Goal: Transaction & Acquisition: Book appointment/travel/reservation

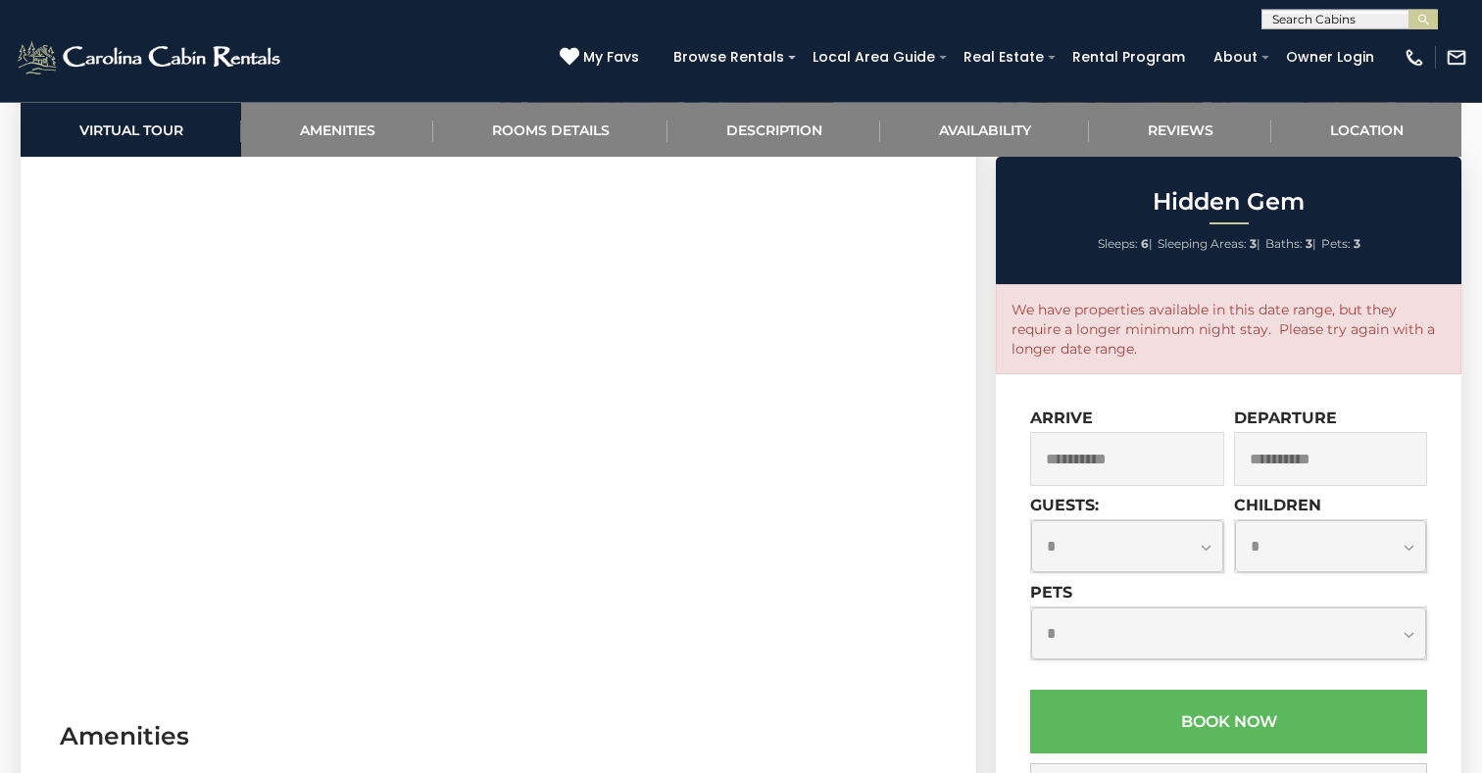
scroll to position [1059, 0]
click at [1112, 458] on input "**********" at bounding box center [1127, 459] width 194 height 54
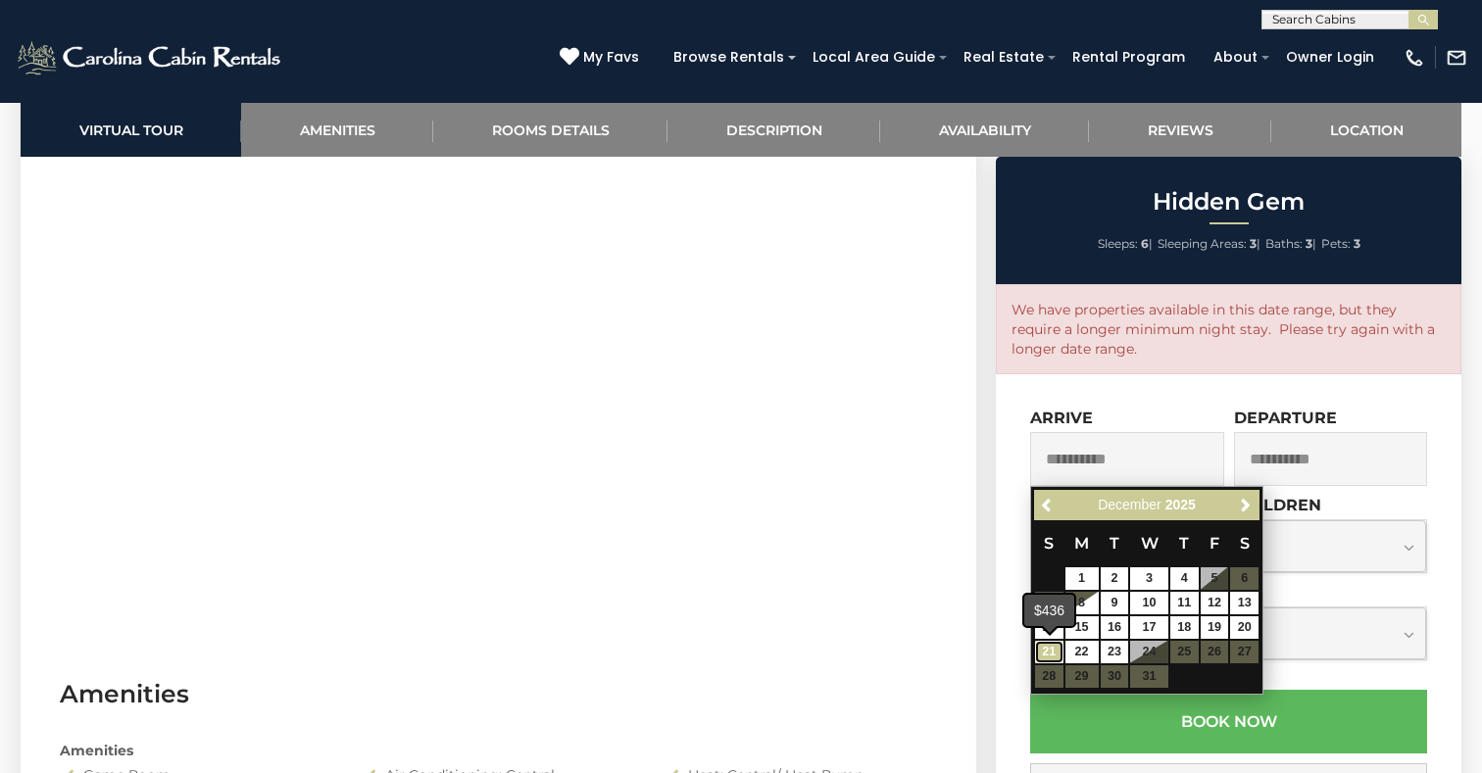
click at [1052, 653] on link "21" at bounding box center [1049, 652] width 28 height 23
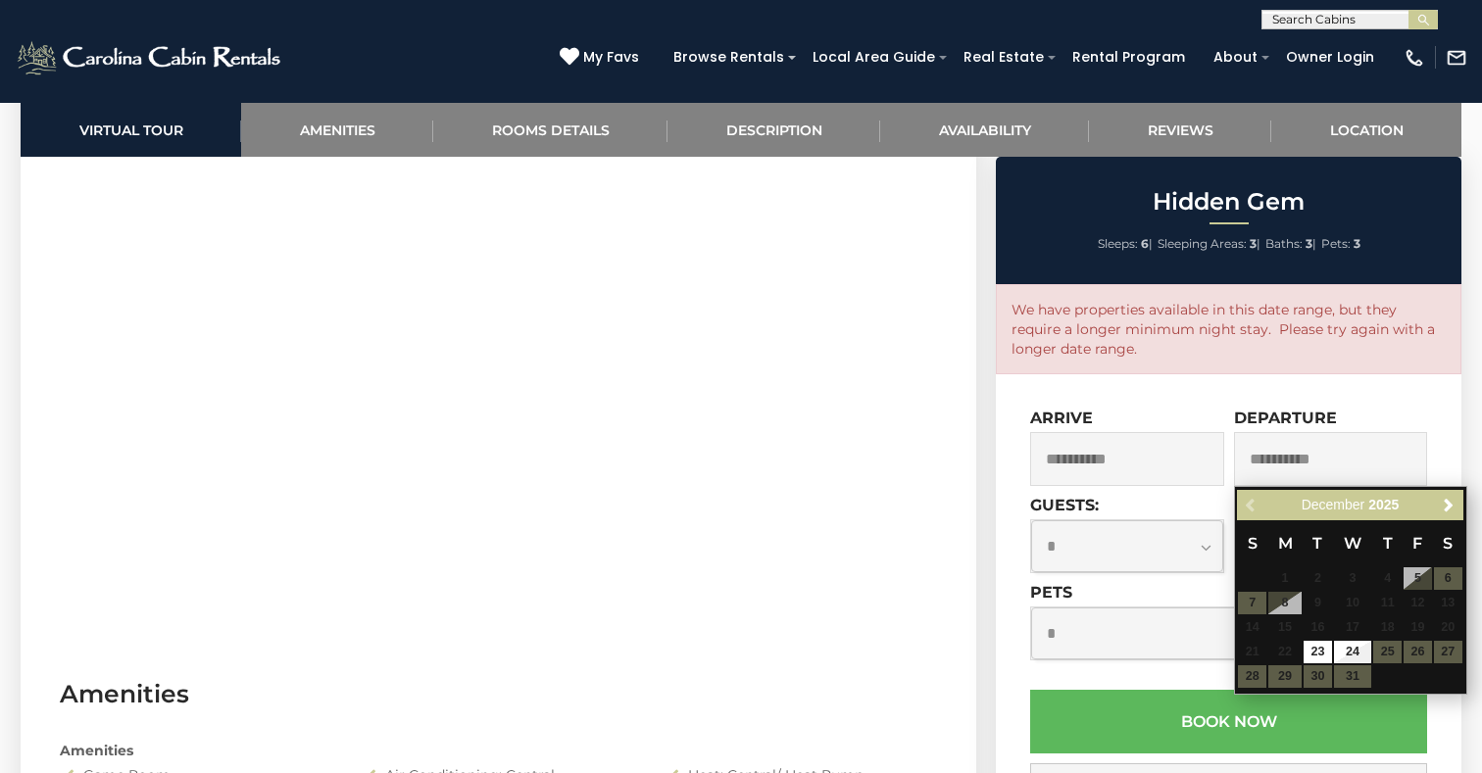
type input "**********"
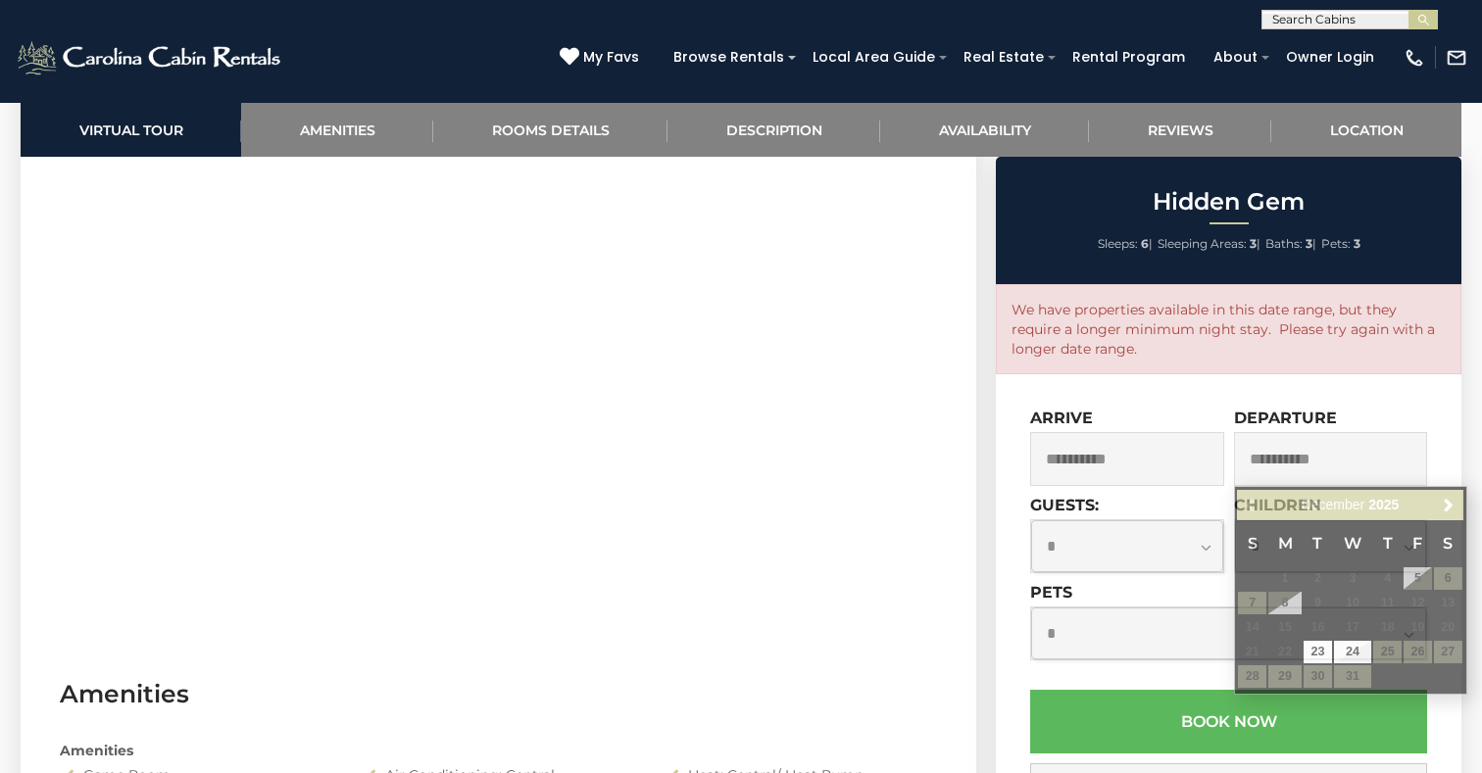
click at [1421, 420] on div "**********" at bounding box center [1331, 447] width 194 height 77
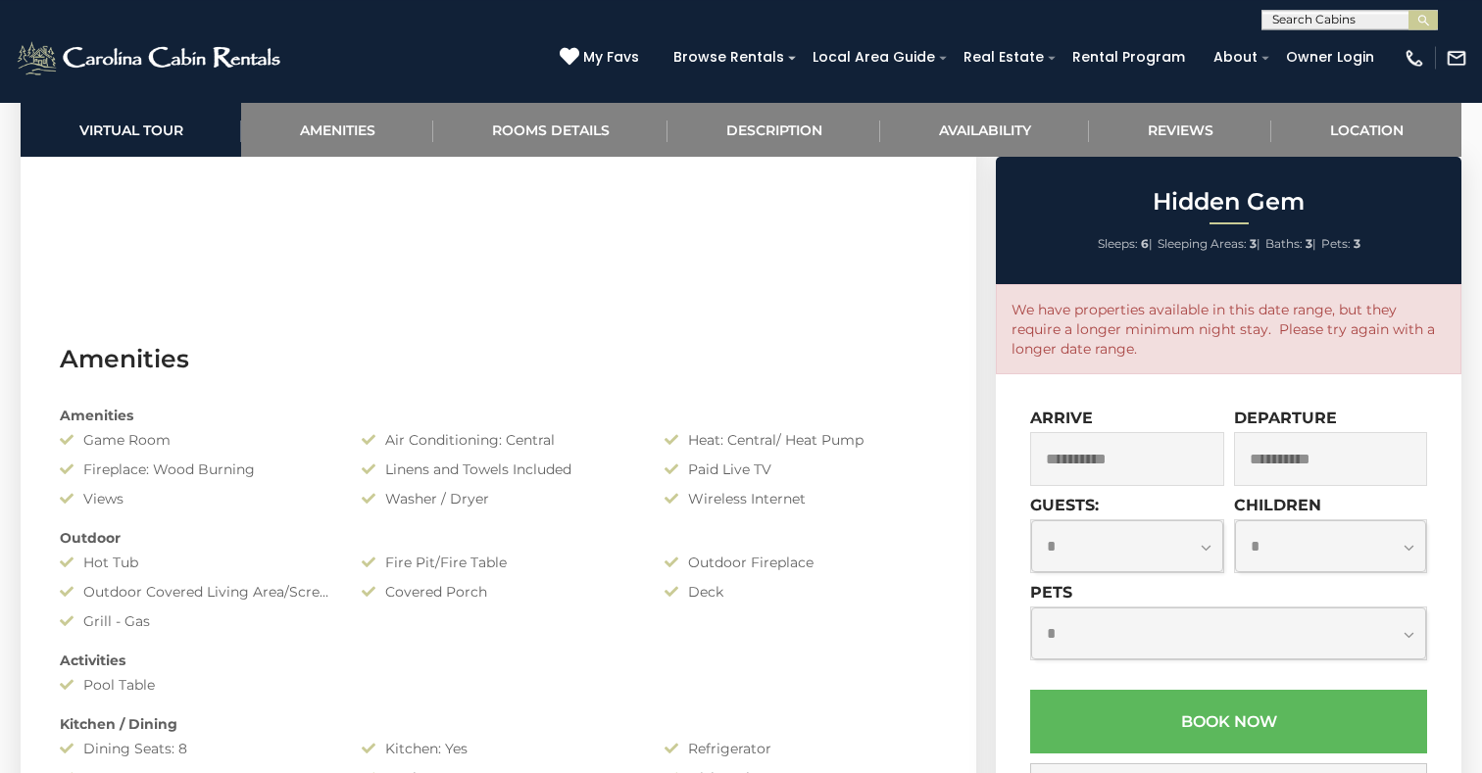
scroll to position [1403, 0]
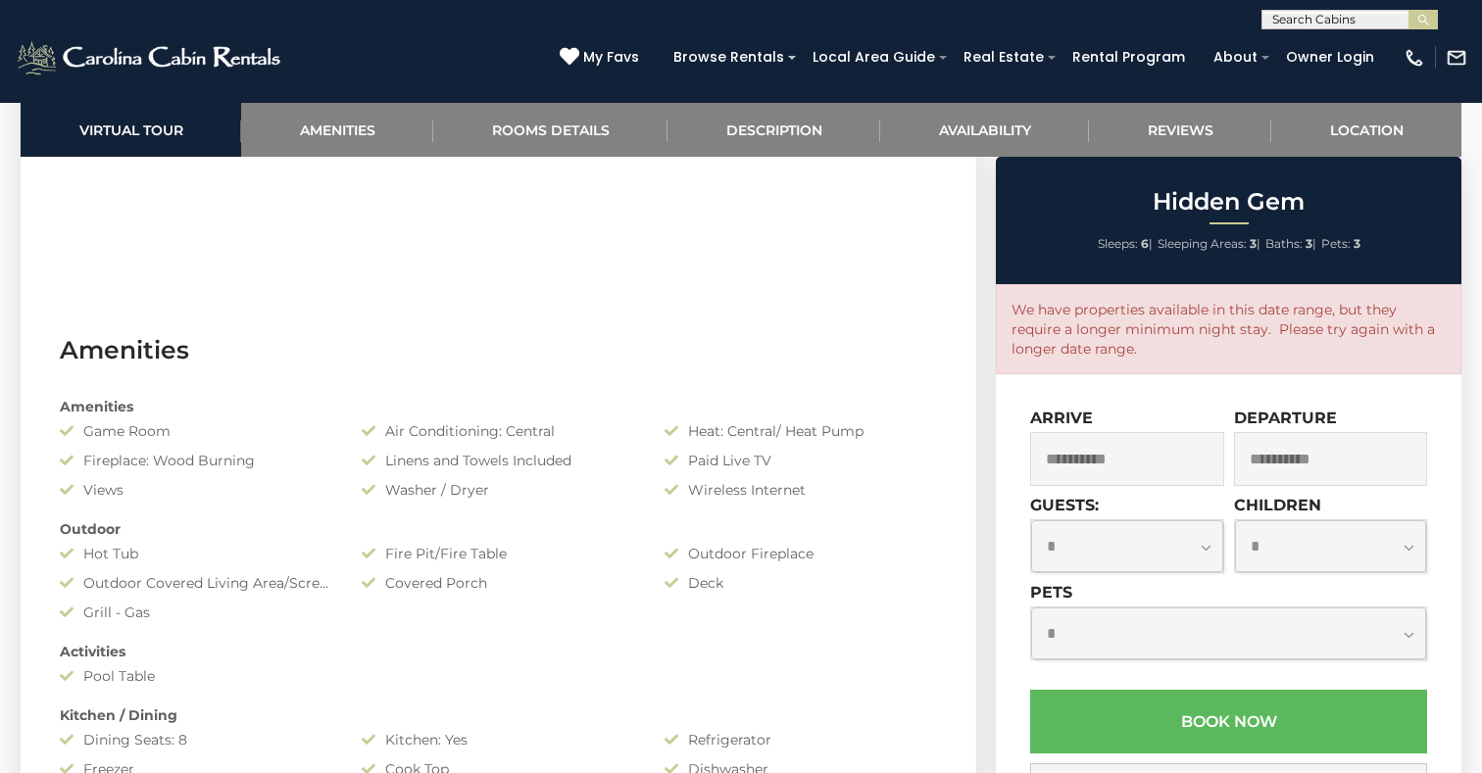
click at [1031, 520] on select "**********" at bounding box center [1127, 546] width 192 height 52
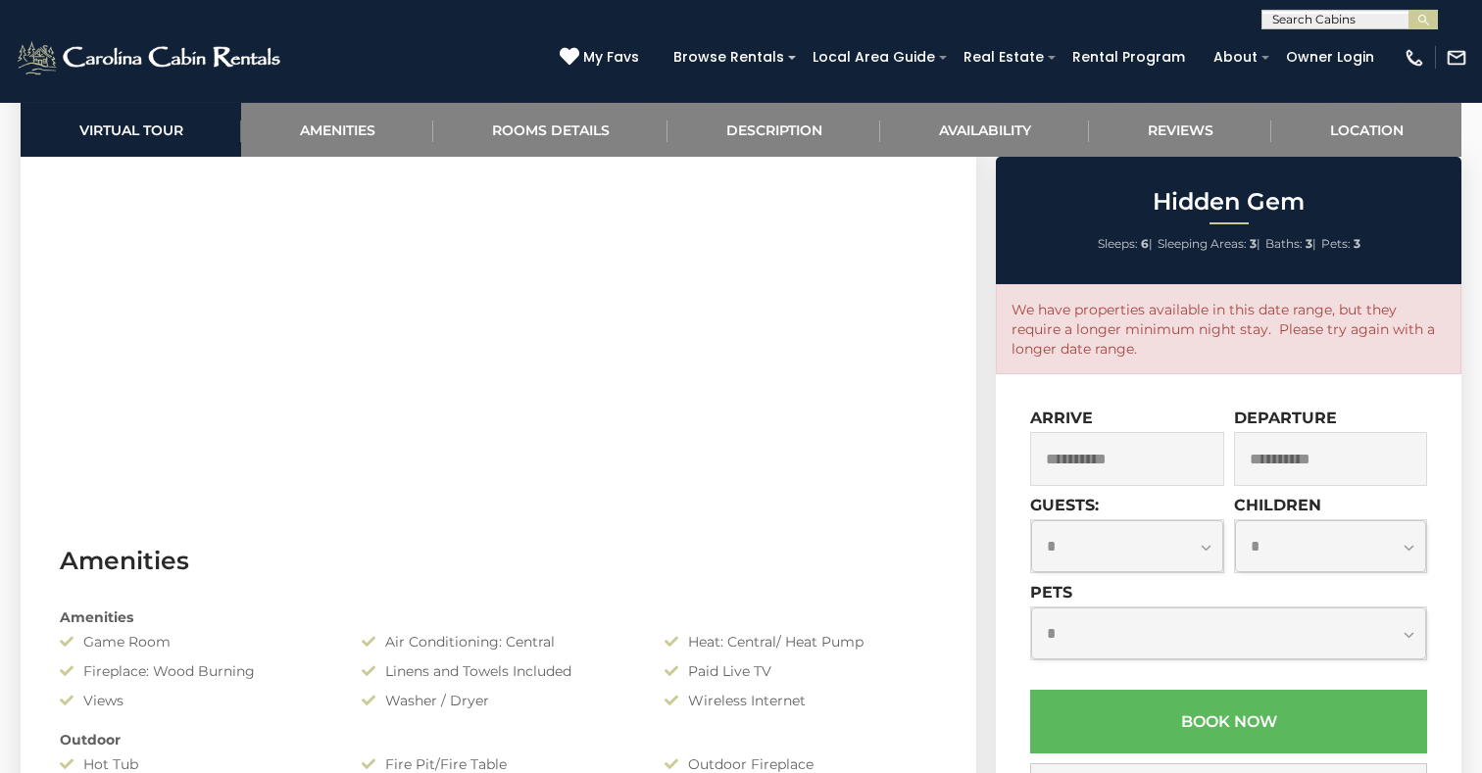
scroll to position [1191, 0]
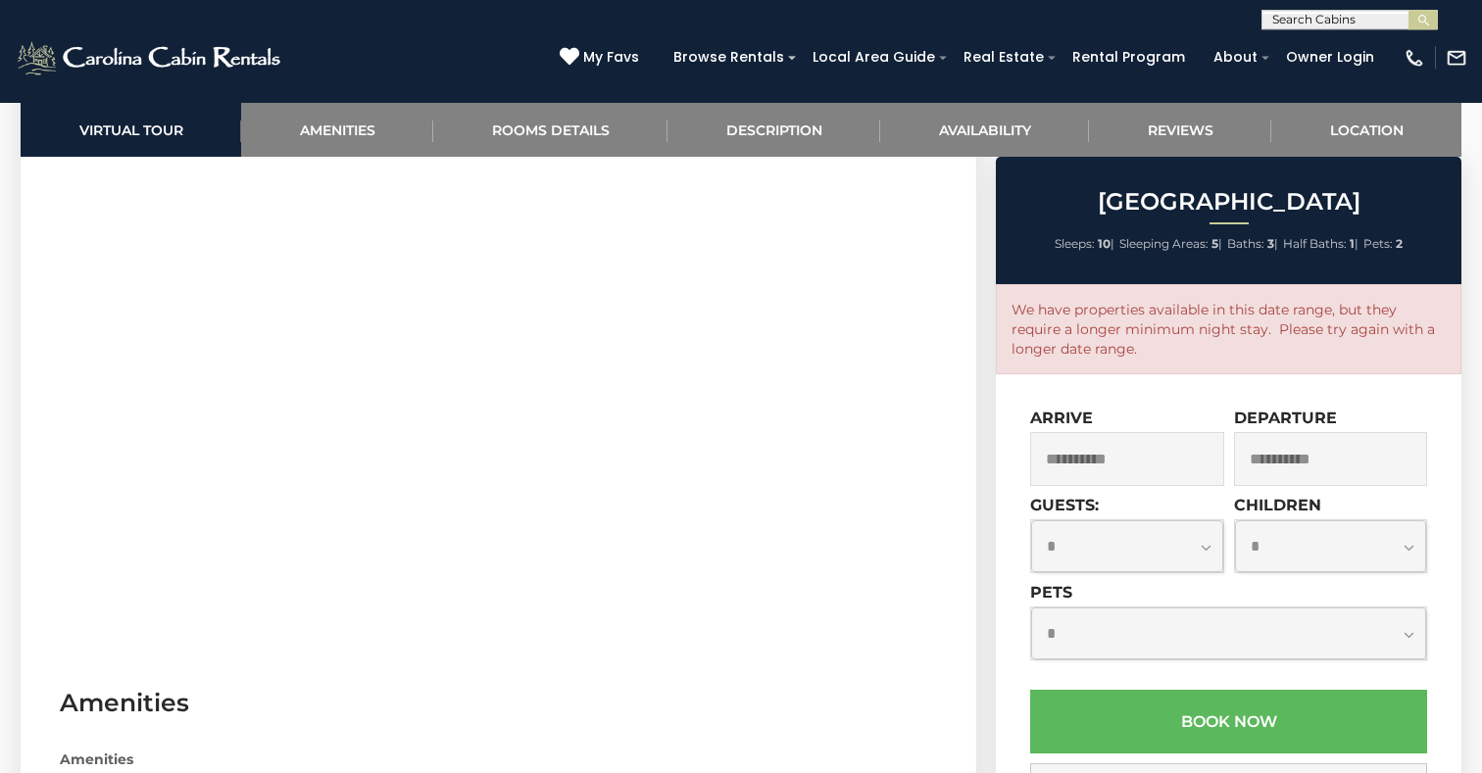
scroll to position [1059, 0]
click at [1031, 520] on select "**********" at bounding box center [1127, 546] width 192 height 52
select select "*"
click option "*" at bounding box center [0, 0] width 0 height 0
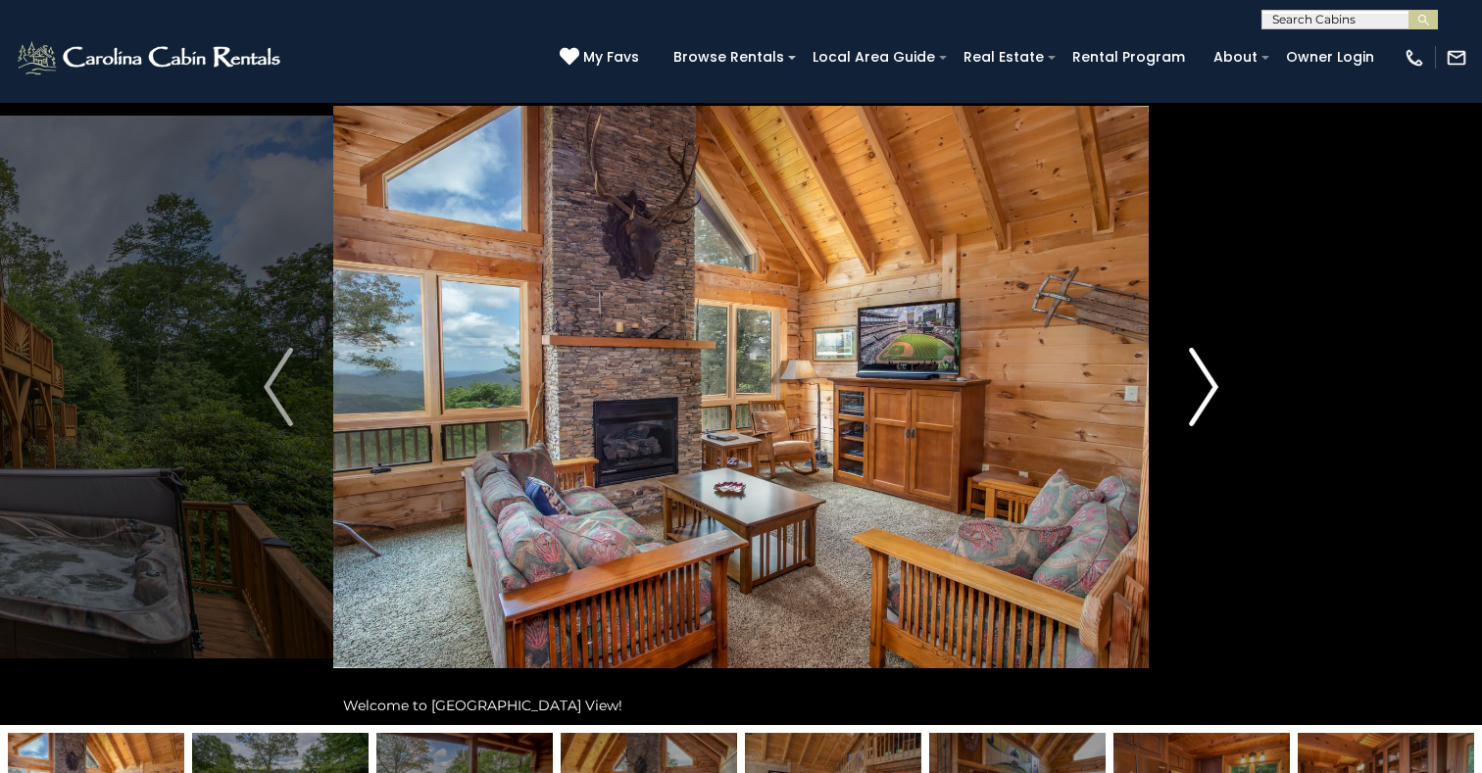
scroll to position [0, 0]
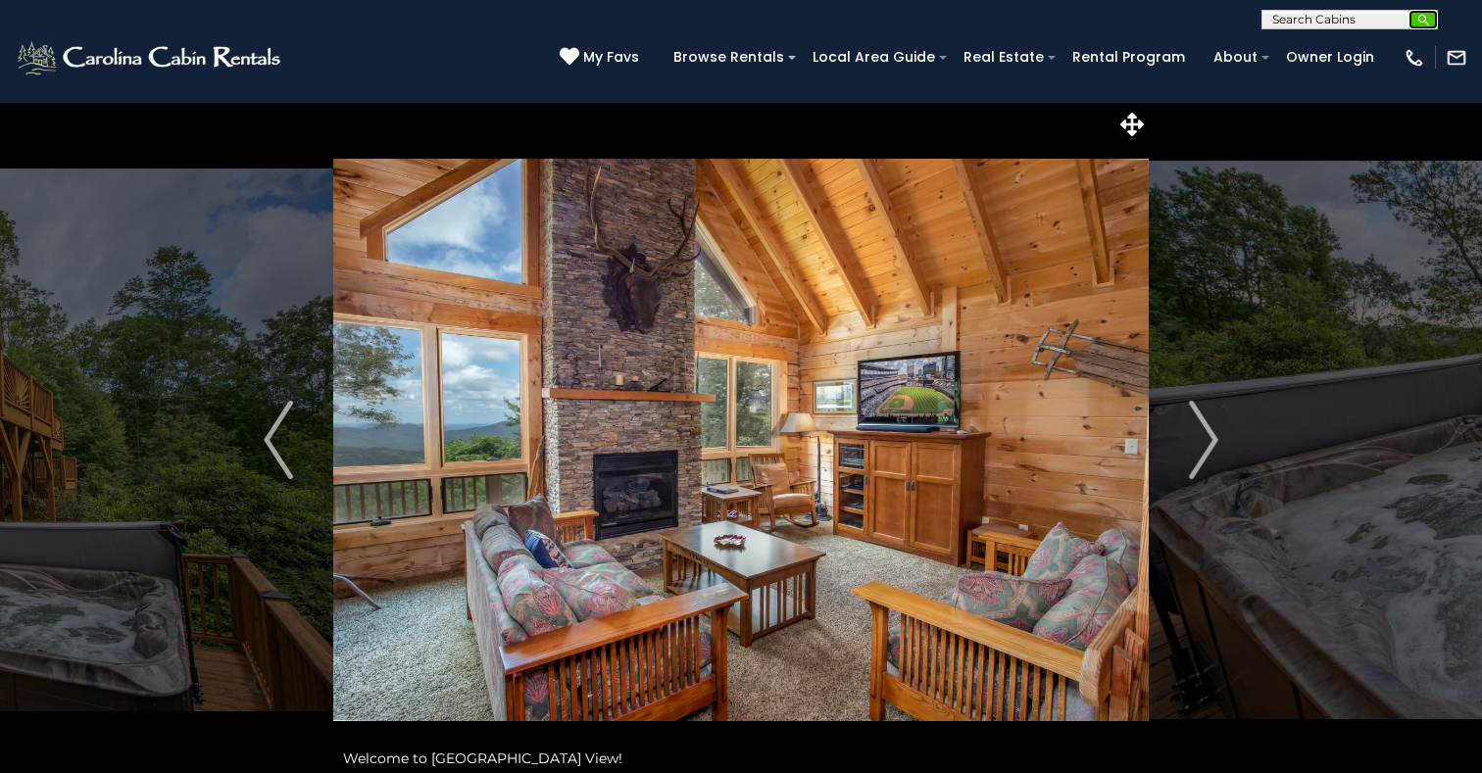
click at [1424, 22] on img "submit" at bounding box center [1423, 20] width 15 height 15
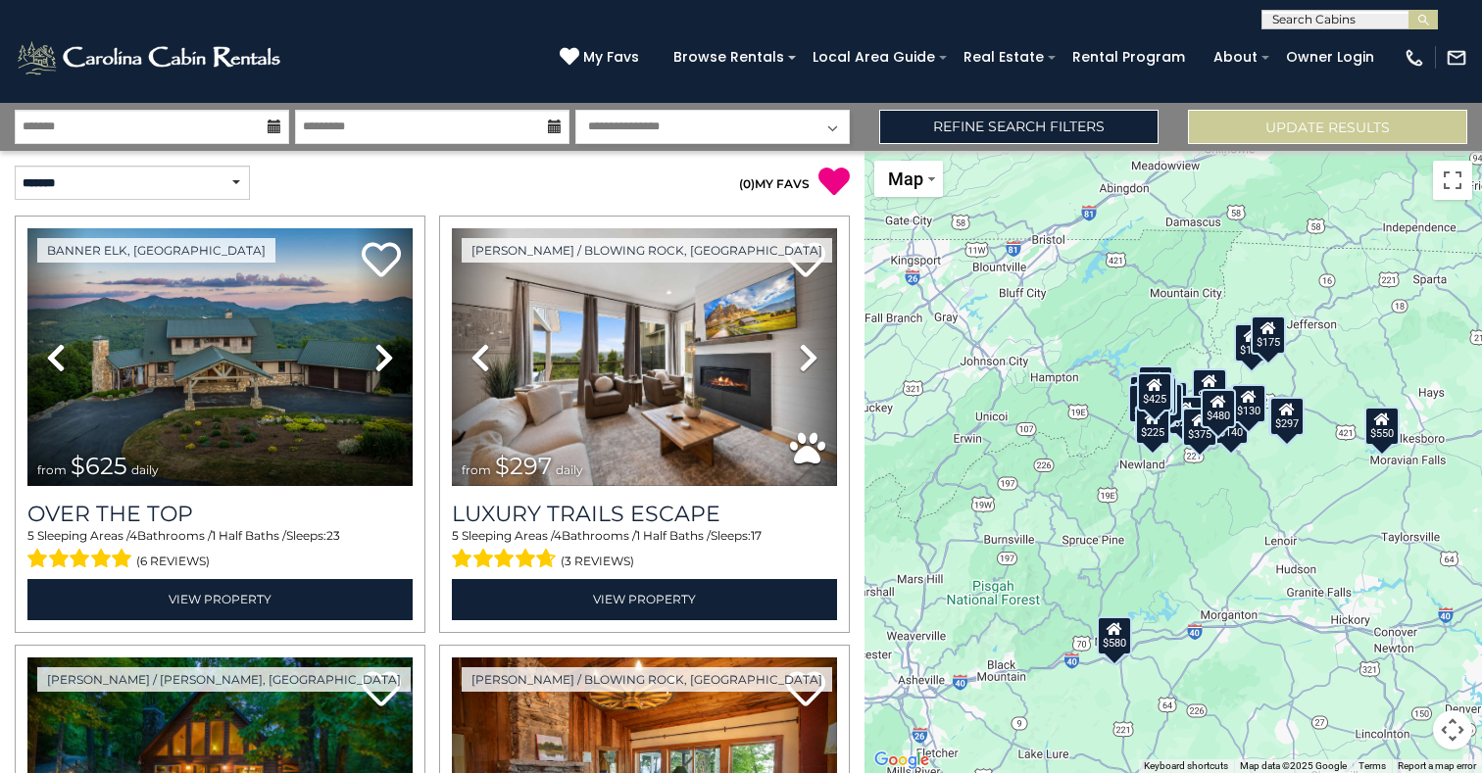
click at [1184, 532] on div "$625 $297 $175 $165 $300 $580 $290 $424 $395 $270 $185 $265 $230 $550 $349 $230…" at bounding box center [1174, 462] width 618 height 622
click at [1194, 534] on div "$625 $297 $175 $165 $300 $580 $290 $424 $395 $270 $185 $265 $230 $550 $349 $230…" at bounding box center [1174, 462] width 618 height 622
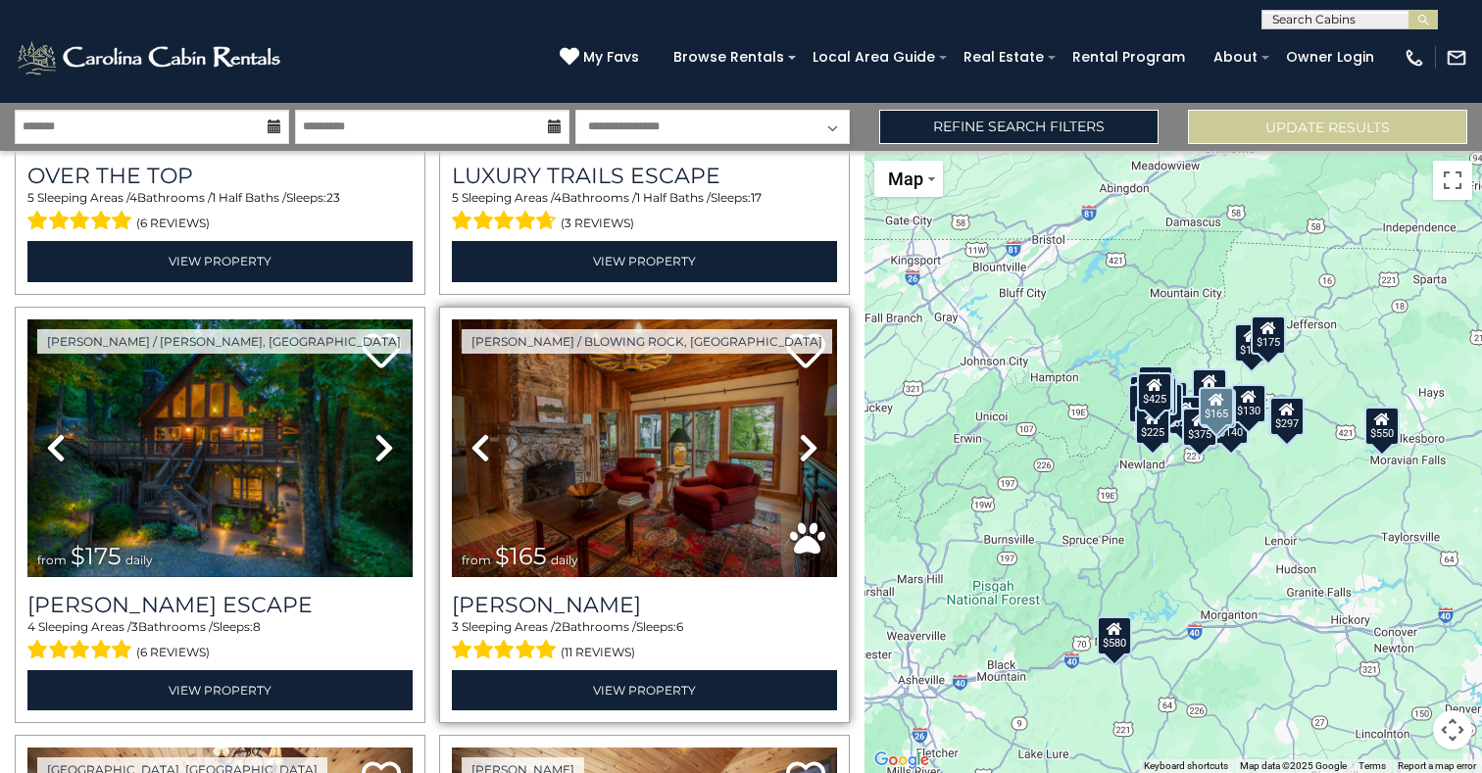
scroll to position [352, 0]
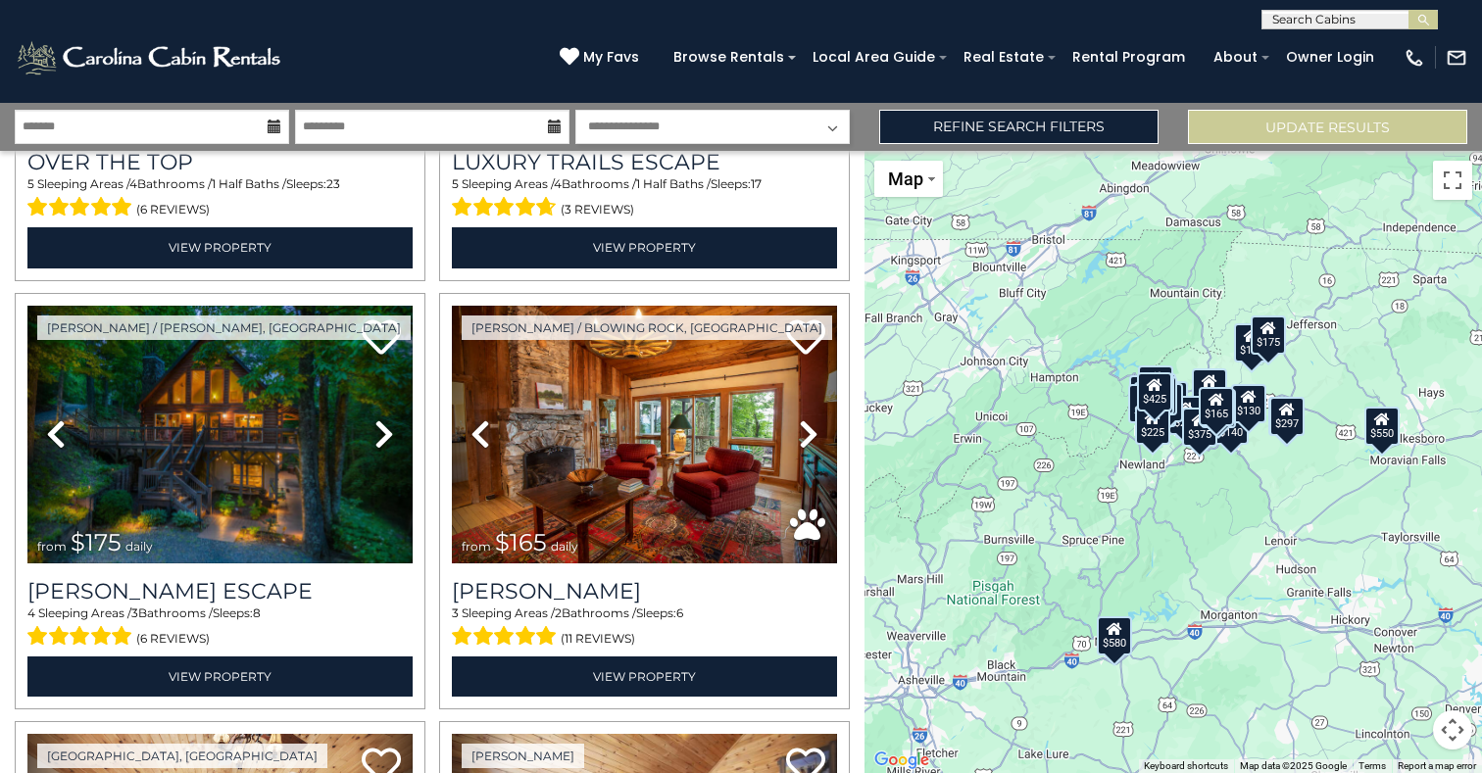
click at [1199, 547] on div "$625 $297 $175 $165 $300 $580 $290 $424 $395 $270 $185 $265 $230 $550 $349 $230…" at bounding box center [1174, 462] width 618 height 622
click at [898, 182] on span "Map" at bounding box center [905, 179] width 35 height 21
click at [913, 246] on li "Map" at bounding box center [933, 244] width 114 height 30
click at [1310, 632] on div "$625 $297 $175 $165 $300 $580 $290 $424 $395 $270 $185 $265 $230 $550 $349 $230…" at bounding box center [1174, 462] width 618 height 622
click at [1452, 726] on button "Map camera controls" at bounding box center [1452, 730] width 39 height 39
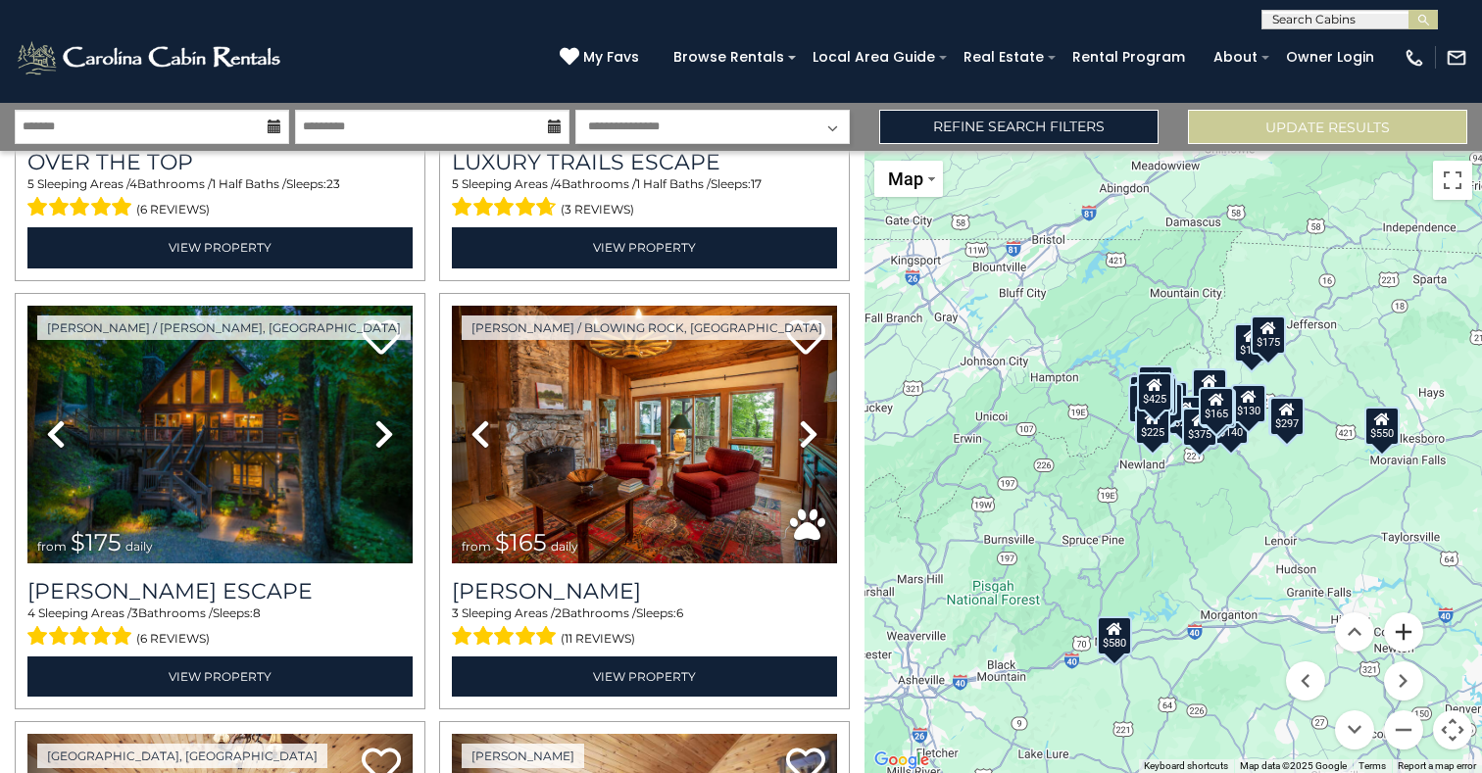
click at [1408, 638] on button "Zoom in" at bounding box center [1403, 632] width 39 height 39
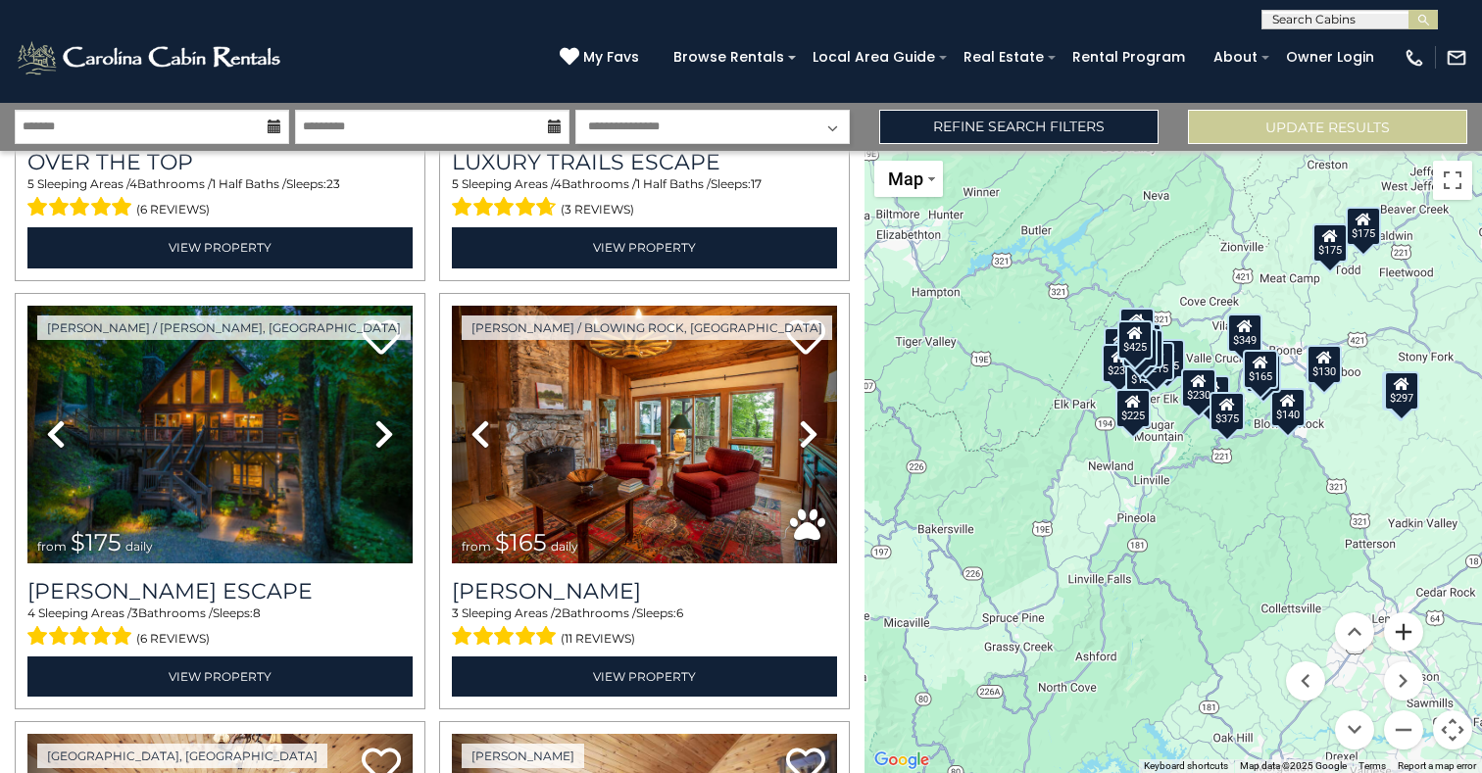
click at [1409, 639] on button "Zoom in" at bounding box center [1403, 632] width 39 height 39
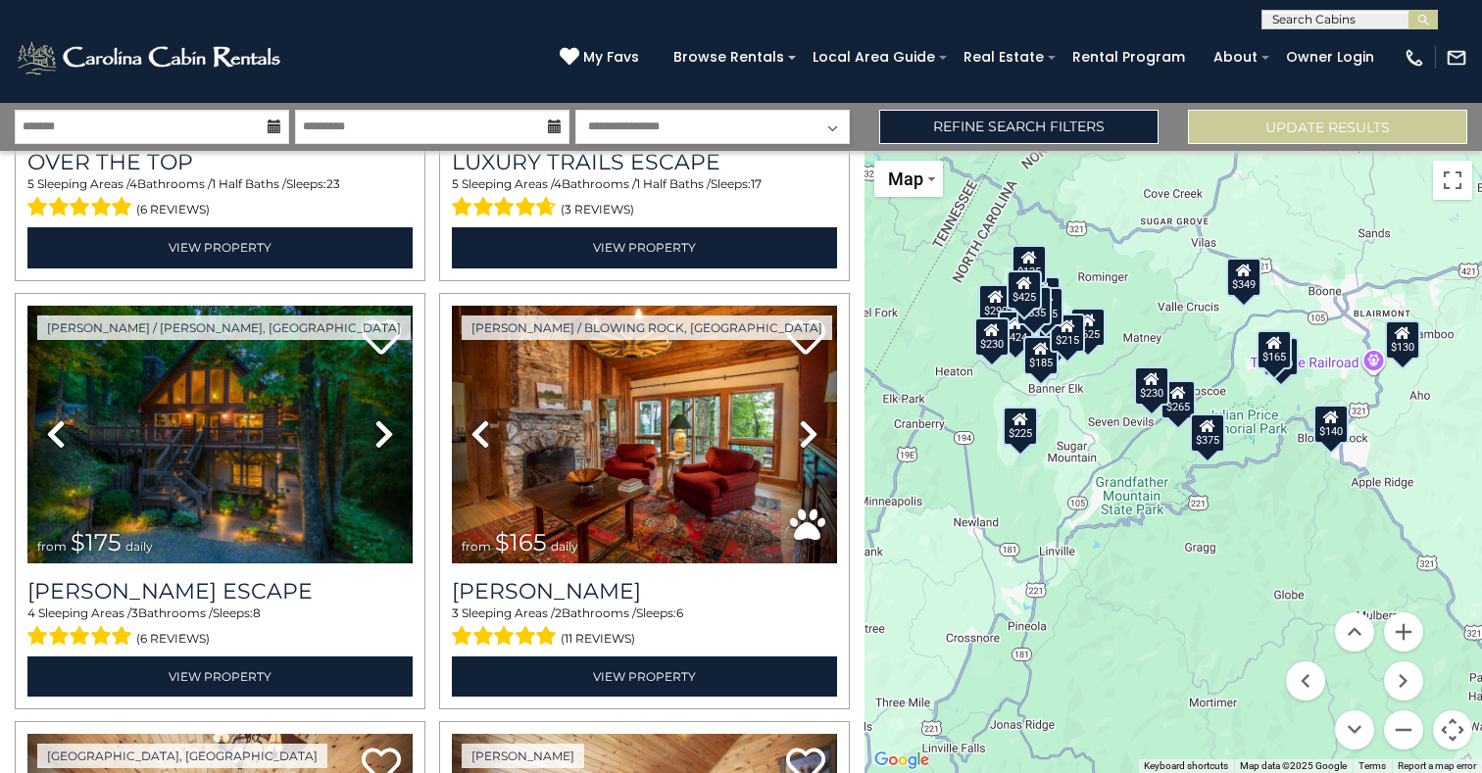
drag, startPoint x: 1178, startPoint y: 408, endPoint x: 1102, endPoint y: 464, distance: 94.7
click at [1102, 464] on div "$625 $297 $175 $165 $300 $580 $290 $424 $395 $270 $185 $265 $230 $550 $349 $230…" at bounding box center [1174, 462] width 618 height 622
click at [1409, 640] on button "Zoom in" at bounding box center [1403, 632] width 39 height 39
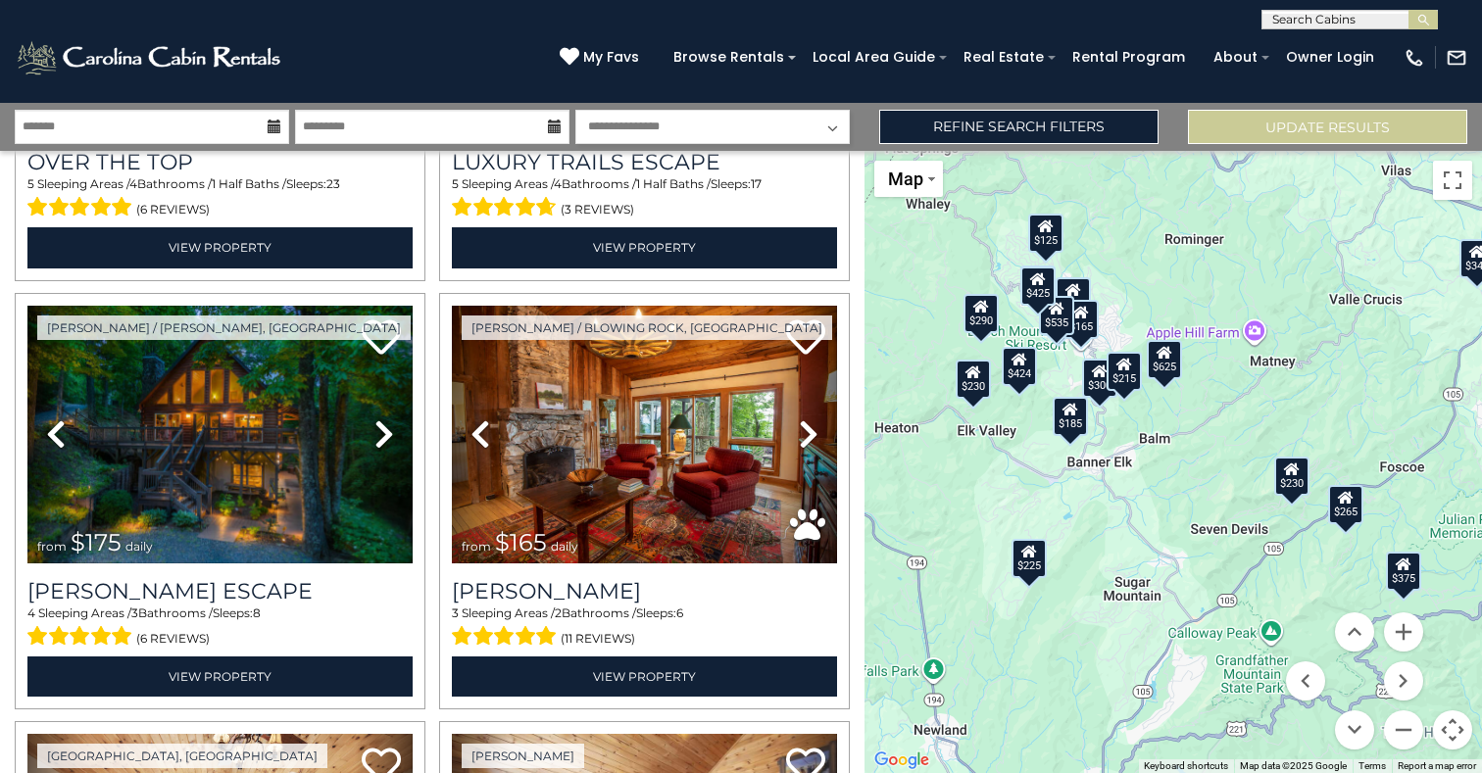
drag, startPoint x: 1052, startPoint y: 367, endPoint x: 1217, endPoint y: 517, distance: 223.4
click at [1217, 517] on div "$625 $297 $175 $165 $300 $580 $290 $424 $395 $270 $185 $265 $230 $550 $349 $230…" at bounding box center [1174, 462] width 618 height 622
click at [1011, 335] on div "$625 $297 $175 $165 $300 $580 $290 $424 $395 $270 $185 $265 $230 $550 $349 $230…" at bounding box center [1174, 462] width 618 height 622
click at [1401, 624] on button "Zoom in" at bounding box center [1403, 632] width 39 height 39
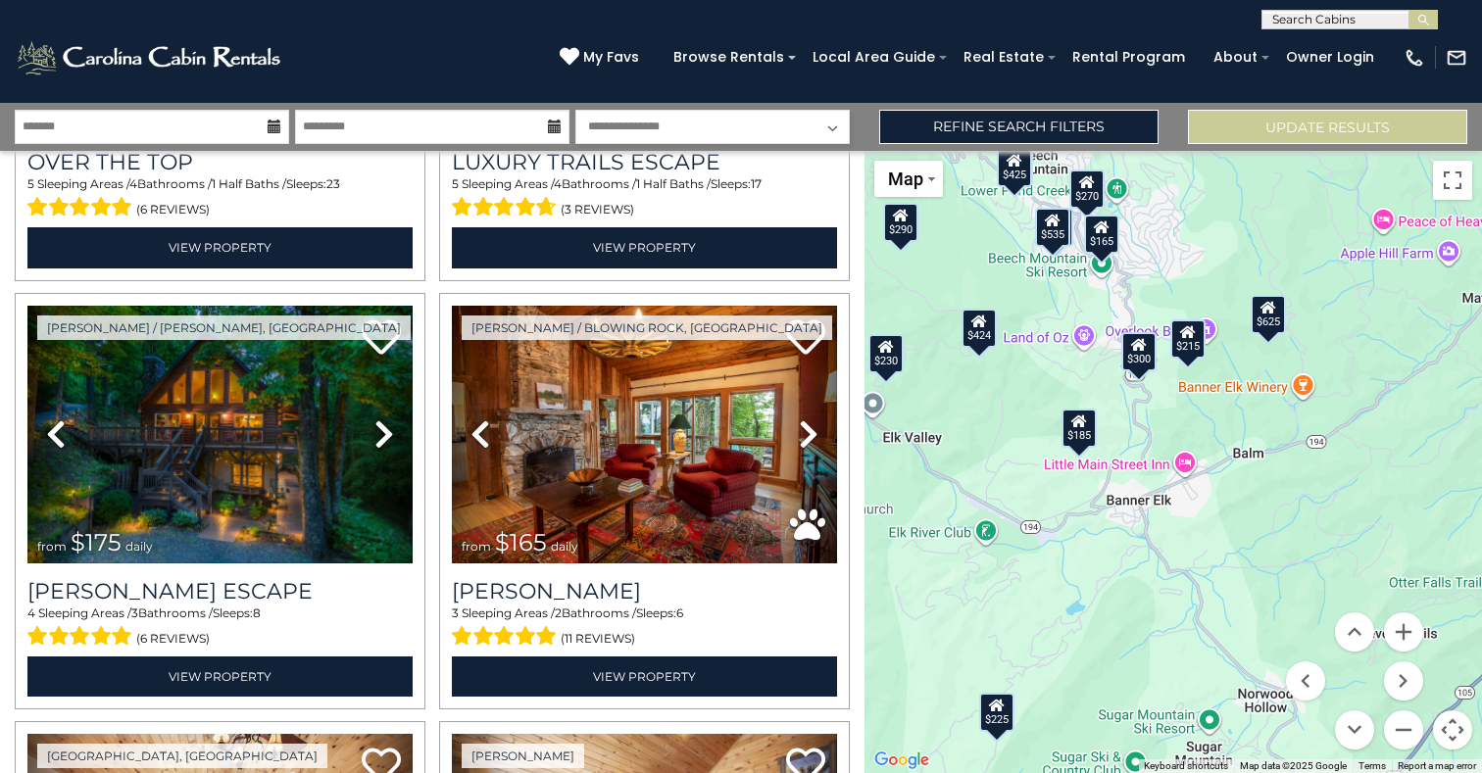
drag, startPoint x: 1027, startPoint y: 386, endPoint x: 1144, endPoint y: 425, distance: 123.1
click at [1144, 425] on div "$625 $297 $175 $165 $300 $580 $290 $424 $395 $270 $185 $265 $230 $550 $349 $230…" at bounding box center [1174, 462] width 618 height 622
click at [1093, 198] on div "$270" at bounding box center [1086, 189] width 35 height 39
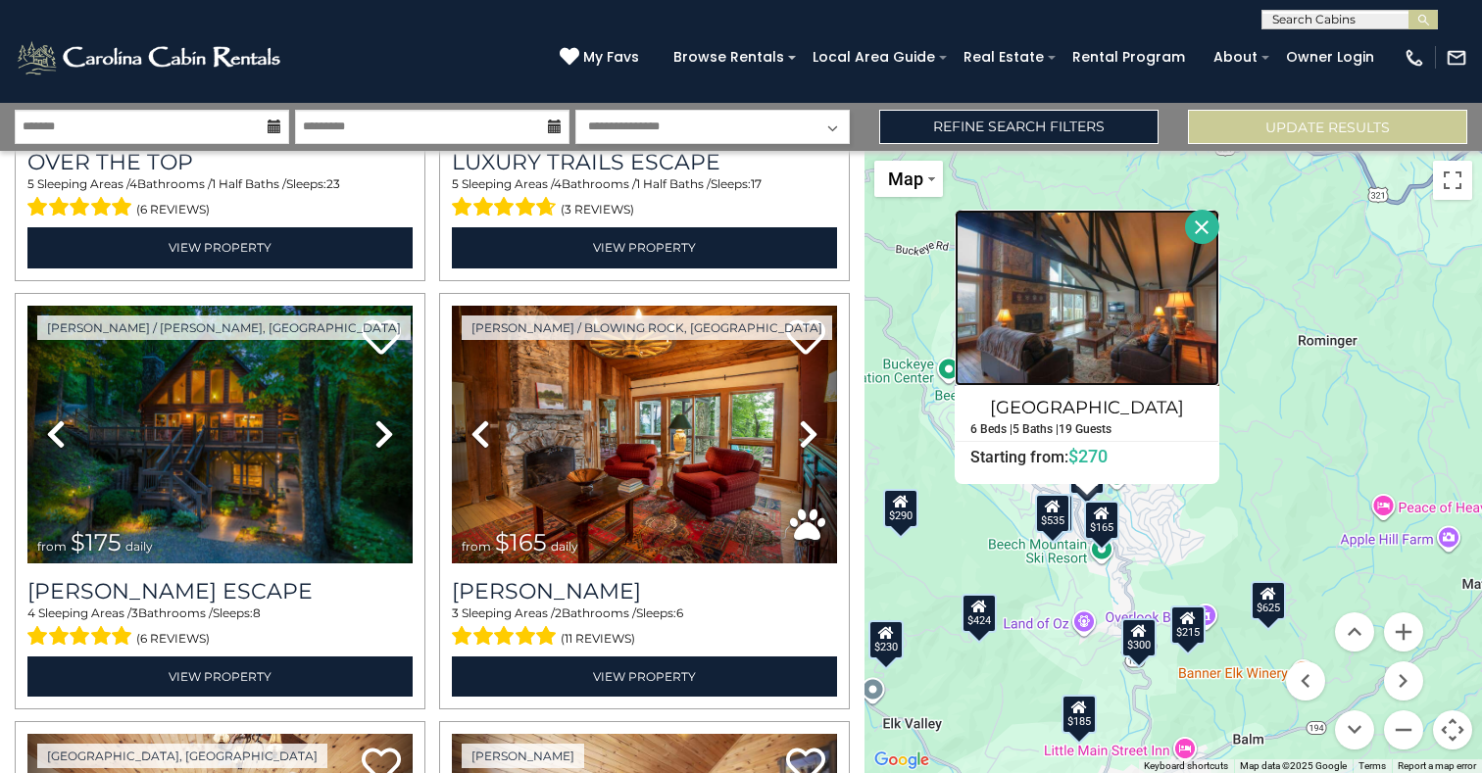
click at [1111, 370] on img at bounding box center [1087, 298] width 265 height 176
click at [1305, 494] on div "$625 $297 $175 $165 $300 $580 $290 $424 $395 $270 $185 $265 $230 $550 $349 $230…" at bounding box center [1174, 462] width 618 height 622
click at [1195, 219] on button "Close" at bounding box center [1202, 227] width 34 height 34
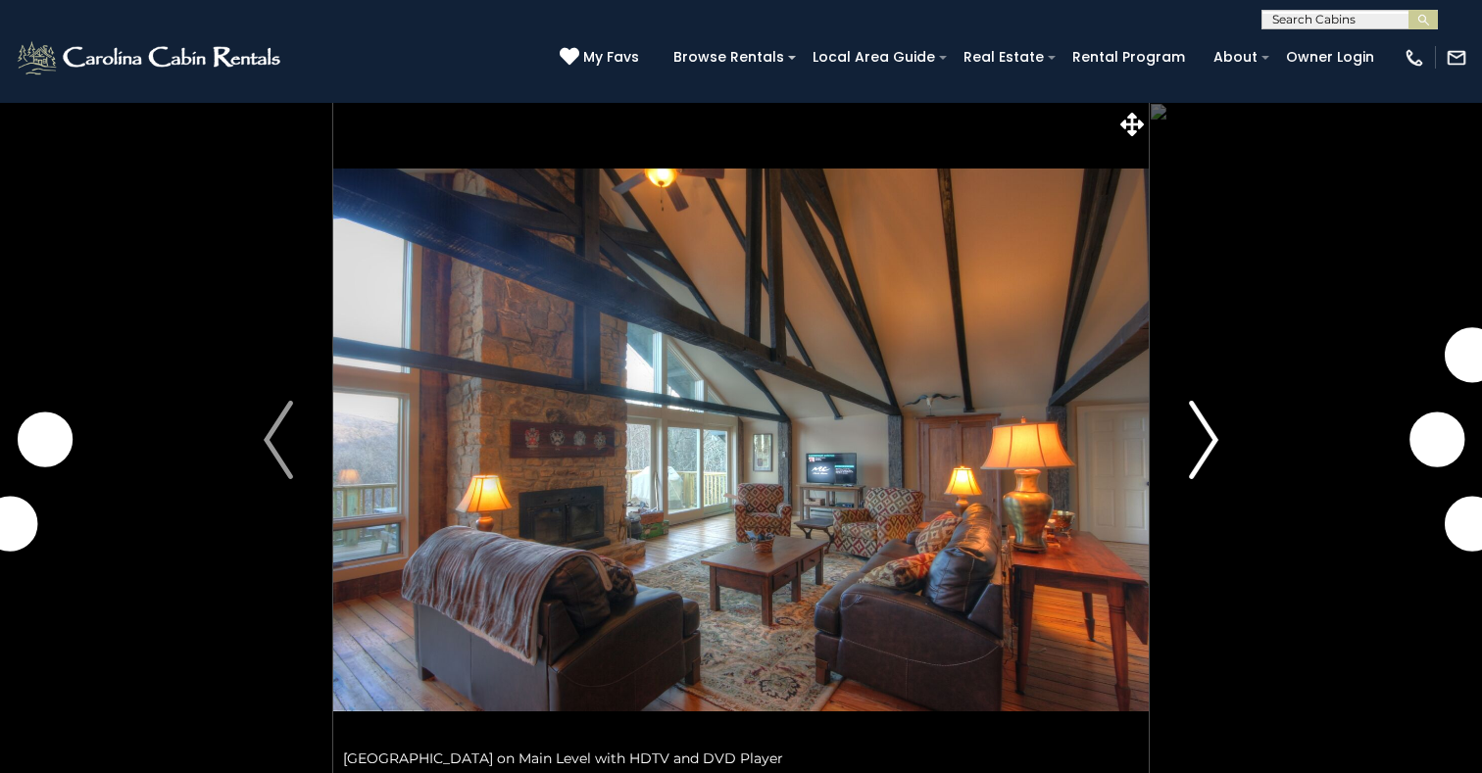
click at [1205, 430] on img "Next" at bounding box center [1203, 440] width 29 height 78
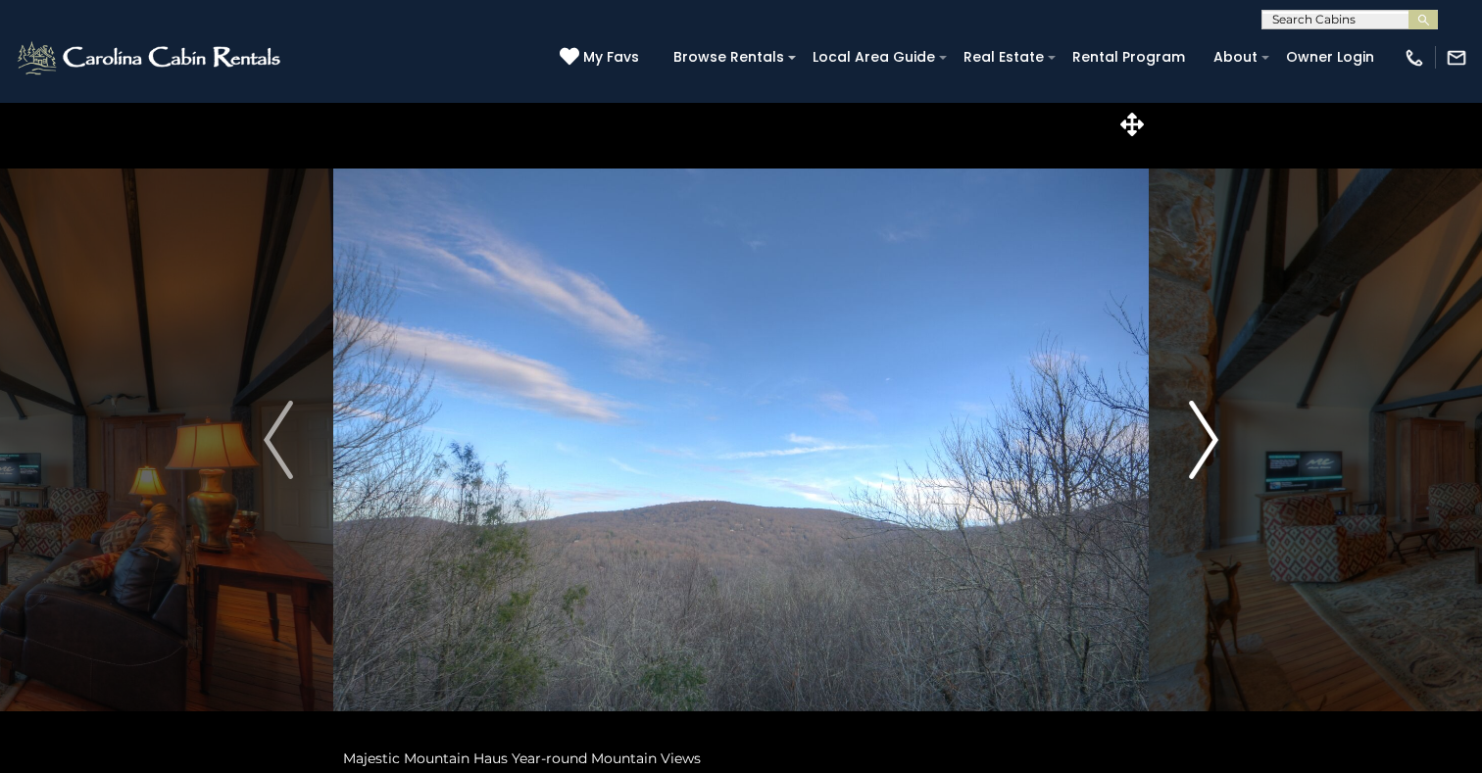
click at [1204, 430] on img "Next" at bounding box center [1203, 440] width 29 height 78
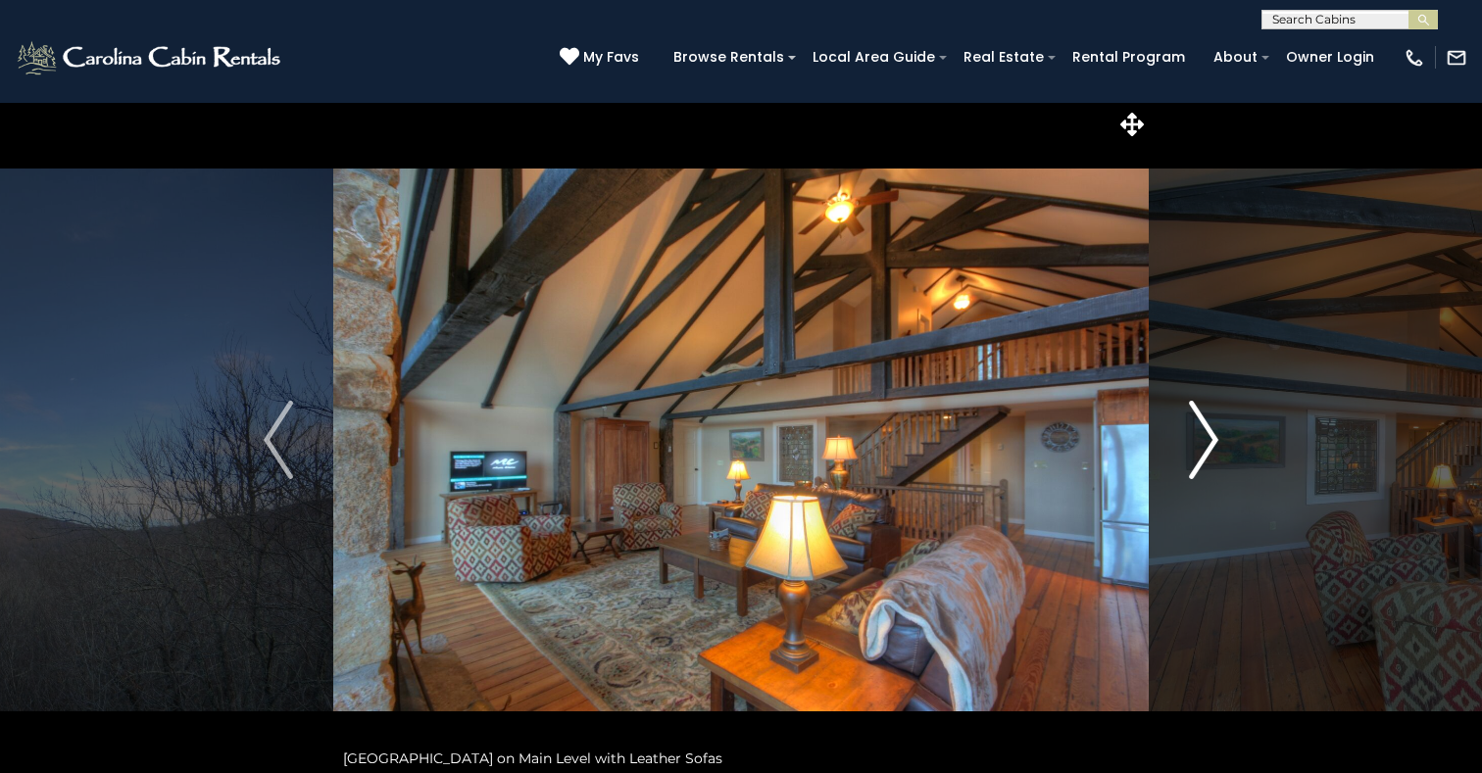
click at [1205, 432] on img "Next" at bounding box center [1203, 440] width 29 height 78
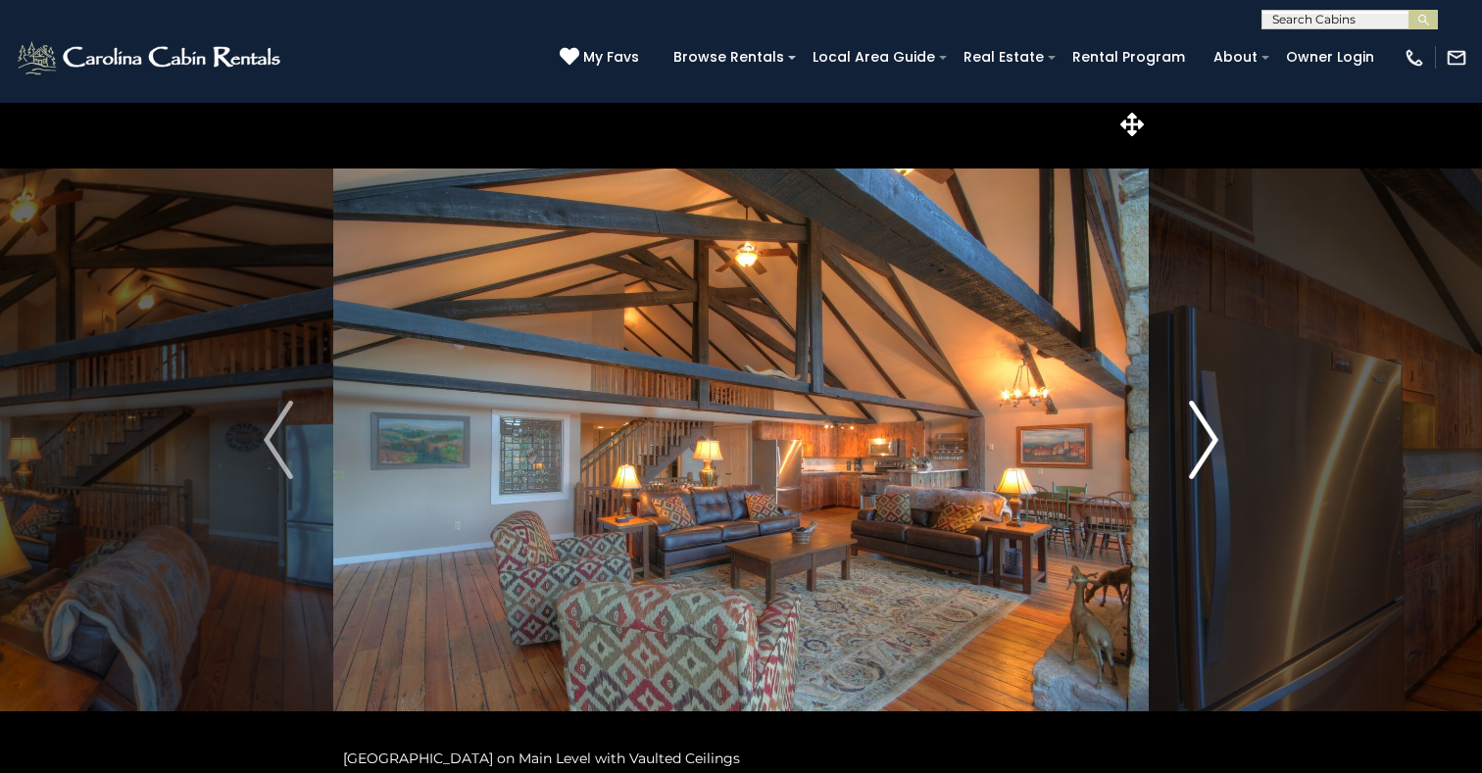
click at [1205, 432] on img "Next" at bounding box center [1203, 440] width 29 height 78
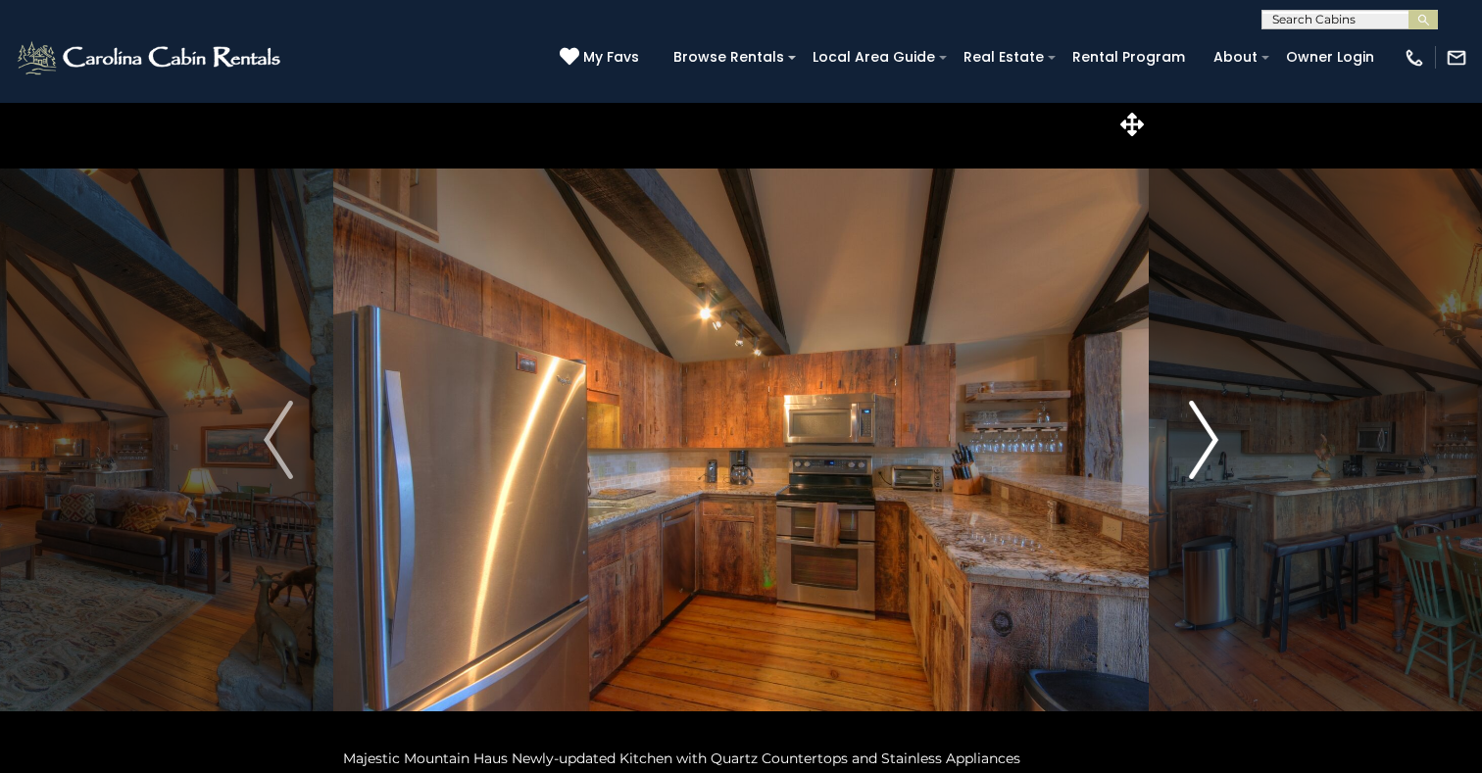
click at [1205, 432] on img "Next" at bounding box center [1203, 440] width 29 height 78
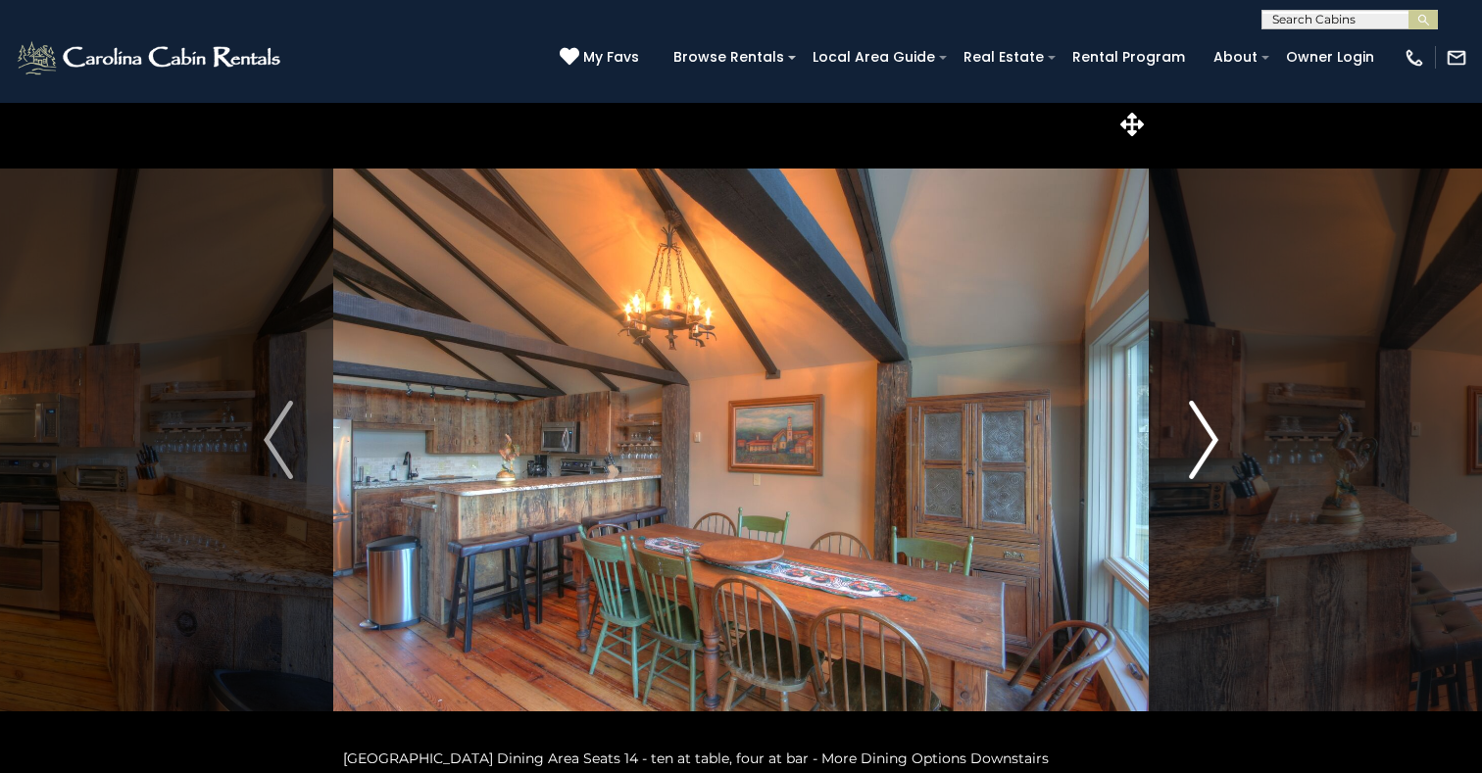
click at [1205, 432] on img "Next" at bounding box center [1203, 440] width 29 height 78
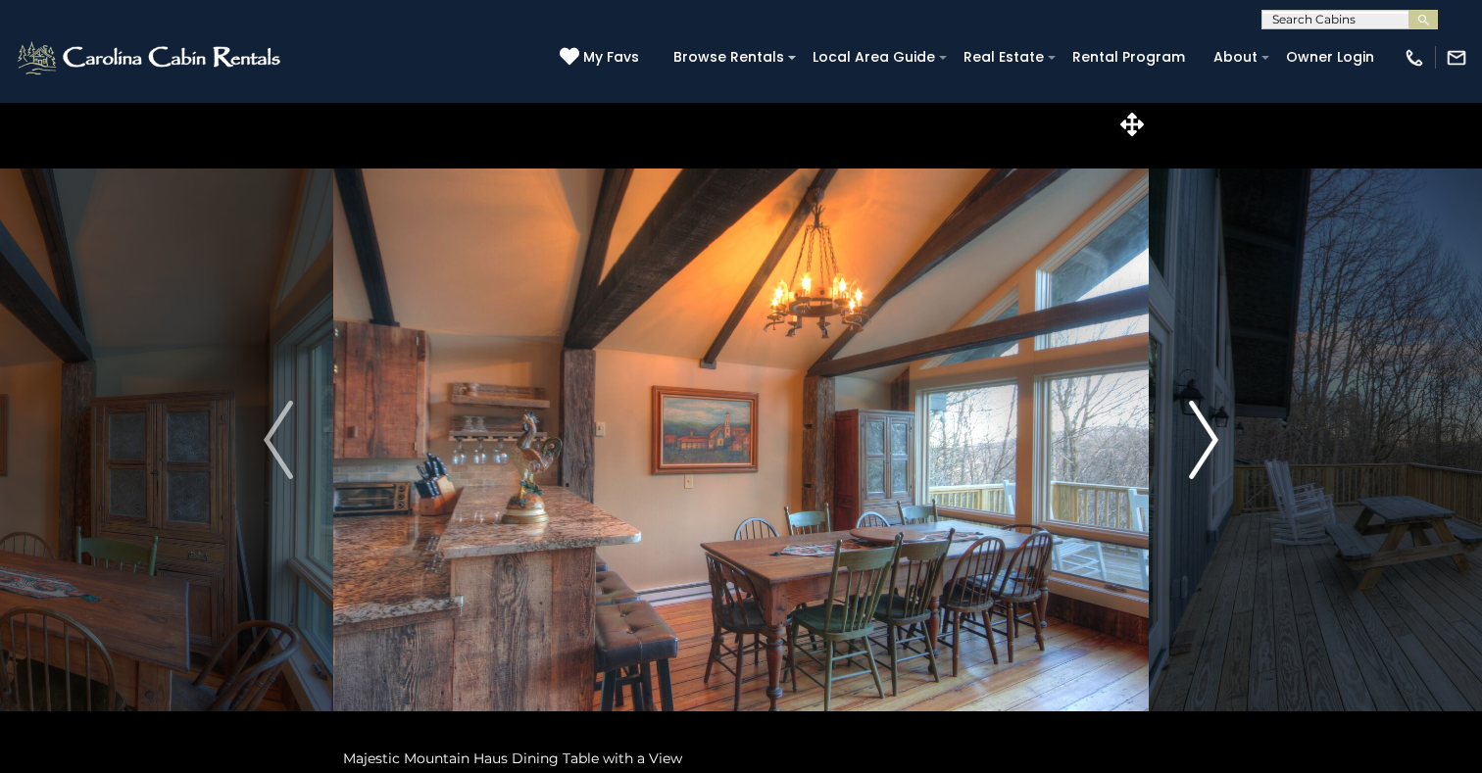
click at [1205, 432] on img "Next" at bounding box center [1203, 440] width 29 height 78
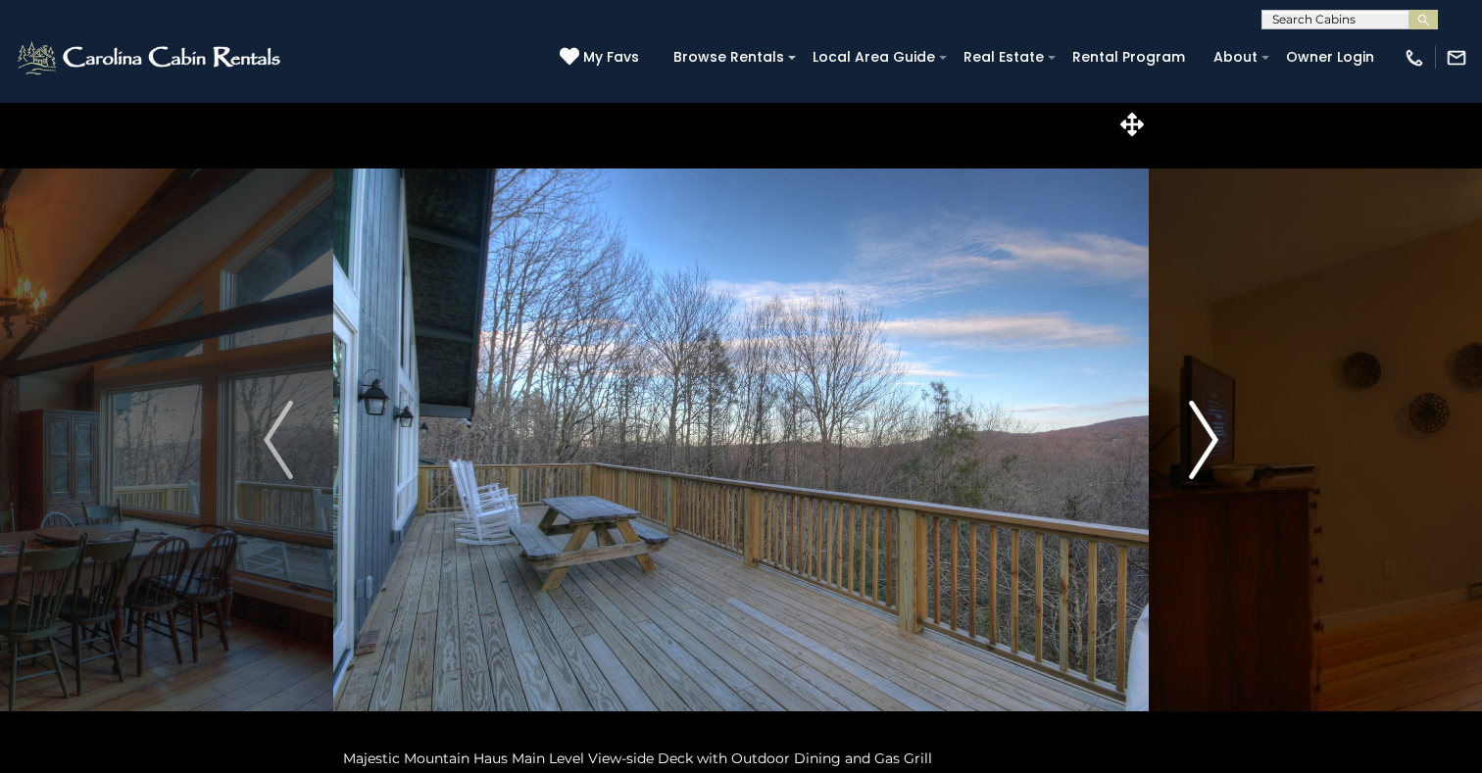
click at [1205, 432] on img "Next" at bounding box center [1203, 440] width 29 height 78
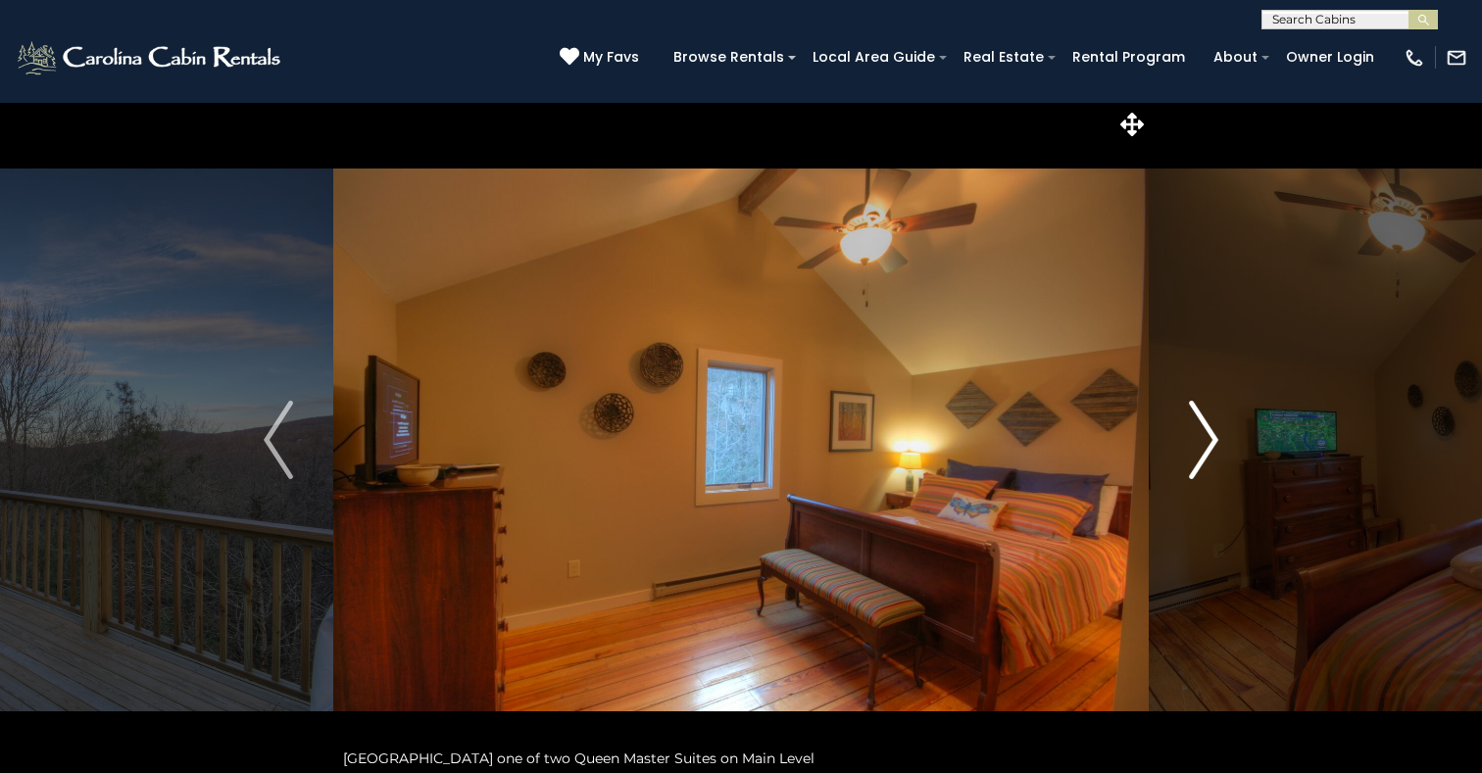
click at [1205, 432] on img "Next" at bounding box center [1203, 440] width 29 height 78
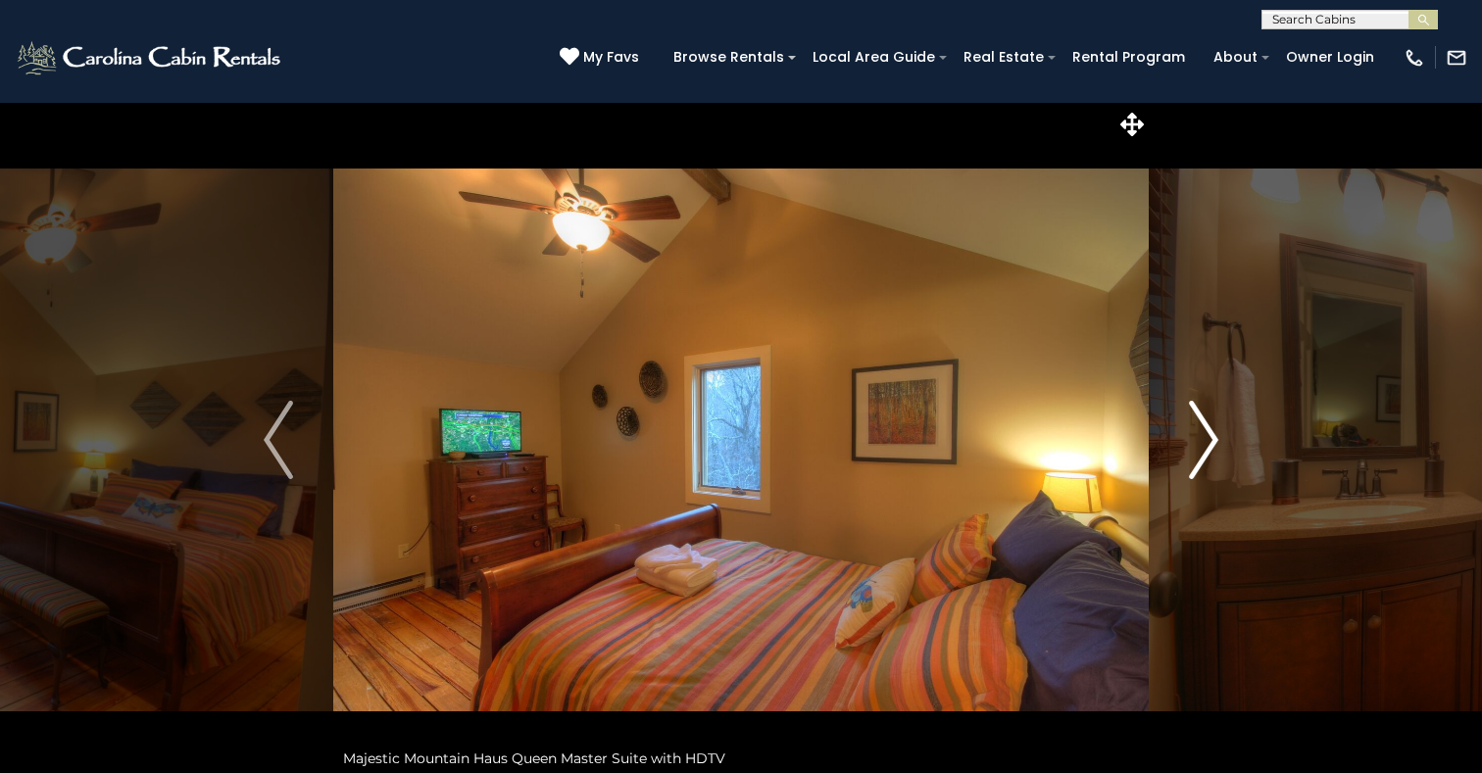
click at [1205, 432] on img "Next" at bounding box center [1203, 440] width 29 height 78
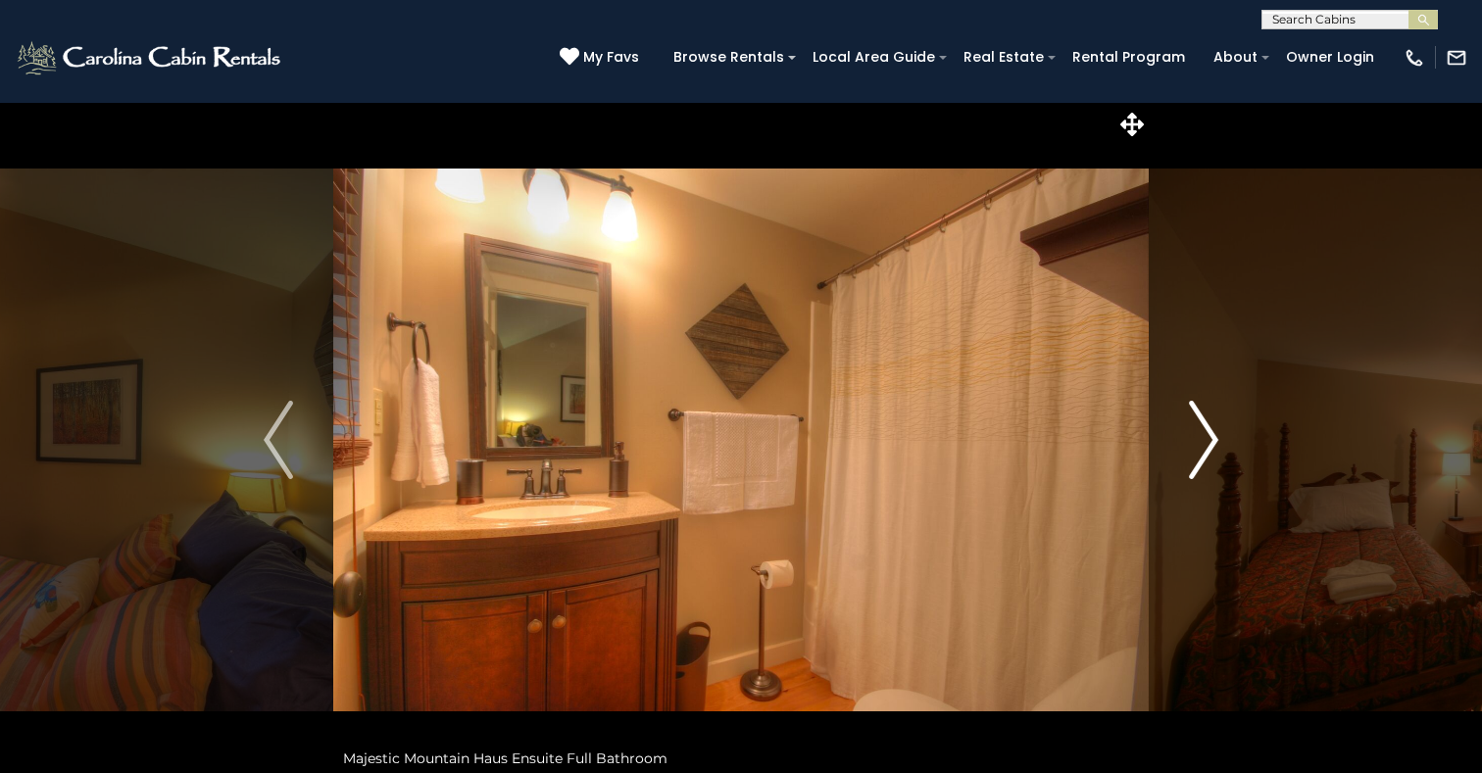
click at [1205, 432] on img "Next" at bounding box center [1203, 440] width 29 height 78
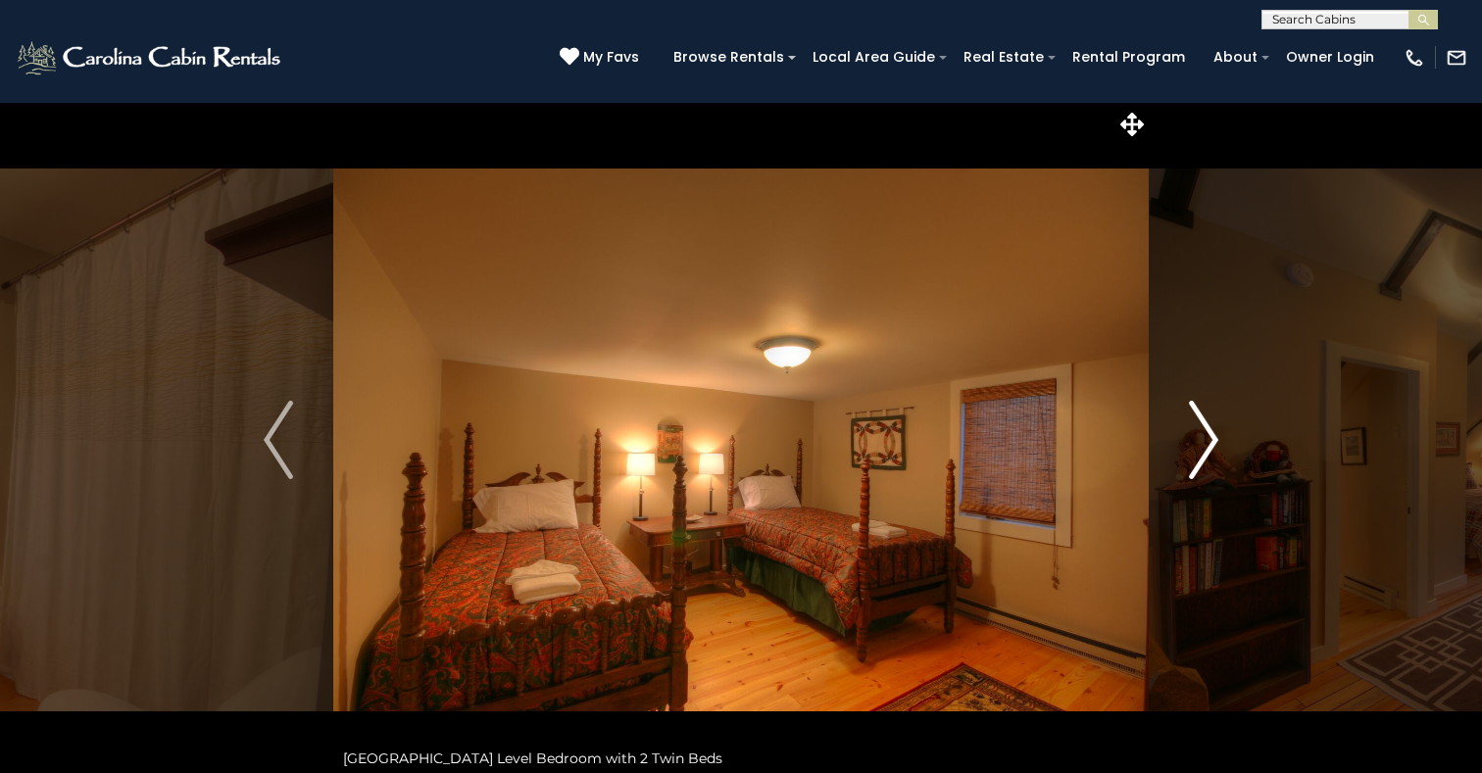
click at [1205, 432] on img "Next" at bounding box center [1203, 440] width 29 height 78
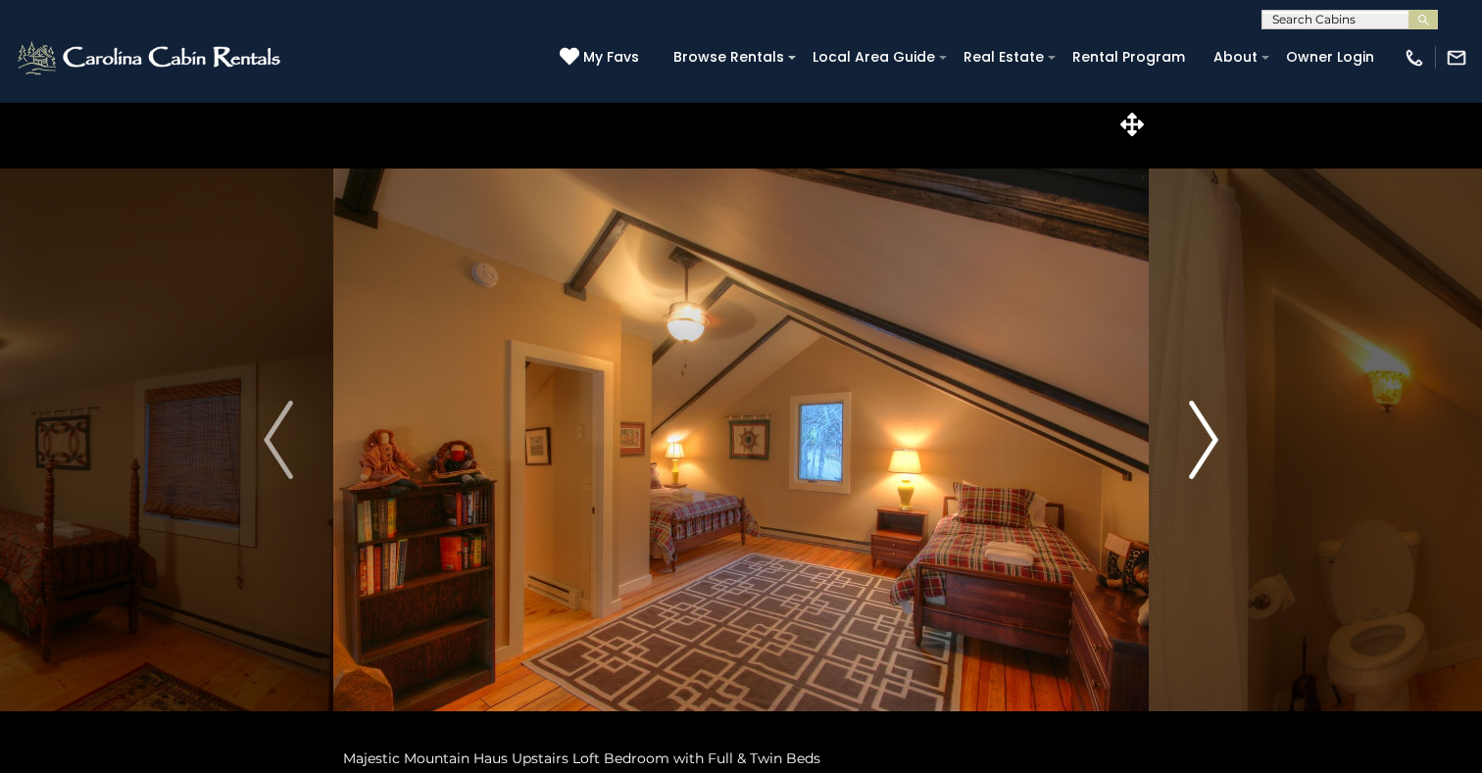
click at [1205, 432] on img "Next" at bounding box center [1203, 440] width 29 height 78
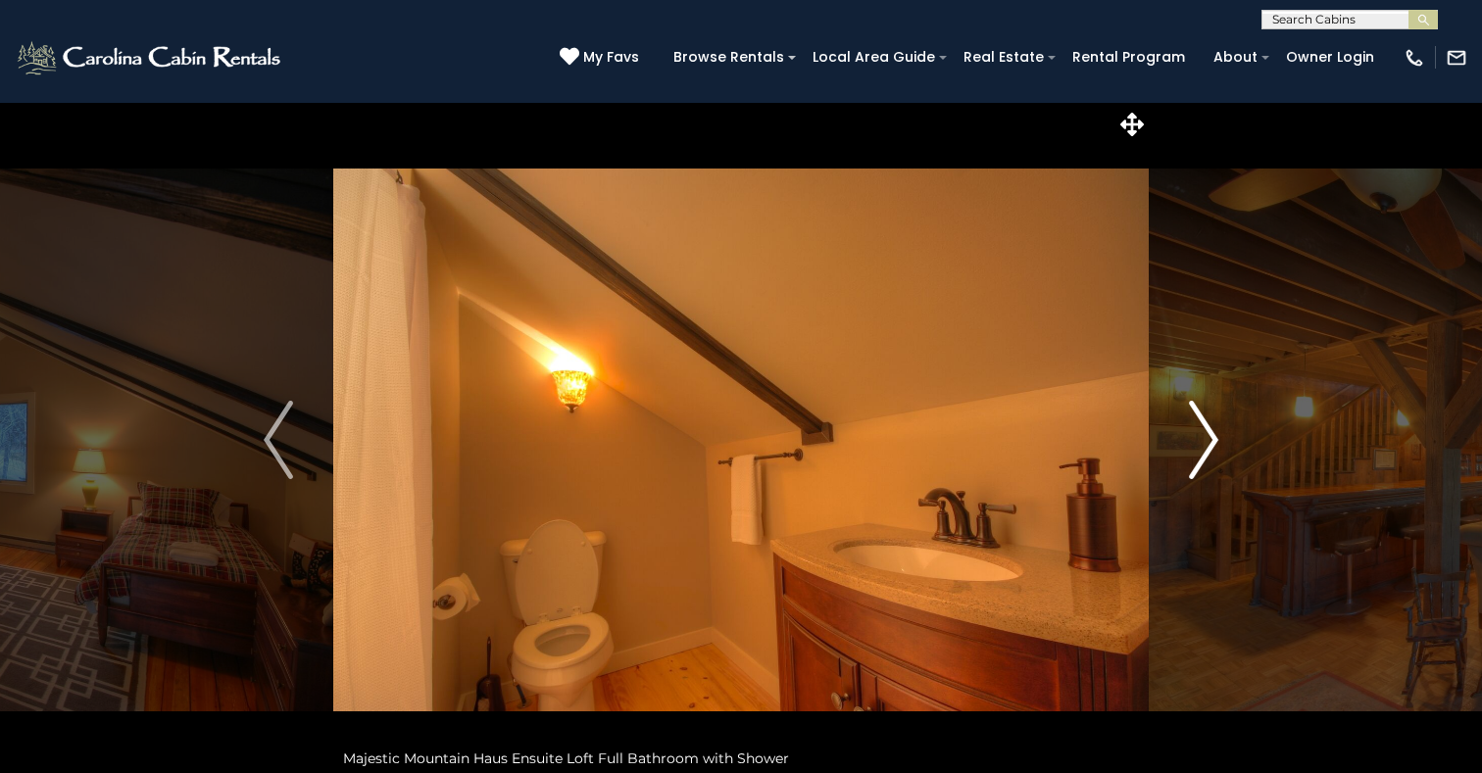
click at [1205, 432] on img "Next" at bounding box center [1203, 440] width 29 height 78
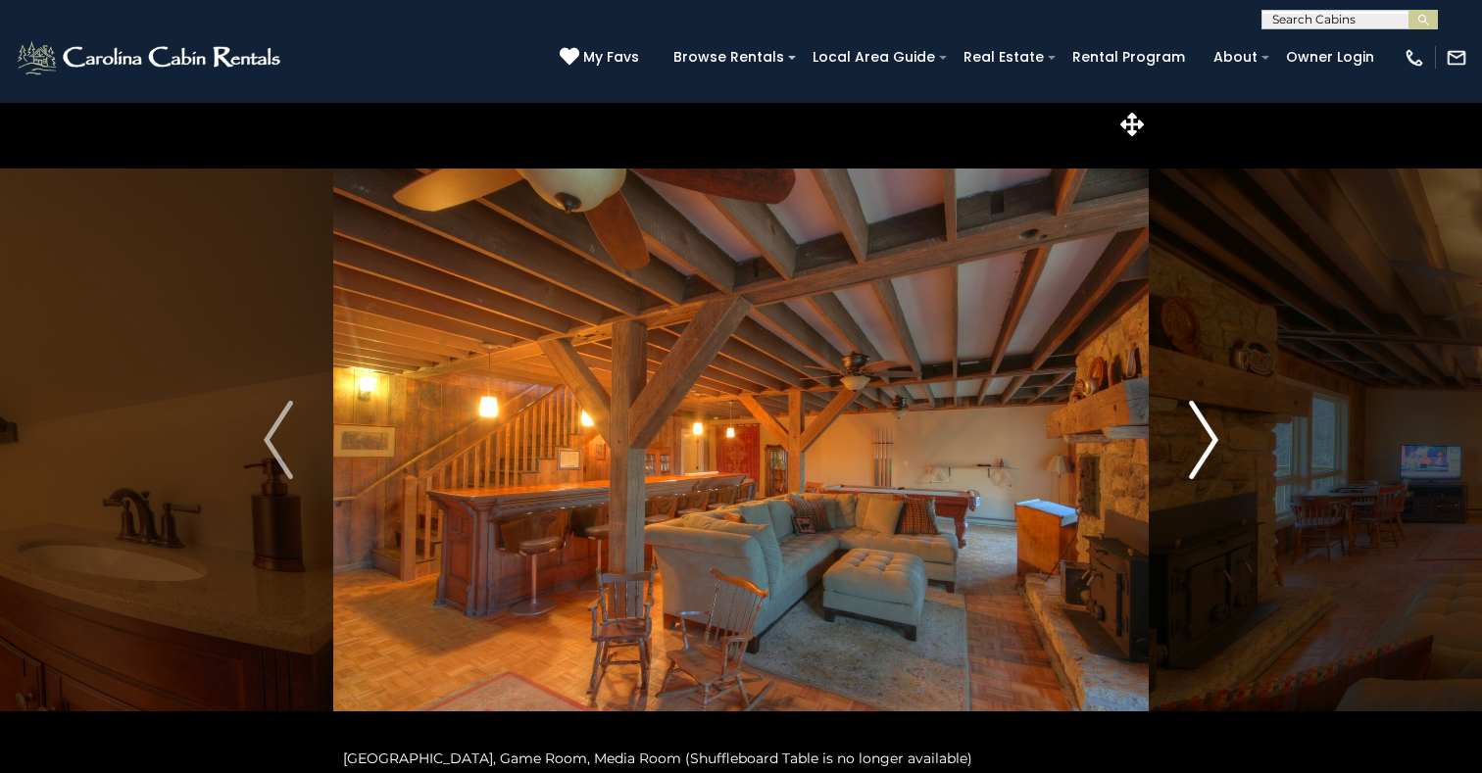
click at [1205, 432] on img "Next" at bounding box center [1203, 440] width 29 height 78
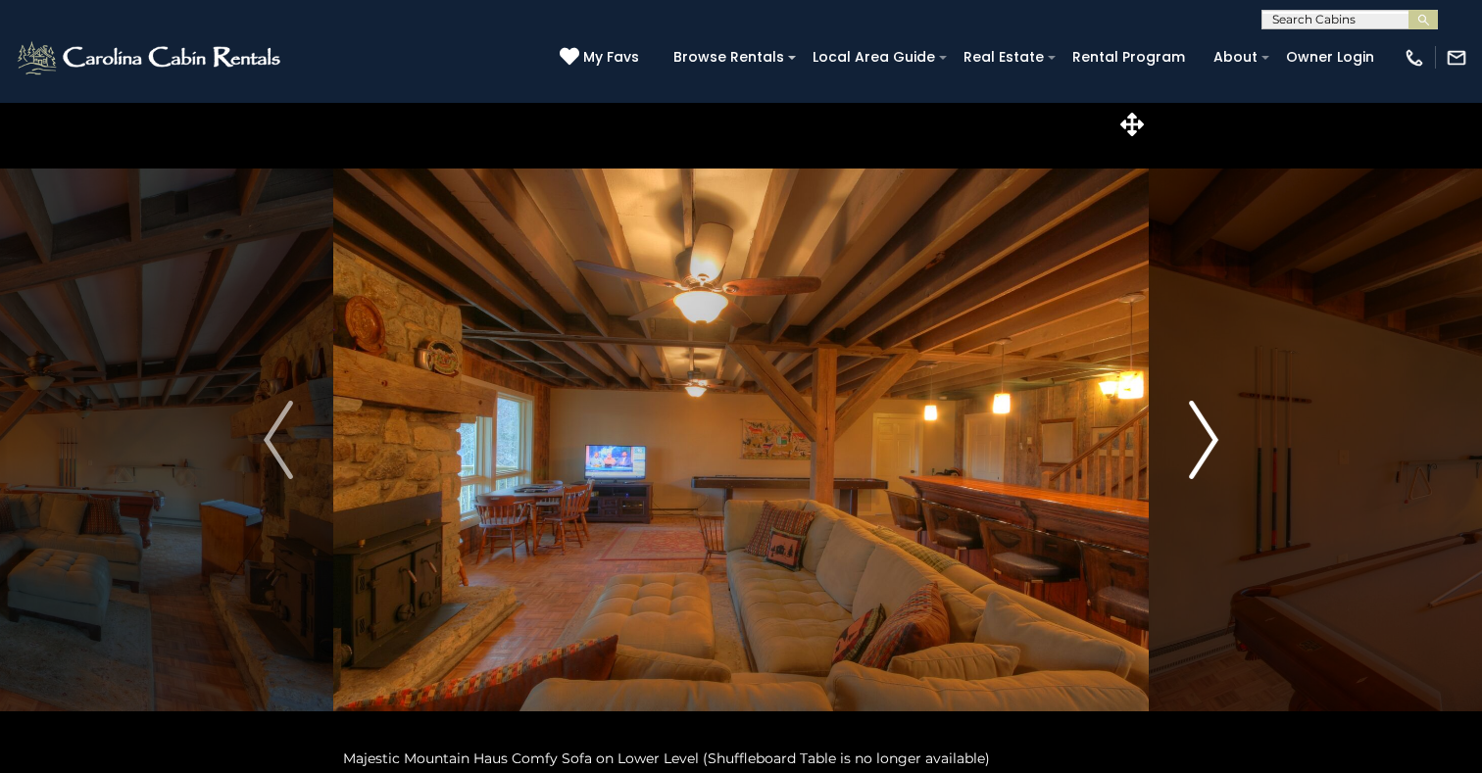
click at [1205, 432] on img "Next" at bounding box center [1203, 440] width 29 height 78
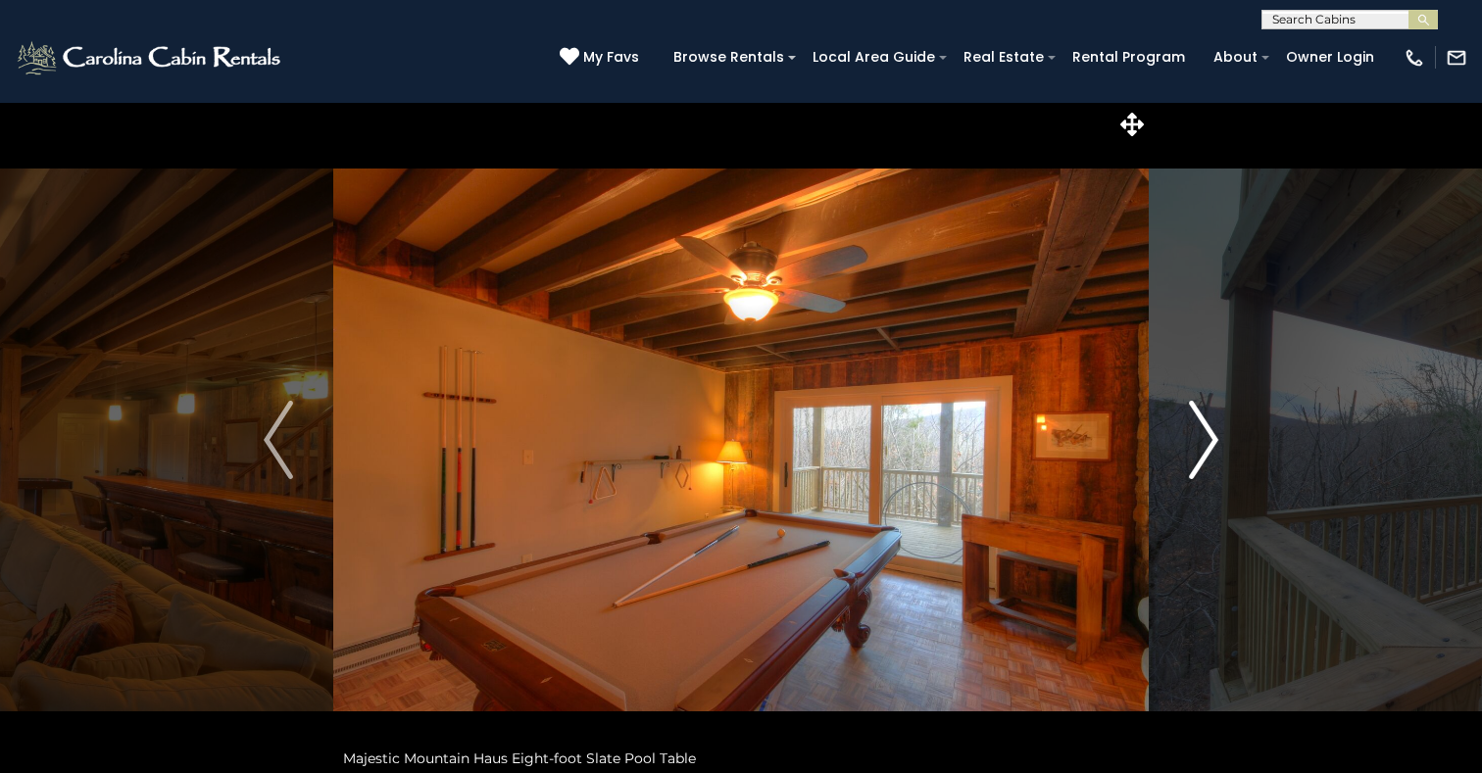
click at [1205, 432] on img "Next" at bounding box center [1203, 440] width 29 height 78
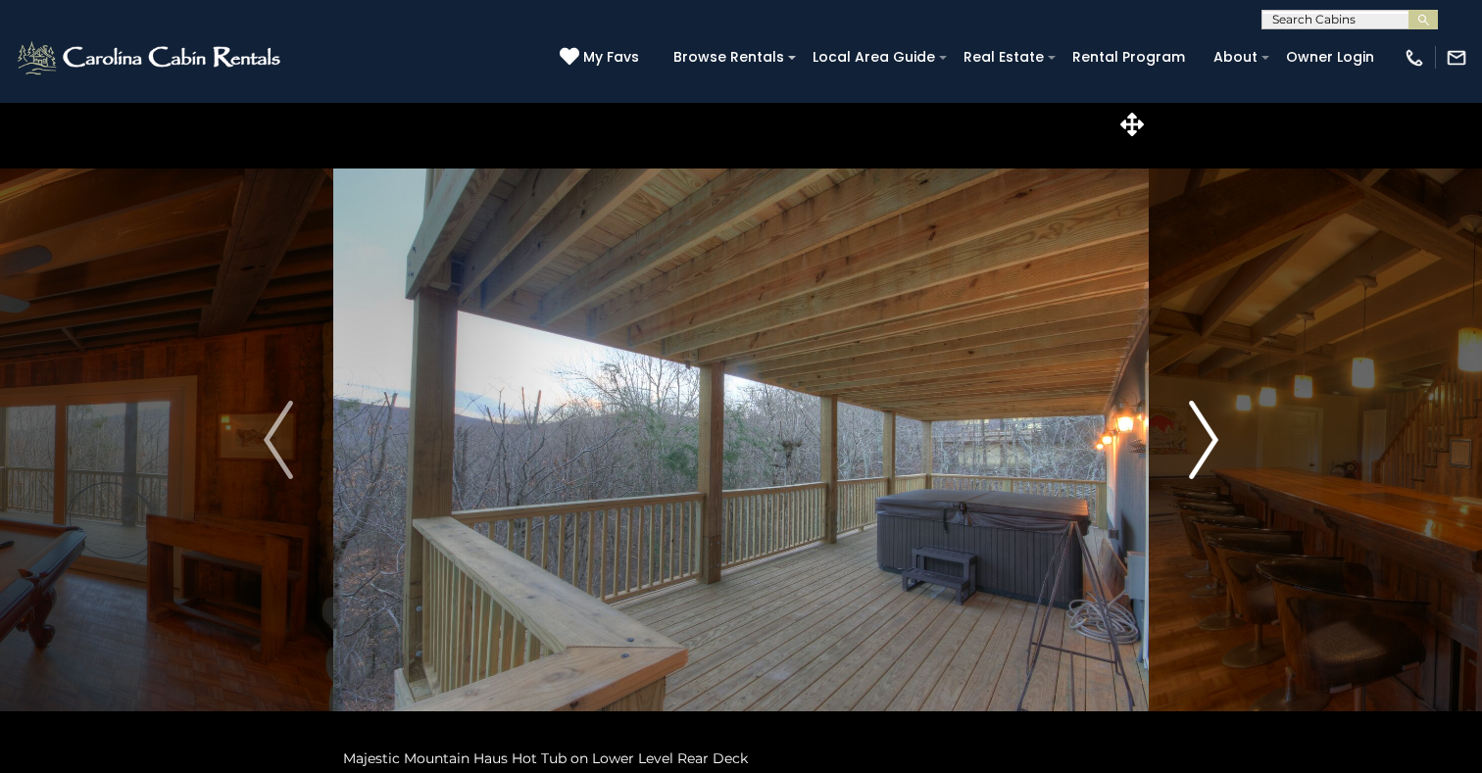
click at [1205, 432] on img "Next" at bounding box center [1203, 440] width 29 height 78
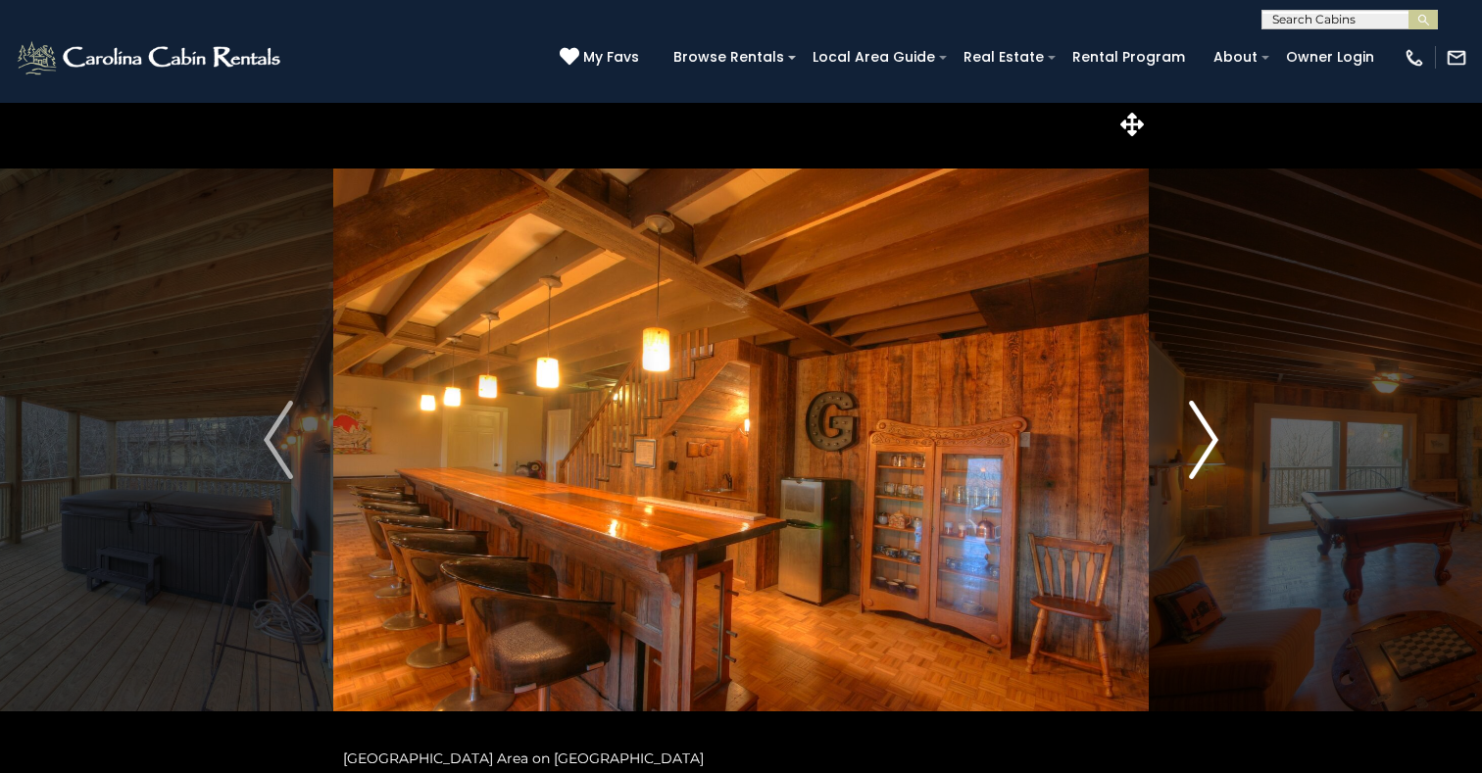
click at [1205, 432] on img "Next" at bounding box center [1203, 440] width 29 height 78
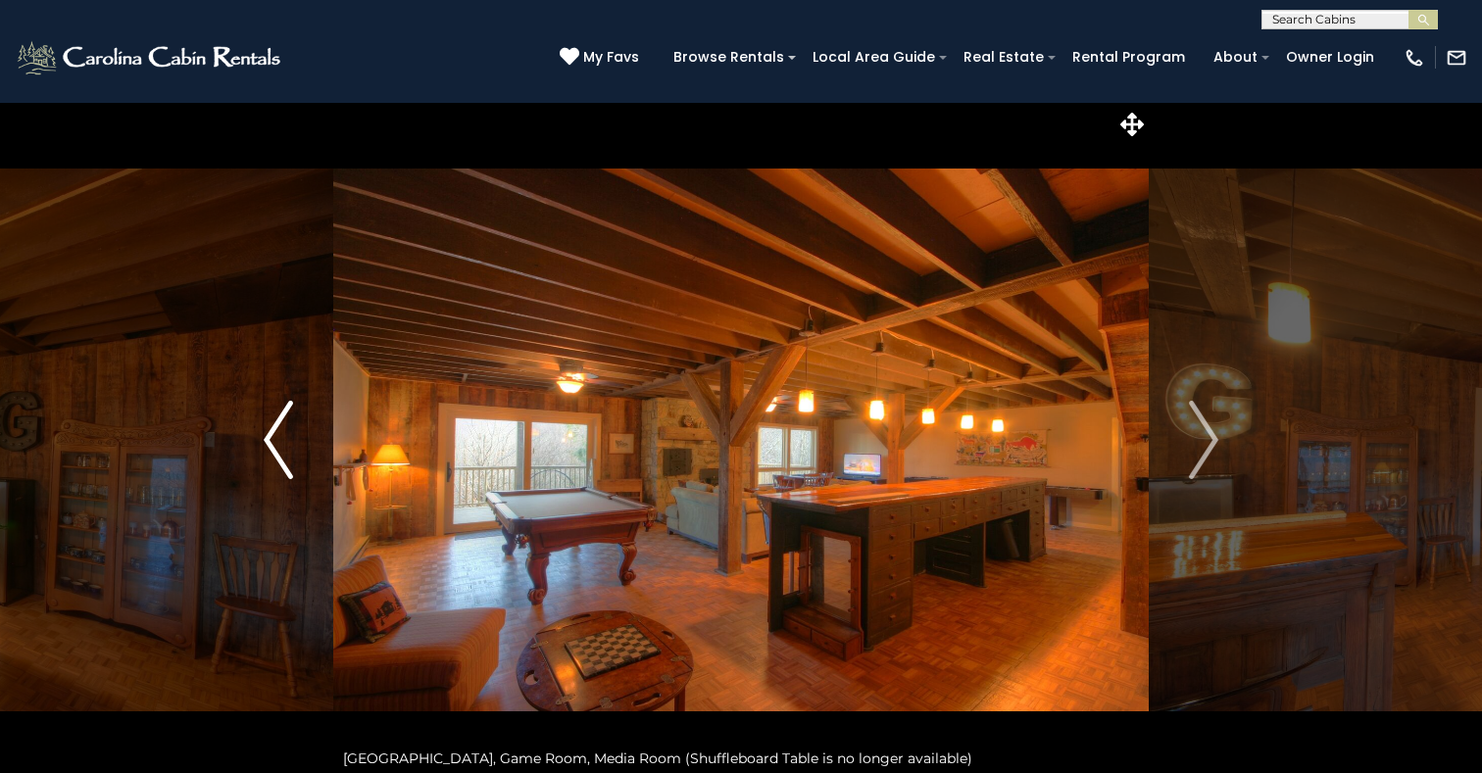
click at [272, 439] on img "Previous" at bounding box center [278, 440] width 29 height 78
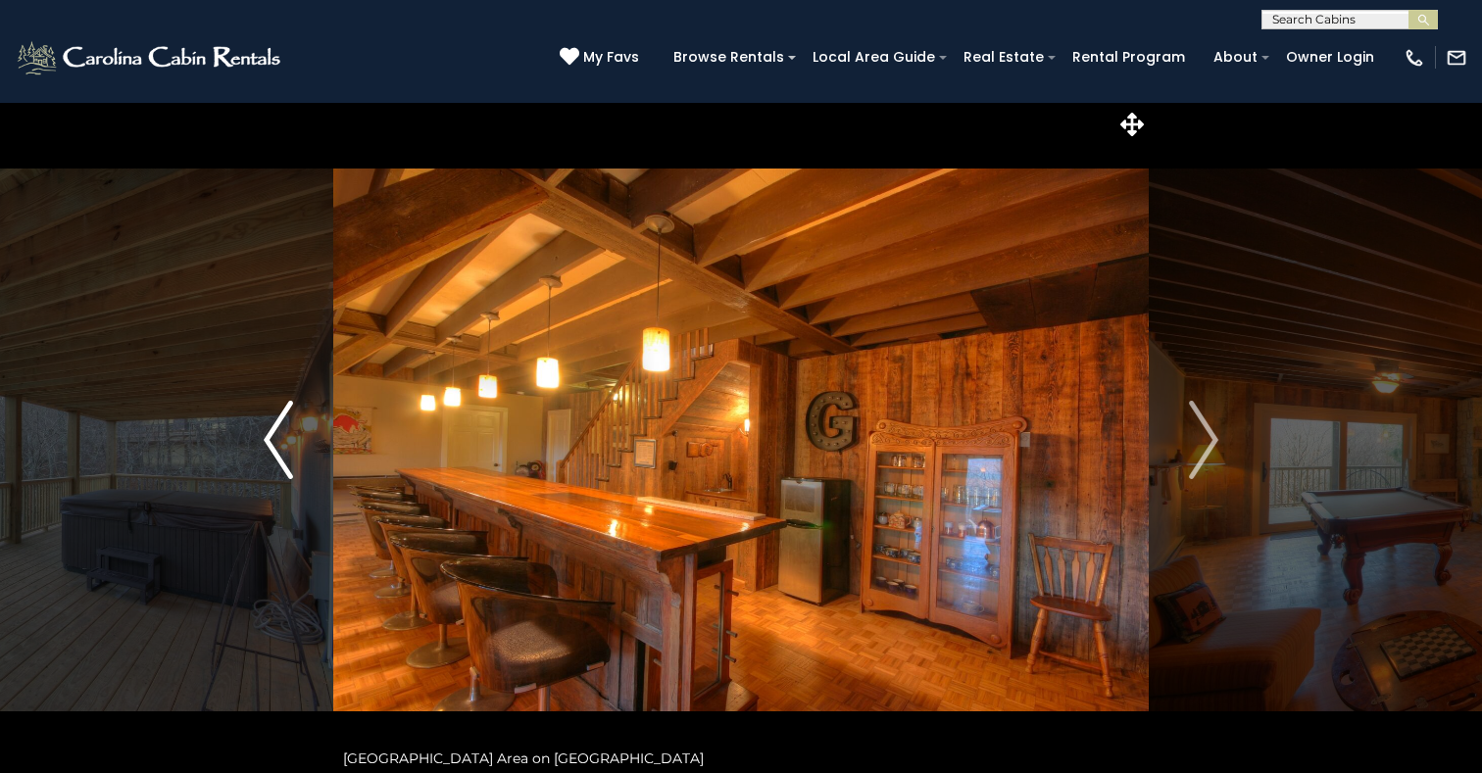
click at [272, 439] on img "Previous" at bounding box center [278, 440] width 29 height 78
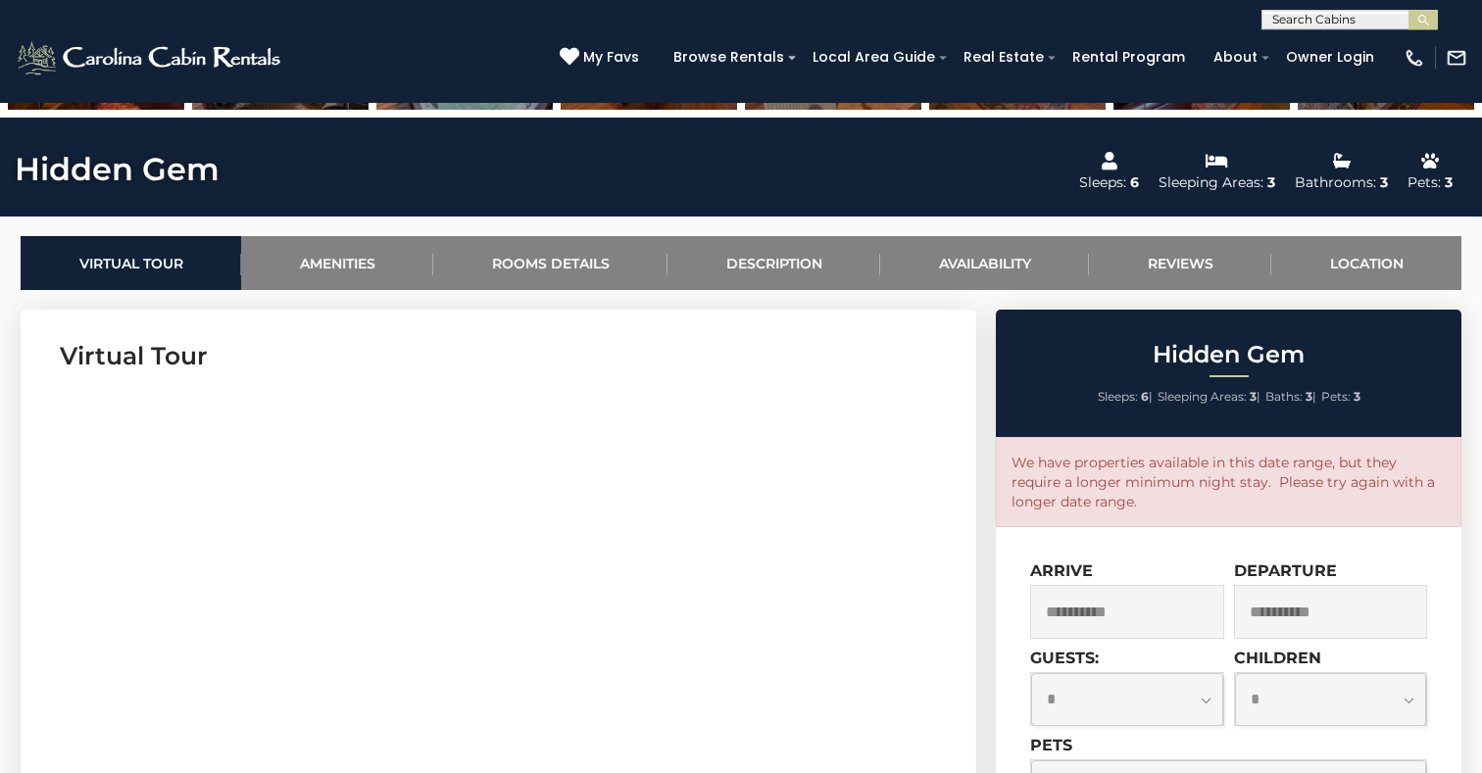
scroll to position [715, 0]
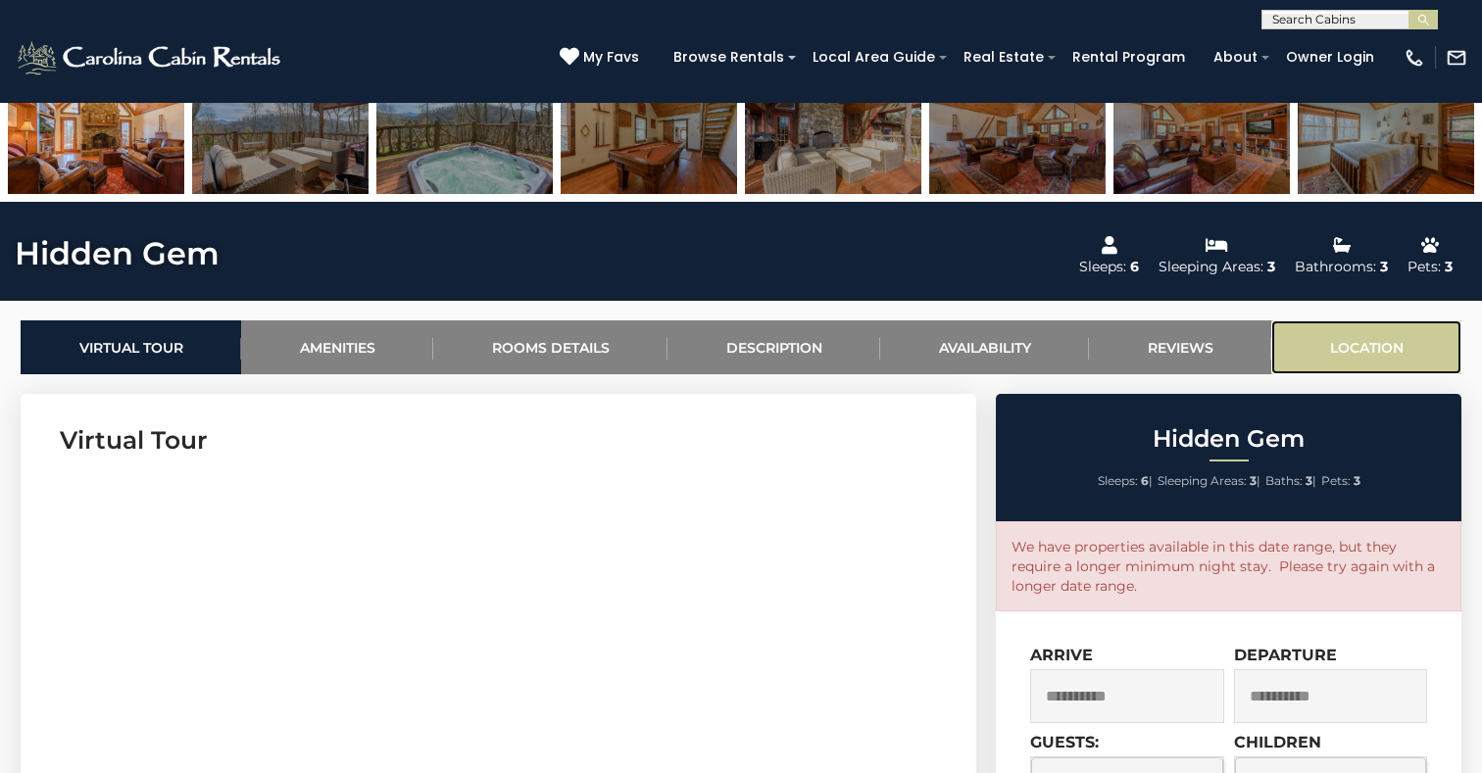
click at [1386, 363] on link "Location" at bounding box center [1366, 348] width 190 height 54
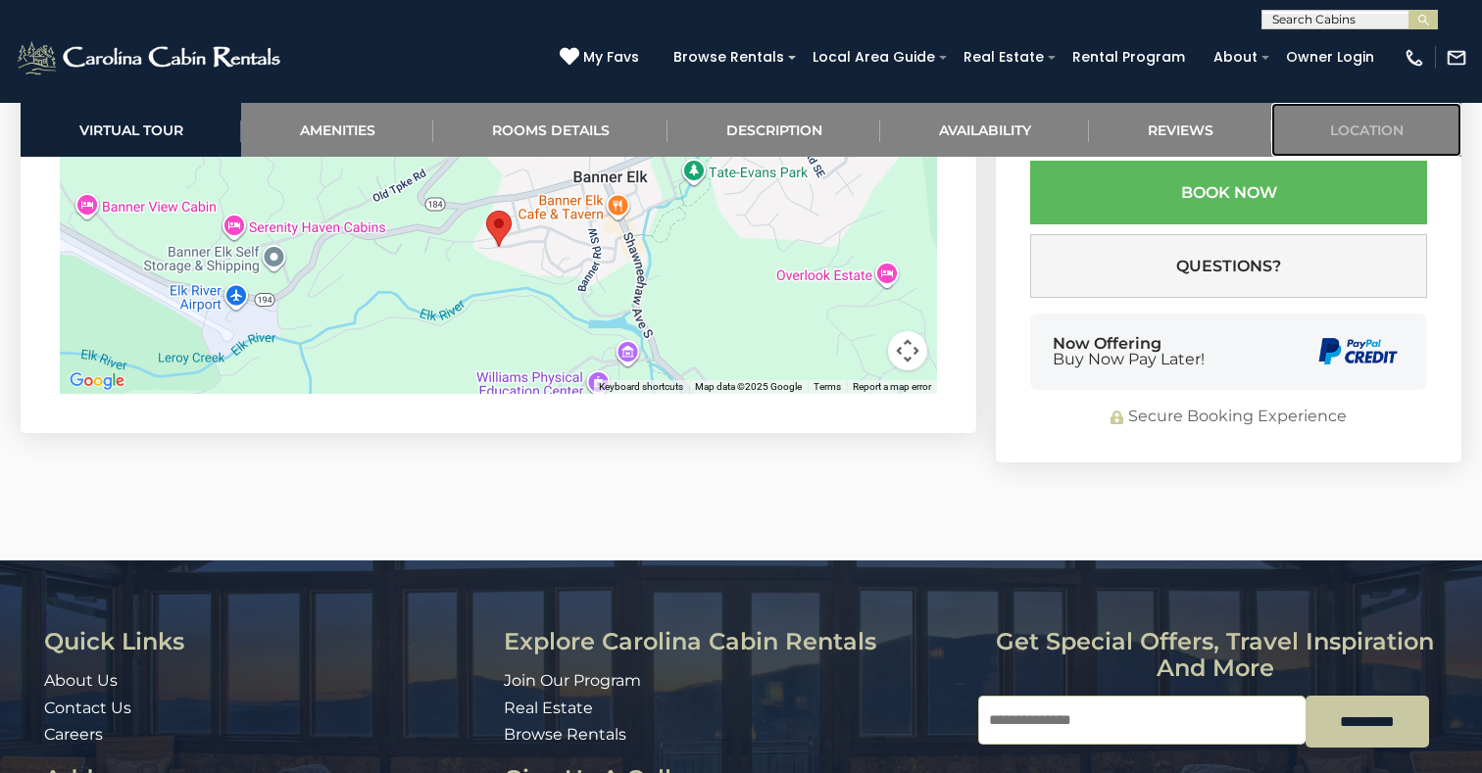
scroll to position [4828, 0]
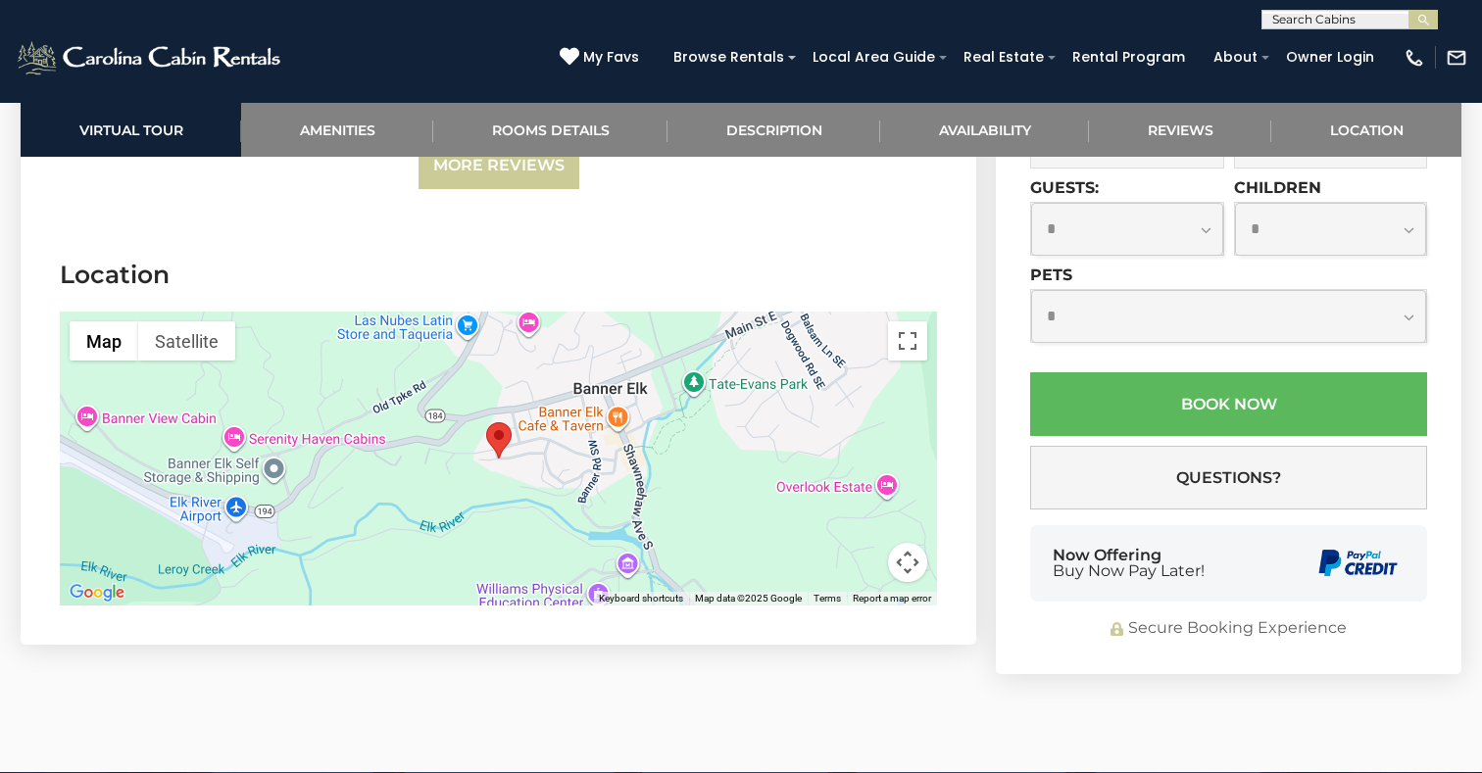
click at [592, 458] on div at bounding box center [498, 459] width 877 height 294
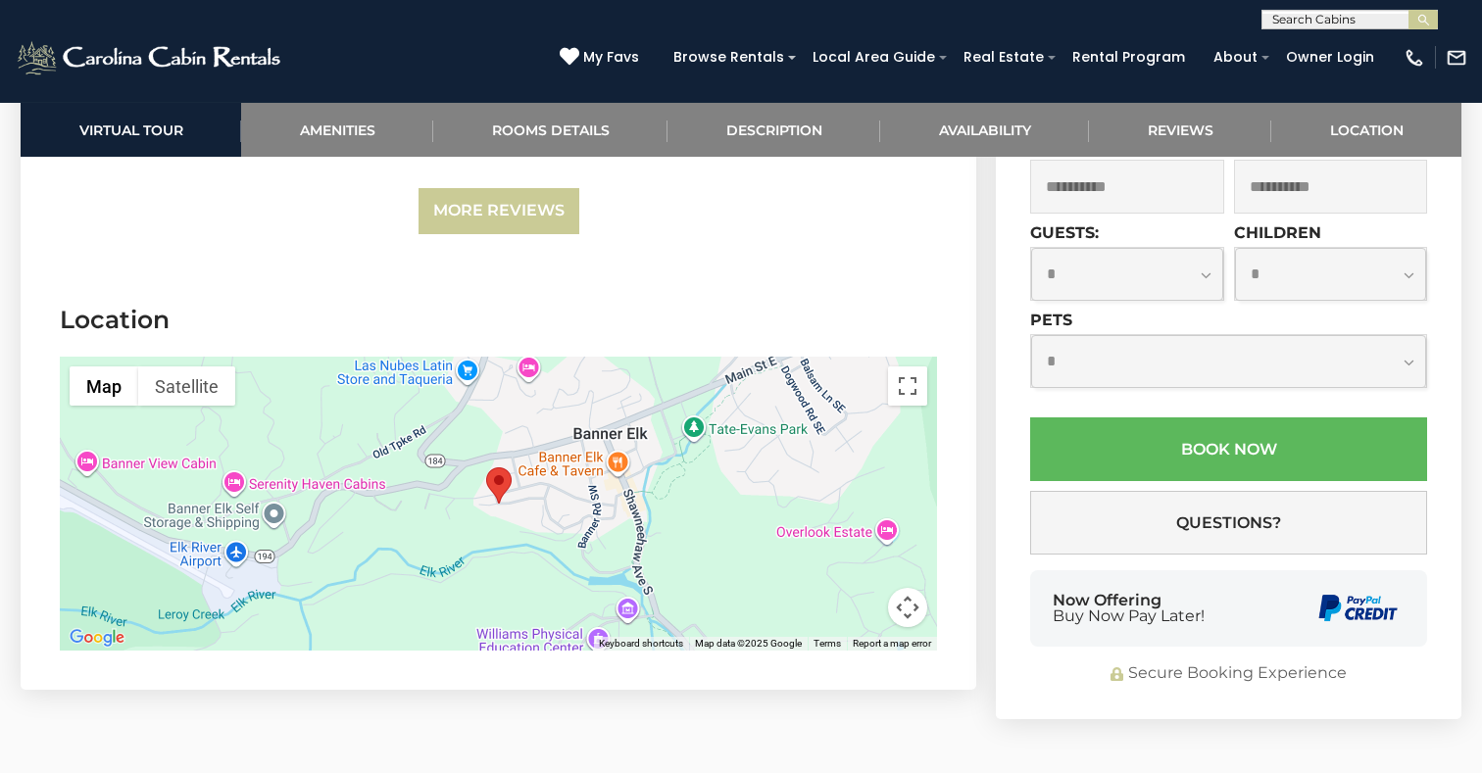
scroll to position [4802, 0]
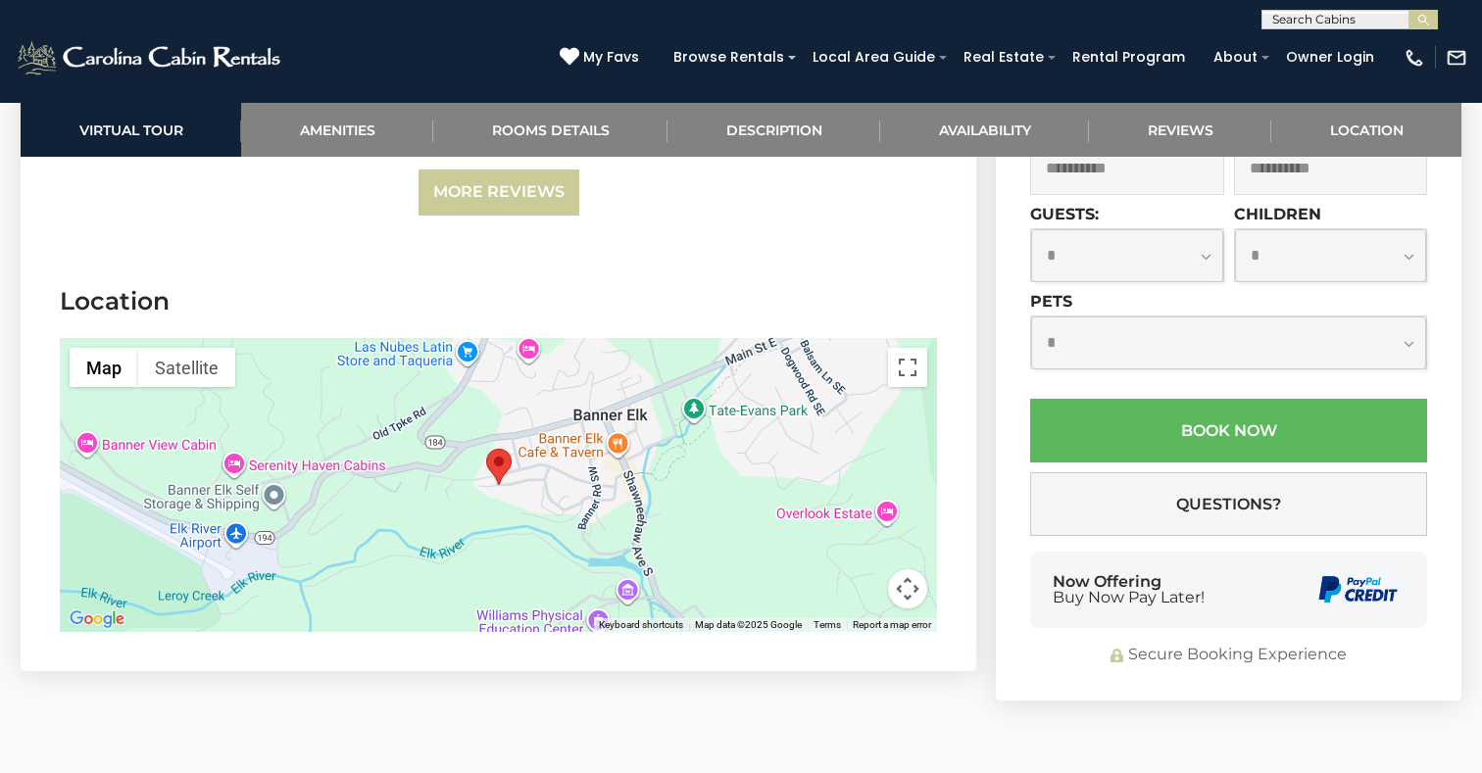
click at [885, 555] on div at bounding box center [498, 485] width 877 height 294
click at [910, 569] on button "Map camera controls" at bounding box center [907, 588] width 39 height 39
click at [866, 473] on button "Zoom in" at bounding box center [858, 490] width 39 height 39
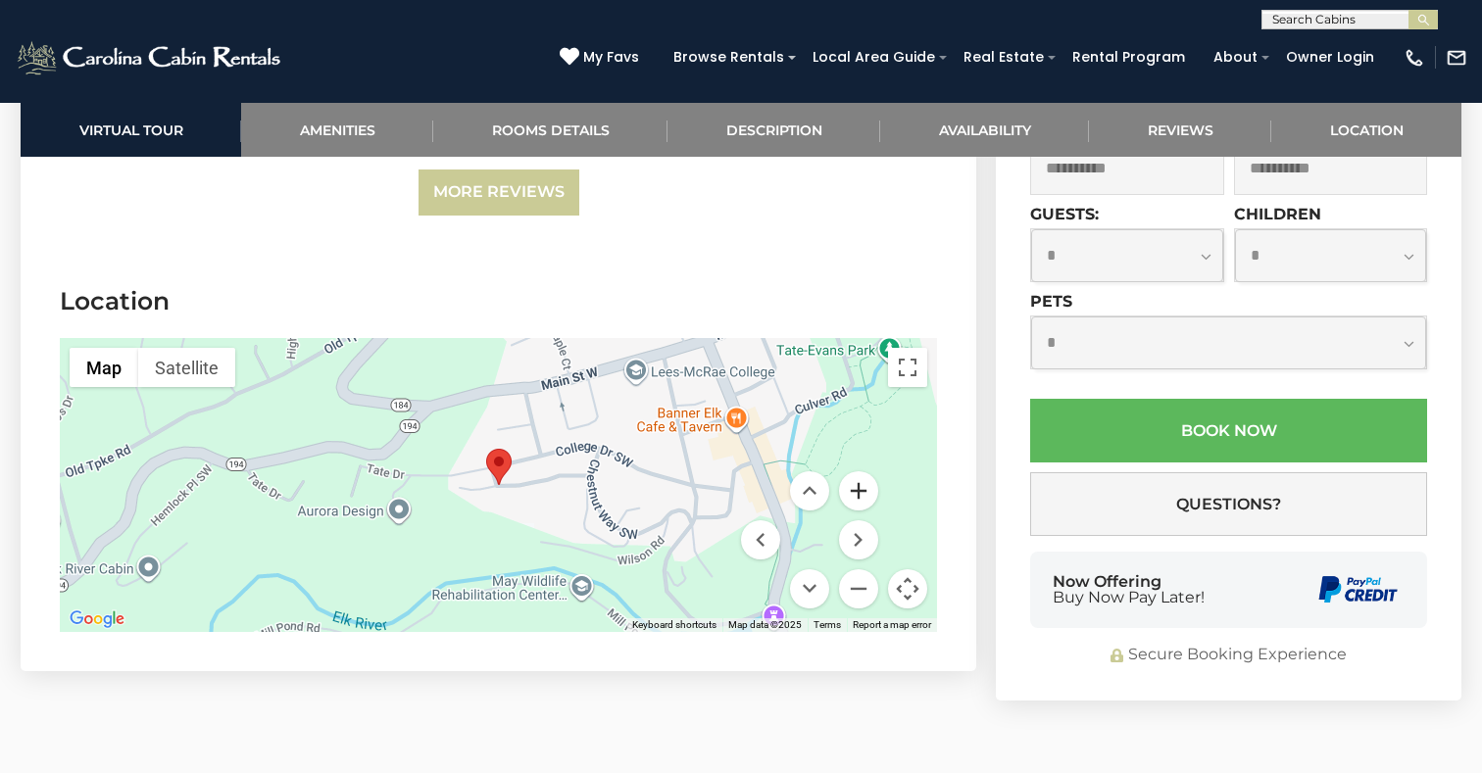
click at [866, 472] on button "Zoom in" at bounding box center [858, 490] width 39 height 39
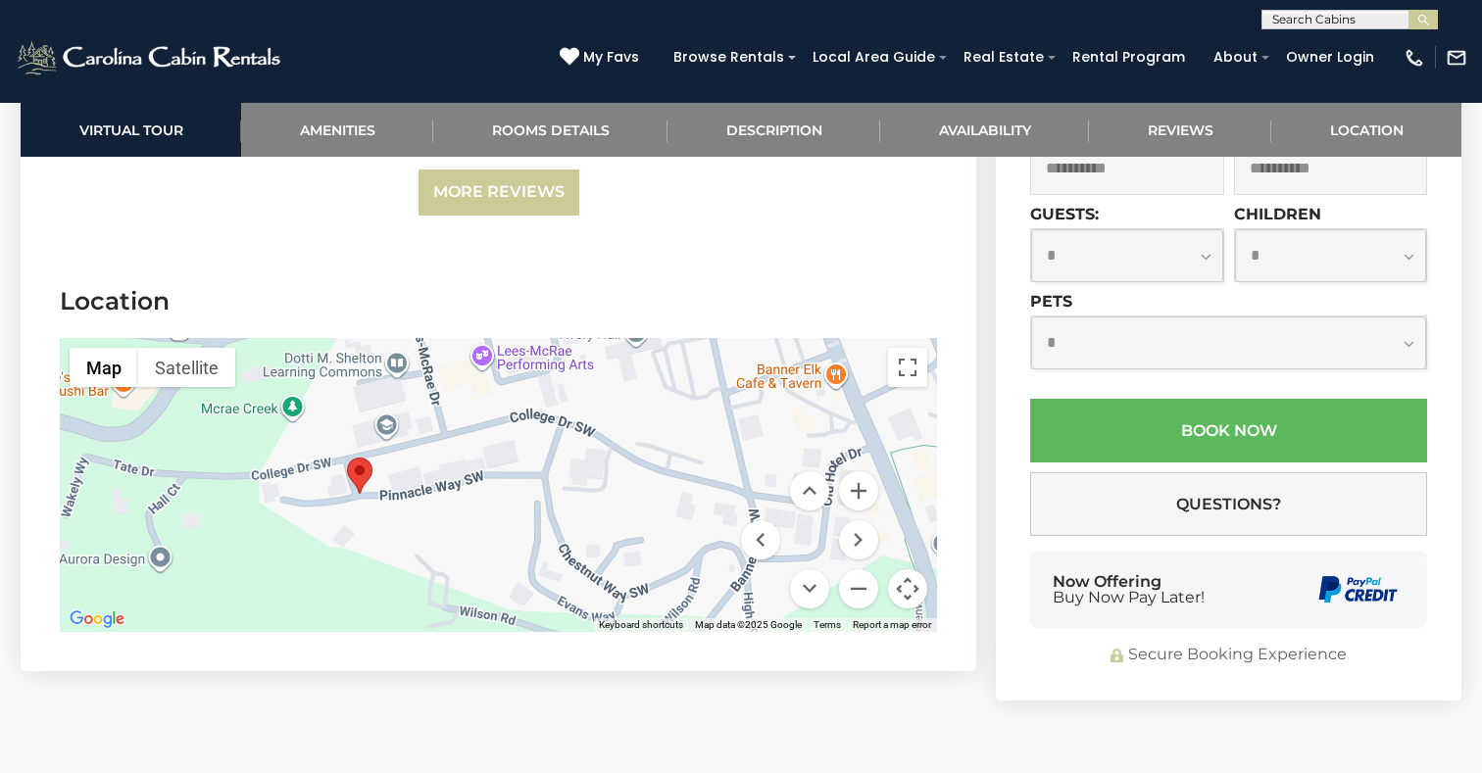
drag, startPoint x: 662, startPoint y: 459, endPoint x: 521, endPoint y: 470, distance: 140.6
click at [521, 470] on div at bounding box center [498, 485] width 877 height 294
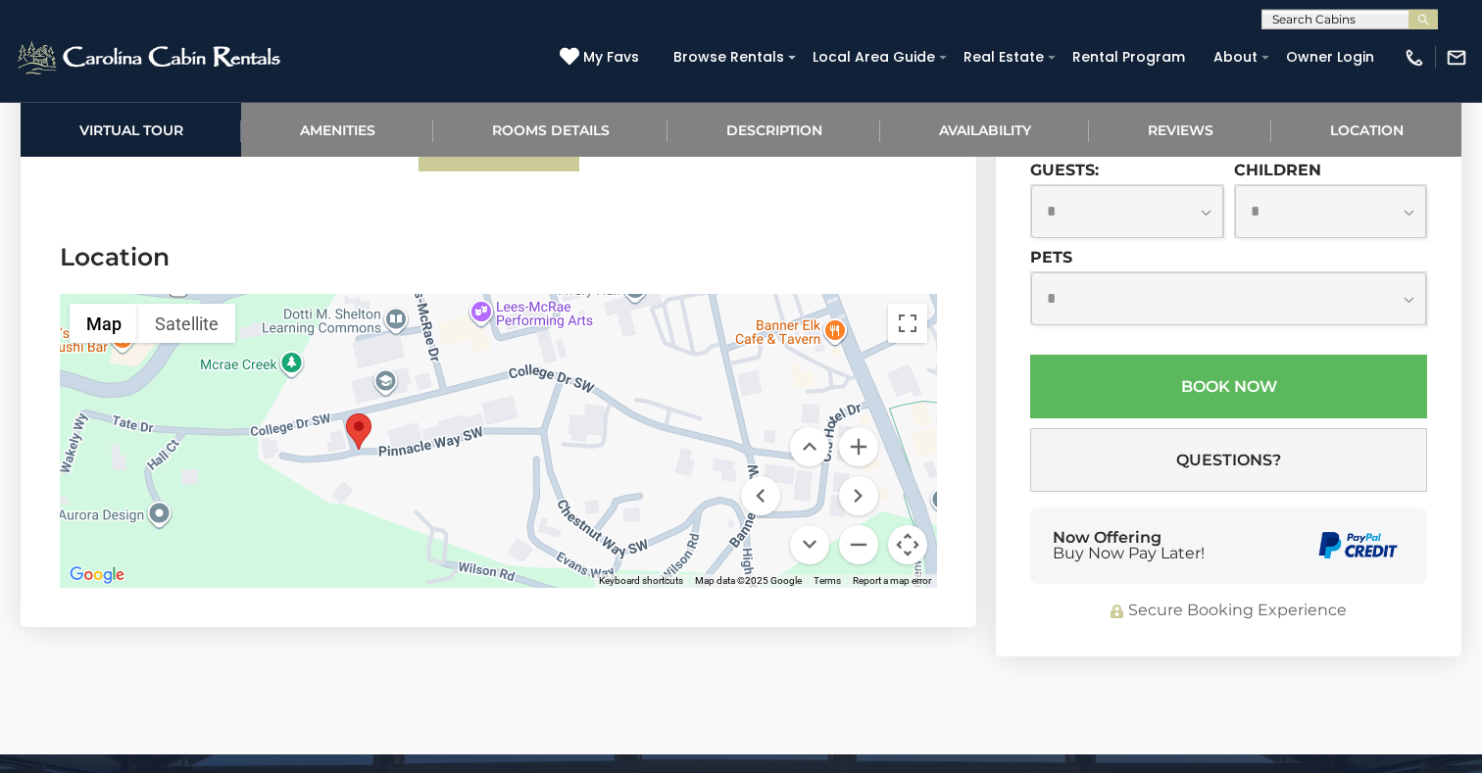
scroll to position [4828, 0]
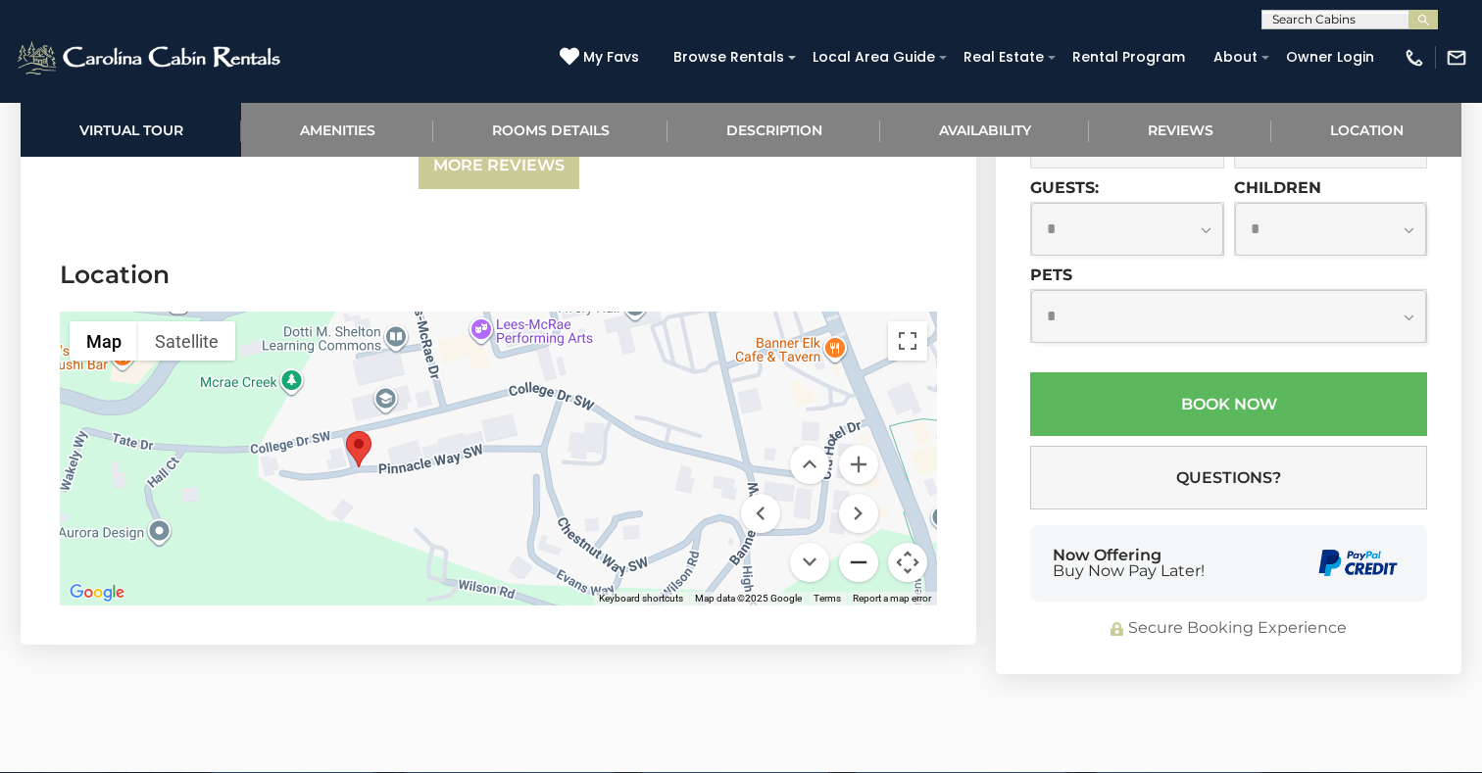
click at [859, 543] on button "Zoom out" at bounding box center [858, 562] width 39 height 39
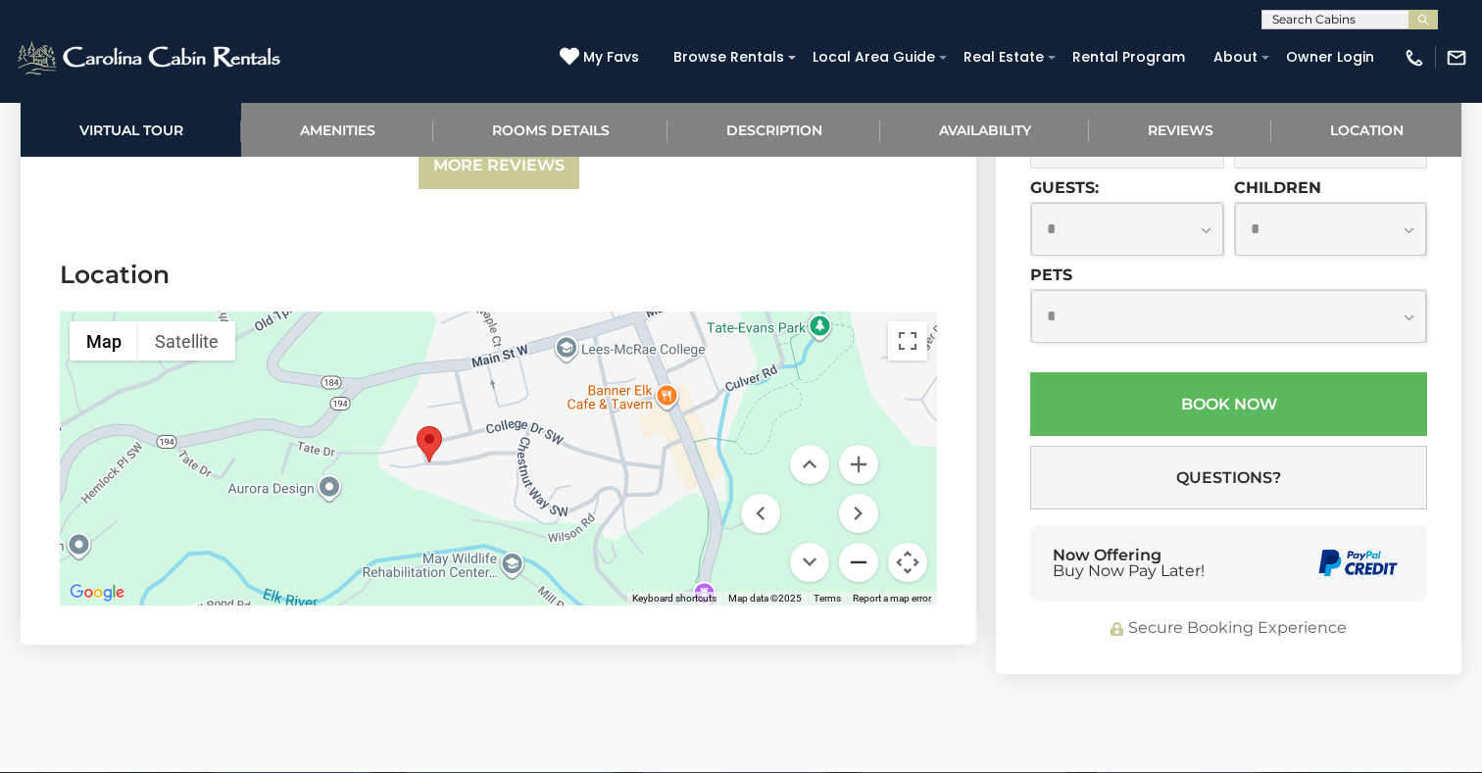
click at [859, 543] on button "Zoom out" at bounding box center [858, 562] width 39 height 39
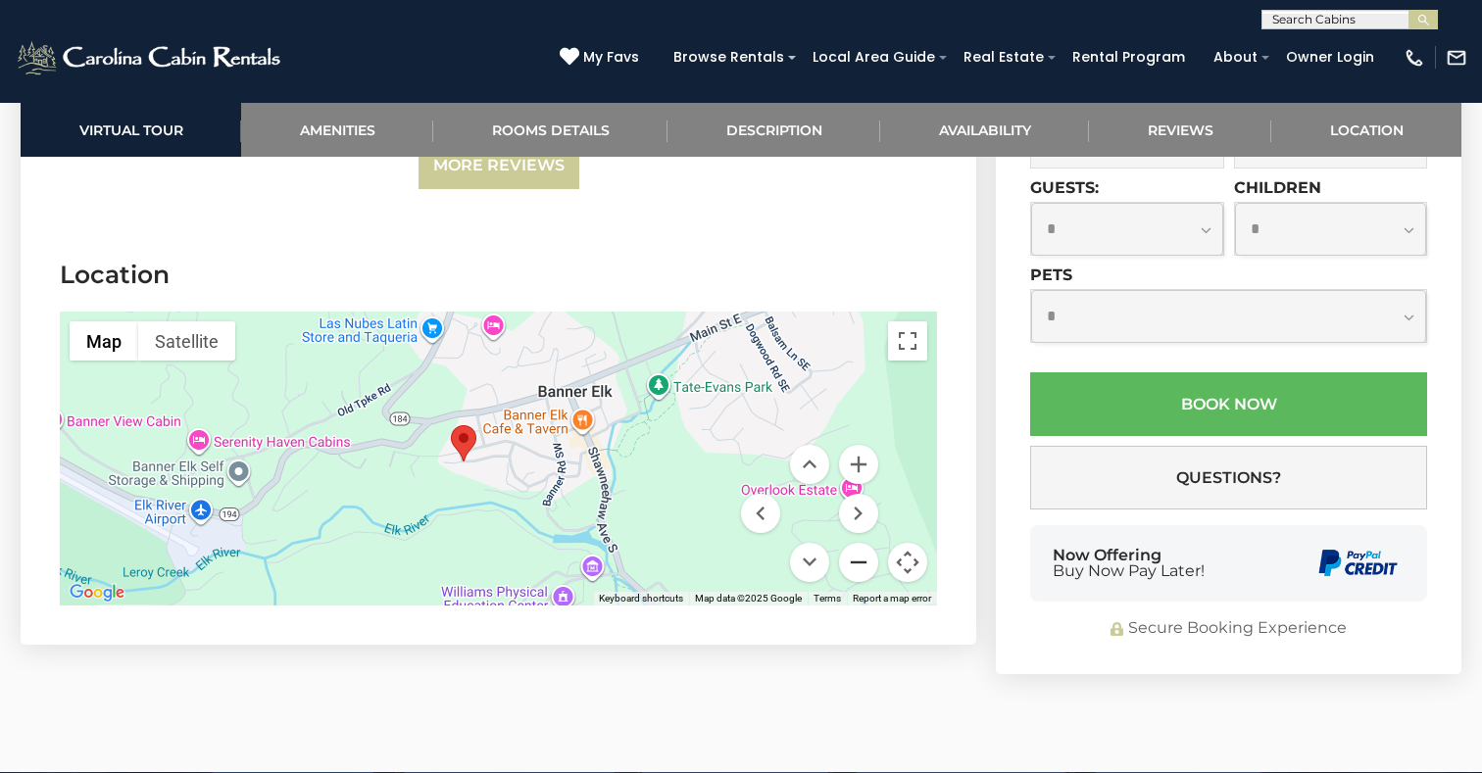
click at [855, 543] on button "Zoom out" at bounding box center [858, 562] width 39 height 39
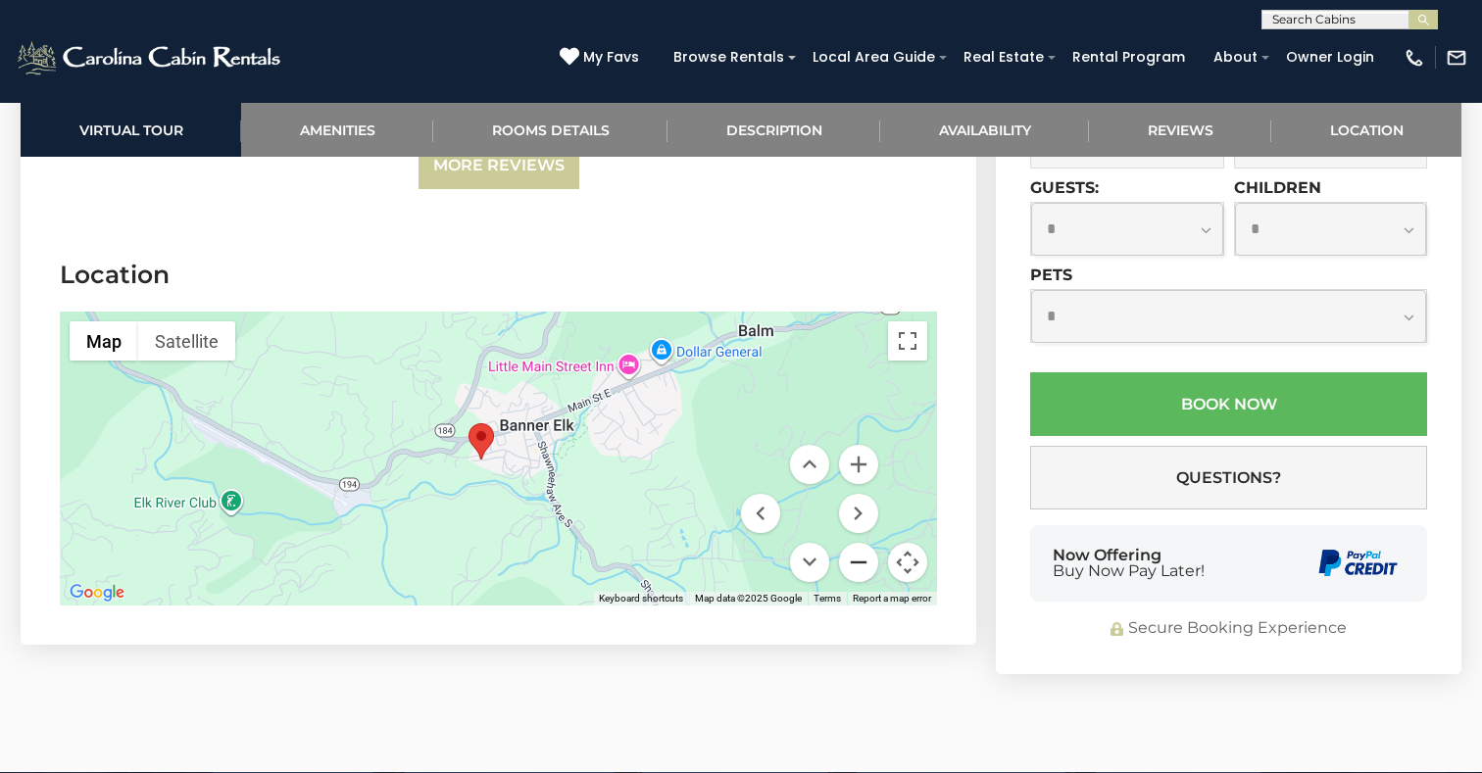
click at [855, 543] on button "Zoom out" at bounding box center [858, 562] width 39 height 39
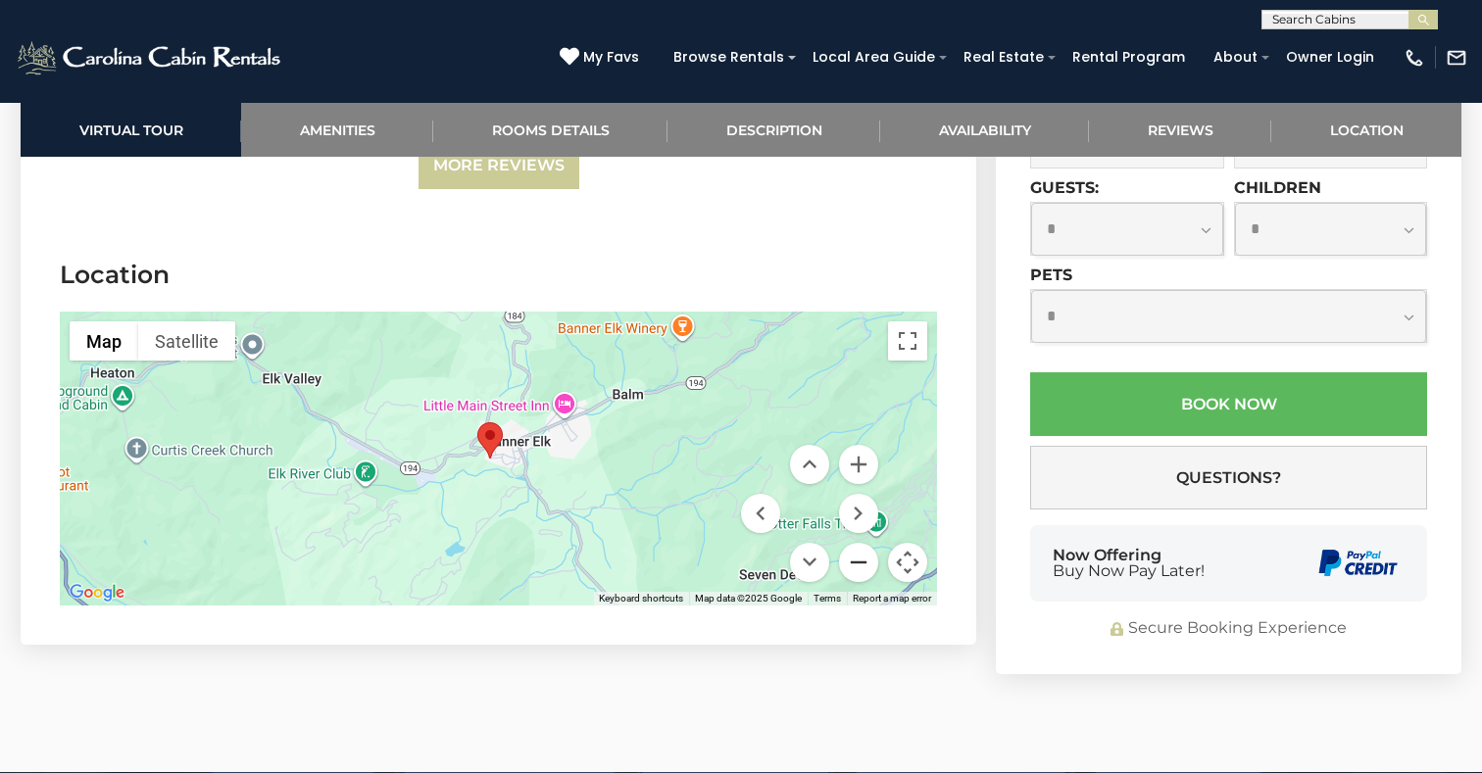
click at [855, 543] on button "Zoom out" at bounding box center [858, 562] width 39 height 39
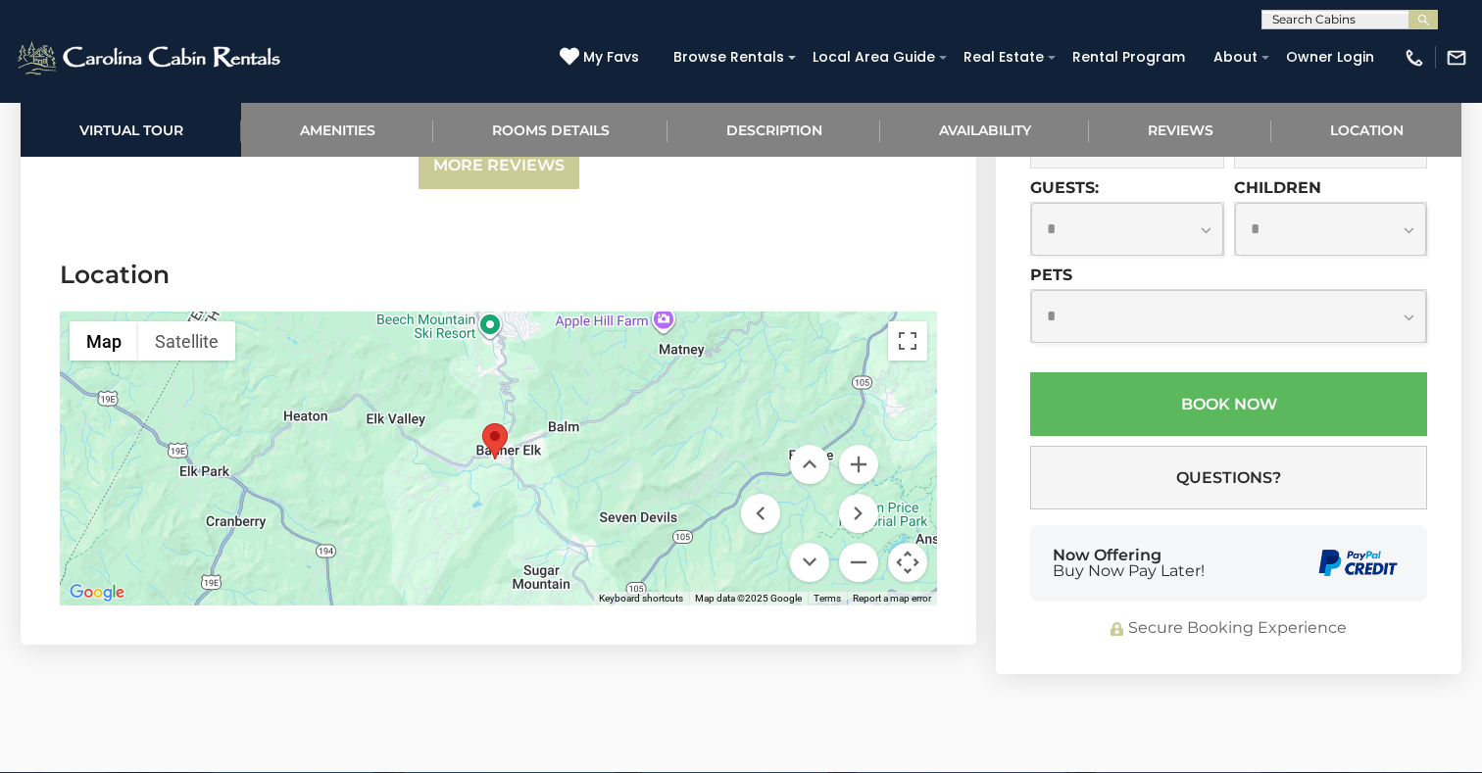
click at [598, 476] on div at bounding box center [498, 459] width 877 height 294
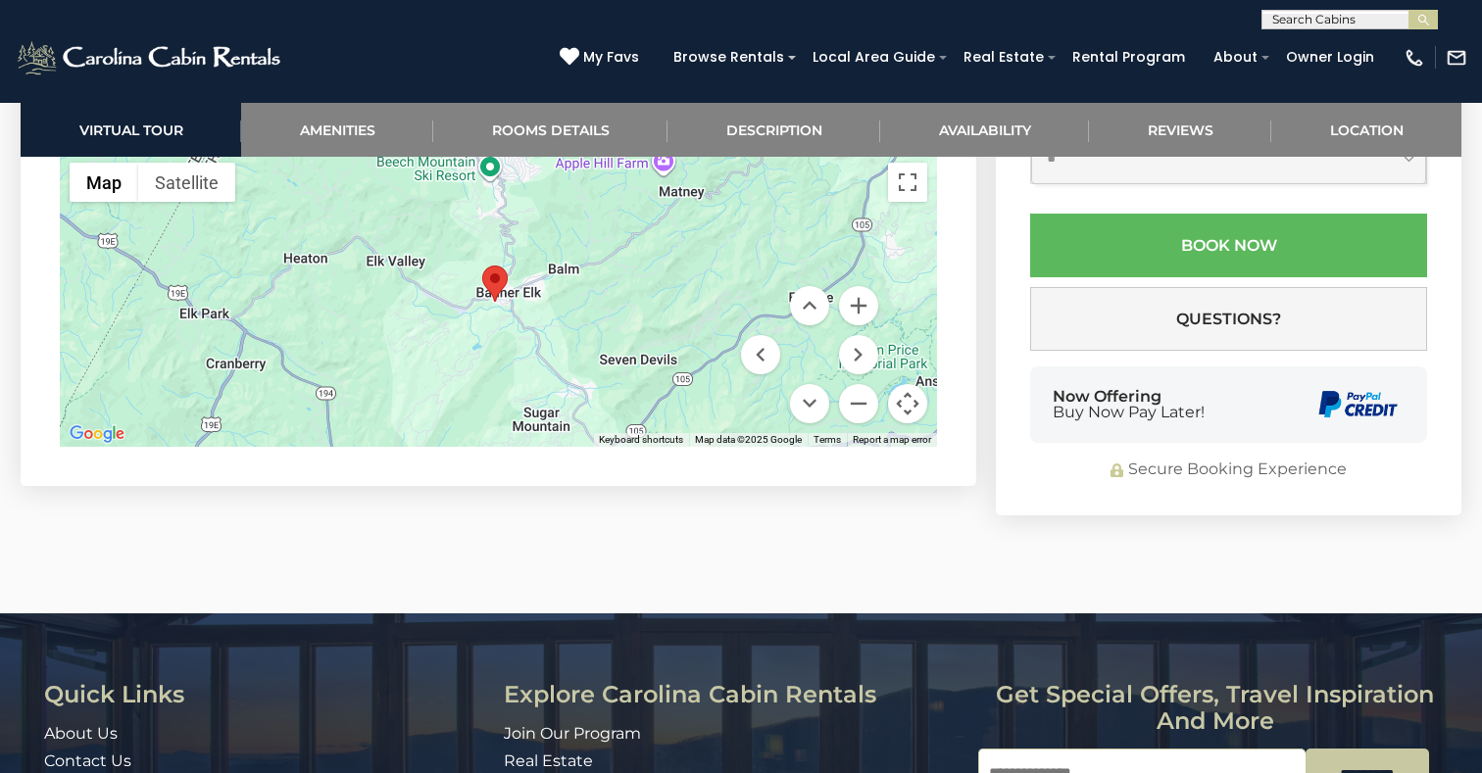
scroll to position [4908, 0]
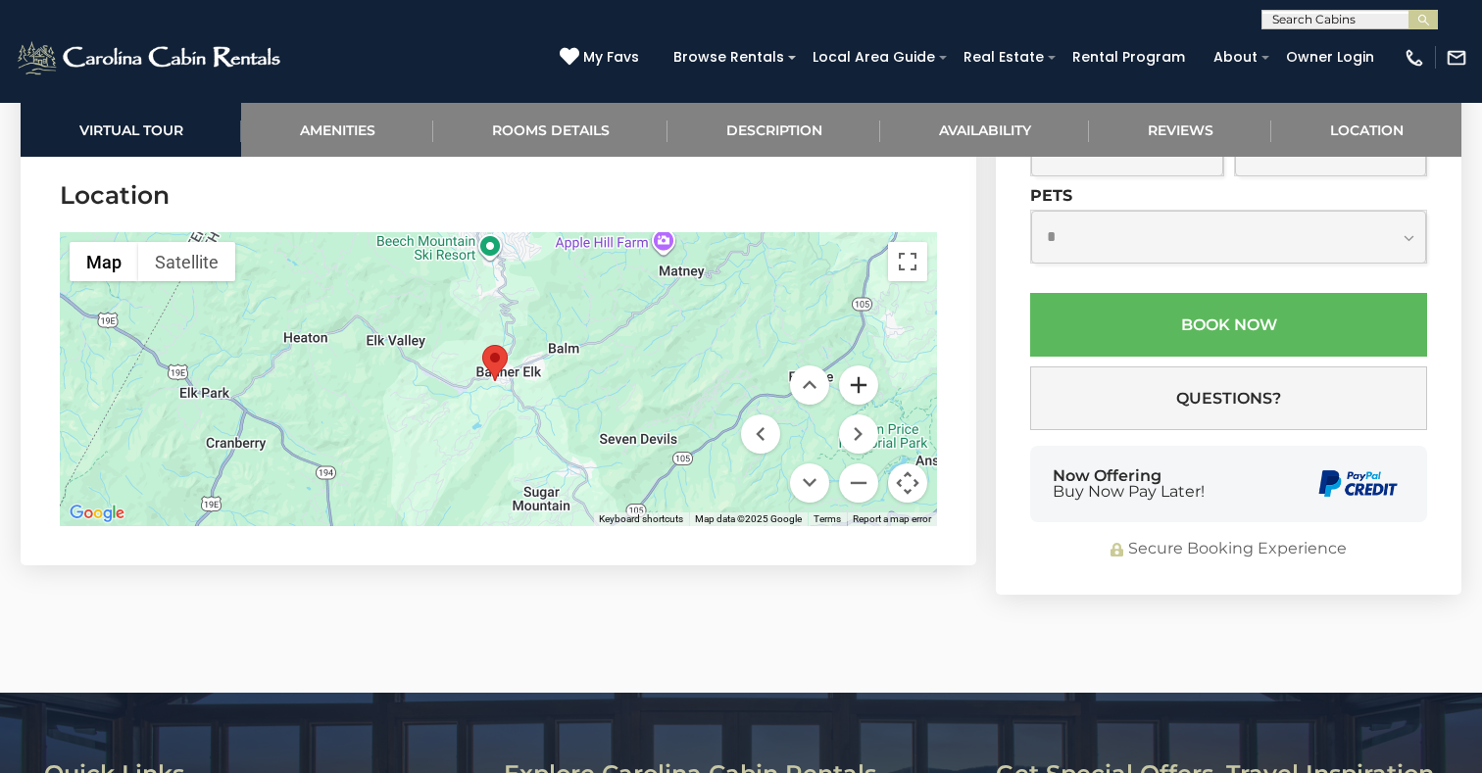
click at [863, 366] on button "Zoom in" at bounding box center [858, 385] width 39 height 39
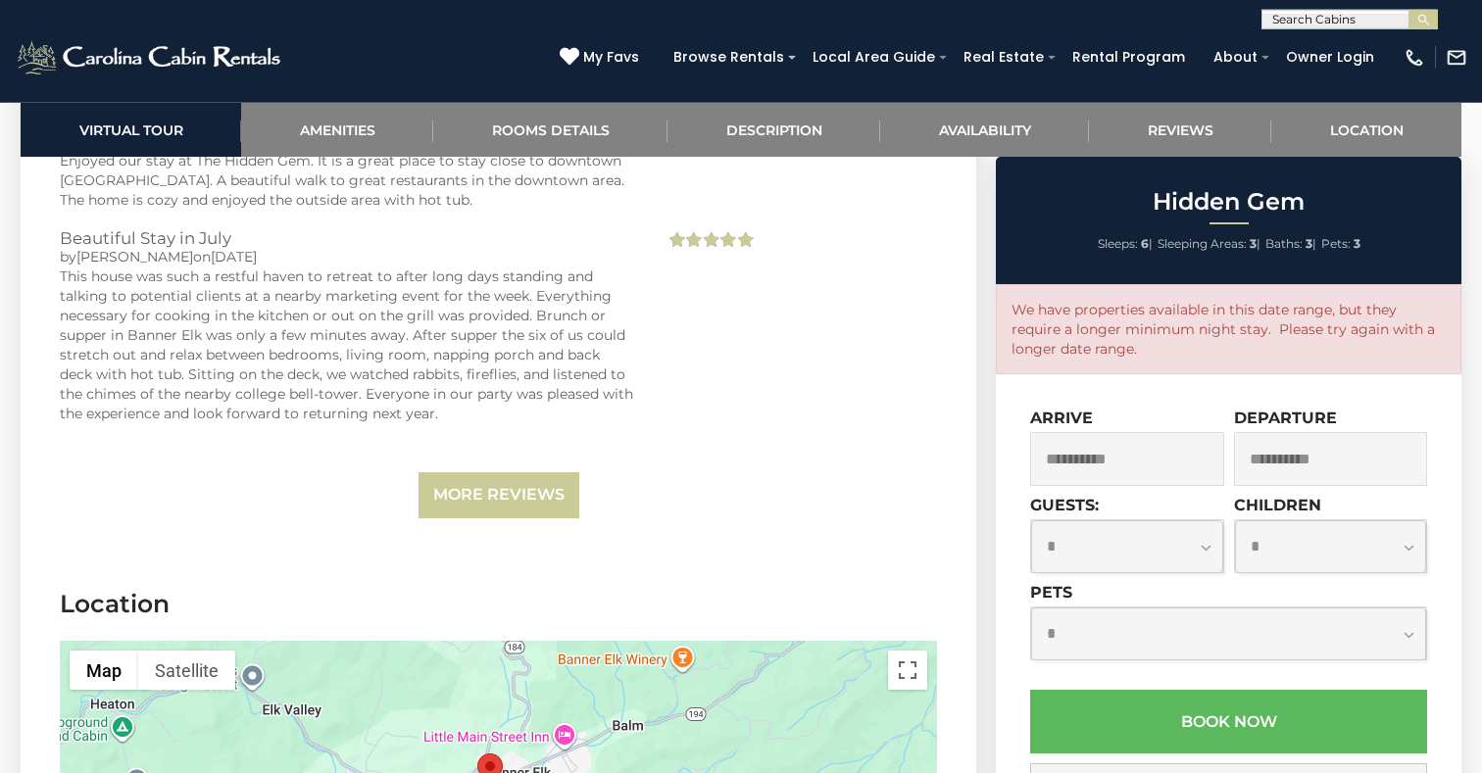
scroll to position [4405, 0]
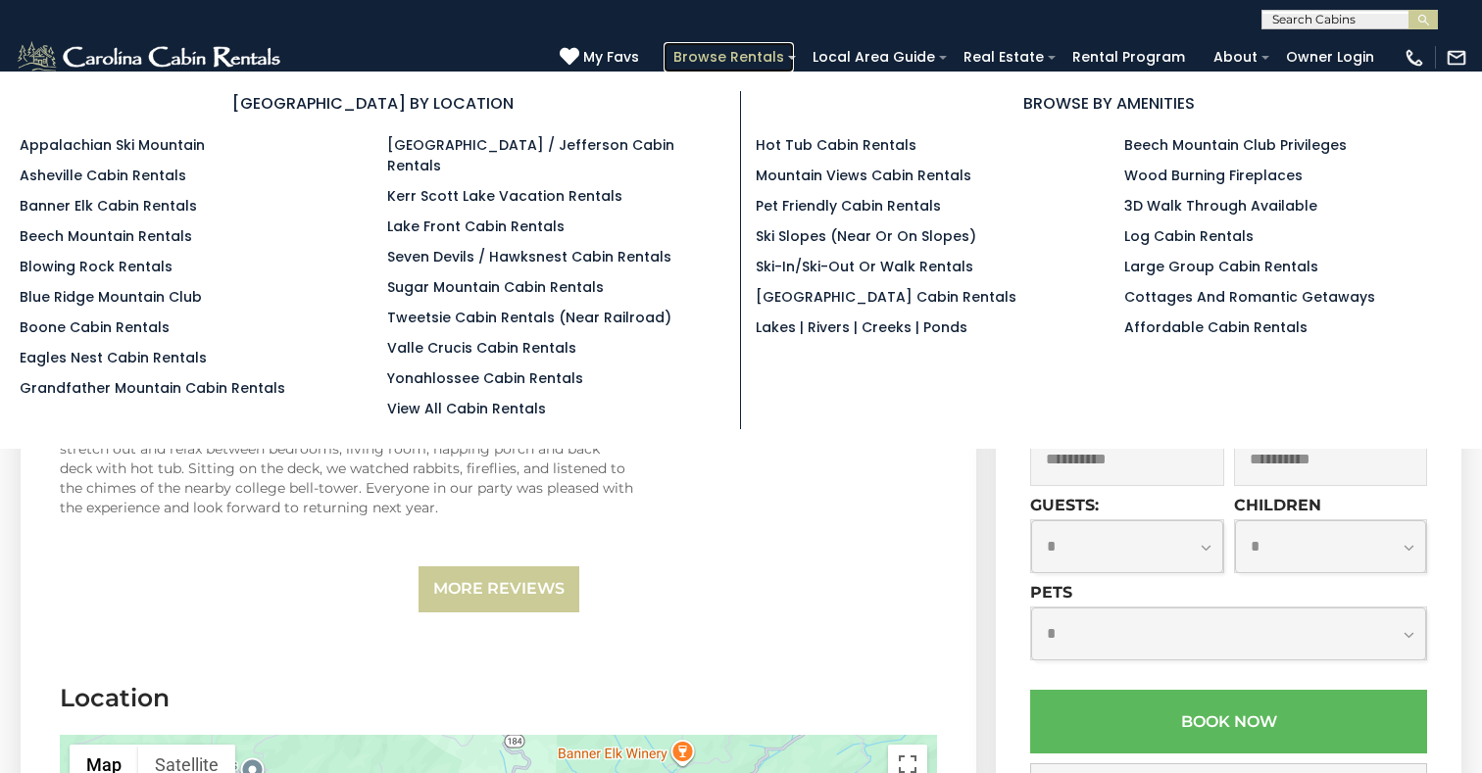
click at [771, 55] on link "Browse Rentals" at bounding box center [729, 57] width 130 height 30
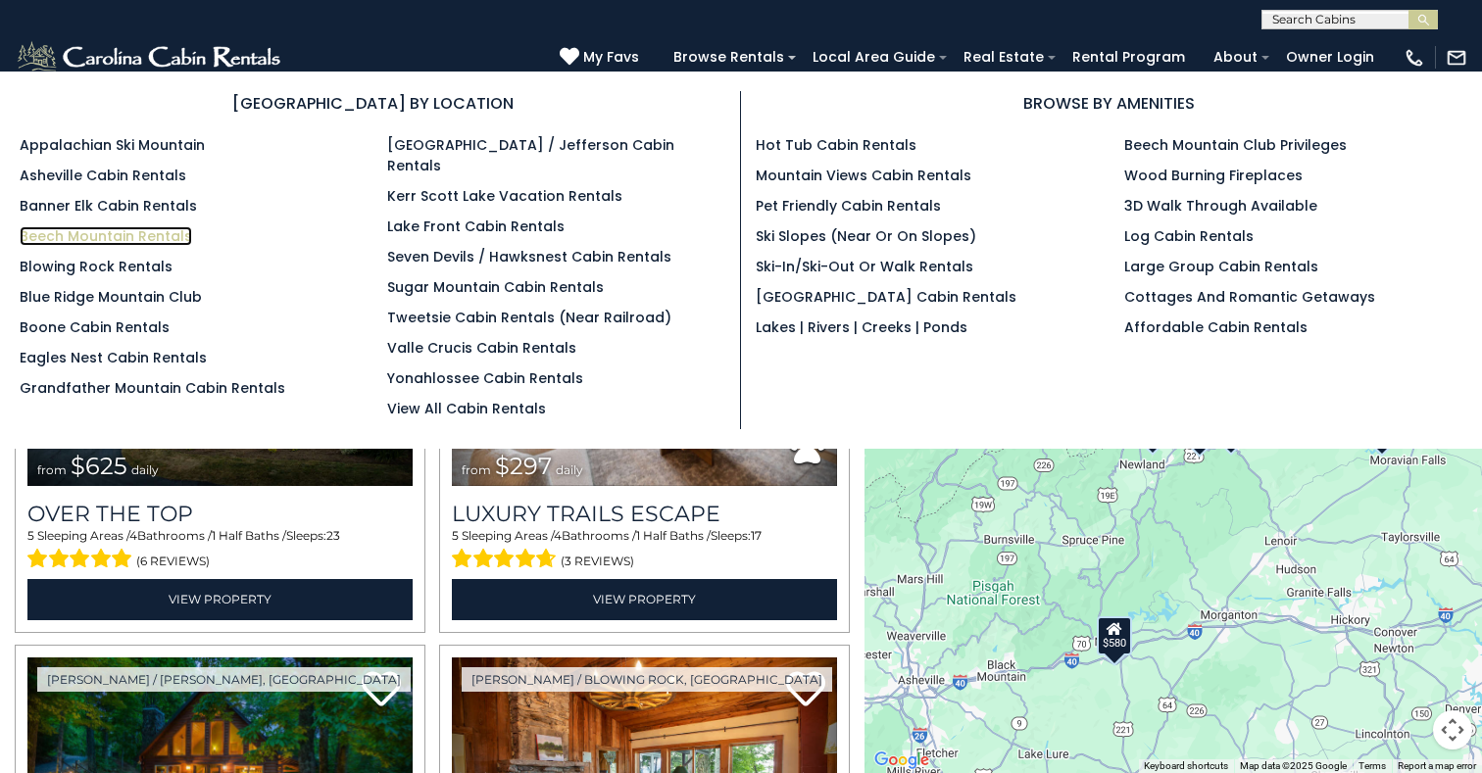
click at [100, 237] on link "Beech Mountain Rentals" at bounding box center [106, 236] width 173 height 20
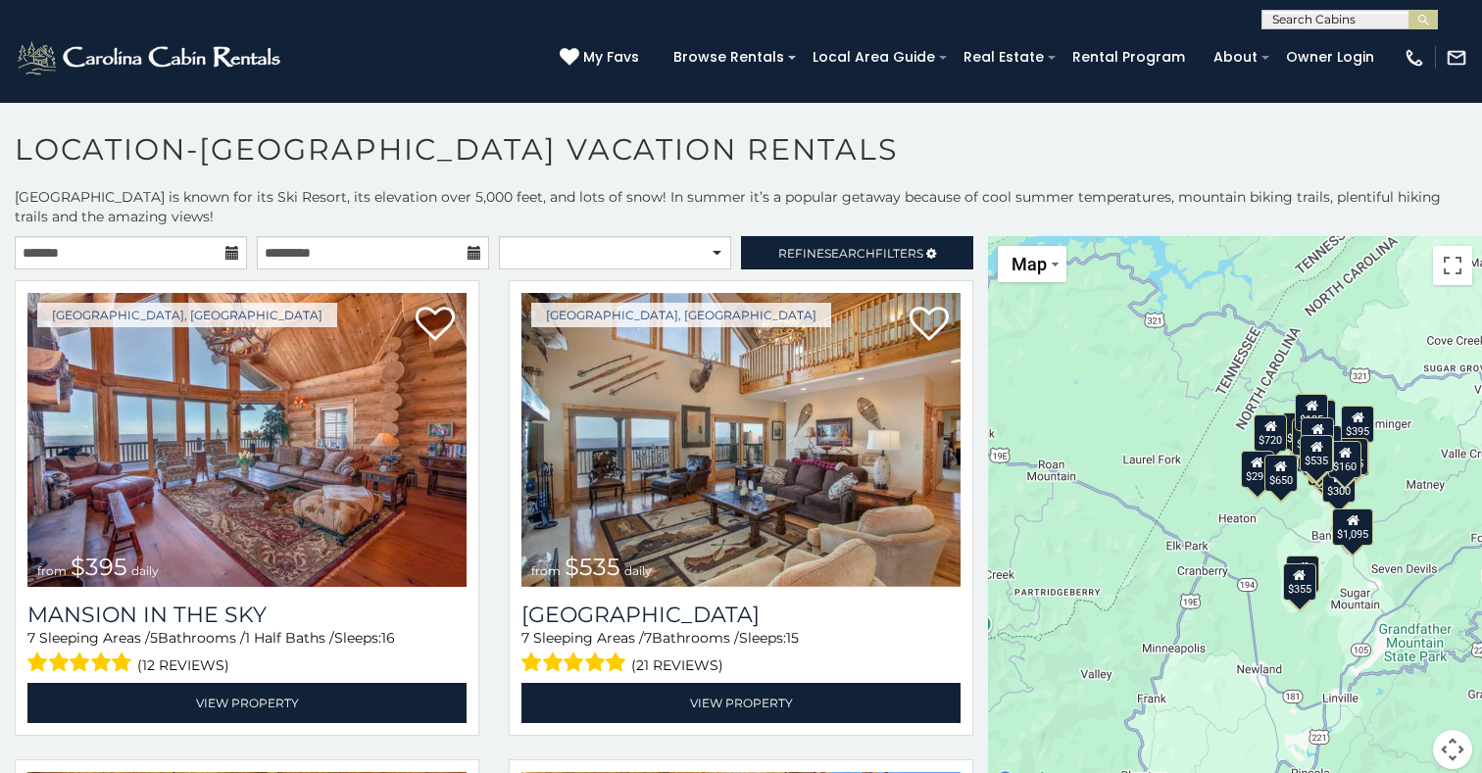
click at [234, 252] on icon at bounding box center [232, 253] width 14 height 14
click at [226, 251] on icon at bounding box center [232, 253] width 14 height 14
click at [234, 254] on icon at bounding box center [232, 253] width 14 height 14
click at [234, 252] on icon at bounding box center [232, 253] width 14 height 14
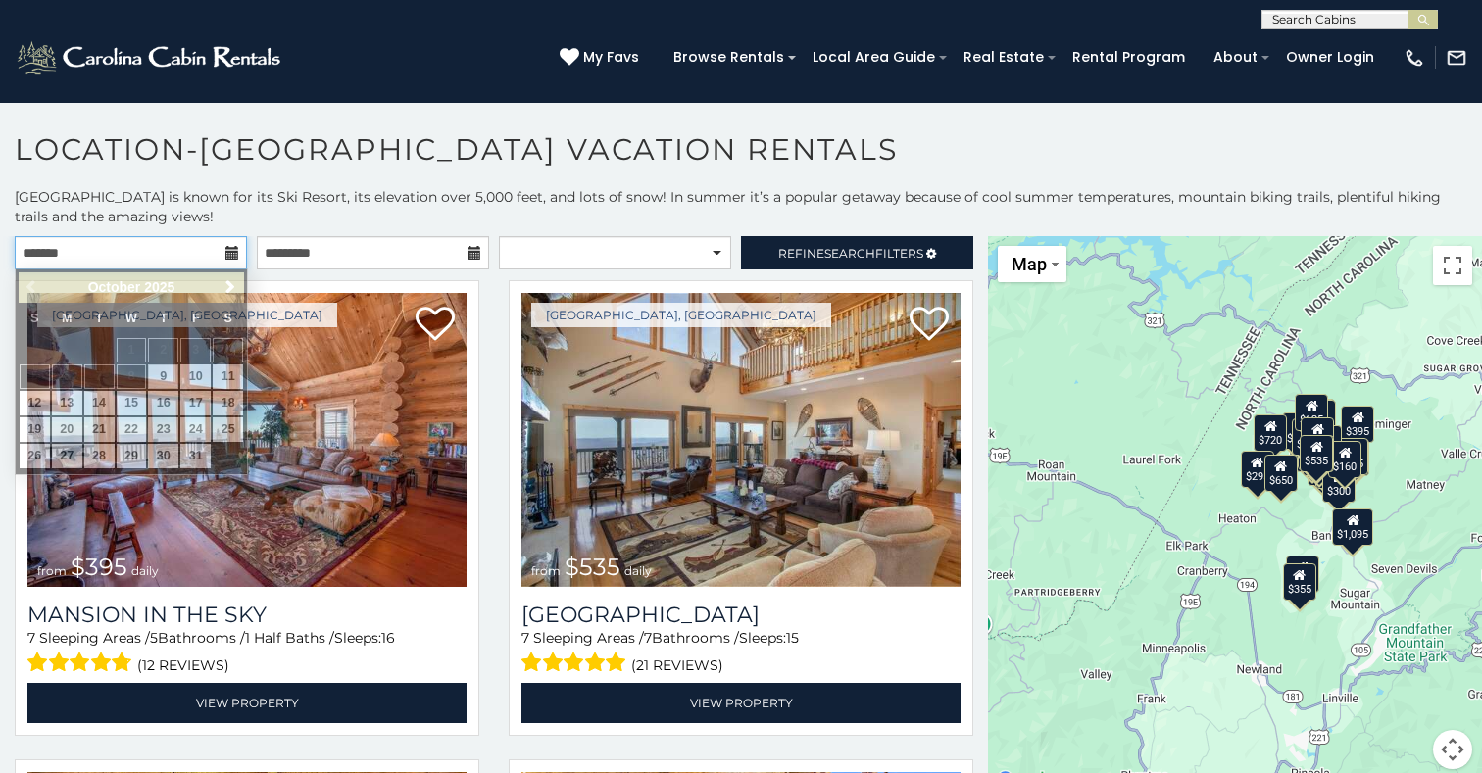
click at [139, 244] on input "text" at bounding box center [131, 252] width 232 height 33
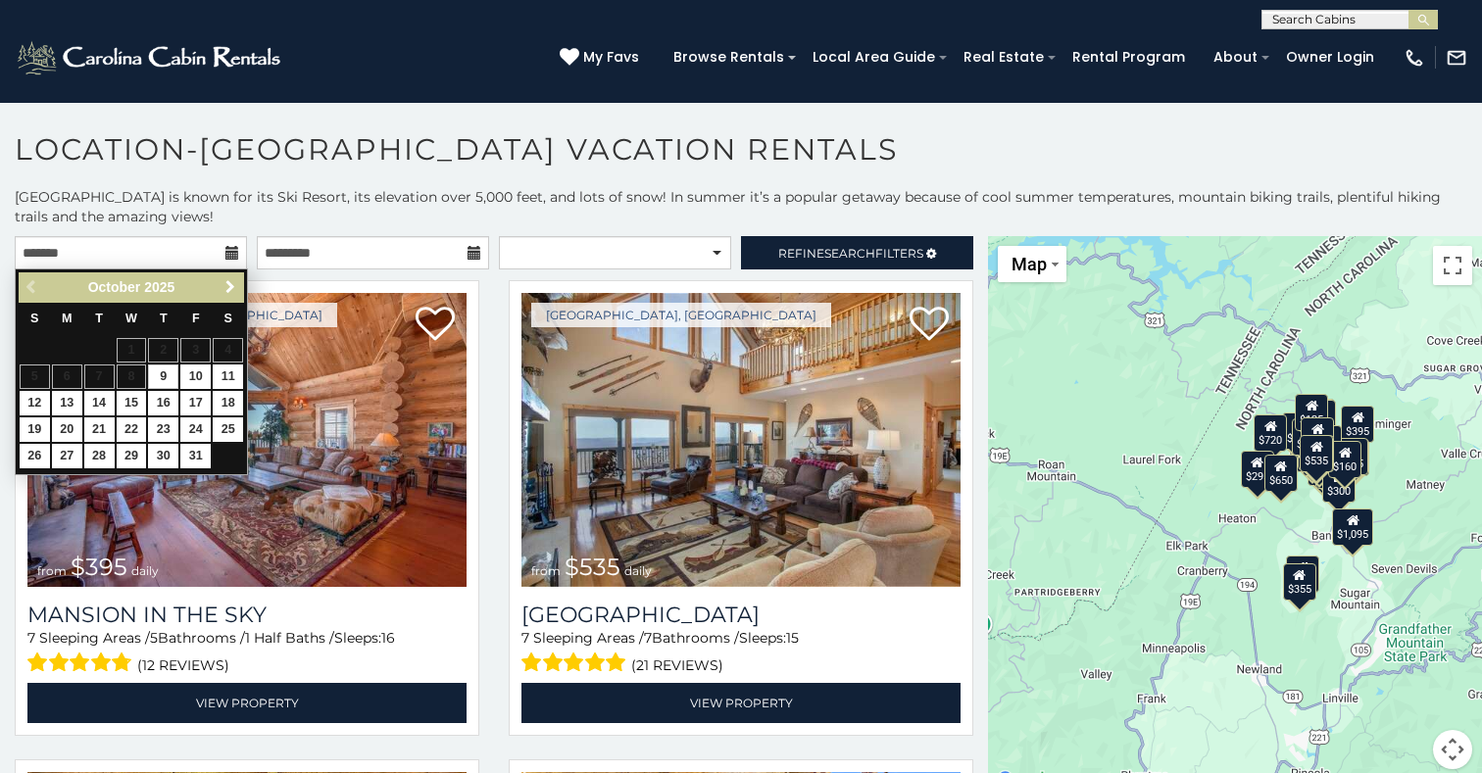
click at [234, 287] on span "Next" at bounding box center [230, 287] width 16 height 16
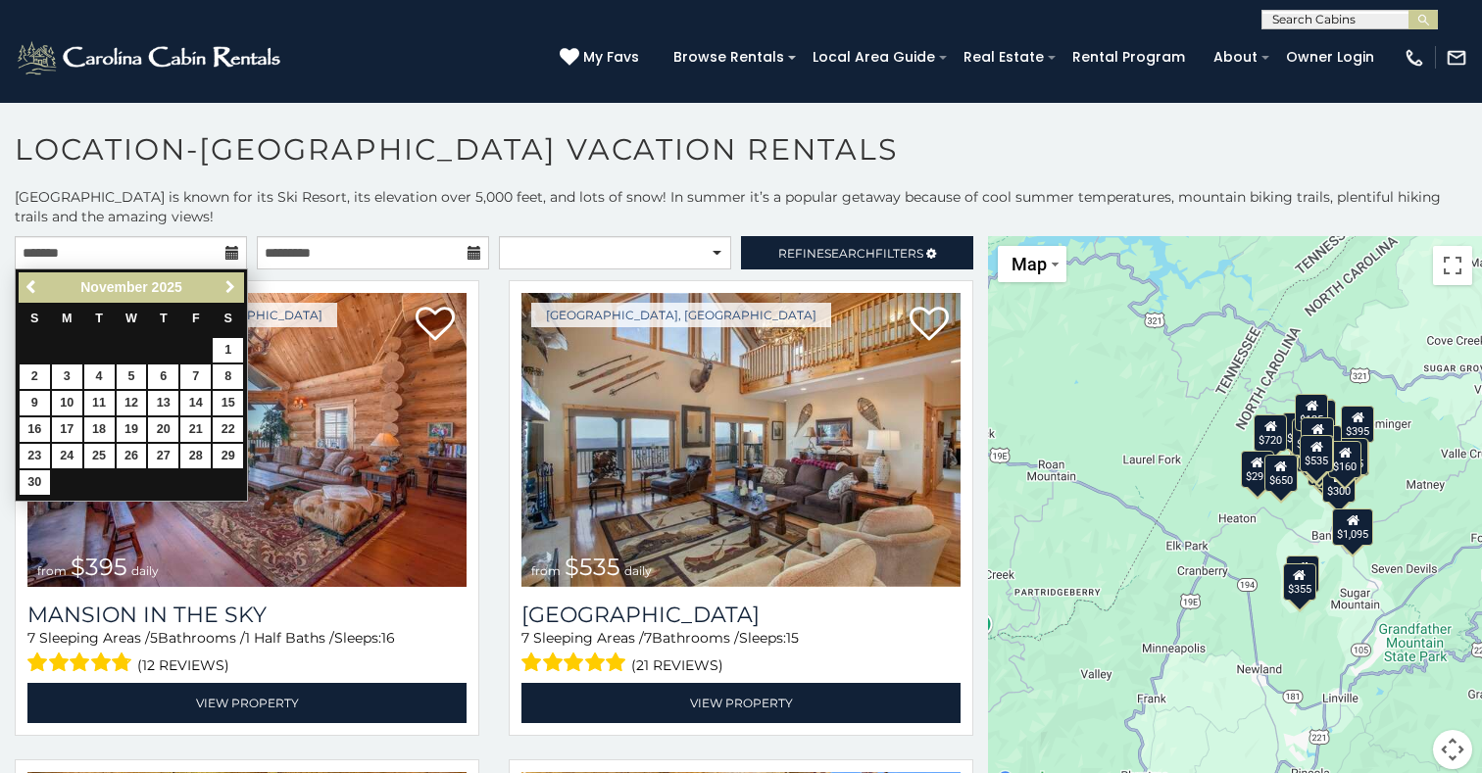
click at [233, 286] on span "Next" at bounding box center [230, 287] width 16 height 16
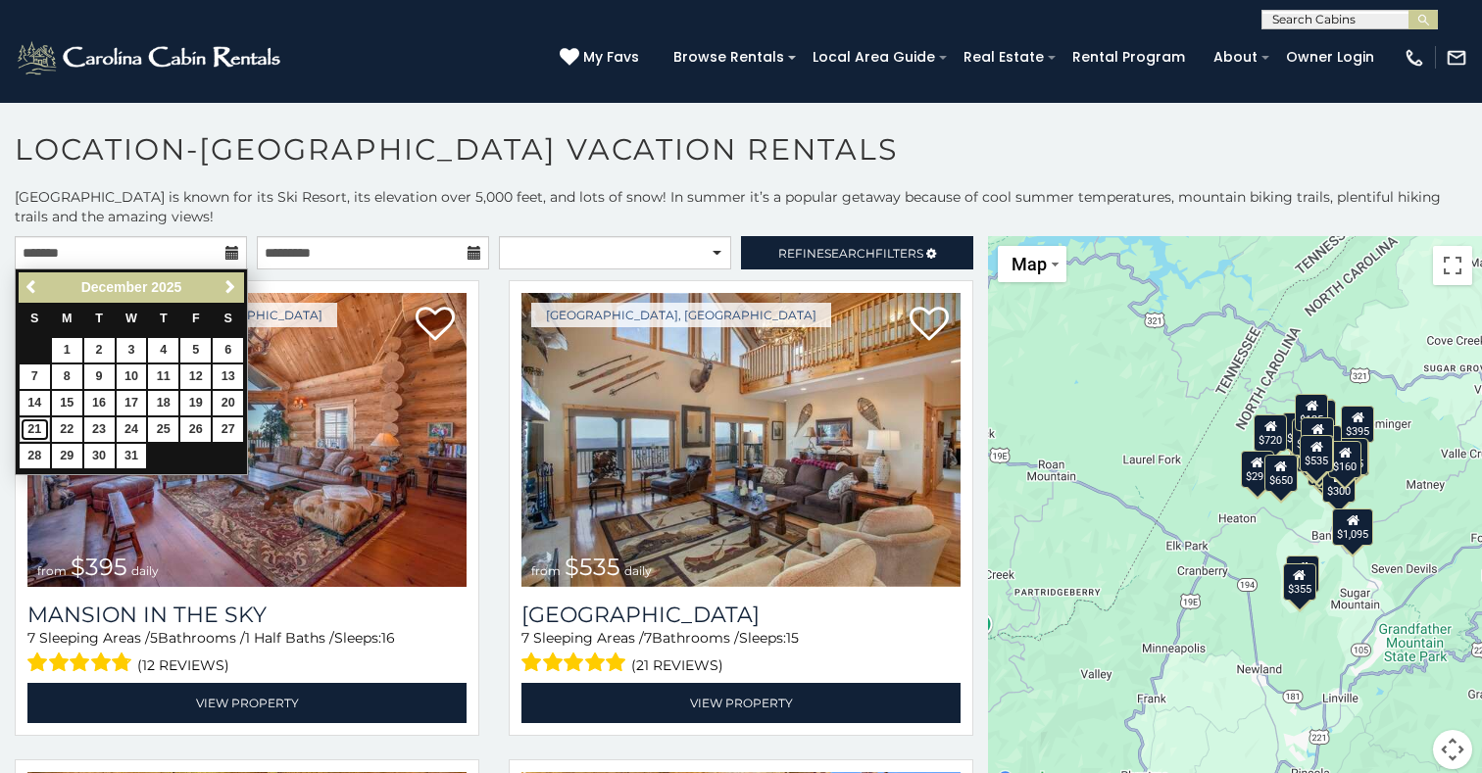
click at [34, 426] on link "21" at bounding box center [35, 430] width 30 height 25
type input "**********"
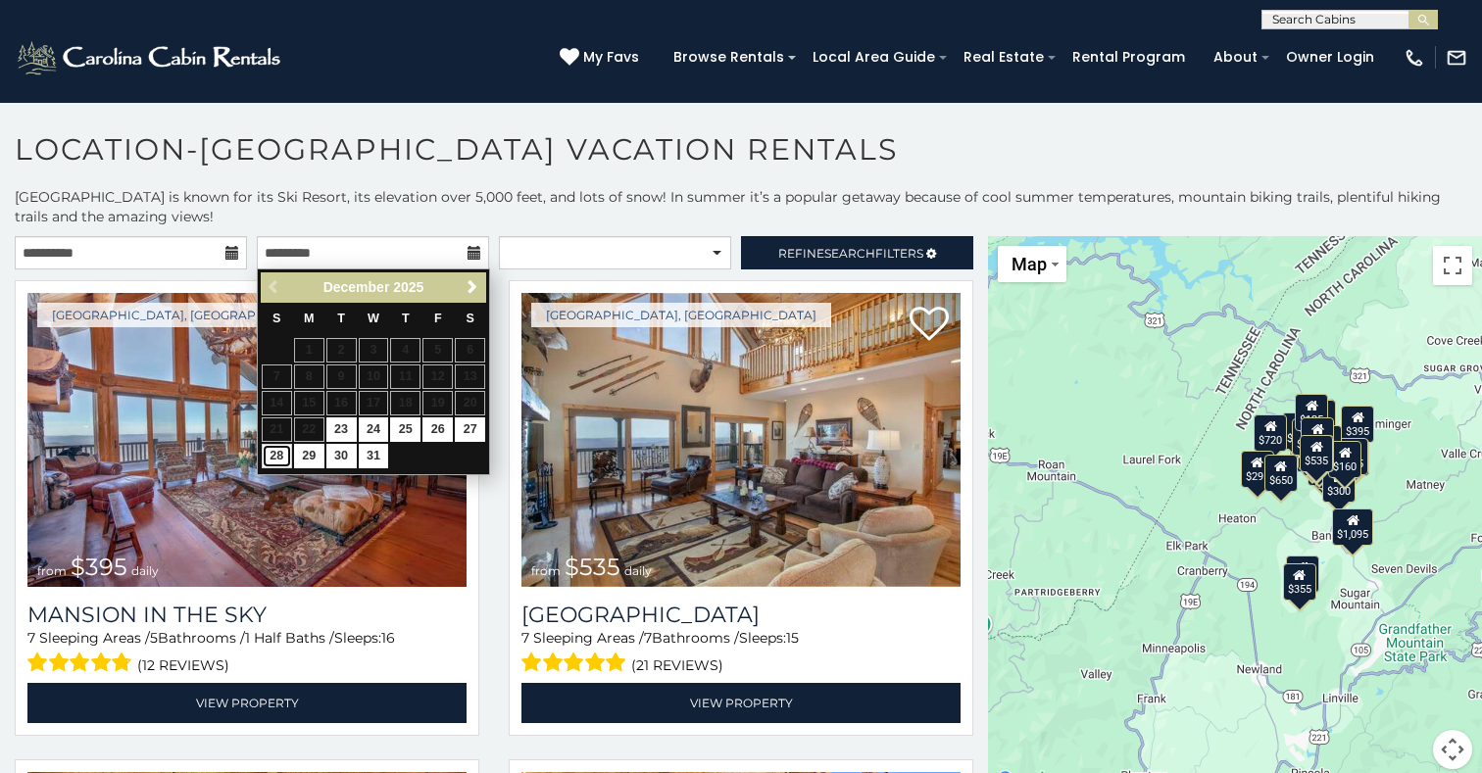
click at [275, 457] on link "28" at bounding box center [277, 456] width 30 height 25
type input "**********"
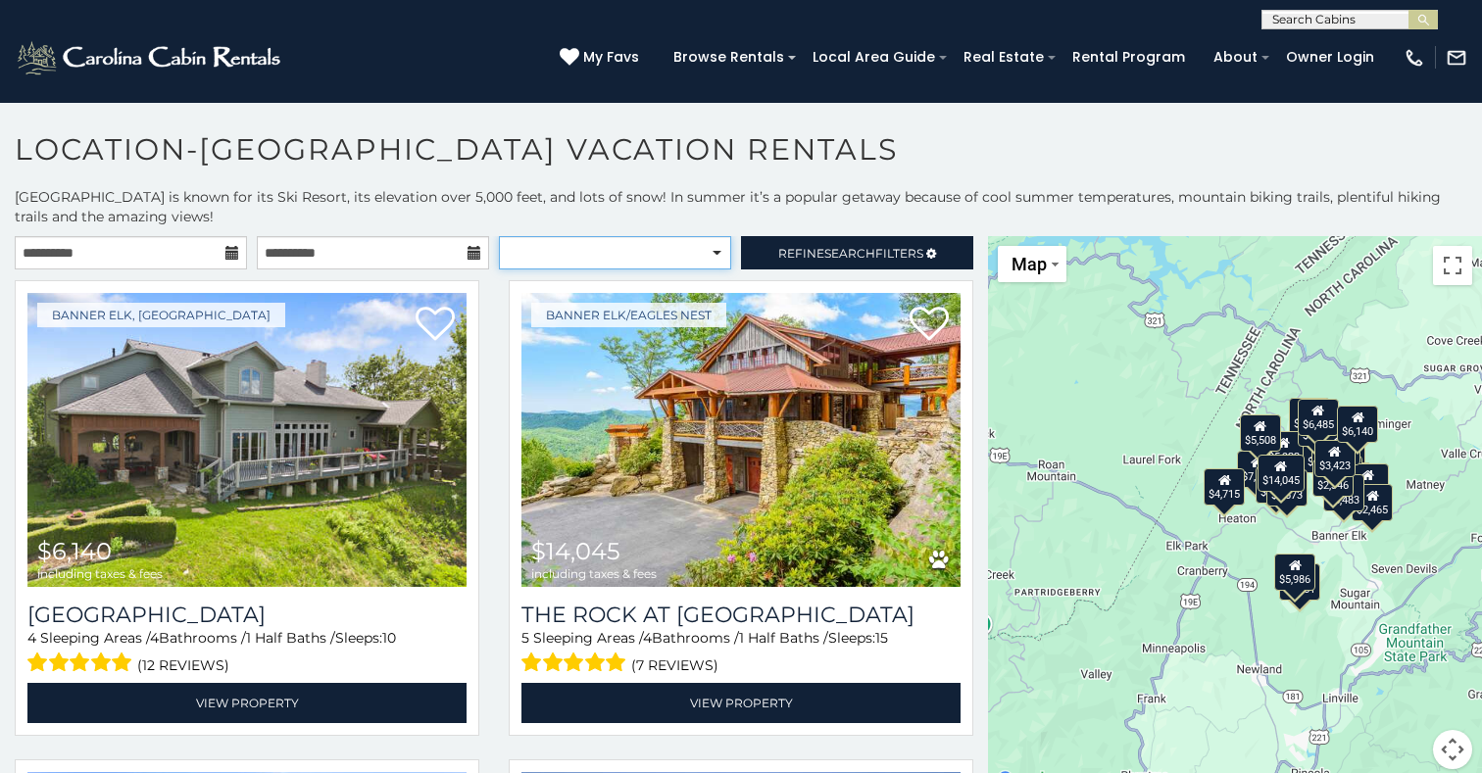
click at [499, 236] on select "**********" at bounding box center [615, 252] width 232 height 33
click option "**********" at bounding box center [0, 0] width 0 height 0
click at [1013, 163] on h1 "Location-Beech Mountain Vacation Rentals" at bounding box center [741, 159] width 1482 height 56
click at [499, 236] on select "**********" at bounding box center [615, 252] width 232 height 33
select select "*********"
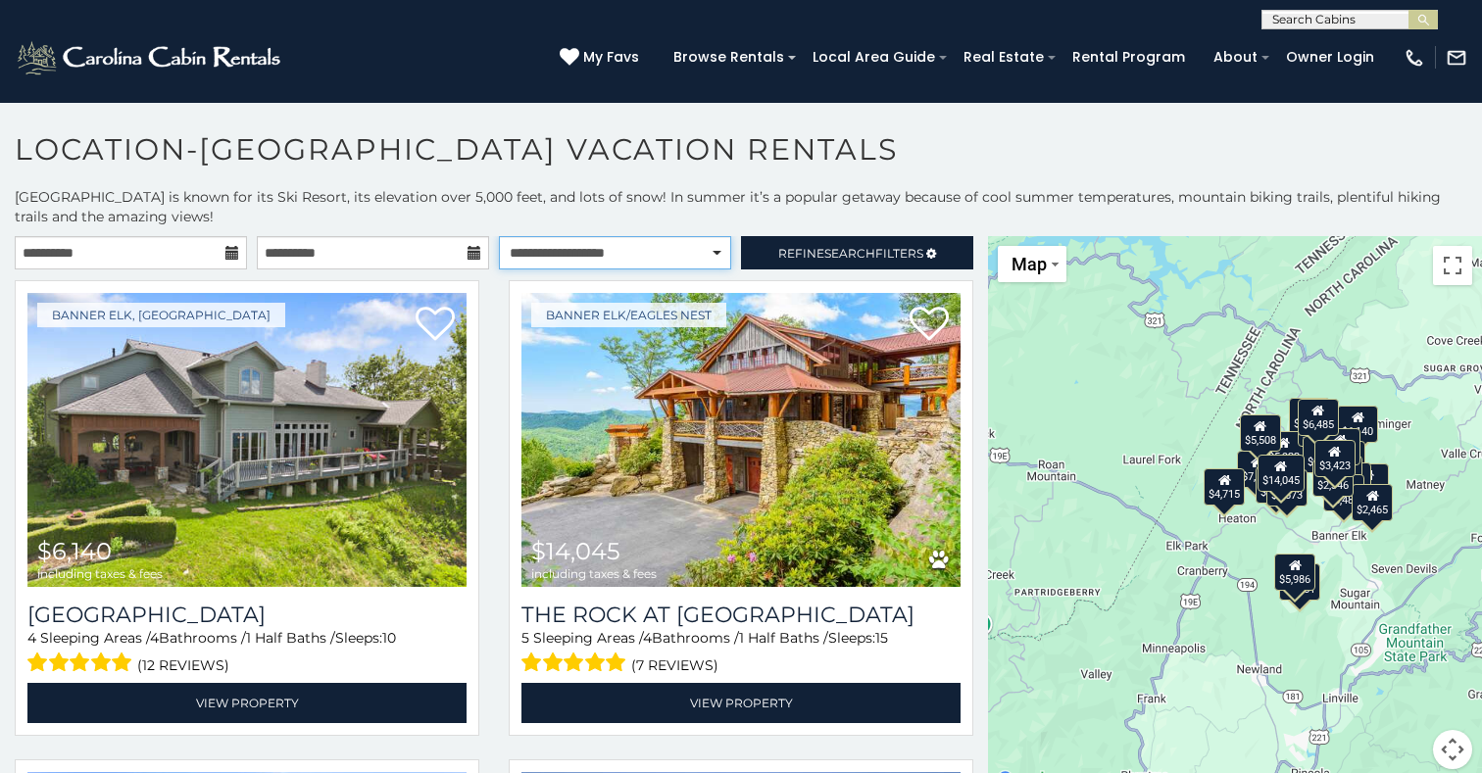
click option "**********" at bounding box center [0, 0] width 0 height 0
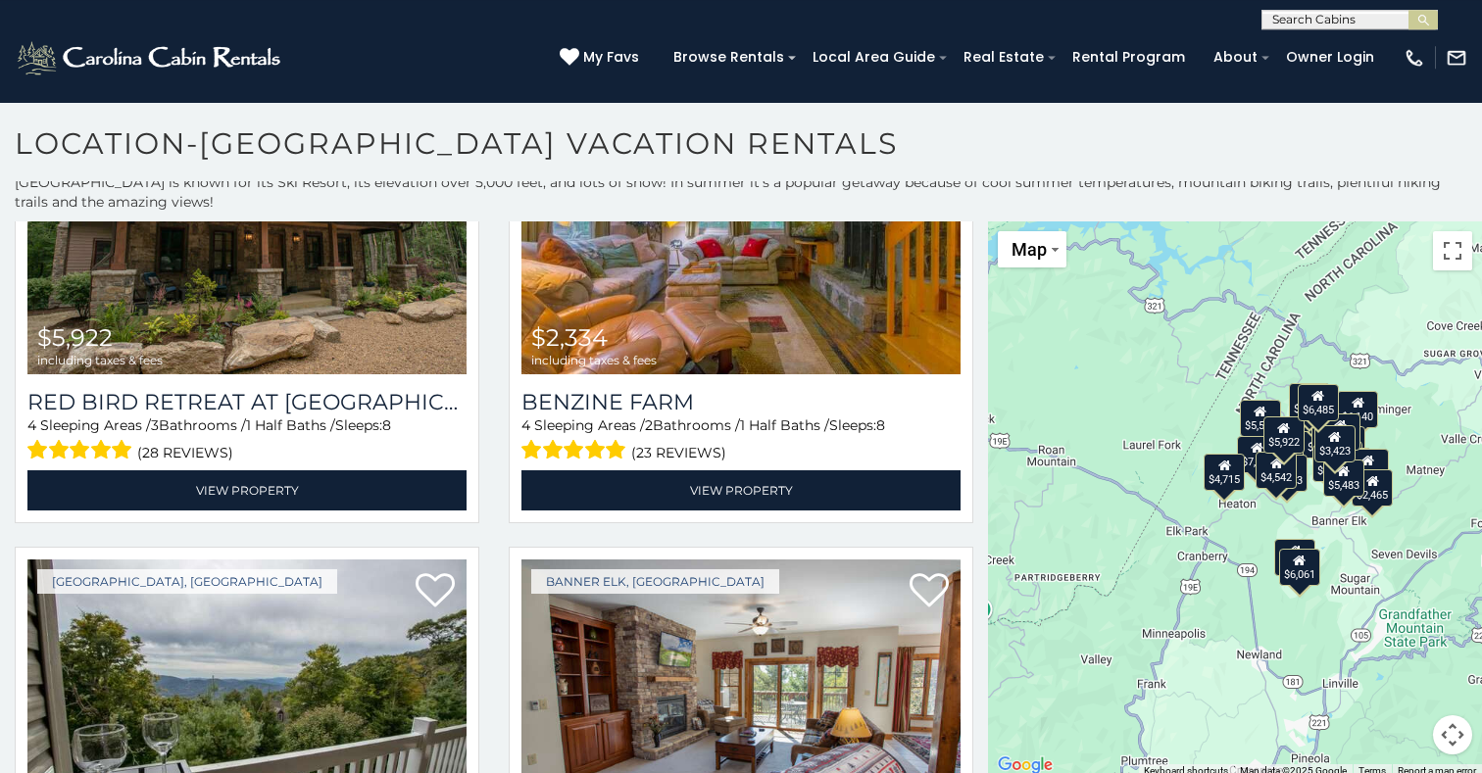
scroll to position [9, 0]
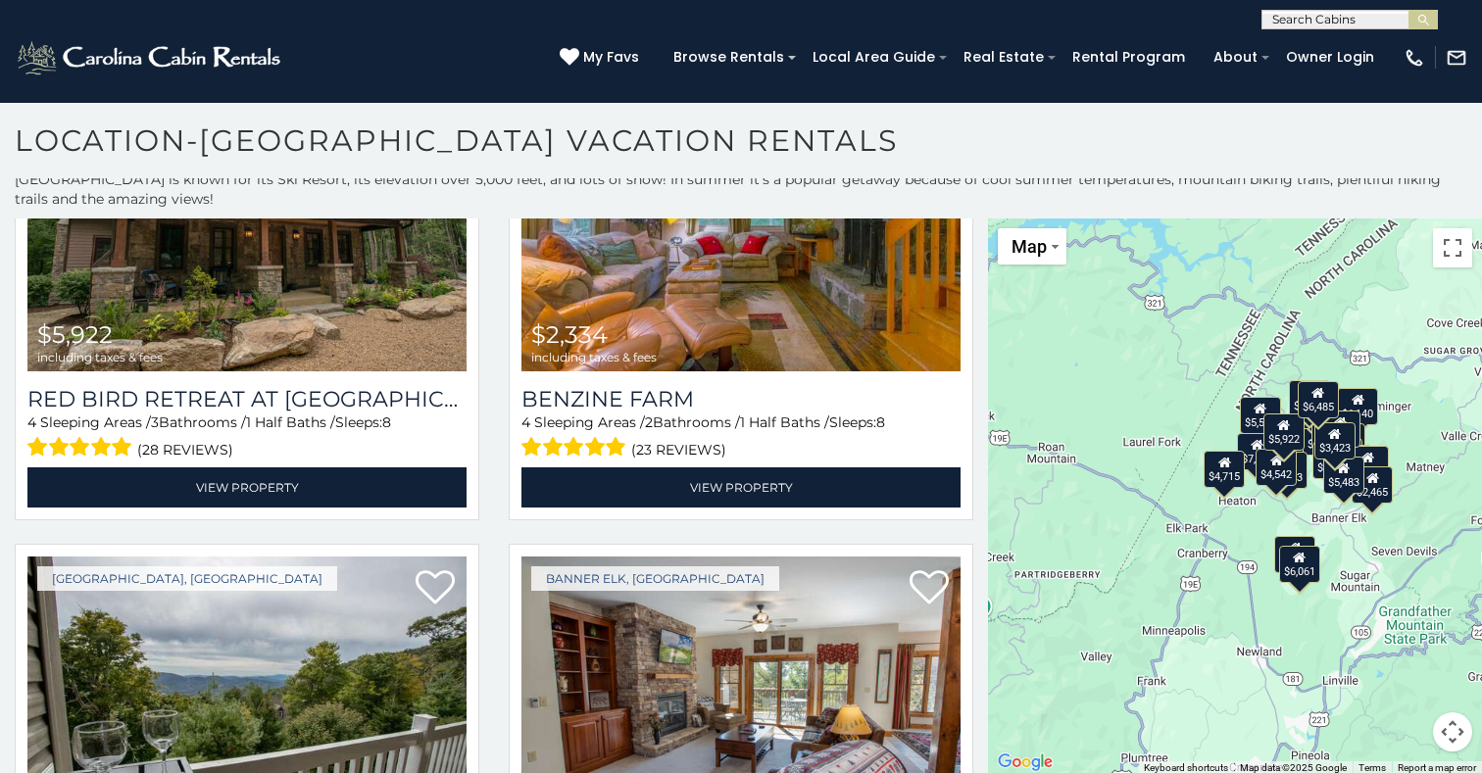
click at [1452, 732] on button "Map camera controls" at bounding box center [1452, 732] width 39 height 39
click at [1408, 629] on button "Zoom in" at bounding box center [1403, 634] width 39 height 39
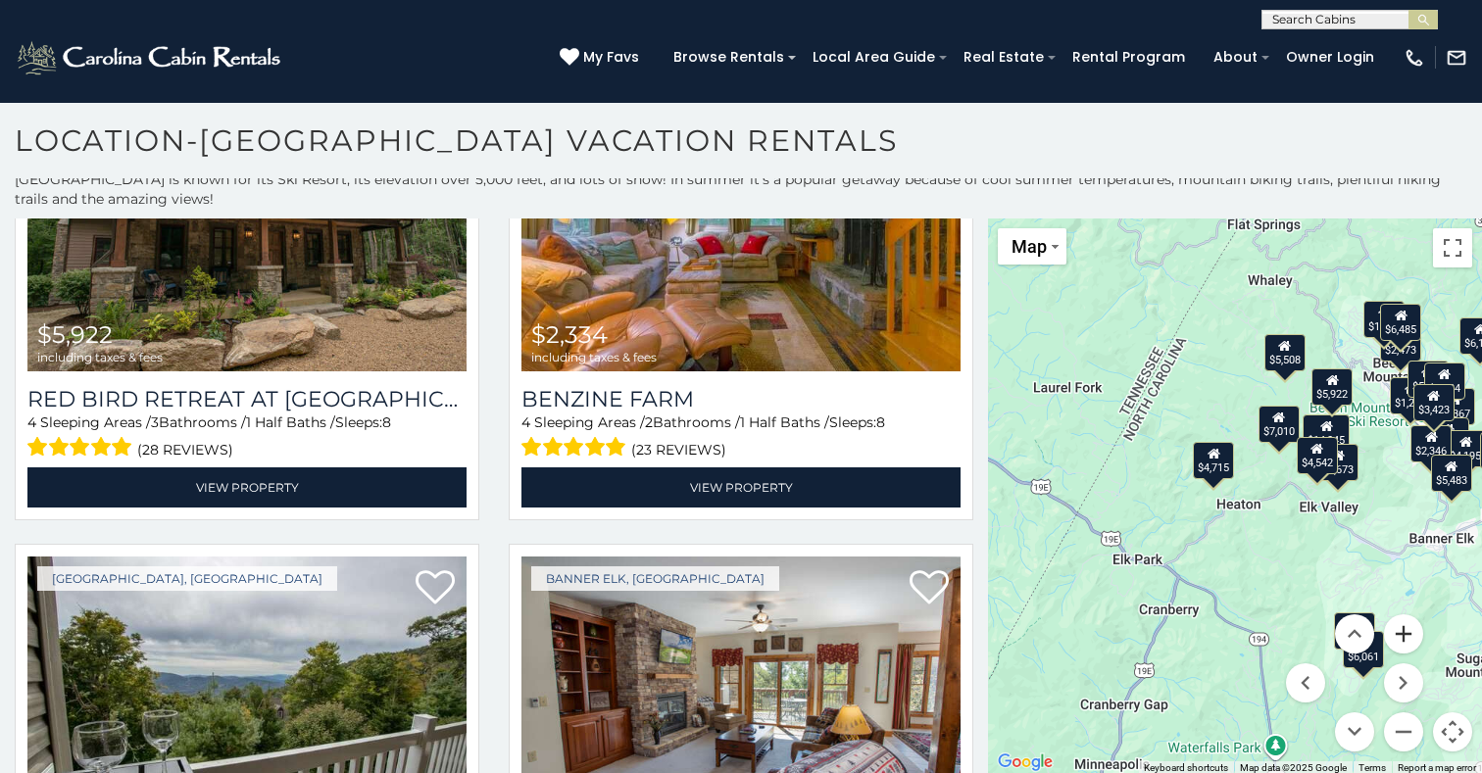
click at [1408, 629] on button "Zoom in" at bounding box center [1403, 634] width 39 height 39
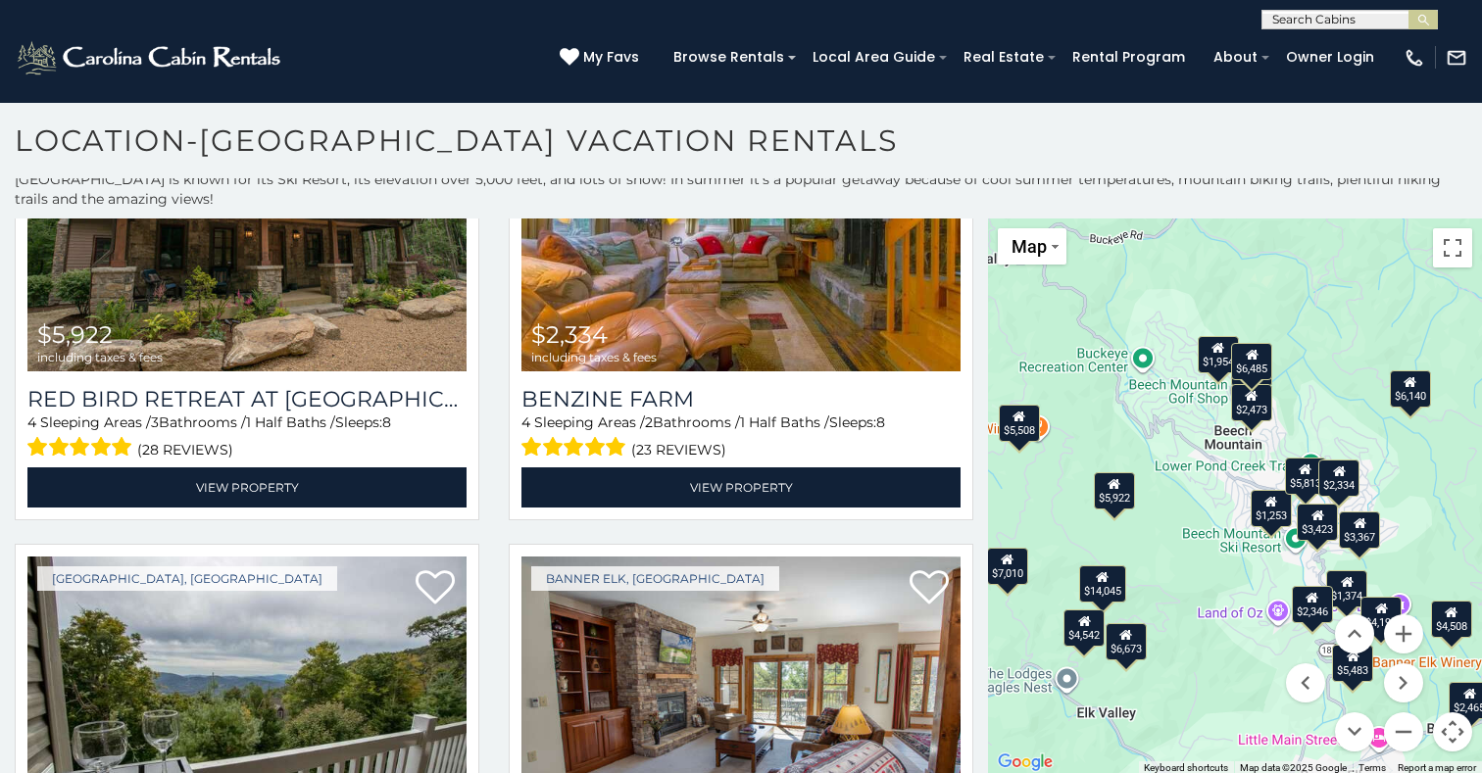
drag, startPoint x: 1459, startPoint y: 370, endPoint x: 1139, endPoint y: 569, distance: 377.8
click at [1139, 569] on div "$6,140 $7,010 $14,045 $1,954 $2,982 $3,367 $5,986 $6,061 $1,253 $1,374 $2,473 $…" at bounding box center [1235, 497] width 494 height 557
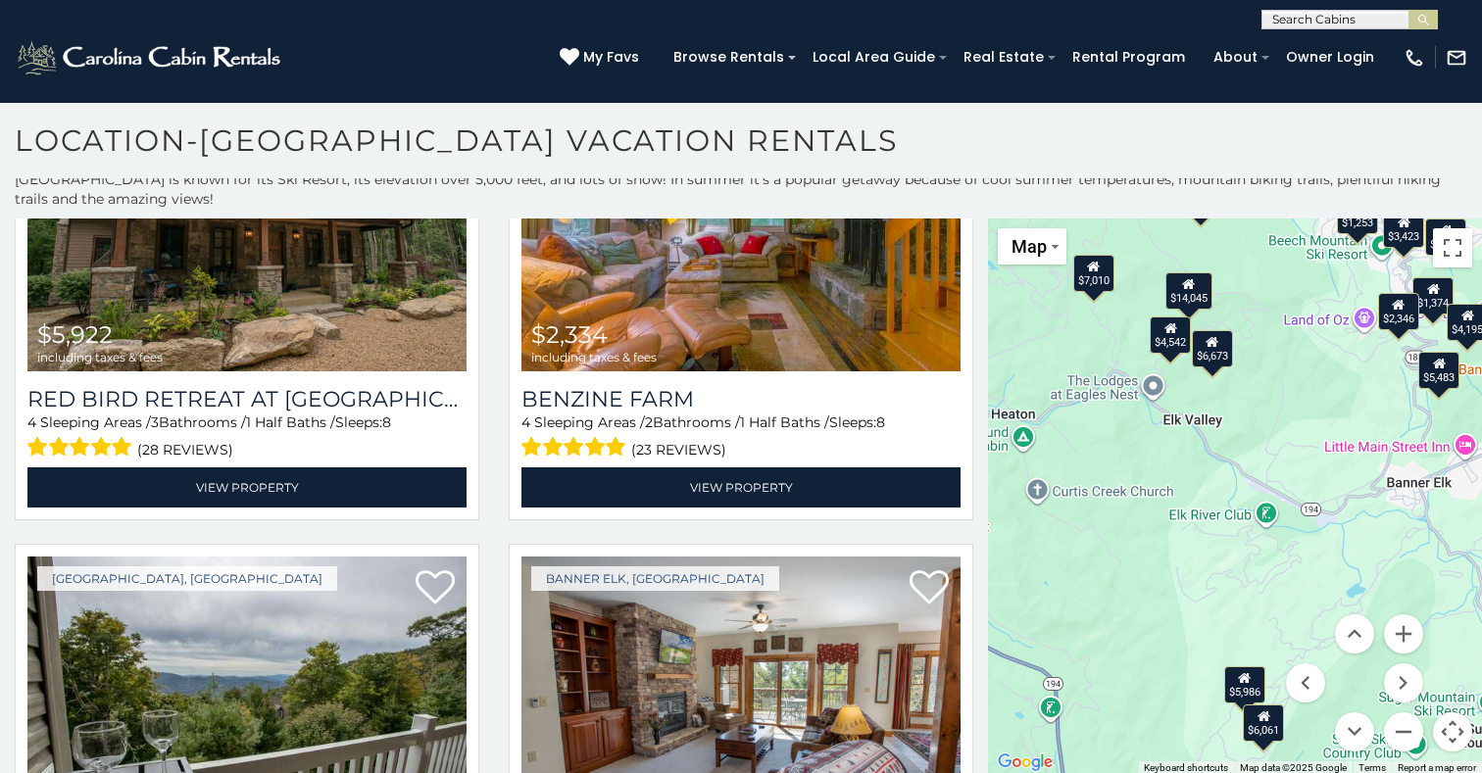
drag, startPoint x: 1213, startPoint y: 676, endPoint x: 1298, endPoint y: 380, distance: 307.8
click at [1298, 380] on div "$6,140 $7,010 $14,045 $1,954 $2,982 $3,367 $5,986 $6,061 $1,253 $1,374 $2,473 $…" at bounding box center [1235, 497] width 494 height 557
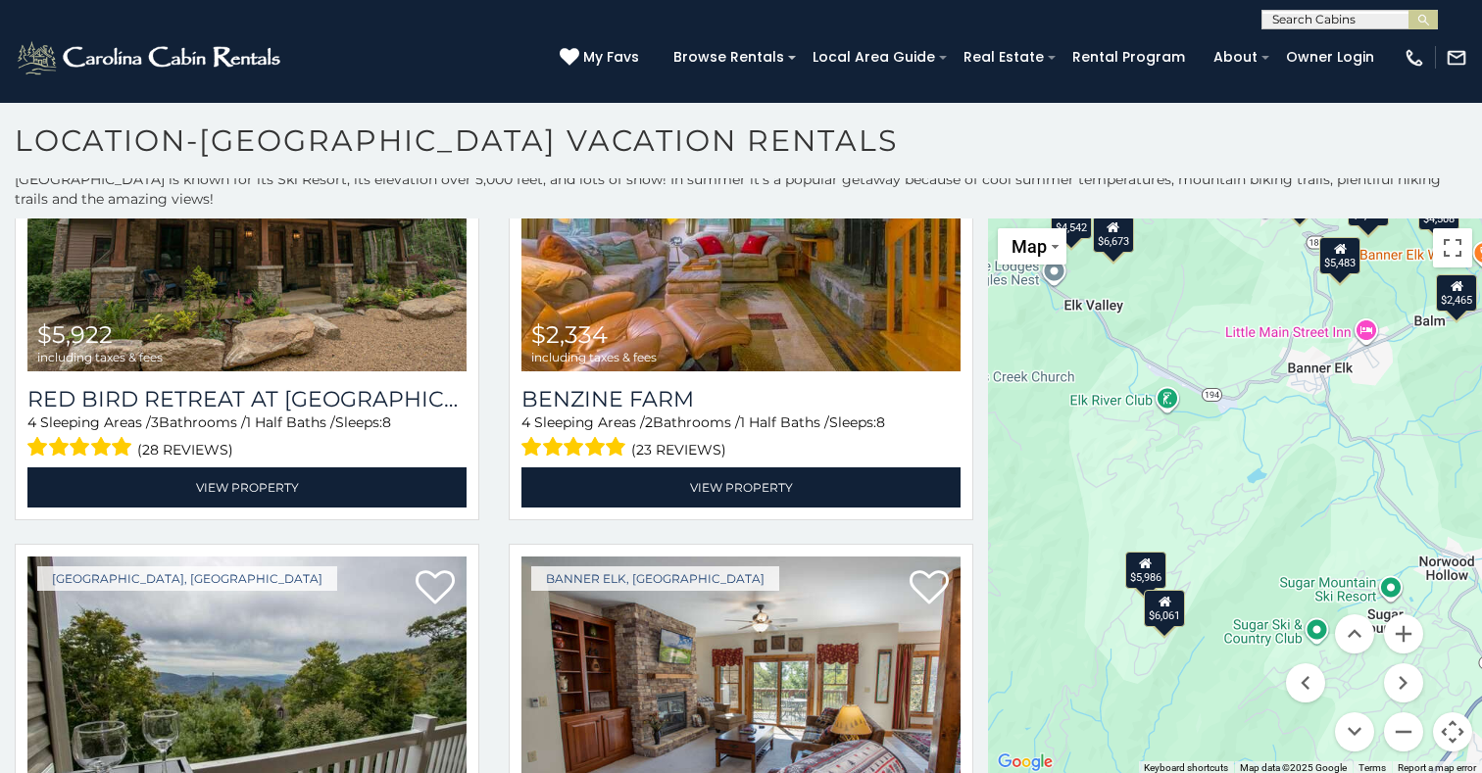
drag, startPoint x: 1387, startPoint y: 568, endPoint x: 1286, endPoint y: 446, distance: 158.0
click at [1286, 446] on div "$6,140 $7,010 $14,045 $1,954 $2,982 $3,367 $5,986 $6,061 $1,253 $1,374 $2,473 $…" at bounding box center [1235, 497] width 494 height 557
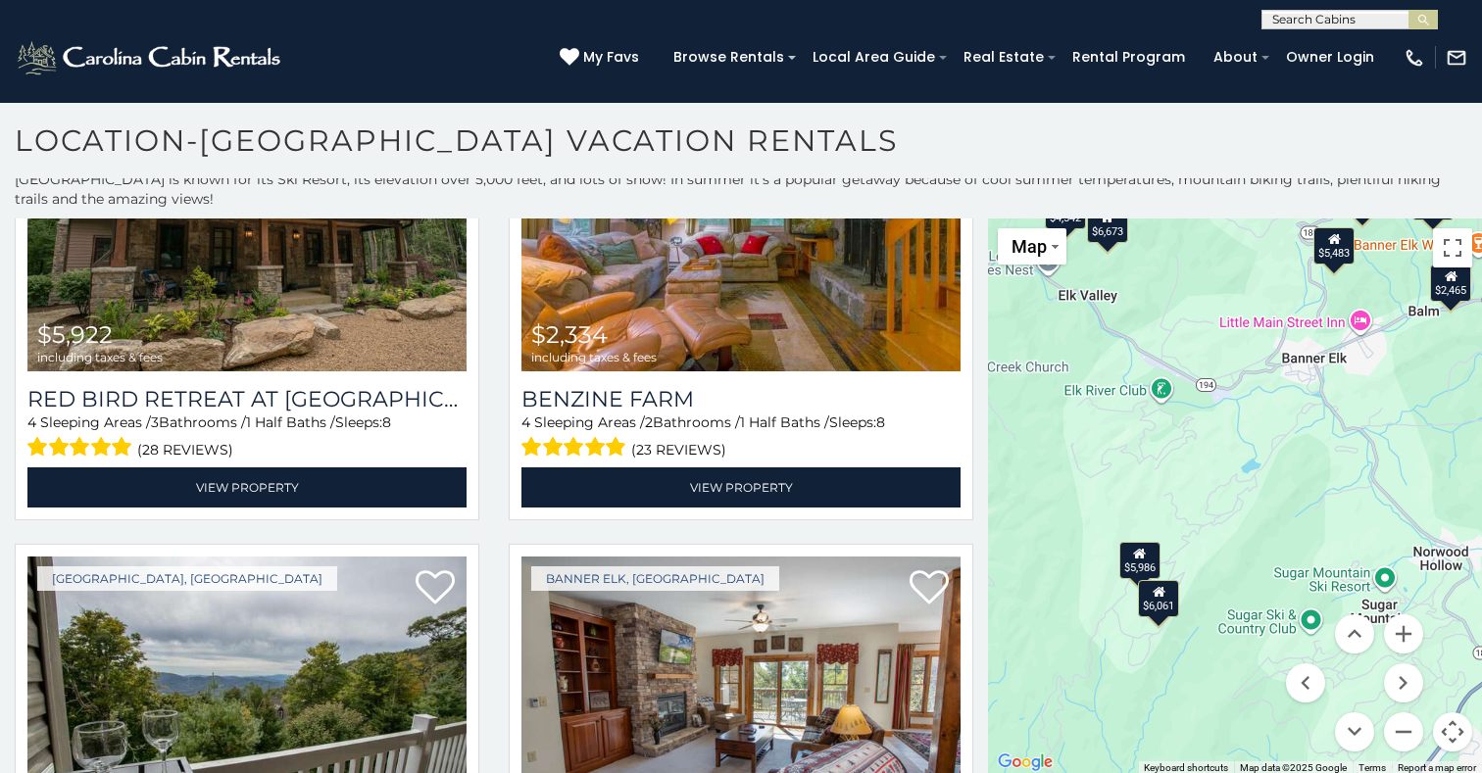
click at [1306, 411] on div "$6,140 $7,010 $14,045 $1,954 $2,982 $3,367 $5,986 $6,061 $1,253 $1,374 $2,473 $…" at bounding box center [1235, 497] width 494 height 557
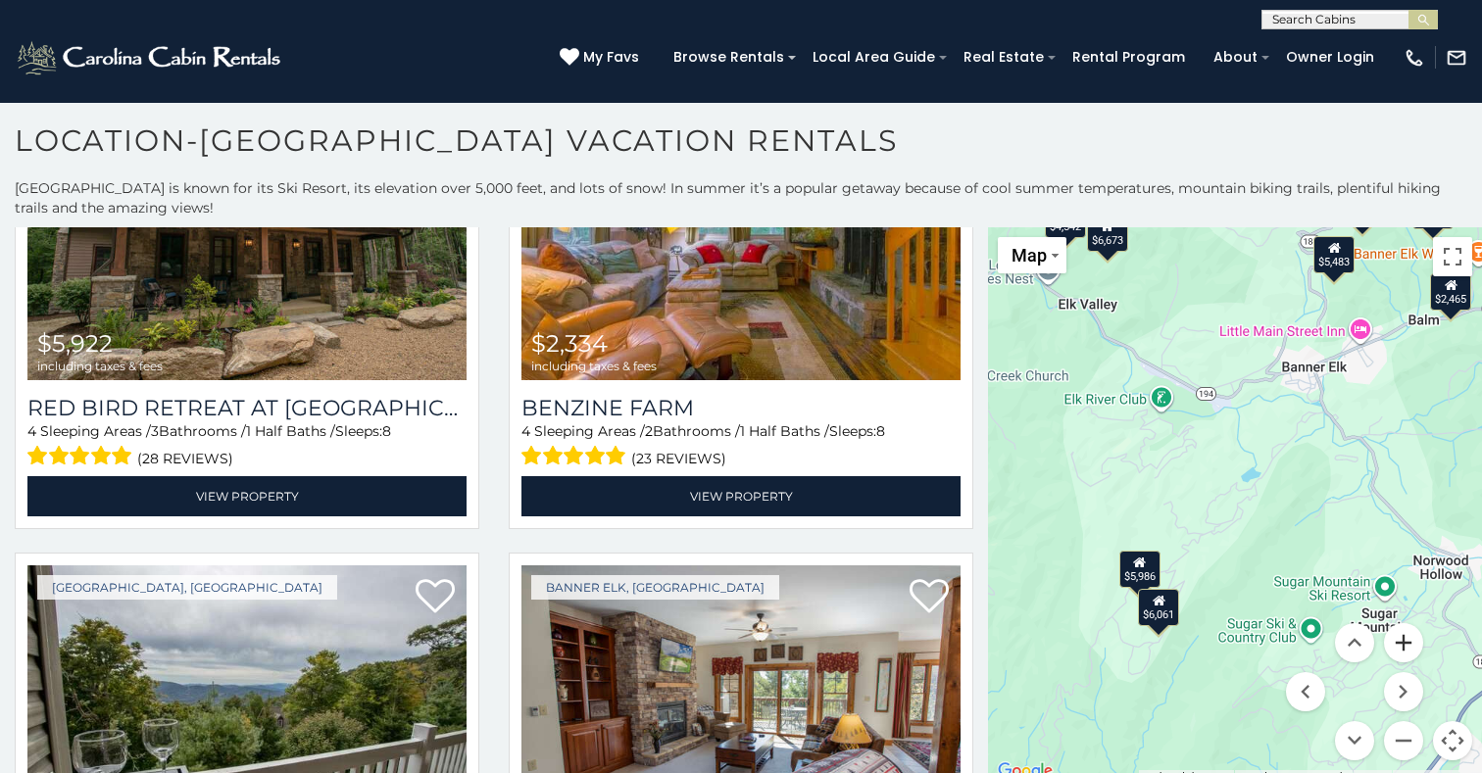
click at [1406, 639] on button "Zoom in" at bounding box center [1403, 642] width 39 height 39
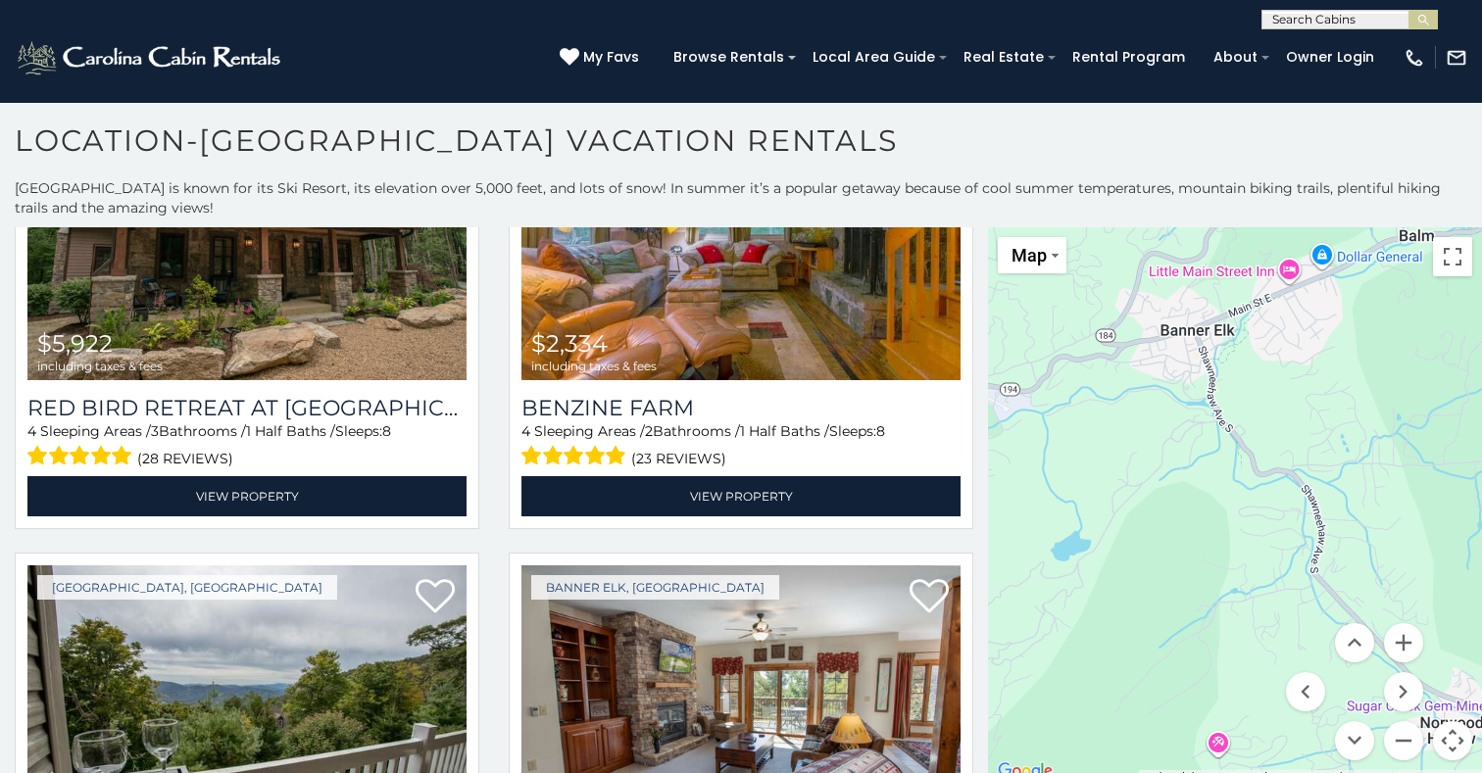
drag, startPoint x: 1360, startPoint y: 516, endPoint x: 1161, endPoint y: 620, distance: 225.8
click at [1161, 620] on div "$6,140 $7,010 $14,045 $1,954 $2,982 $3,367 $5,986 $6,061 $1,253 $1,374 $2,473 $…" at bounding box center [1235, 505] width 494 height 557
click at [1401, 649] on button "Zoom in" at bounding box center [1403, 642] width 39 height 39
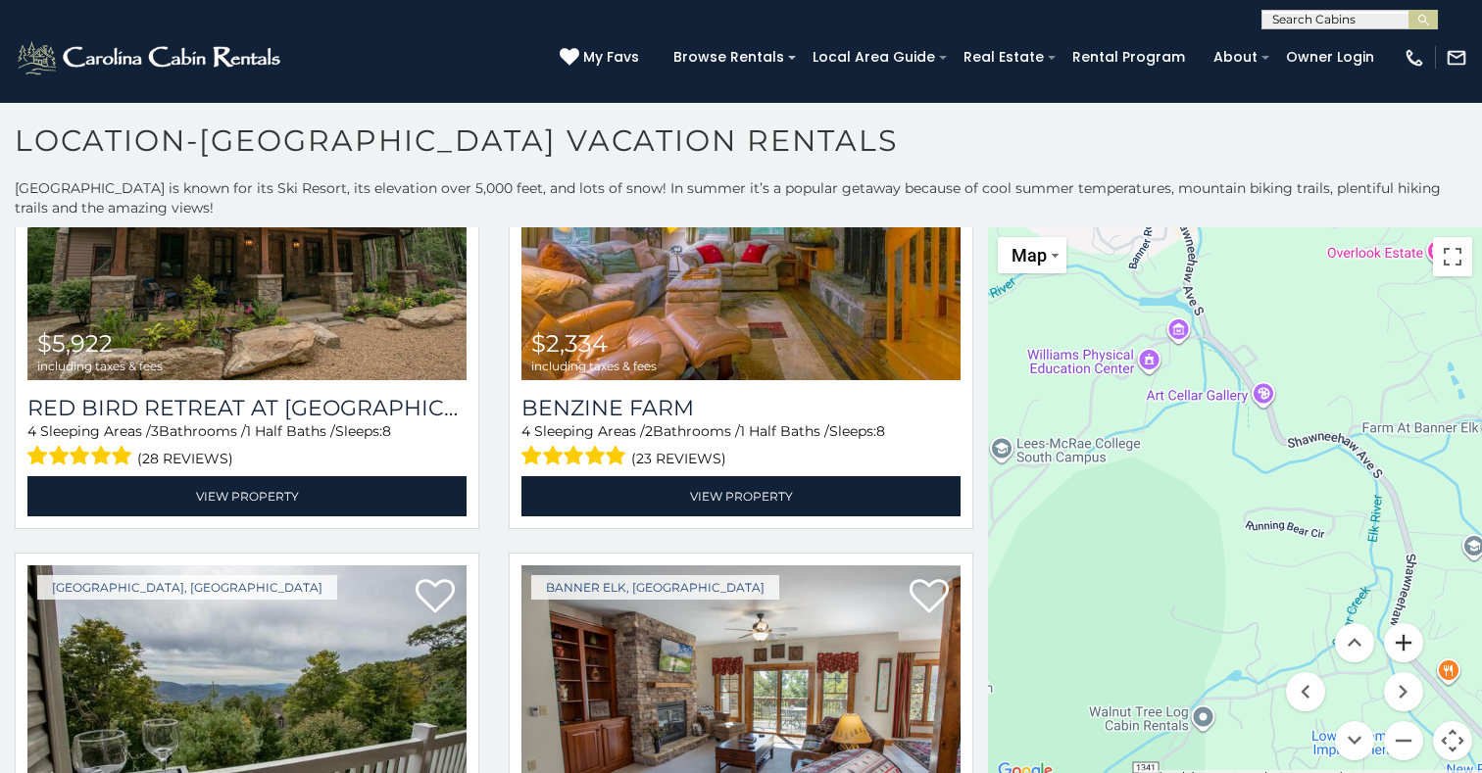
click at [1401, 649] on button "Zoom in" at bounding box center [1403, 642] width 39 height 39
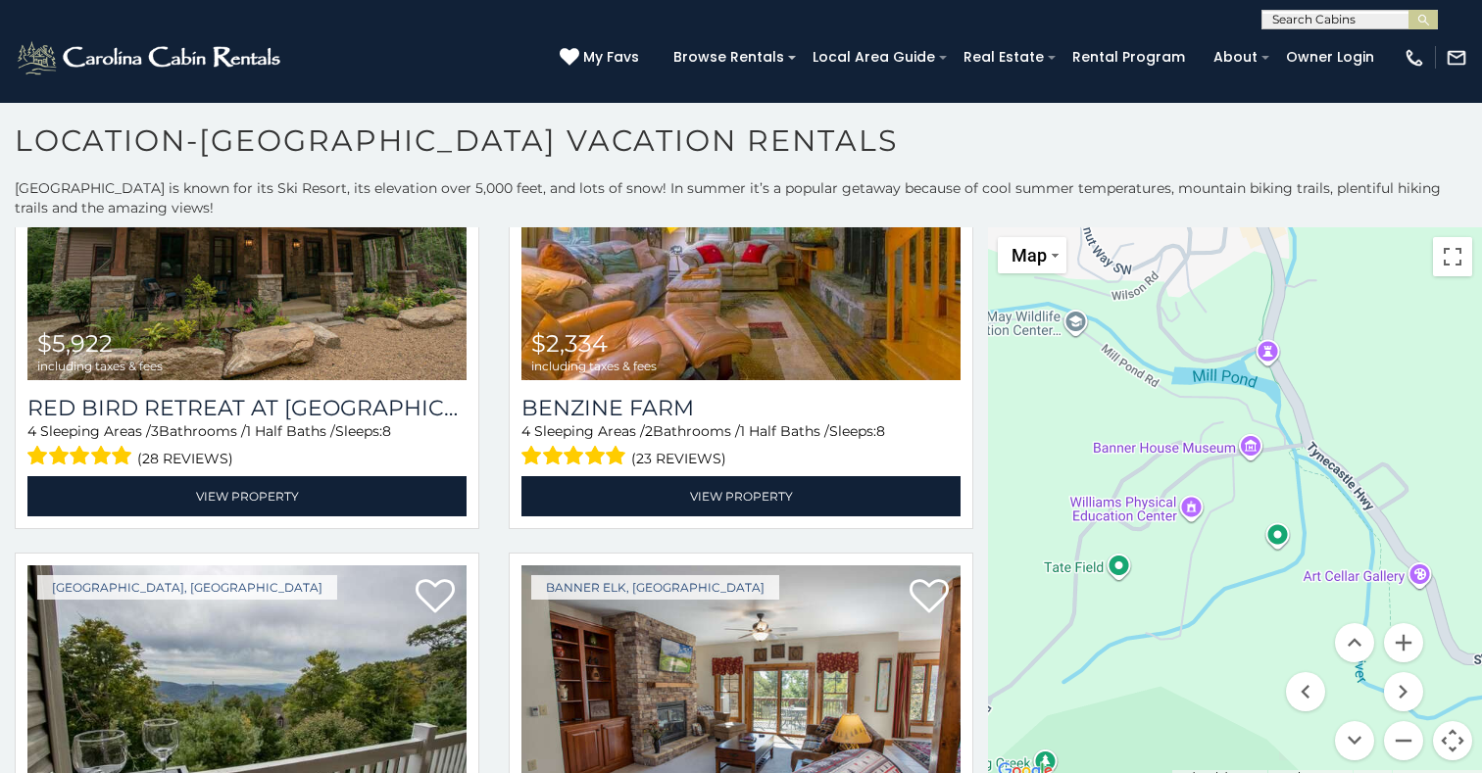
scroll to position [9, 0]
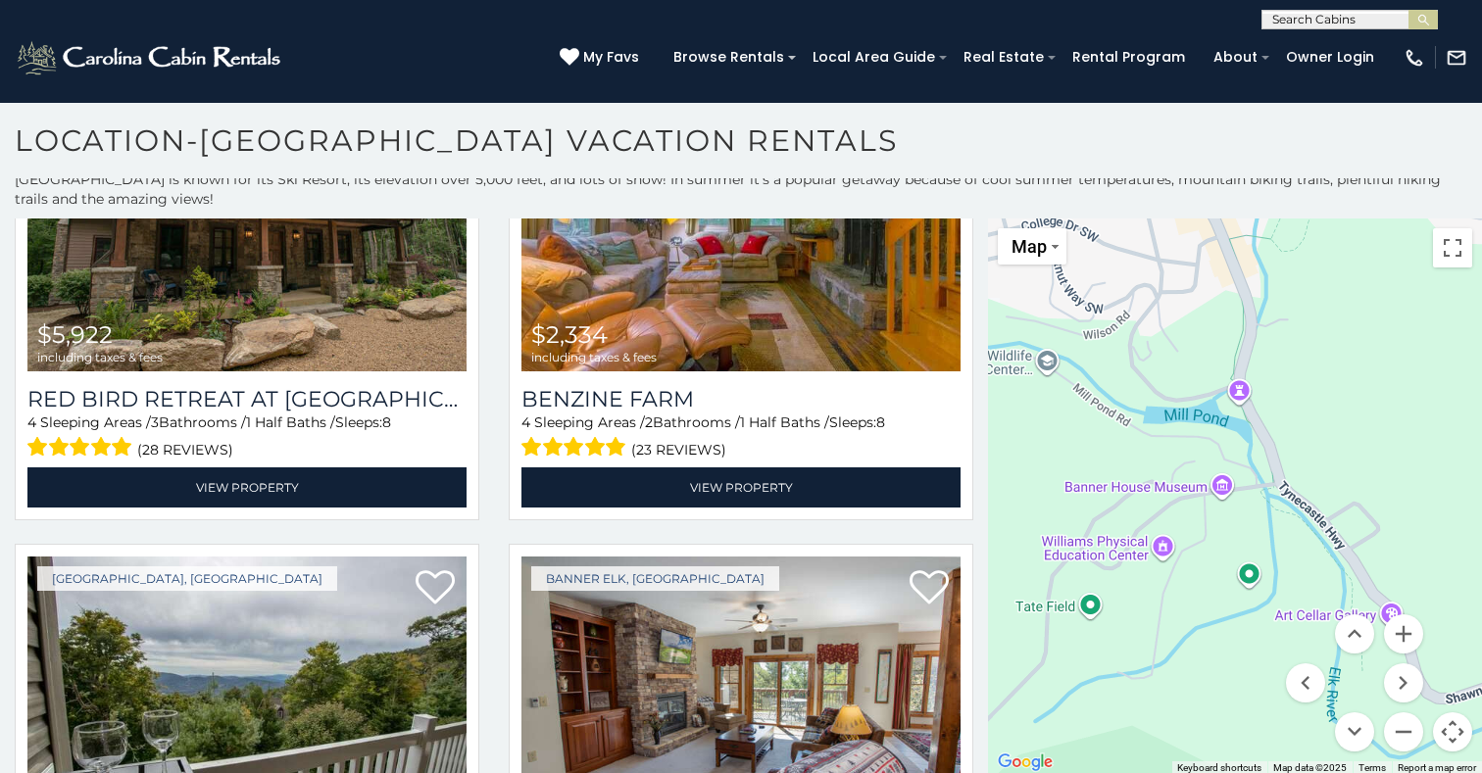
drag, startPoint x: 1117, startPoint y: 491, endPoint x: 1224, endPoint y: 814, distance: 339.7
click at [1224, 772] on div "$6,140 $7,010 $14,045 $1,954 $2,982 $3,367 $5,986 $6,061 $1,253 $1,374 $2,473 $…" at bounding box center [1235, 497] width 494 height 557
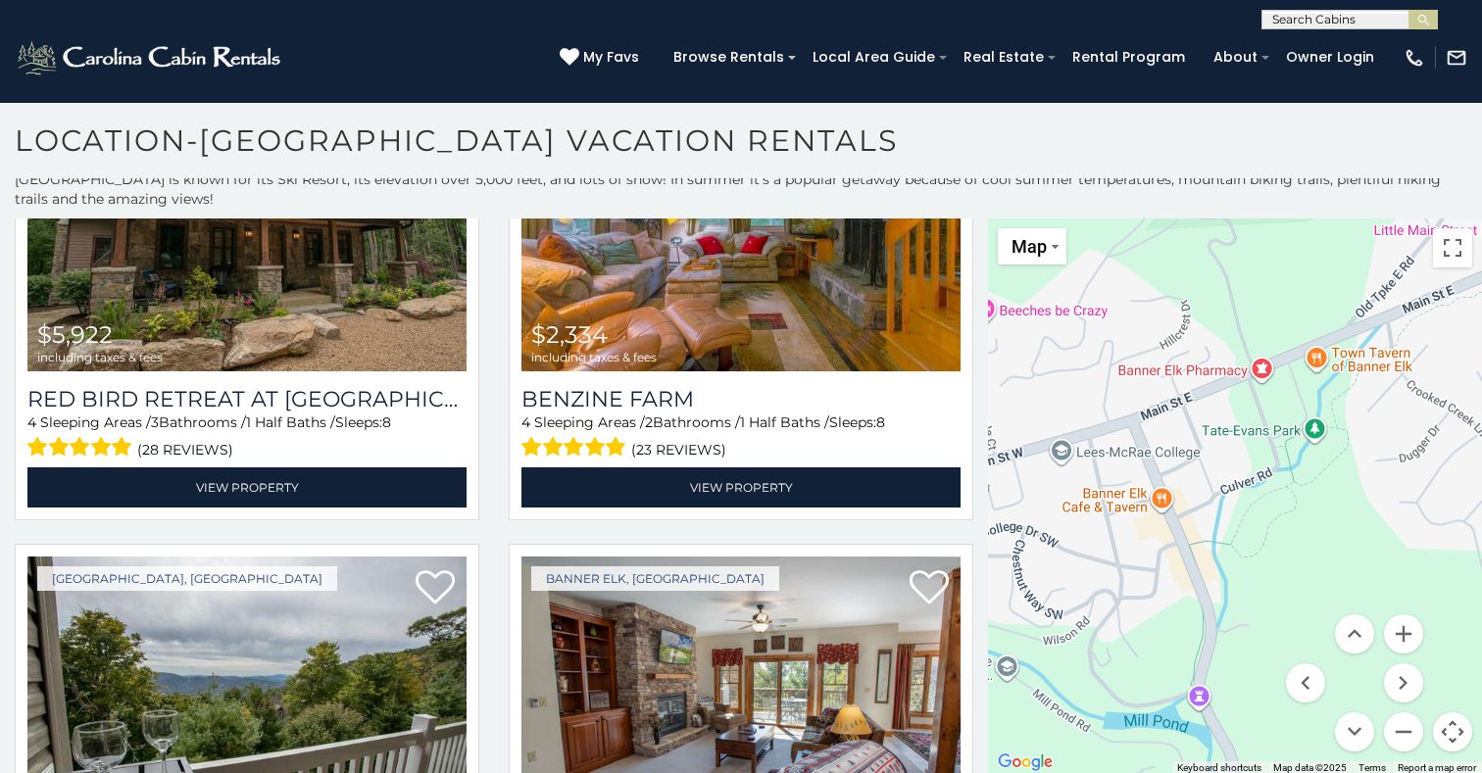
drag, startPoint x: 1360, startPoint y: 331, endPoint x: 1323, endPoint y: 628, distance: 299.3
click at [1323, 628] on div "$6,140 $7,010 $14,045 $1,954 $2,982 $3,367 $5,986 $6,061 $1,253 $1,374 $2,473 $…" at bounding box center [1235, 497] width 494 height 557
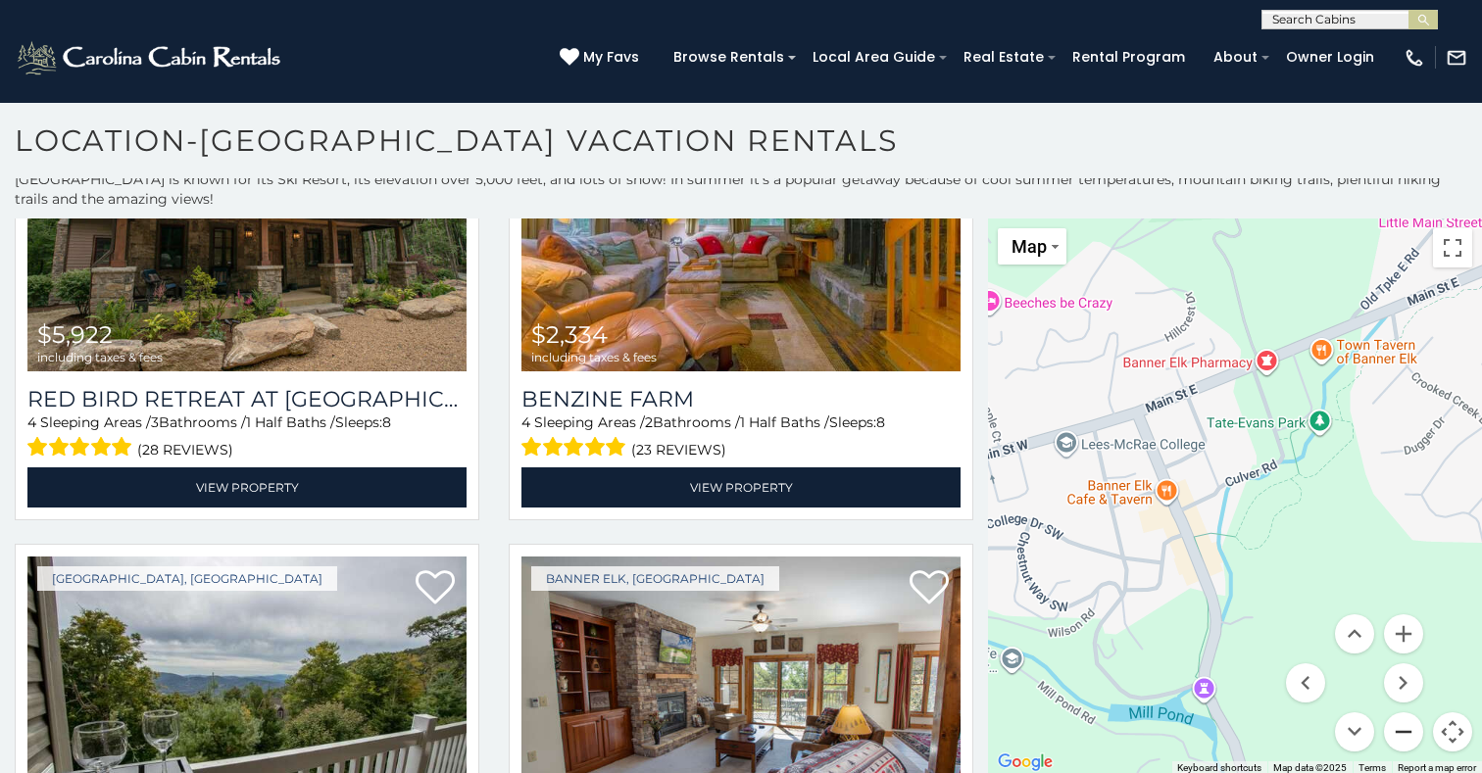
click at [1400, 731] on button "Zoom out" at bounding box center [1403, 732] width 39 height 39
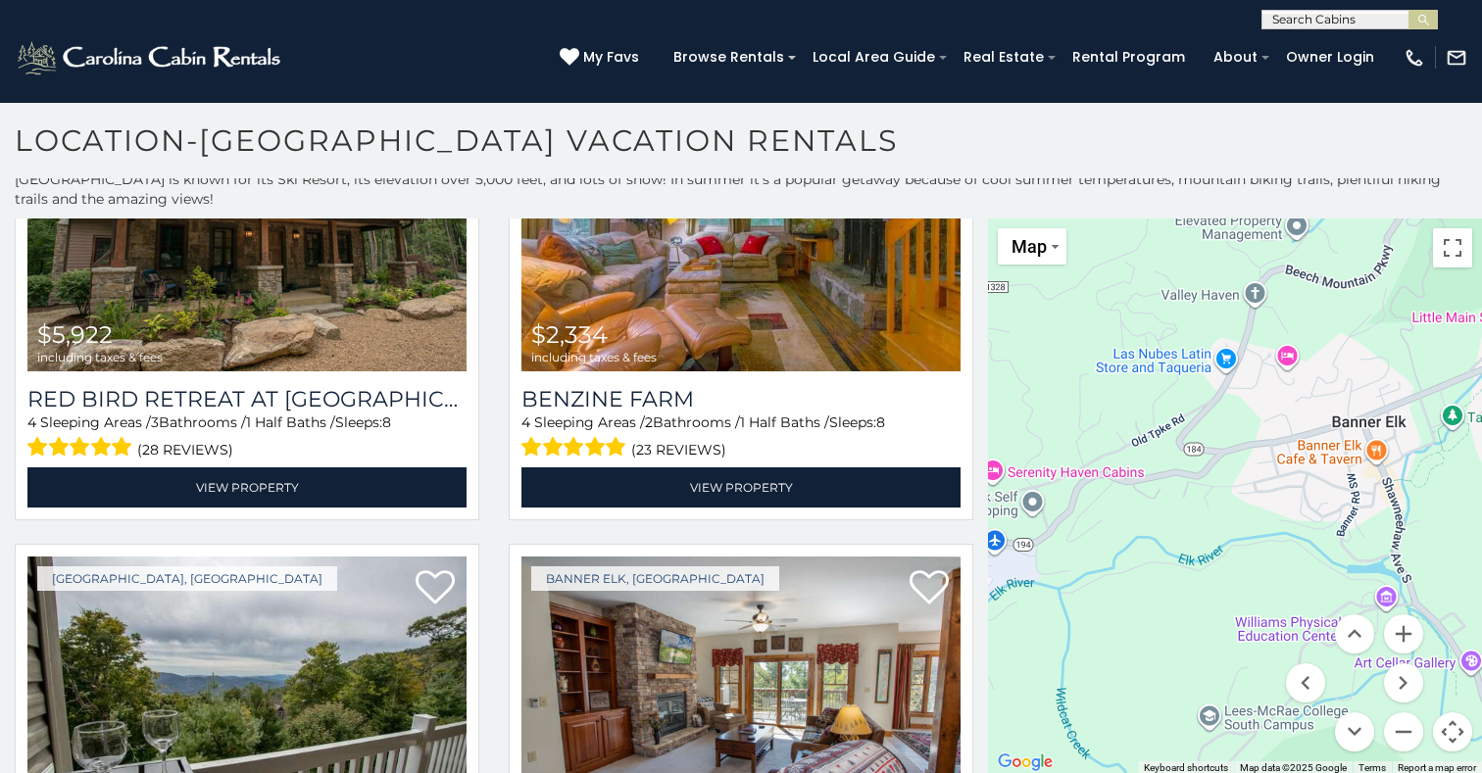
drag, startPoint x: 1300, startPoint y: 577, endPoint x: 1481, endPoint y: 537, distance: 185.7
click at [1481, 537] on div "$6,140 $7,010 $14,045 $1,954 $2,982 $3,367 $5,986 $6,061 $1,253 $1,374 $2,473 $…" at bounding box center [1235, 497] width 494 height 557
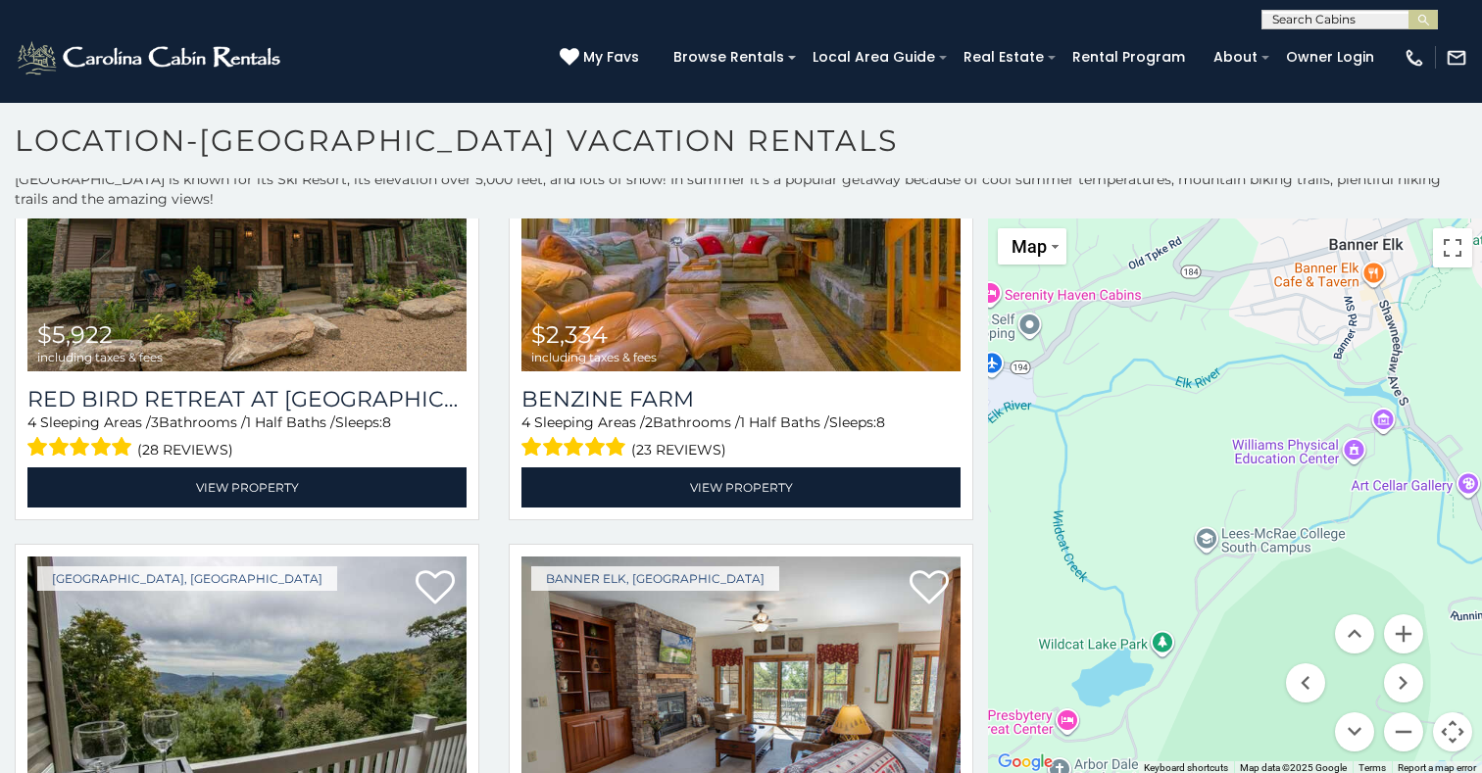
drag, startPoint x: 1226, startPoint y: 614, endPoint x: 1222, endPoint y: 433, distance: 180.4
click at [1222, 433] on div "$6,140 $7,010 $14,045 $1,954 $2,982 $3,367 $5,986 $6,061 $1,253 $1,374 $2,473 $…" at bounding box center [1235, 497] width 494 height 557
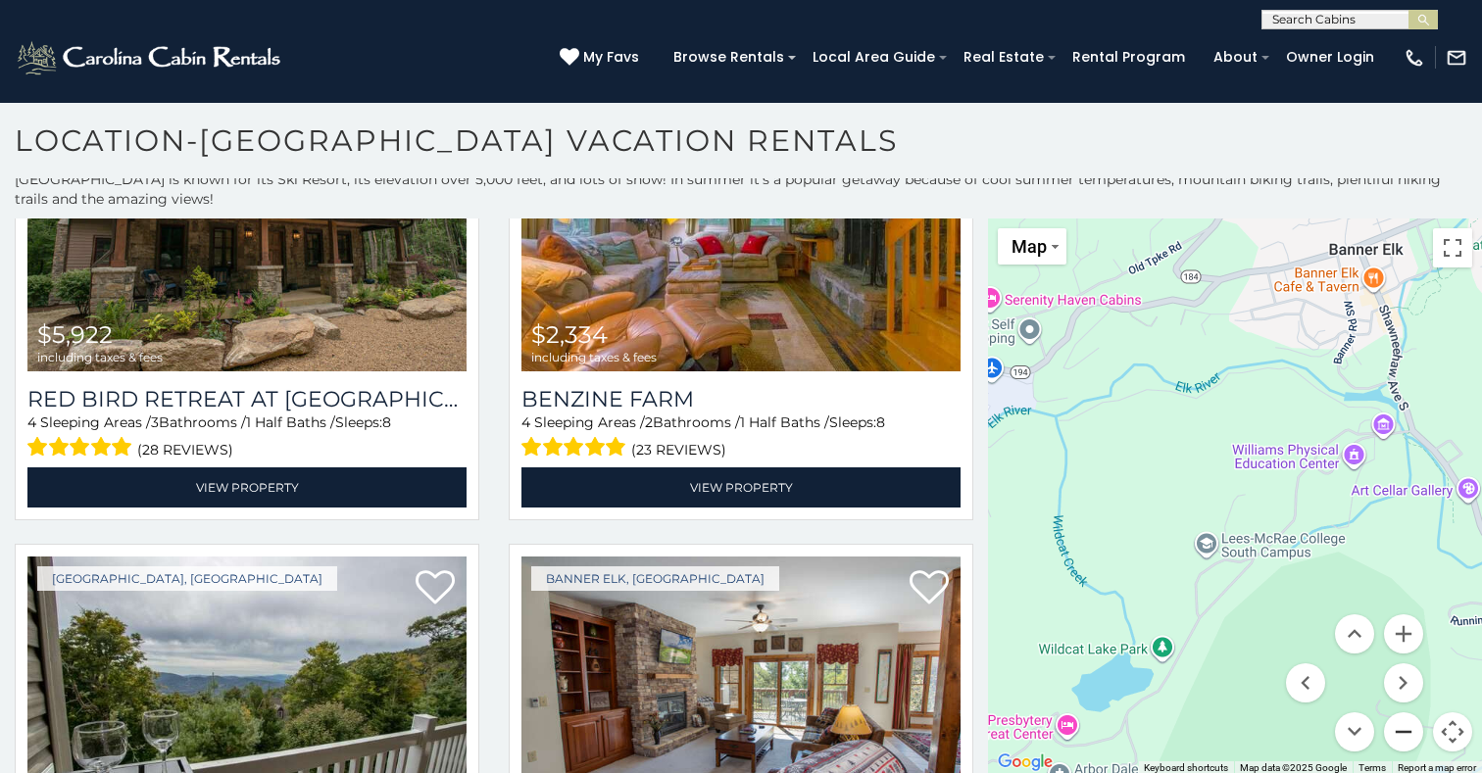
click at [1404, 729] on button "Zoom out" at bounding box center [1403, 732] width 39 height 39
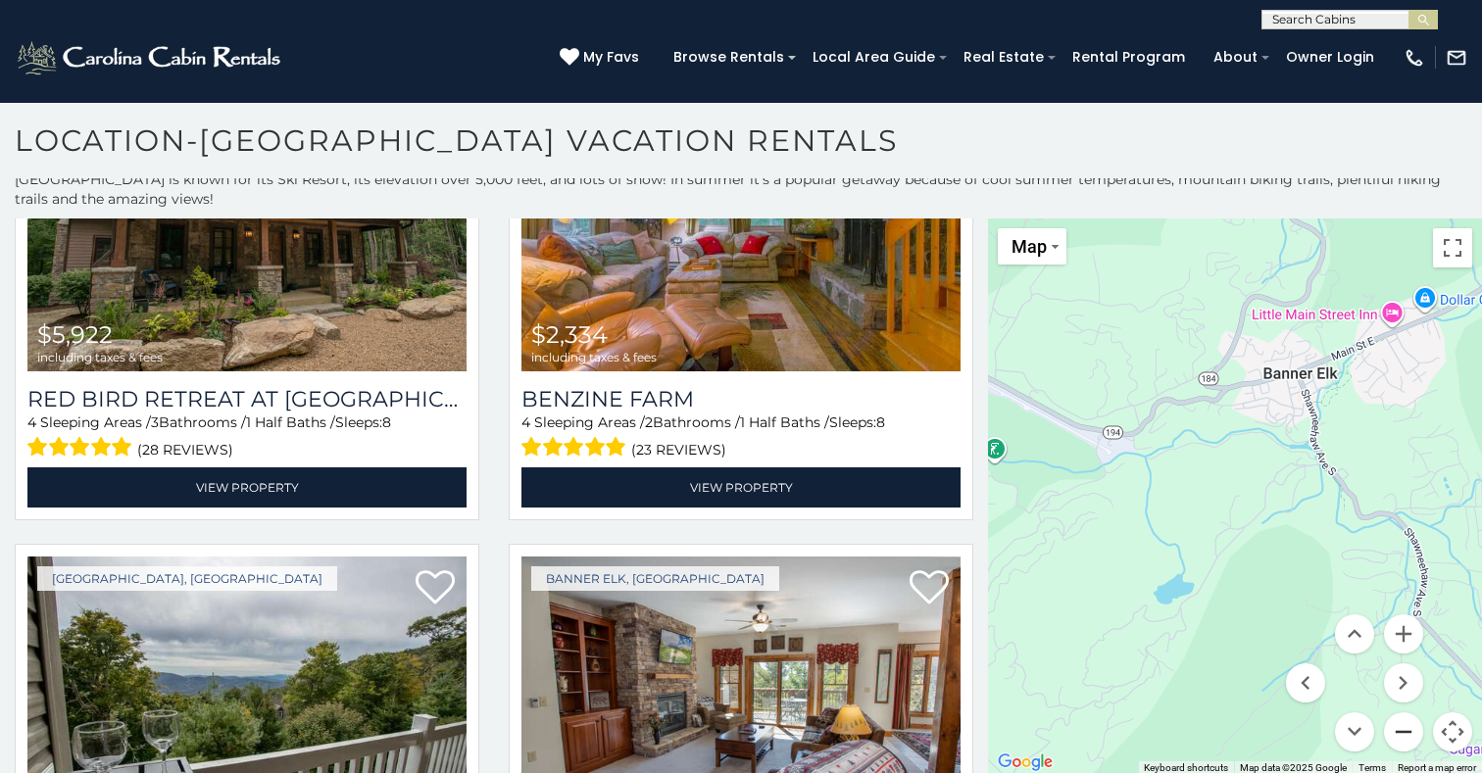
click at [1404, 729] on button "Zoom out" at bounding box center [1403, 732] width 39 height 39
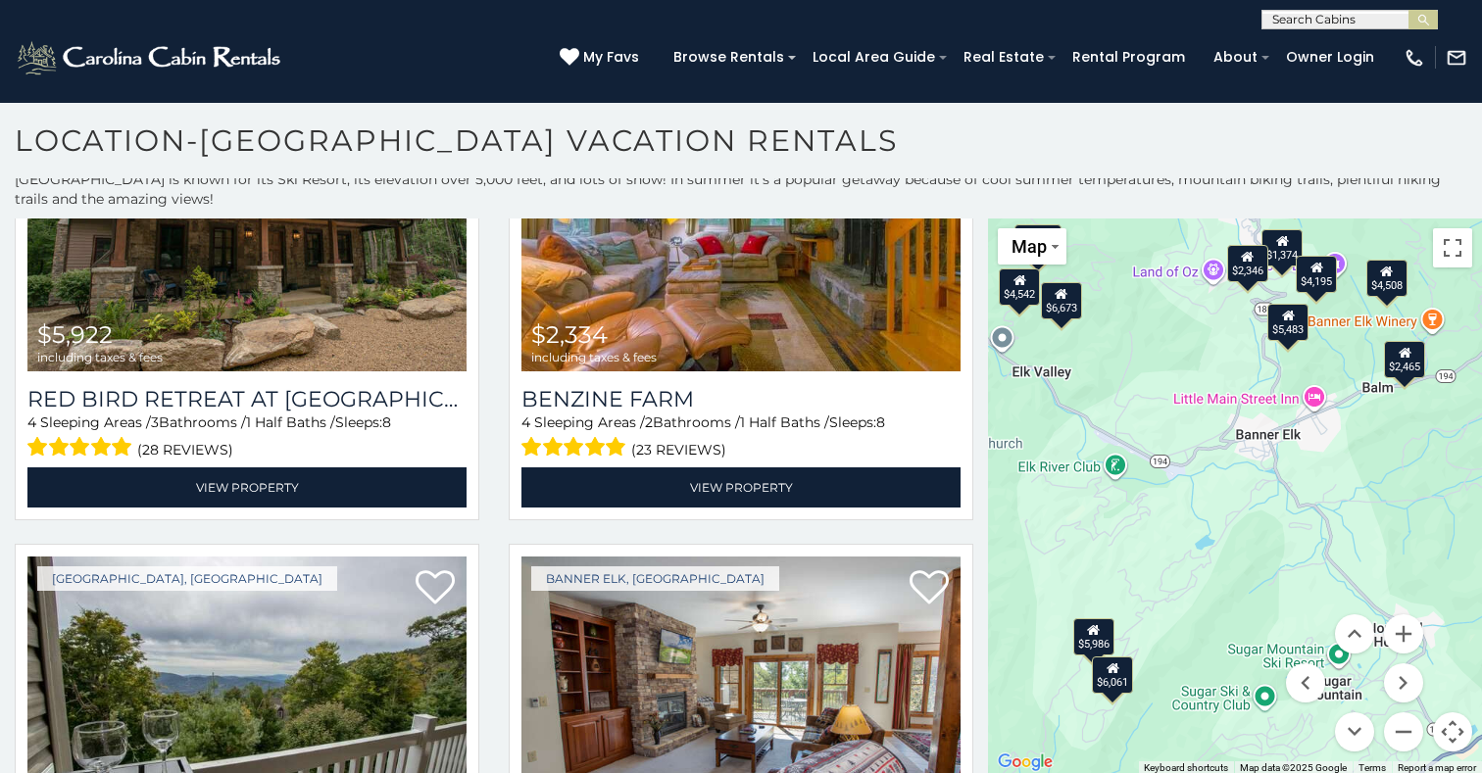
click at [1024, 294] on div "$4,542" at bounding box center [1019, 287] width 41 height 37
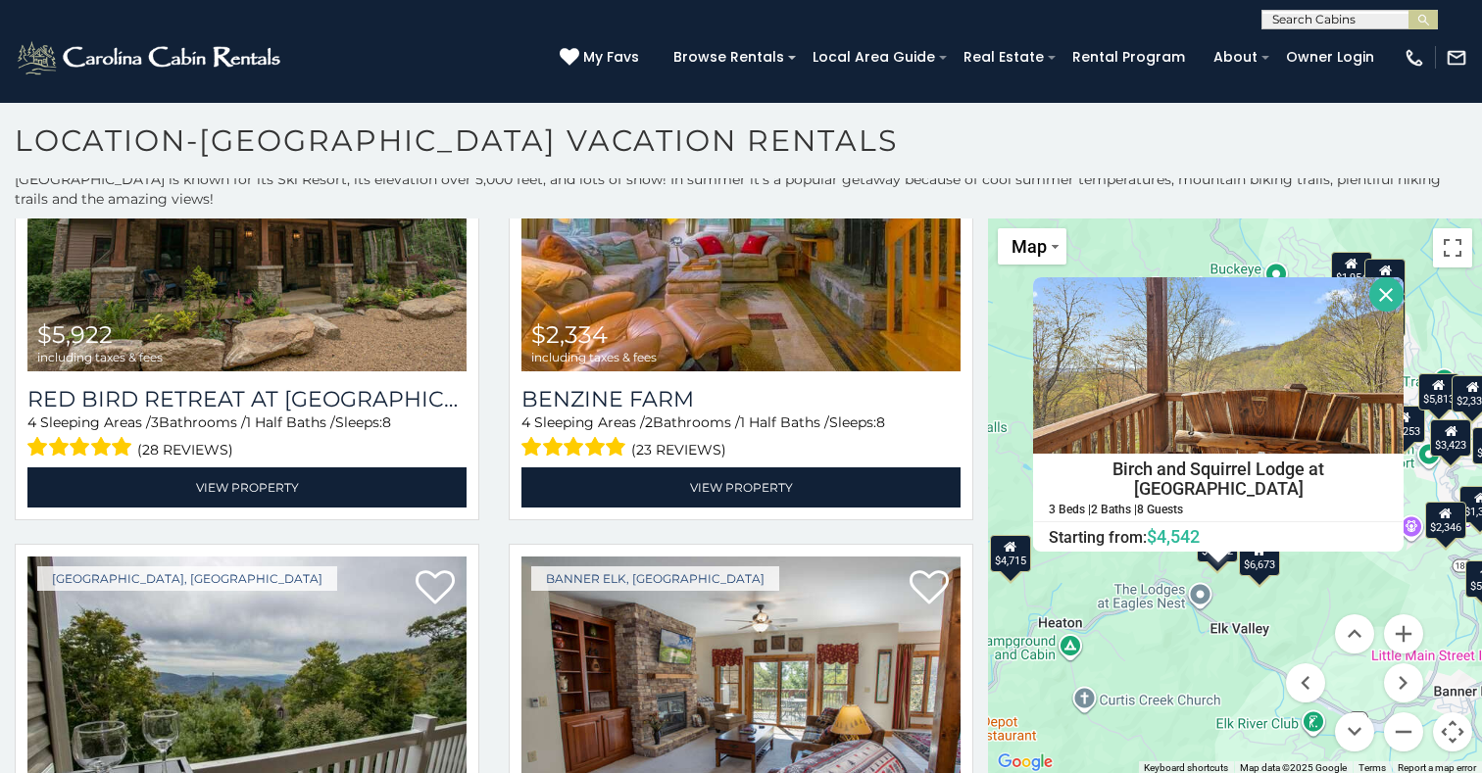
click at [1016, 562] on div "$4,715" at bounding box center [1010, 553] width 41 height 37
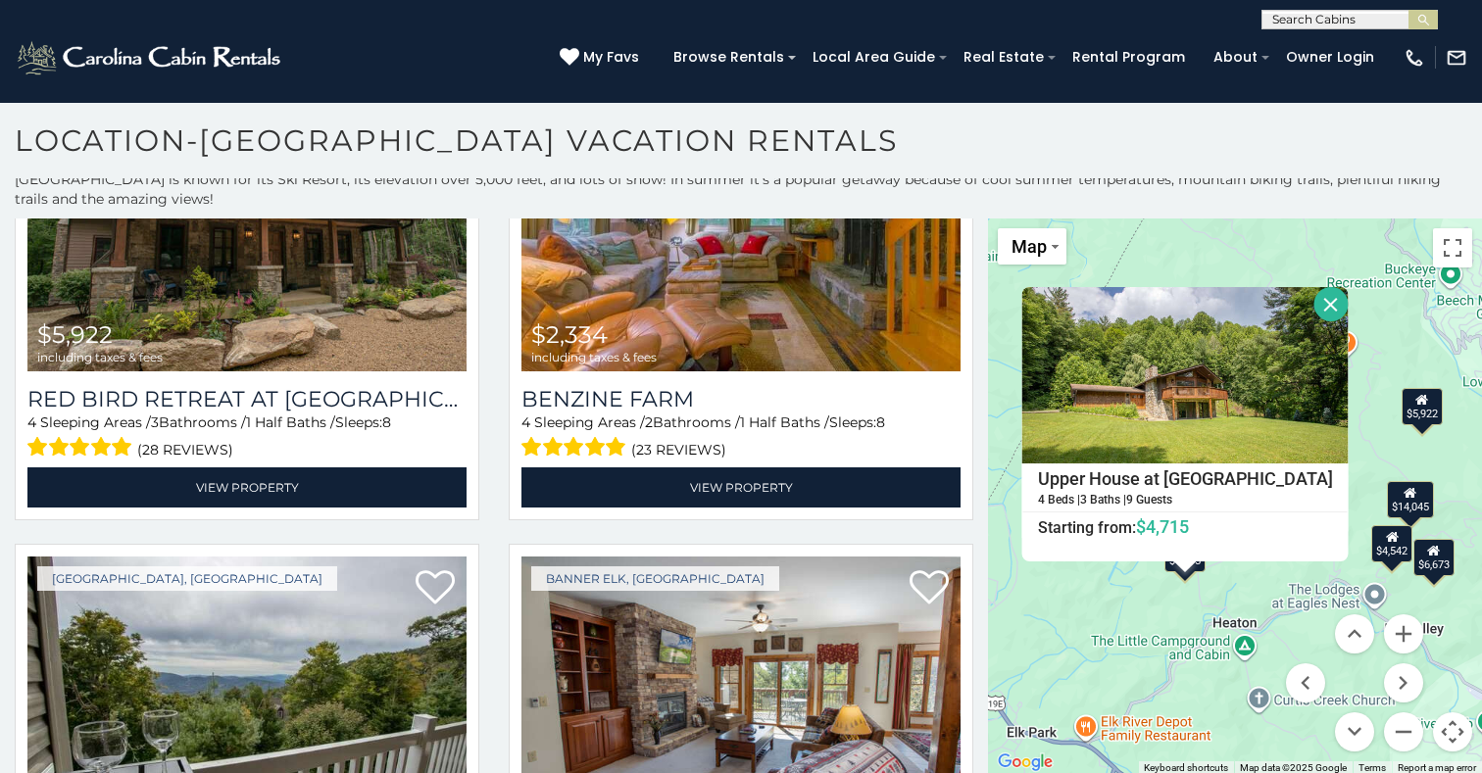
drag, startPoint x: 1367, startPoint y: 667, endPoint x: 1050, endPoint y: 469, distance: 374.8
click at [1050, 469] on div "$6,140 $7,010 $14,045 $1,954 $2,982 $3,367 $5,986 $6,061 $1,253 $1,374 $2,473 $…" at bounding box center [1235, 497] width 494 height 557
click at [1314, 299] on button "Close" at bounding box center [1331, 304] width 34 height 34
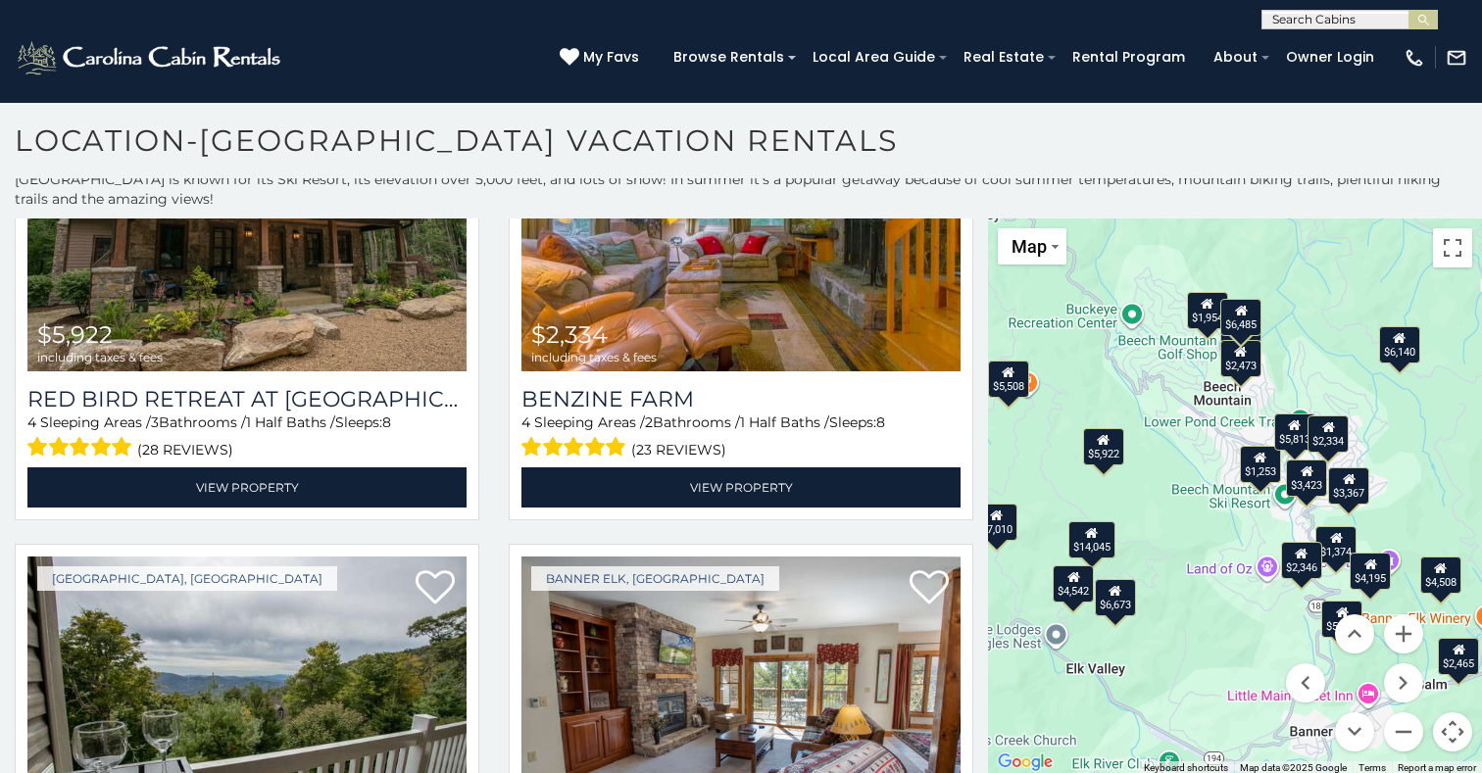
drag, startPoint x: 1298, startPoint y: 561, endPoint x: 975, endPoint y: 601, distance: 325.0
click at [988, 601] on div "$6,140 $7,010 $14,045 $1,954 $2,982 $3,367 $5,986 $6,061 $1,253 $1,374 $2,473 $…" at bounding box center [1235, 497] width 494 height 557
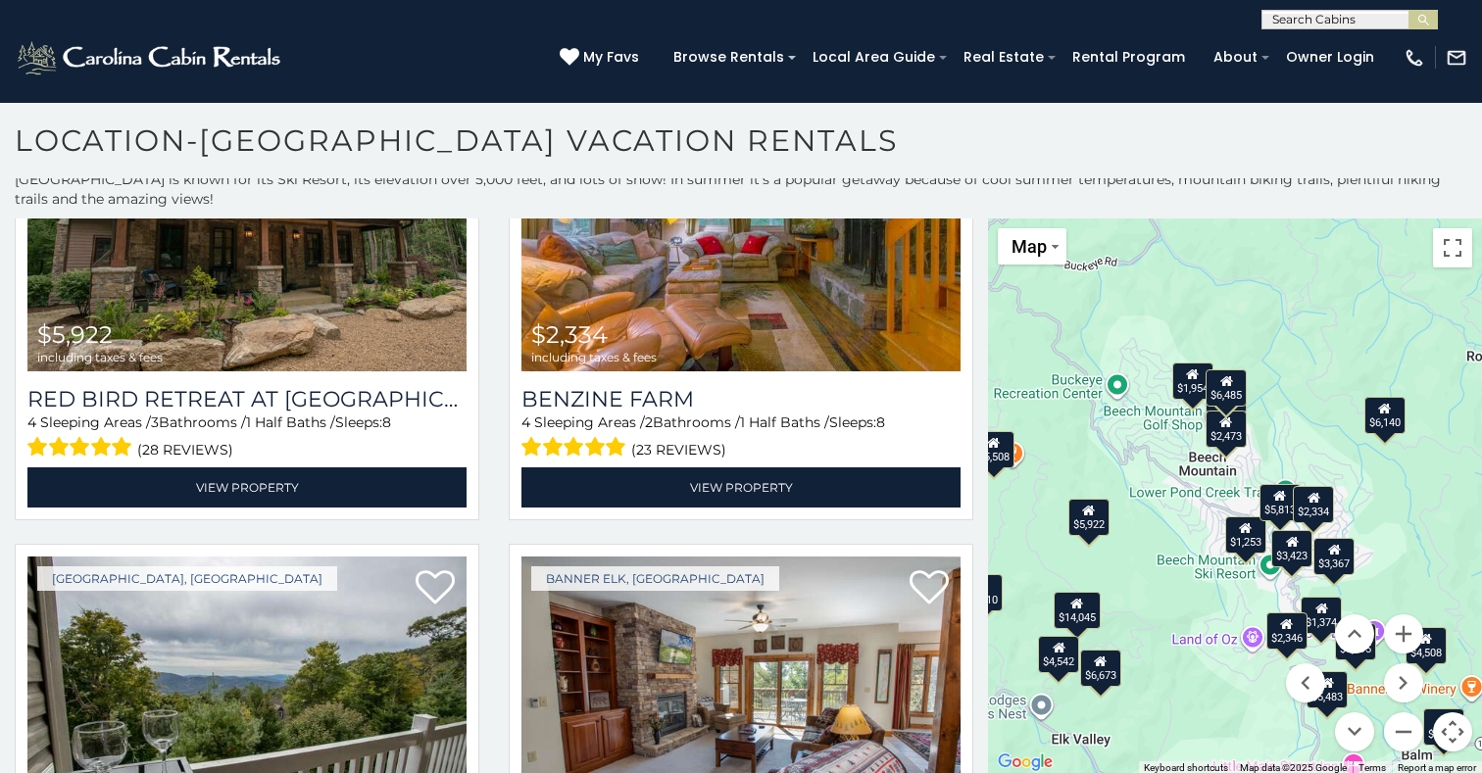
drag, startPoint x: 1343, startPoint y: 364, endPoint x: 1328, endPoint y: 432, distance: 70.2
click at [1328, 432] on div "$6,140 $7,010 $14,045 $1,954 $2,982 $3,367 $5,986 $6,061 $1,253 $1,374 $2,473 $…" at bounding box center [1235, 497] width 494 height 557
drag, startPoint x: 1289, startPoint y: 686, endPoint x: 1206, endPoint y: 552, distance: 158.0
click at [1196, 509] on div "$6,140 $7,010 $14,045 $1,954 $2,982 $3,367 $5,986 $6,061 $1,253 $1,374 $2,473 $…" at bounding box center [1235, 497] width 494 height 557
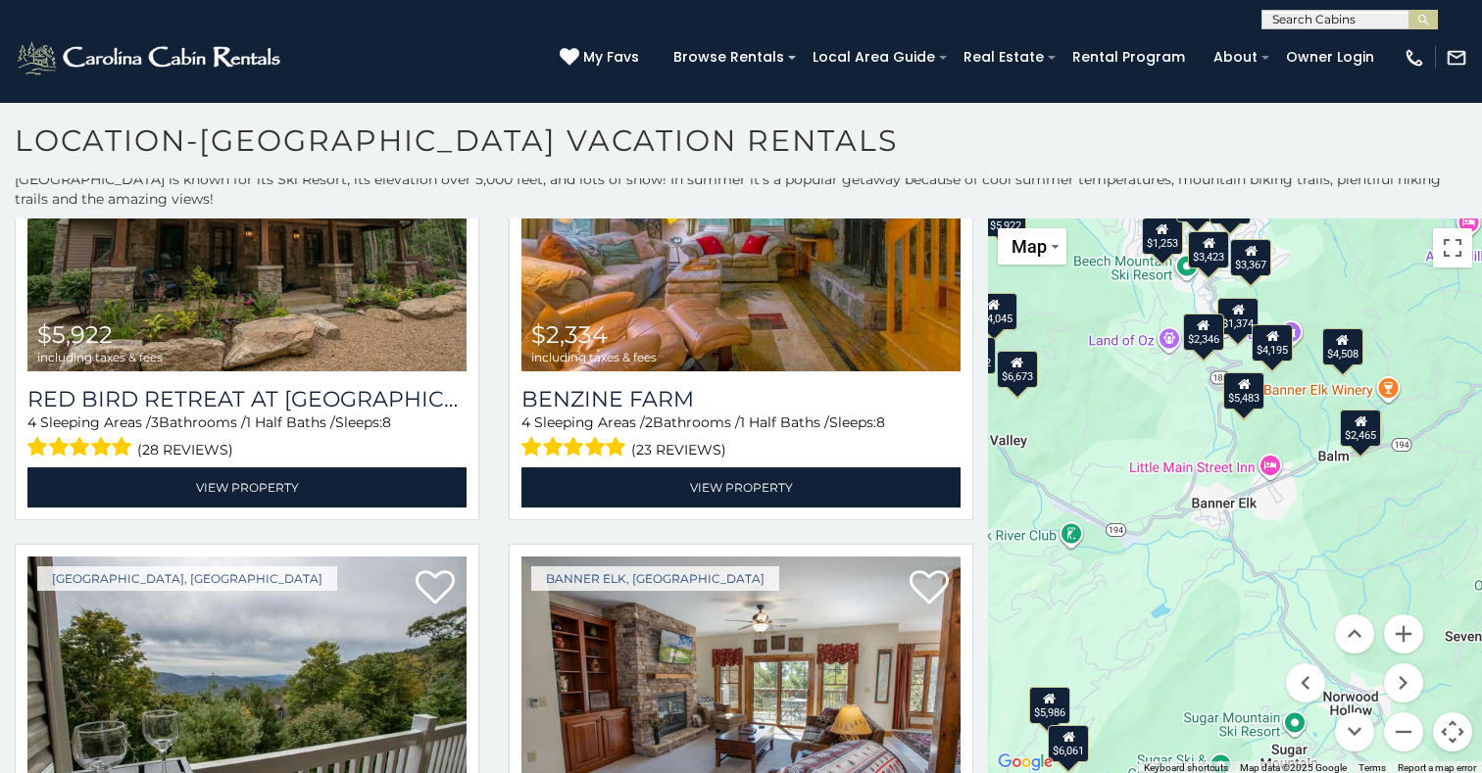
drag, startPoint x: 1210, startPoint y: 614, endPoint x: 1130, endPoint y: 323, distance: 300.8
click at [1130, 323] on div "$6,140 $7,010 $14,045 $1,954 $2,982 $3,367 $5,986 $6,061 $1,253 $1,374 $2,473 $…" at bounding box center [1235, 497] width 494 height 557
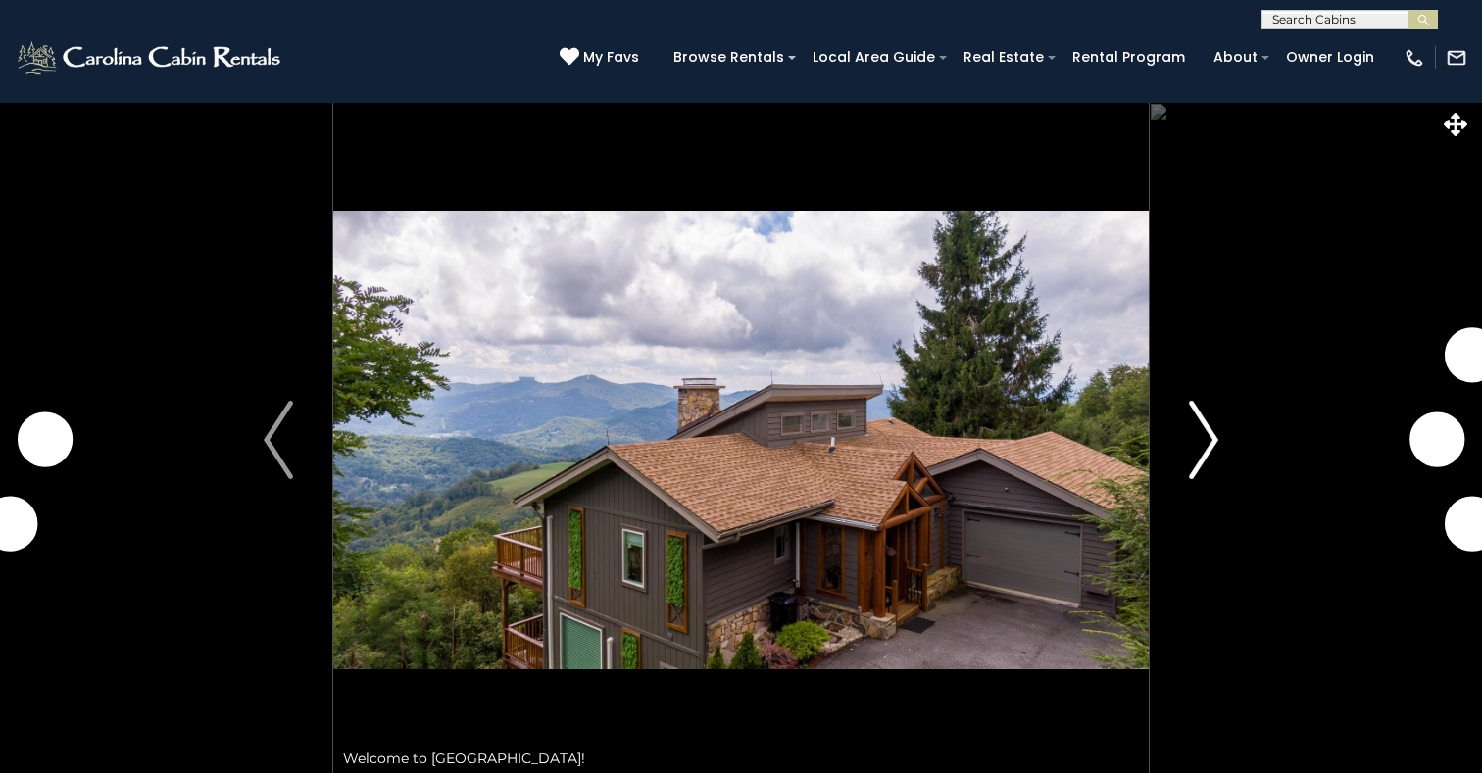
click at [1209, 438] on img "Next" at bounding box center [1203, 440] width 29 height 78
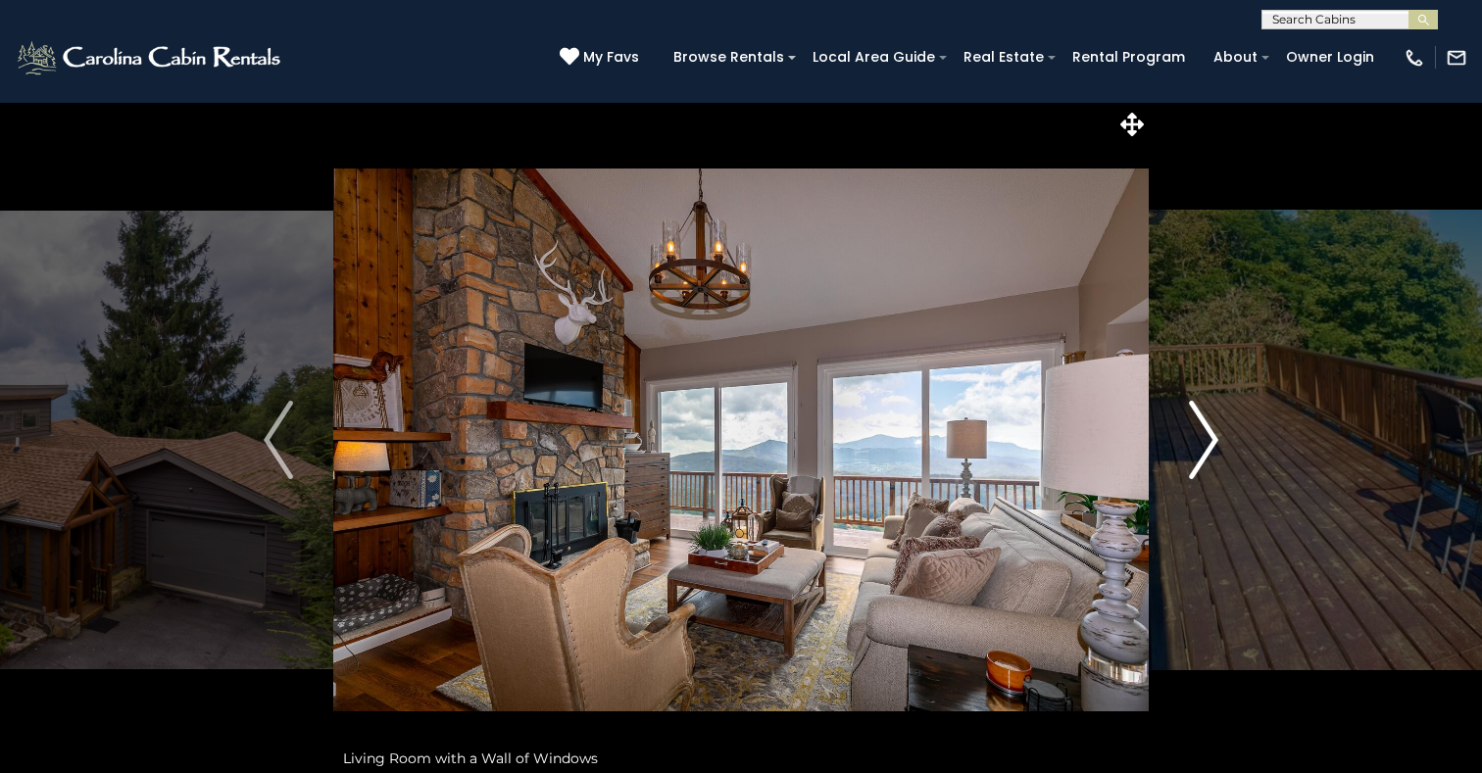
click at [1216, 438] on img "Next" at bounding box center [1203, 440] width 29 height 78
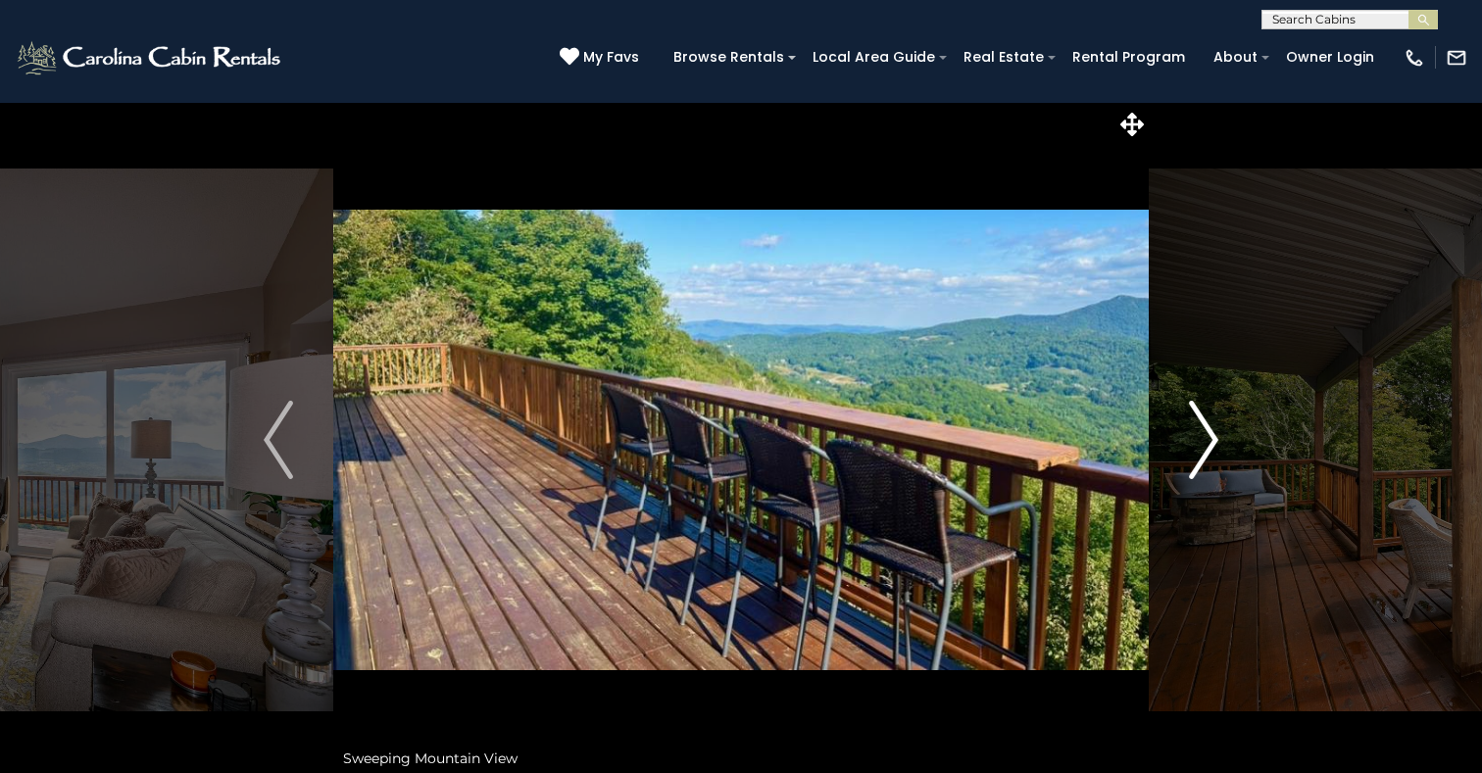
click at [1216, 438] on img "Next" at bounding box center [1203, 440] width 29 height 78
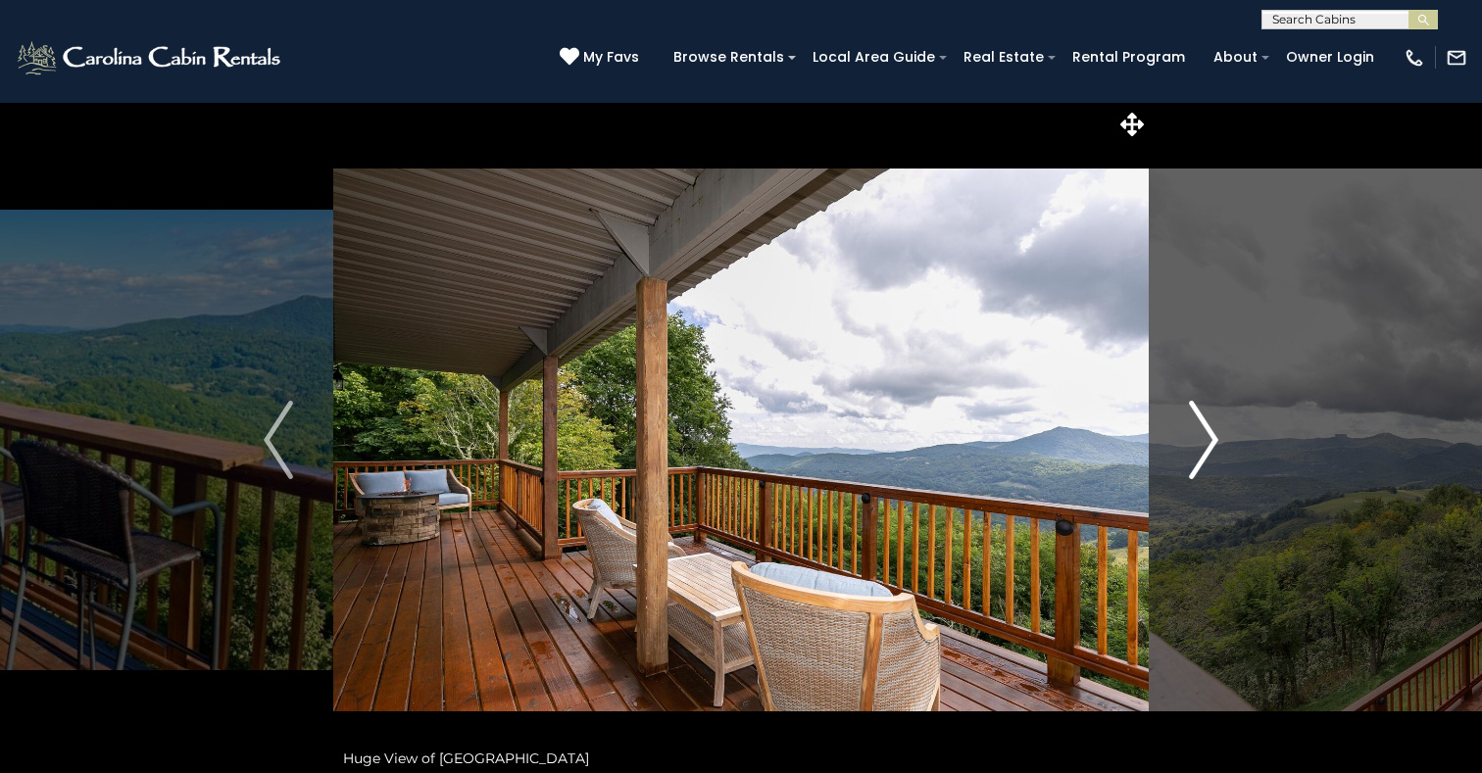
click at [1216, 438] on img "Next" at bounding box center [1203, 440] width 29 height 78
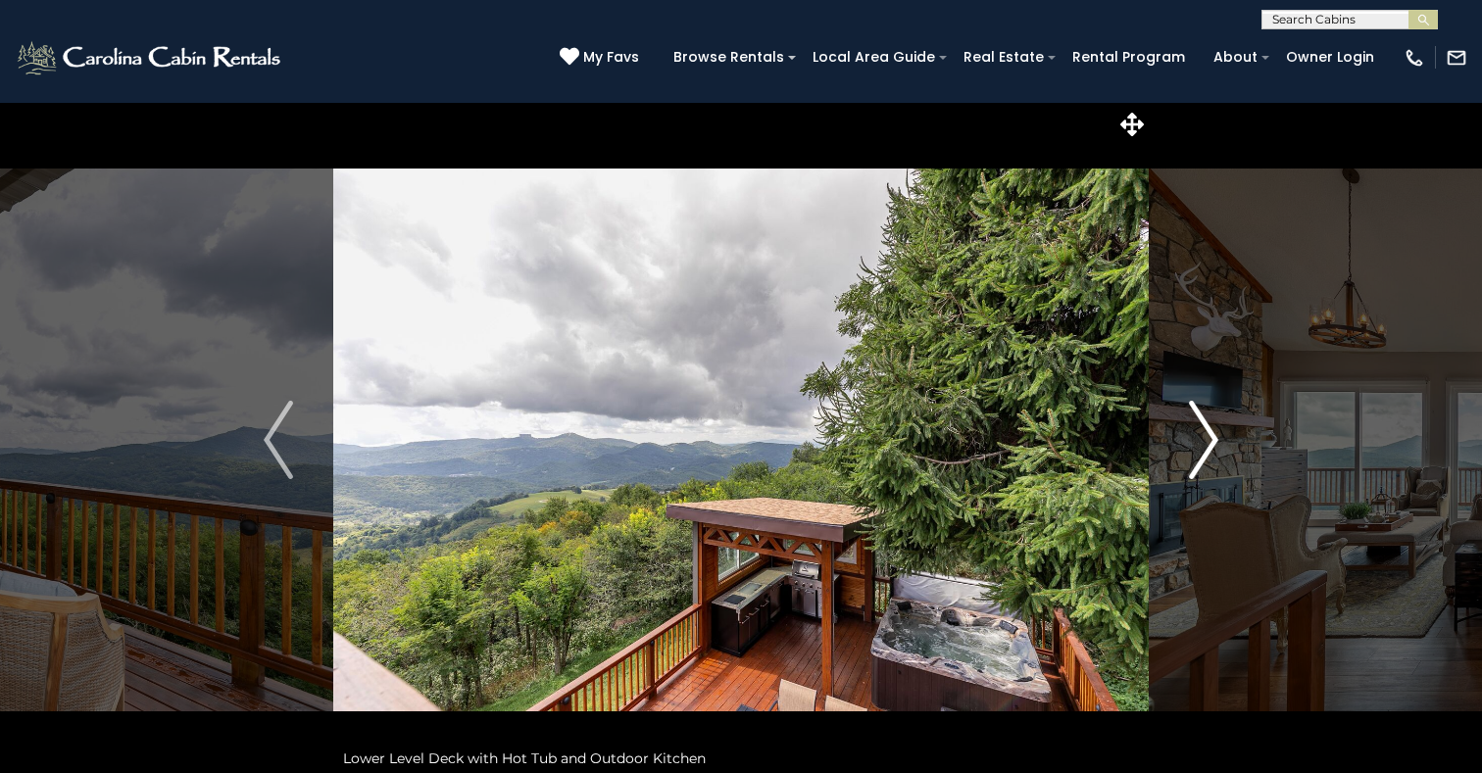
click at [1216, 438] on img "Next" at bounding box center [1203, 440] width 29 height 78
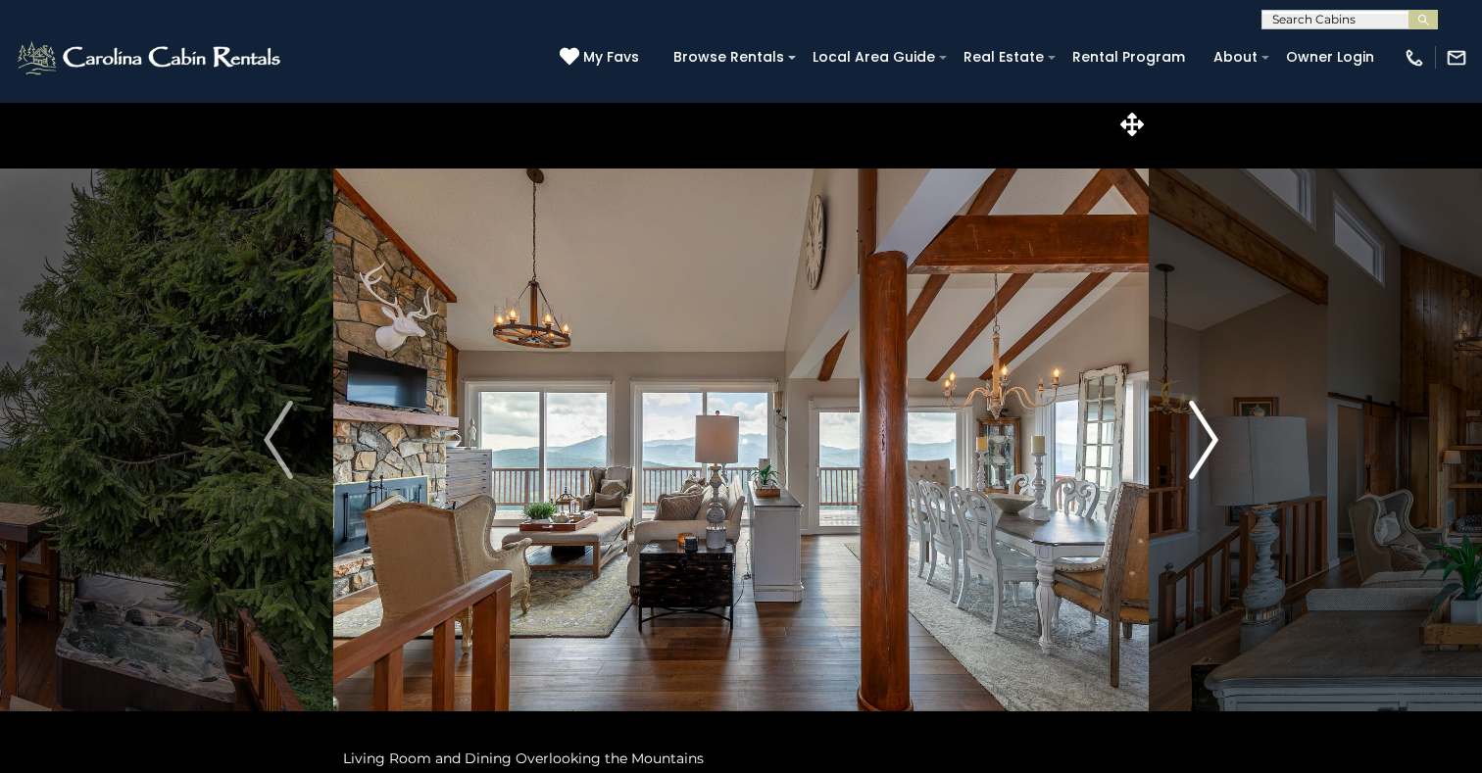
click at [1216, 438] on img "Next" at bounding box center [1203, 440] width 29 height 78
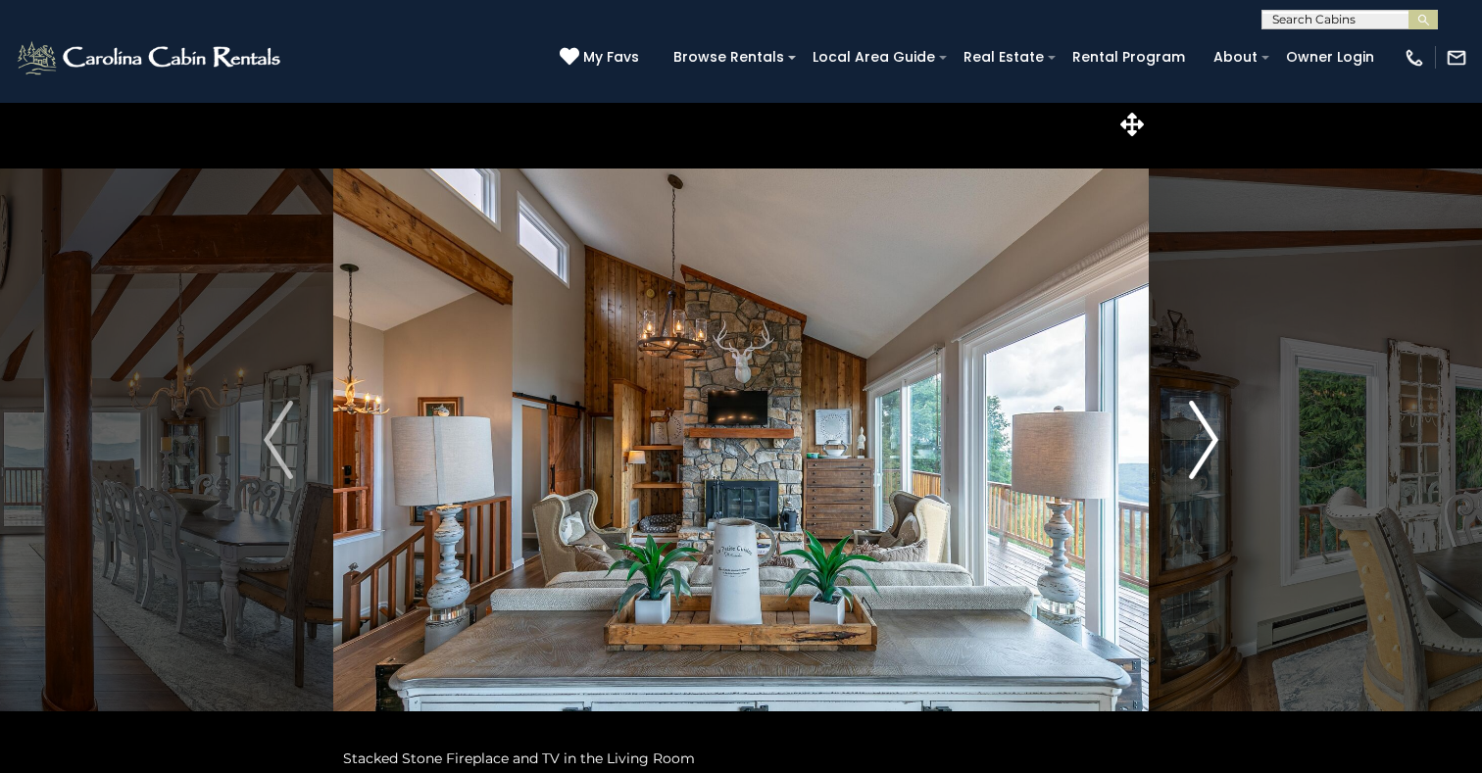
click at [1216, 438] on img "Next" at bounding box center [1203, 440] width 29 height 78
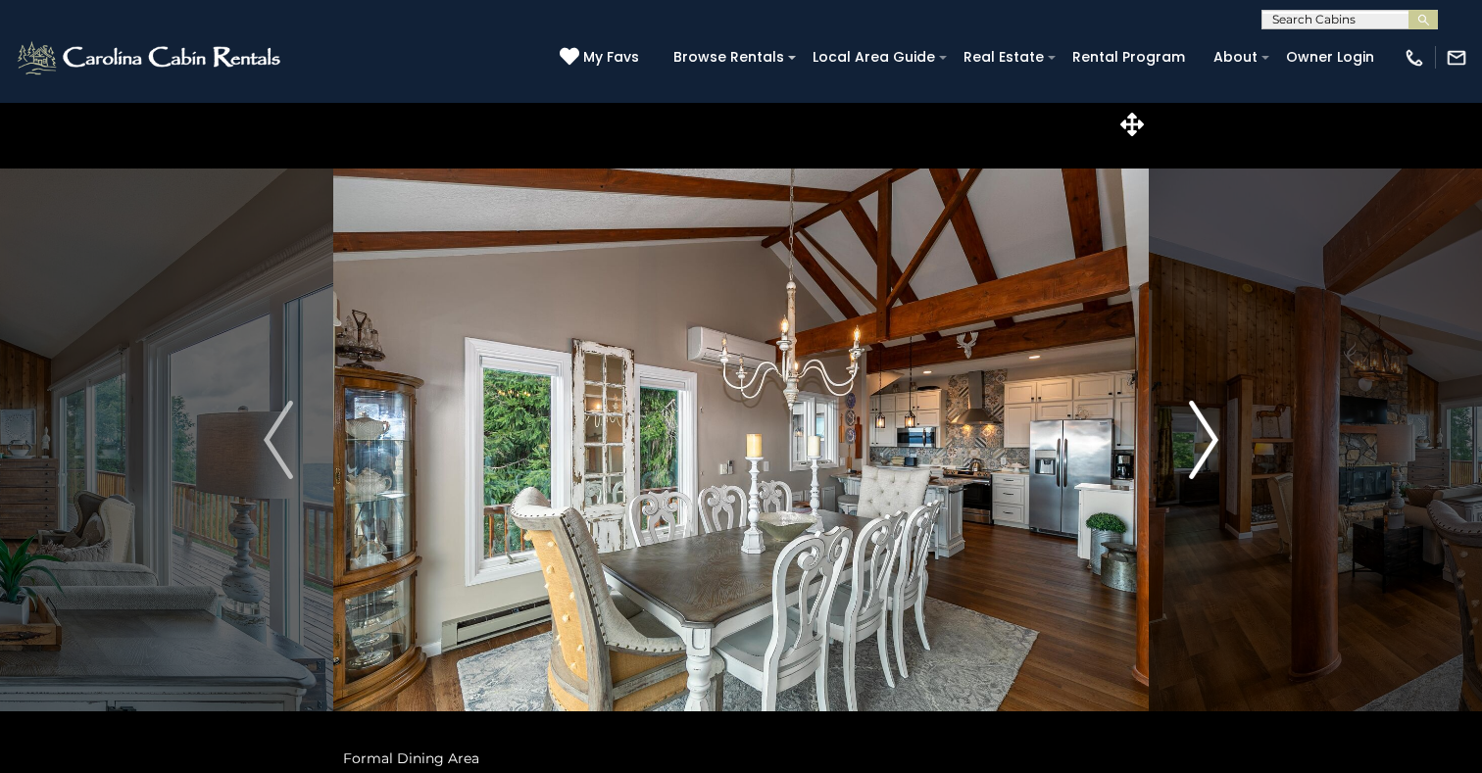
click at [1216, 438] on img "Next" at bounding box center [1203, 440] width 29 height 78
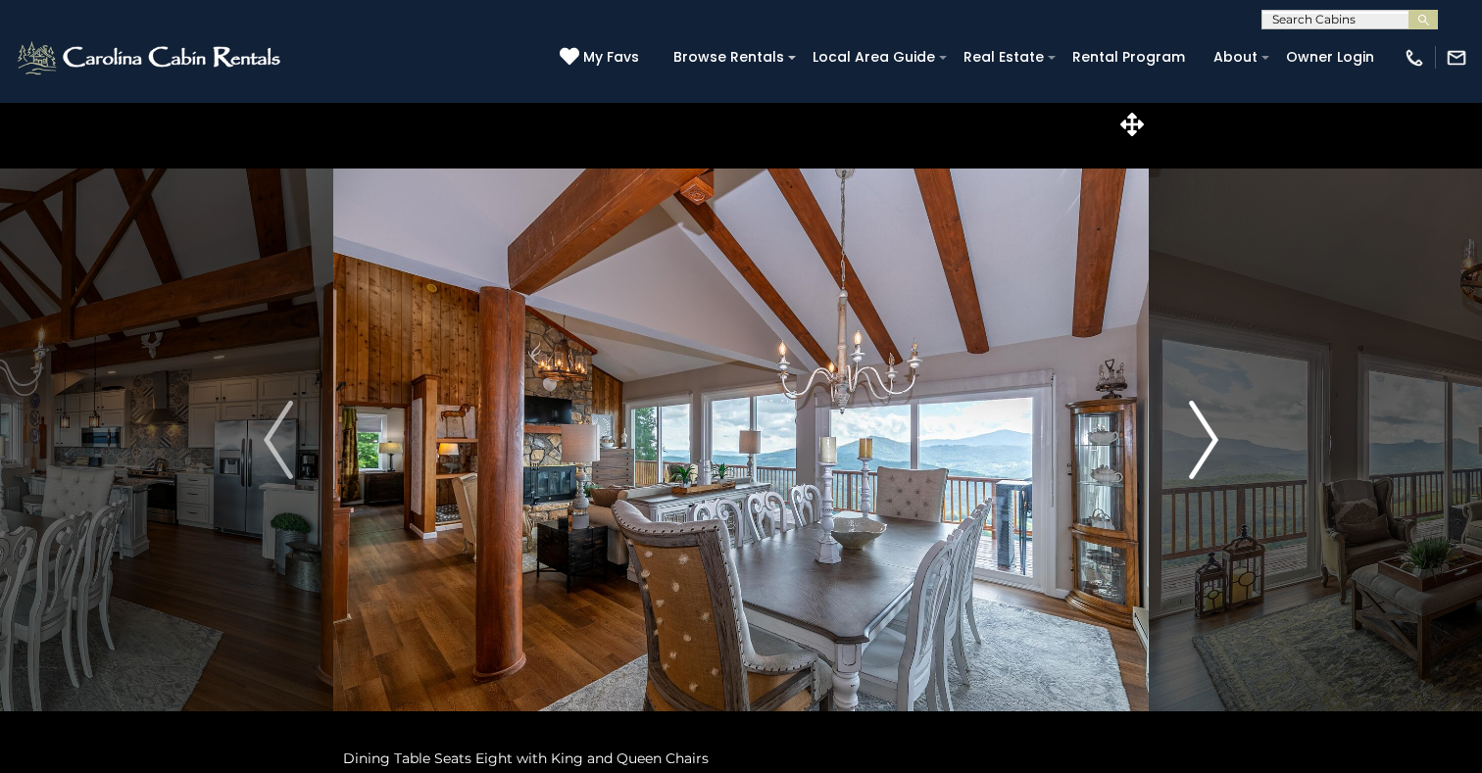
click at [1210, 438] on img "Next" at bounding box center [1203, 440] width 29 height 78
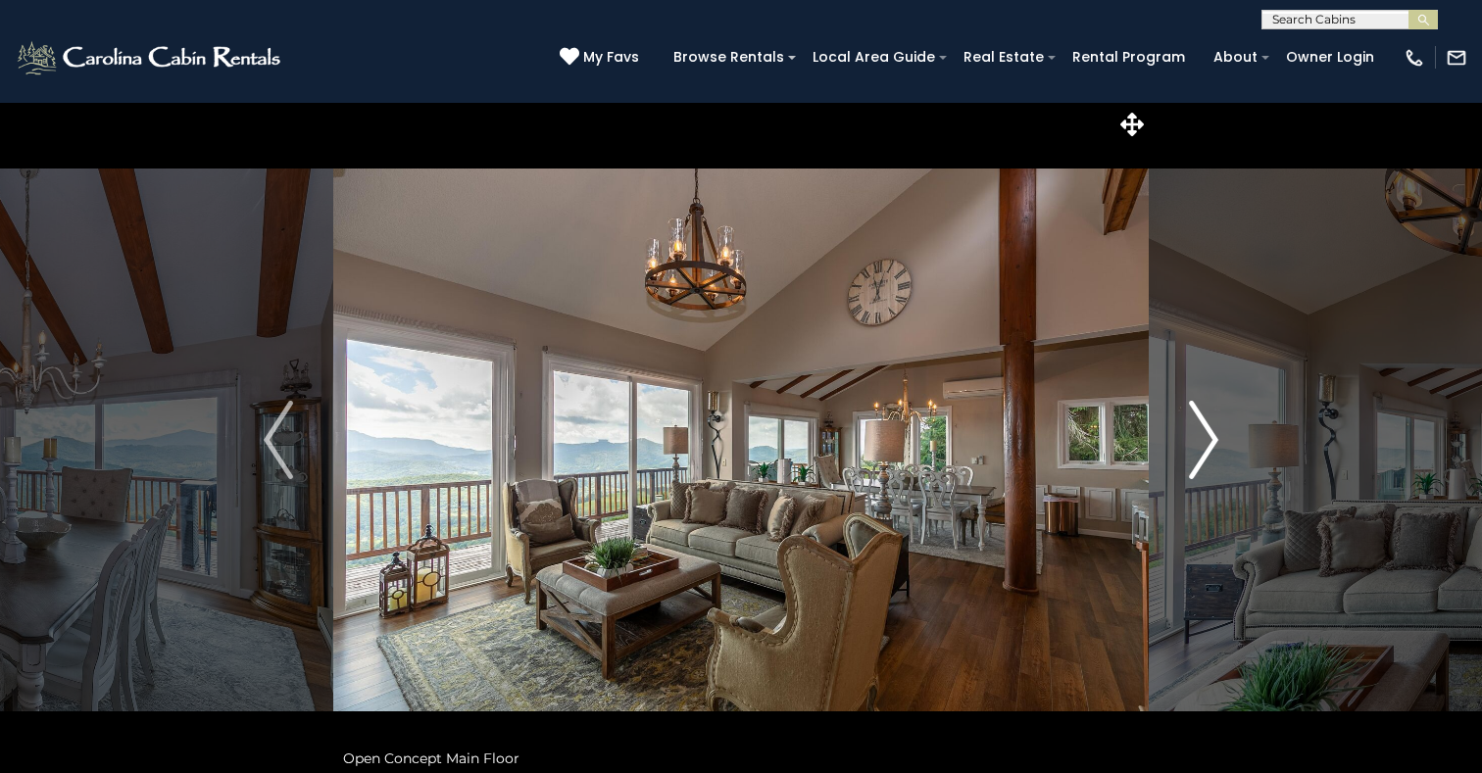
click at [1210, 438] on img "Next" at bounding box center [1203, 440] width 29 height 78
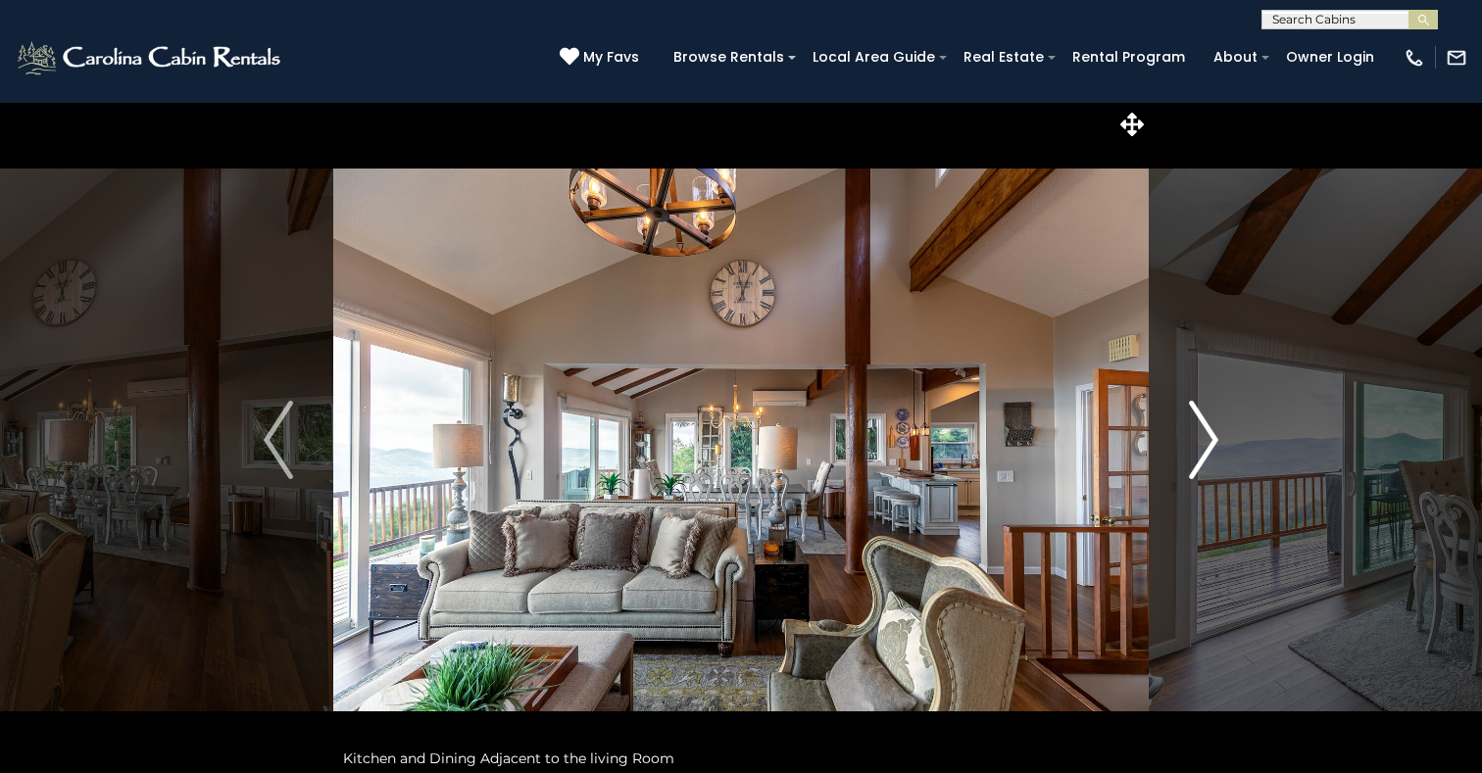
click at [1210, 438] on img "Next" at bounding box center [1203, 440] width 29 height 78
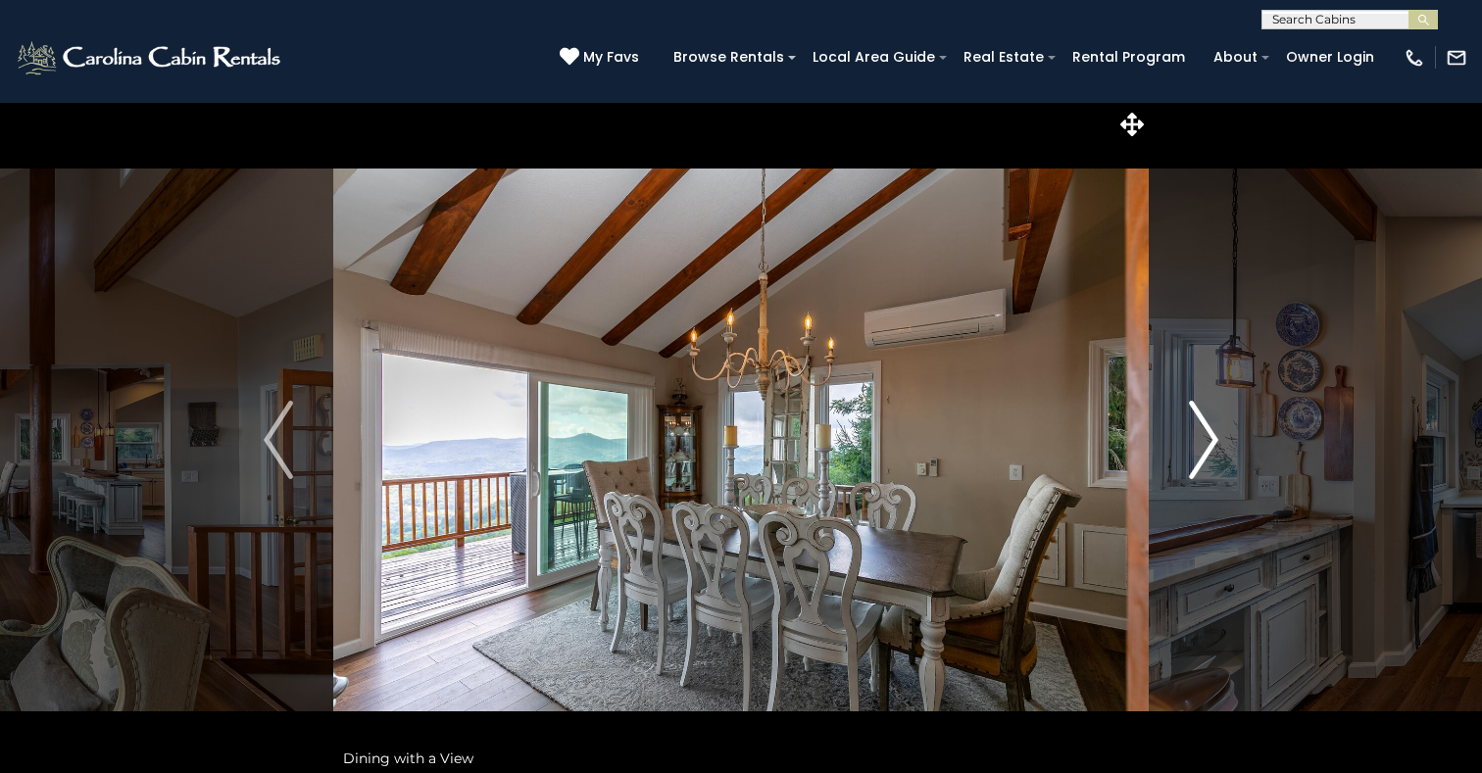
click at [1210, 438] on img "Next" at bounding box center [1203, 440] width 29 height 78
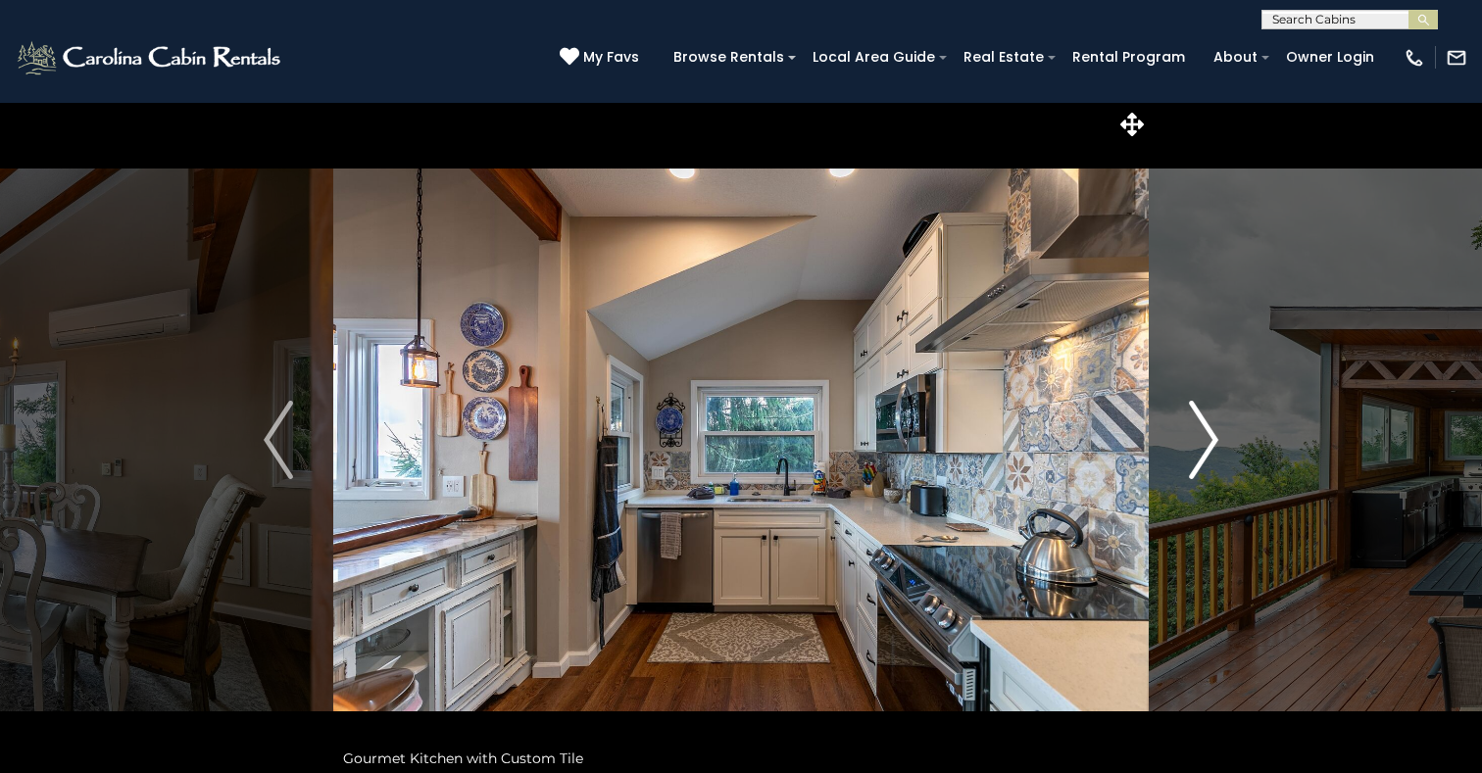
click at [1210, 438] on img "Next" at bounding box center [1203, 440] width 29 height 78
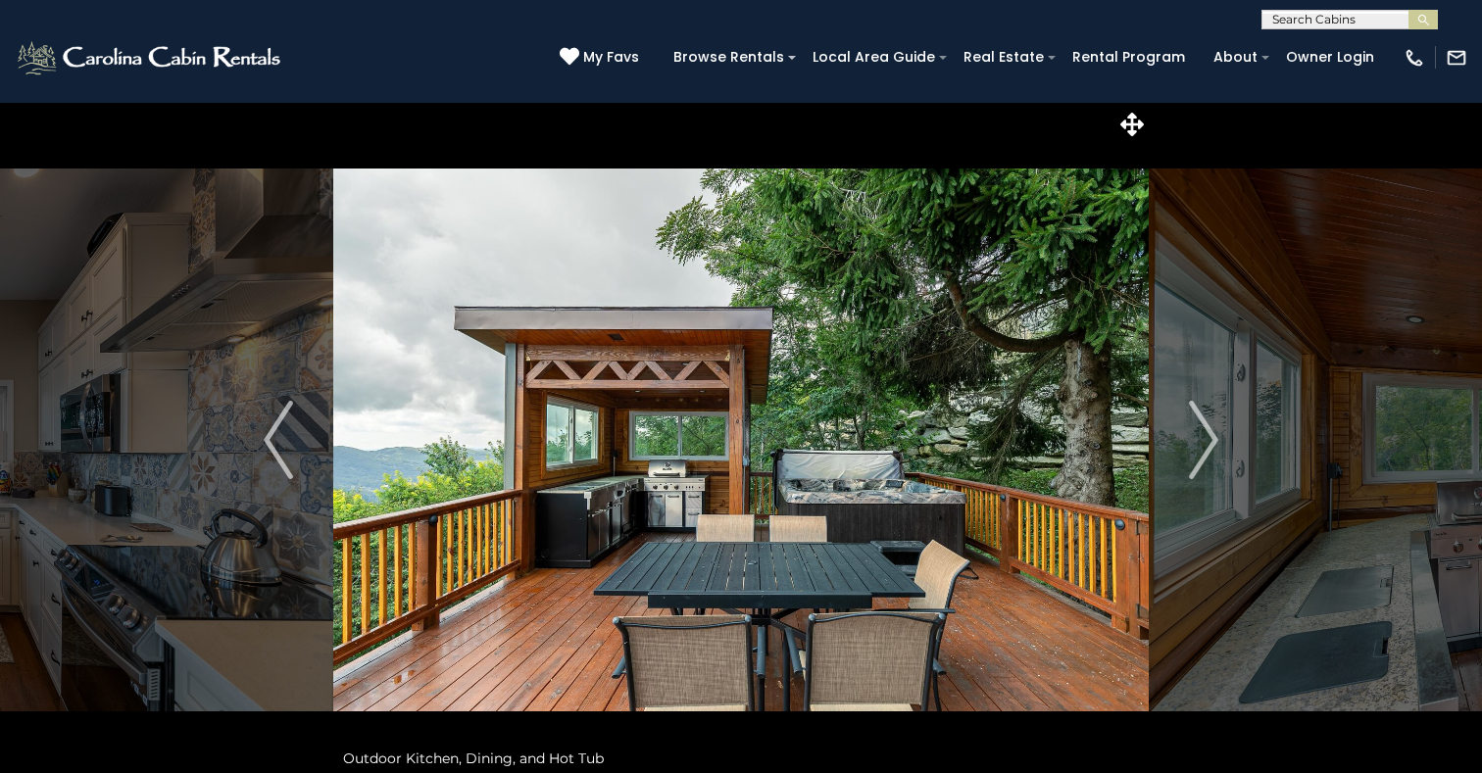
click at [1028, 427] on img at bounding box center [741, 440] width 816 height 676
click at [1205, 444] on img "Next" at bounding box center [1203, 440] width 29 height 78
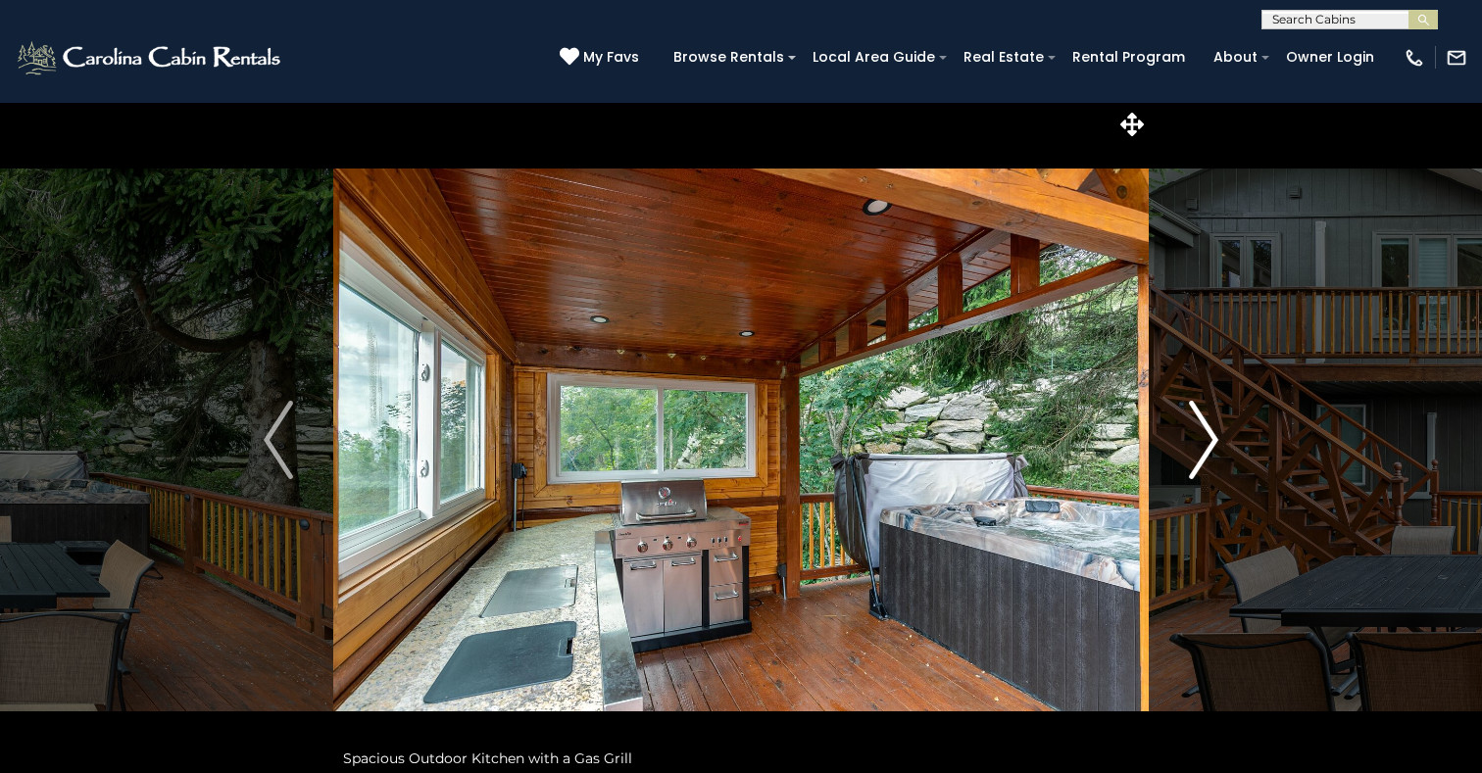
click at [1205, 444] on img "Next" at bounding box center [1203, 440] width 29 height 78
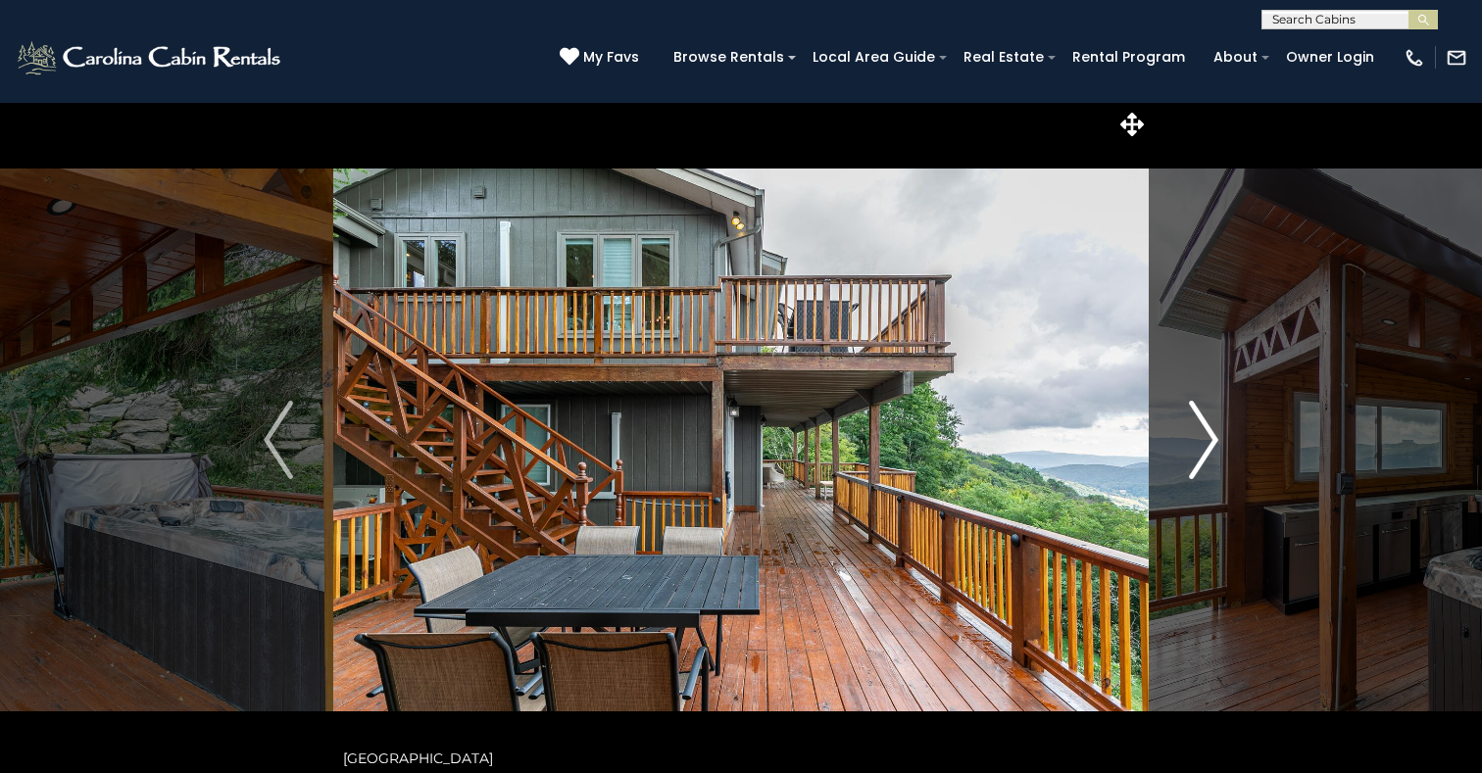
click at [1205, 444] on img "Next" at bounding box center [1203, 440] width 29 height 78
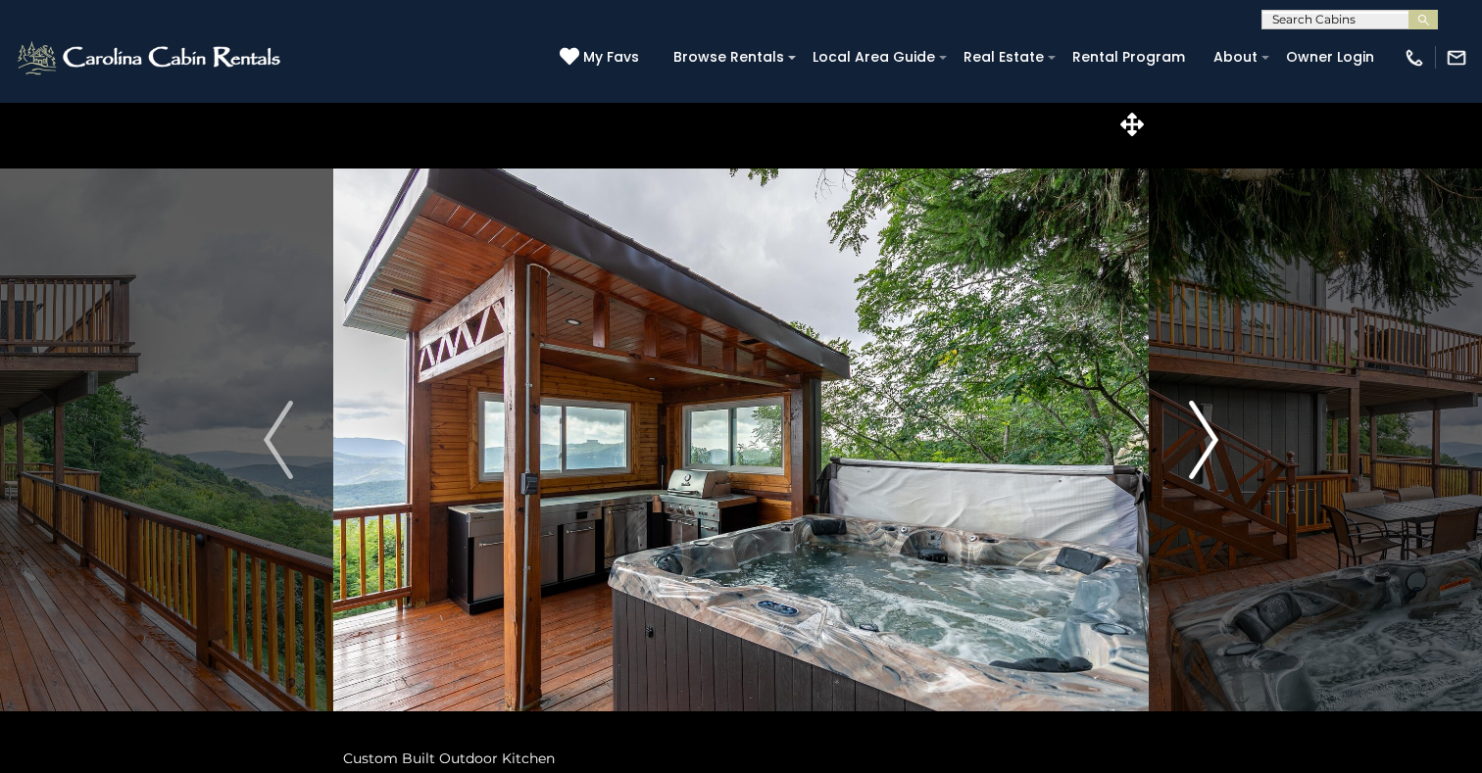
click at [1205, 444] on img "Next" at bounding box center [1203, 440] width 29 height 78
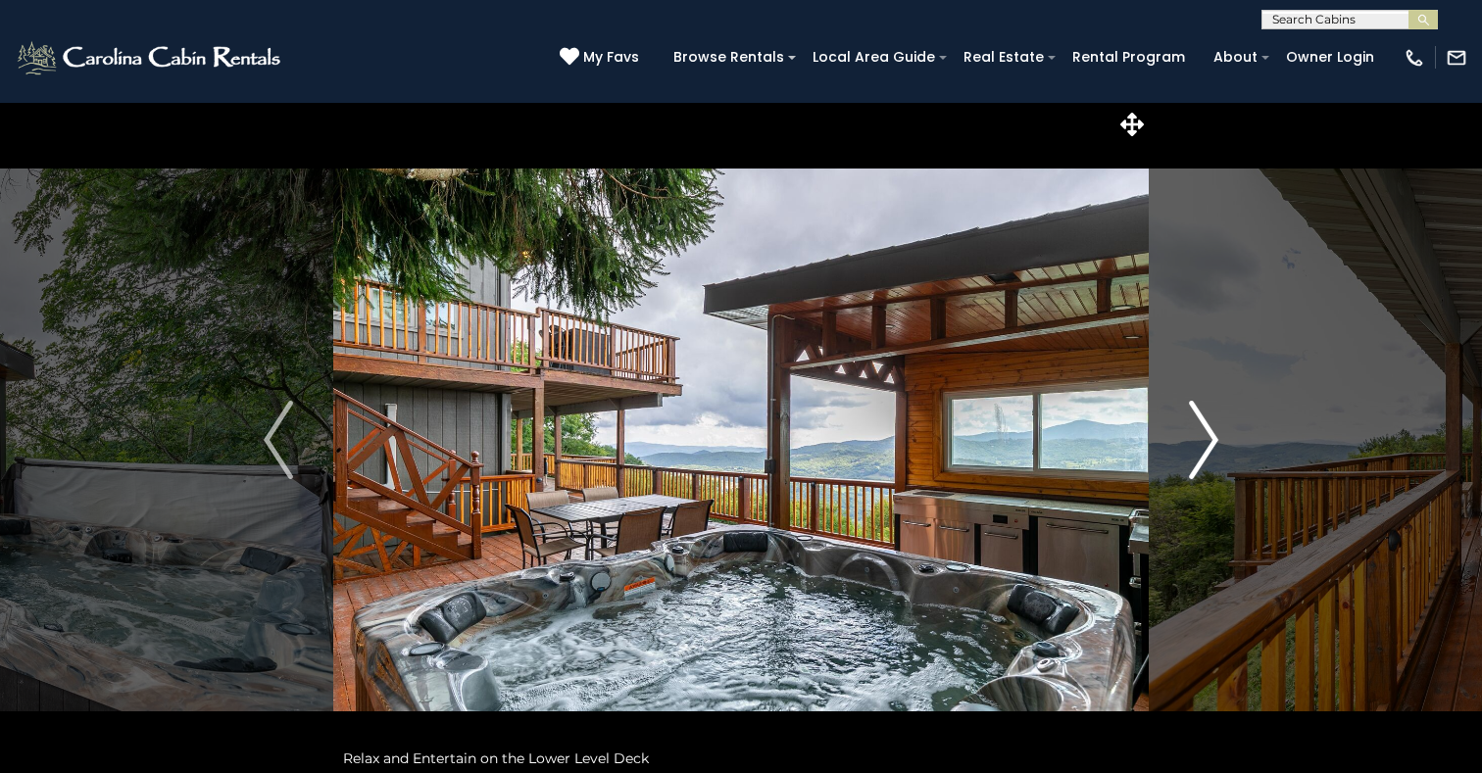
click at [1205, 444] on img "Next" at bounding box center [1203, 440] width 29 height 78
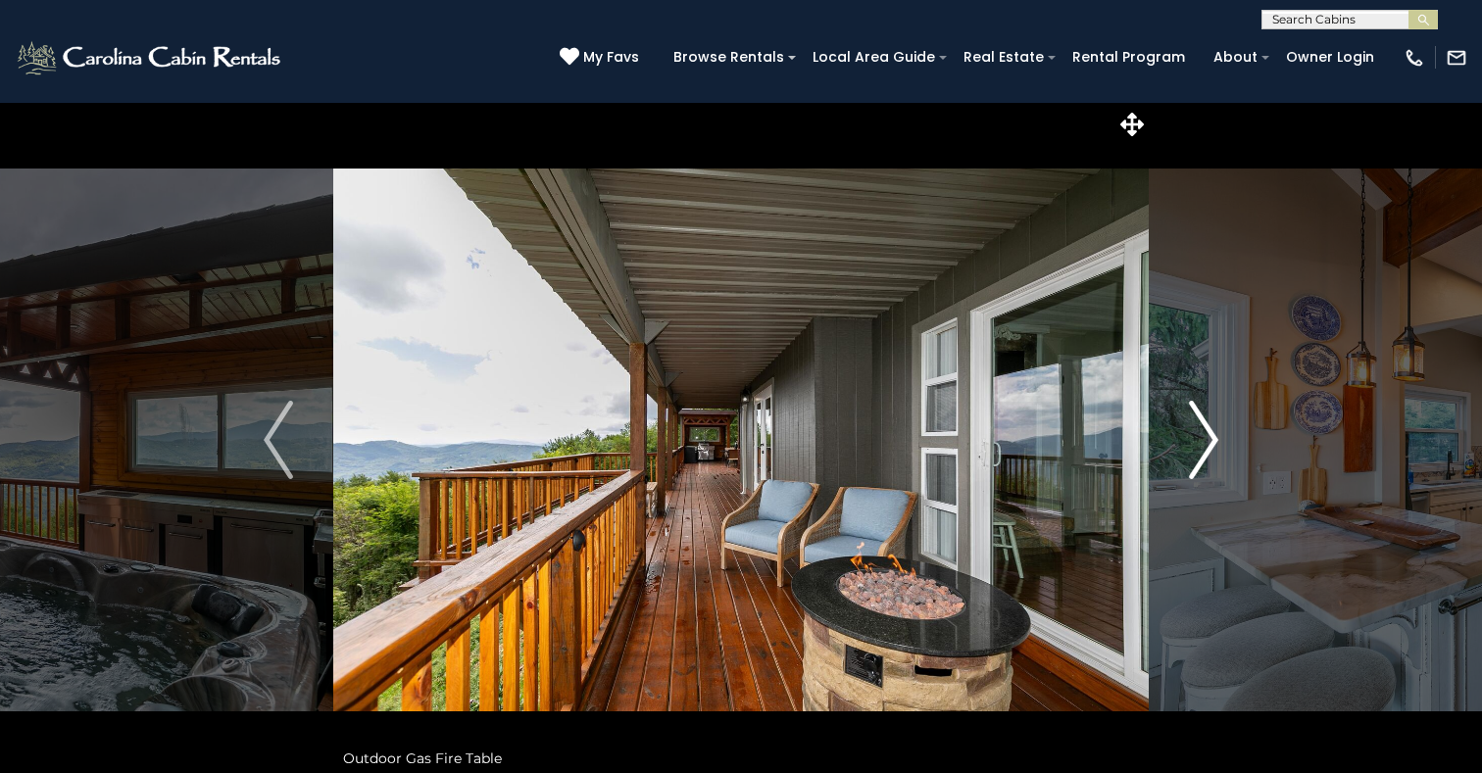
click at [1205, 444] on img "Next" at bounding box center [1203, 440] width 29 height 78
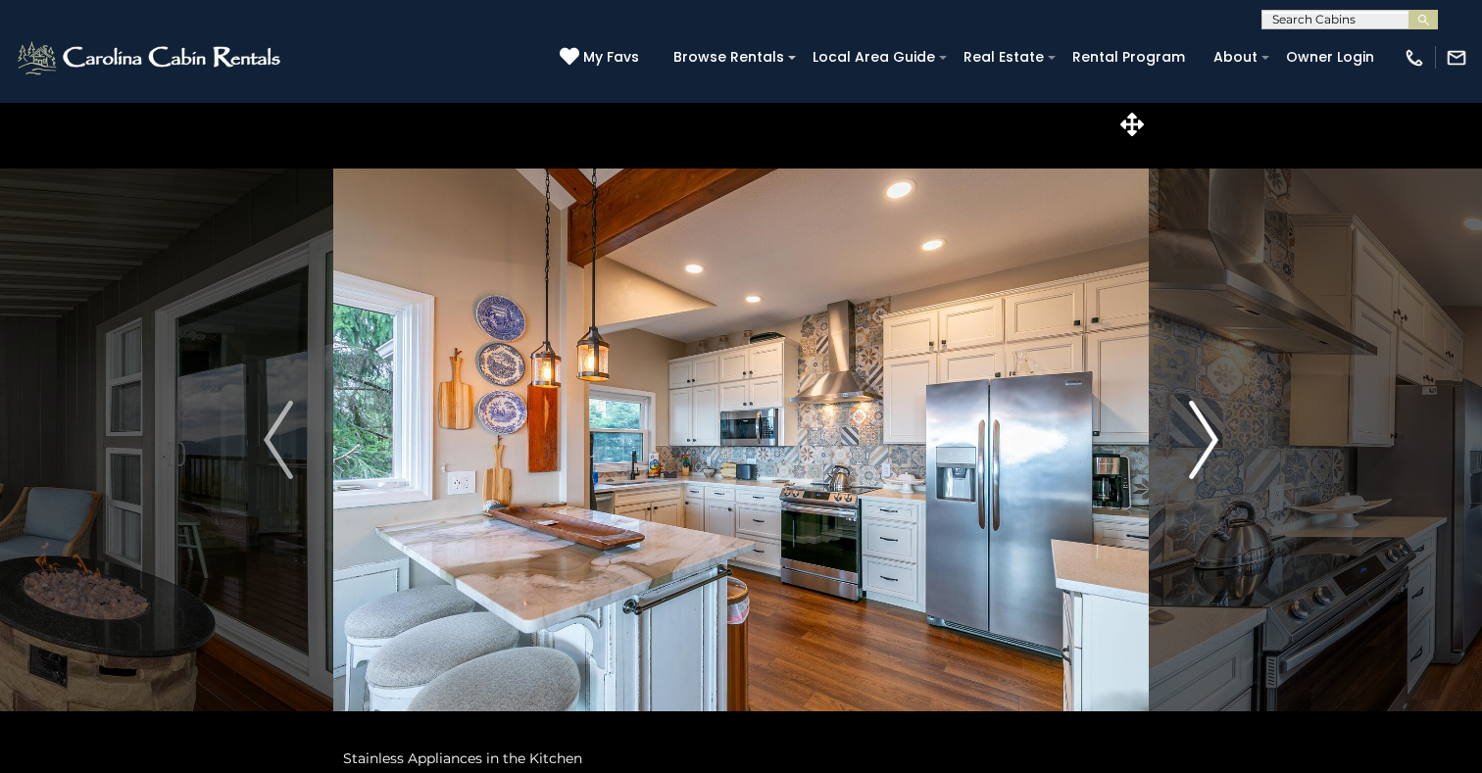
click at [1205, 444] on img "Next" at bounding box center [1203, 440] width 29 height 78
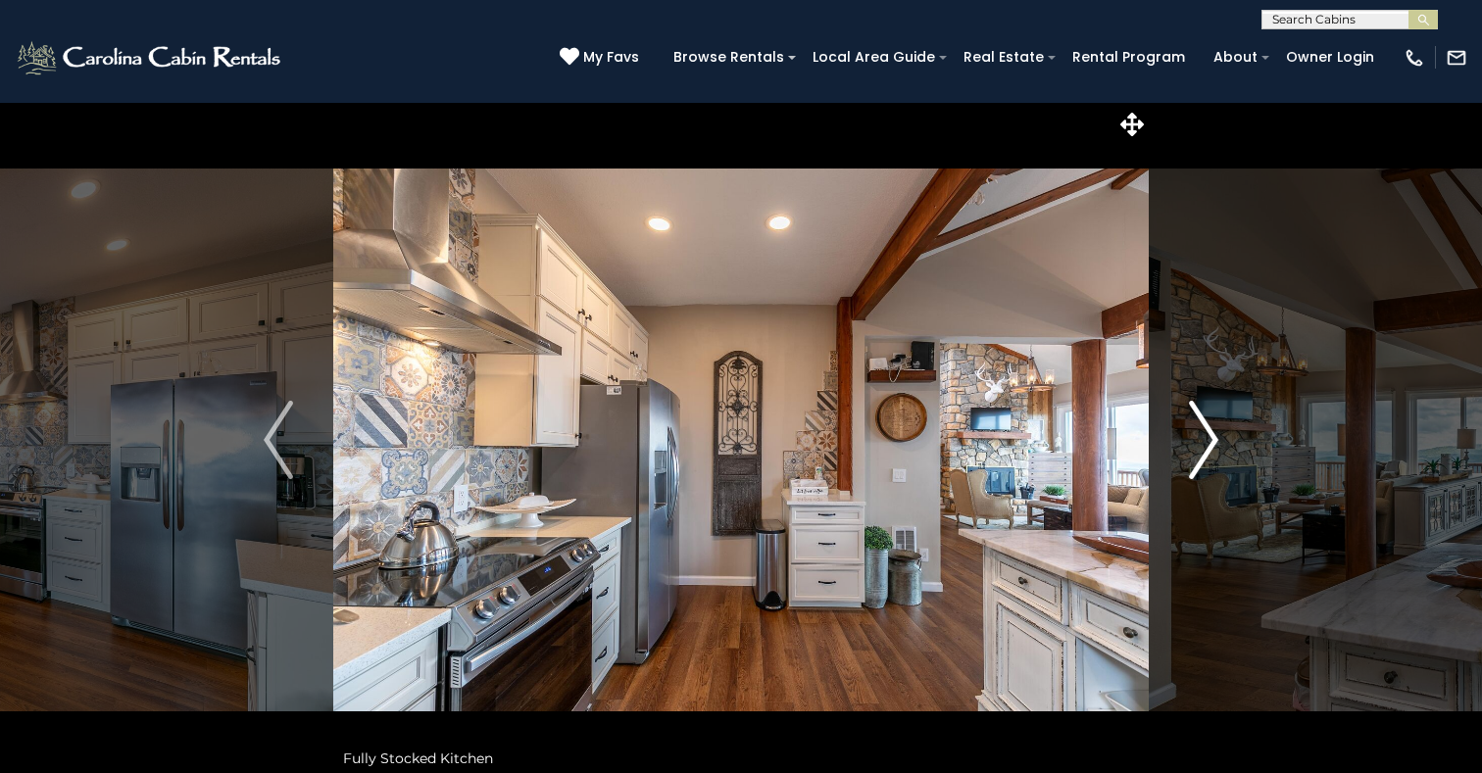
click at [1205, 444] on img "Next" at bounding box center [1203, 440] width 29 height 78
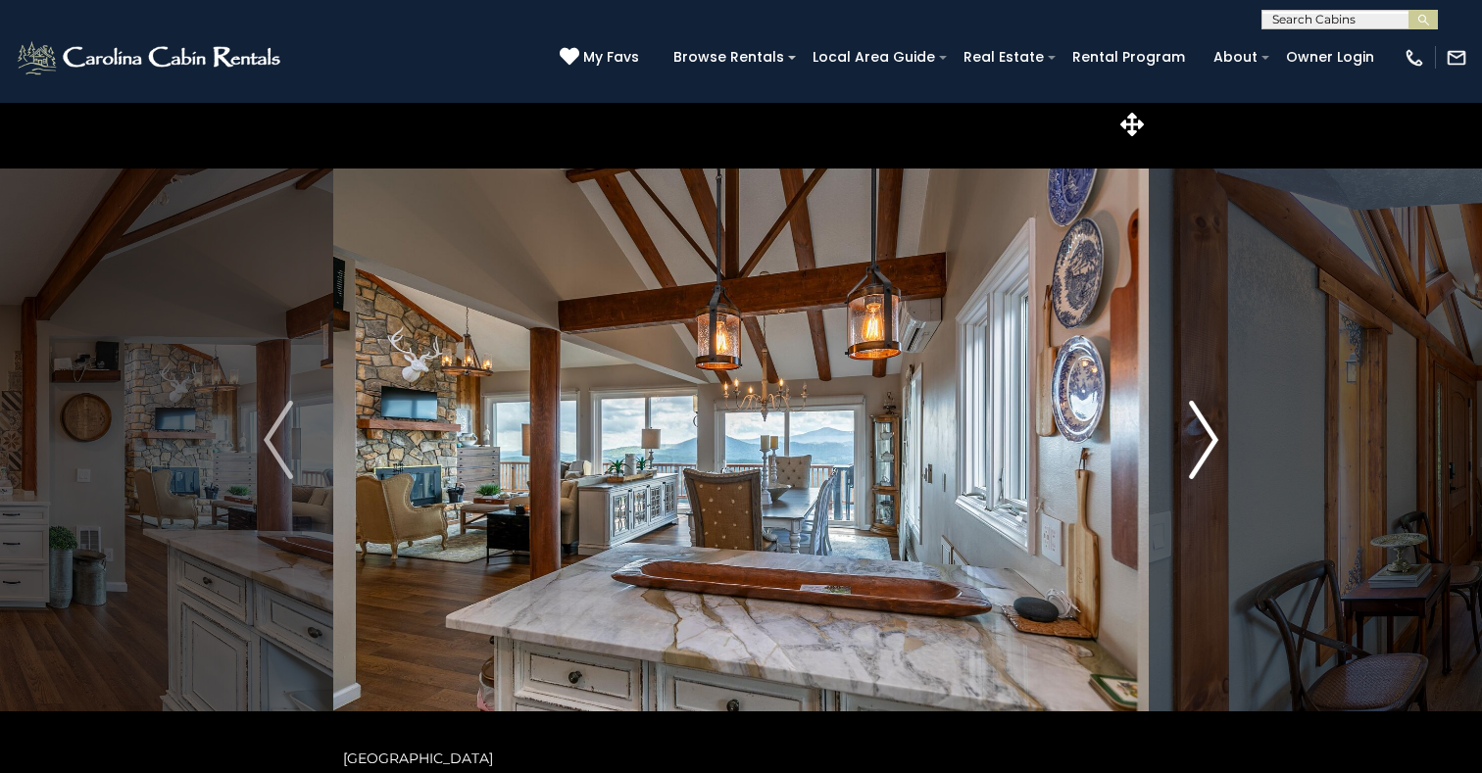
click at [1205, 444] on img "Next" at bounding box center [1203, 440] width 29 height 78
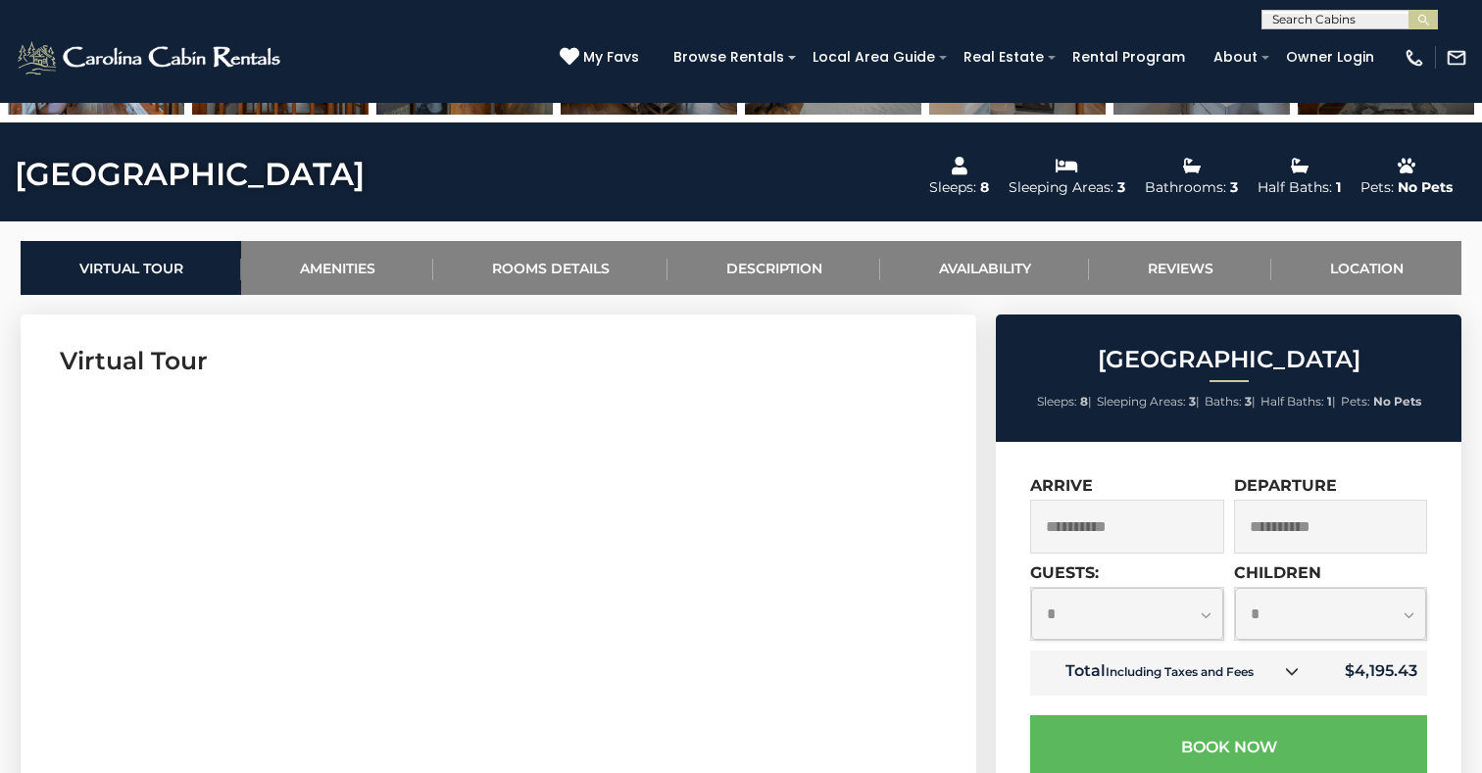
scroll to position [1006, 0]
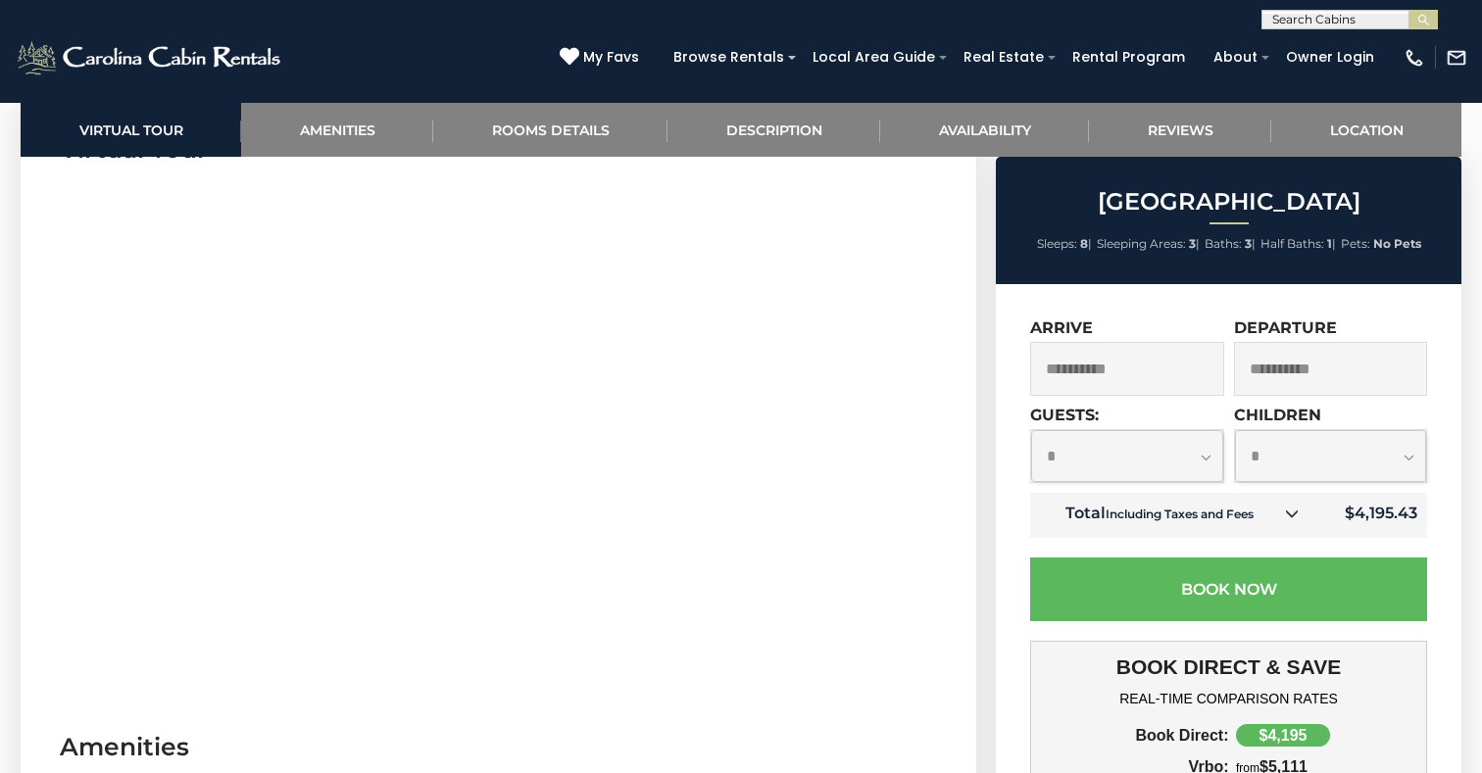
click at [1031, 430] on select "**********" at bounding box center [1127, 456] width 192 height 52
click option "*" at bounding box center [0, 0] width 0 height 0
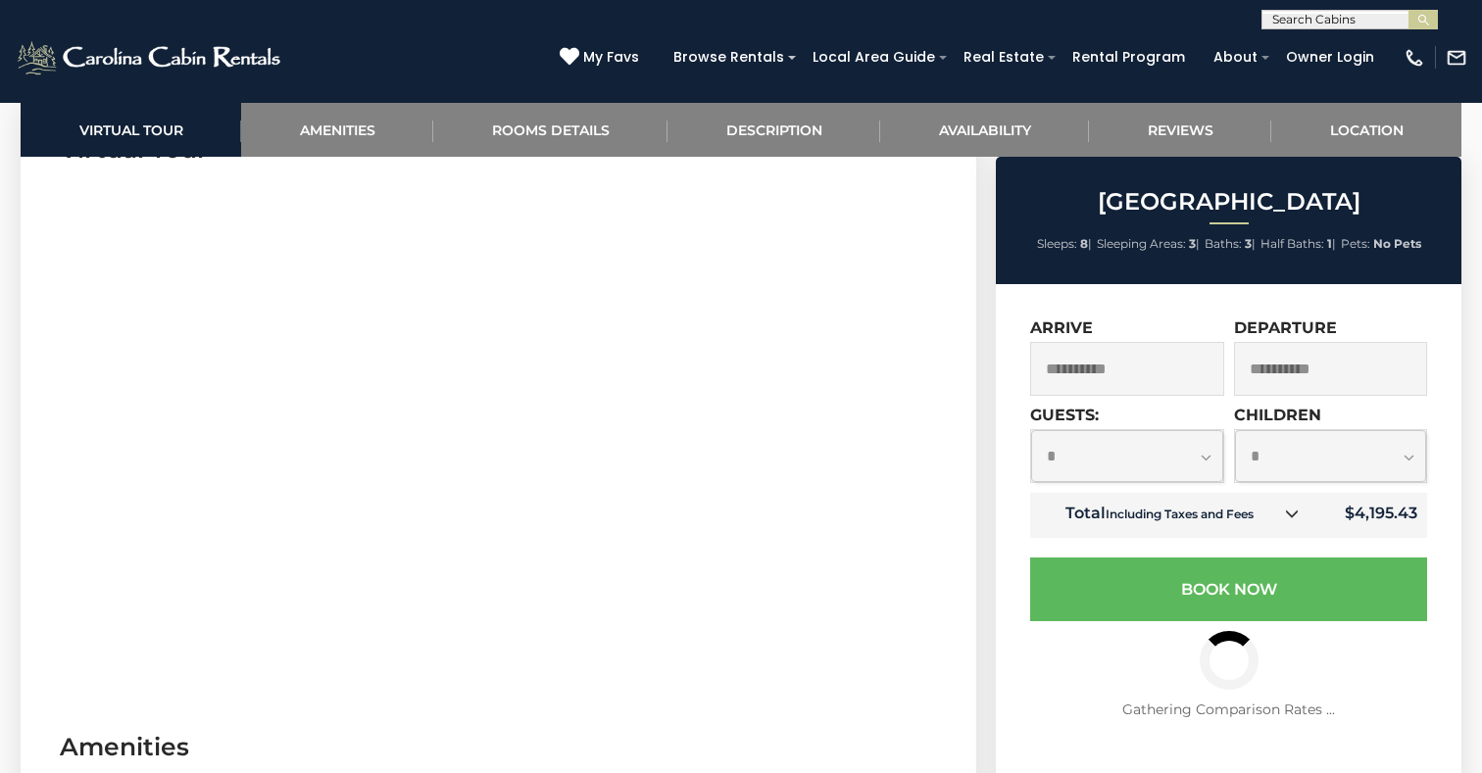
click at [1031, 430] on select "**********" at bounding box center [1127, 456] width 192 height 52
select select "*"
click option "*" at bounding box center [0, 0] width 0 height 0
click at [1235, 430] on select "**********" at bounding box center [1331, 456] width 192 height 52
select select "*"
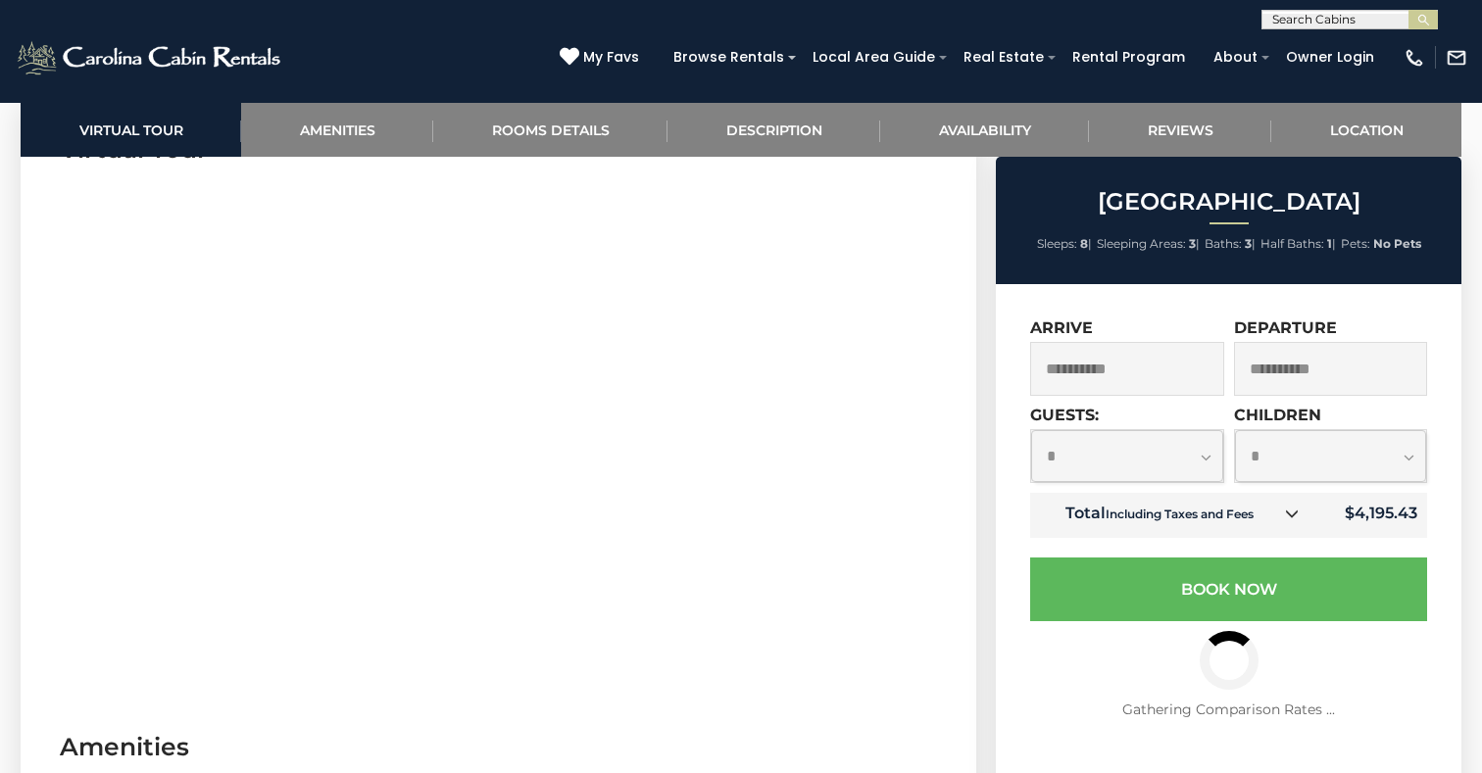
click option "*" at bounding box center [0, 0] width 0 height 0
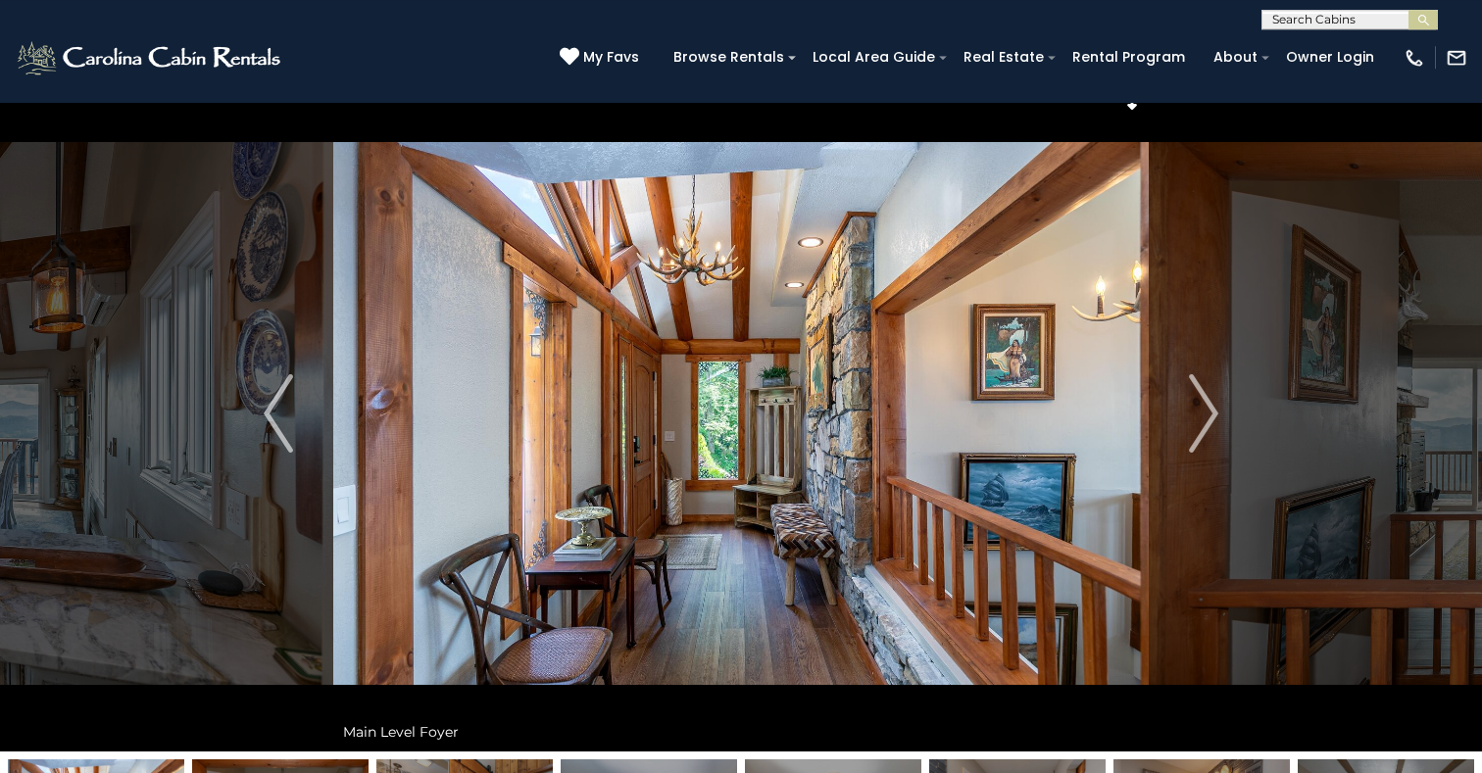
scroll to position [53, 0]
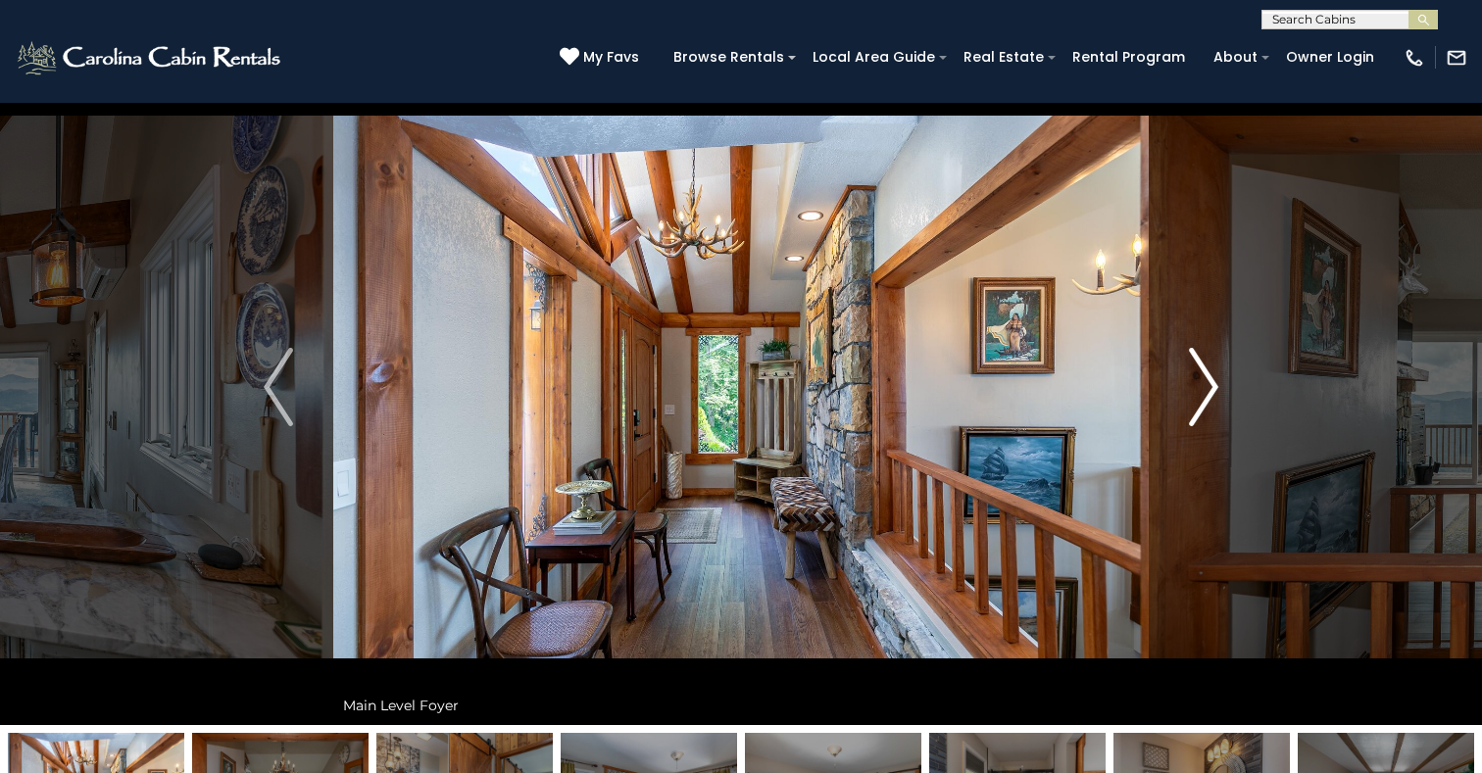
click at [1211, 400] on img "Next" at bounding box center [1203, 387] width 29 height 78
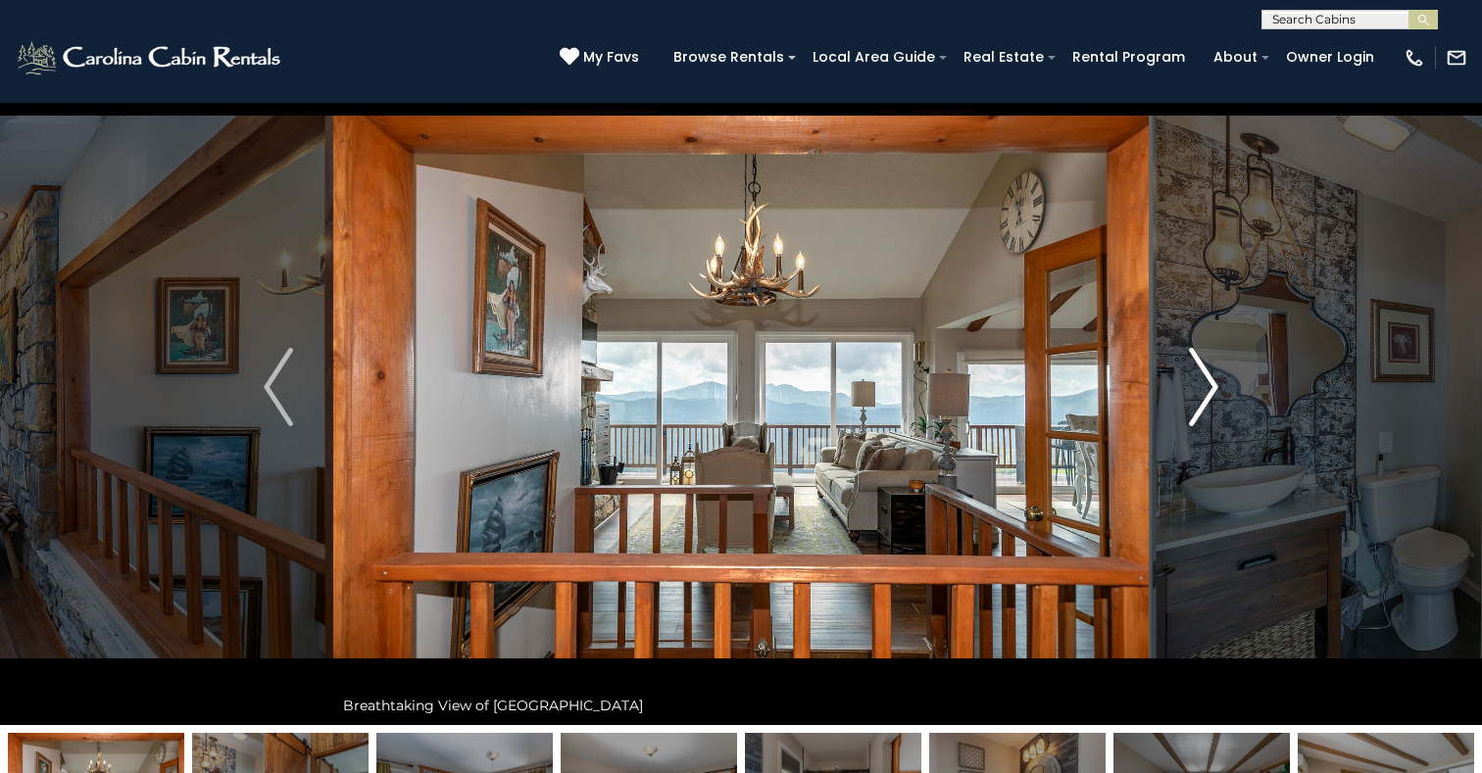
click at [1211, 400] on img "Next" at bounding box center [1203, 387] width 29 height 78
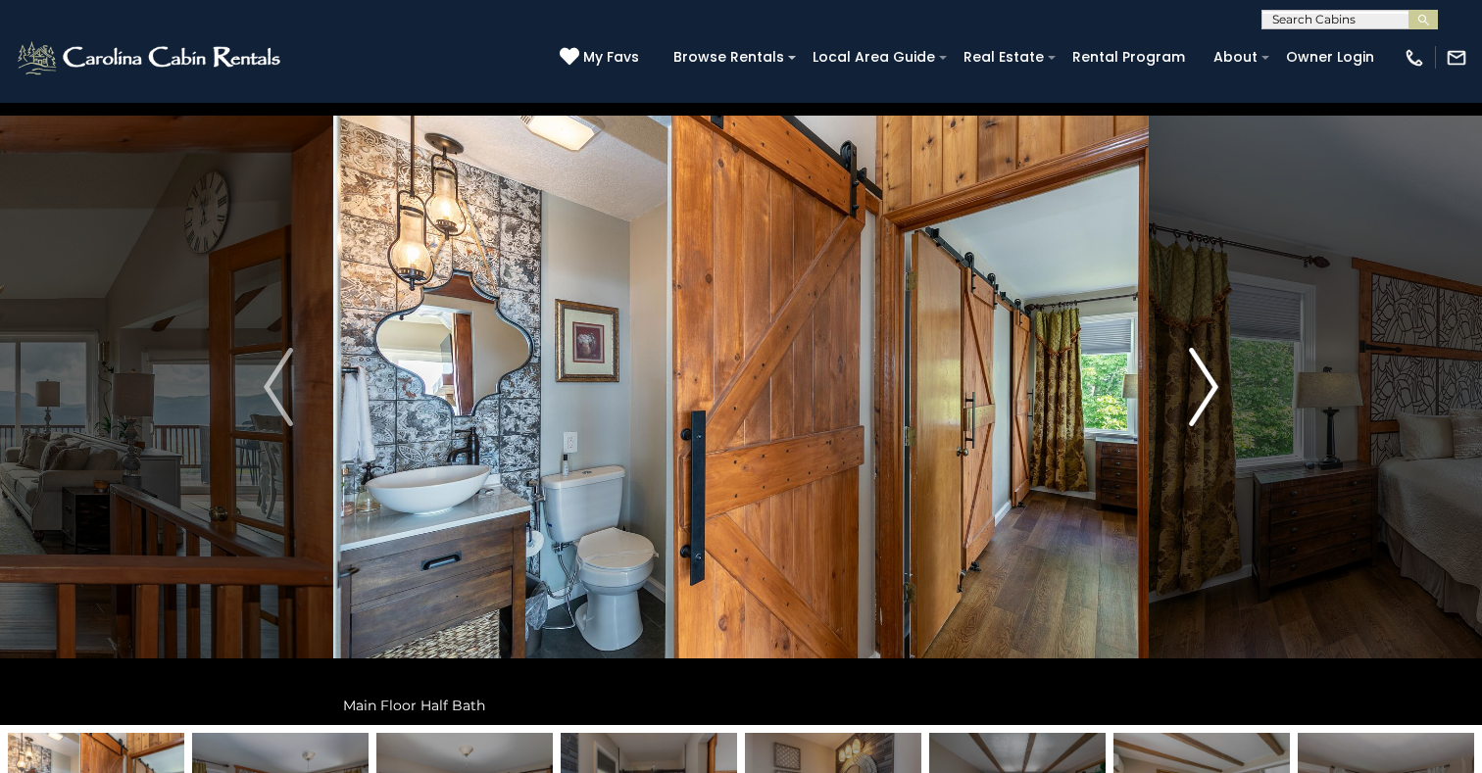
click at [1211, 400] on img "Next" at bounding box center [1203, 387] width 29 height 78
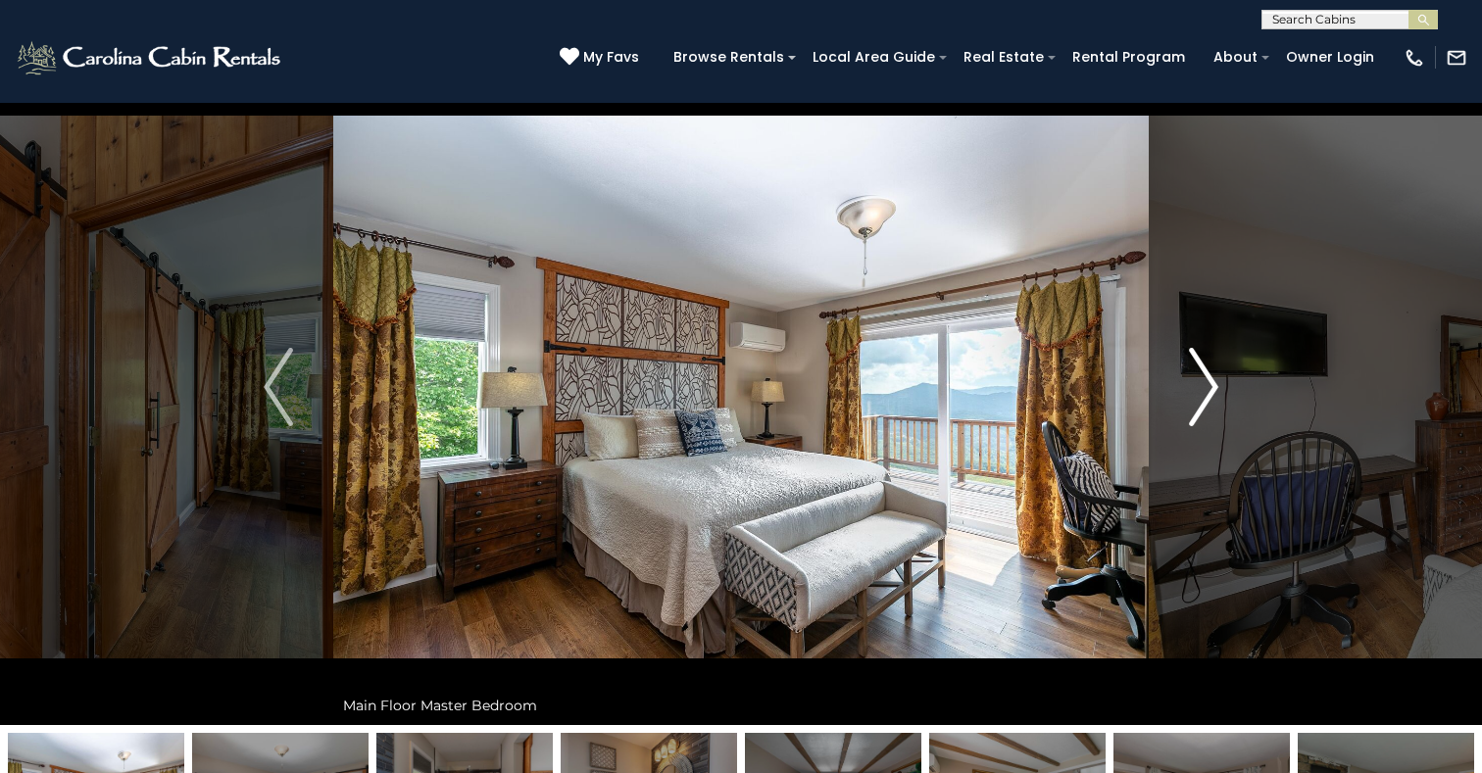
click at [1209, 394] on img "Next" at bounding box center [1203, 387] width 29 height 78
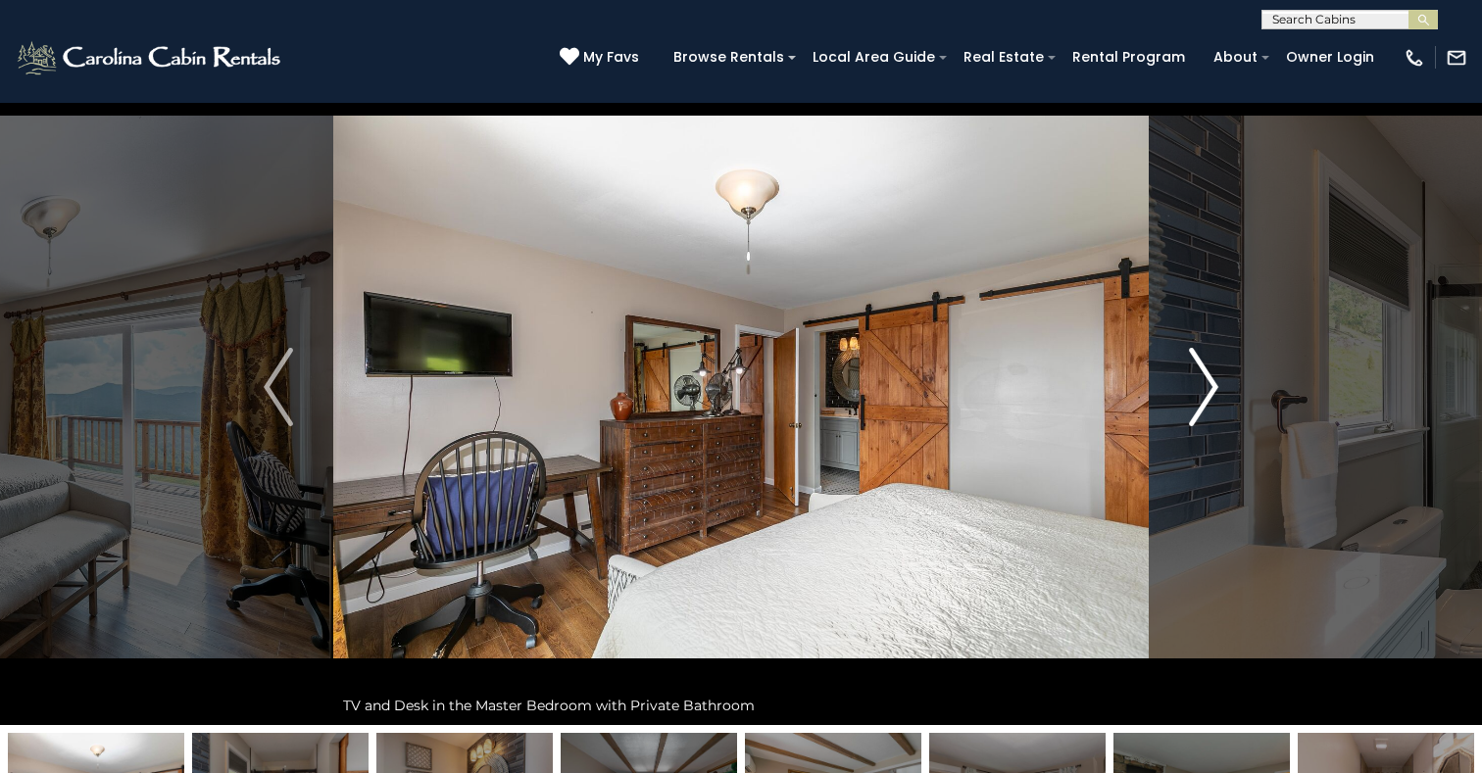
click at [1209, 394] on img "Next" at bounding box center [1203, 387] width 29 height 78
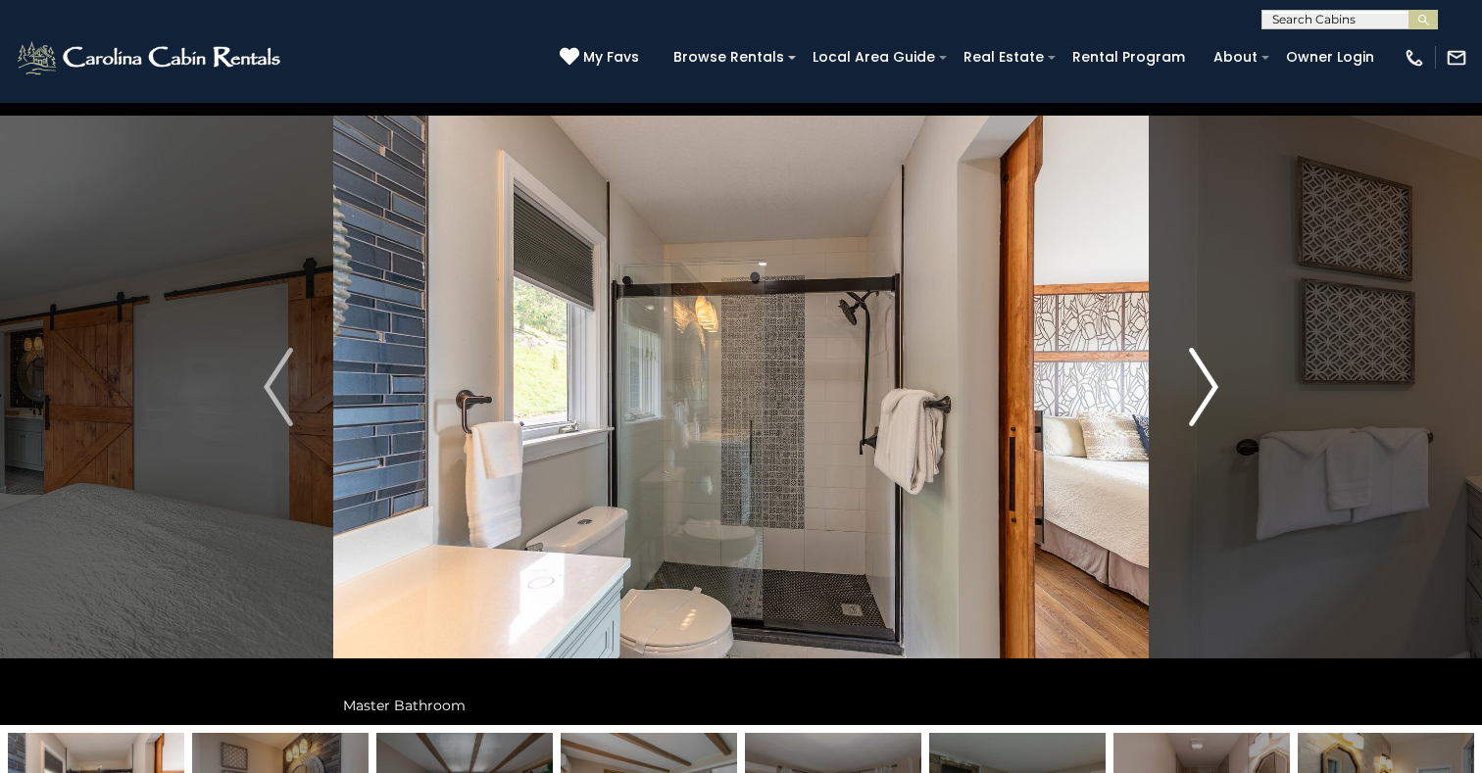
click at [1209, 394] on img "Next" at bounding box center [1203, 387] width 29 height 78
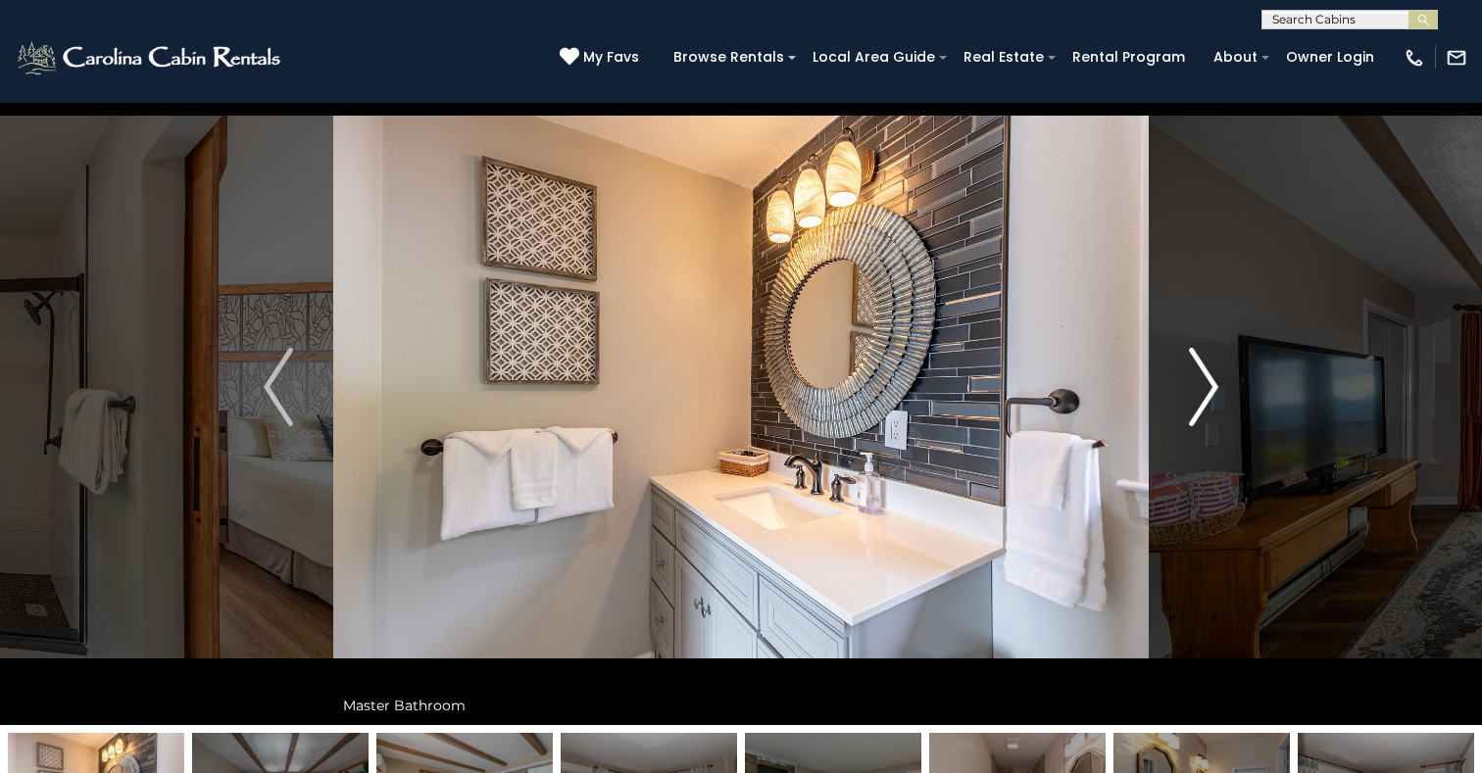
click at [1209, 394] on img "Next" at bounding box center [1203, 387] width 29 height 78
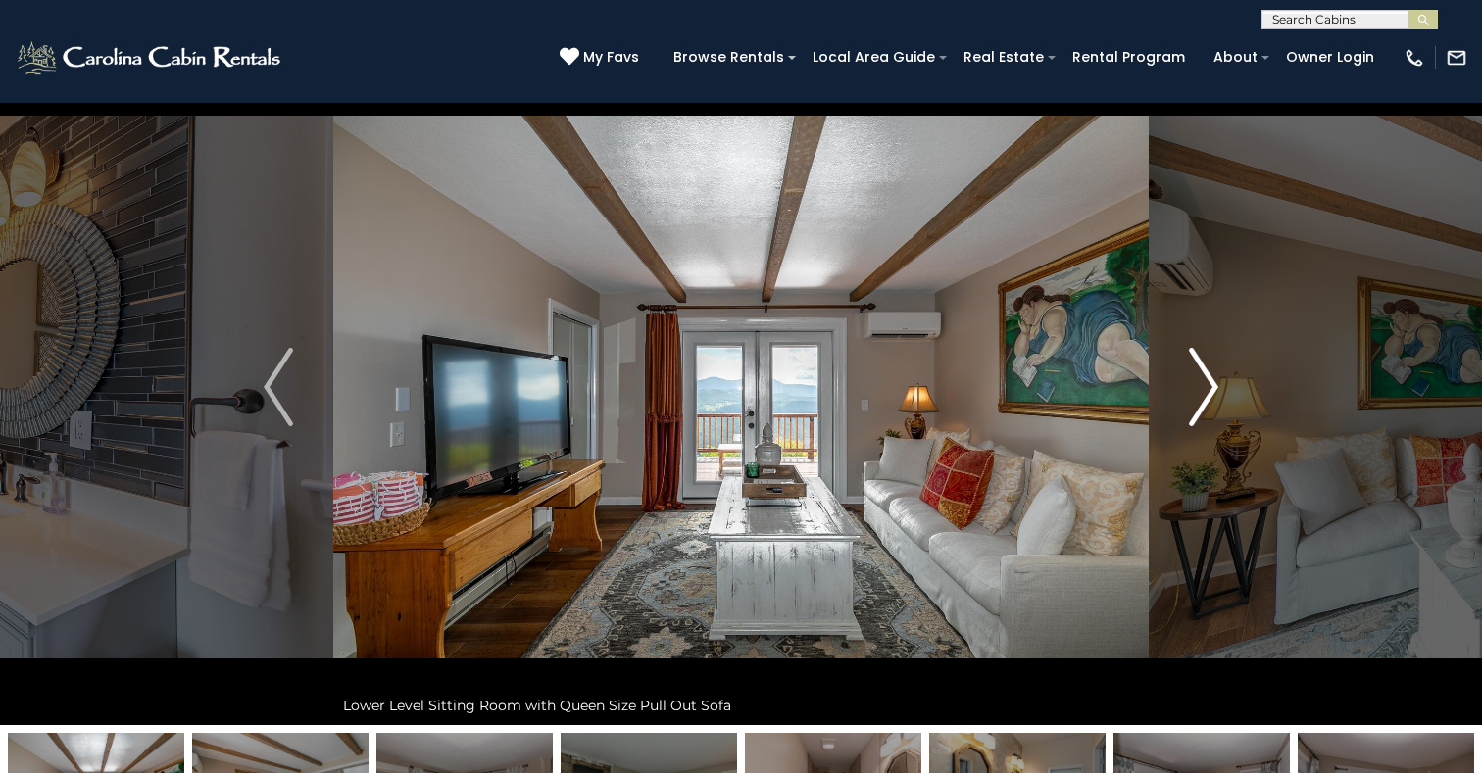
click at [1210, 394] on img "Next" at bounding box center [1203, 387] width 29 height 78
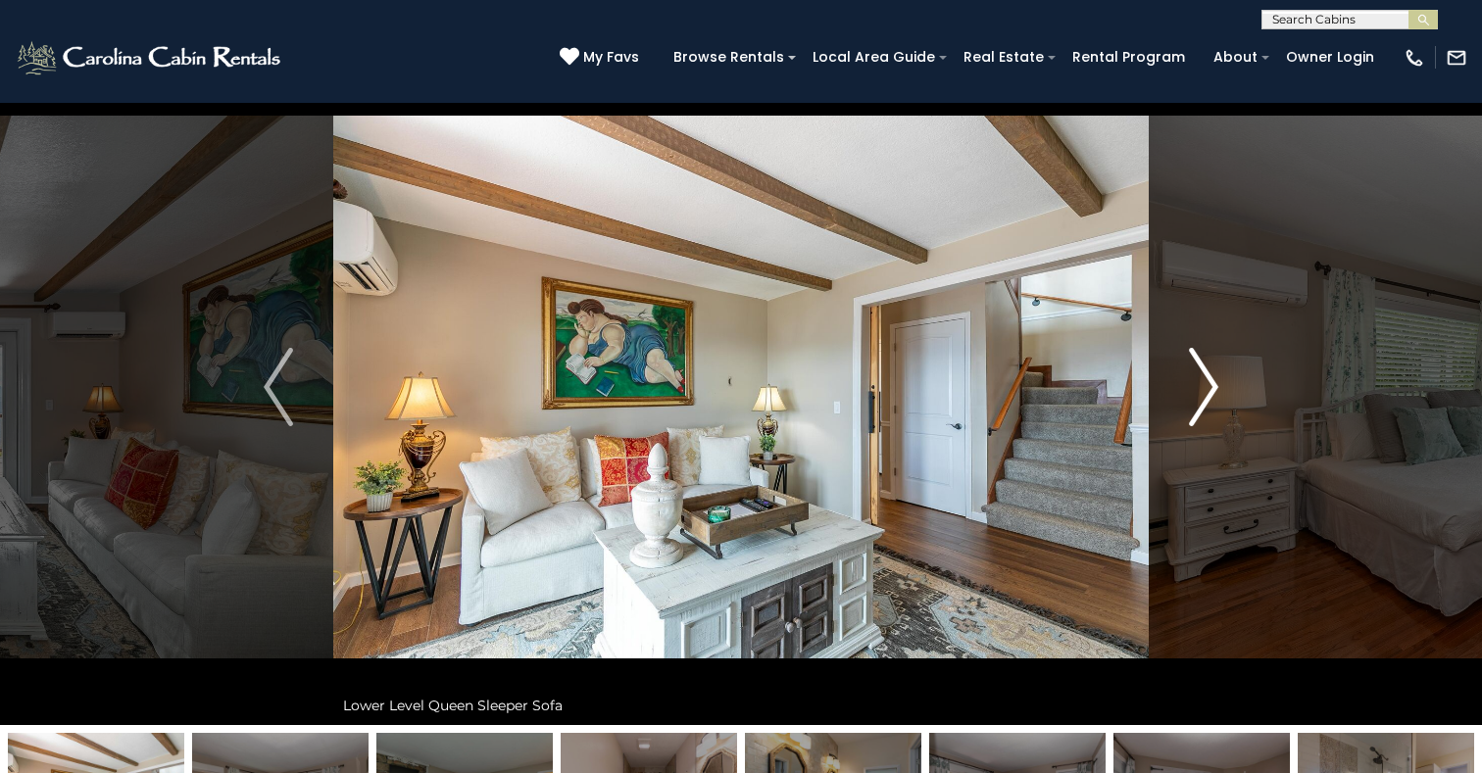
click at [1210, 394] on img "Next" at bounding box center [1203, 387] width 29 height 78
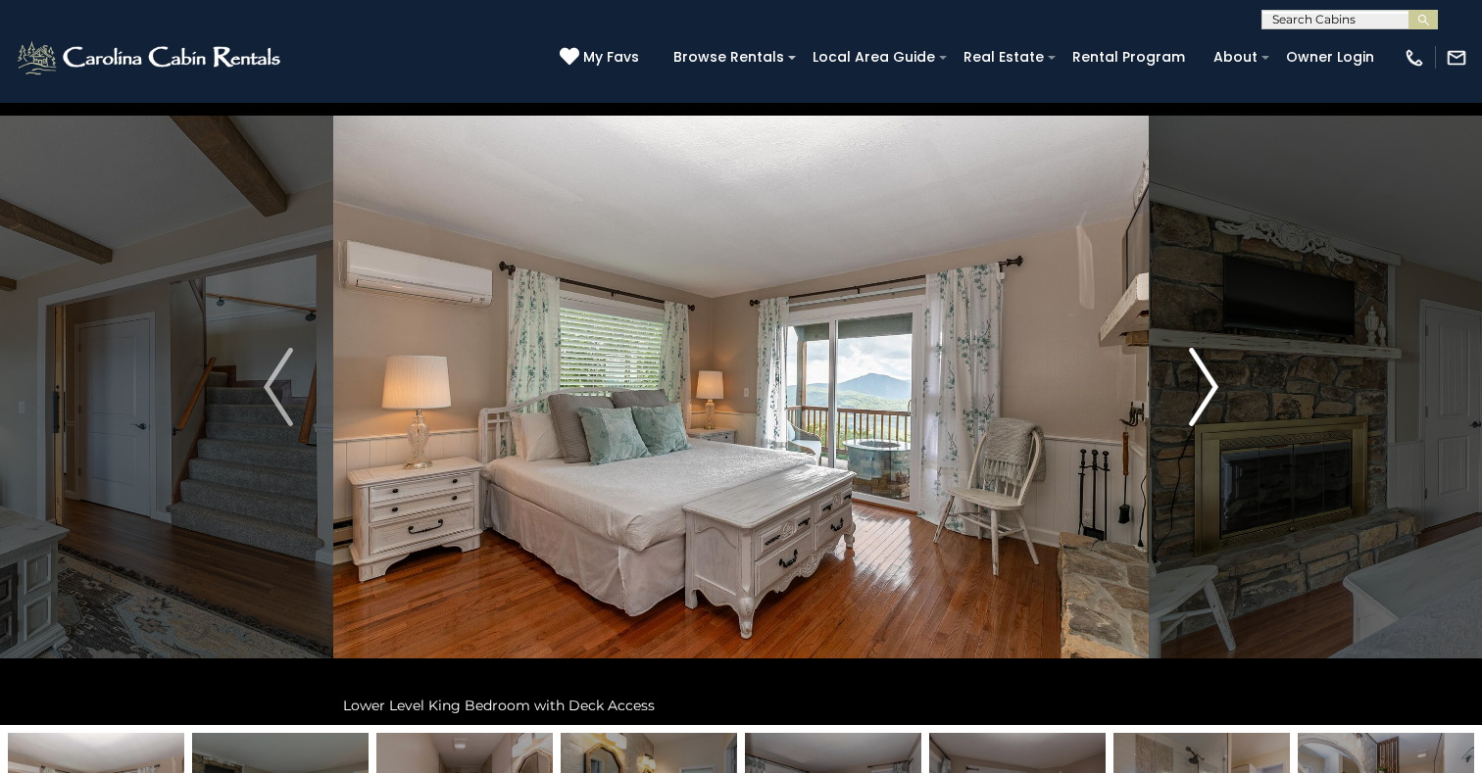
click at [1210, 394] on img "Next" at bounding box center [1203, 387] width 29 height 78
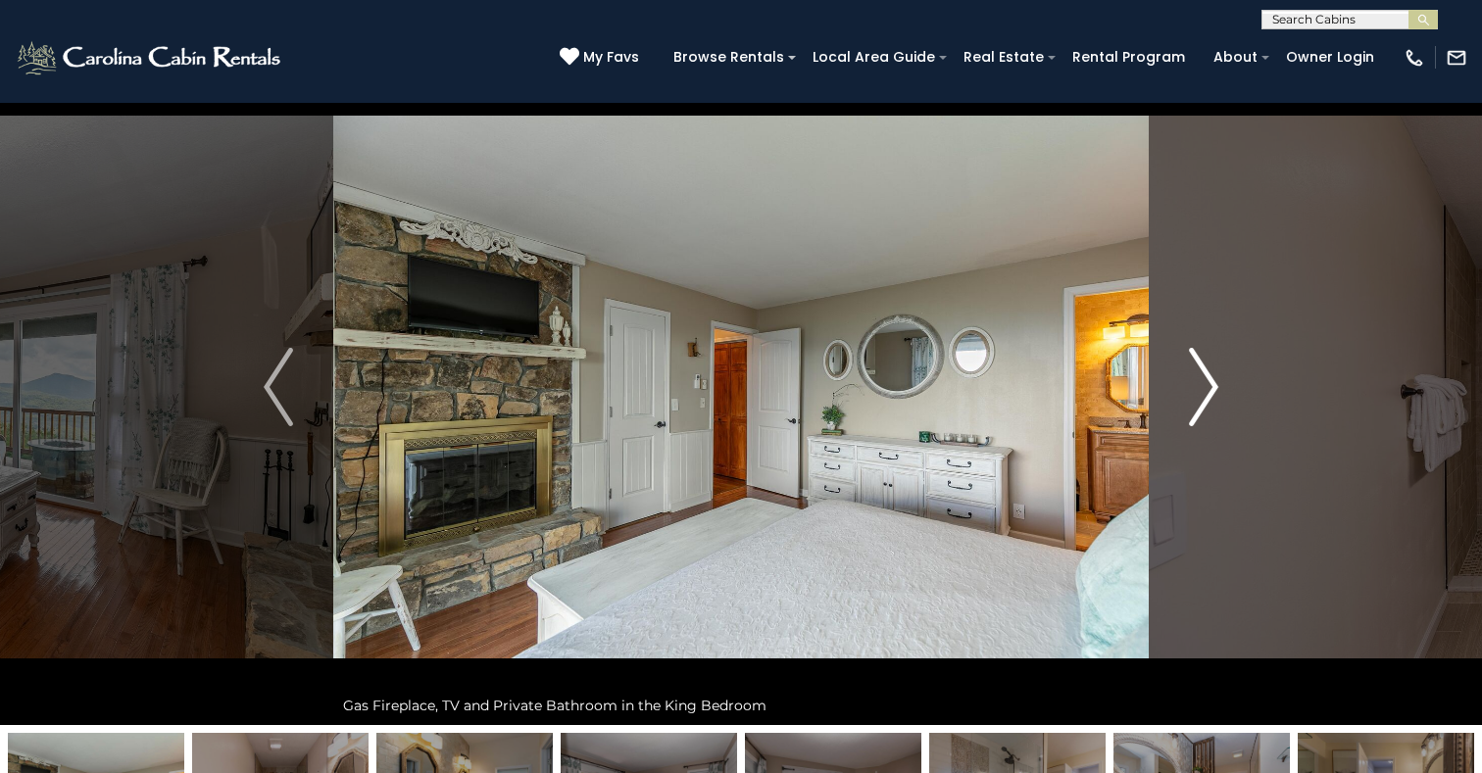
click at [1210, 394] on img "Next" at bounding box center [1203, 387] width 29 height 78
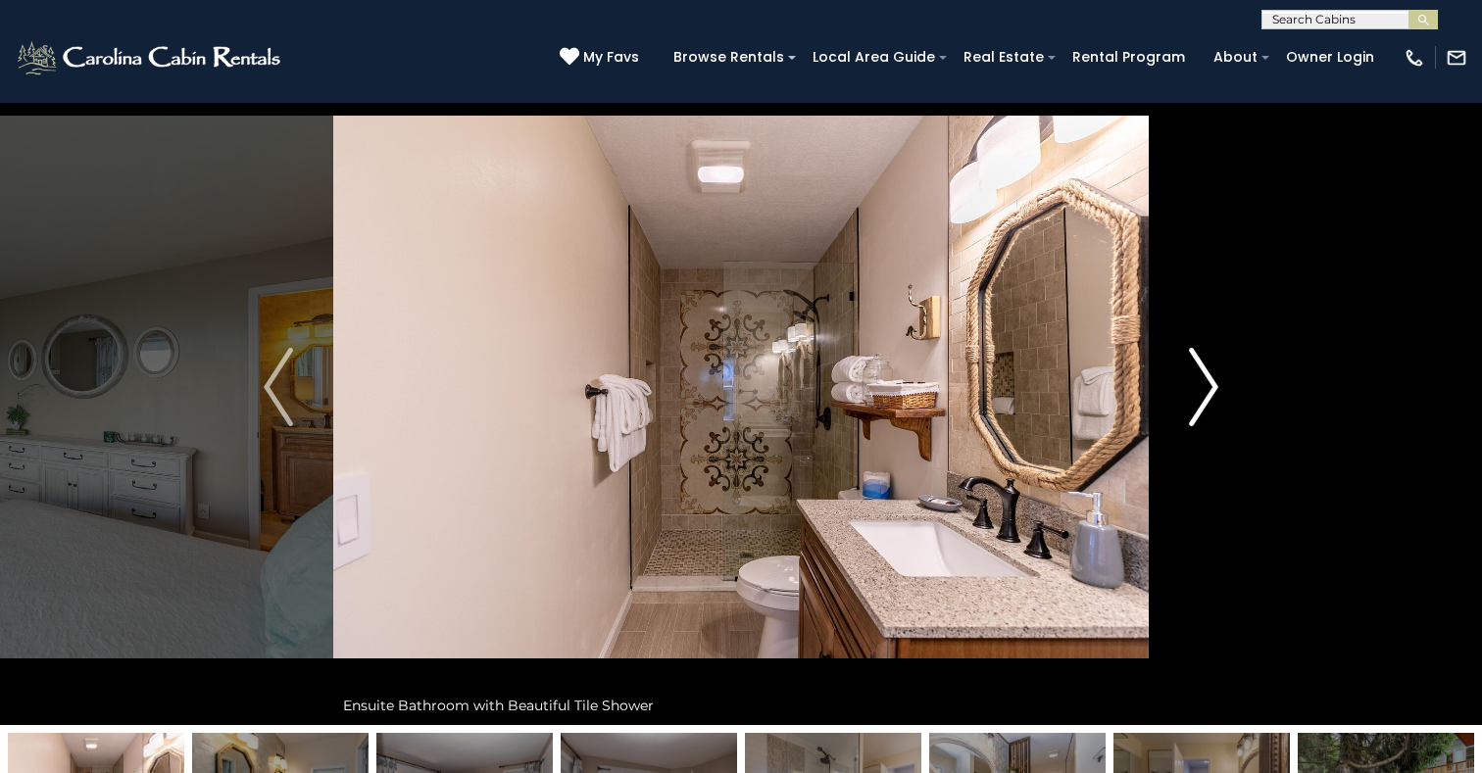
click at [1211, 395] on img "Next" at bounding box center [1203, 387] width 29 height 78
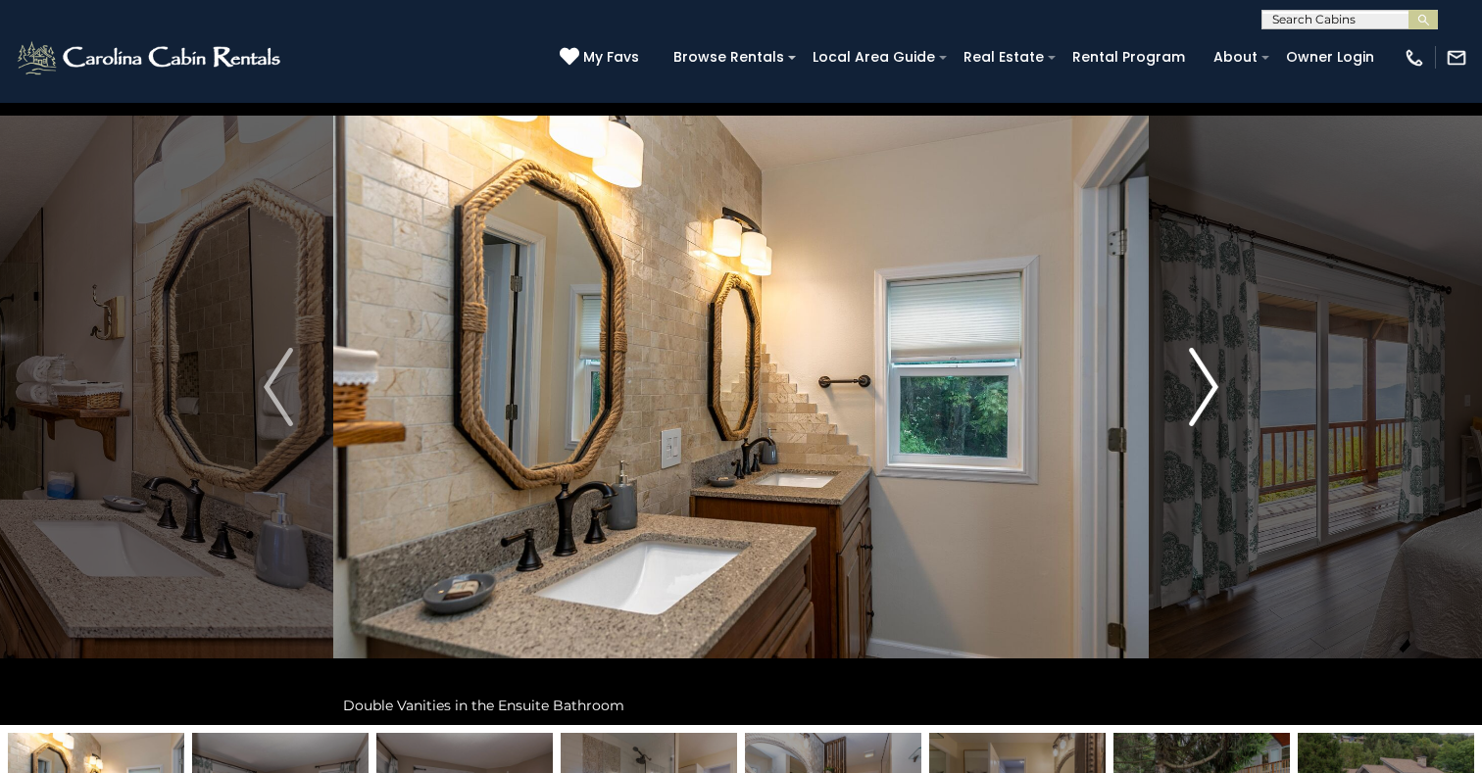
click at [1211, 395] on img "Next" at bounding box center [1203, 387] width 29 height 78
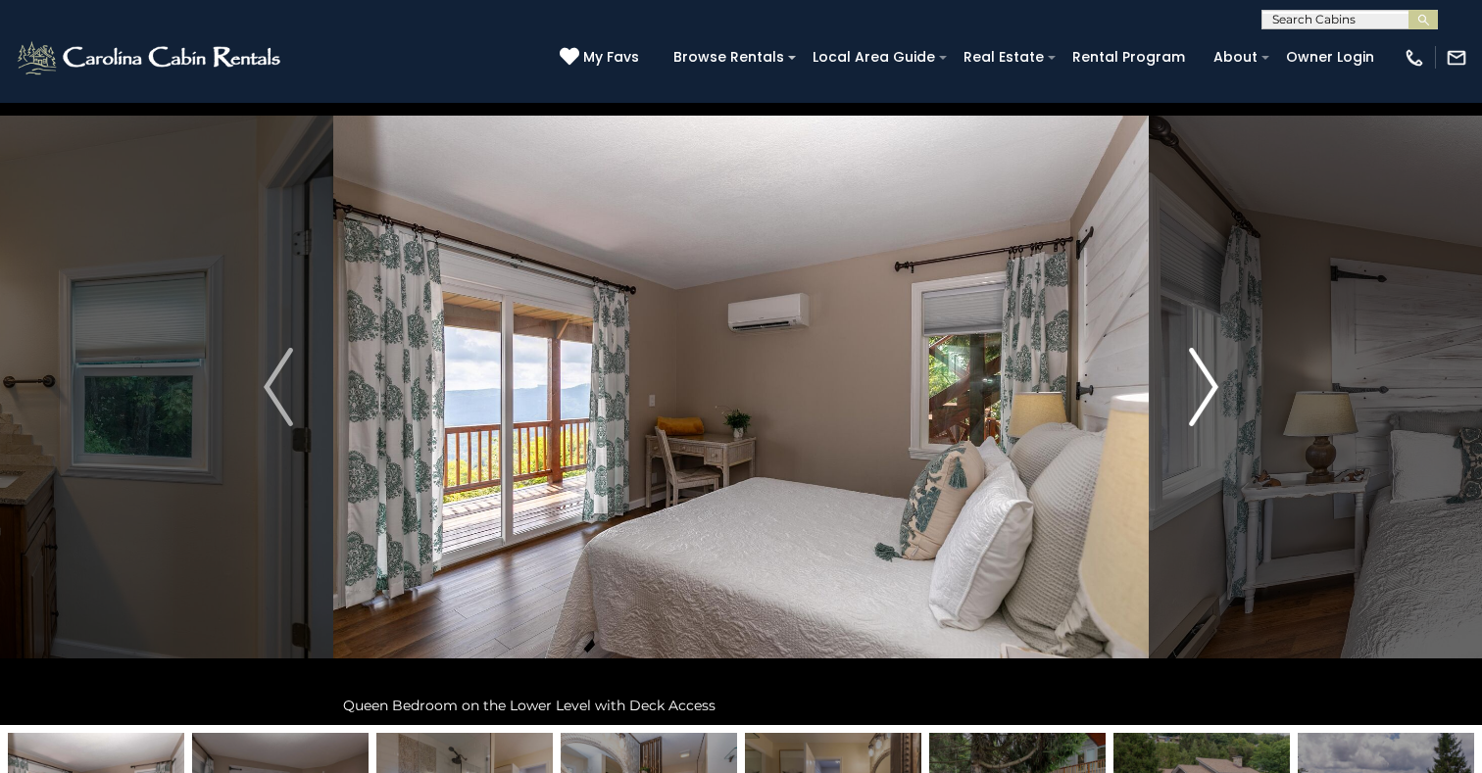
click at [1211, 395] on img "Next" at bounding box center [1203, 387] width 29 height 78
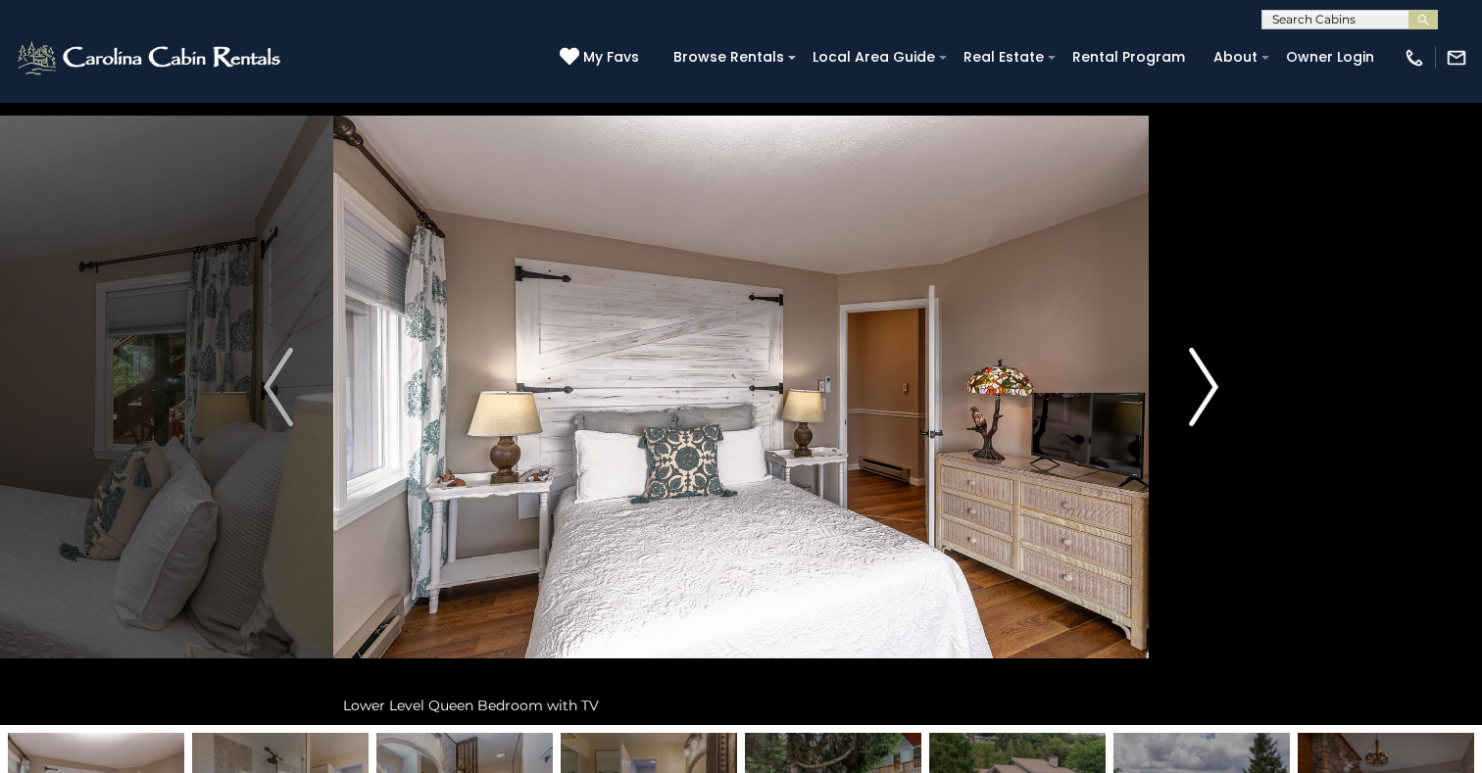
click at [1211, 395] on img "Next" at bounding box center [1203, 387] width 29 height 78
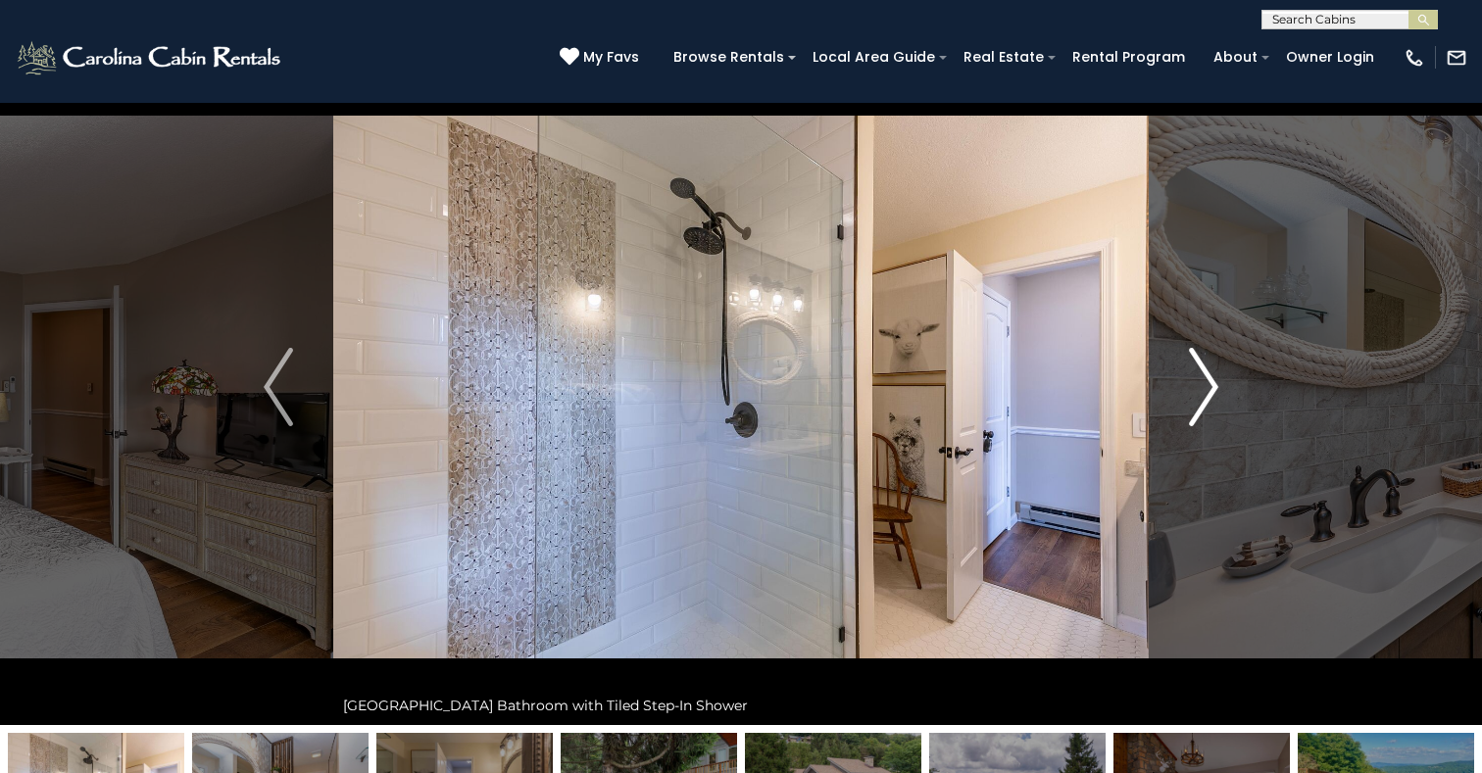
click at [1211, 395] on img "Next" at bounding box center [1203, 387] width 29 height 78
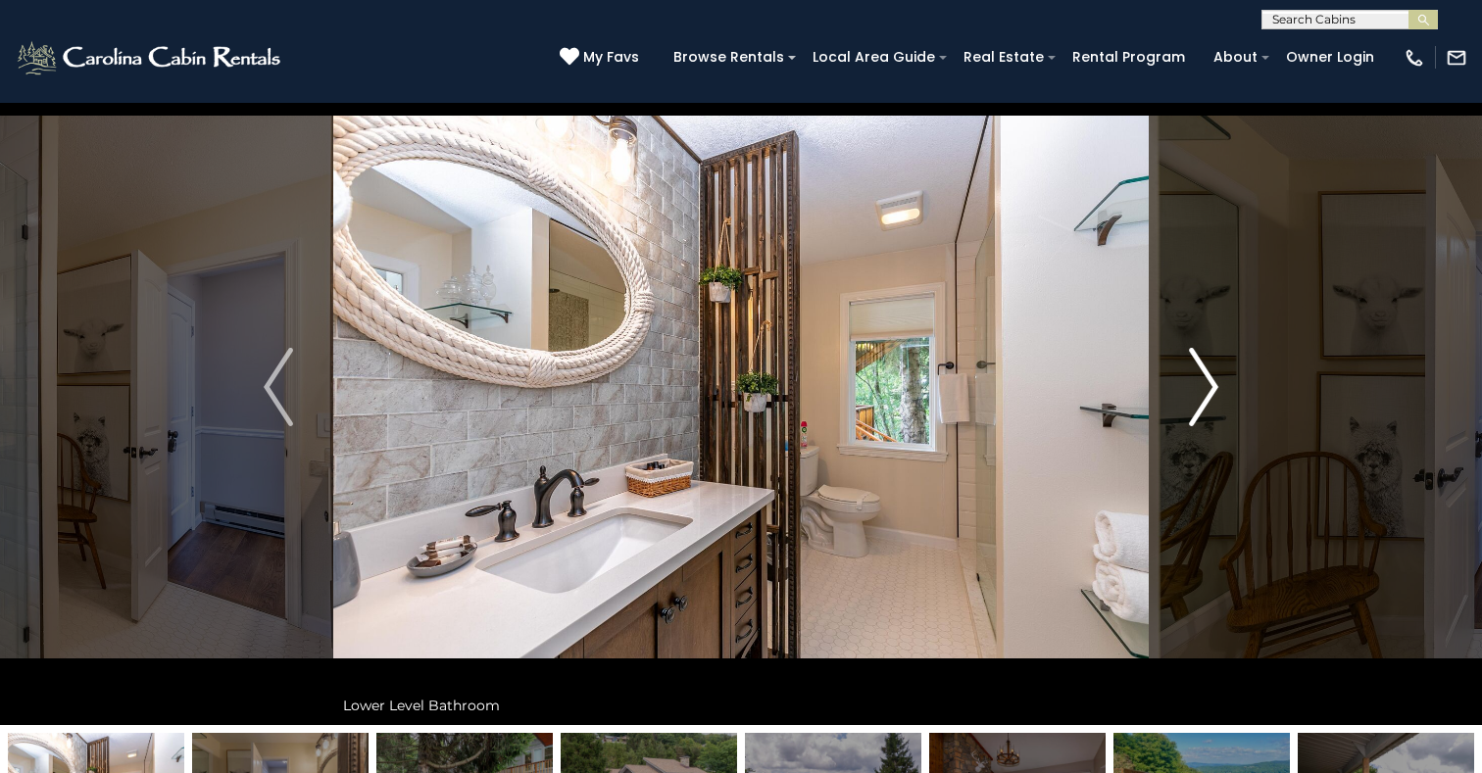
click at [1211, 395] on img "Next" at bounding box center [1203, 387] width 29 height 78
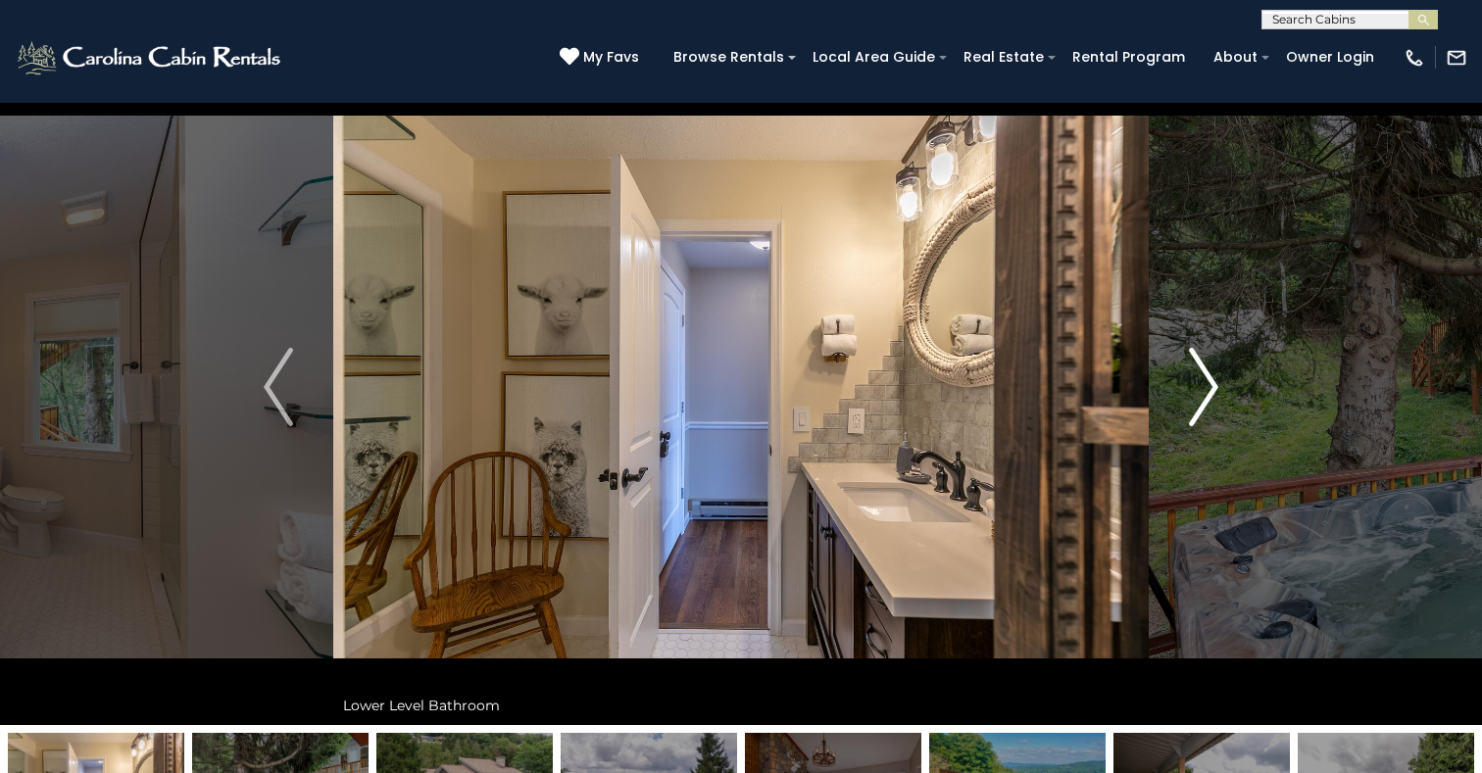
click at [1211, 395] on img "Next" at bounding box center [1203, 387] width 29 height 78
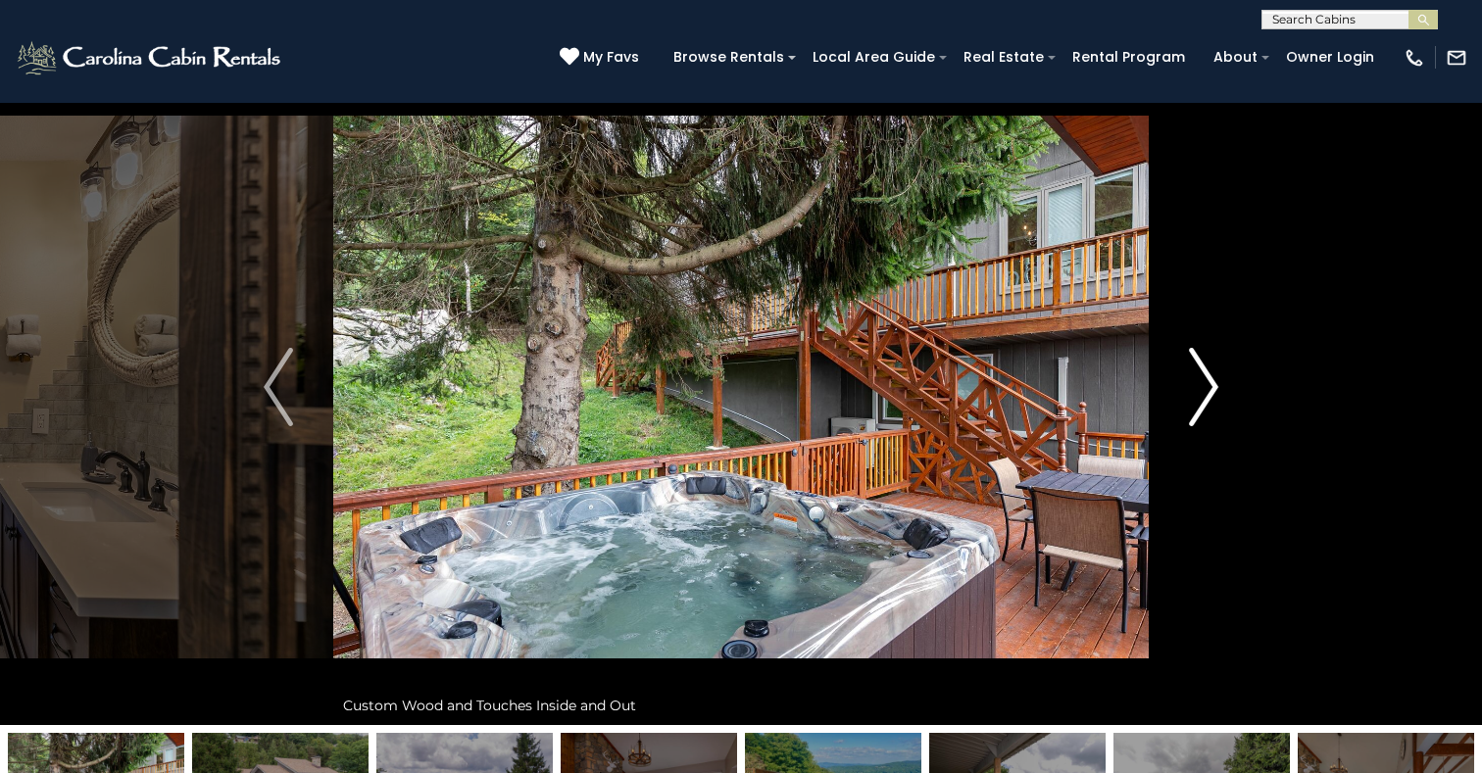
click at [1211, 395] on img "Next" at bounding box center [1203, 387] width 29 height 78
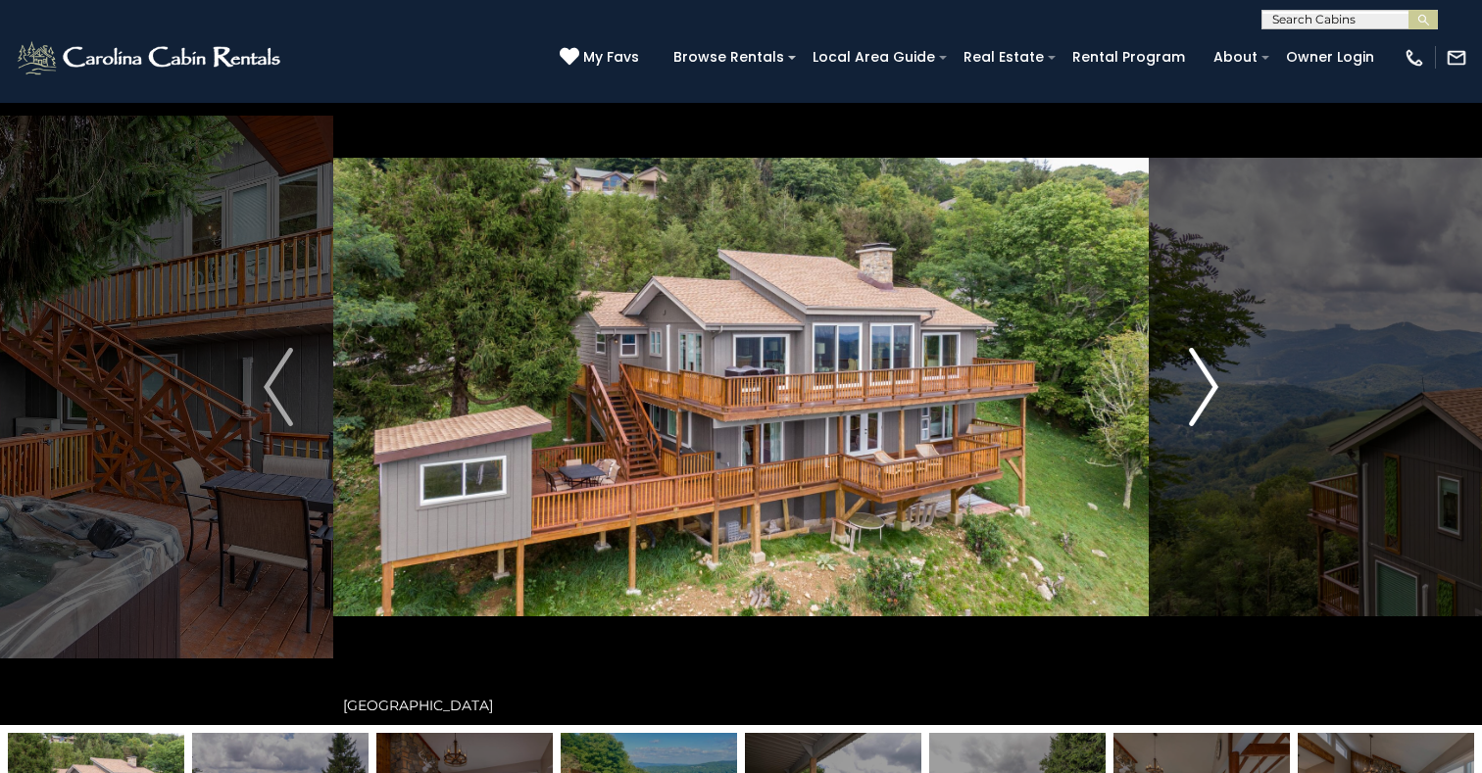
click at [1211, 395] on img "Next" at bounding box center [1203, 387] width 29 height 78
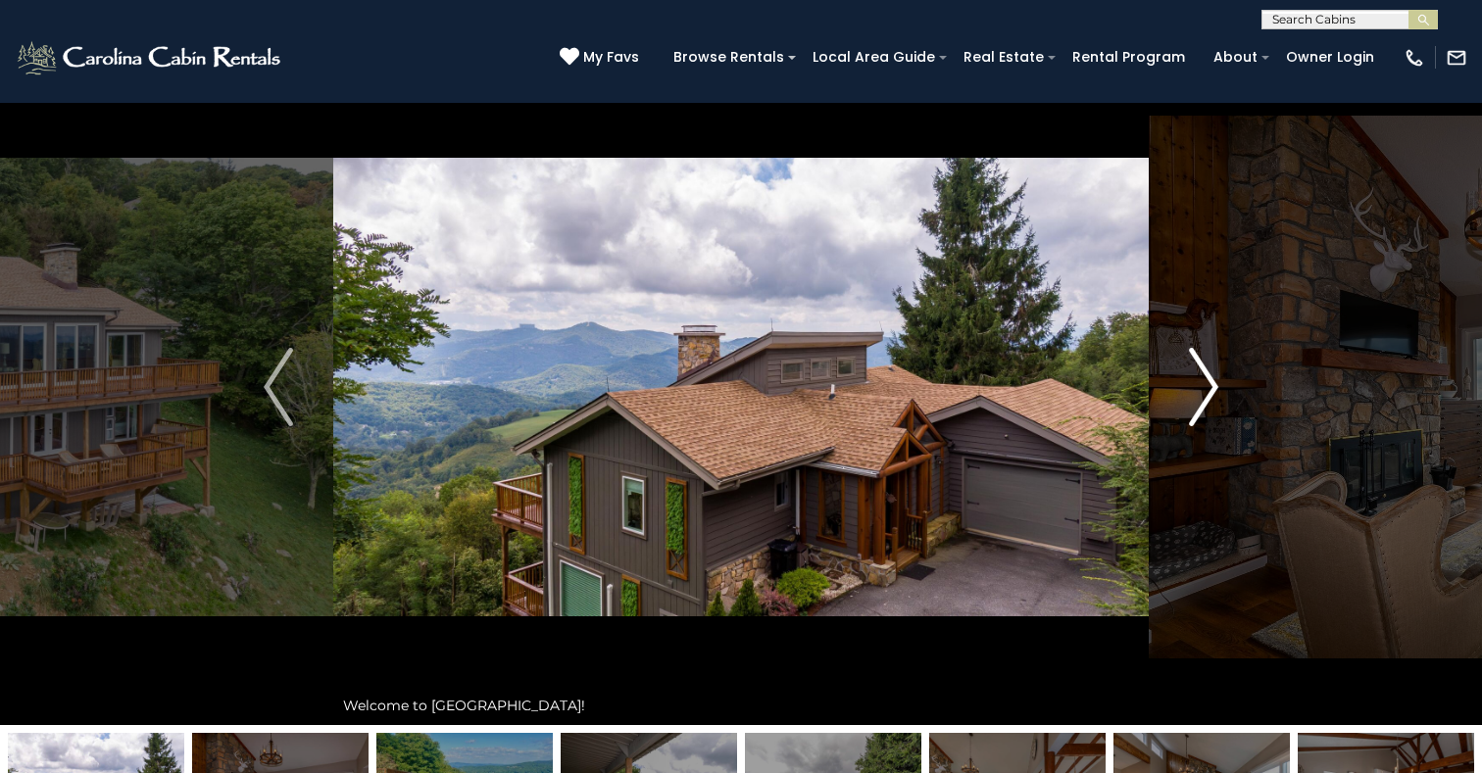
click at [1211, 395] on img "Next" at bounding box center [1203, 387] width 29 height 78
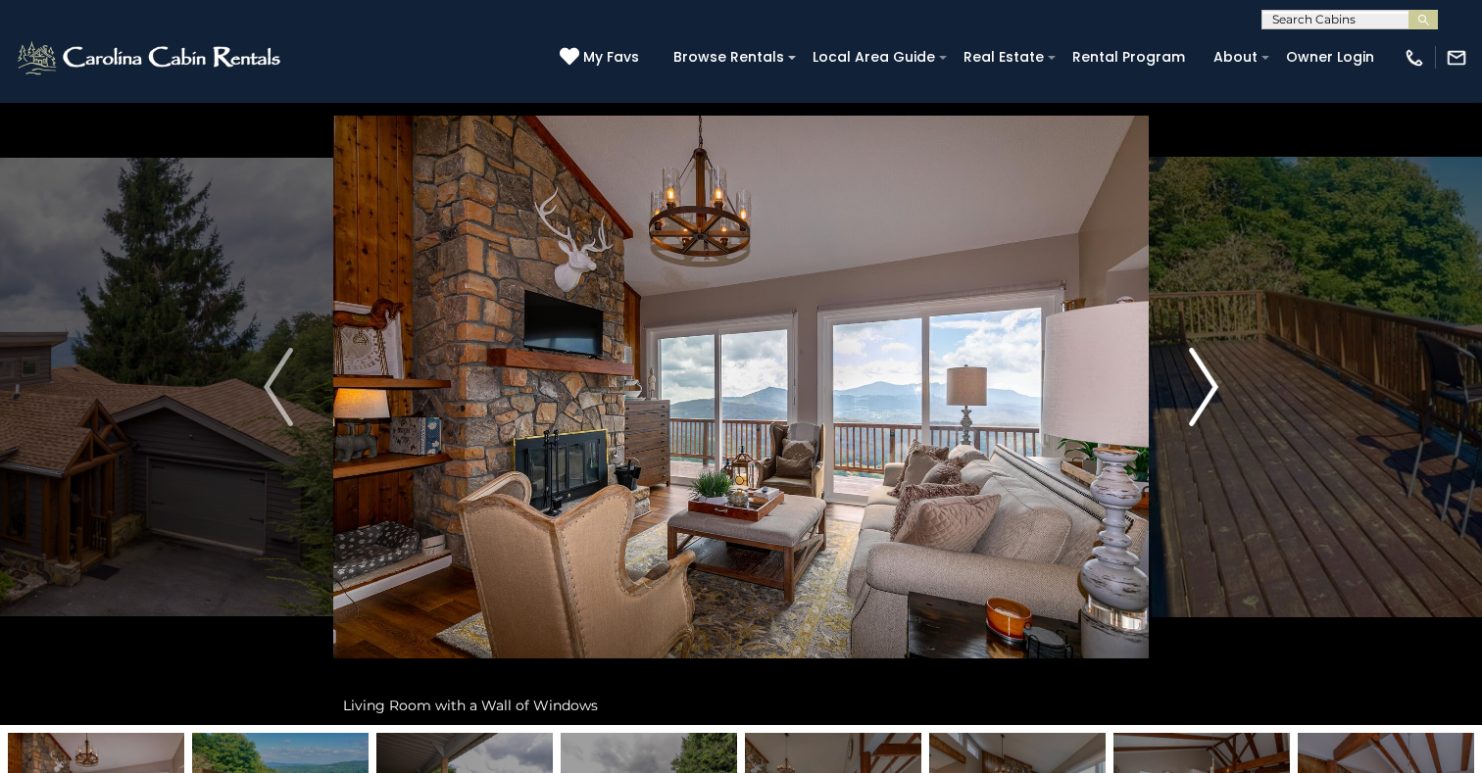
click at [1211, 395] on img "Next" at bounding box center [1203, 387] width 29 height 78
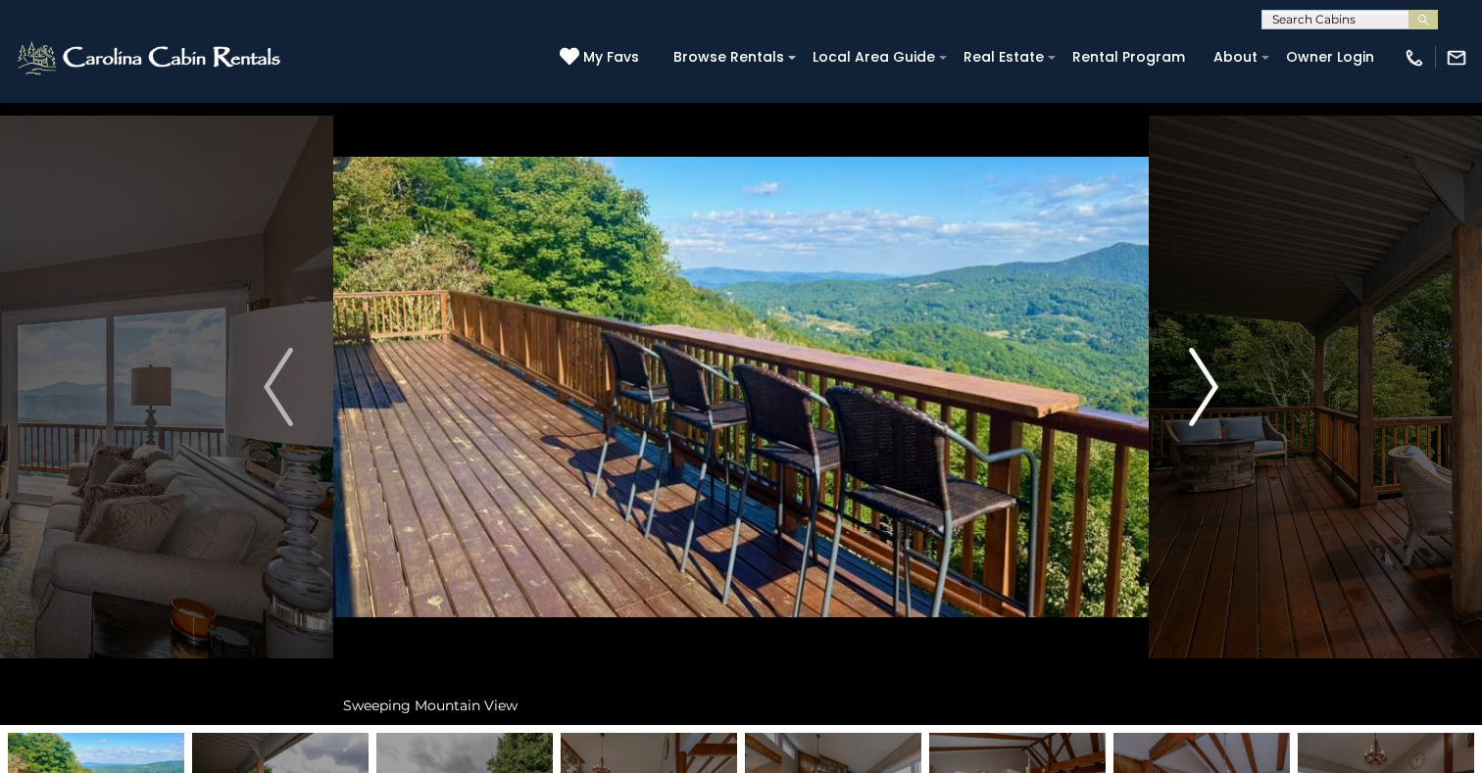
click at [1211, 395] on img "Next" at bounding box center [1203, 387] width 29 height 78
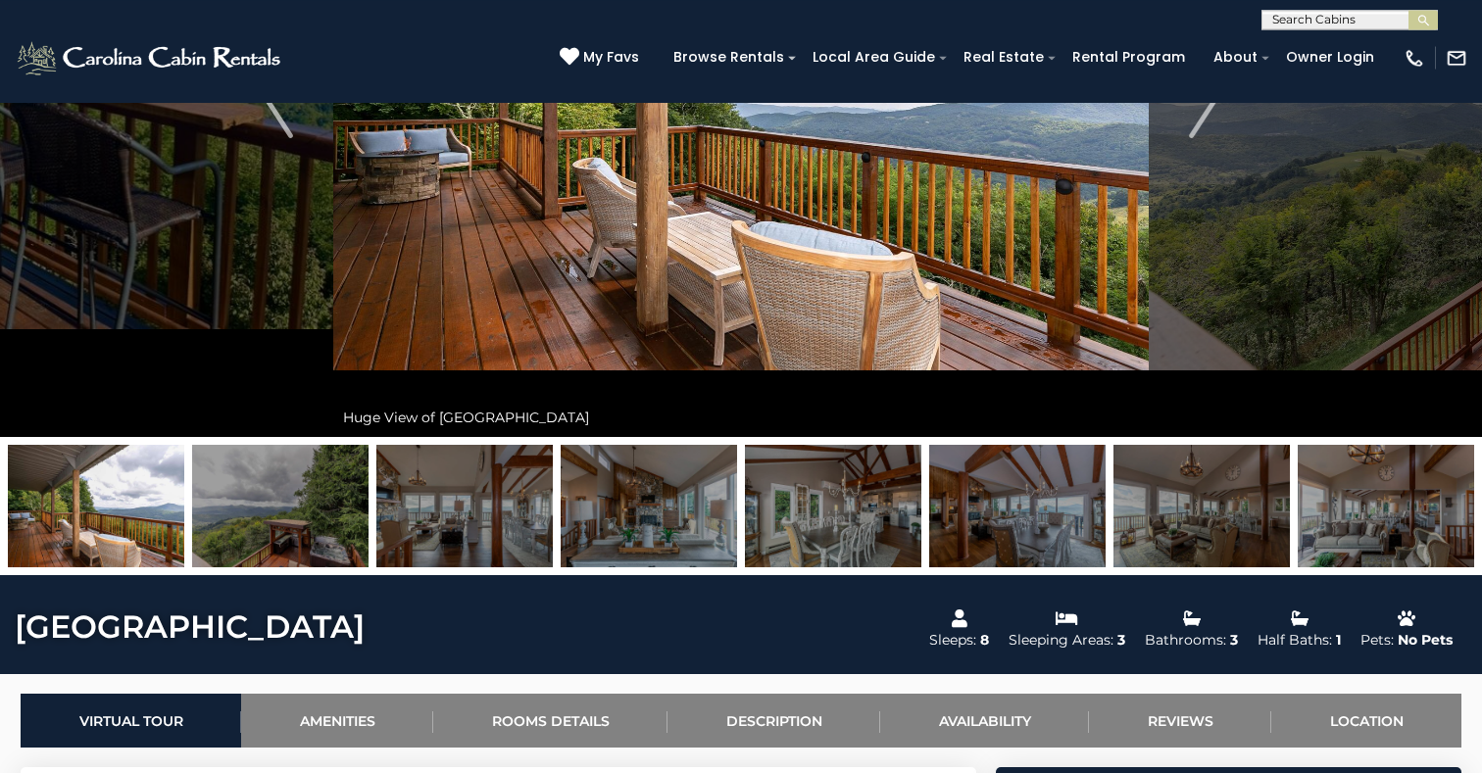
scroll to position [238, 0]
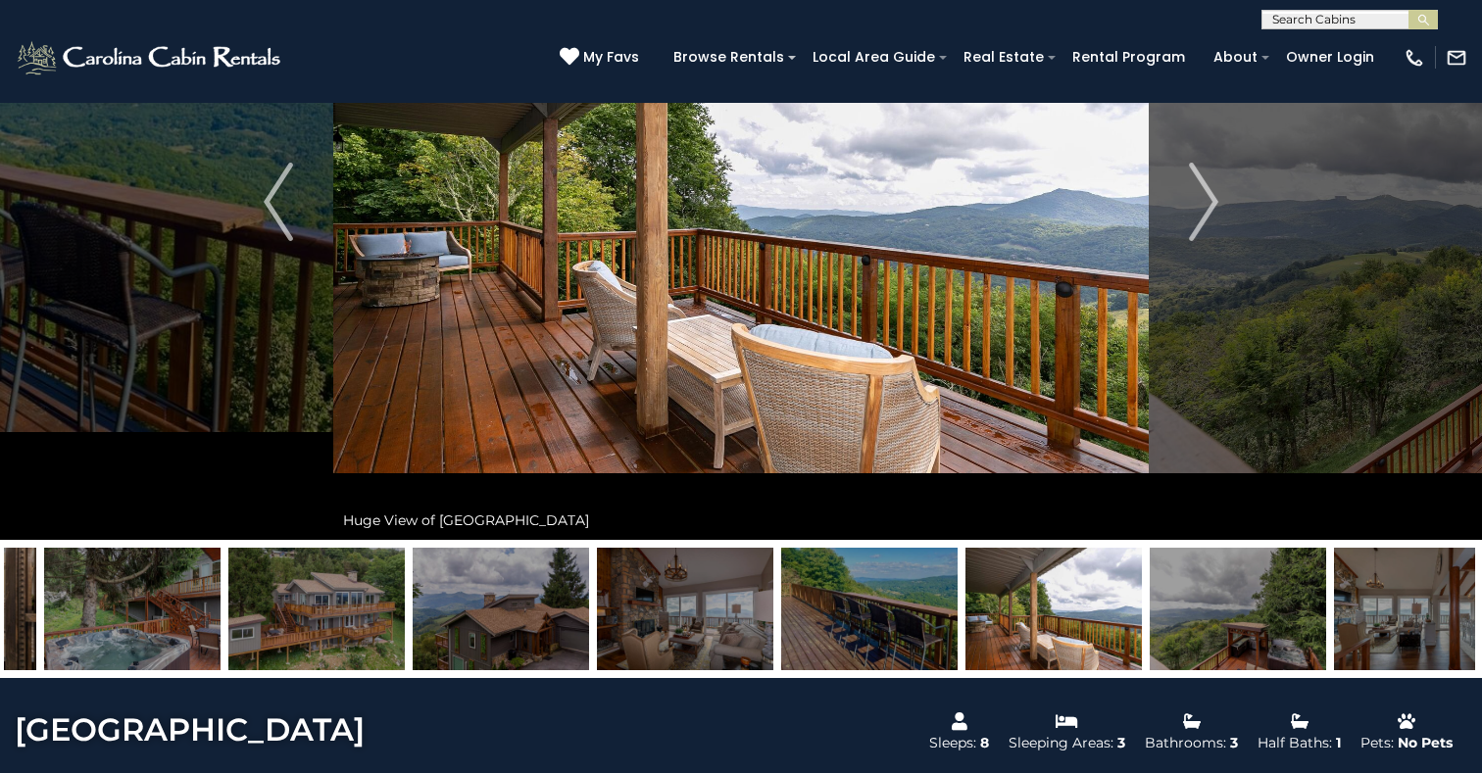
drag, startPoint x: 275, startPoint y: 619, endPoint x: 1328, endPoint y: 620, distance: 1052.7
click at [1326, 617] on img at bounding box center [1238, 609] width 176 height 123
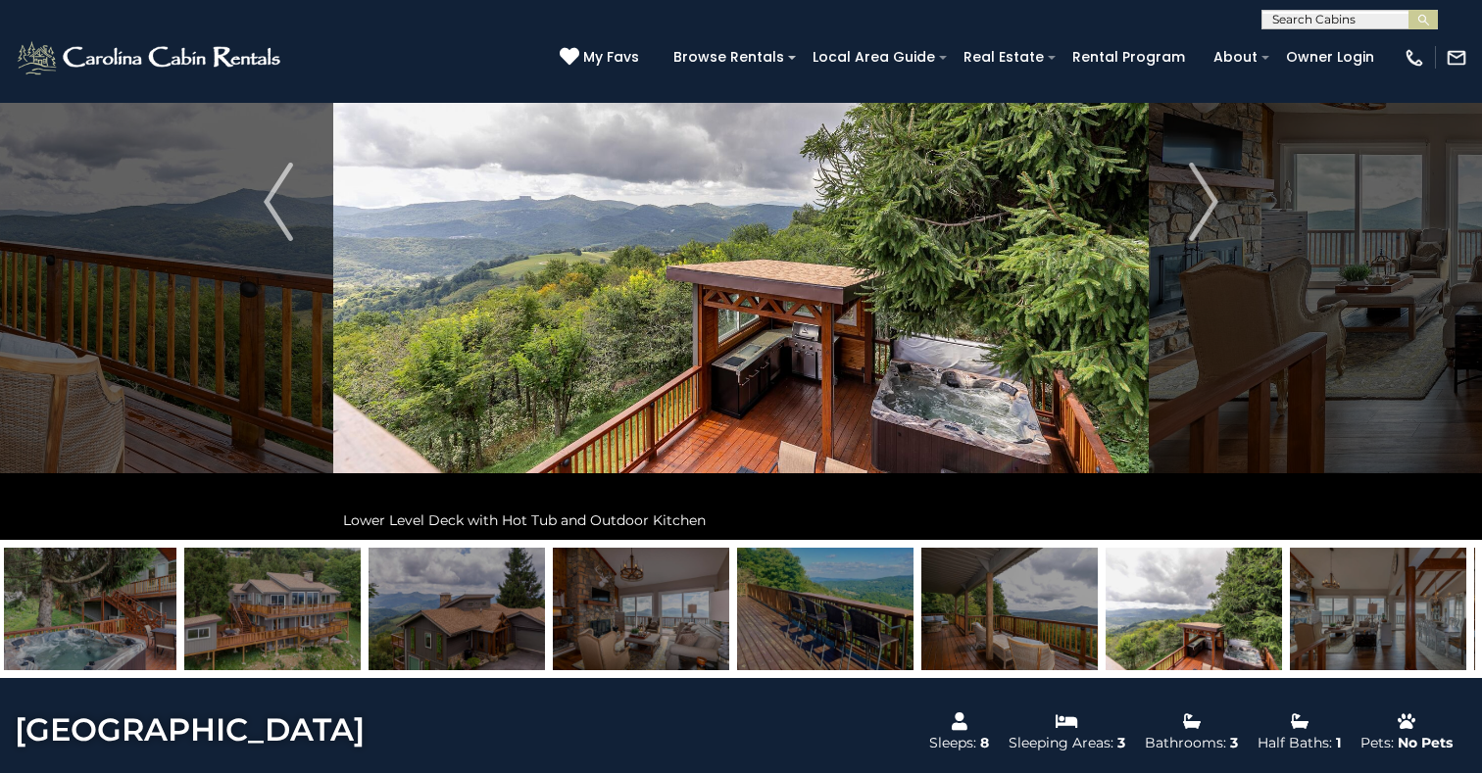
drag, startPoint x: 271, startPoint y: 625, endPoint x: 1408, endPoint y: 653, distance: 1137.3
click at [1412, 650] on img at bounding box center [1378, 609] width 176 height 123
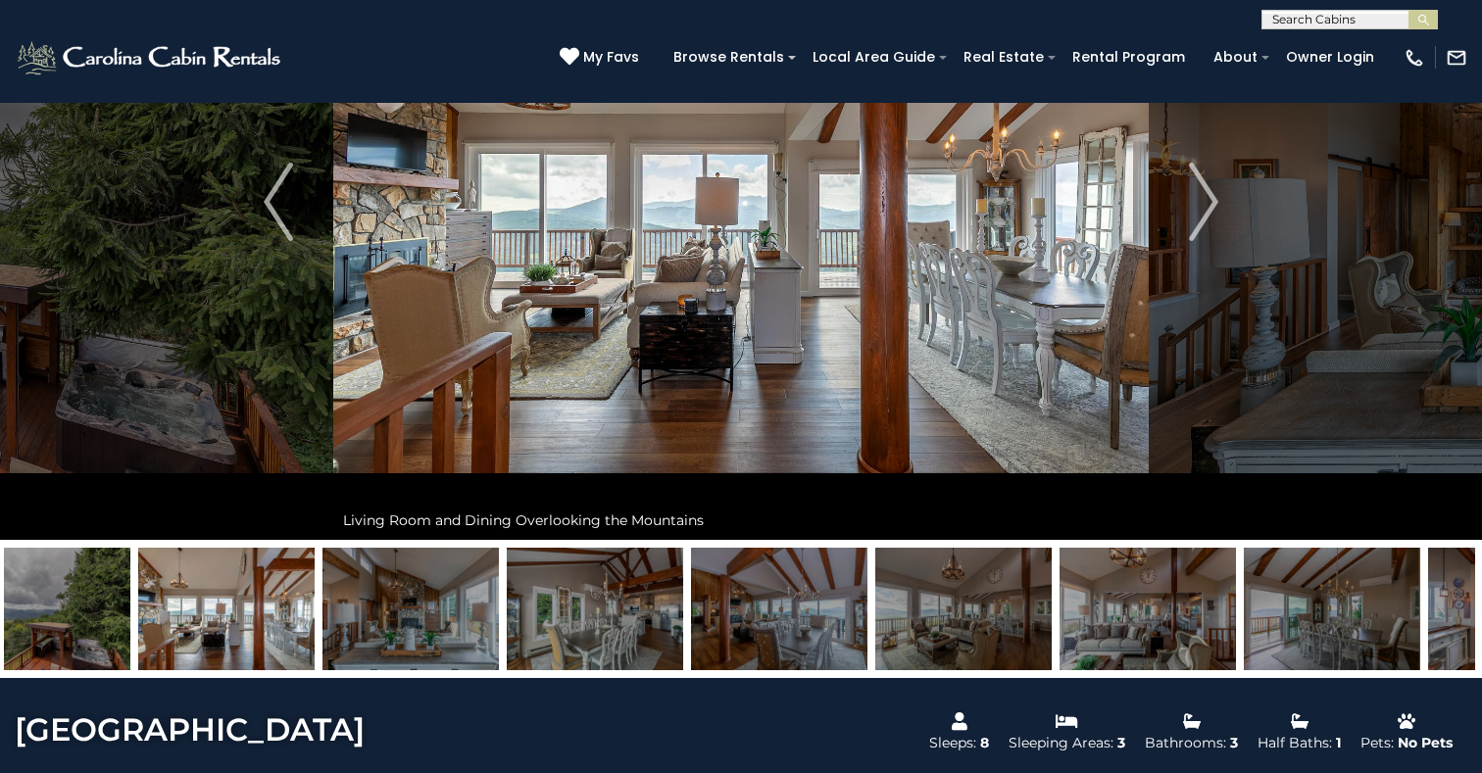
drag, startPoint x: 314, startPoint y: 623, endPoint x: 466, endPoint y: 634, distance: 152.3
click at [459, 634] on img at bounding box center [410, 609] width 176 height 123
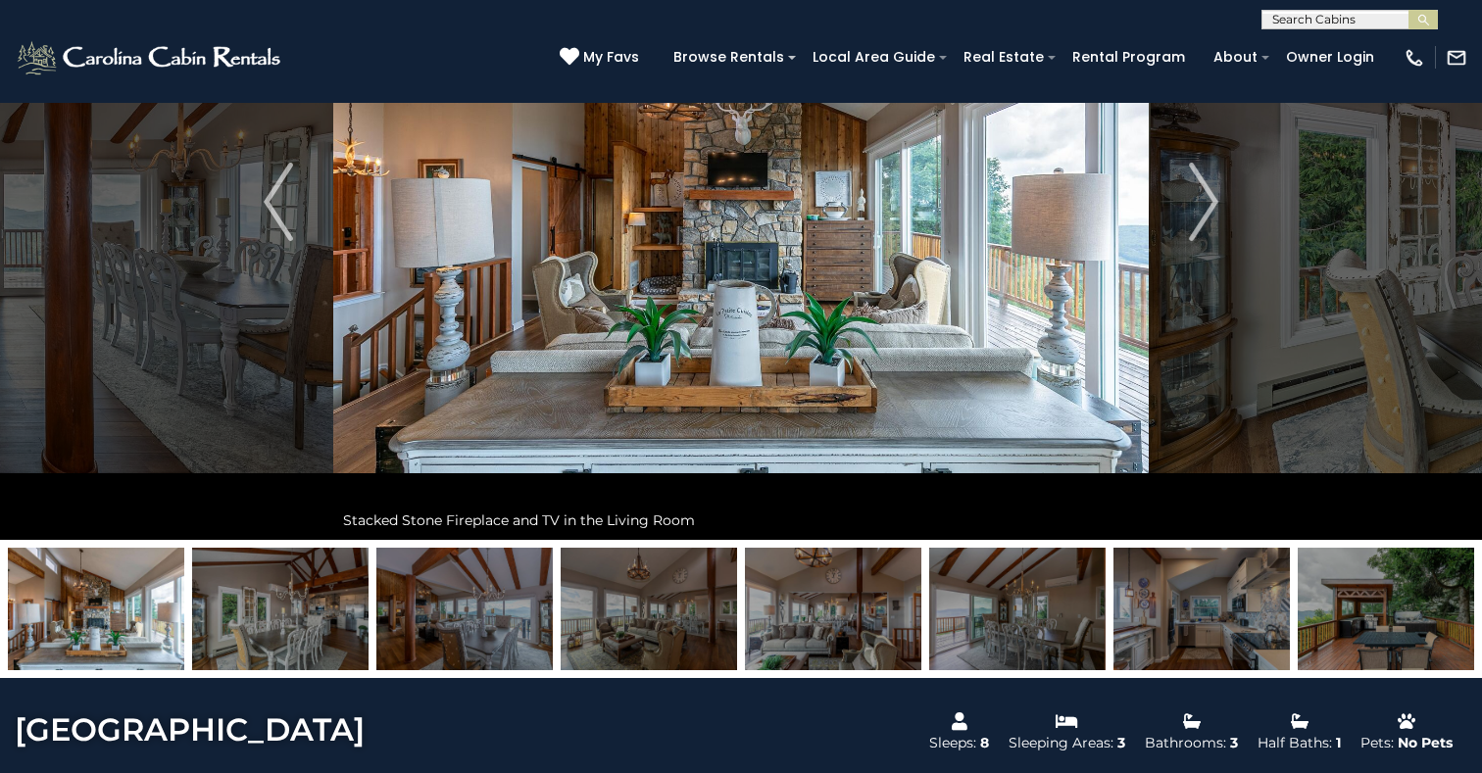
click at [1080, 618] on img at bounding box center [1017, 609] width 176 height 123
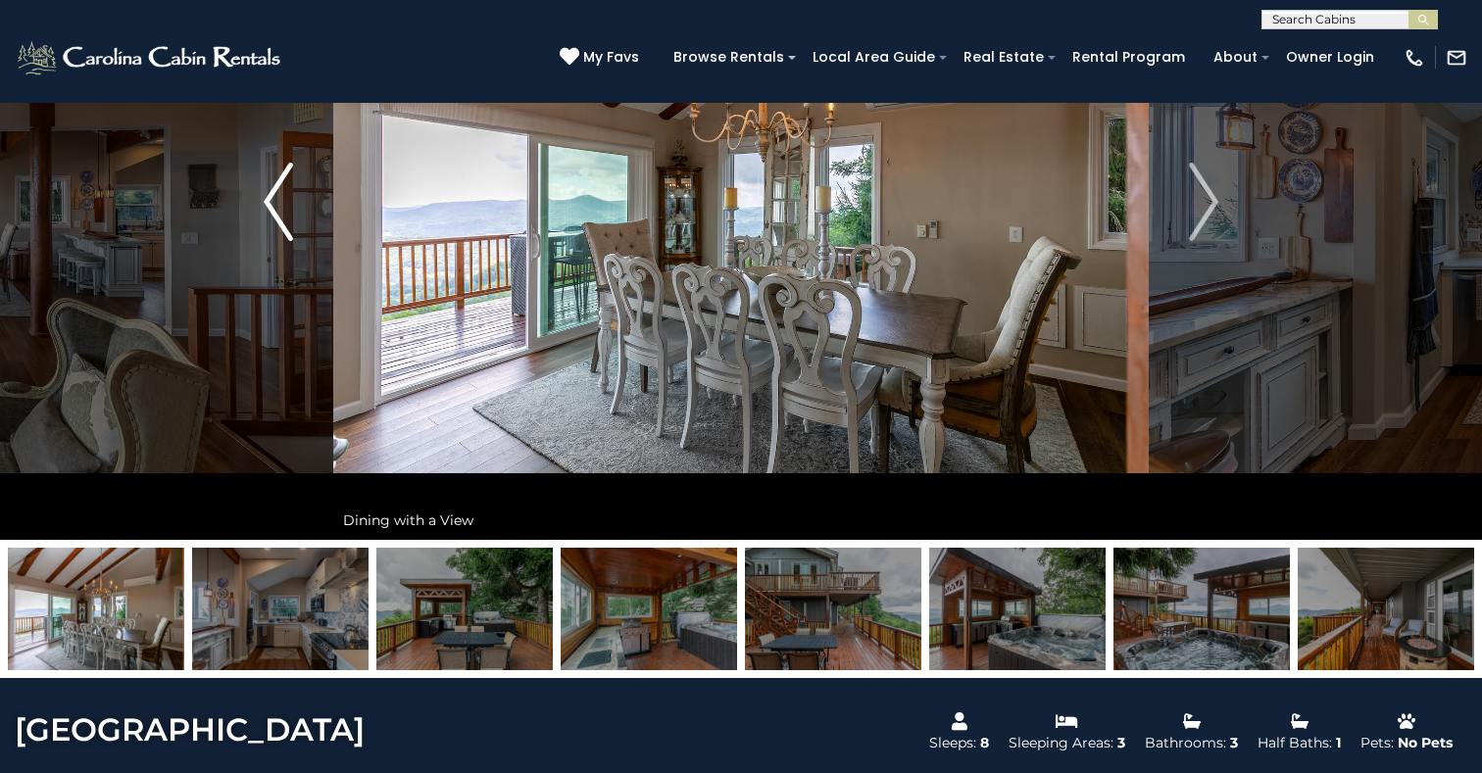
click at [278, 202] on img "Previous" at bounding box center [278, 202] width 29 height 78
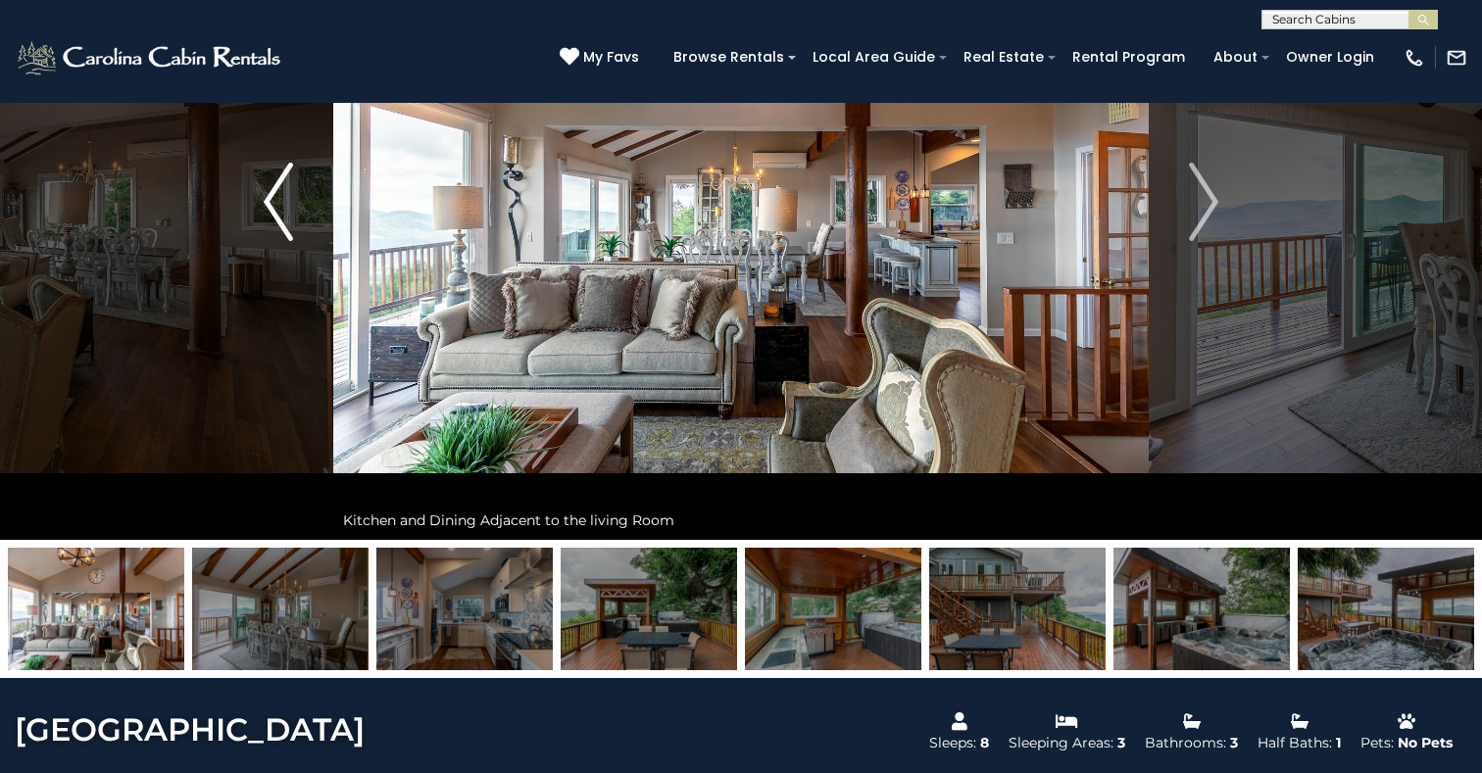
click at [278, 202] on img "Previous" at bounding box center [278, 202] width 29 height 78
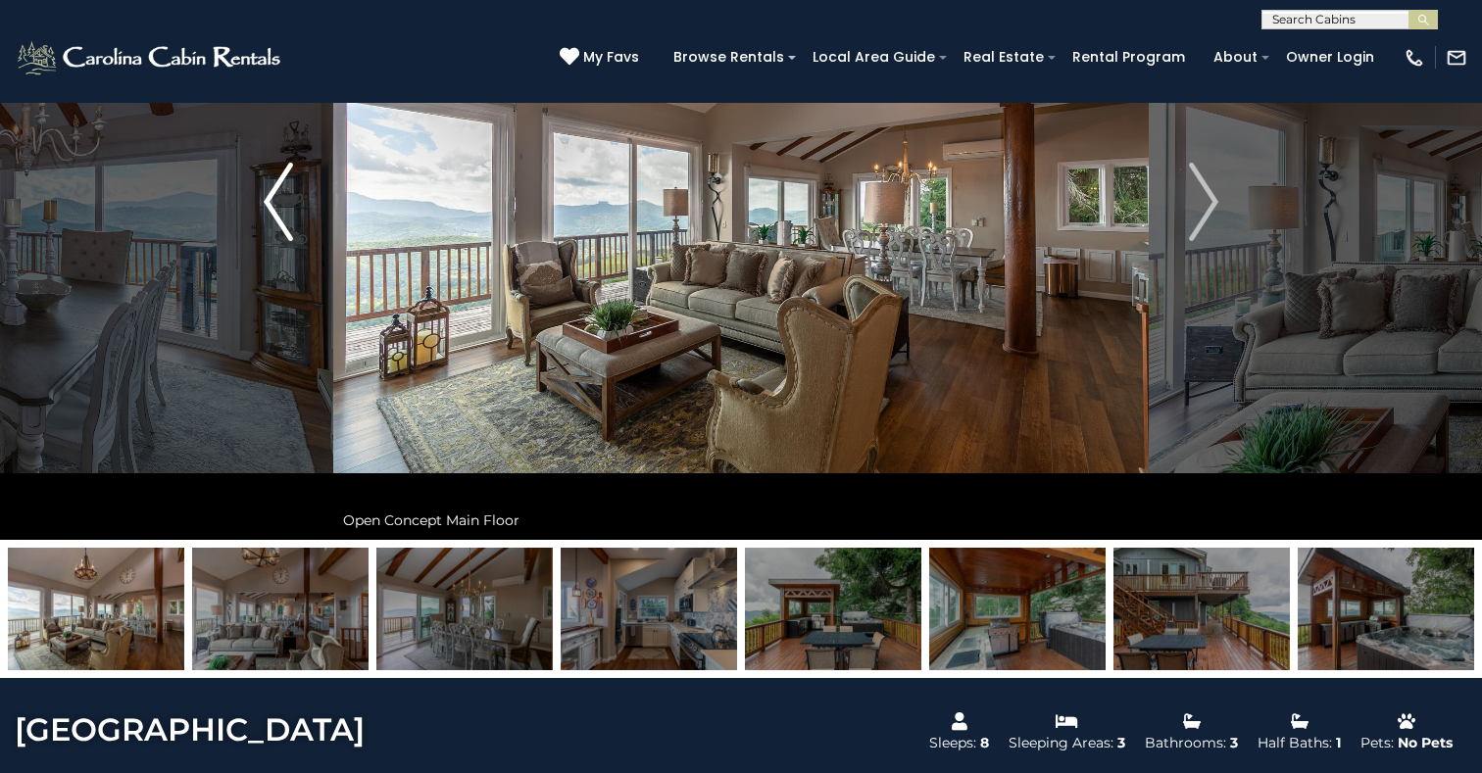
click at [278, 202] on img "Previous" at bounding box center [278, 202] width 29 height 78
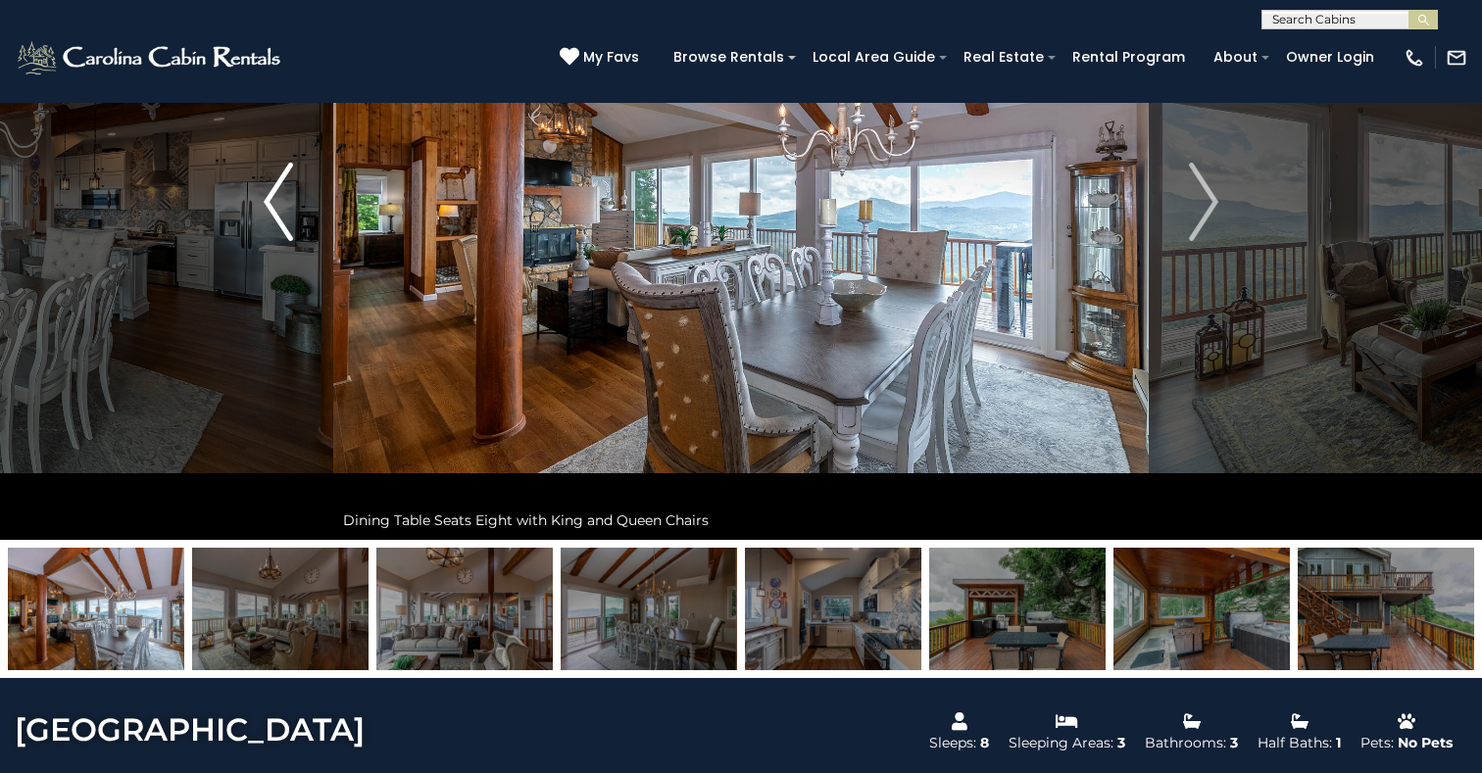
click at [268, 193] on img "Previous" at bounding box center [278, 202] width 29 height 78
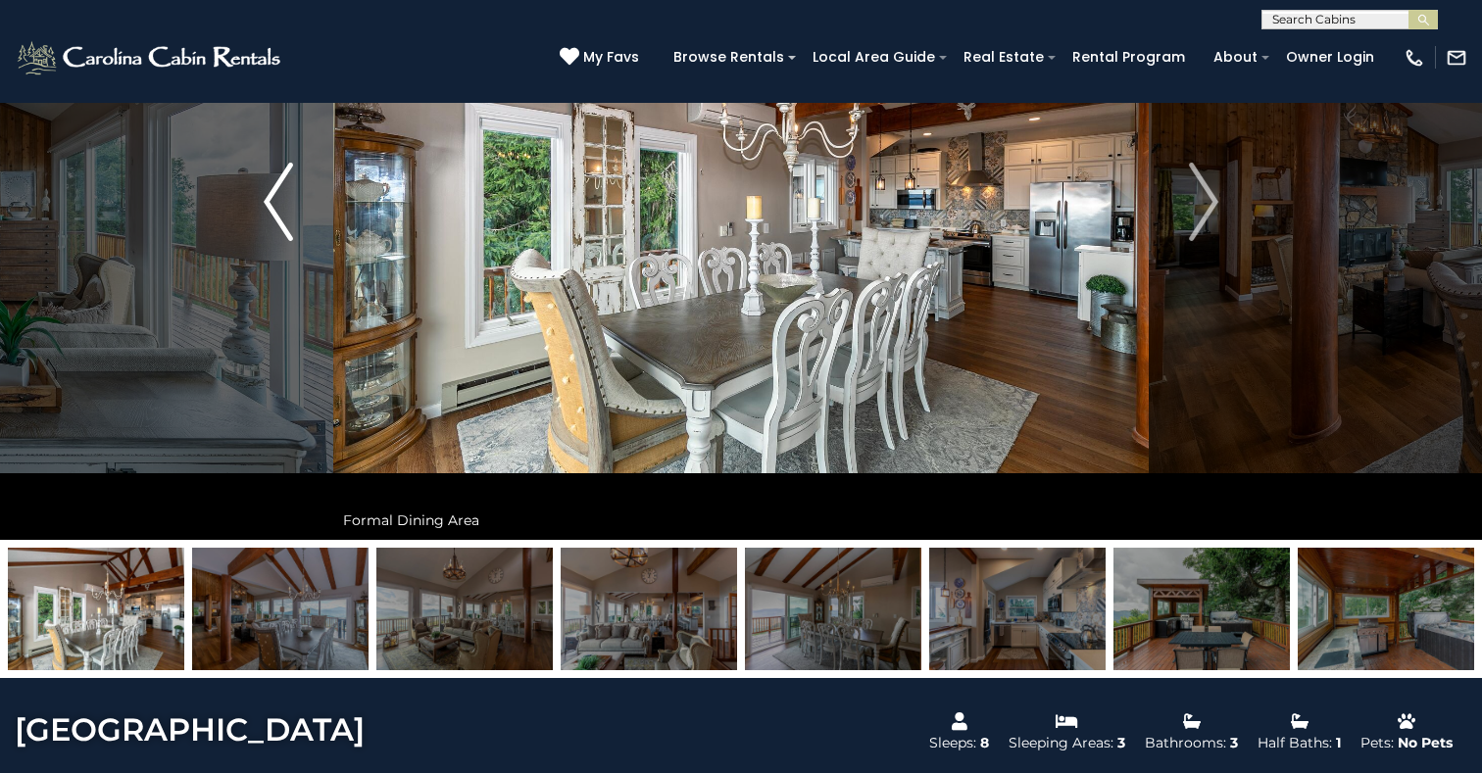
click at [271, 192] on img "Previous" at bounding box center [278, 202] width 29 height 78
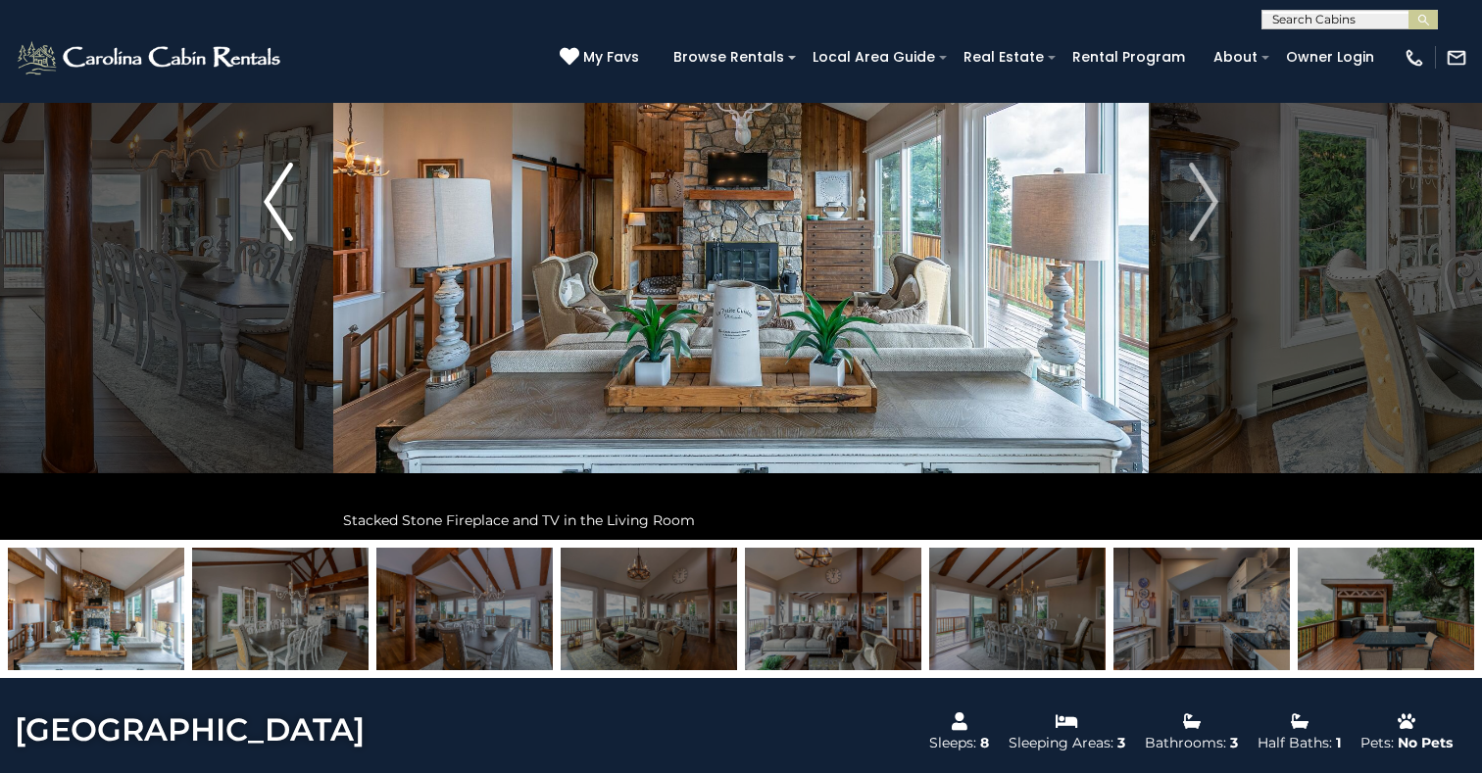
click at [271, 192] on img "Previous" at bounding box center [278, 202] width 29 height 78
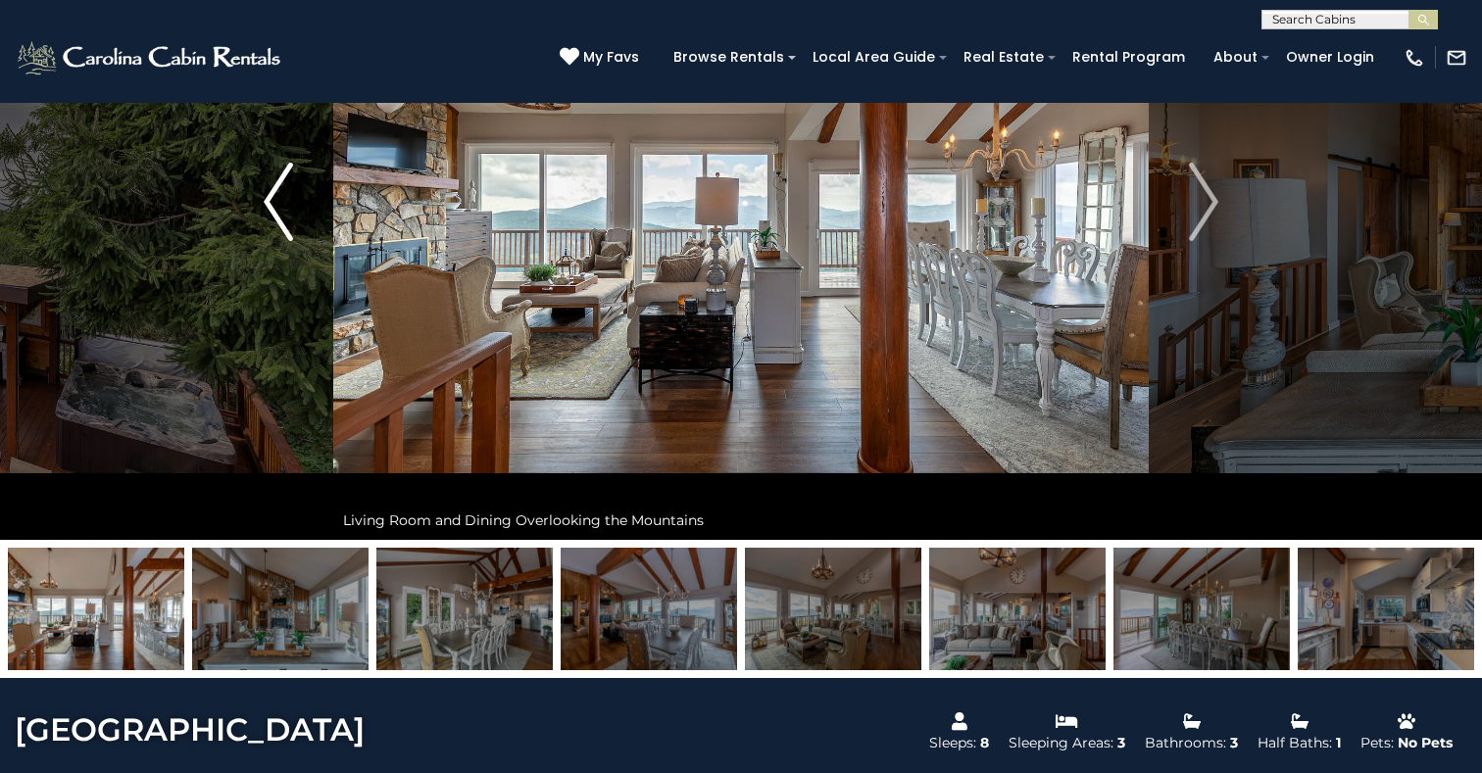
click at [271, 192] on img "Previous" at bounding box center [278, 202] width 29 height 78
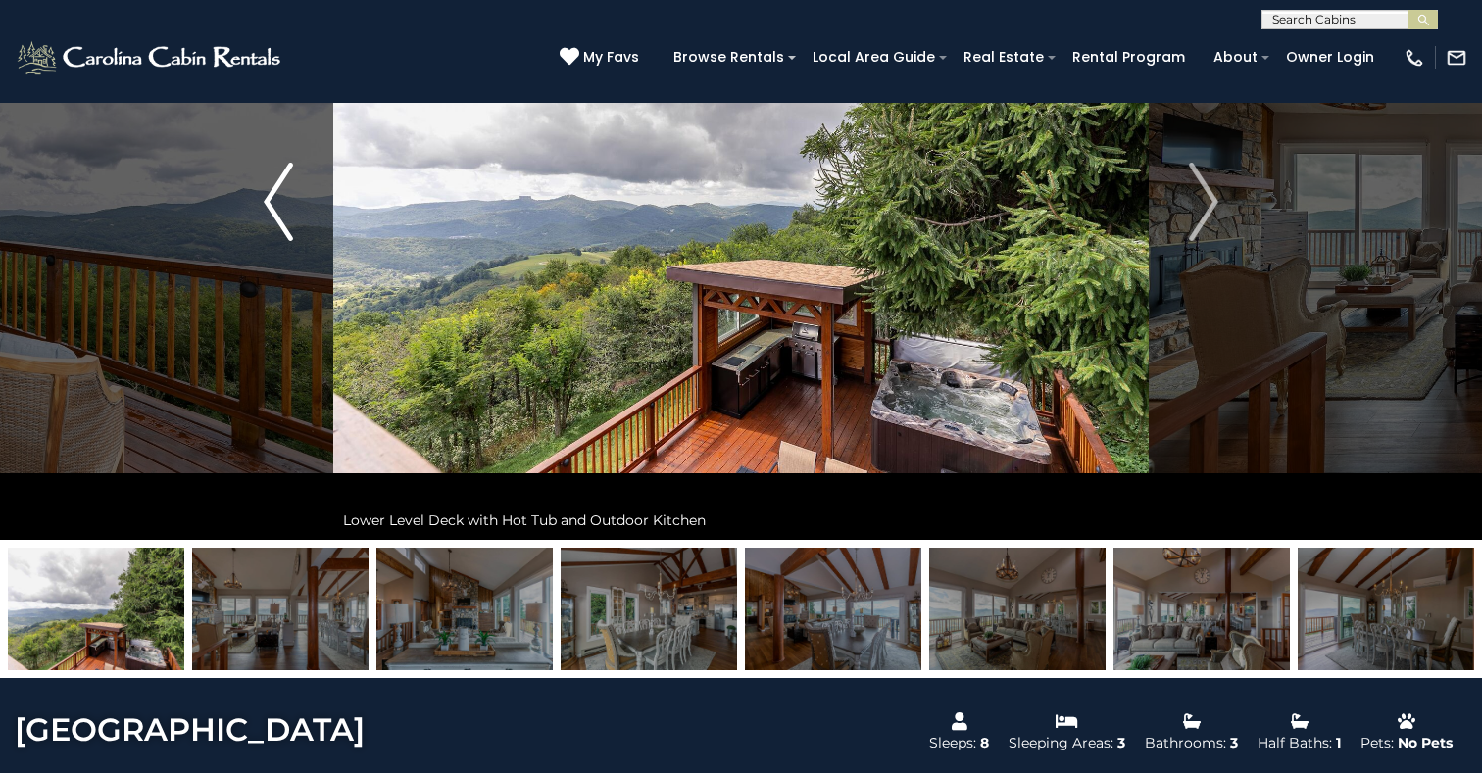
click at [271, 192] on img "Previous" at bounding box center [278, 202] width 29 height 78
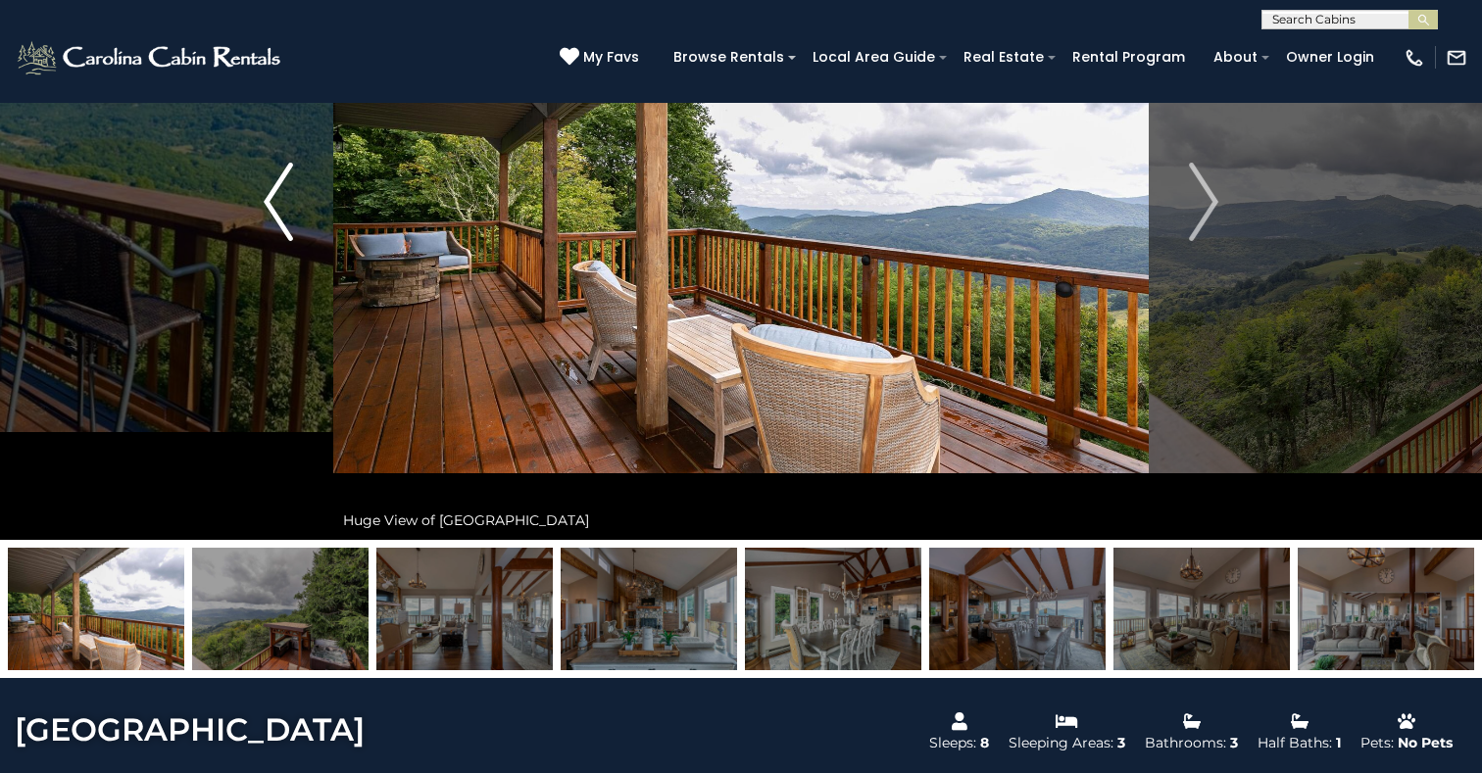
click at [271, 192] on img "Previous" at bounding box center [278, 202] width 29 height 78
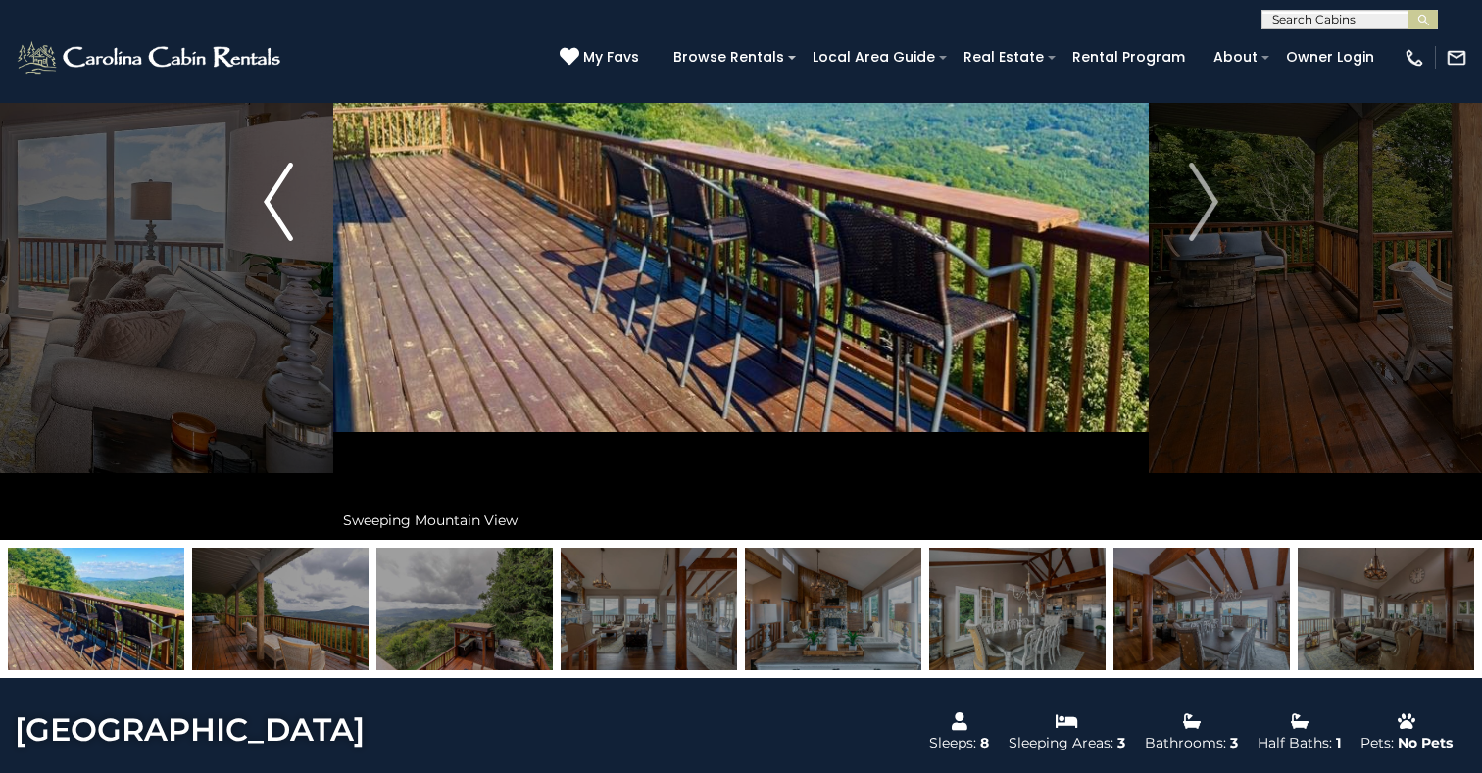
click at [271, 192] on img "Previous" at bounding box center [278, 202] width 29 height 78
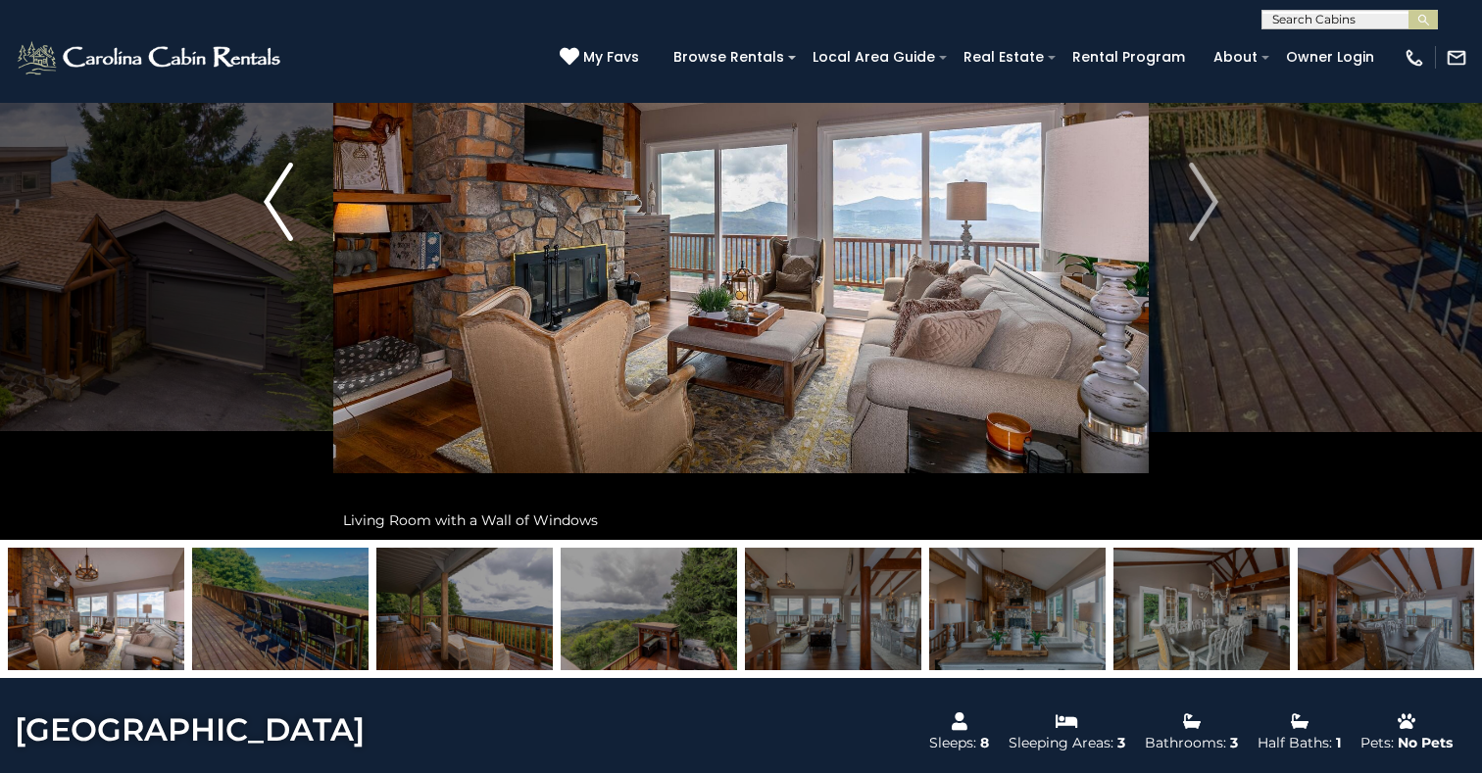
click at [271, 192] on img "Previous" at bounding box center [278, 202] width 29 height 78
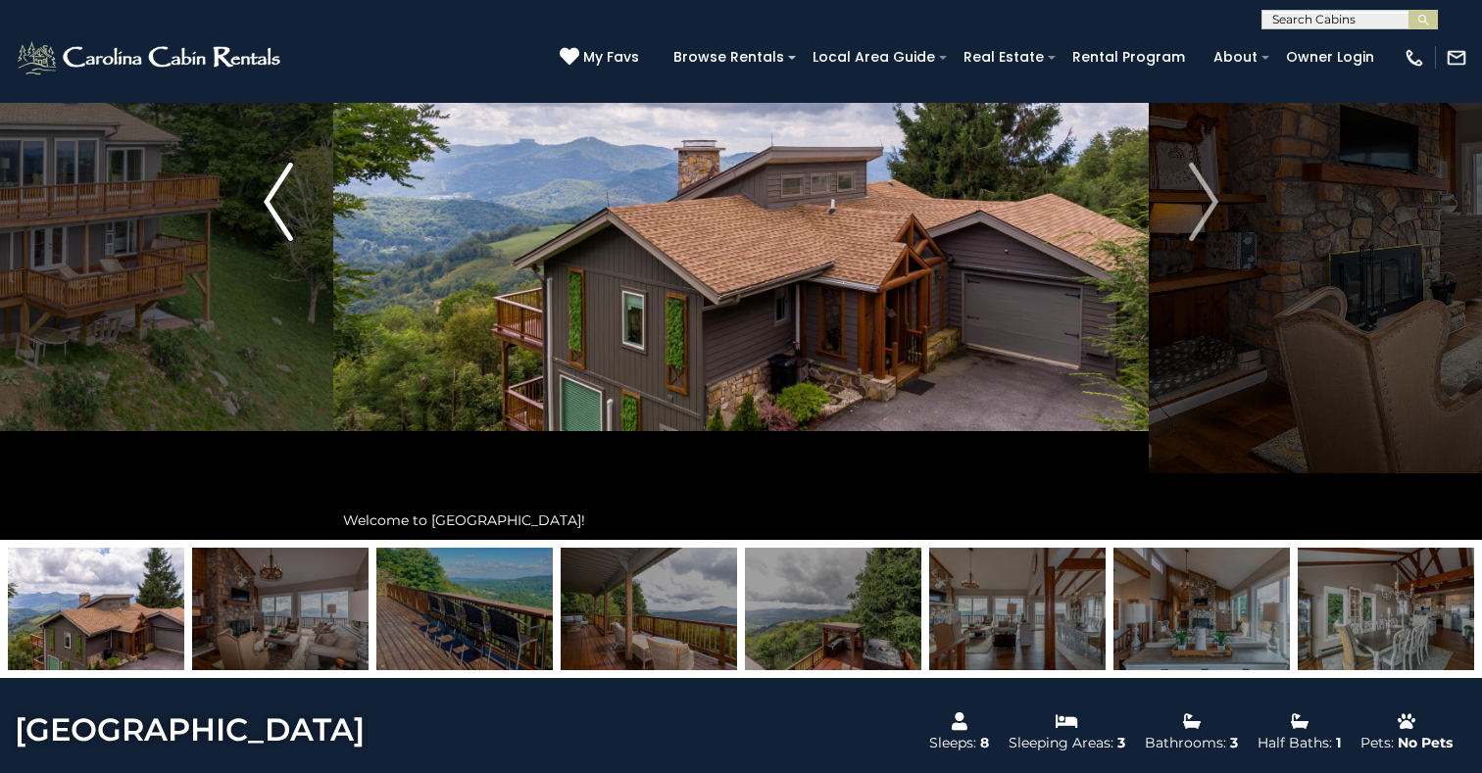
click at [271, 192] on img "Previous" at bounding box center [278, 202] width 29 height 78
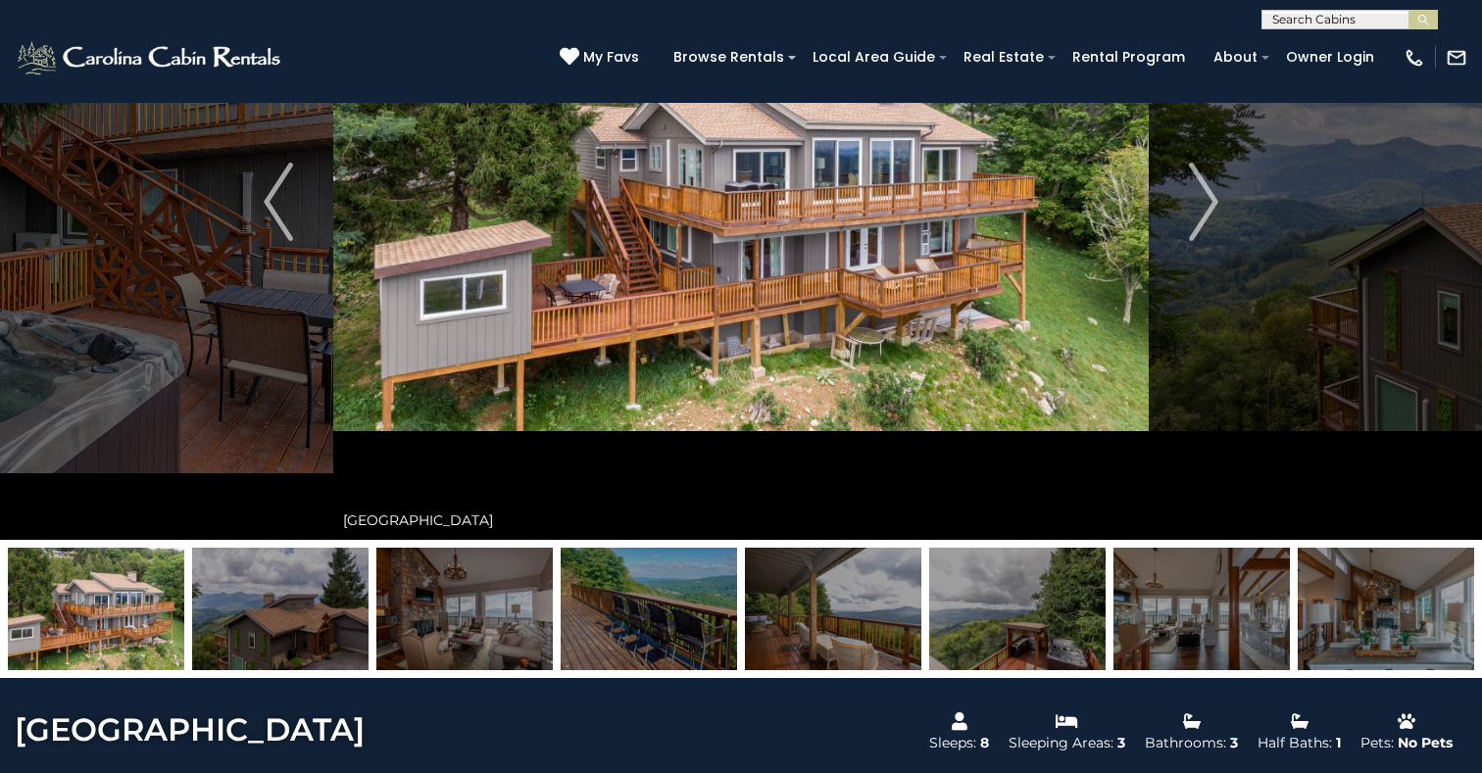
click at [777, 310] on img at bounding box center [741, 202] width 816 height 676
click at [779, 310] on img at bounding box center [742, 202] width 816 height 676
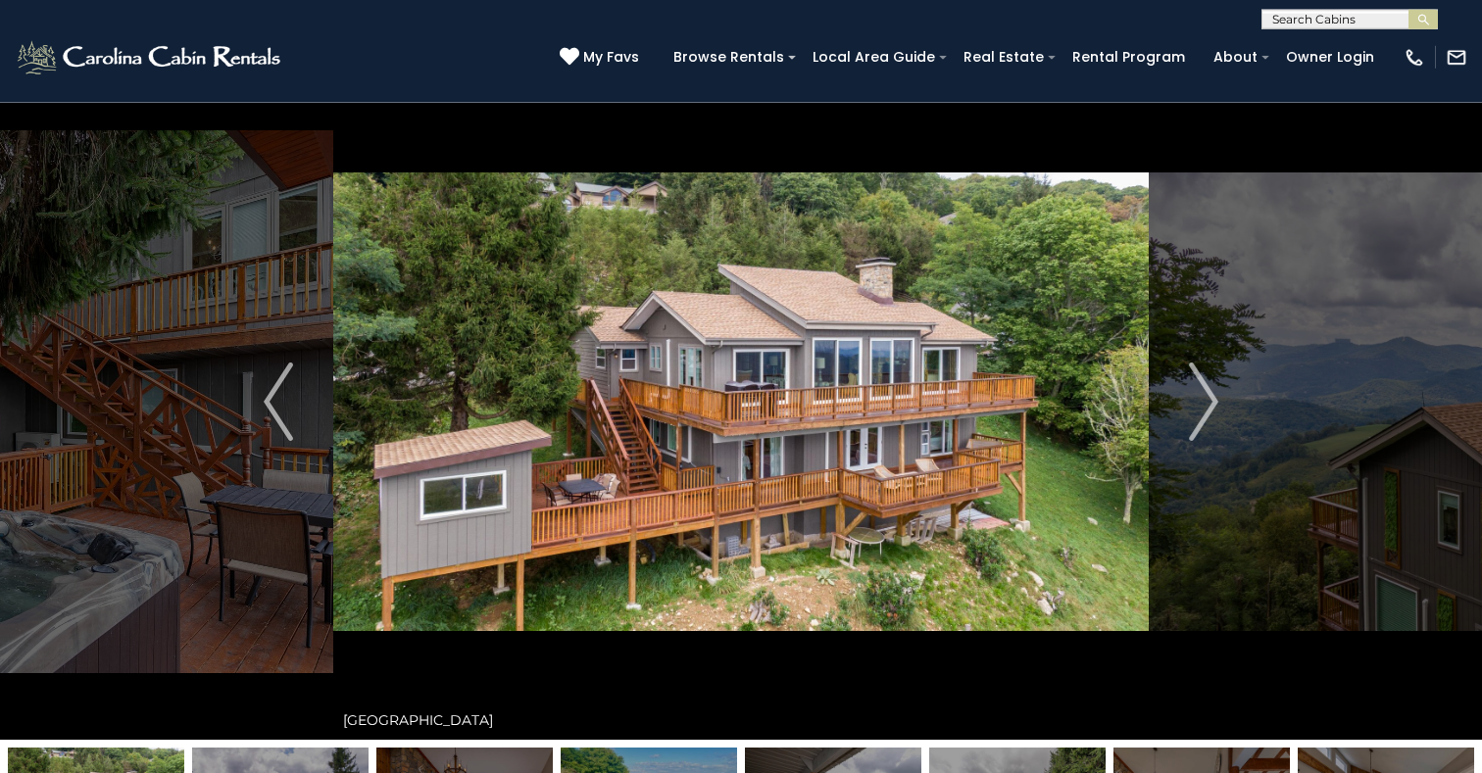
scroll to position [53, 0]
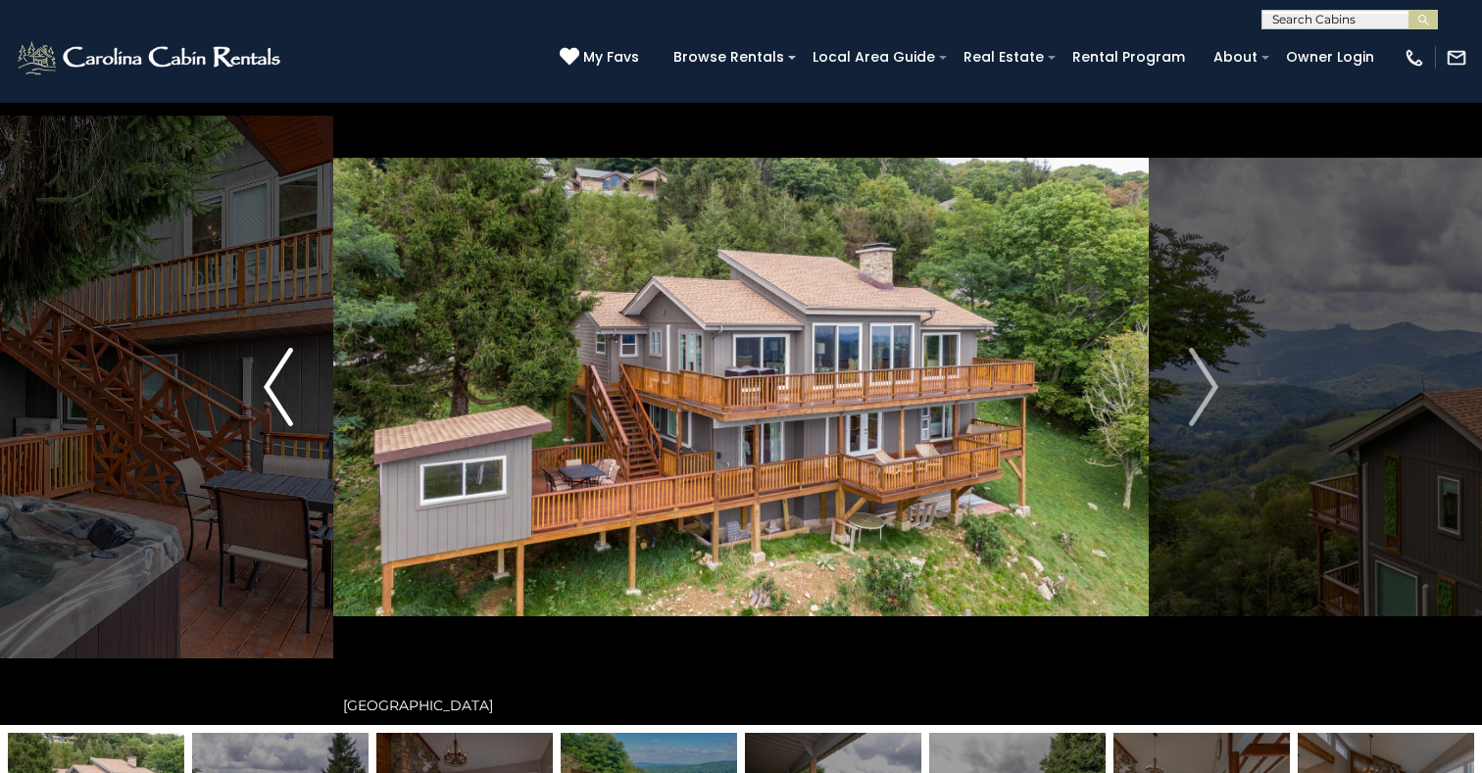
click at [265, 380] on img "Previous" at bounding box center [278, 387] width 29 height 78
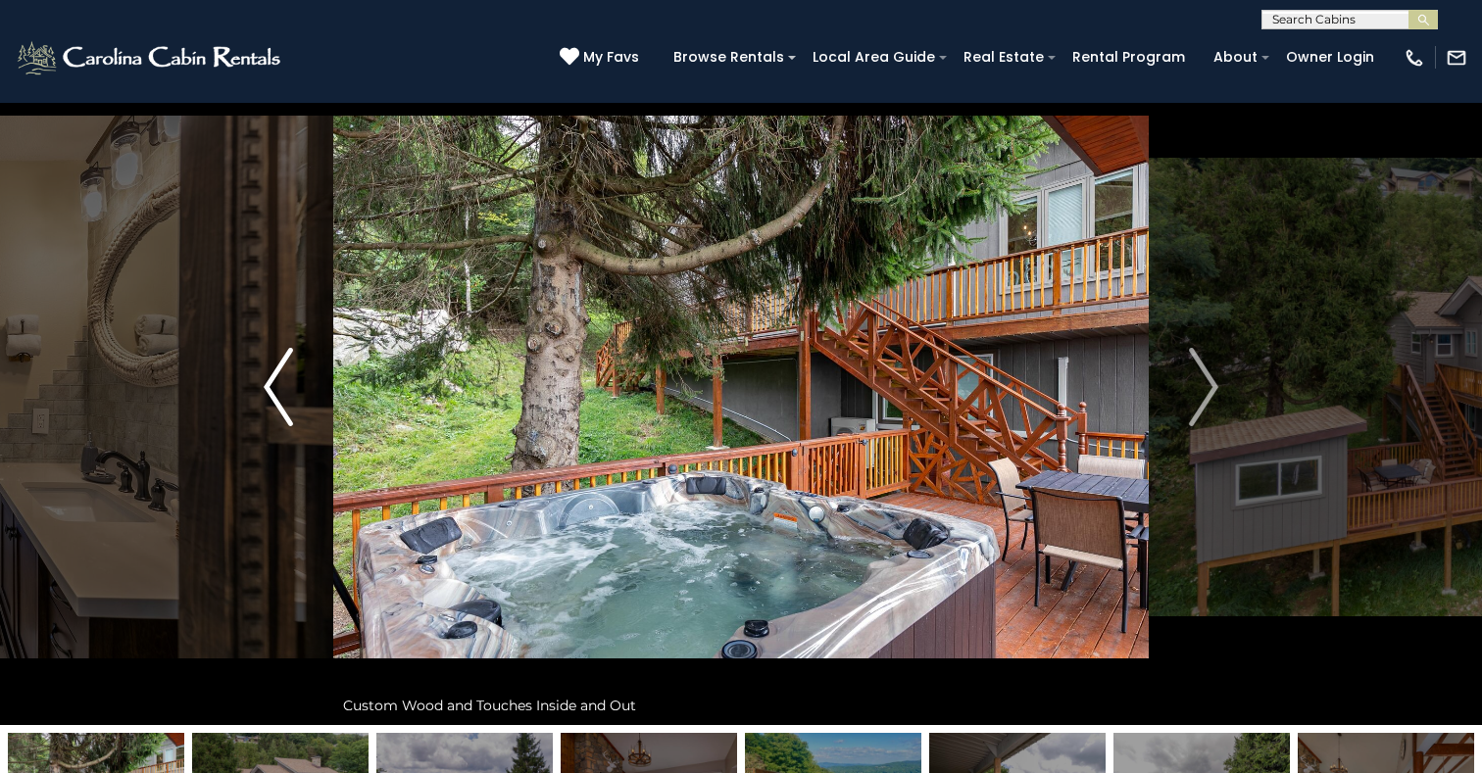
click at [264, 378] on button "Previous" at bounding box center [278, 387] width 110 height 676
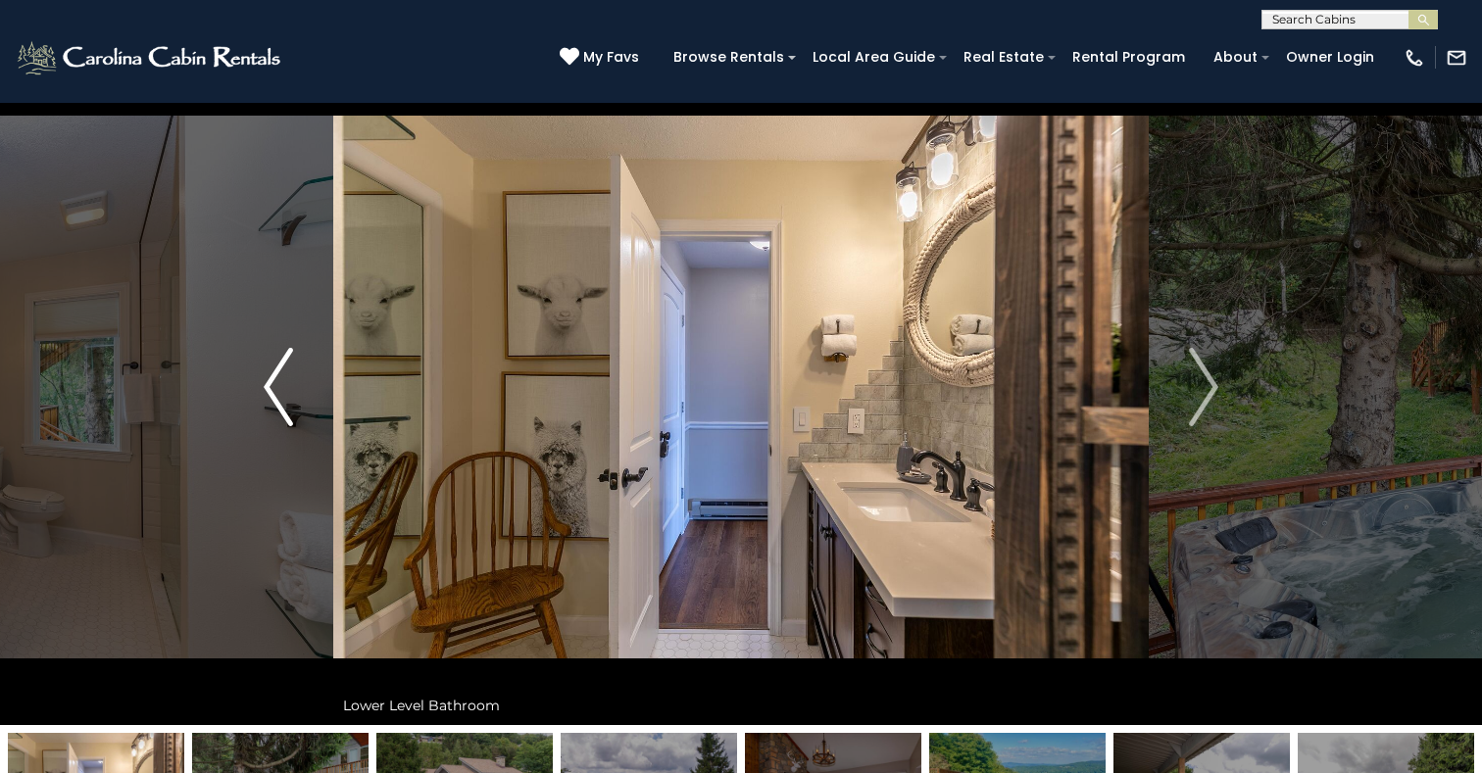
click at [265, 378] on img "Previous" at bounding box center [278, 387] width 29 height 78
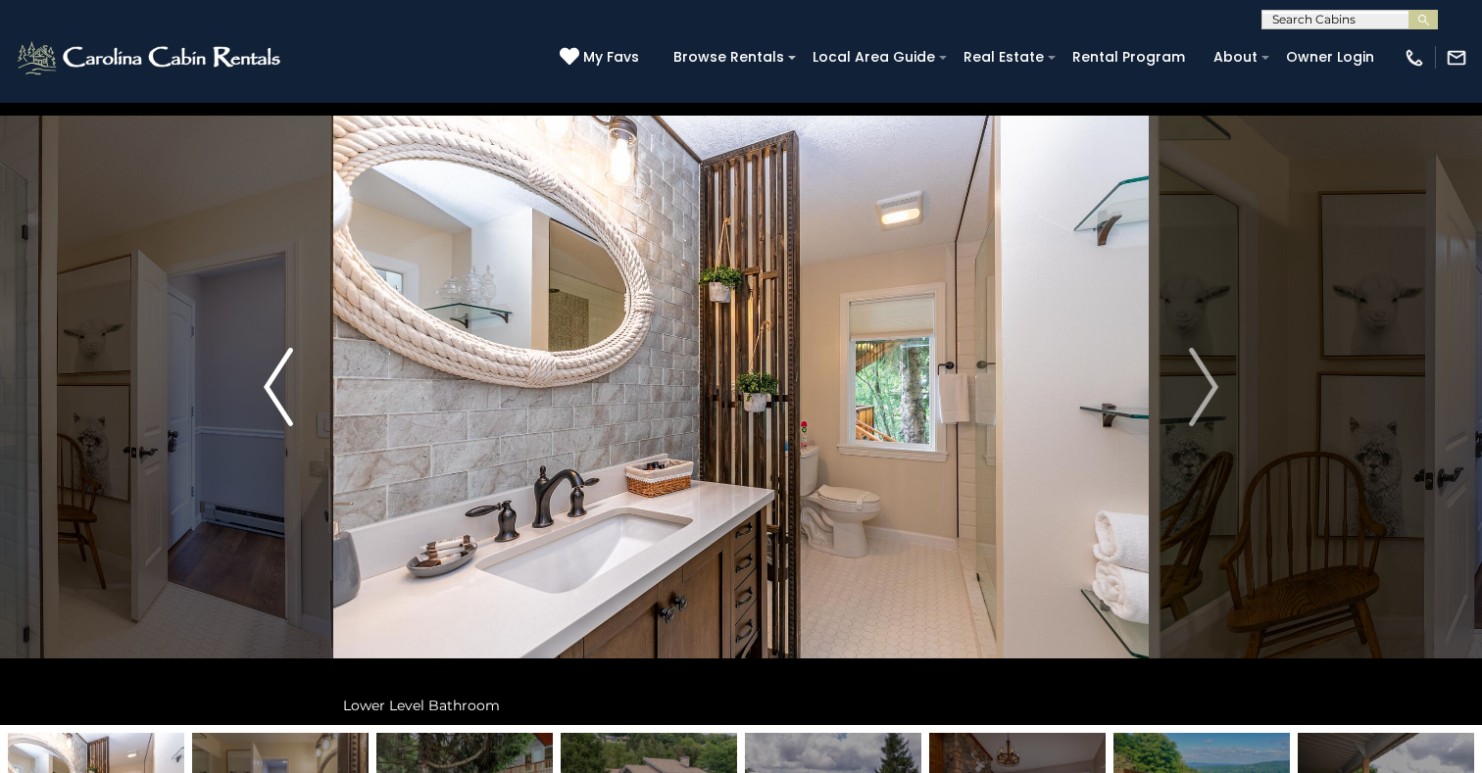
click at [263, 377] on button "Previous" at bounding box center [278, 387] width 110 height 676
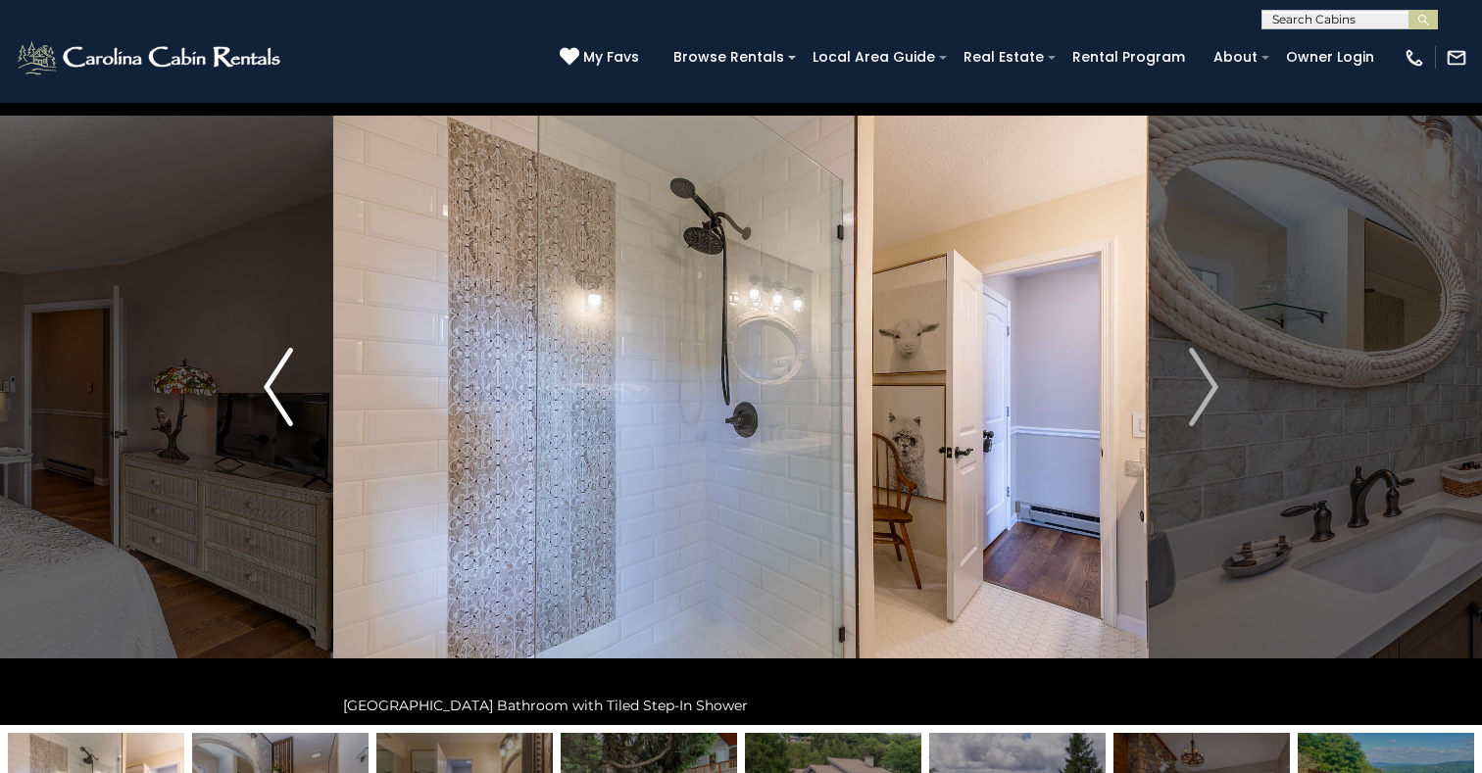
click at [265, 377] on button "Previous" at bounding box center [278, 387] width 110 height 676
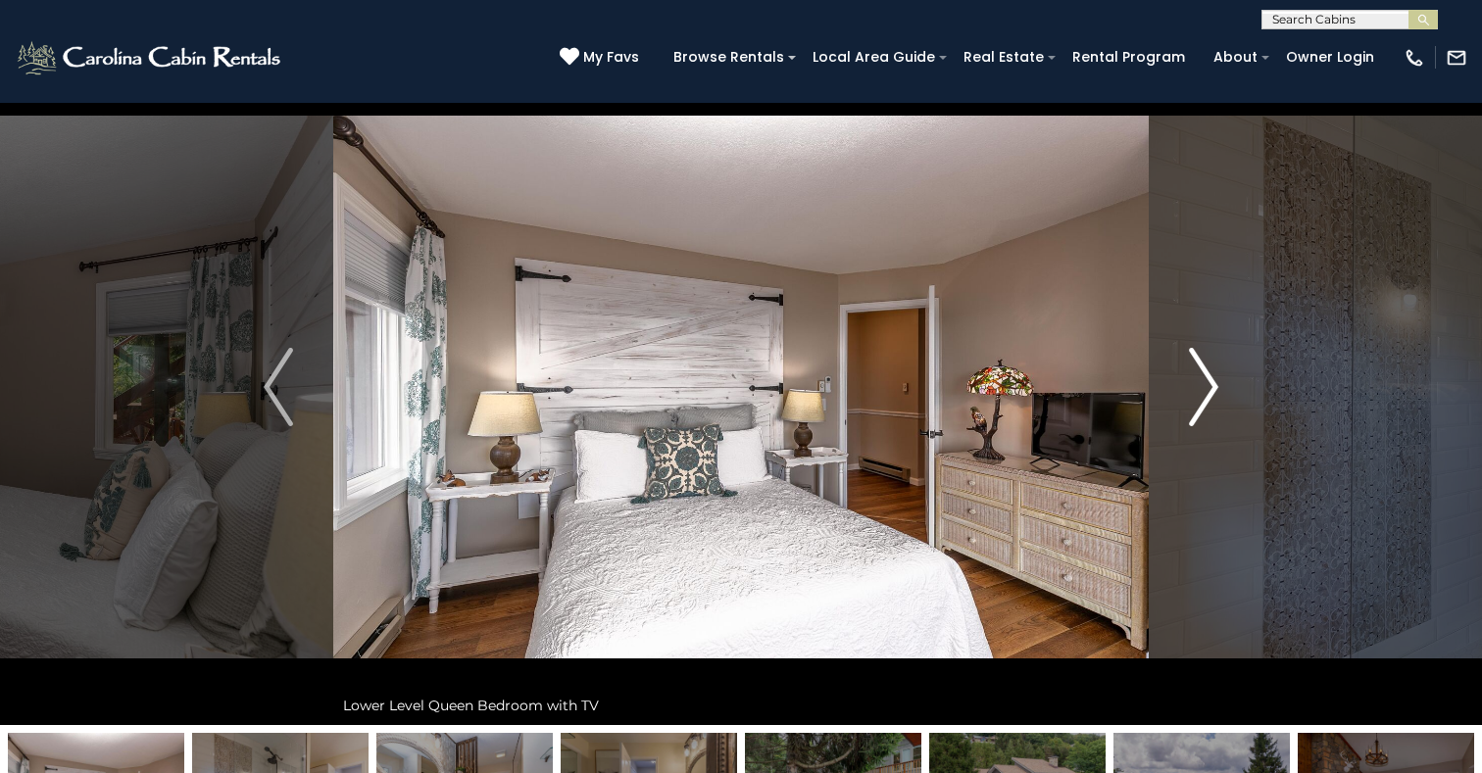
click at [1222, 379] on button "Next" at bounding box center [1204, 387] width 110 height 676
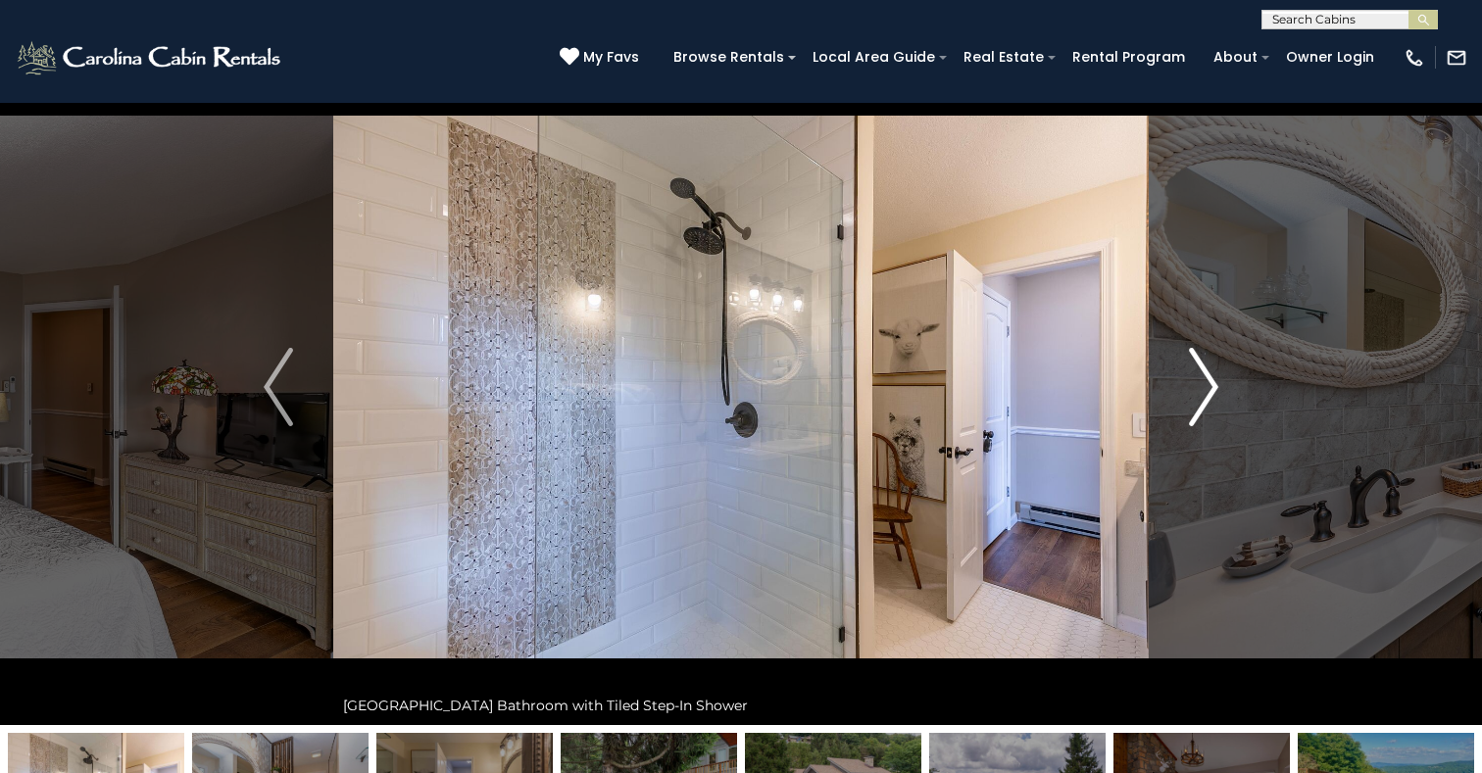
click at [1214, 379] on img "Next" at bounding box center [1203, 387] width 29 height 78
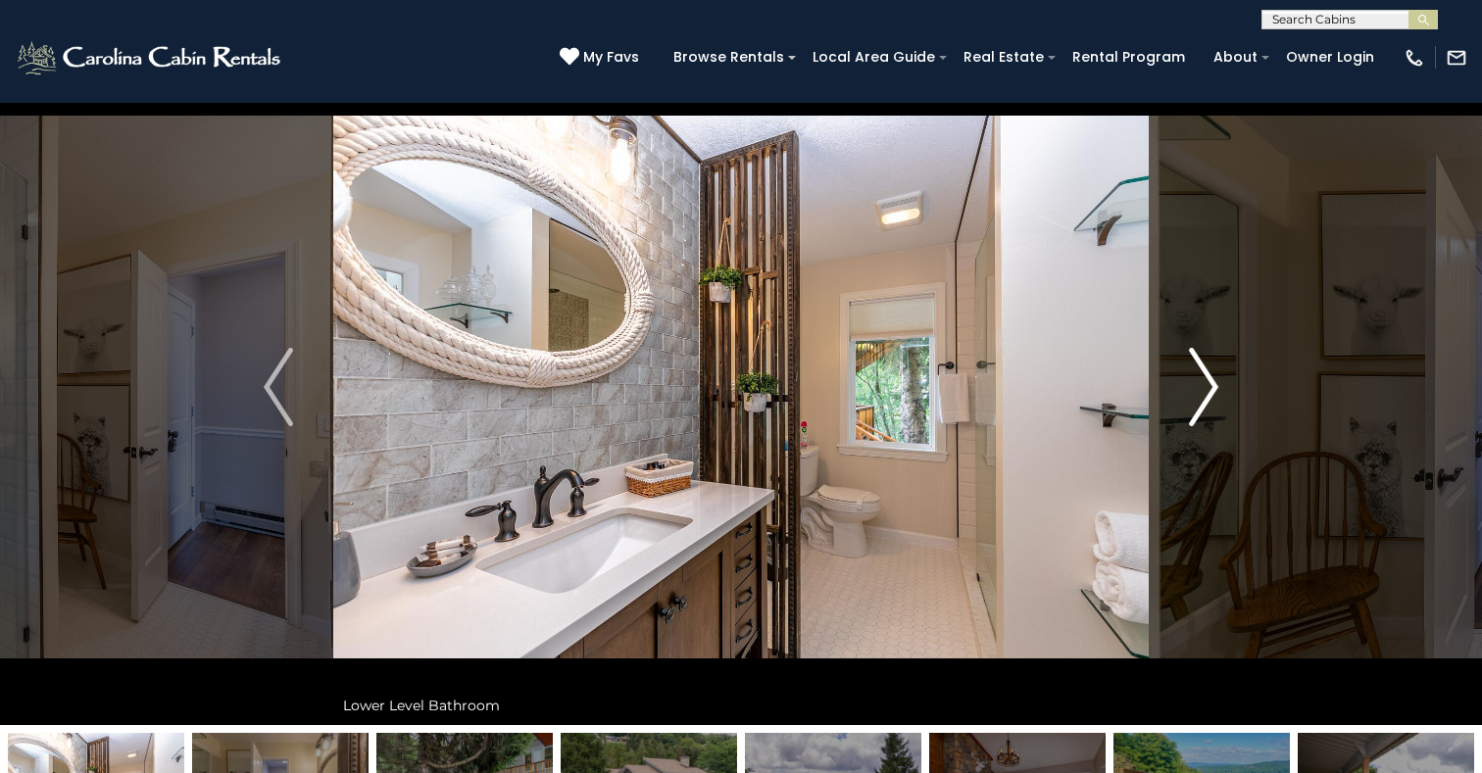
click at [1214, 379] on img "Next" at bounding box center [1203, 387] width 29 height 78
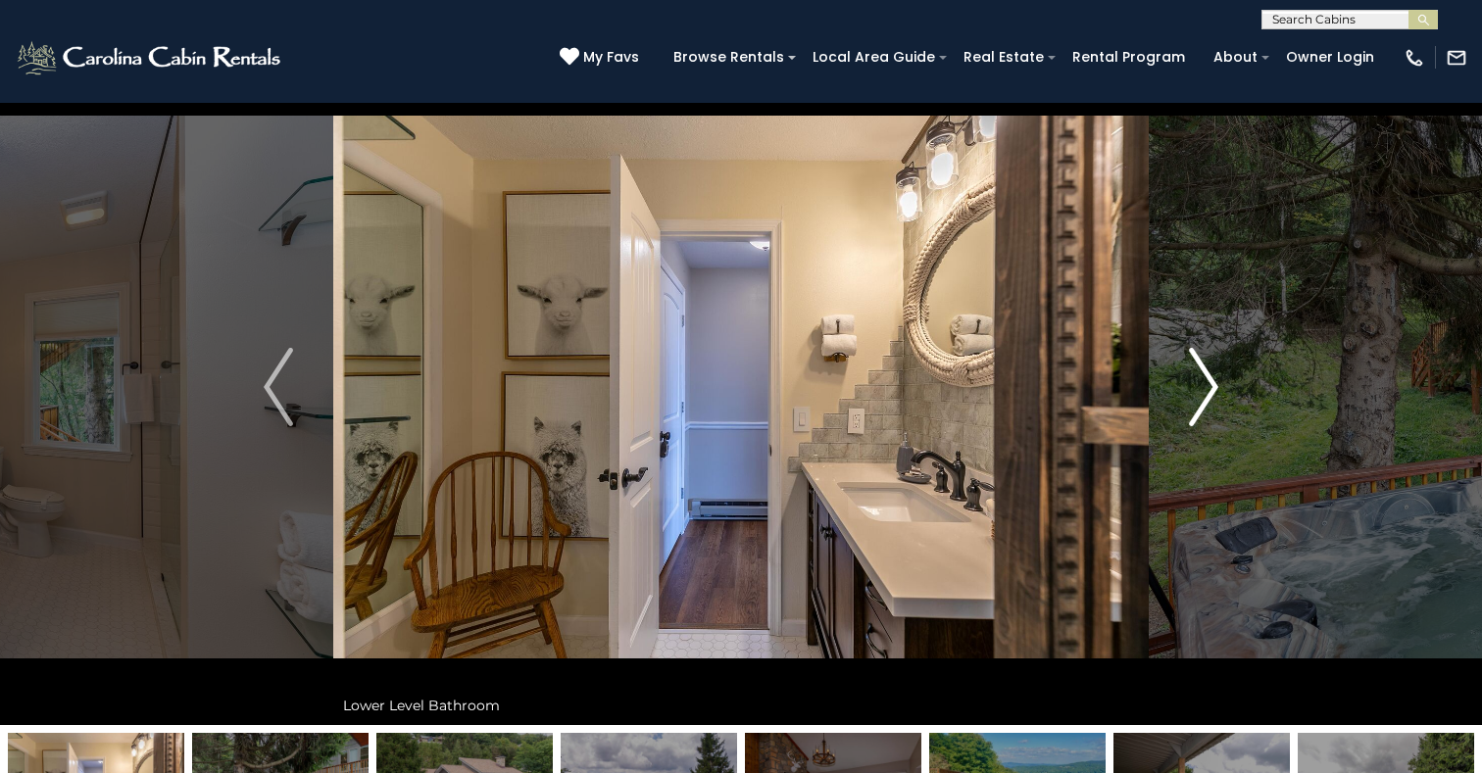
click at [1214, 379] on img "Next" at bounding box center [1203, 387] width 29 height 78
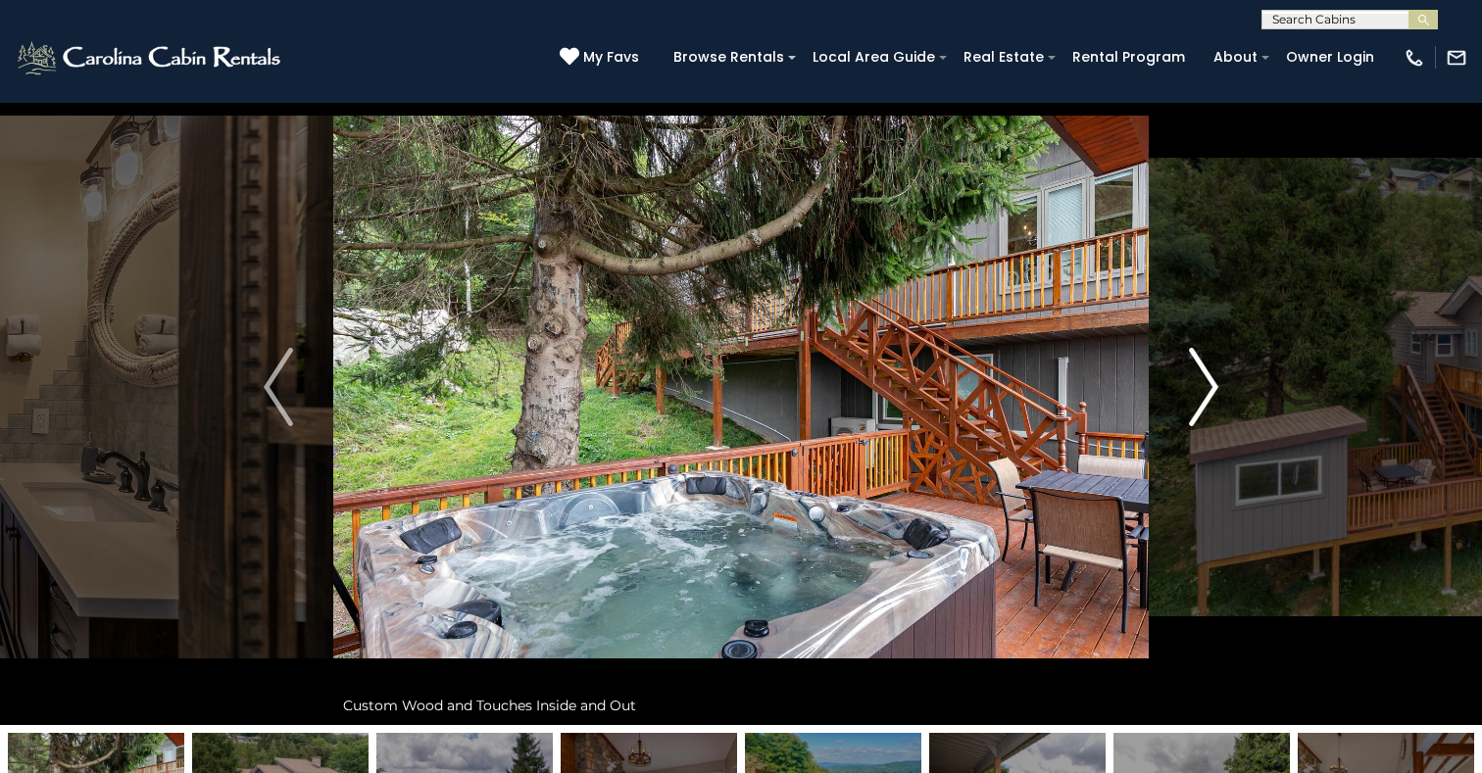
click at [1214, 378] on img "Next" at bounding box center [1203, 387] width 29 height 78
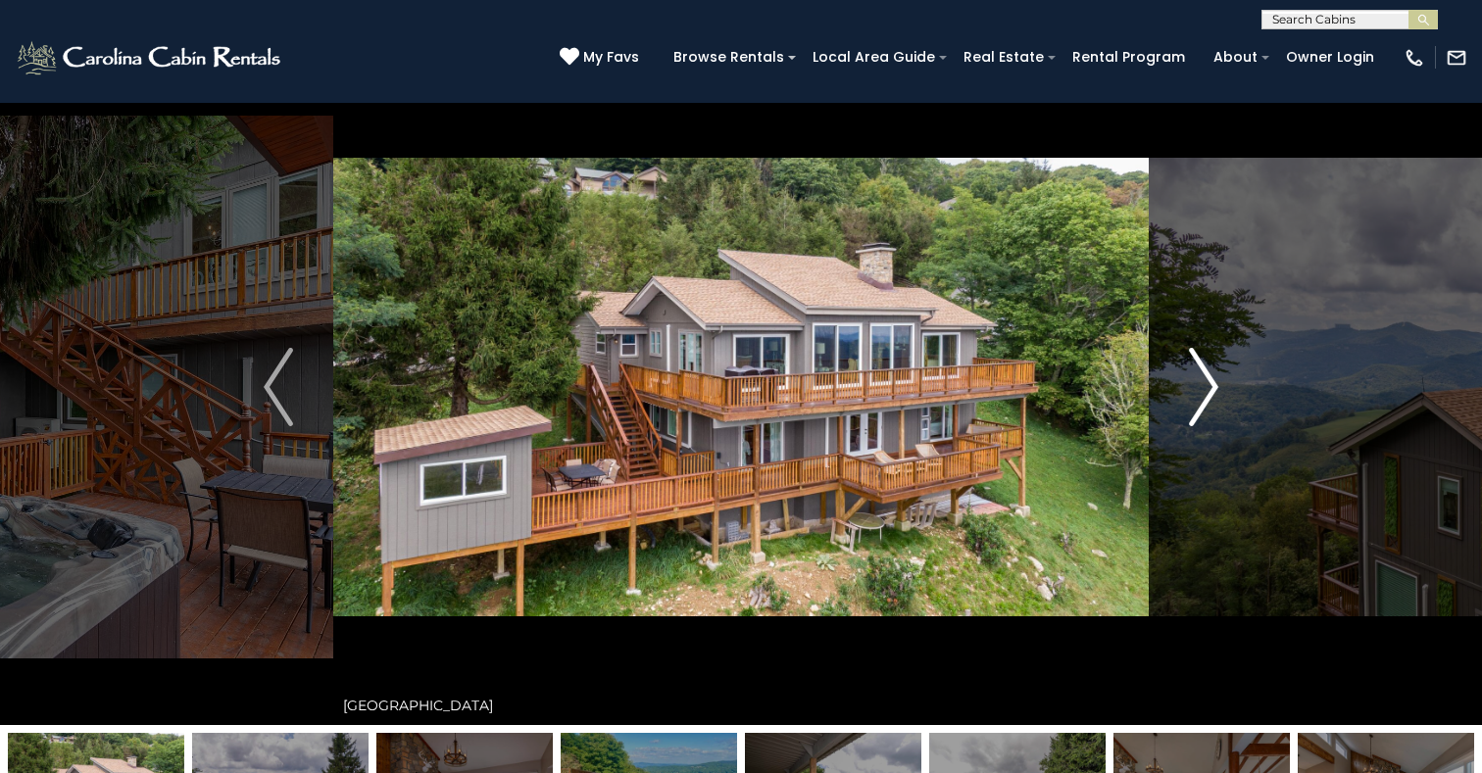
click at [1213, 376] on img "Next" at bounding box center [1203, 387] width 29 height 78
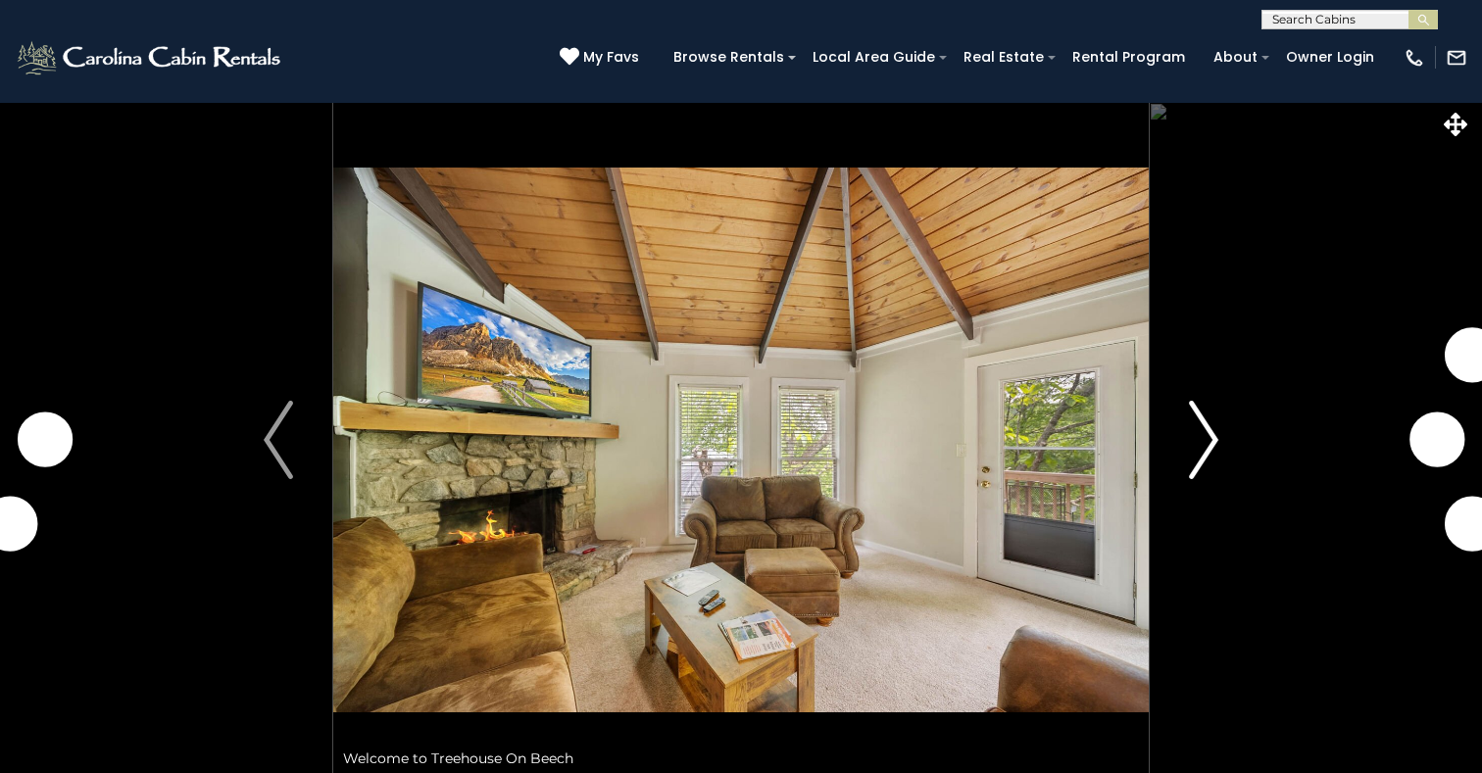
click at [1203, 438] on img "Next" at bounding box center [1203, 440] width 29 height 78
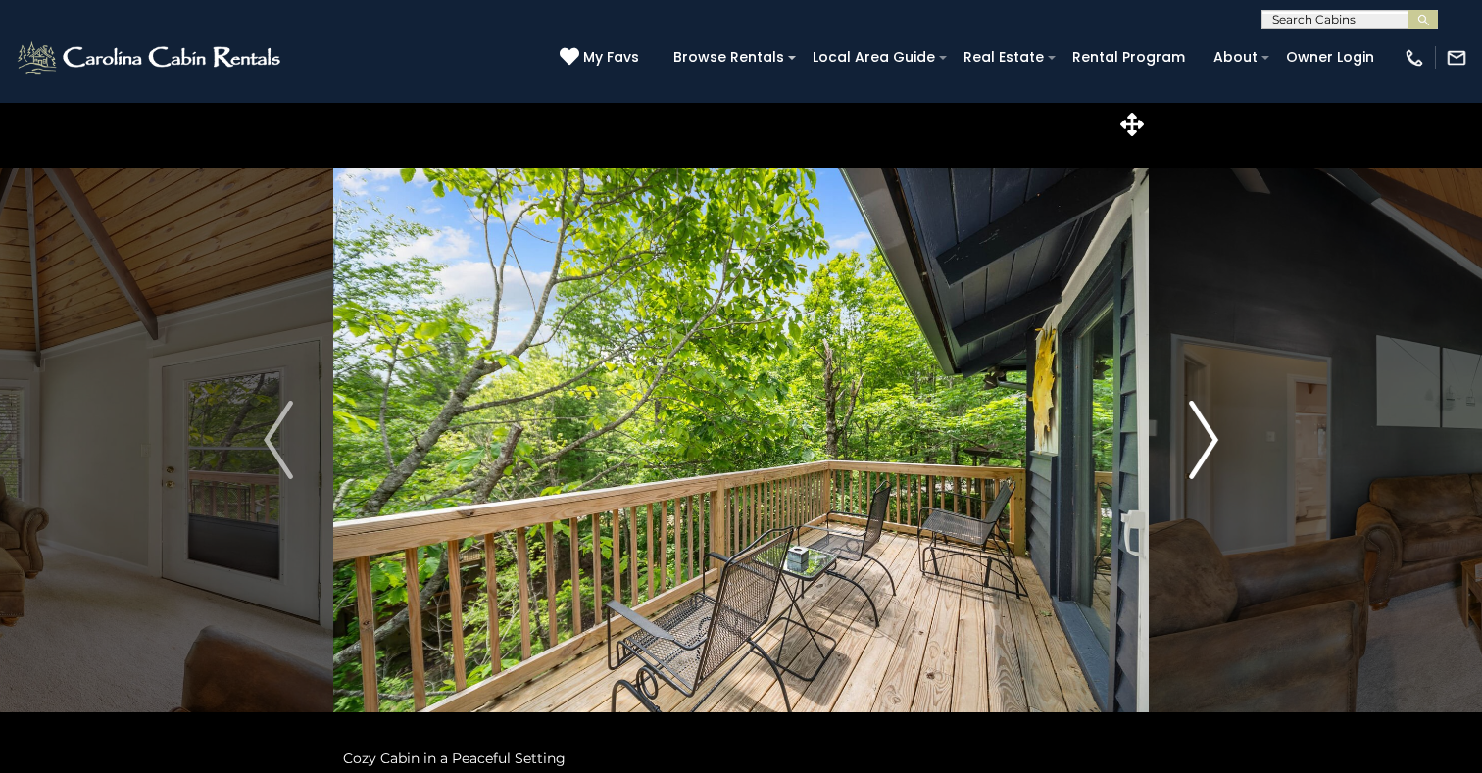
click at [1212, 438] on img "Next" at bounding box center [1203, 440] width 29 height 78
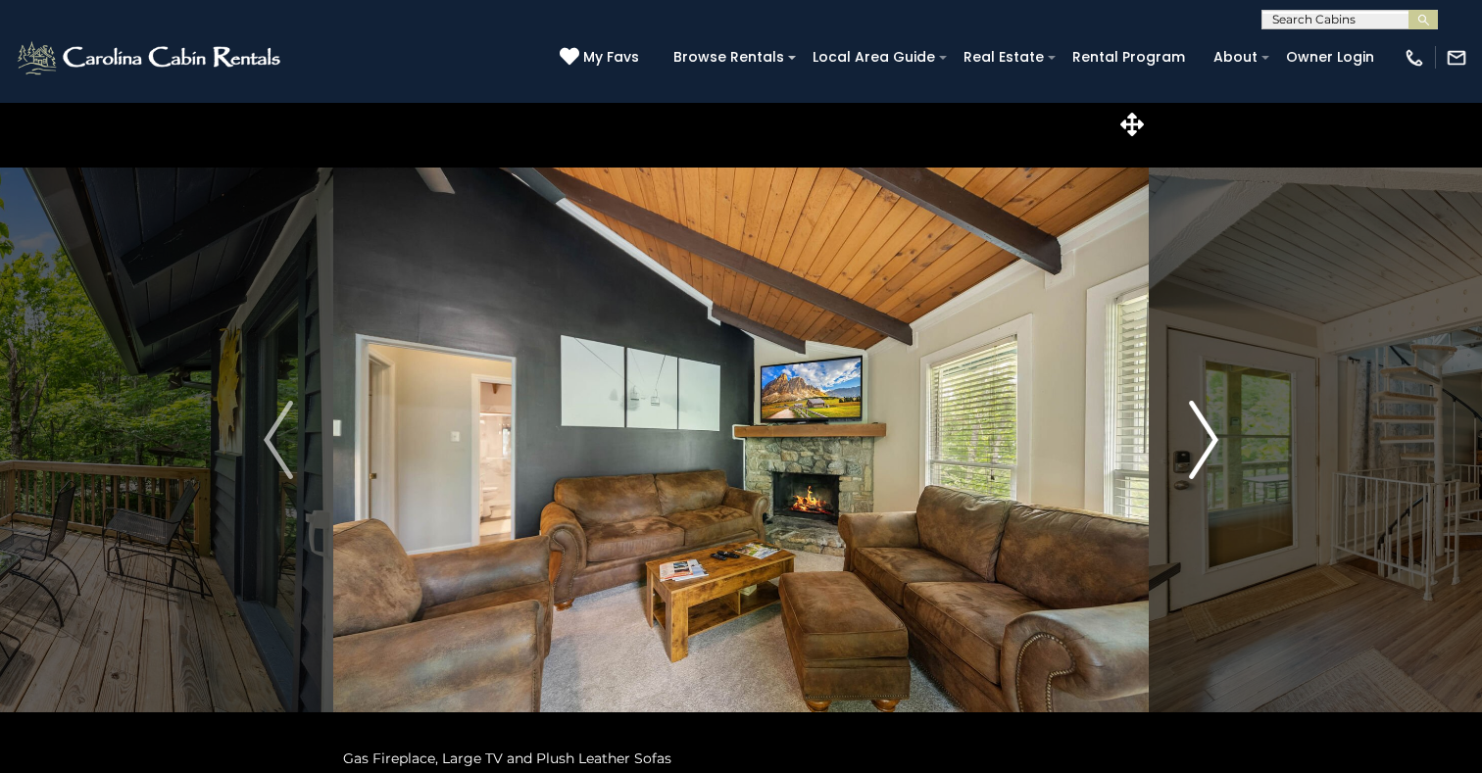
click at [1212, 438] on img "Next" at bounding box center [1203, 440] width 29 height 78
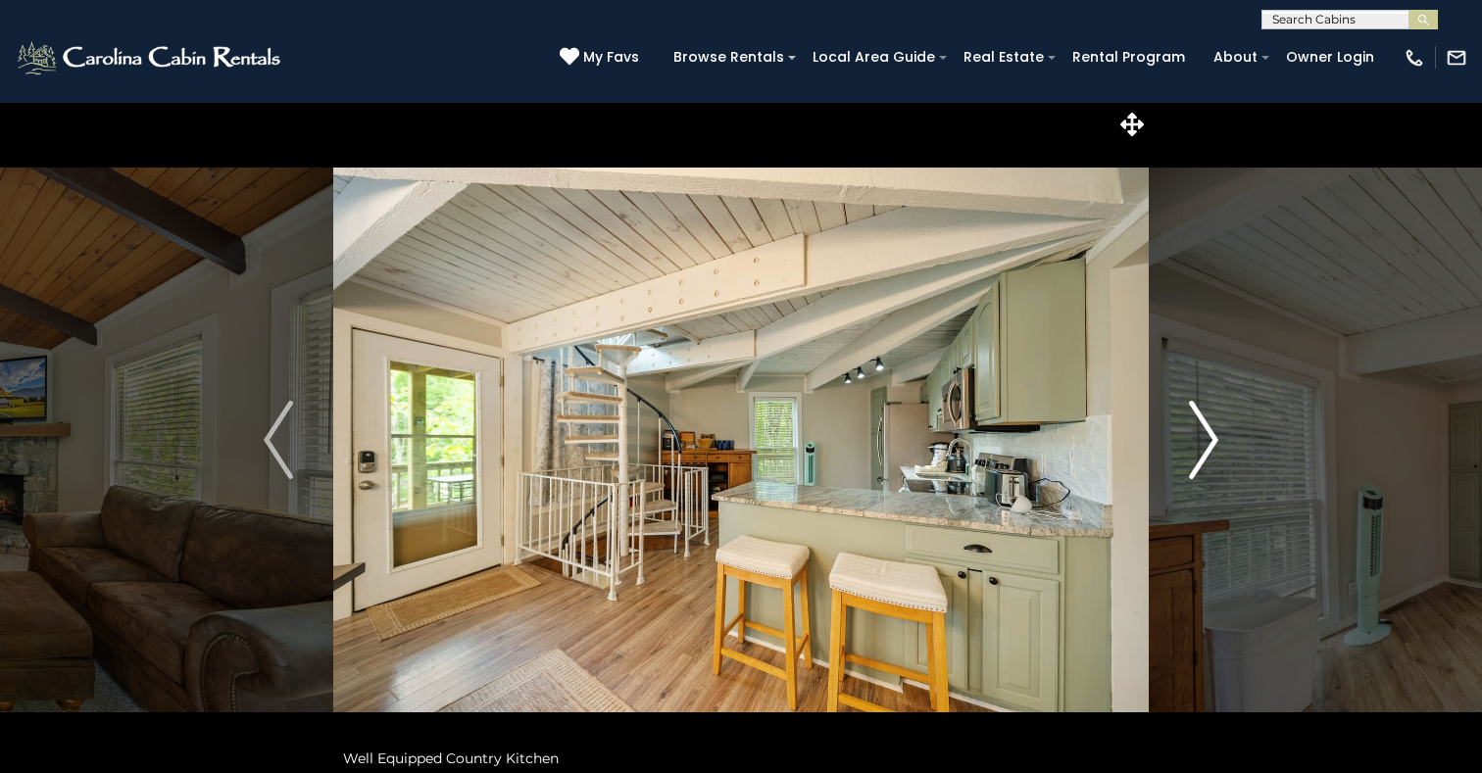
click at [1213, 438] on img "Next" at bounding box center [1203, 440] width 29 height 78
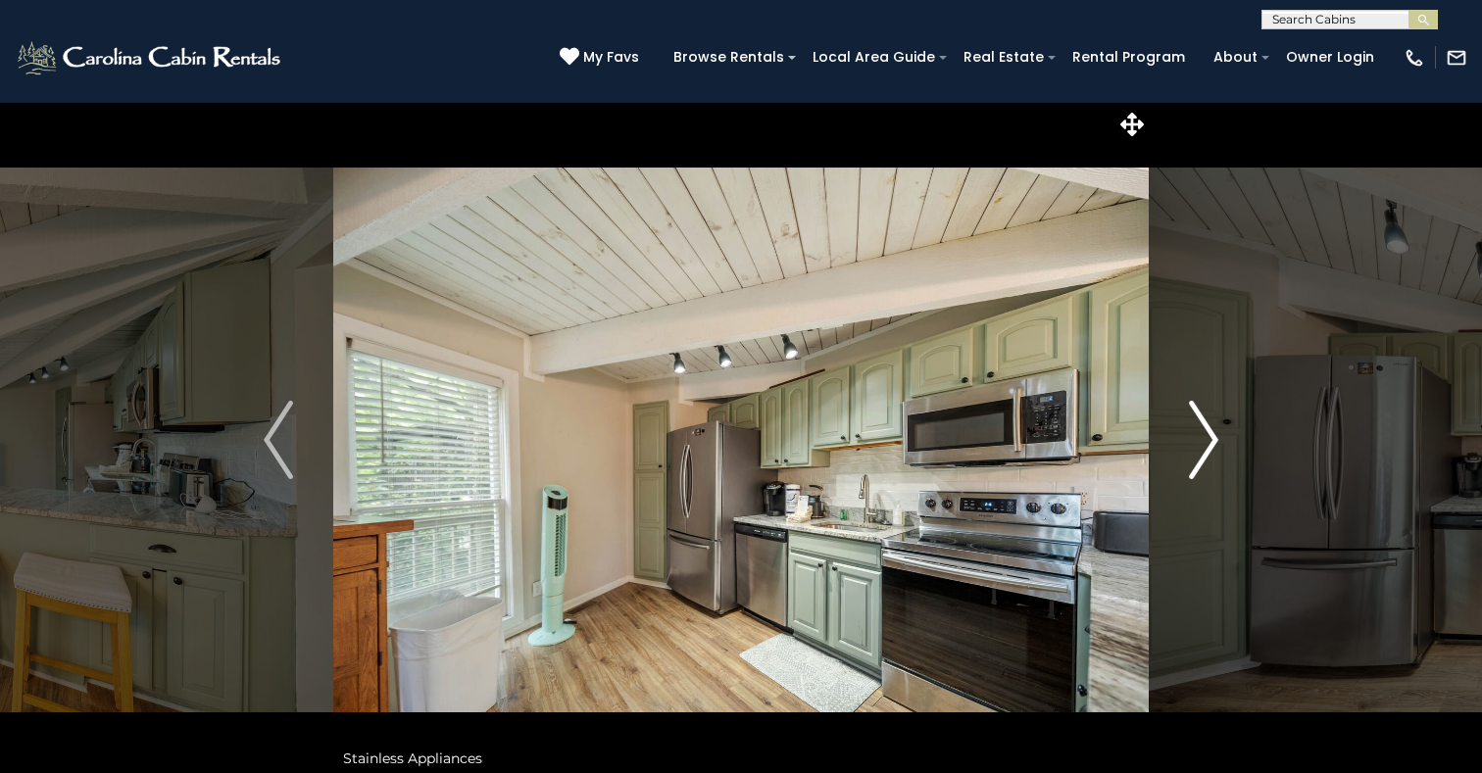
click at [1213, 438] on img "Next" at bounding box center [1203, 440] width 29 height 78
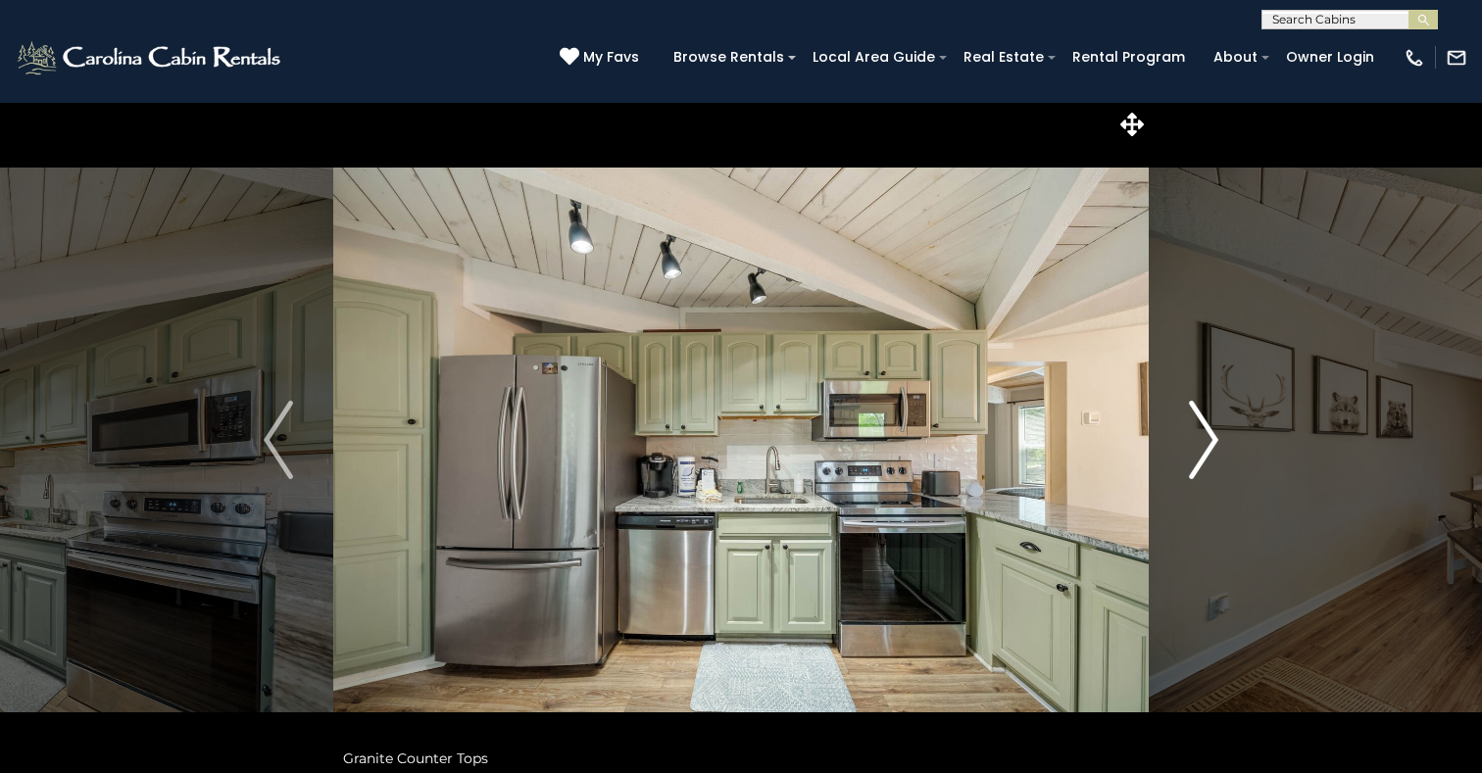
click at [1213, 438] on img "Next" at bounding box center [1203, 440] width 29 height 78
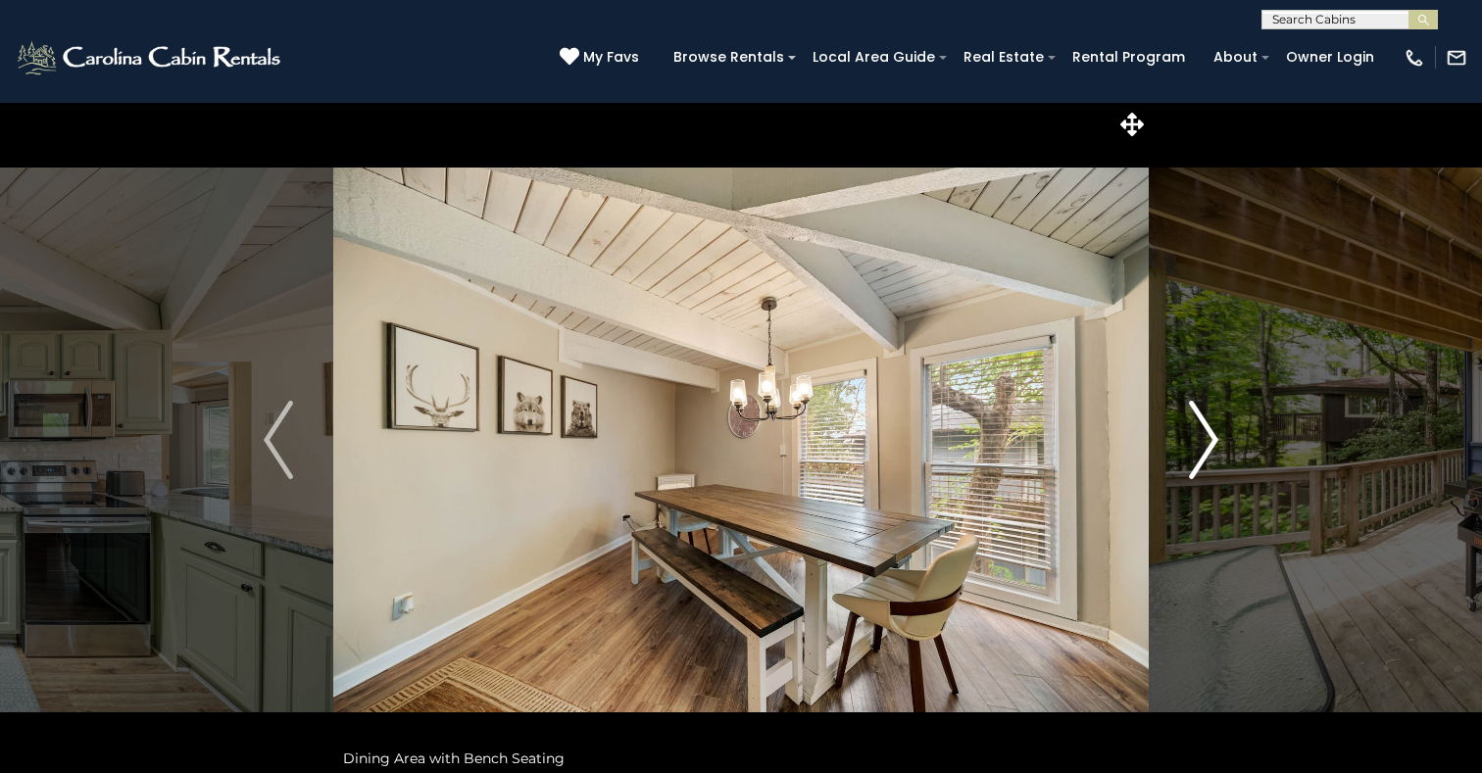
click at [1213, 438] on img "Next" at bounding box center [1203, 440] width 29 height 78
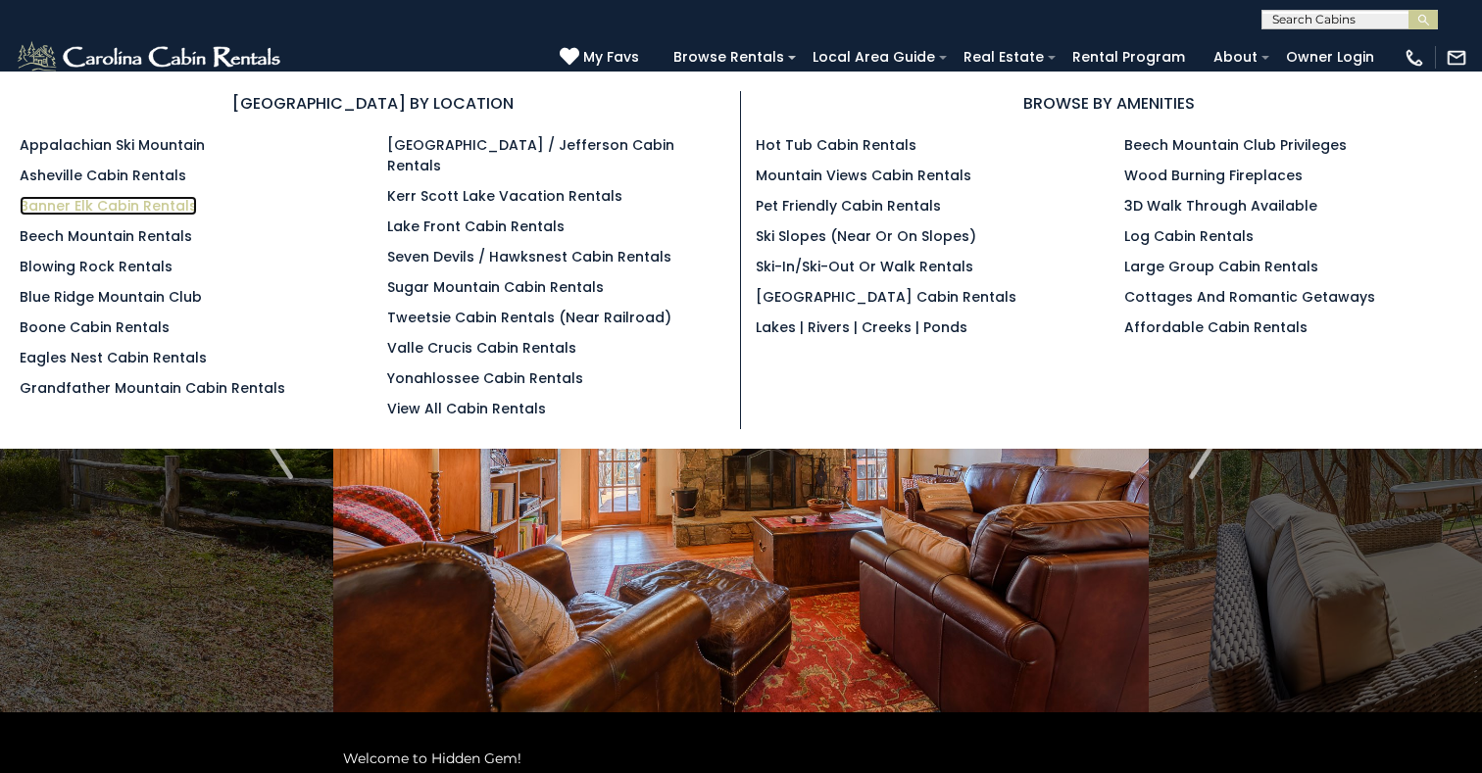
click at [133, 208] on link "Banner Elk Cabin Rentals" at bounding box center [108, 206] width 177 height 20
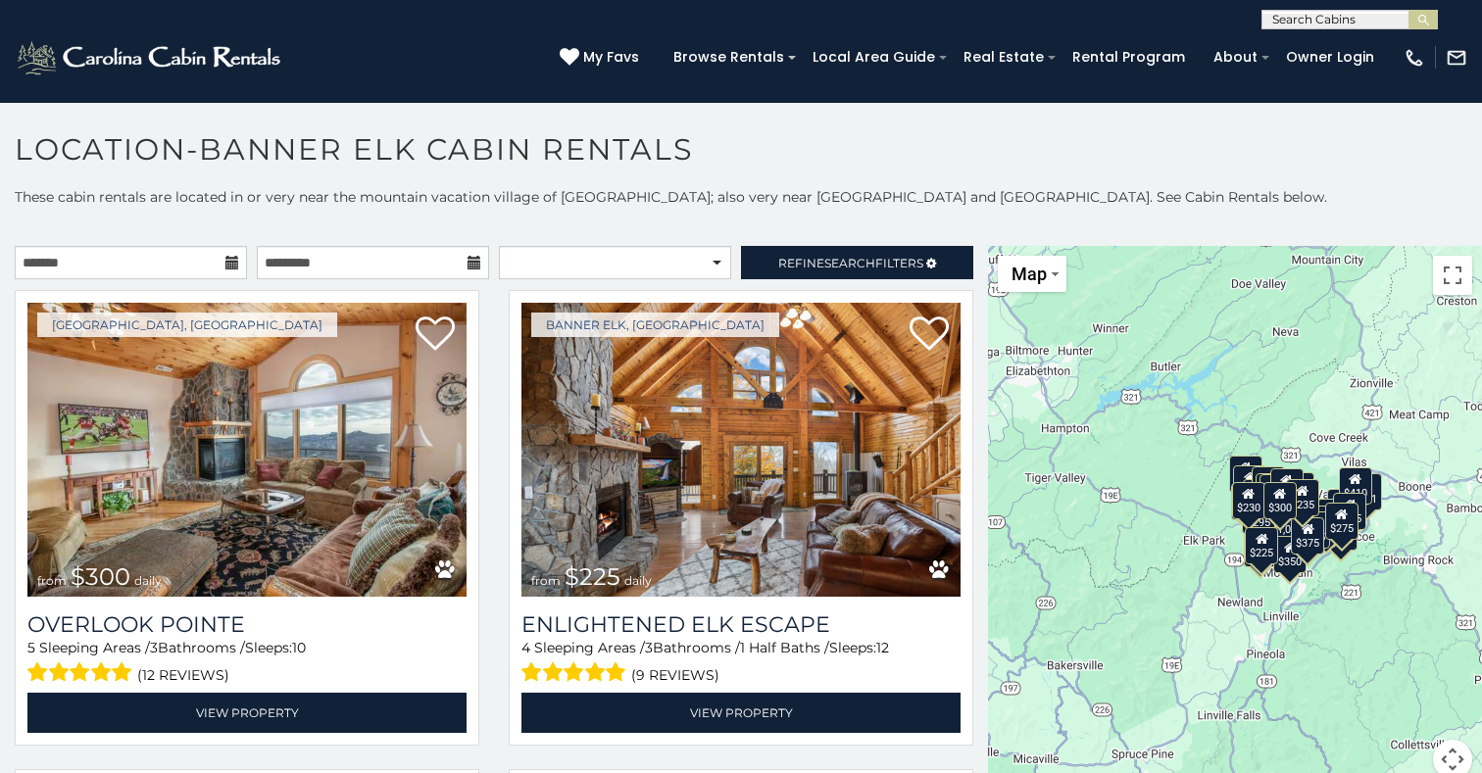
click at [227, 261] on icon at bounding box center [232, 263] width 14 height 14
click at [228, 261] on icon at bounding box center [232, 263] width 14 height 14
click at [238, 261] on icon at bounding box center [232, 263] width 14 height 14
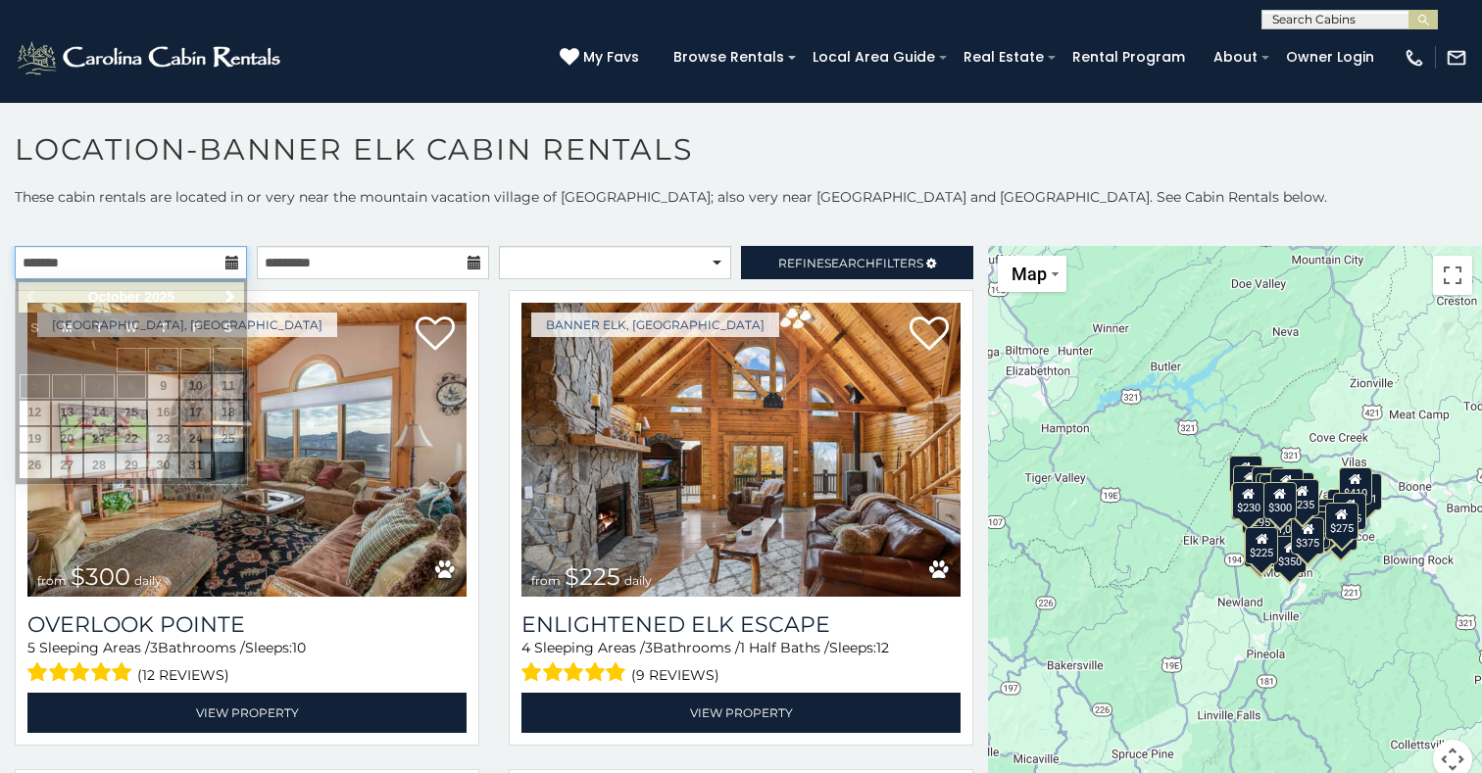
click at [147, 254] on input "text" at bounding box center [131, 262] width 232 height 33
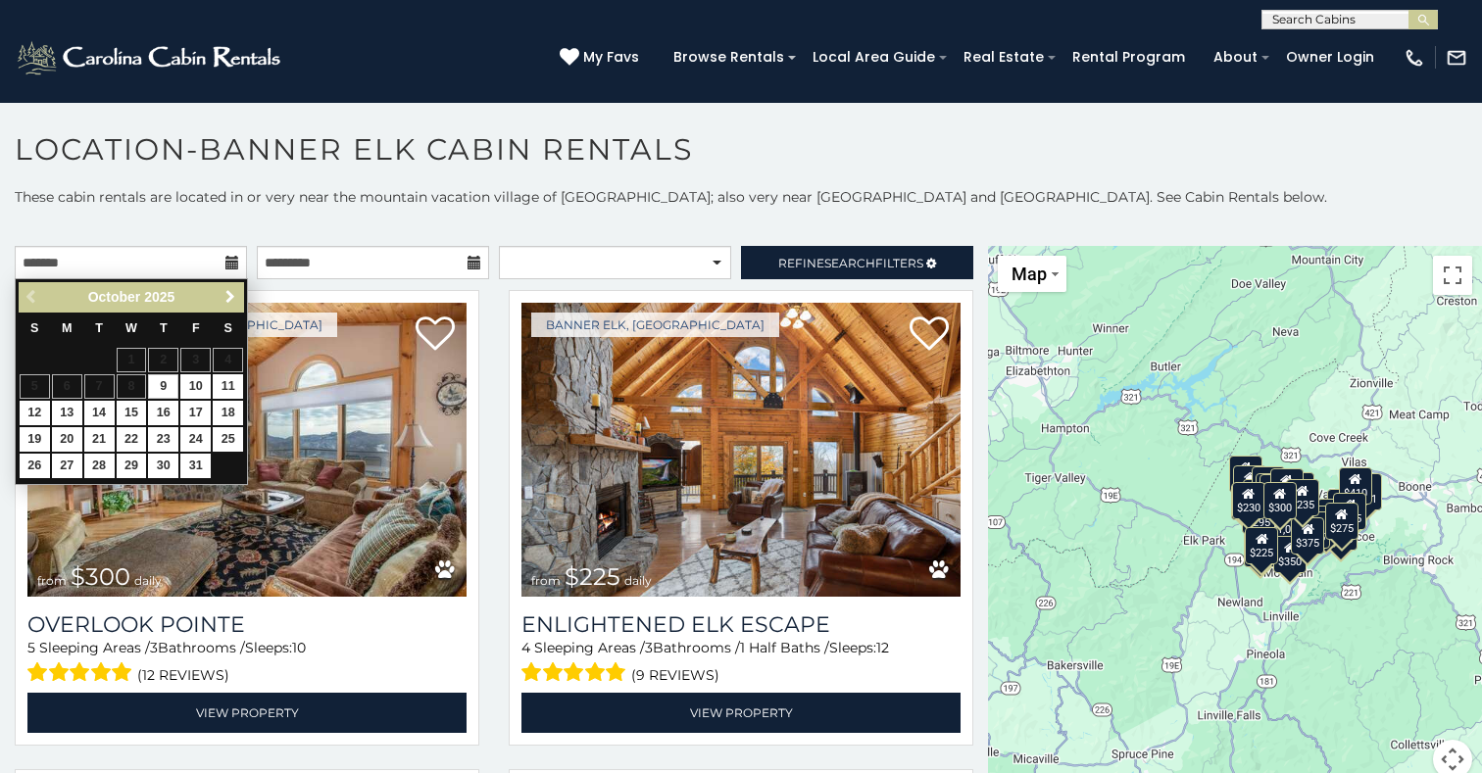
click at [238, 296] on link "Next" at bounding box center [230, 297] width 25 height 25
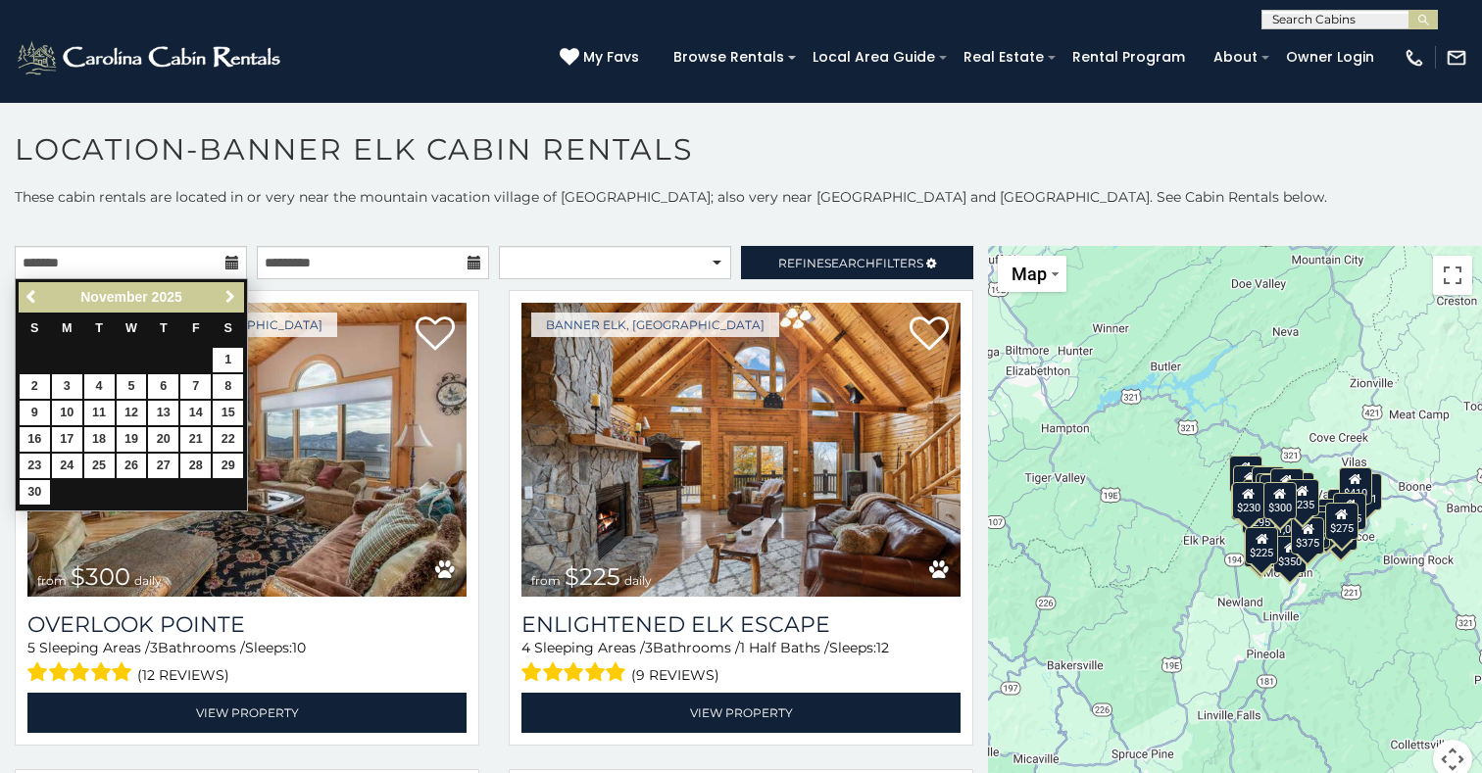
click at [237, 296] on span "Next" at bounding box center [230, 297] width 16 height 16
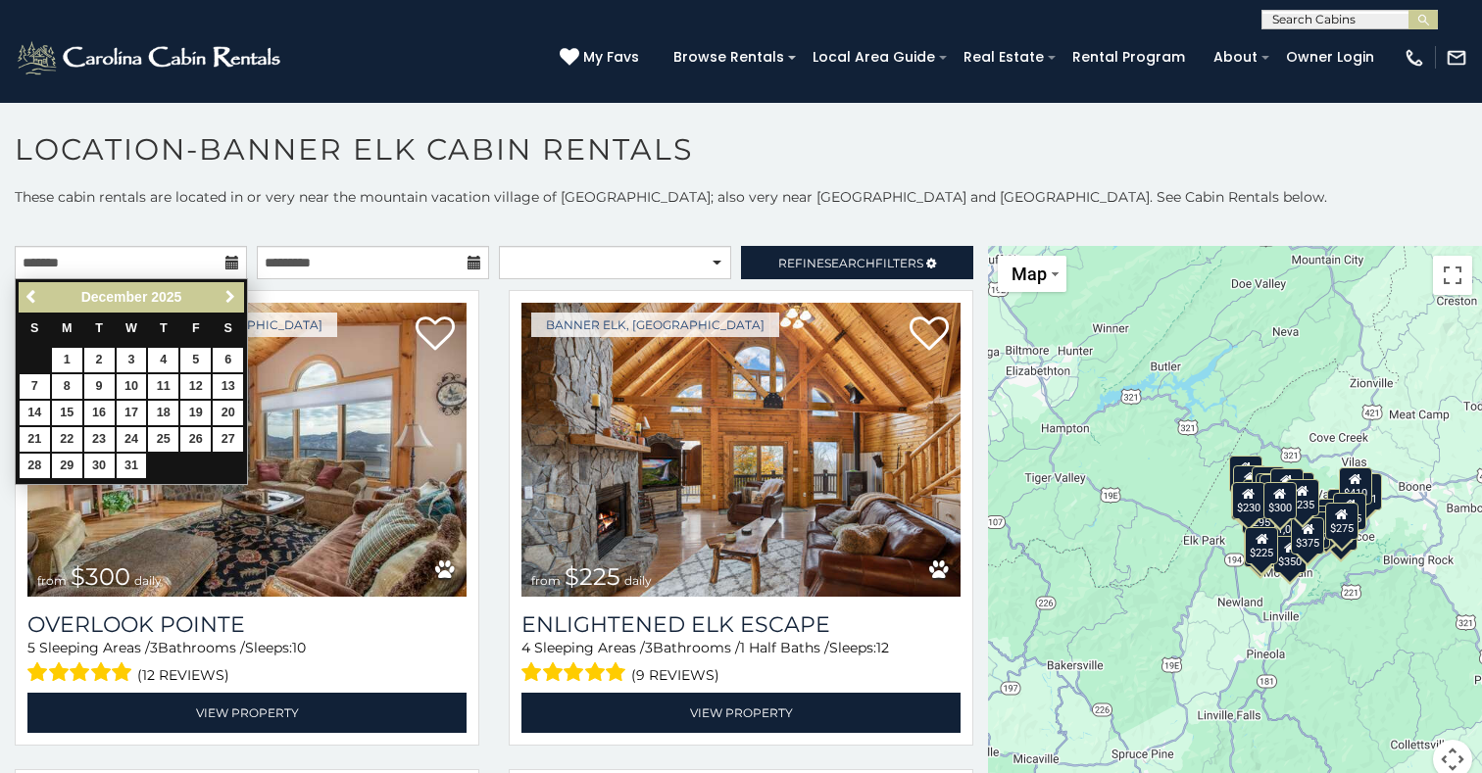
click at [237, 296] on span "Next" at bounding box center [230, 297] width 16 height 16
click at [25, 298] on span "Previous" at bounding box center [33, 297] width 16 height 16
click at [33, 435] on link "21" at bounding box center [35, 439] width 30 height 25
type input "**********"
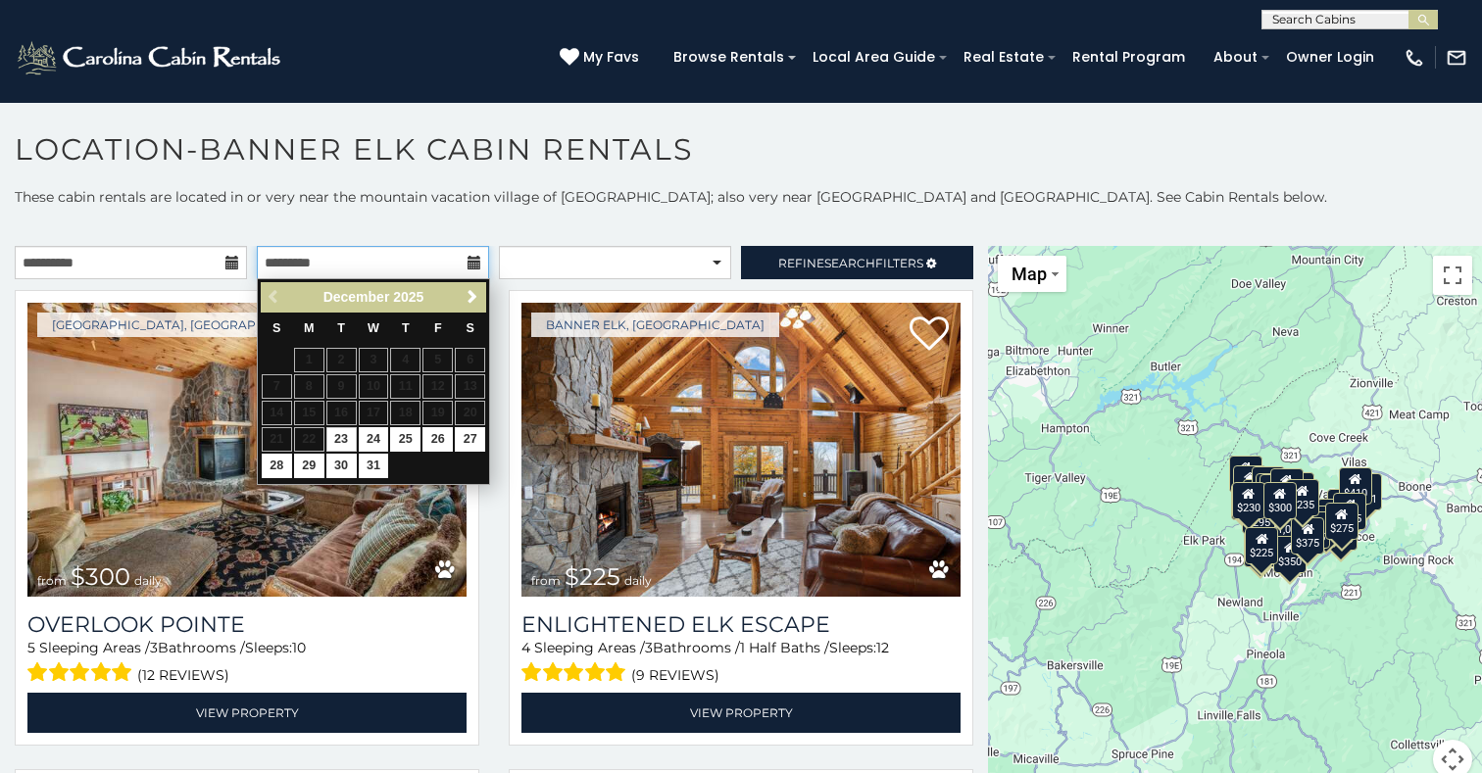
click at [384, 268] on input "text" at bounding box center [373, 262] width 232 height 33
click at [280, 457] on link "28" at bounding box center [277, 466] width 30 height 25
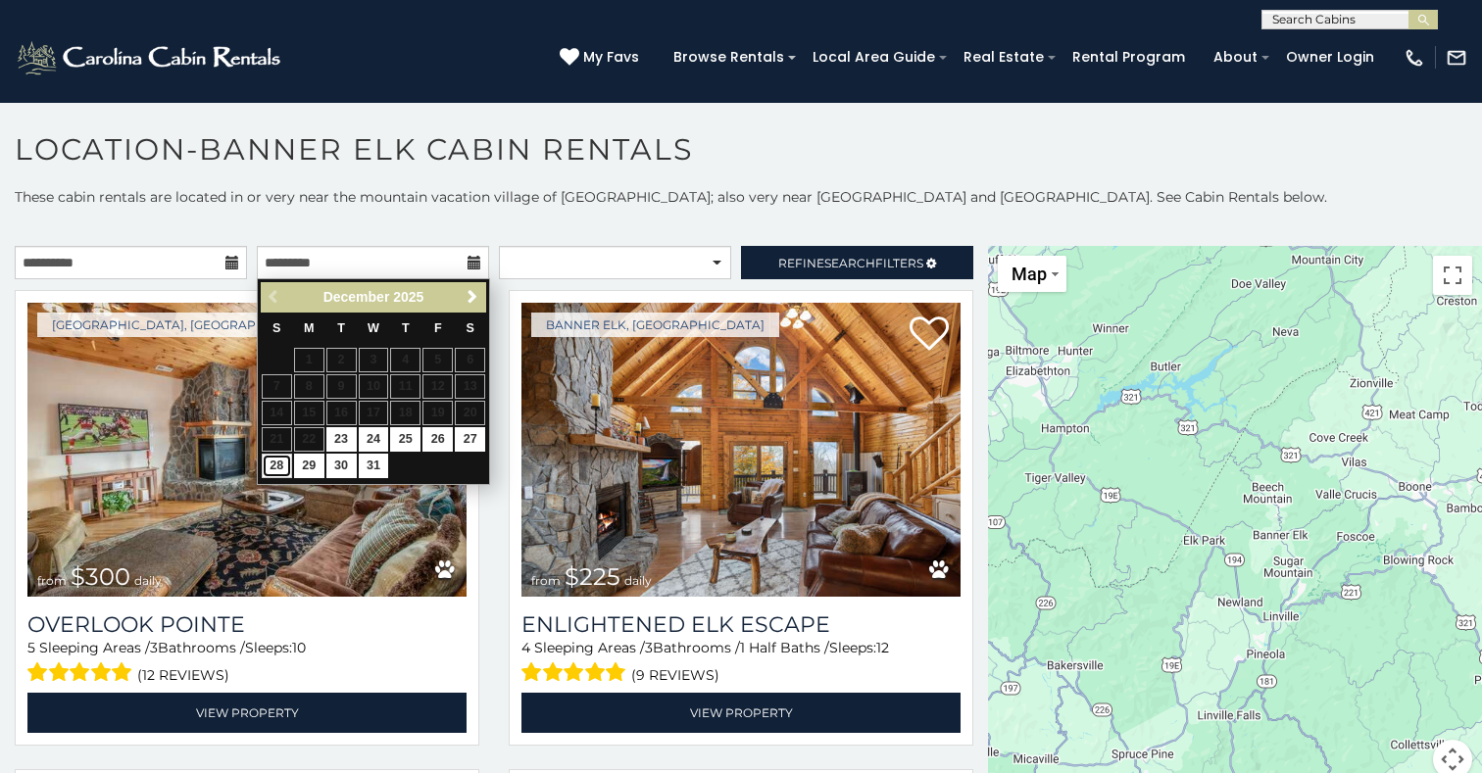
type input "**********"
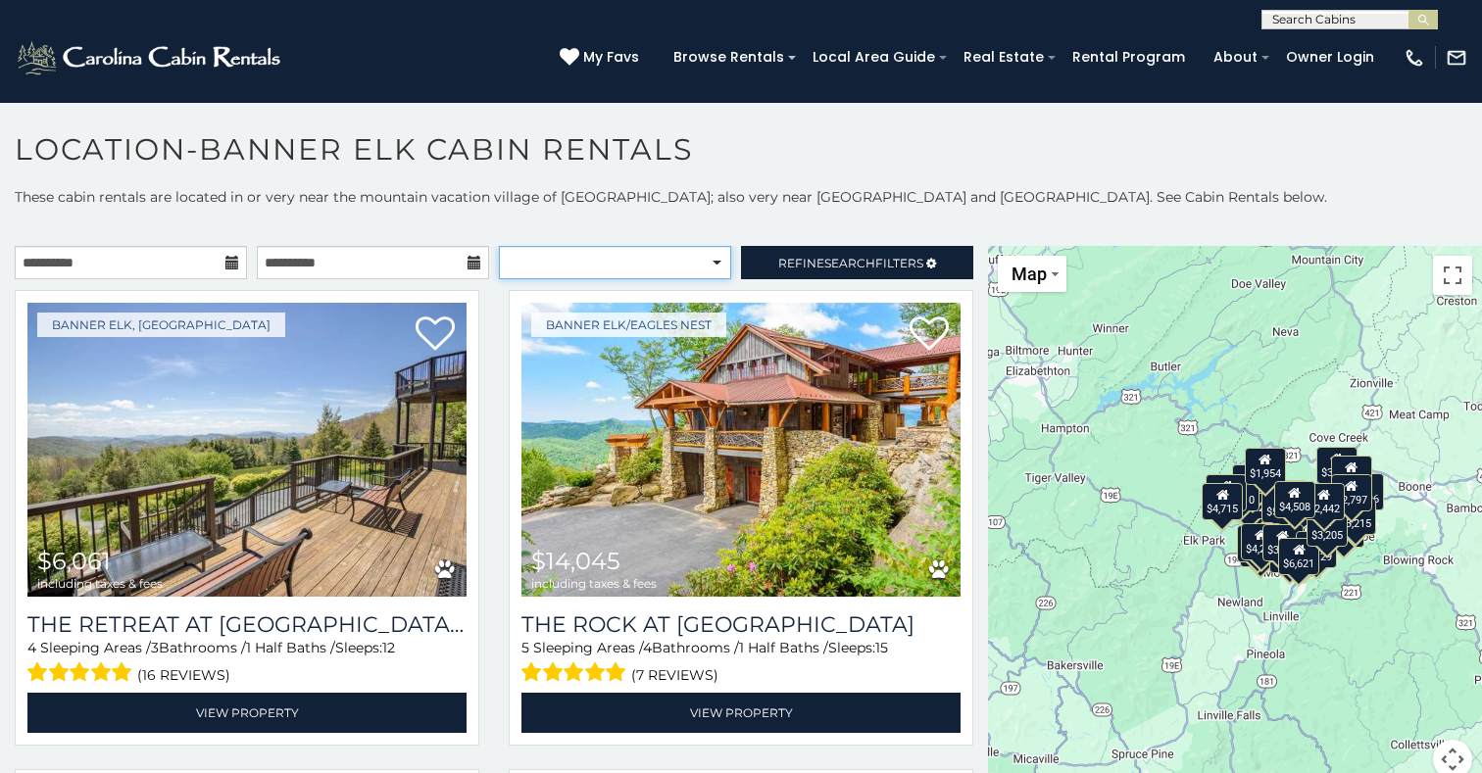
click at [499, 246] on select "**********" at bounding box center [615, 262] width 232 height 33
select select "*********"
click option "**********" at bounding box center [0, 0] width 0 height 0
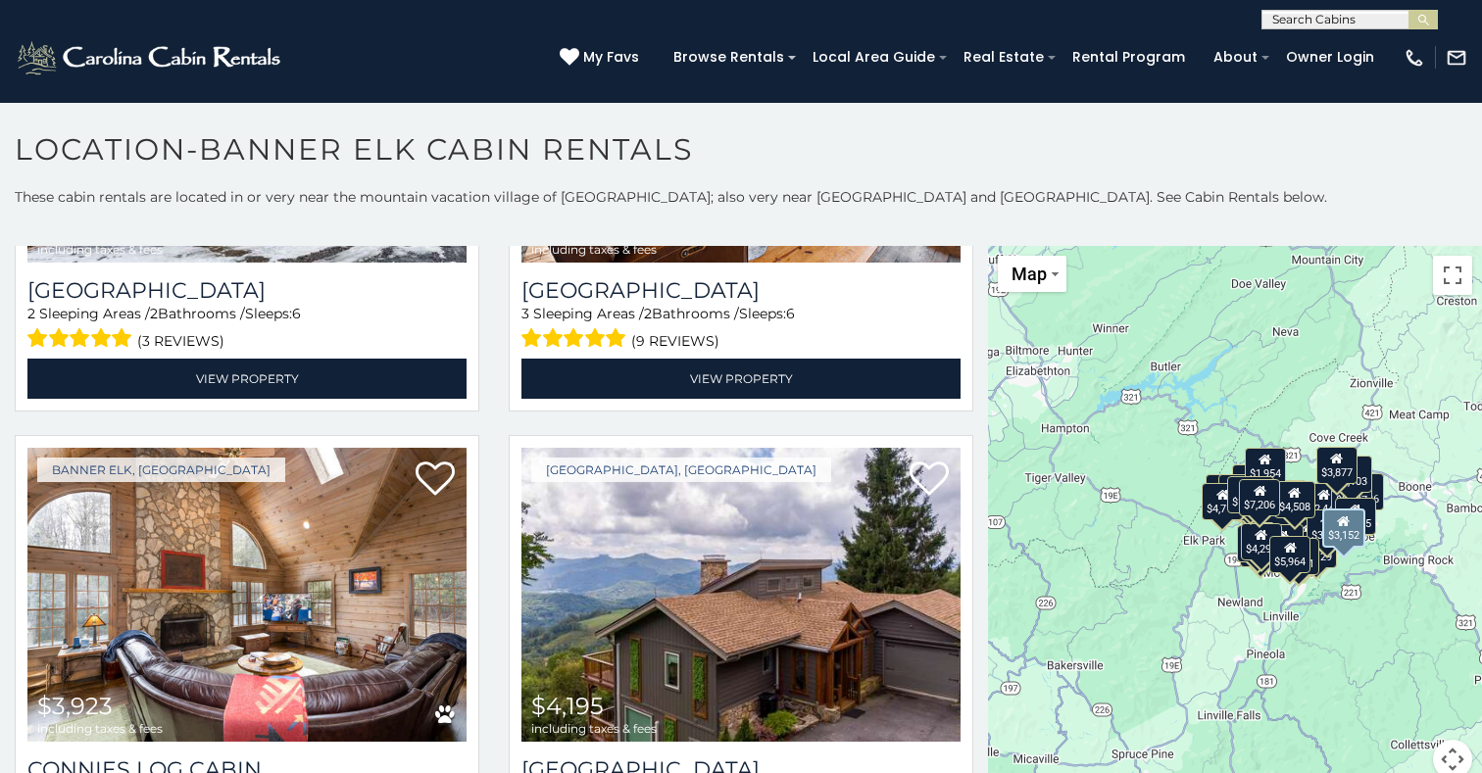
scroll to position [1960, 0]
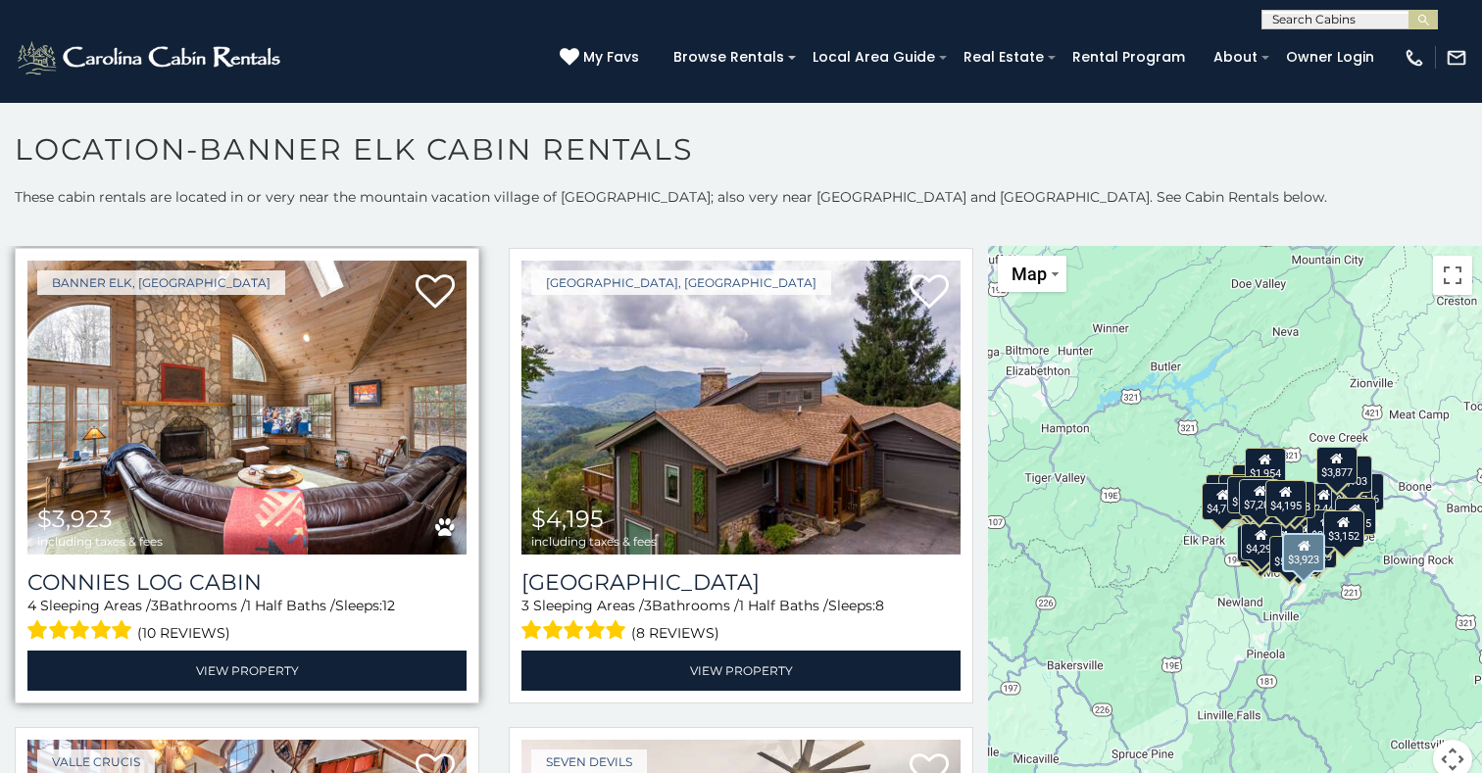
click at [271, 446] on img at bounding box center [246, 408] width 439 height 294
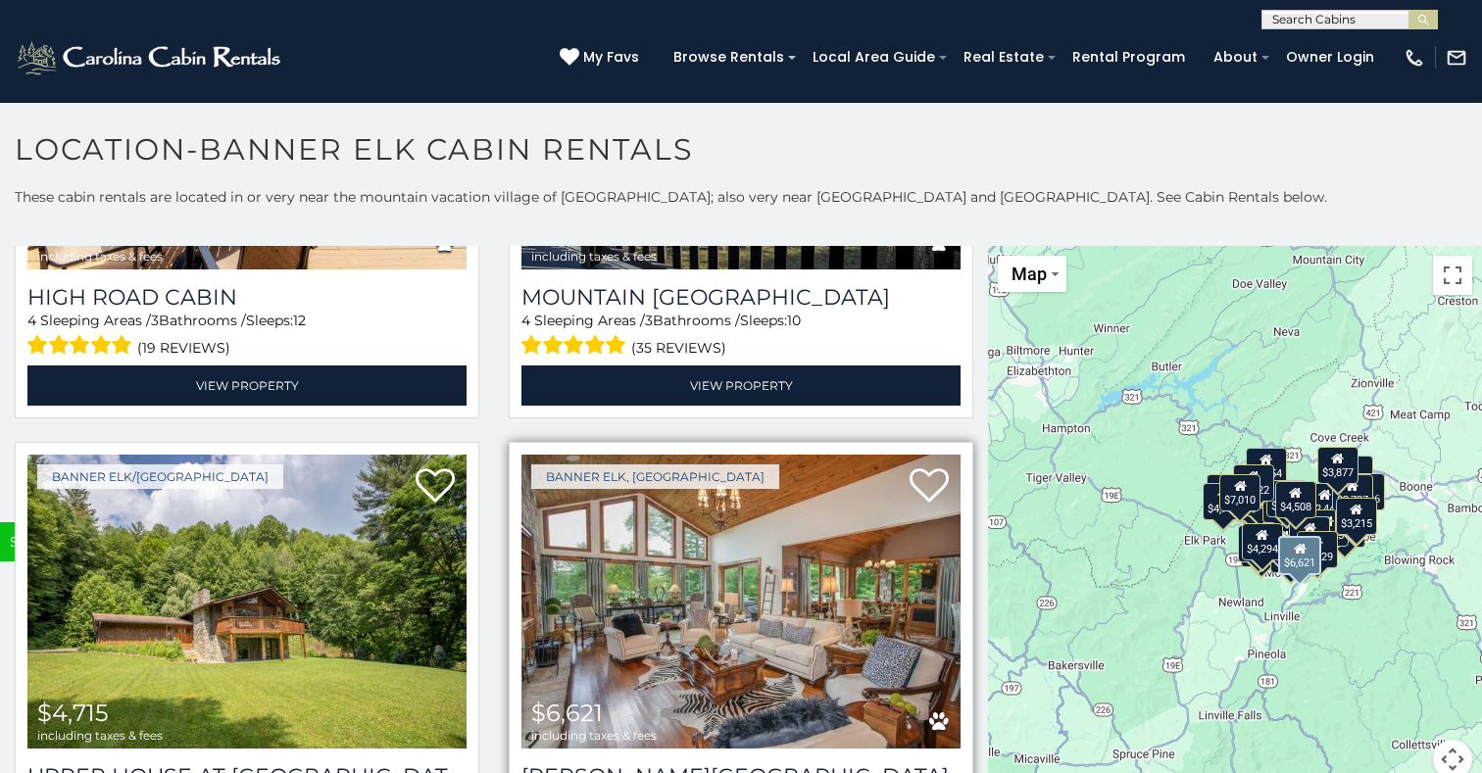
scroll to position [6680, 0]
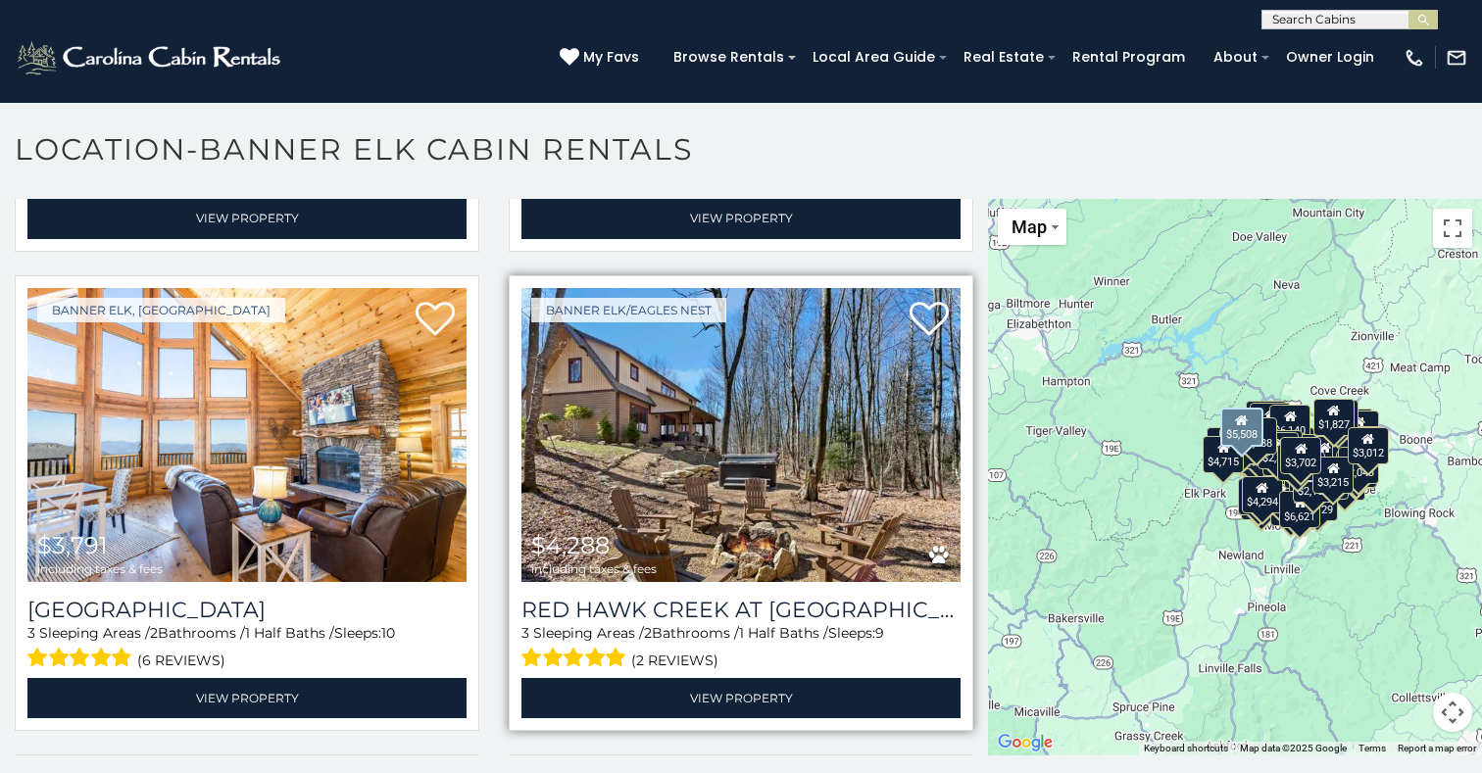
scroll to position [10495, 0]
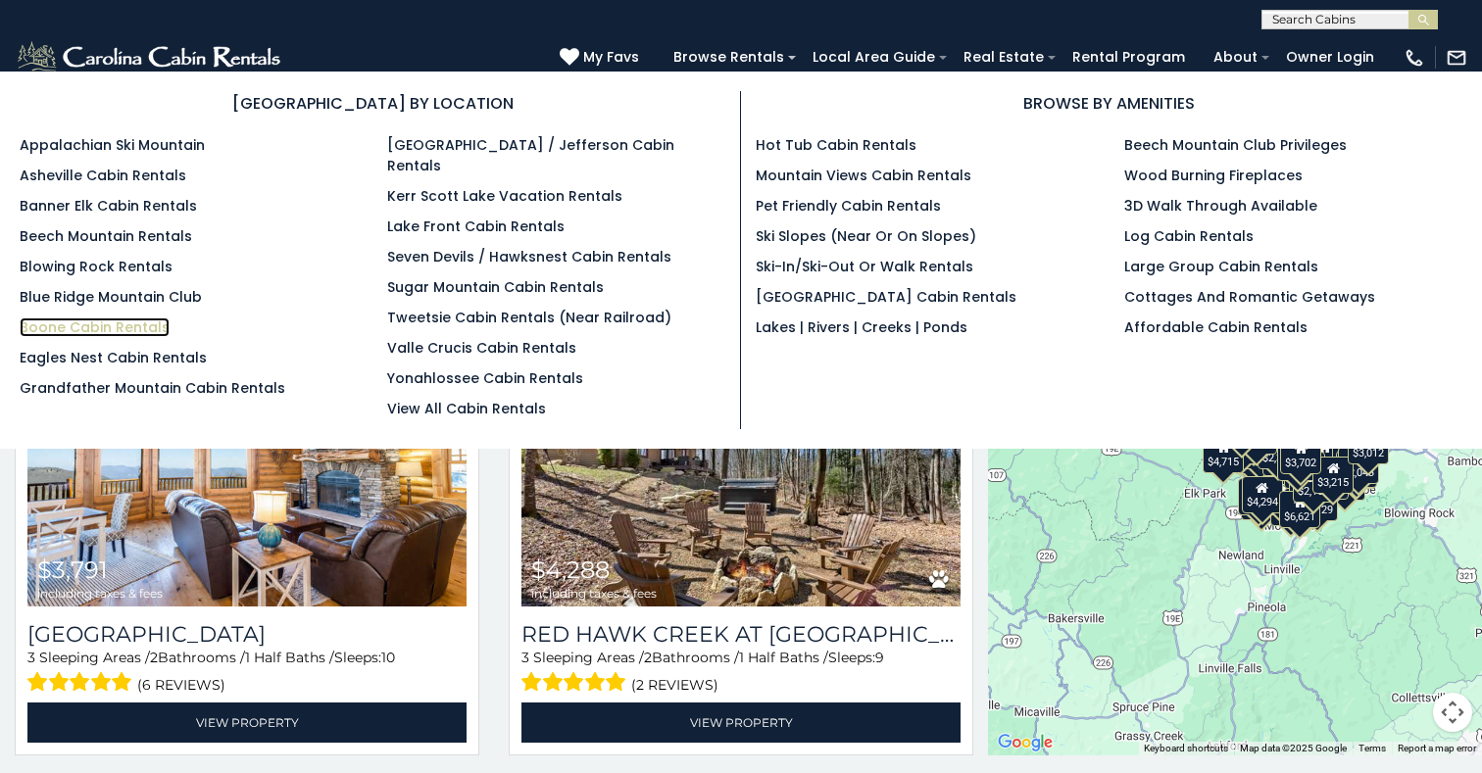
click at [58, 324] on link "Boone Cabin Rentals" at bounding box center [95, 328] width 150 height 20
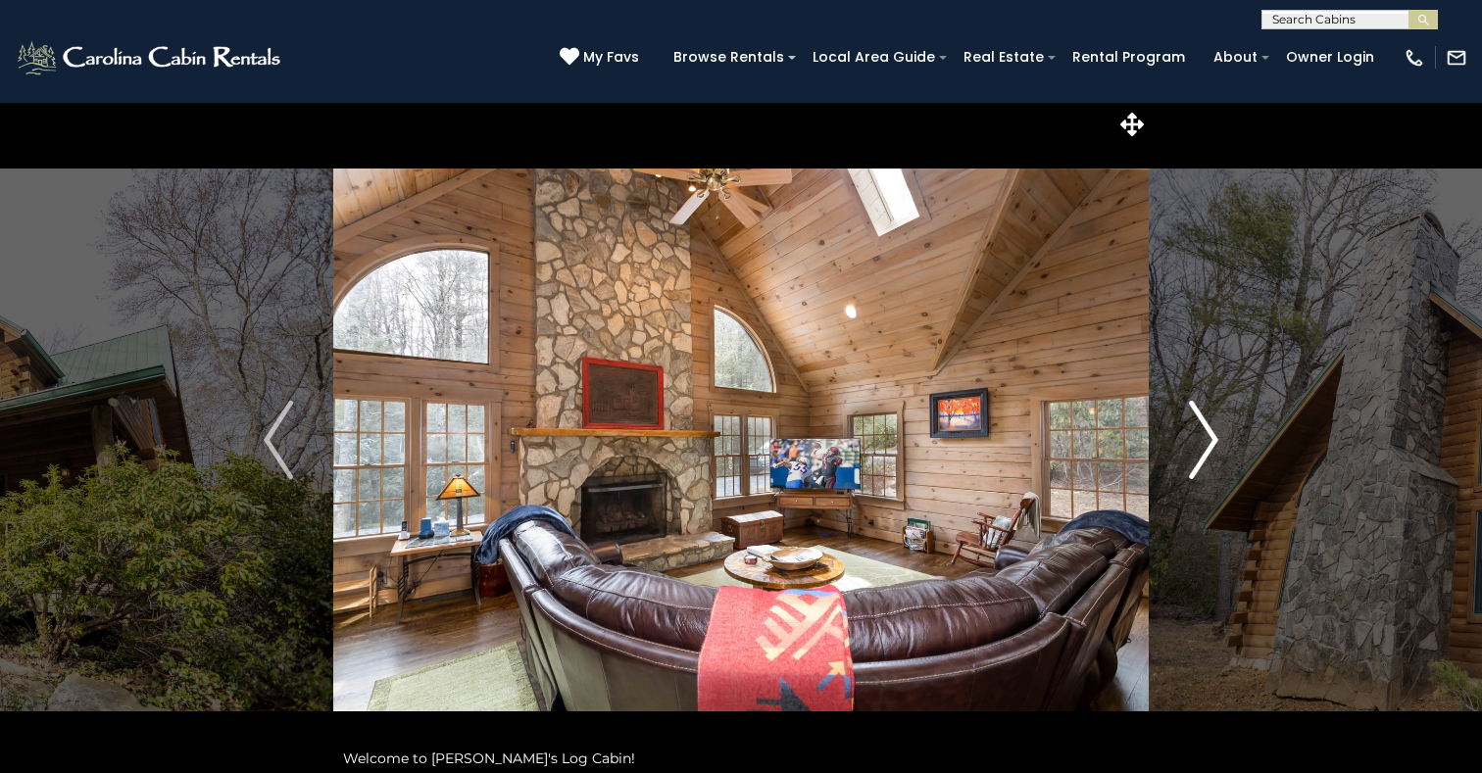
click at [1211, 446] on img "Next" at bounding box center [1203, 440] width 29 height 78
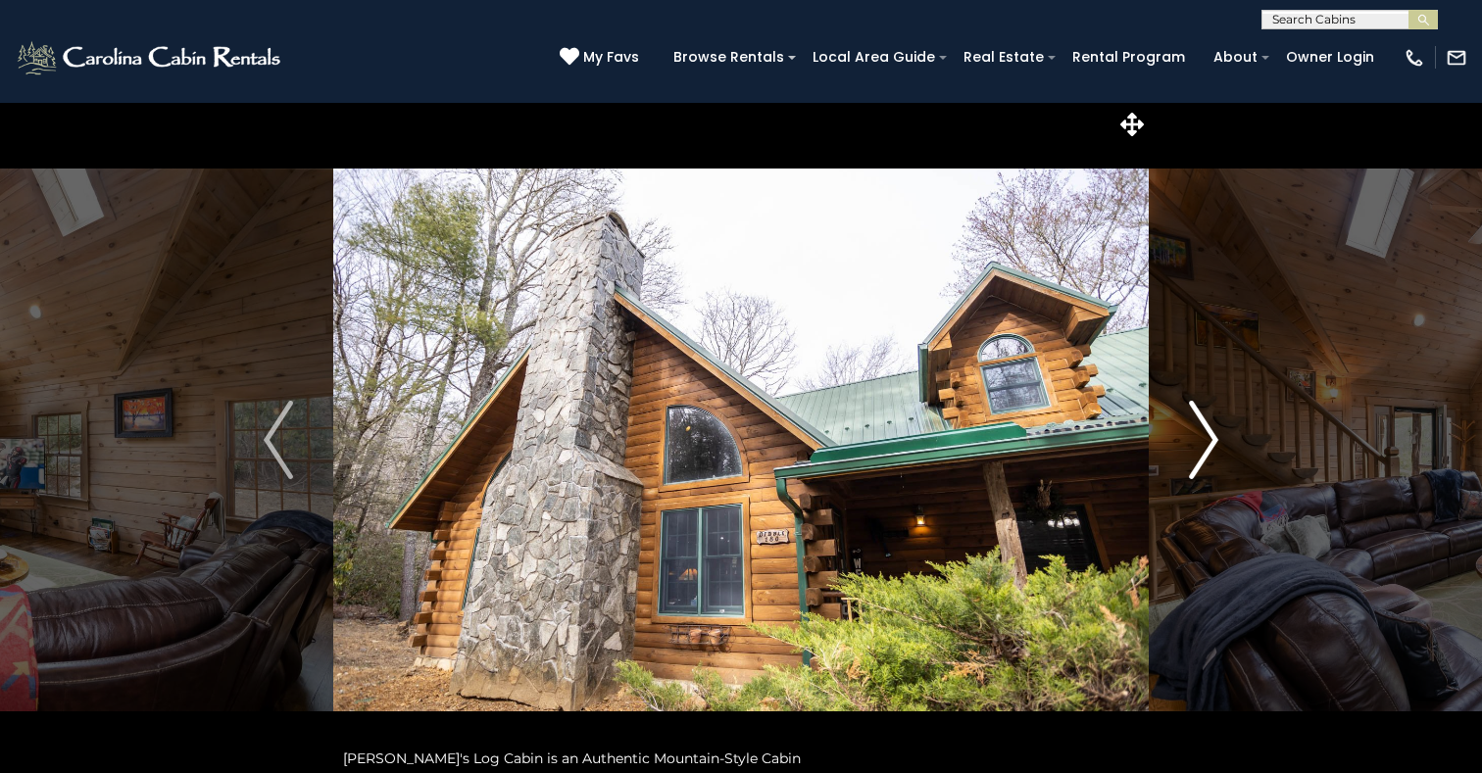
click at [1211, 445] on img "Next" at bounding box center [1203, 440] width 29 height 78
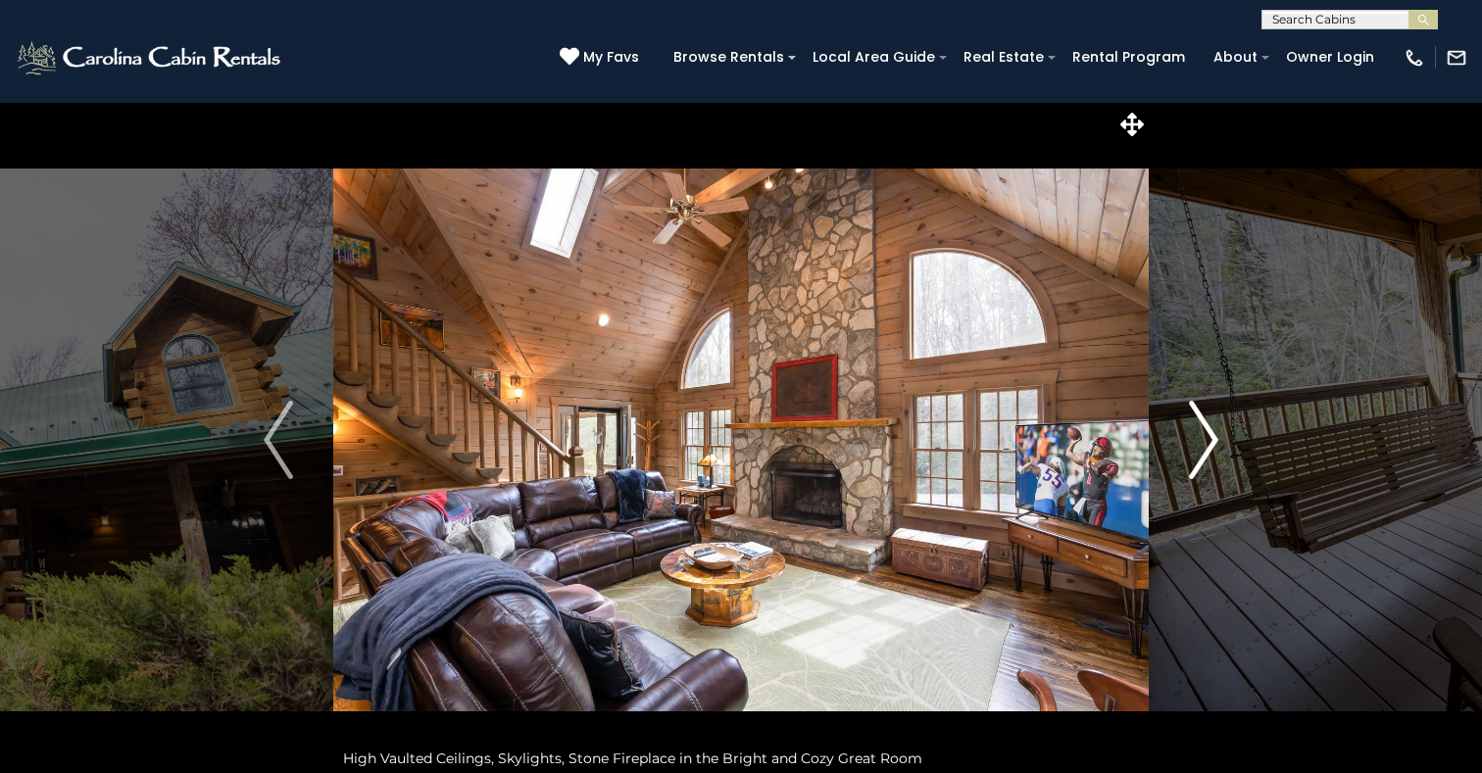
click at [1211, 445] on img "Next" at bounding box center [1203, 440] width 29 height 78
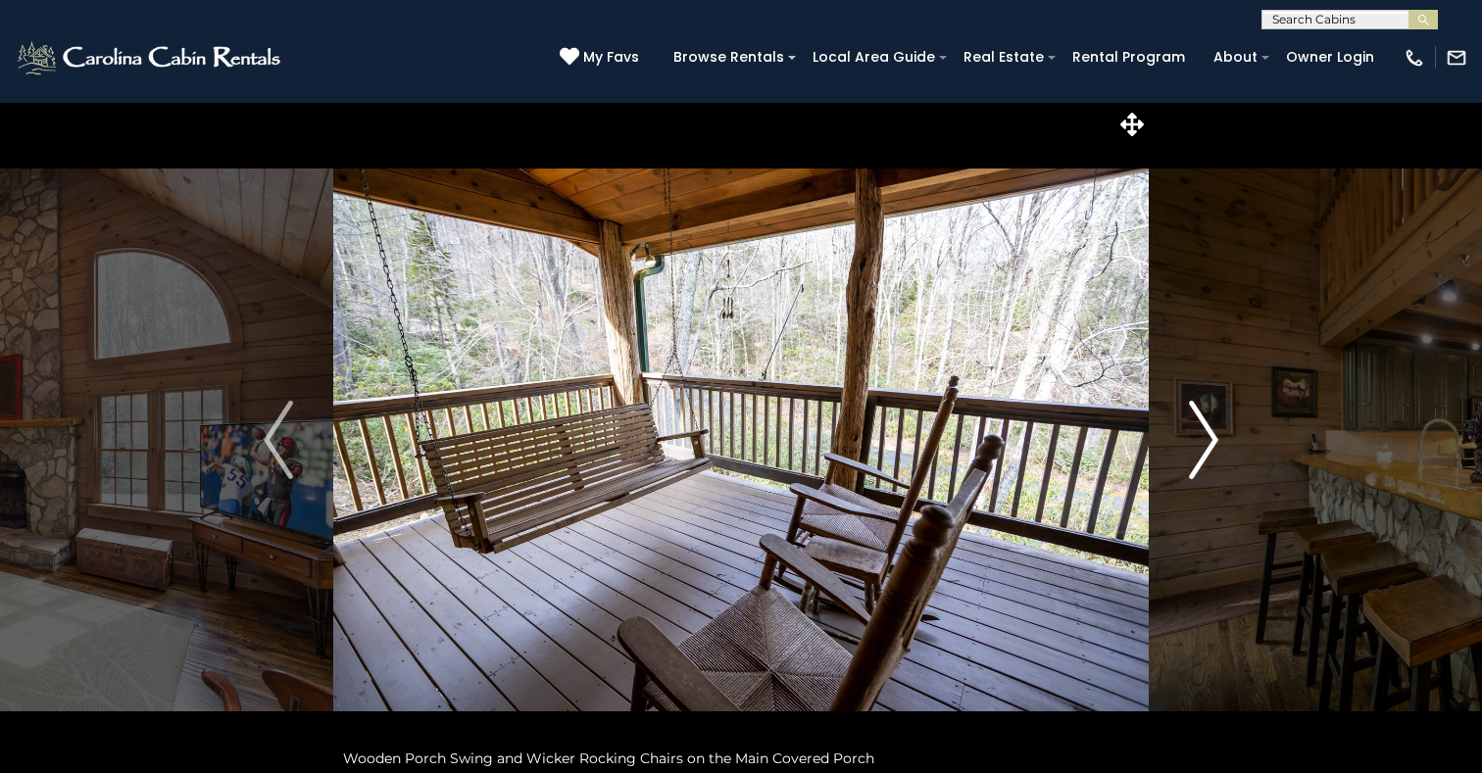
click at [1211, 445] on img "Next" at bounding box center [1203, 440] width 29 height 78
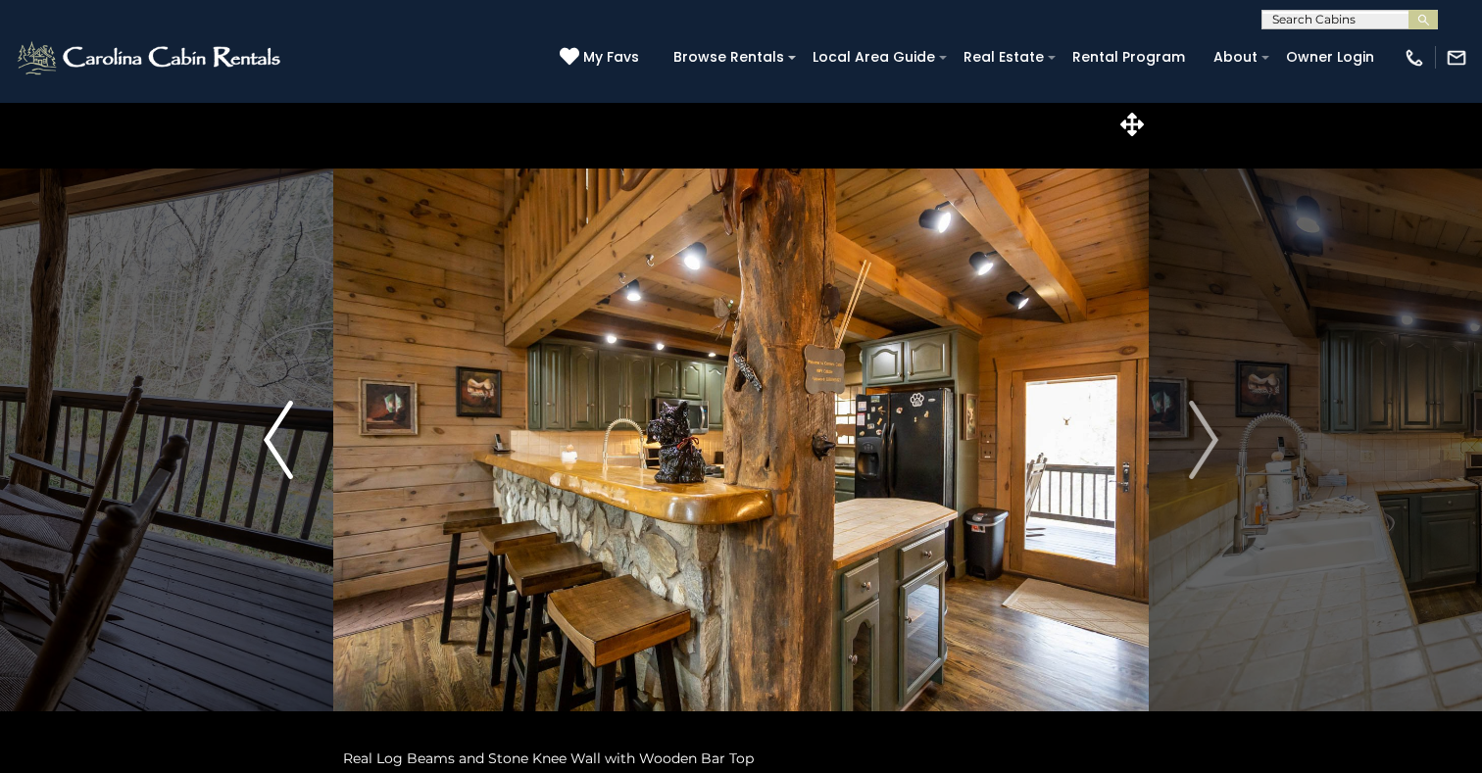
click at [272, 445] on img "Previous" at bounding box center [278, 440] width 29 height 78
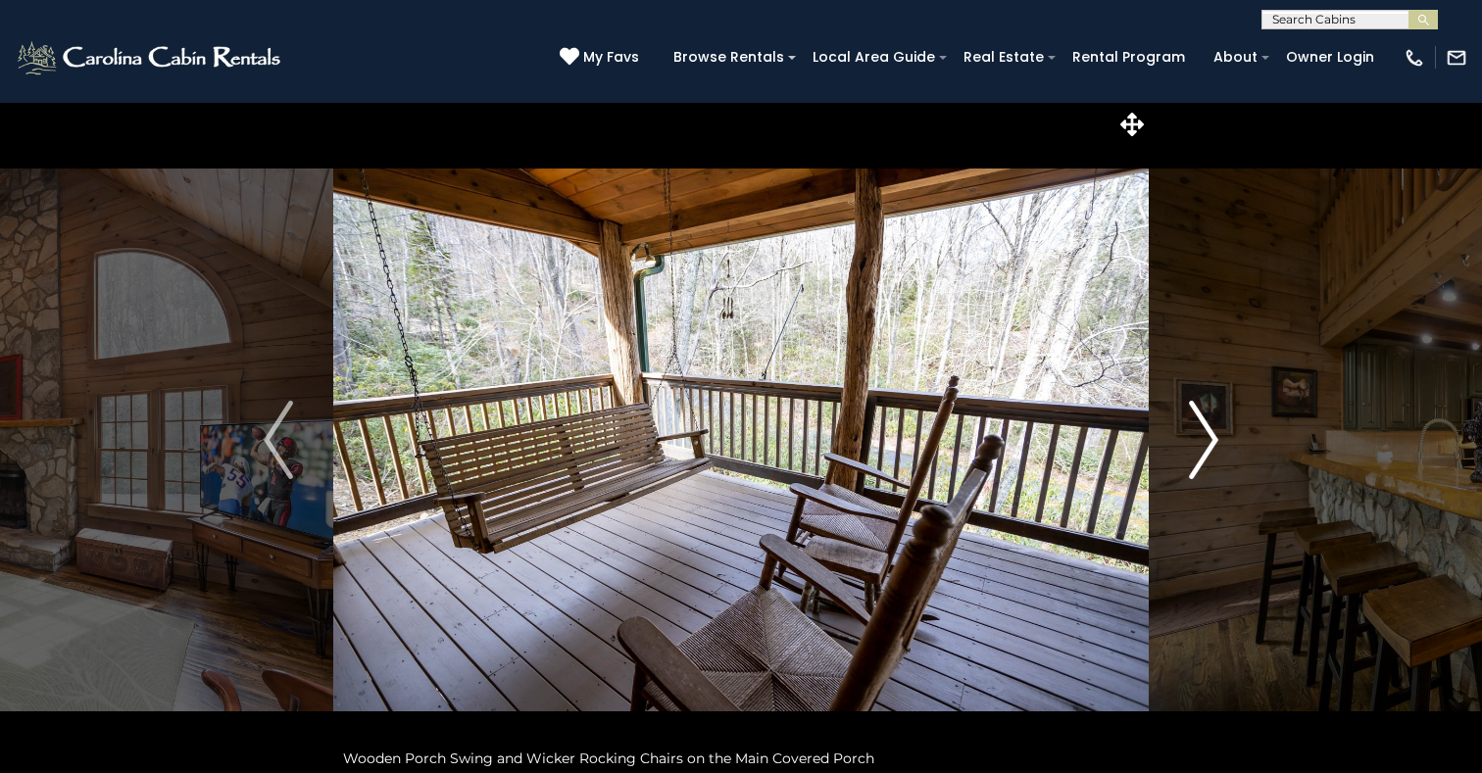
click at [1213, 439] on img "Next" at bounding box center [1203, 440] width 29 height 78
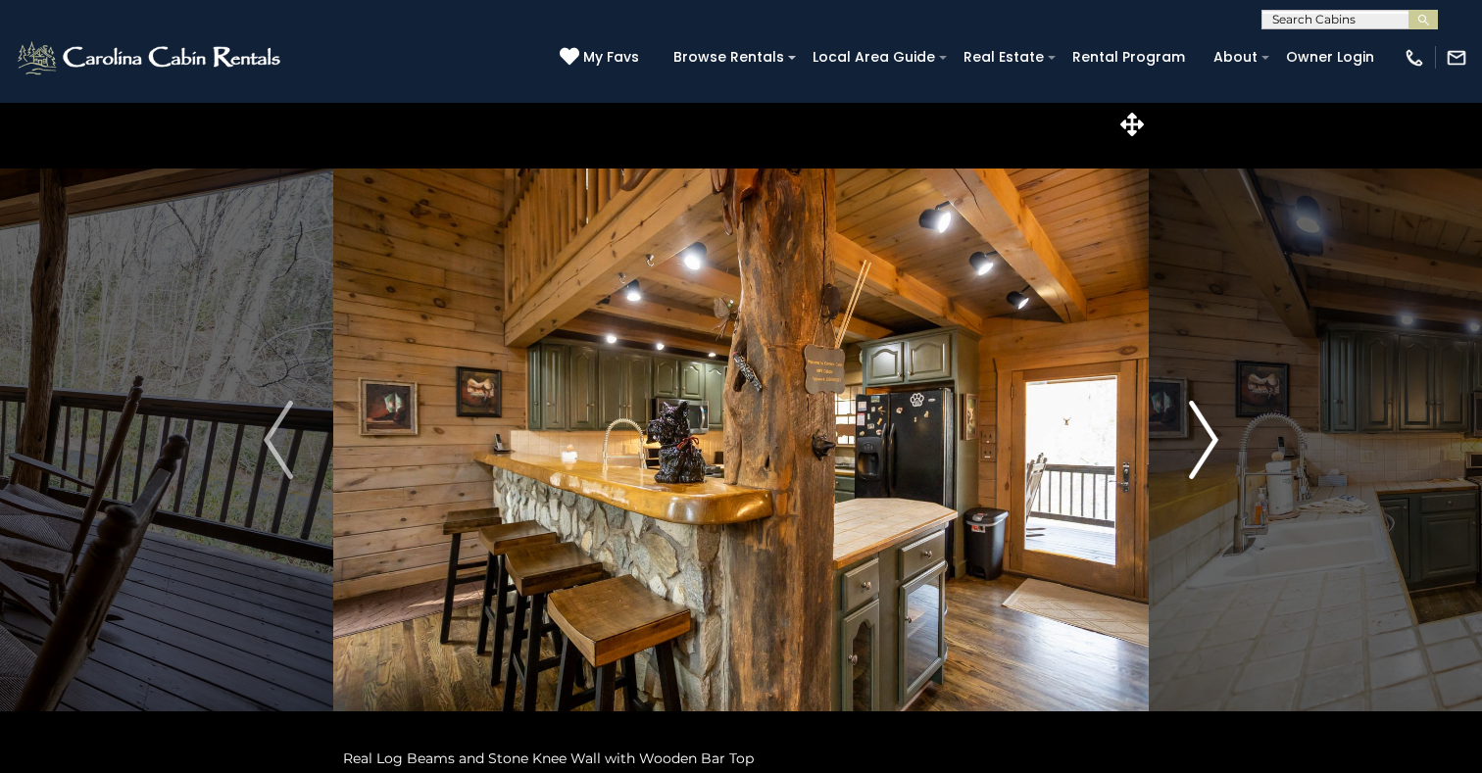
click at [1214, 436] on img "Next" at bounding box center [1203, 440] width 29 height 78
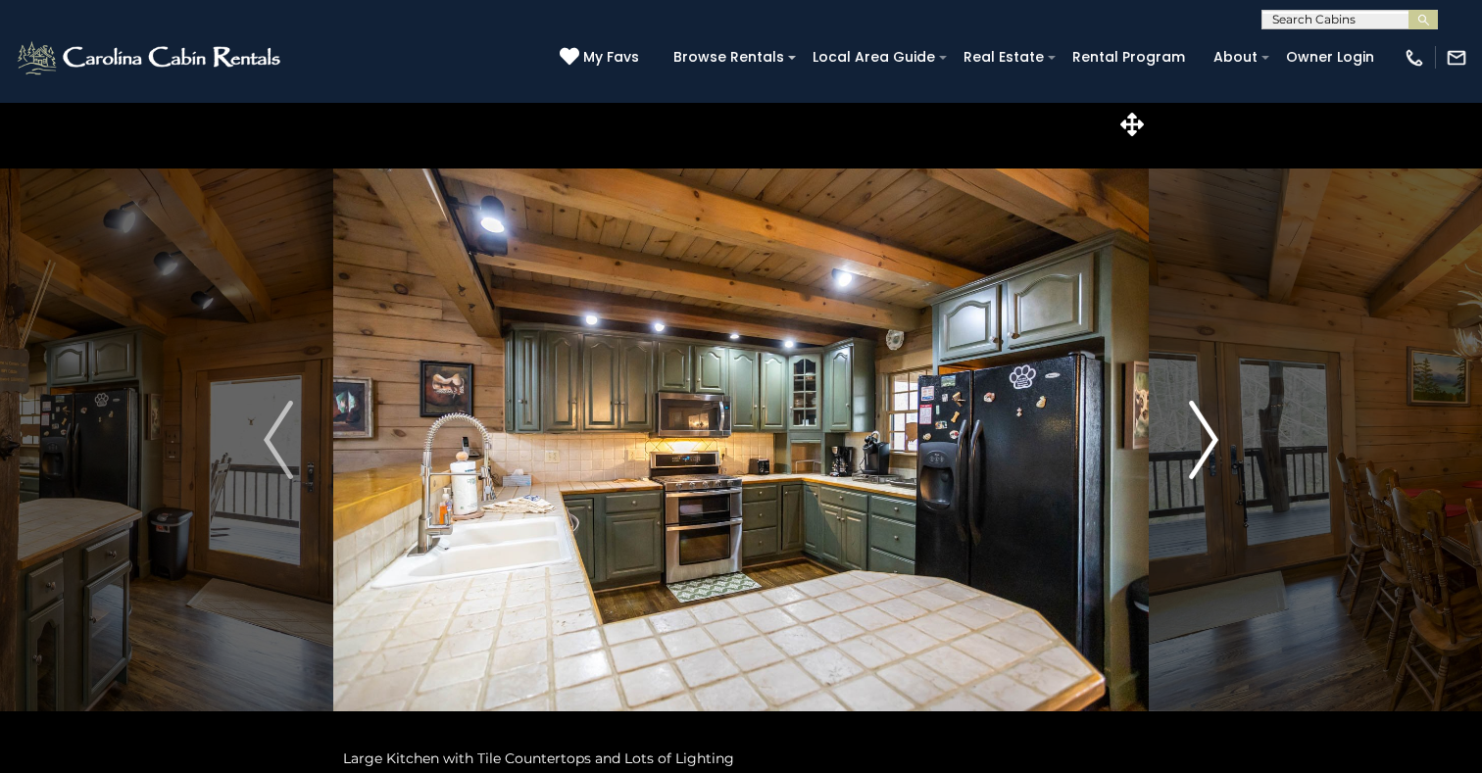
click at [1217, 433] on img "Next" at bounding box center [1203, 440] width 29 height 78
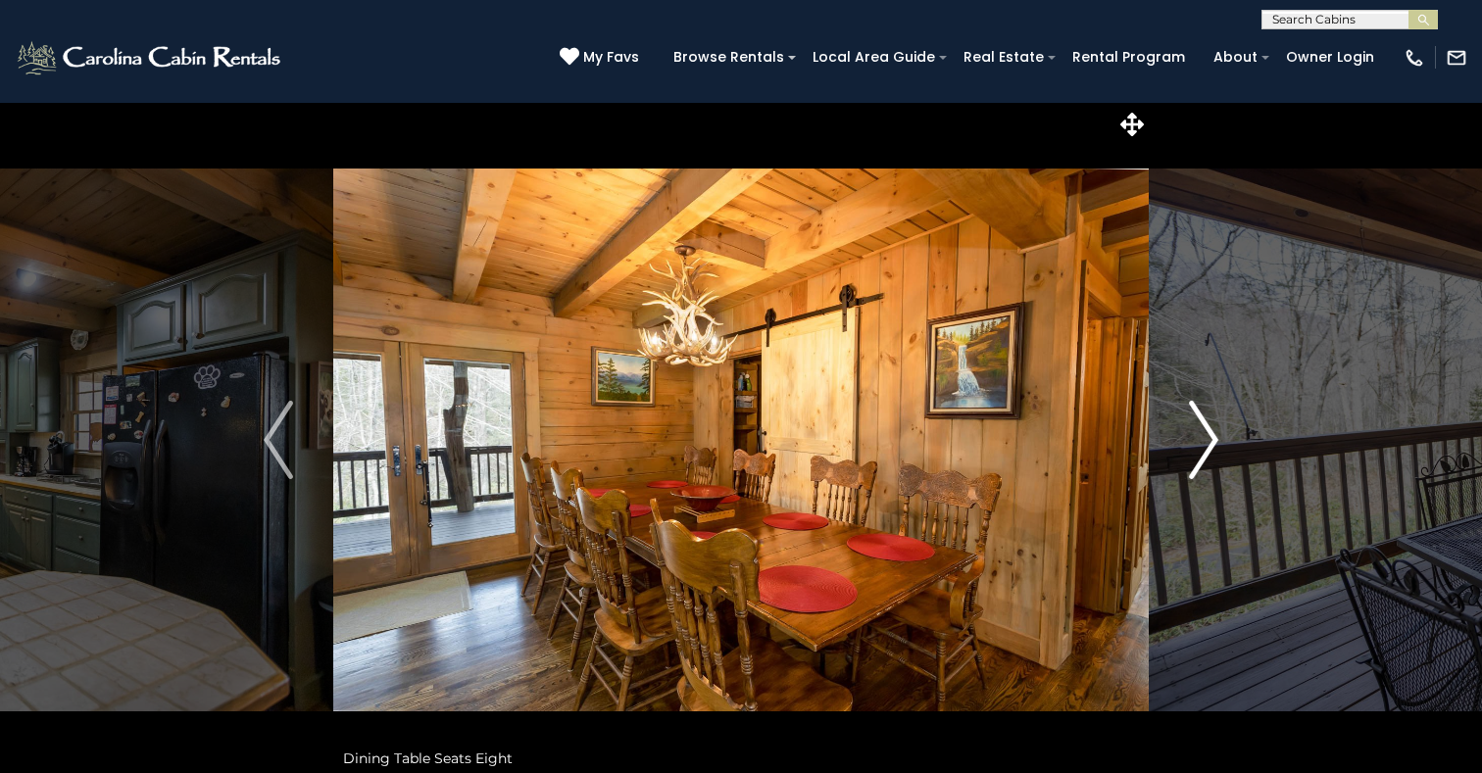
click at [1206, 436] on img "Next" at bounding box center [1203, 440] width 29 height 78
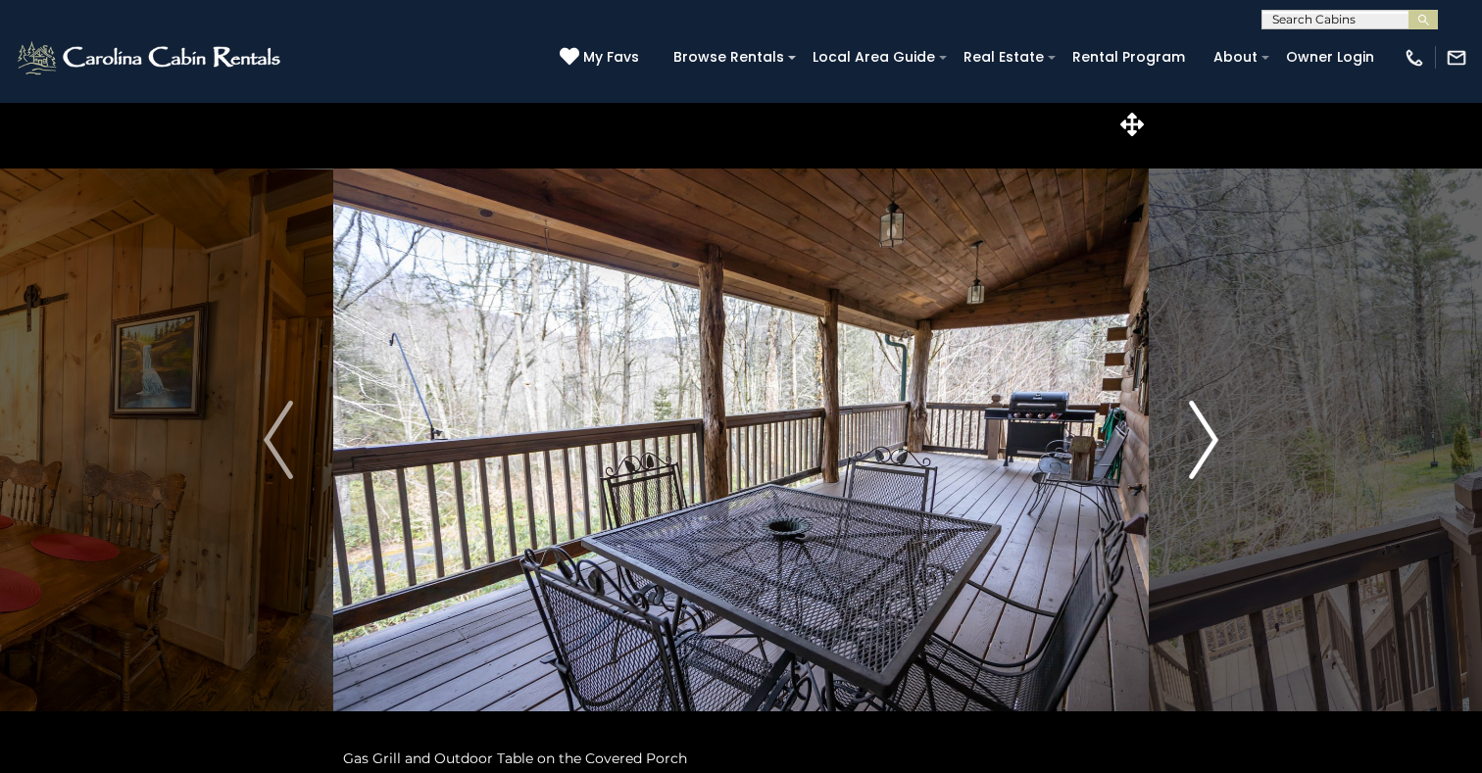
click at [1207, 434] on img "Next" at bounding box center [1203, 440] width 29 height 78
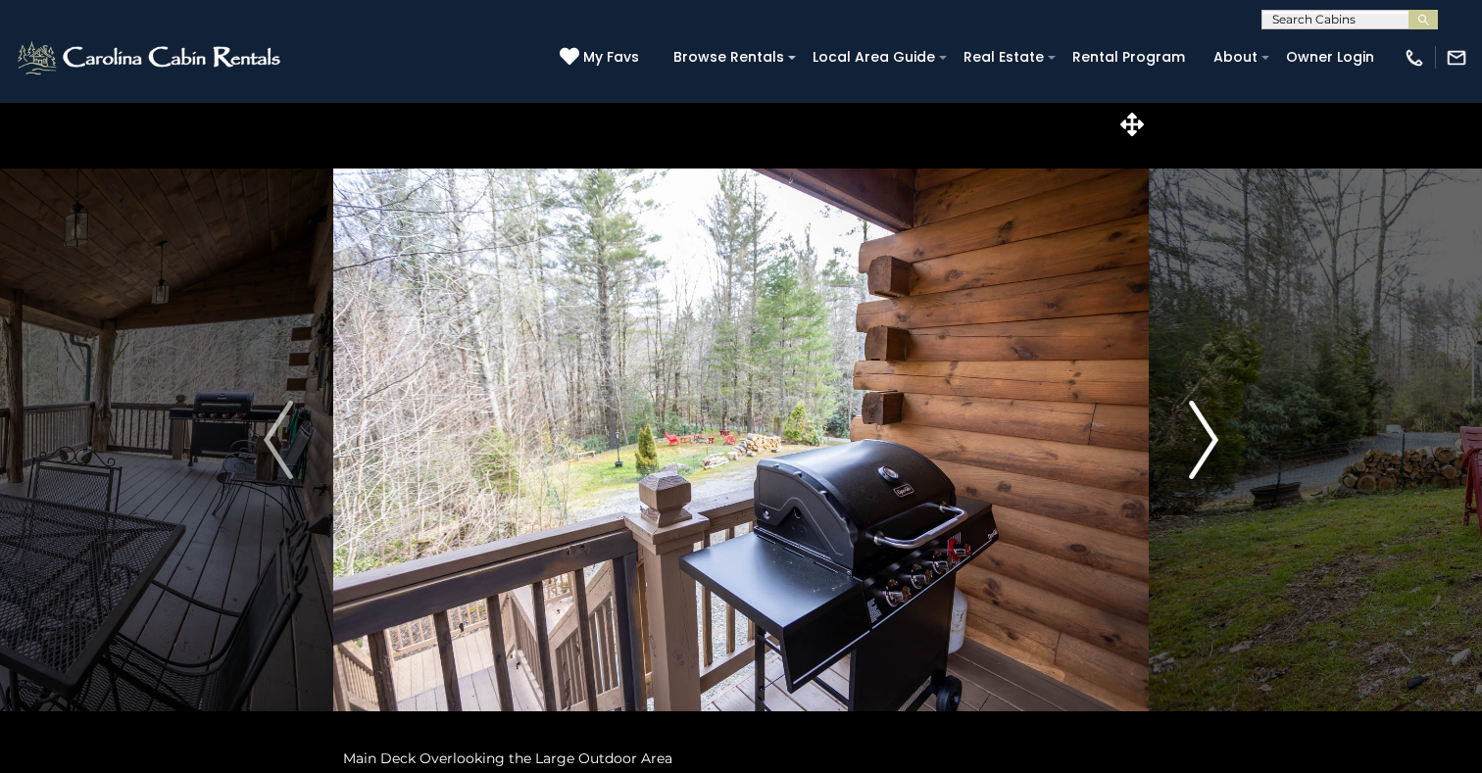
click at [1207, 434] on img "Next" at bounding box center [1203, 440] width 29 height 78
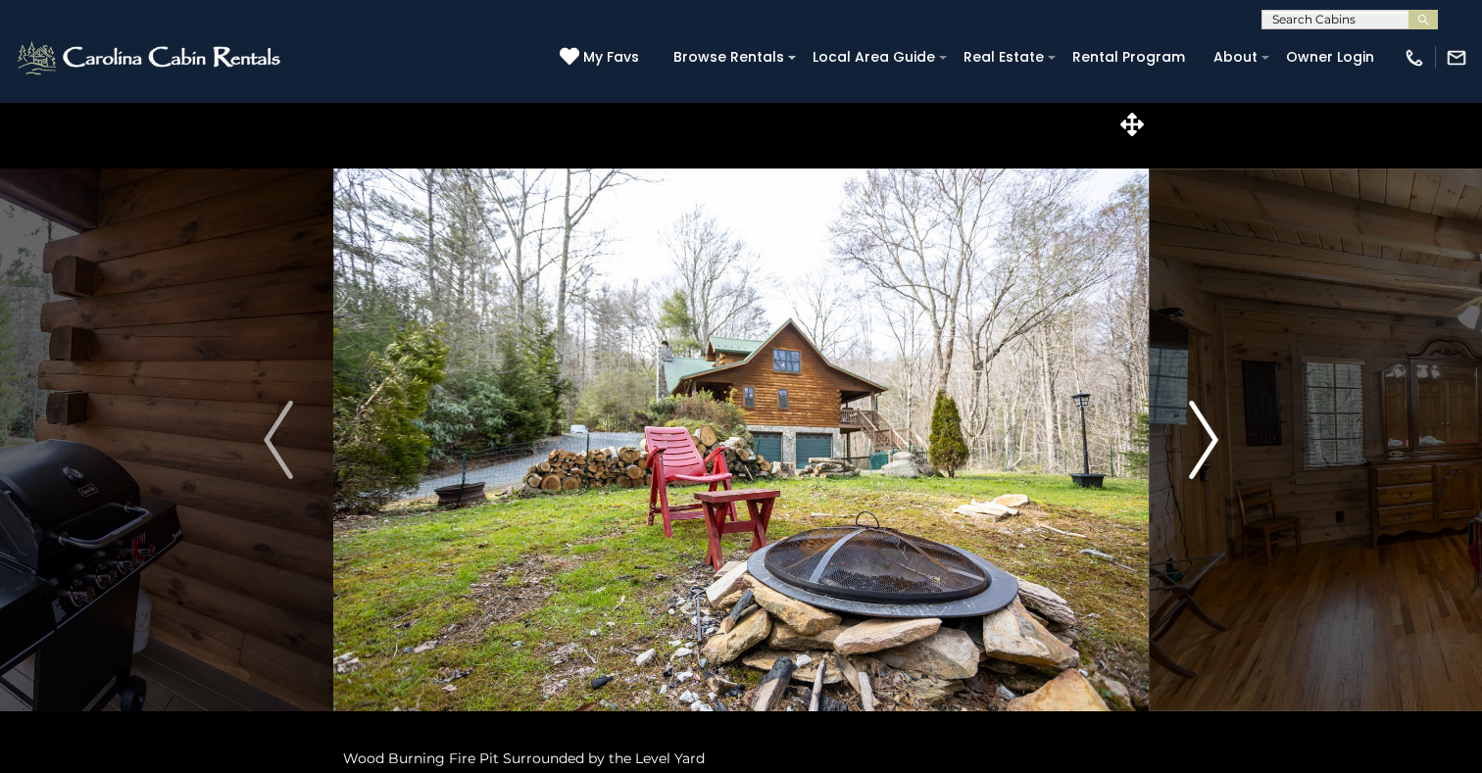
click at [1207, 434] on img "Next" at bounding box center [1203, 440] width 29 height 78
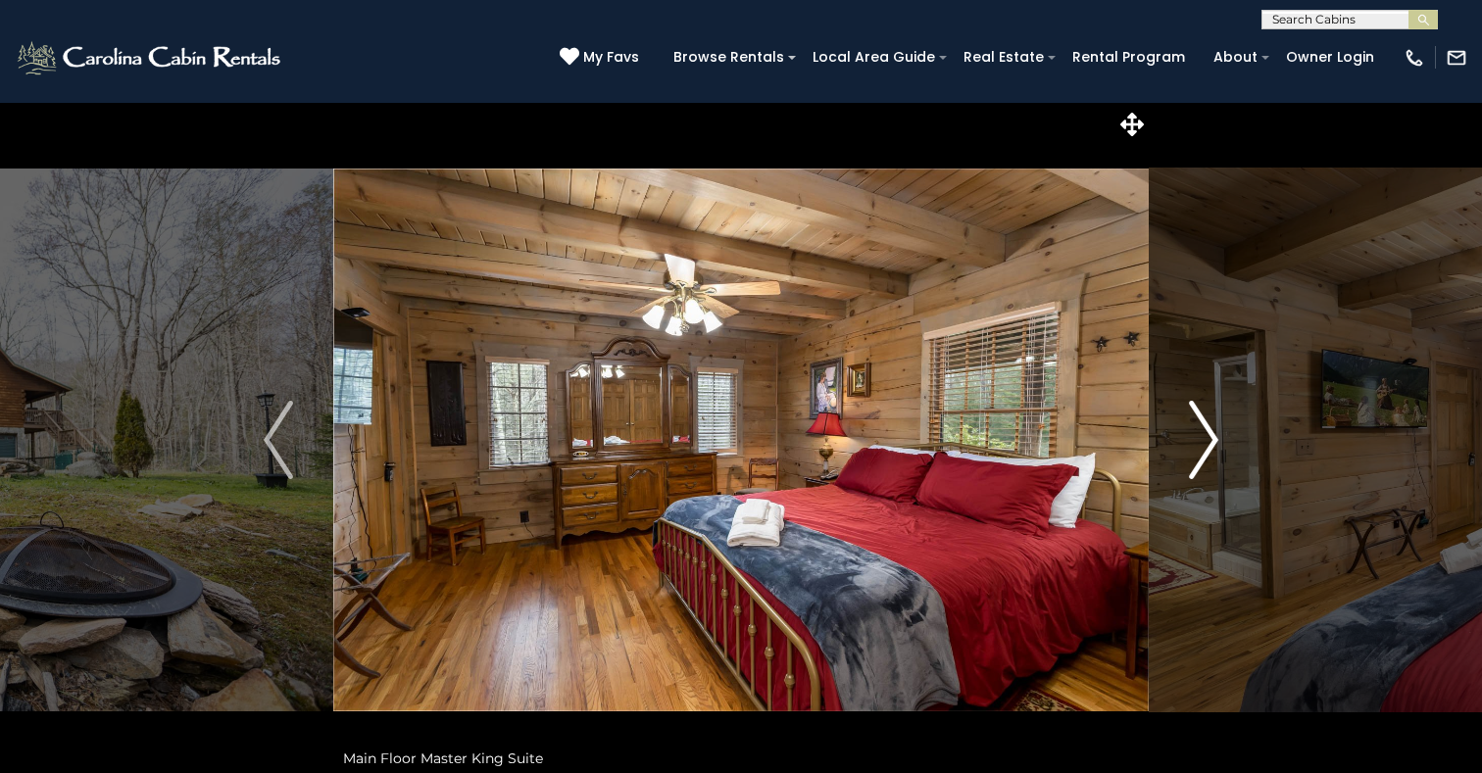
click at [1207, 434] on img "Next" at bounding box center [1203, 440] width 29 height 78
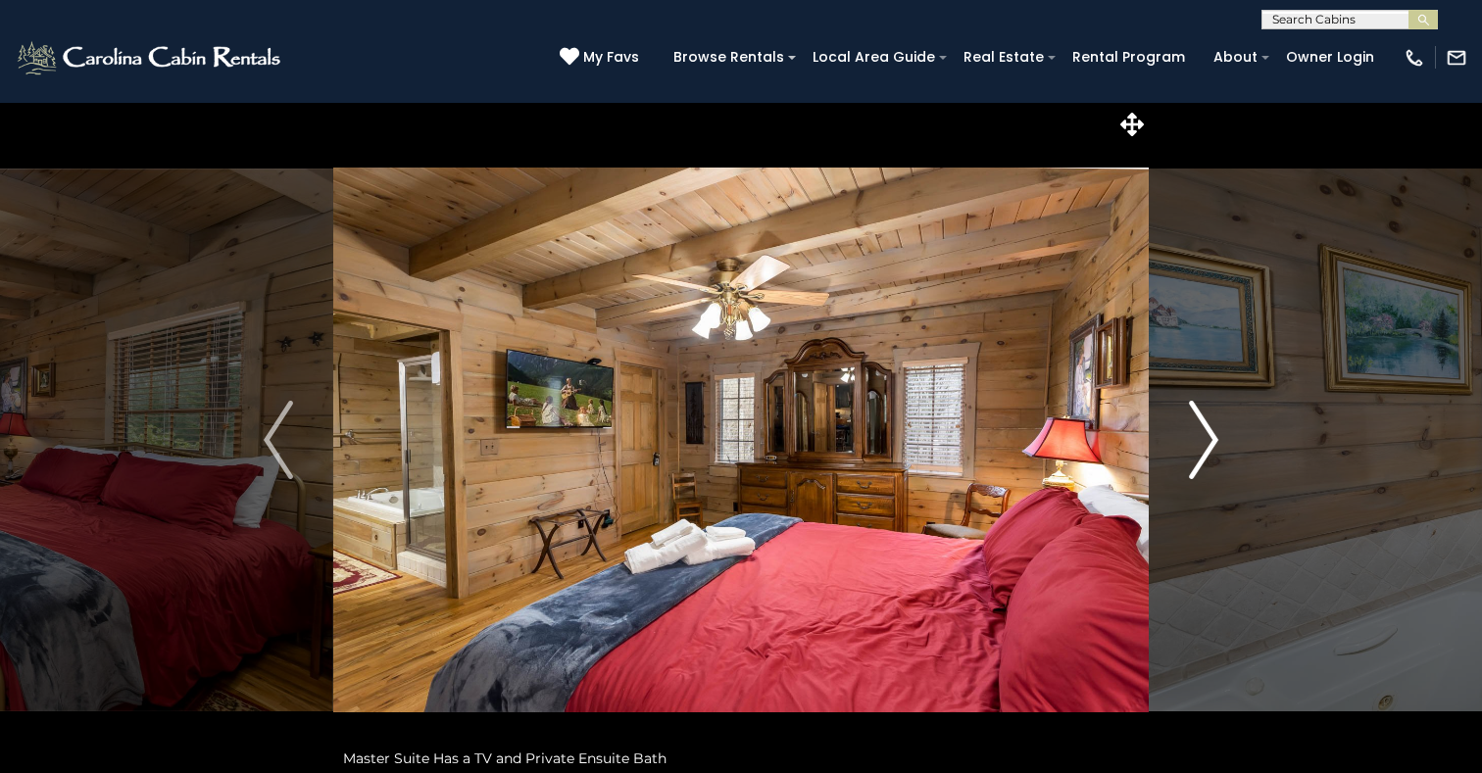
click at [1208, 435] on img "Next" at bounding box center [1203, 440] width 29 height 78
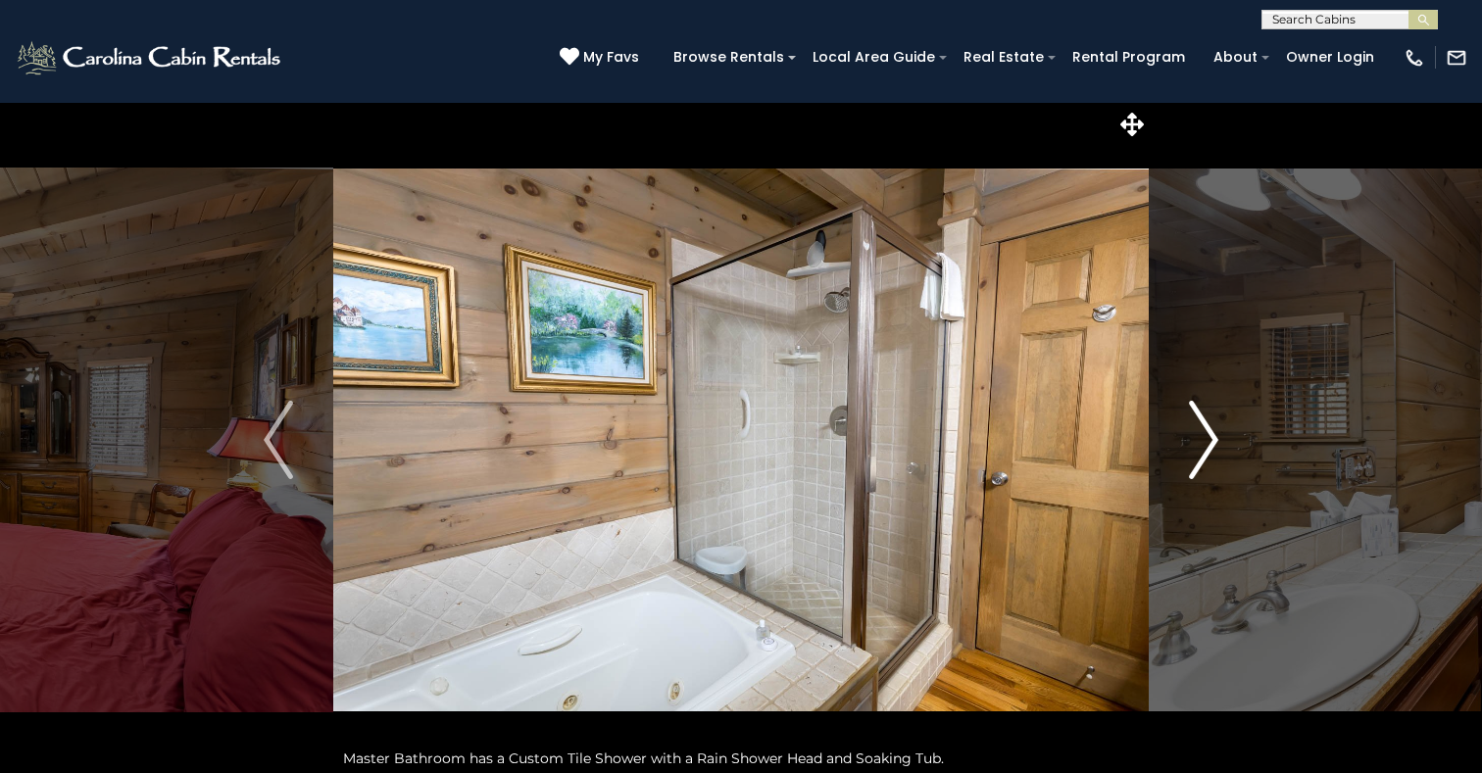
click at [1209, 435] on img "Next" at bounding box center [1203, 440] width 29 height 78
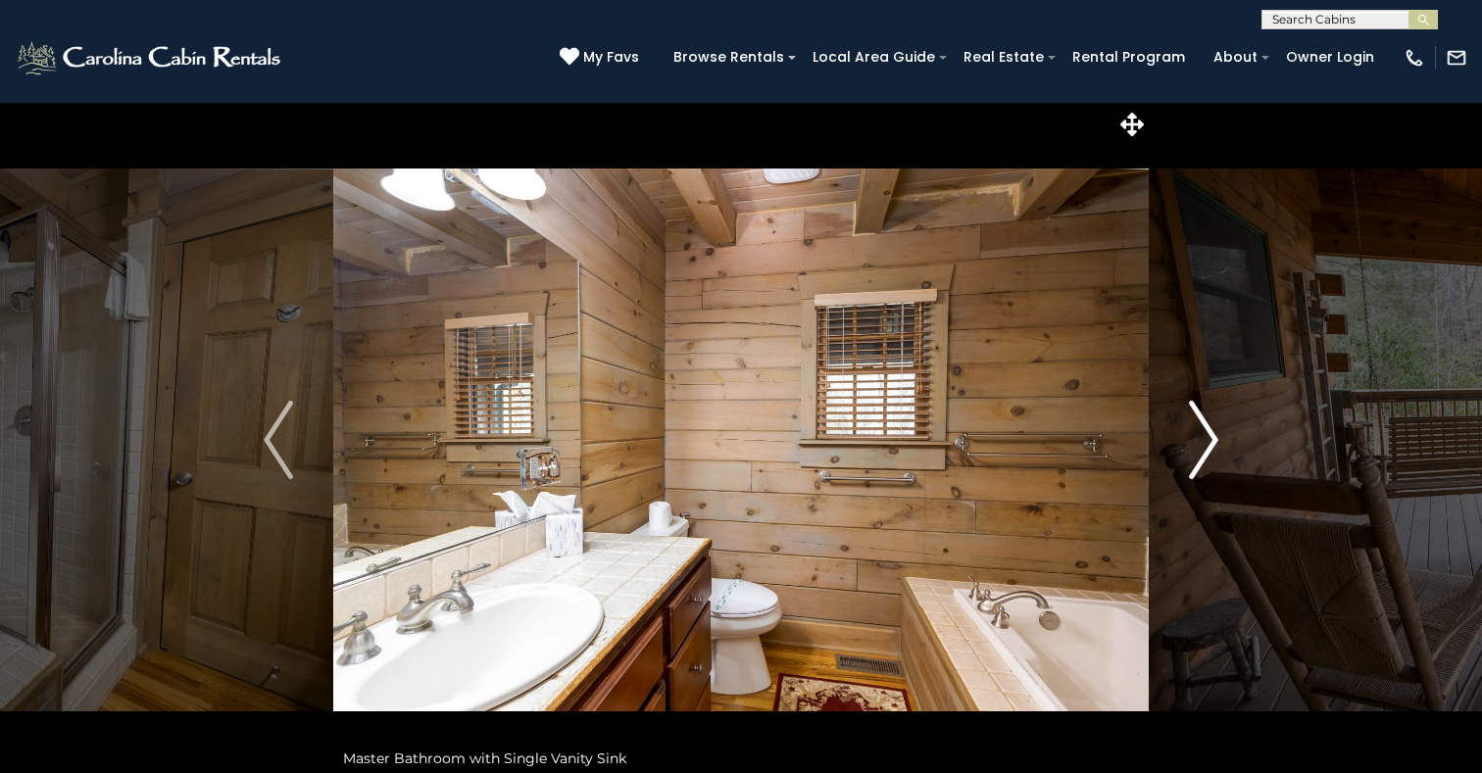
click at [1211, 435] on img "Next" at bounding box center [1203, 440] width 29 height 78
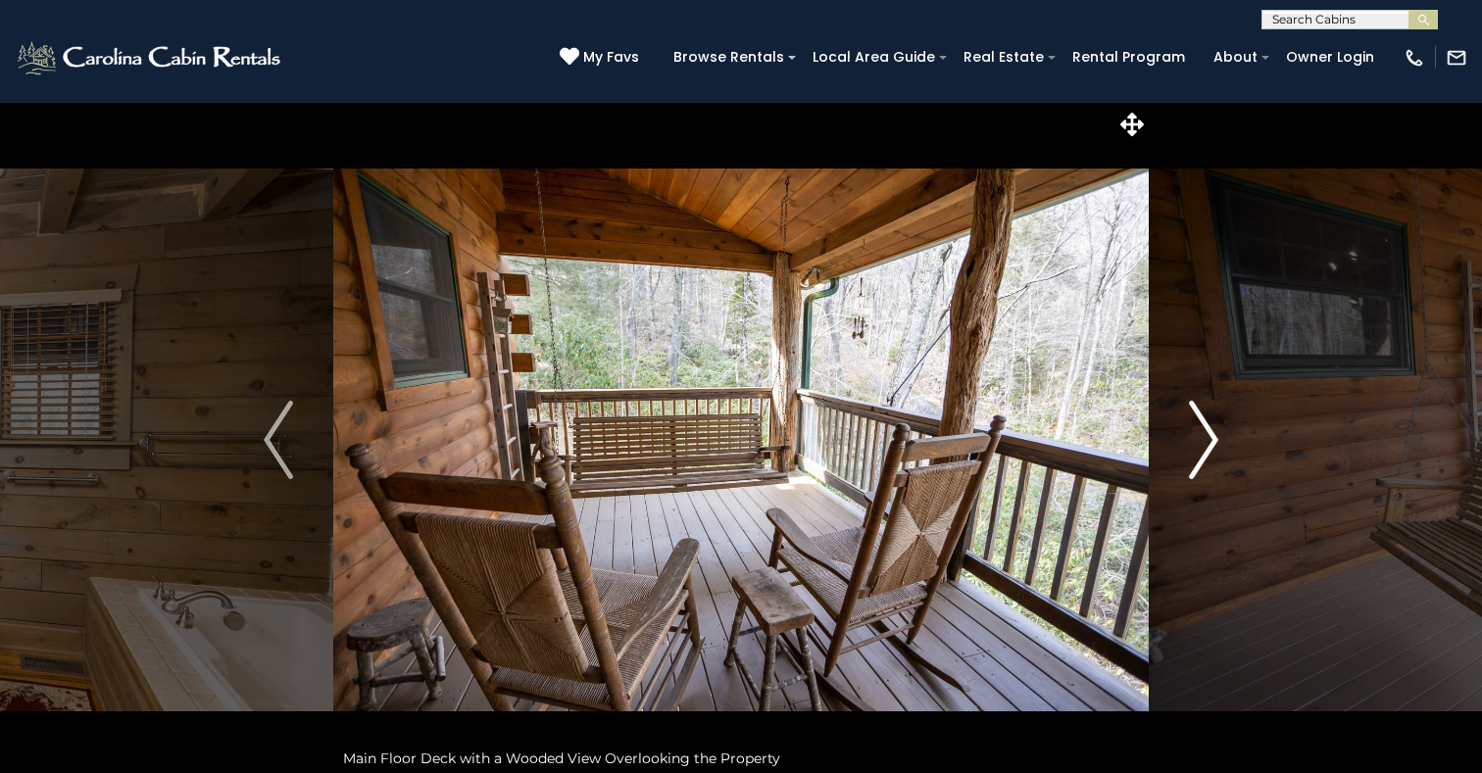
click at [1211, 435] on img "Next" at bounding box center [1203, 440] width 29 height 78
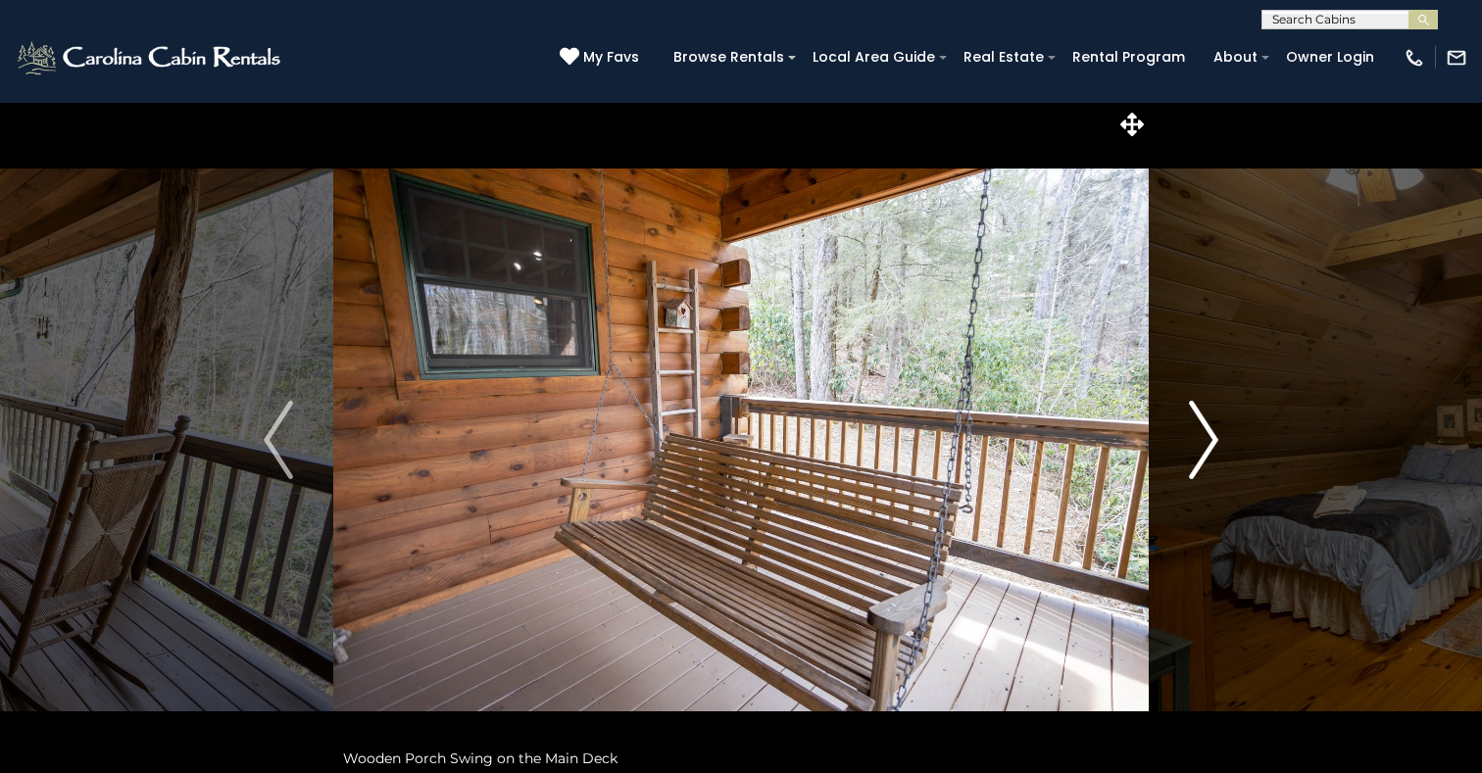
click at [1211, 435] on img "Next" at bounding box center [1203, 440] width 29 height 78
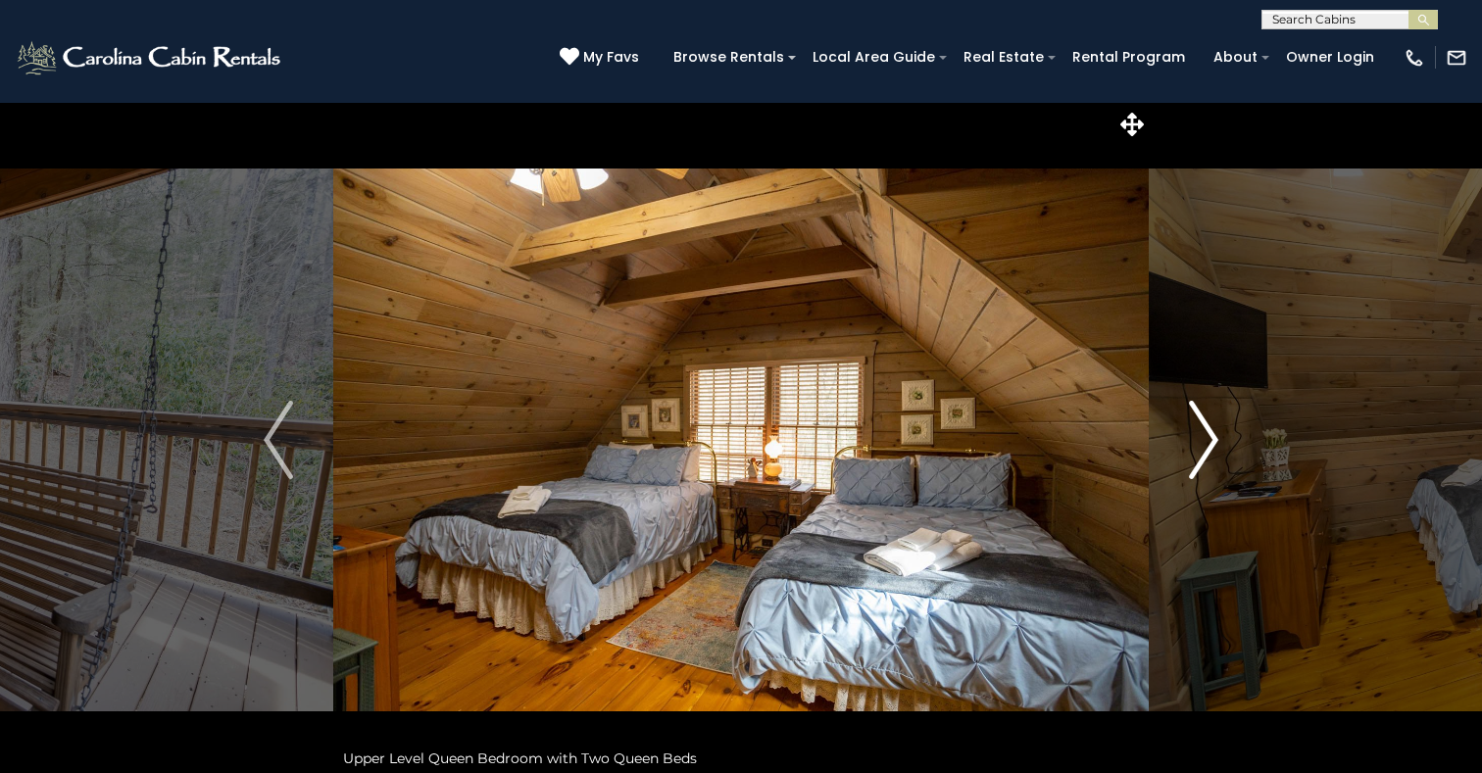
click at [1208, 444] on img "Next" at bounding box center [1203, 440] width 29 height 78
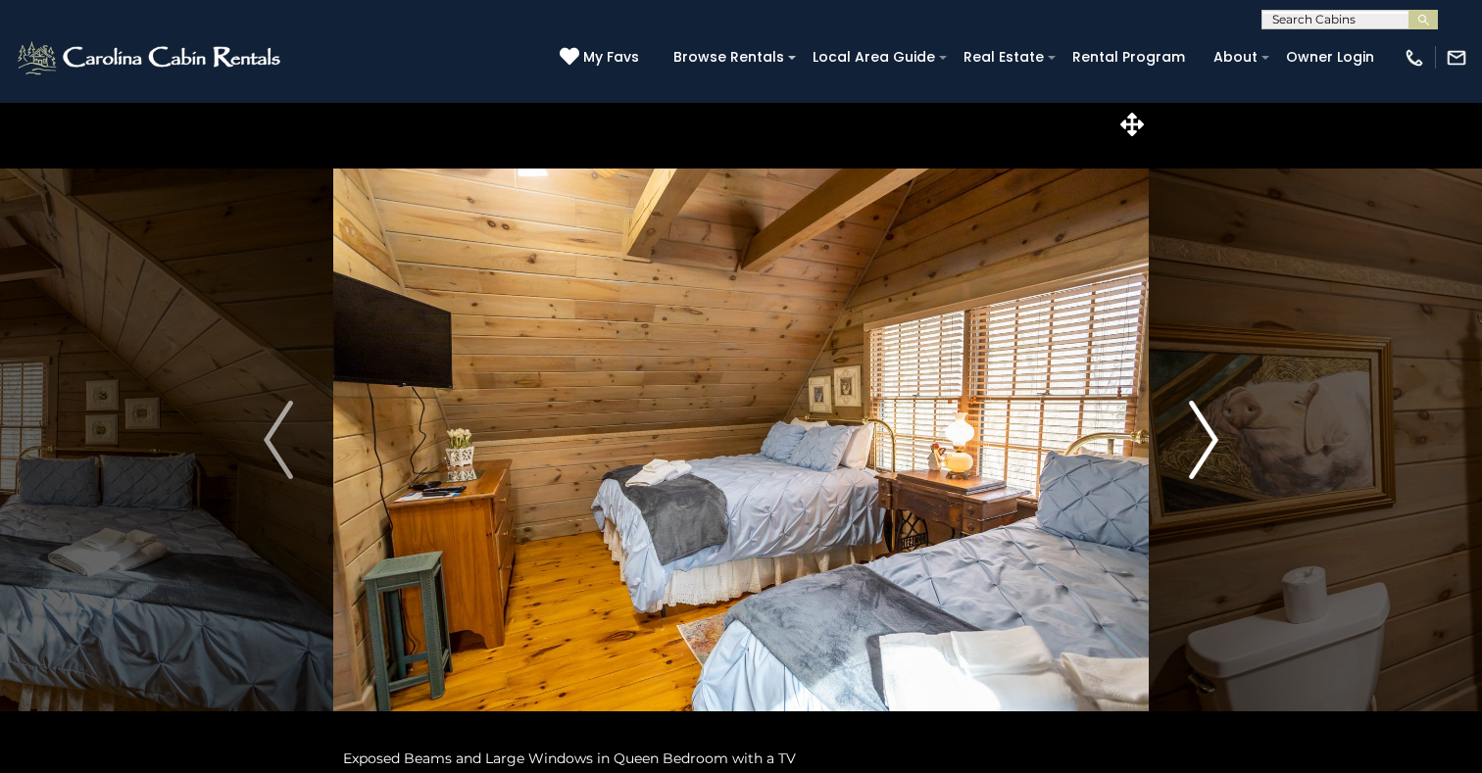
click at [1205, 443] on img "Next" at bounding box center [1203, 440] width 29 height 78
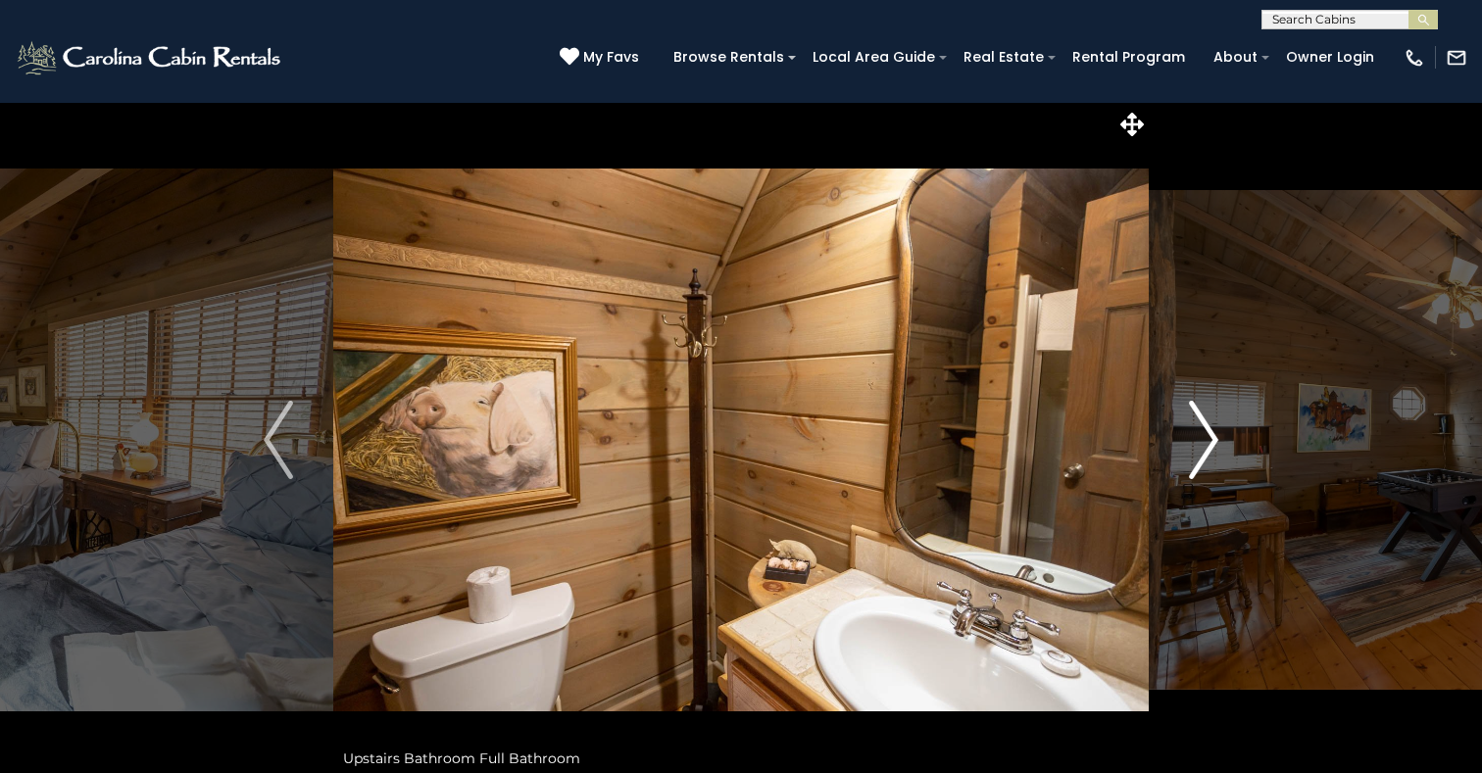
click at [1205, 443] on img "Next" at bounding box center [1203, 440] width 29 height 78
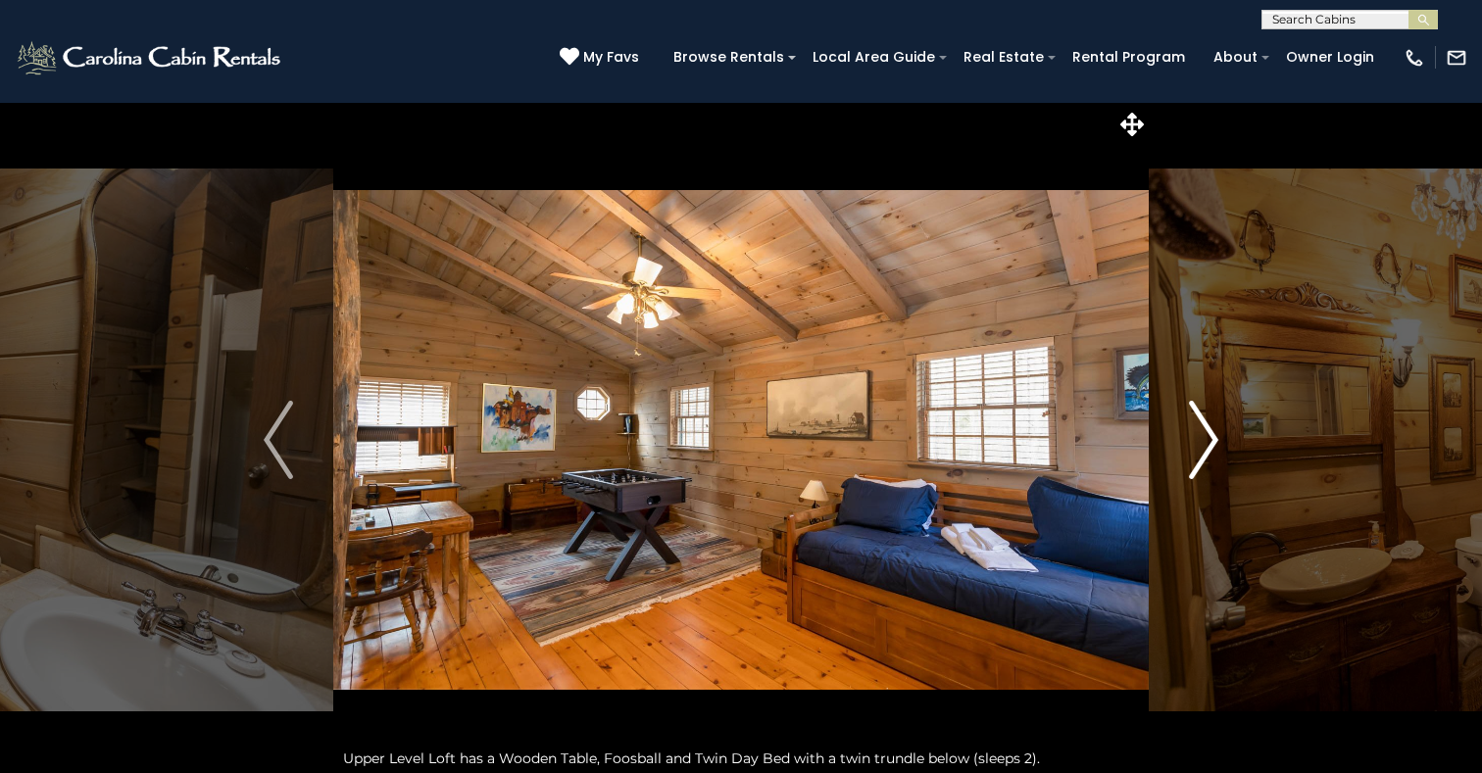
click at [1205, 443] on img "Next" at bounding box center [1203, 440] width 29 height 78
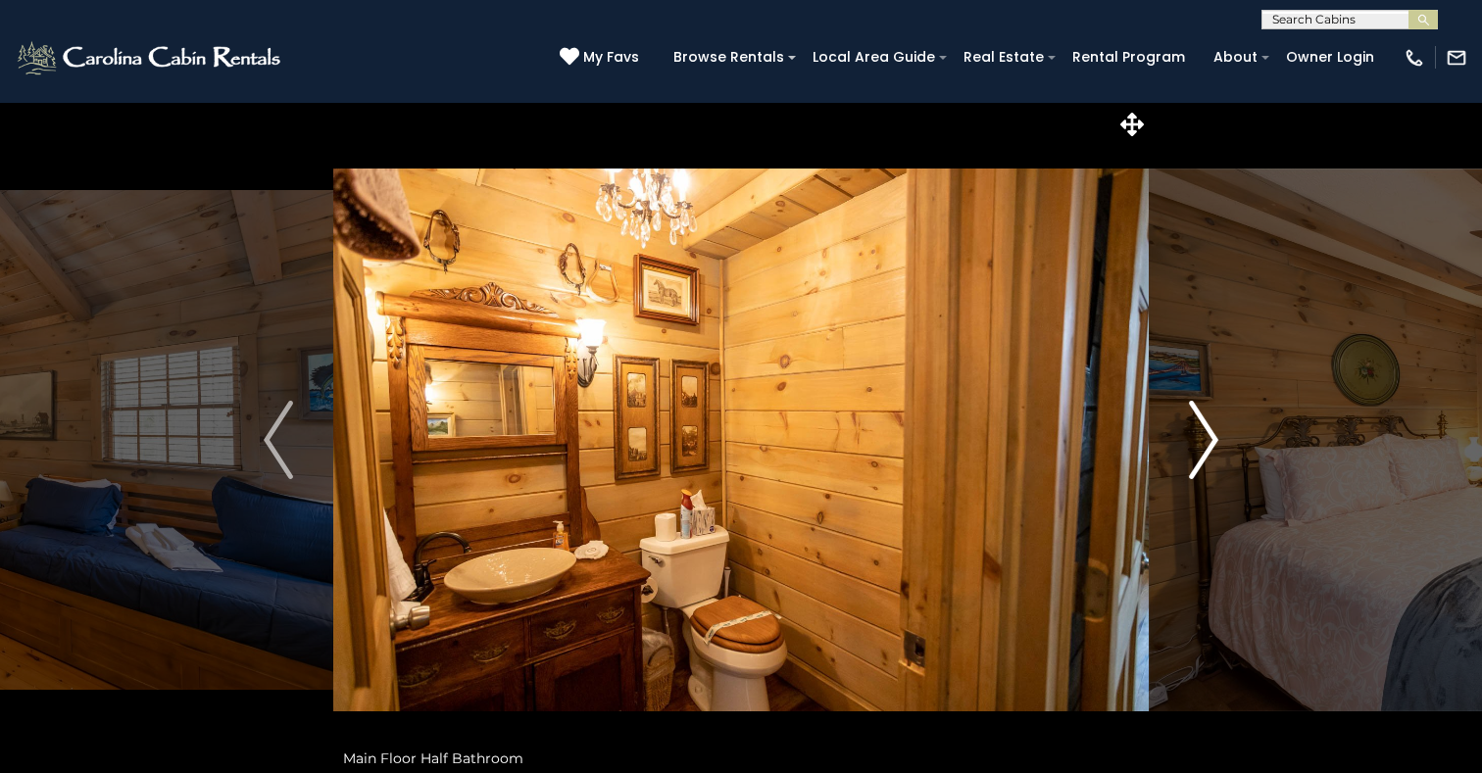
click at [1205, 442] on img "Next" at bounding box center [1203, 440] width 29 height 78
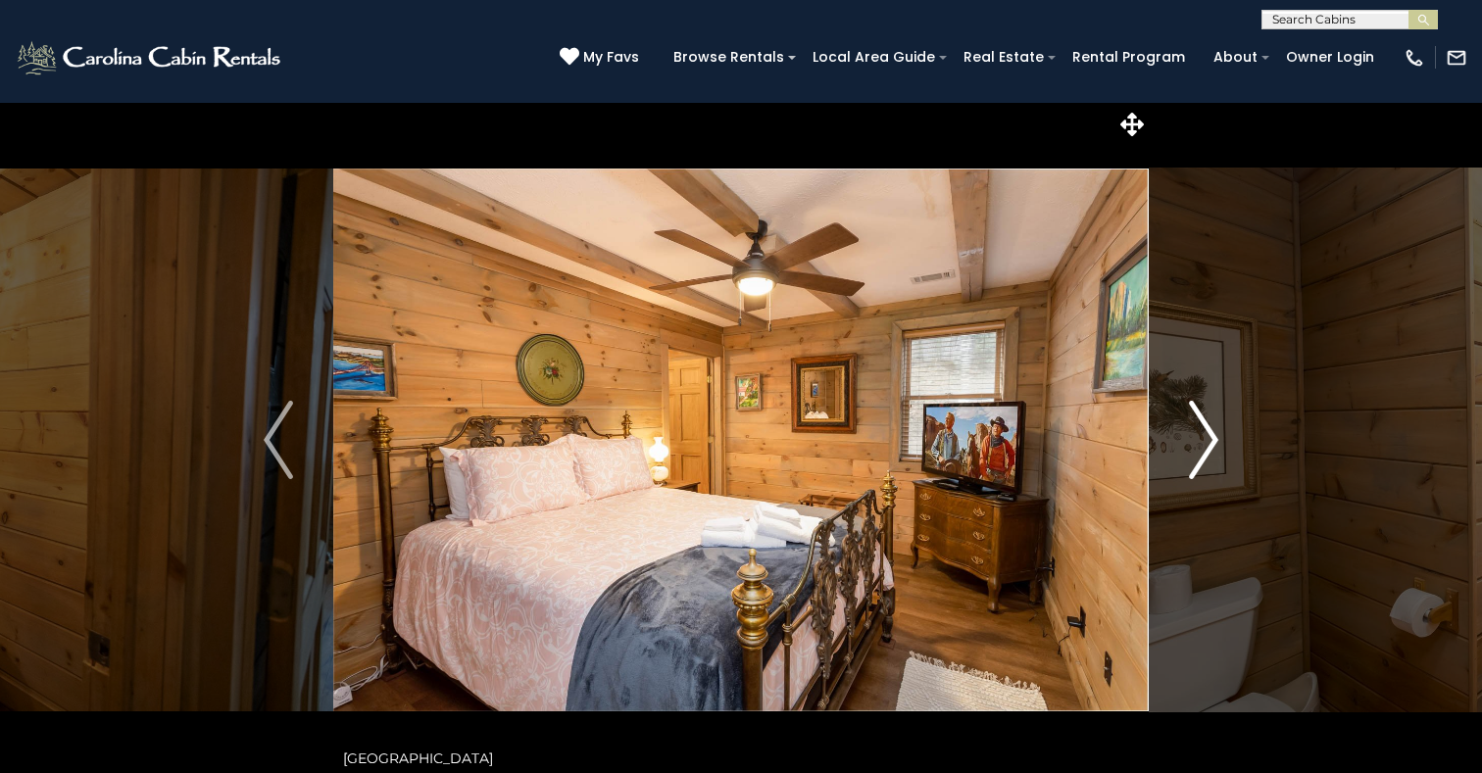
click at [1205, 442] on img "Next" at bounding box center [1203, 440] width 29 height 78
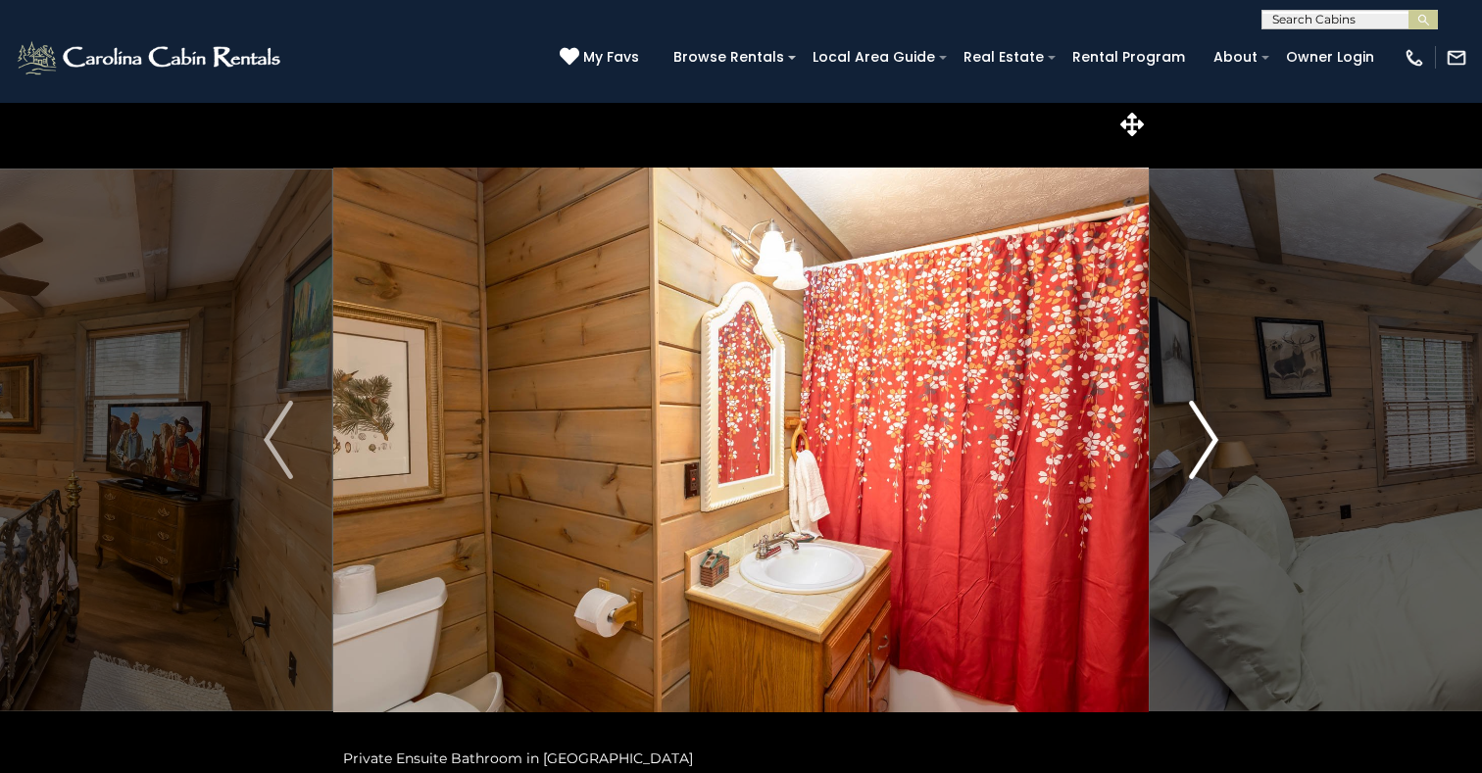
click at [1205, 442] on img "Next" at bounding box center [1203, 440] width 29 height 78
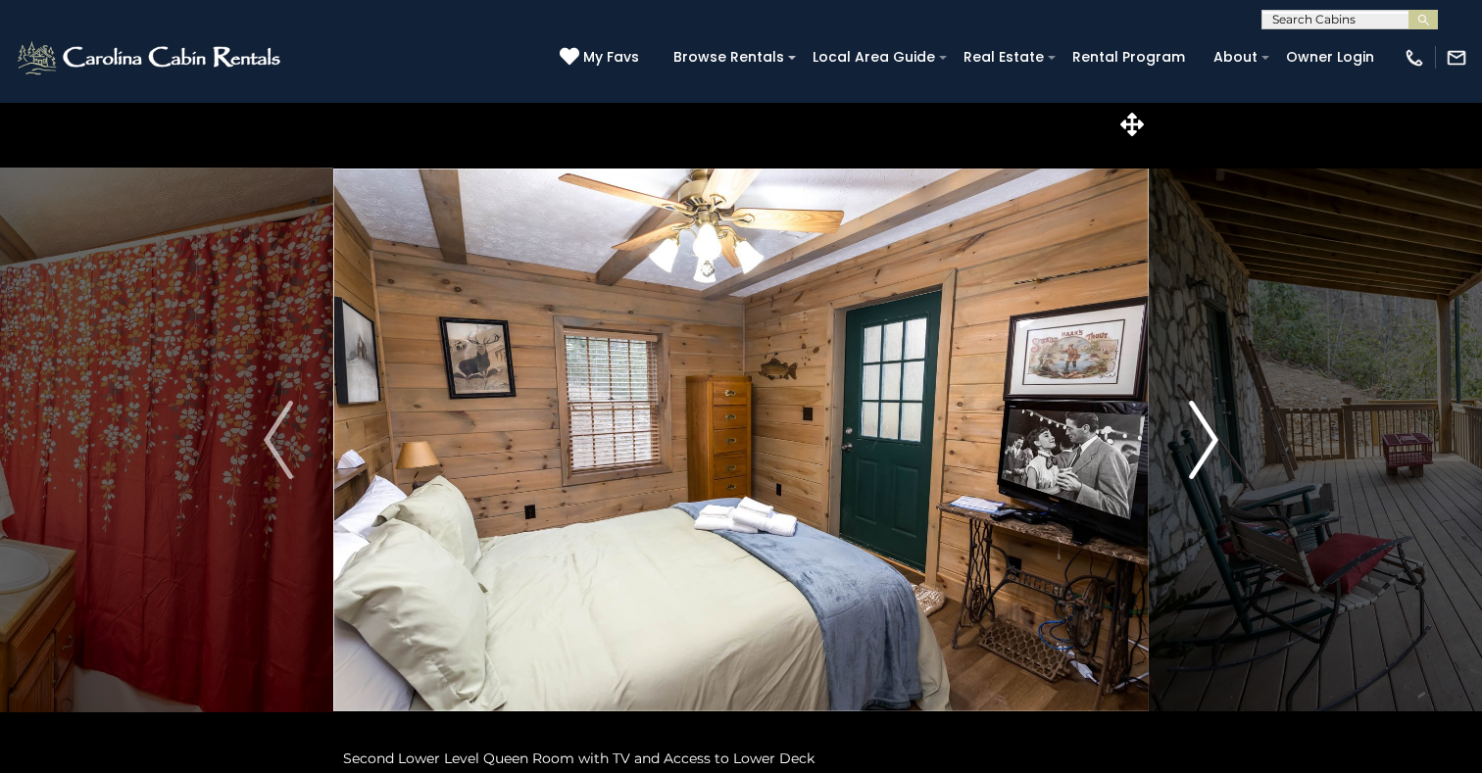
click at [1205, 442] on img "Next" at bounding box center [1203, 440] width 29 height 78
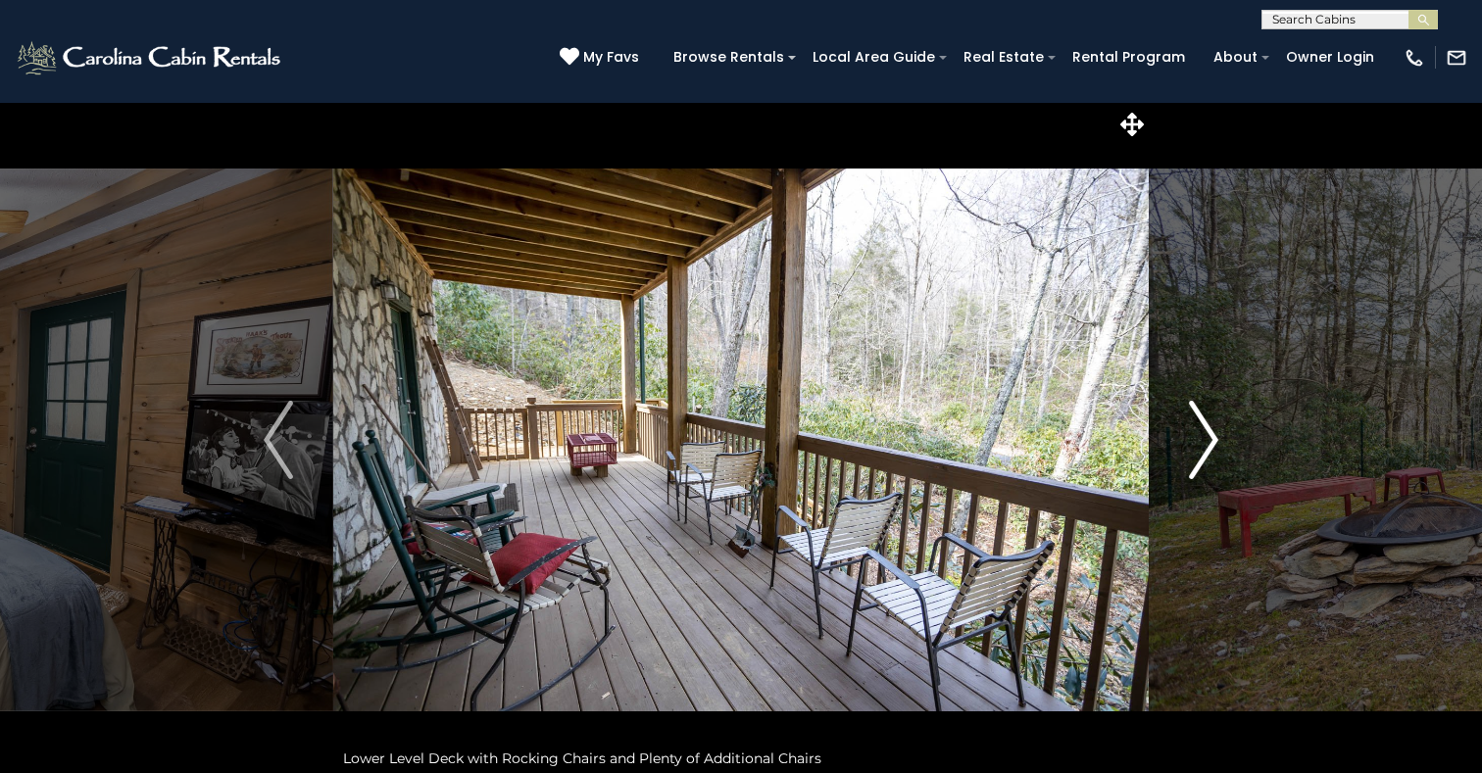
click at [1205, 442] on img "Next" at bounding box center [1203, 440] width 29 height 78
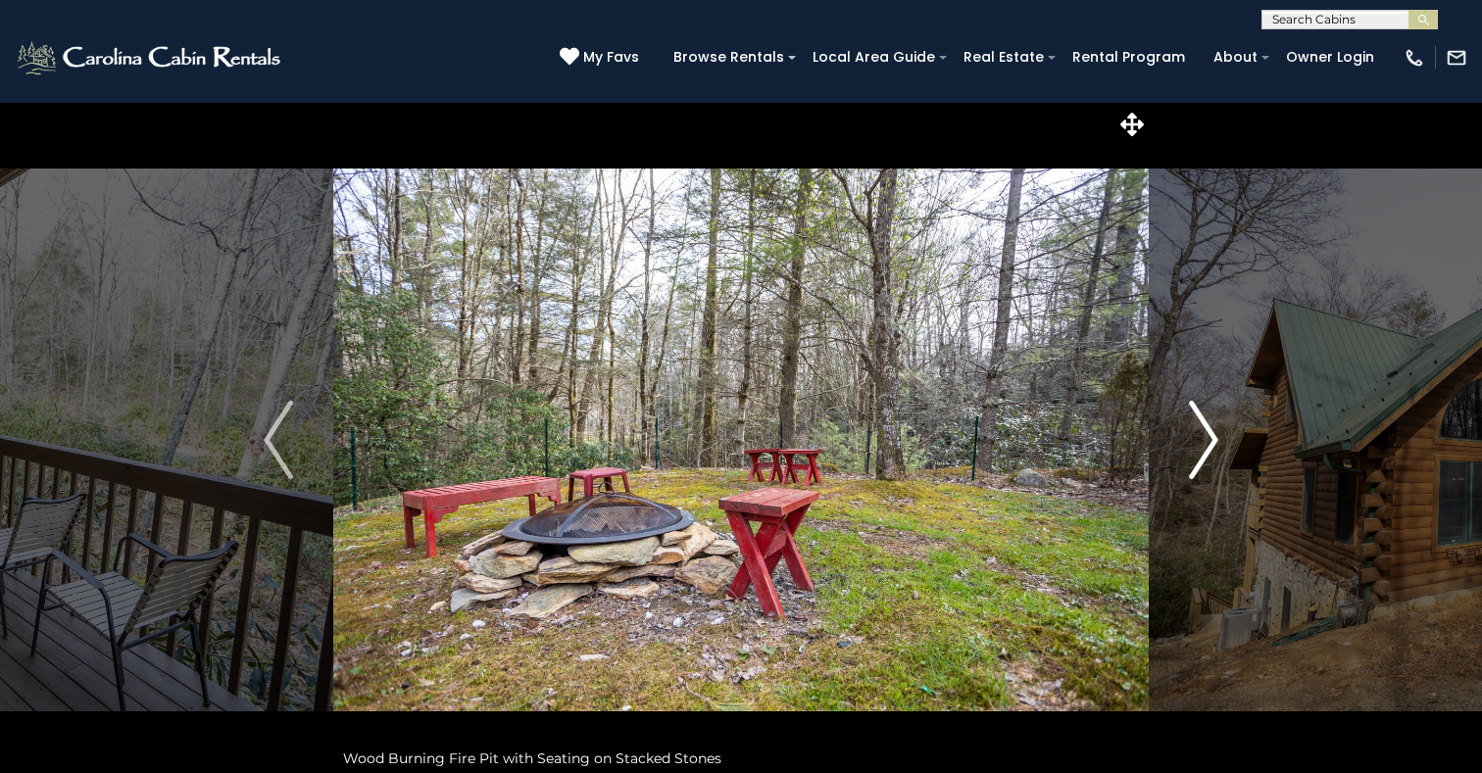
click at [1205, 442] on img "Next" at bounding box center [1203, 440] width 29 height 78
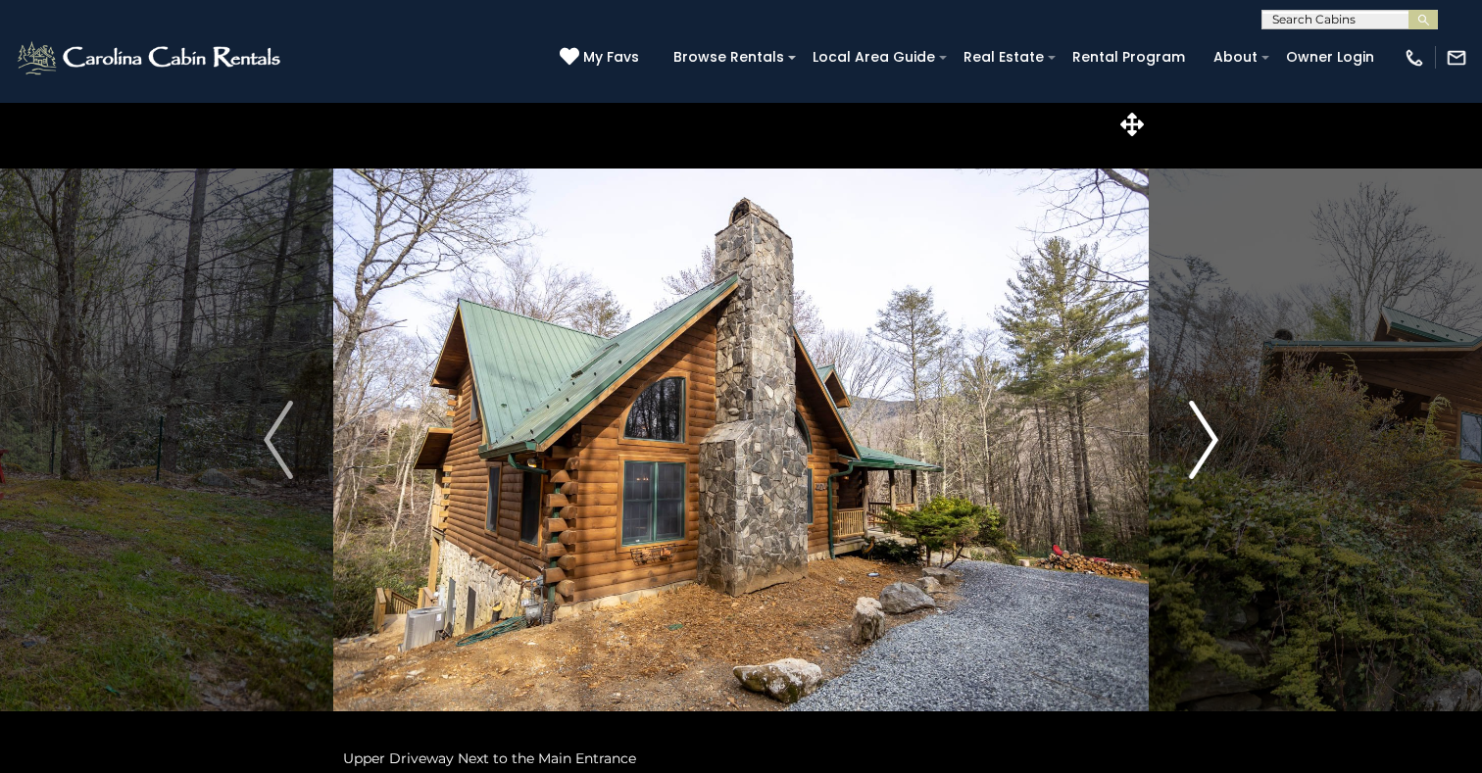
click at [1205, 442] on img "Next" at bounding box center [1203, 440] width 29 height 78
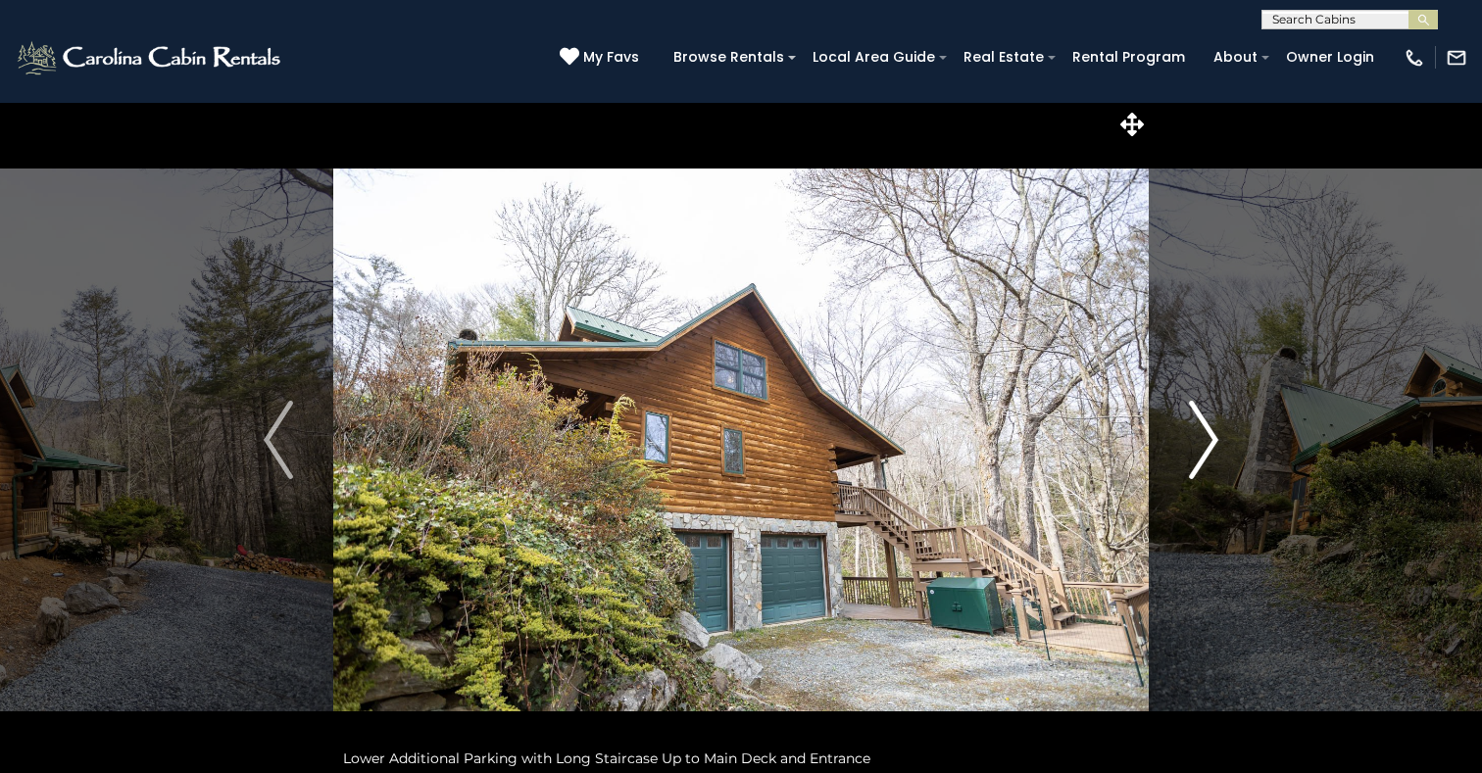
click at [1205, 442] on img "Next" at bounding box center [1203, 440] width 29 height 78
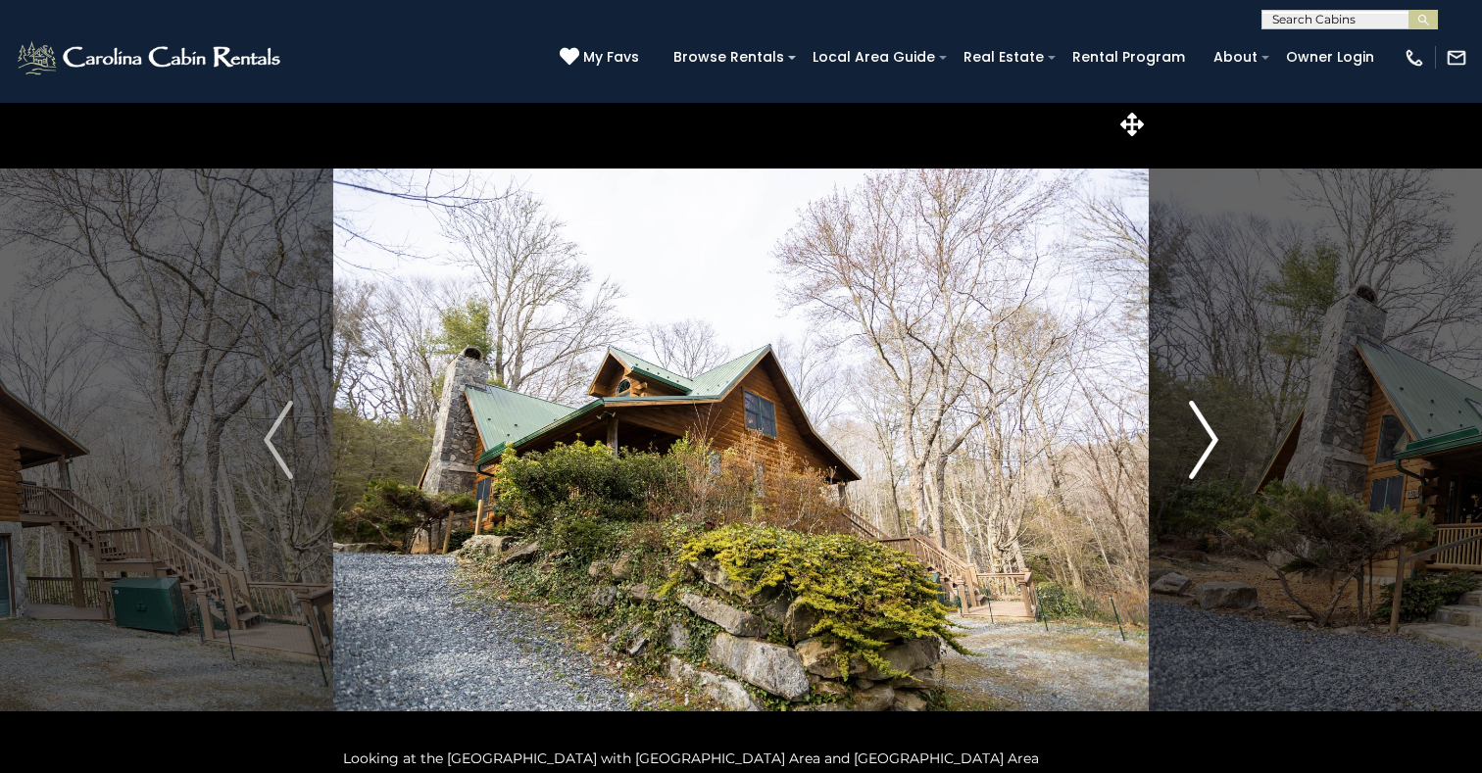
click at [1205, 442] on img "Next" at bounding box center [1203, 440] width 29 height 78
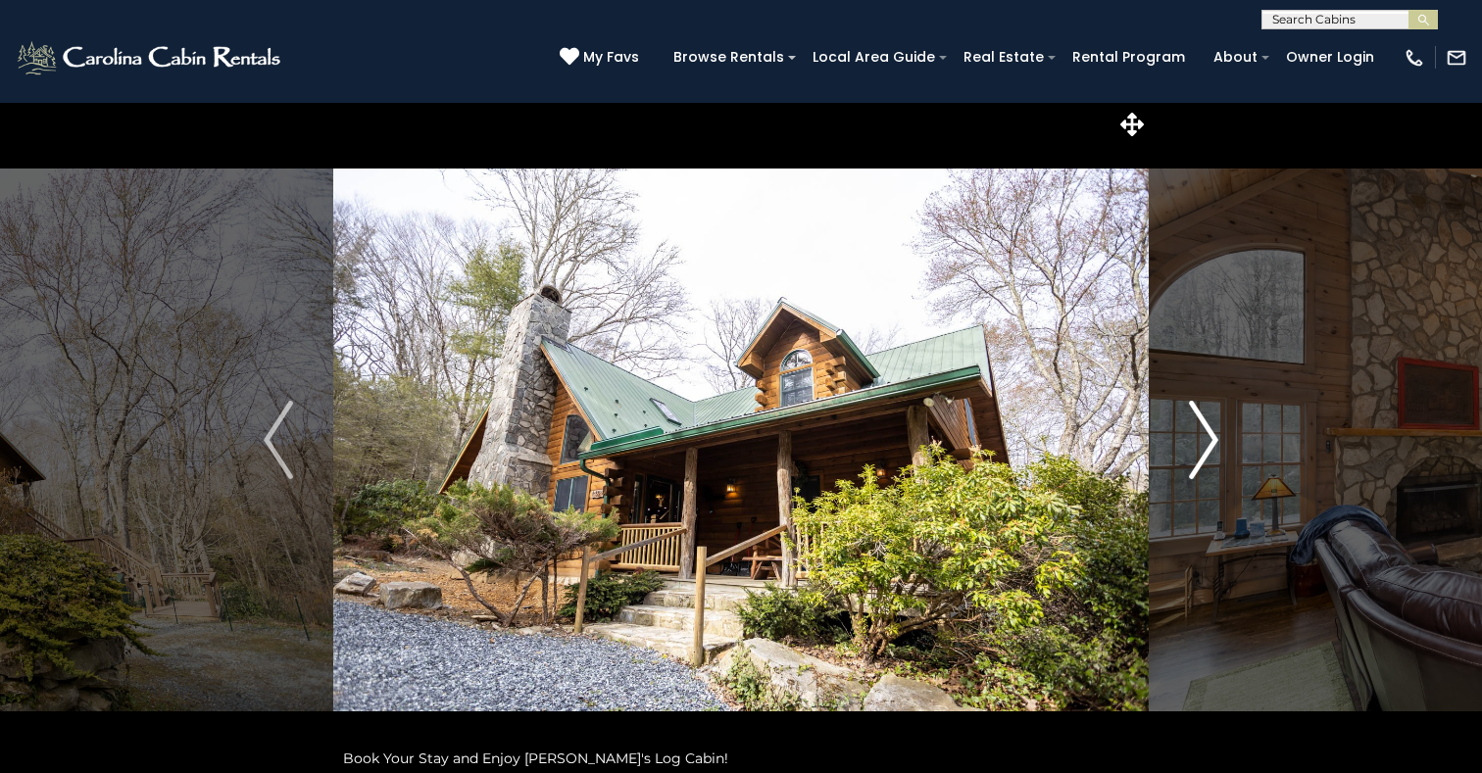
click at [1205, 442] on img "Next" at bounding box center [1203, 440] width 29 height 78
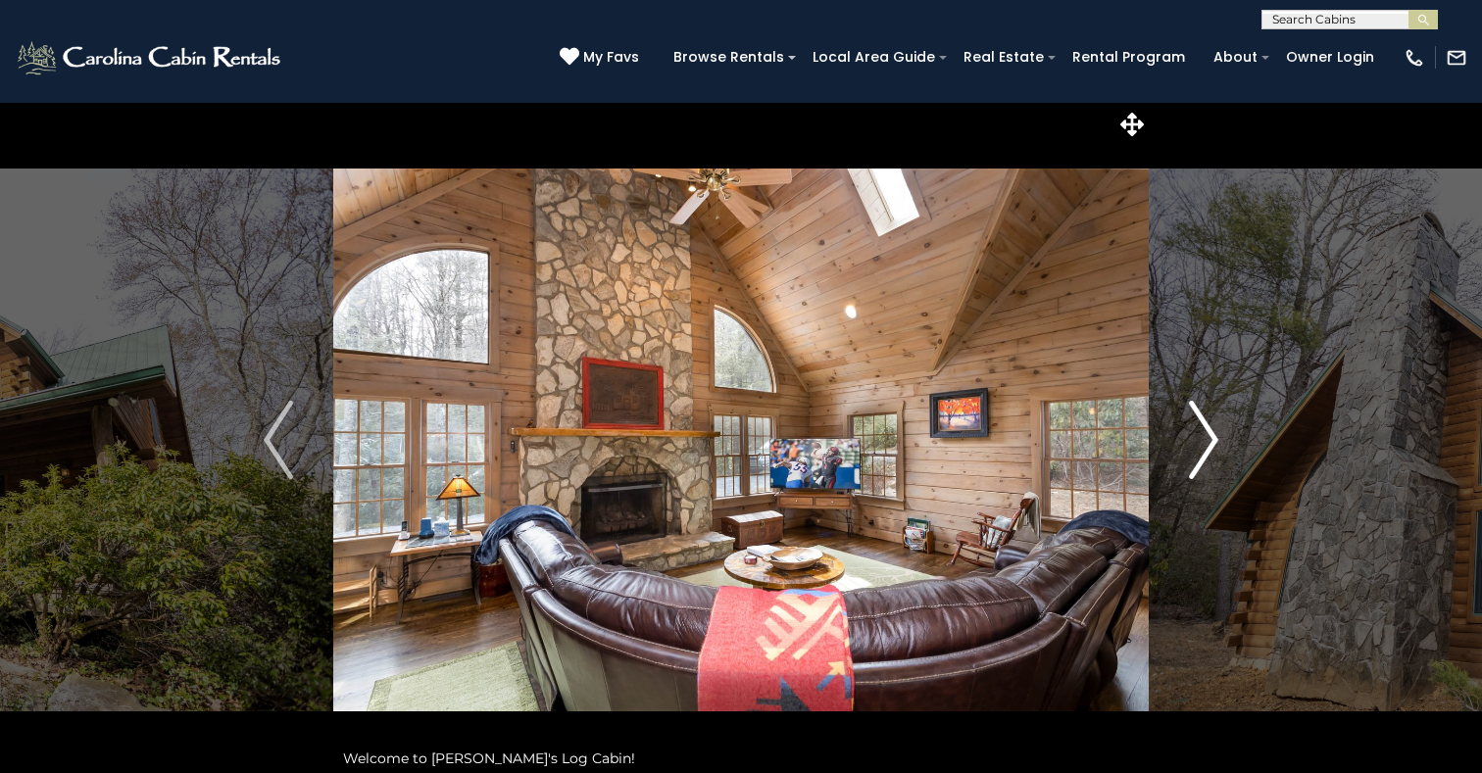
click at [1205, 442] on img "Next" at bounding box center [1203, 440] width 29 height 78
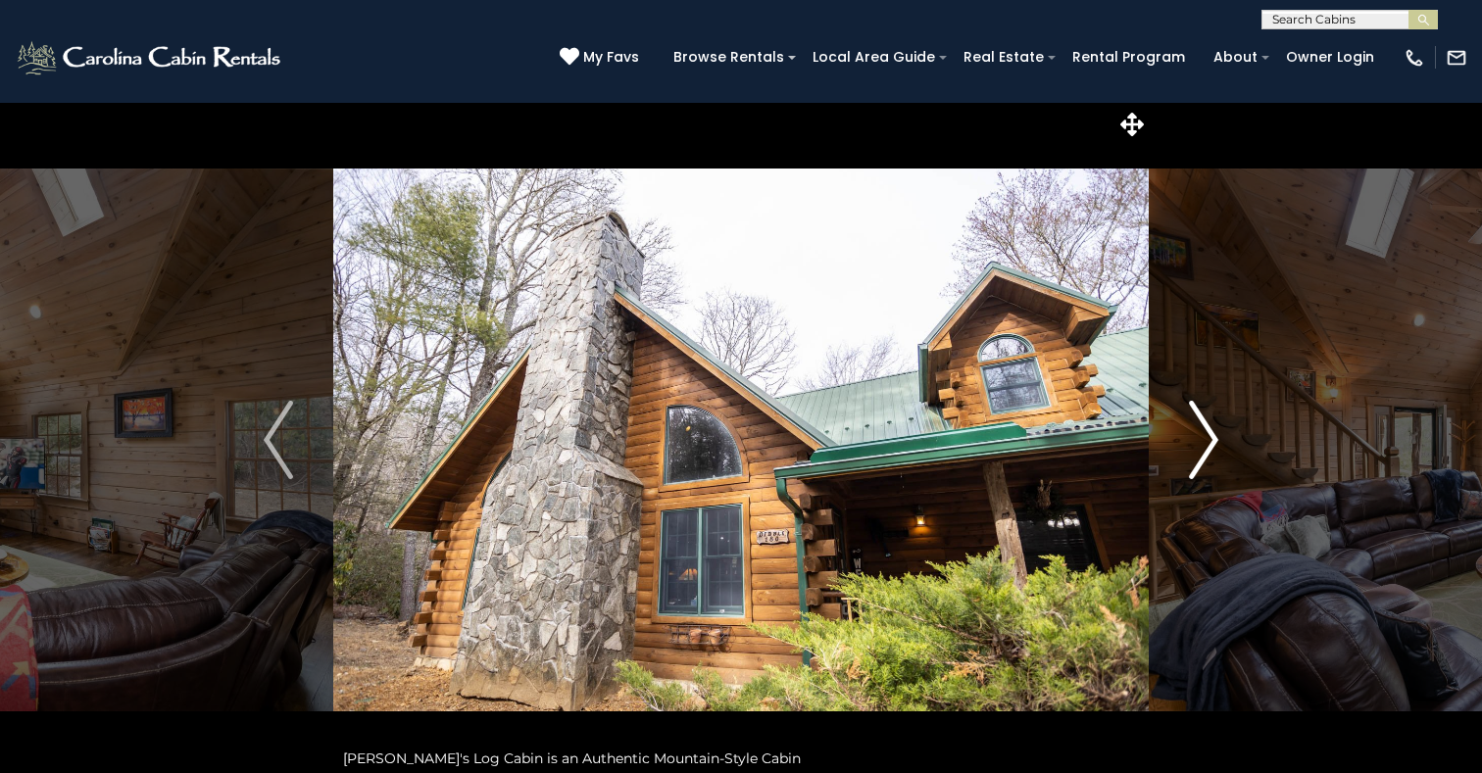
click at [1205, 442] on img "Next" at bounding box center [1203, 440] width 29 height 78
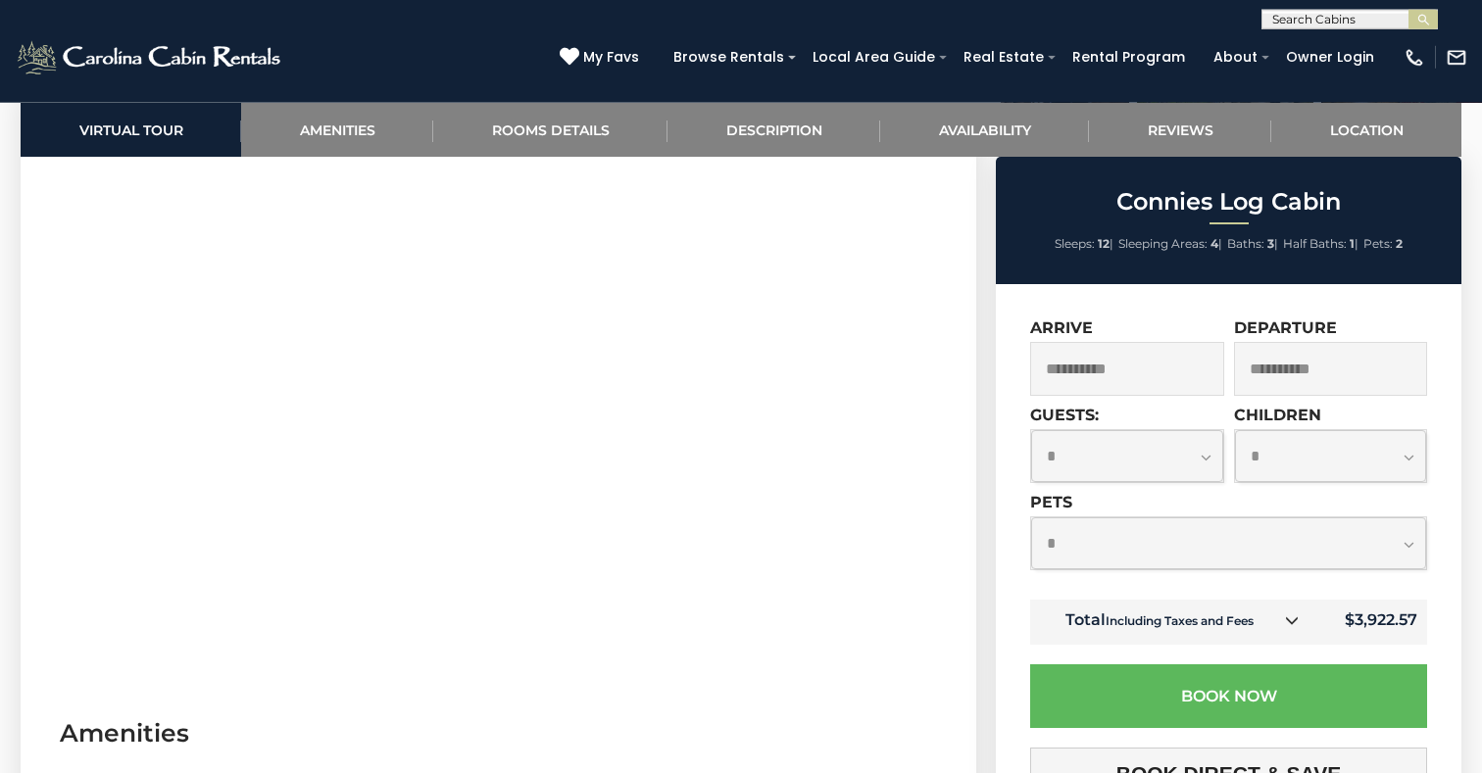
scroll to position [1032, 0]
click at [1031, 430] on select "**********" at bounding box center [1127, 456] width 192 height 52
select select "*"
click option "*" at bounding box center [0, 0] width 0 height 0
click at [1235, 430] on select "**********" at bounding box center [1331, 456] width 192 height 52
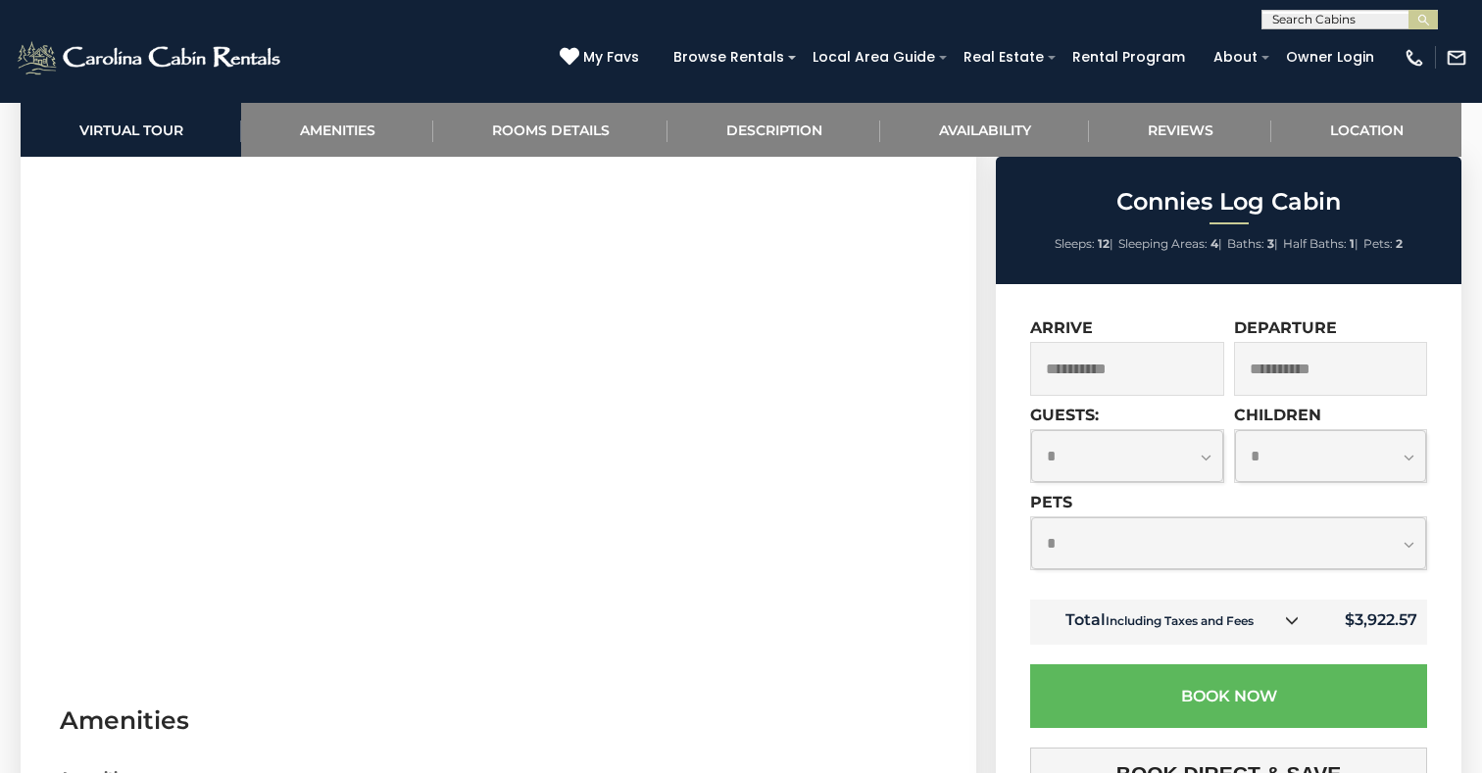
select select "*"
click option "*" at bounding box center [0, 0] width 0 height 0
click at [1031, 430] on select "**********" at bounding box center [1127, 456] width 192 height 52
select select "*"
click option "*" at bounding box center [0, 0] width 0 height 0
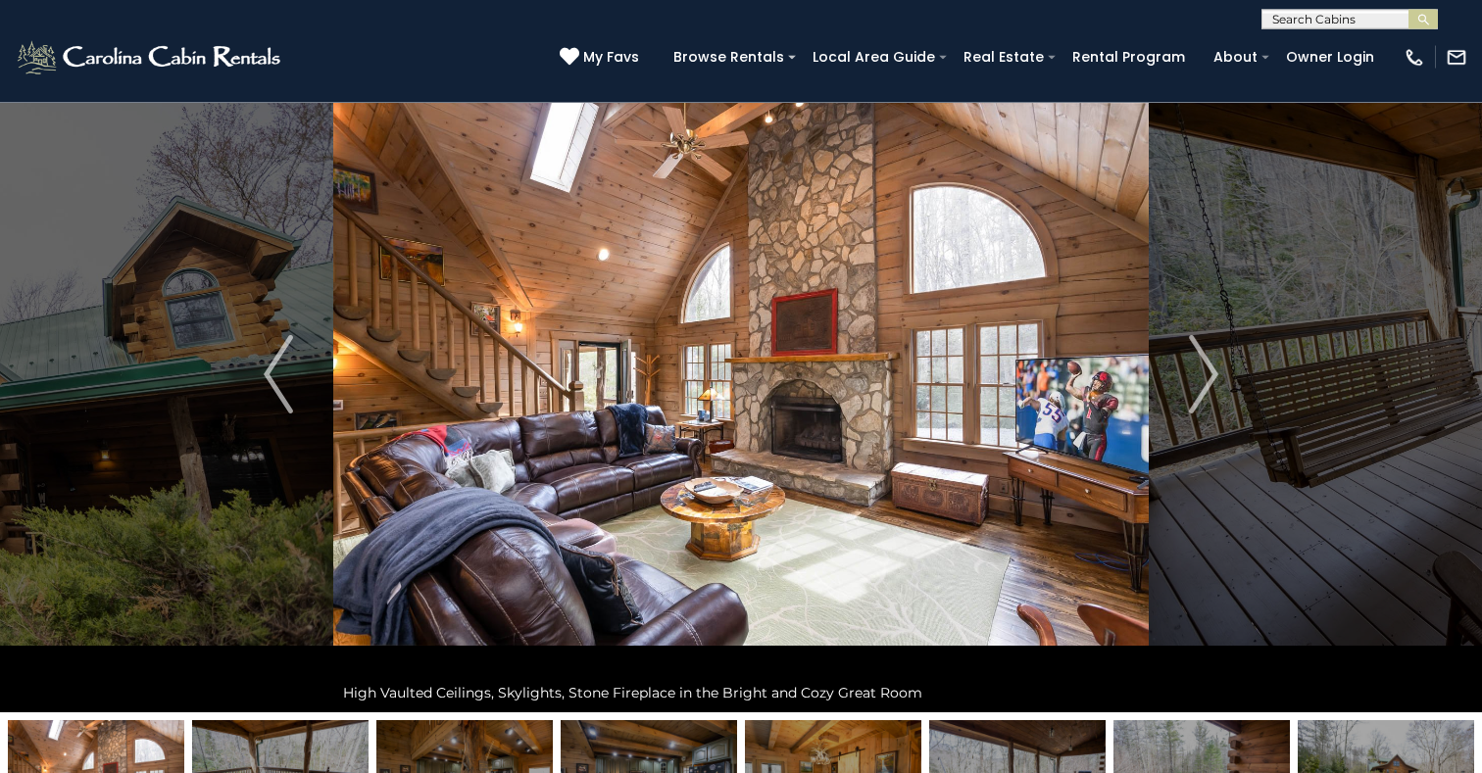
scroll to position [0, 0]
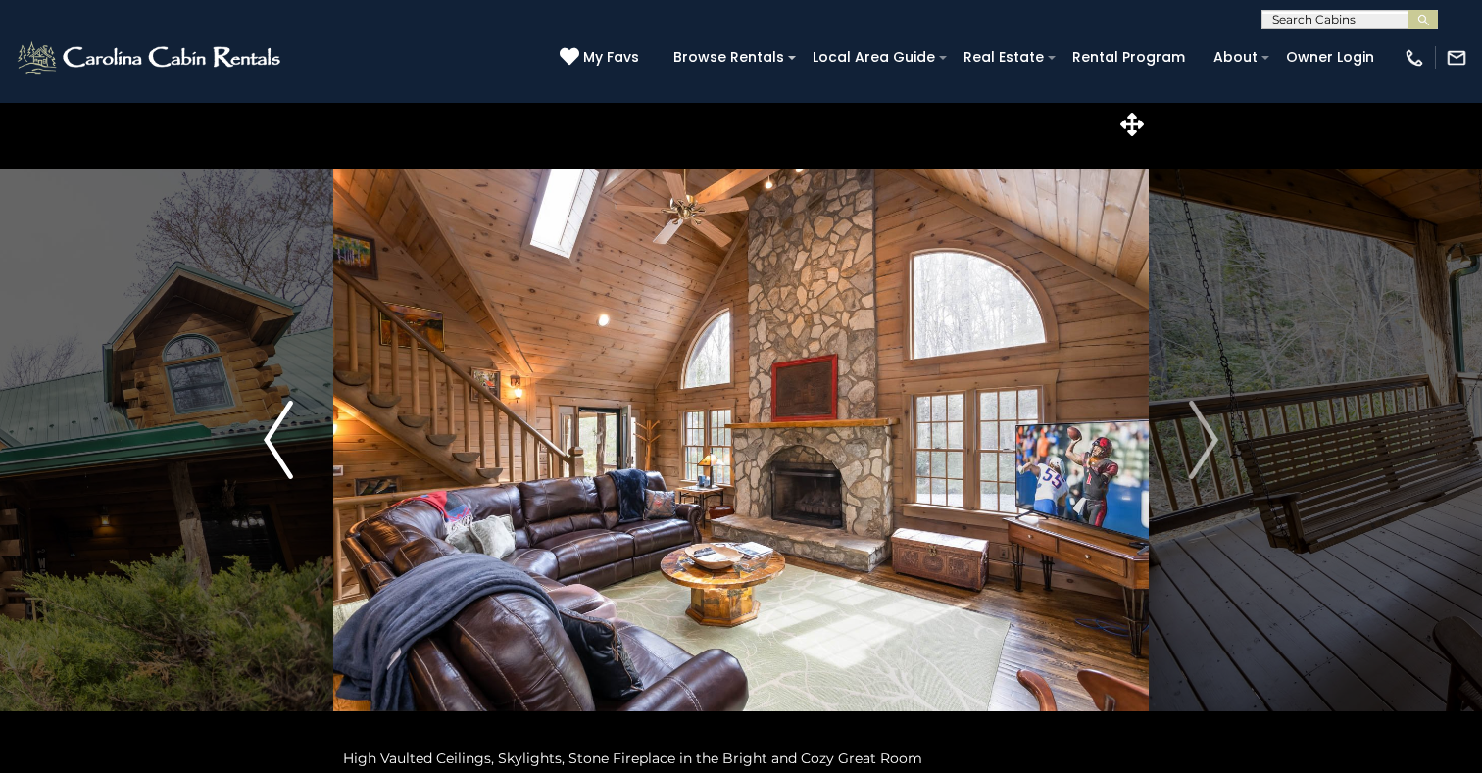
click at [275, 432] on img "Previous" at bounding box center [278, 440] width 29 height 78
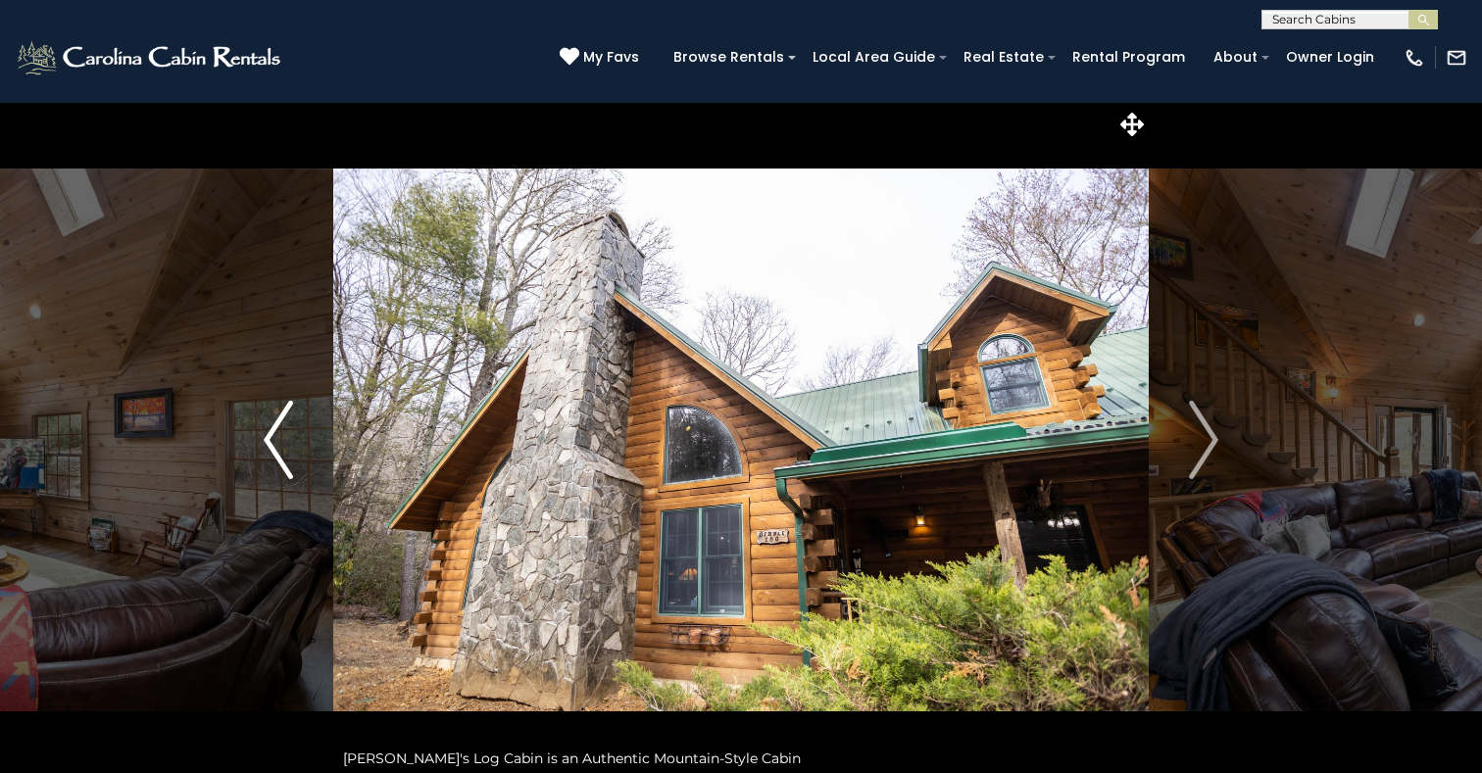
click at [272, 439] on img "Previous" at bounding box center [278, 440] width 29 height 78
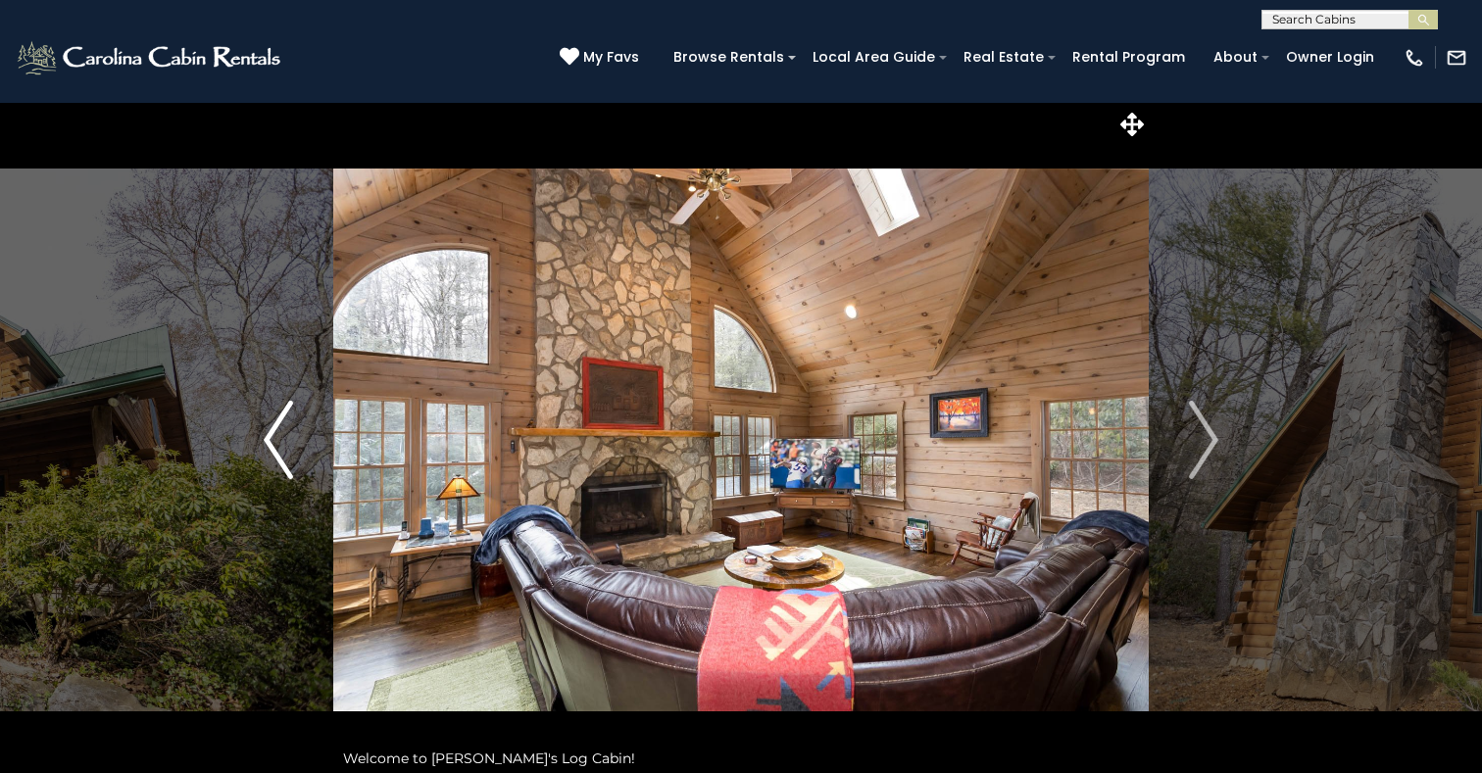
click at [272, 439] on img "Previous" at bounding box center [278, 440] width 29 height 78
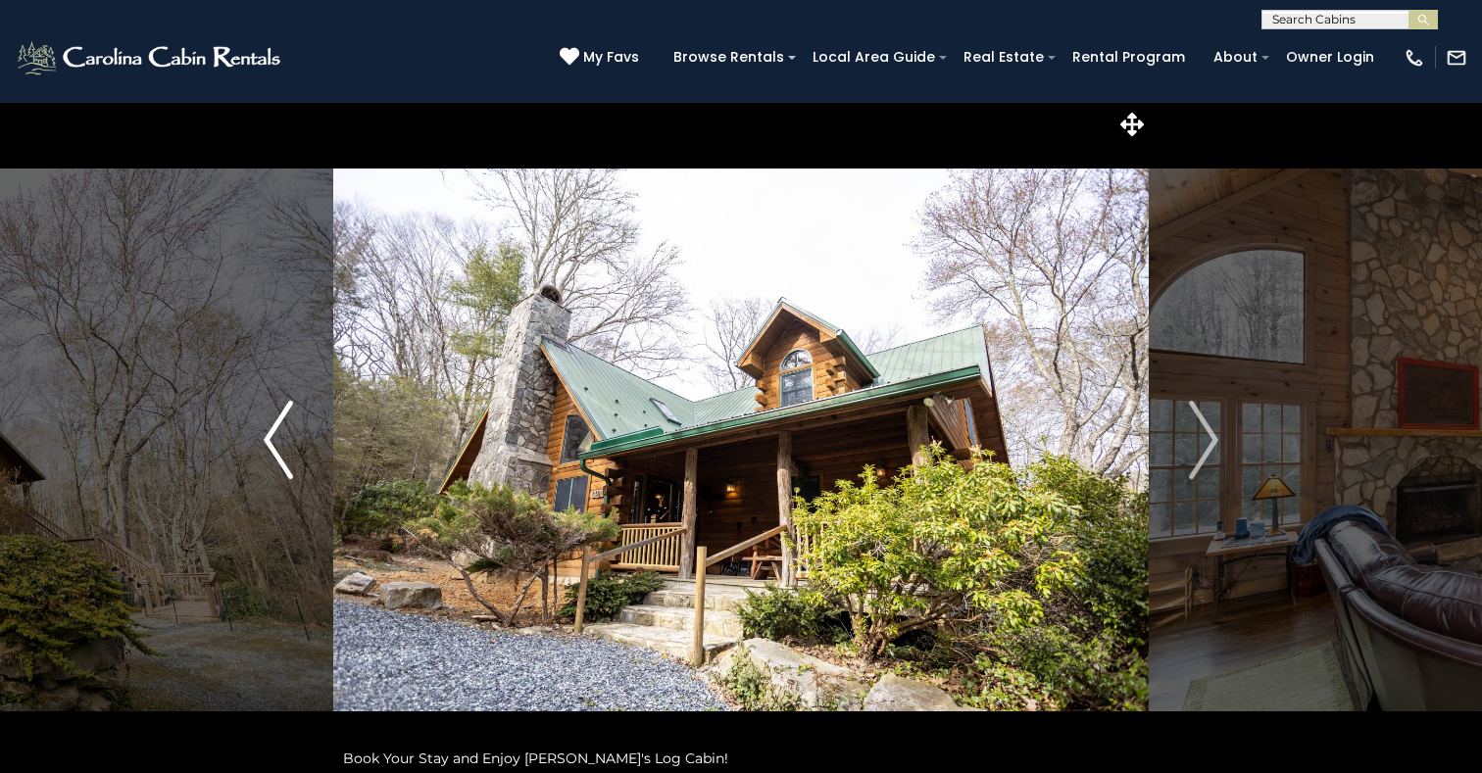
click at [271, 443] on img "Previous" at bounding box center [278, 440] width 29 height 78
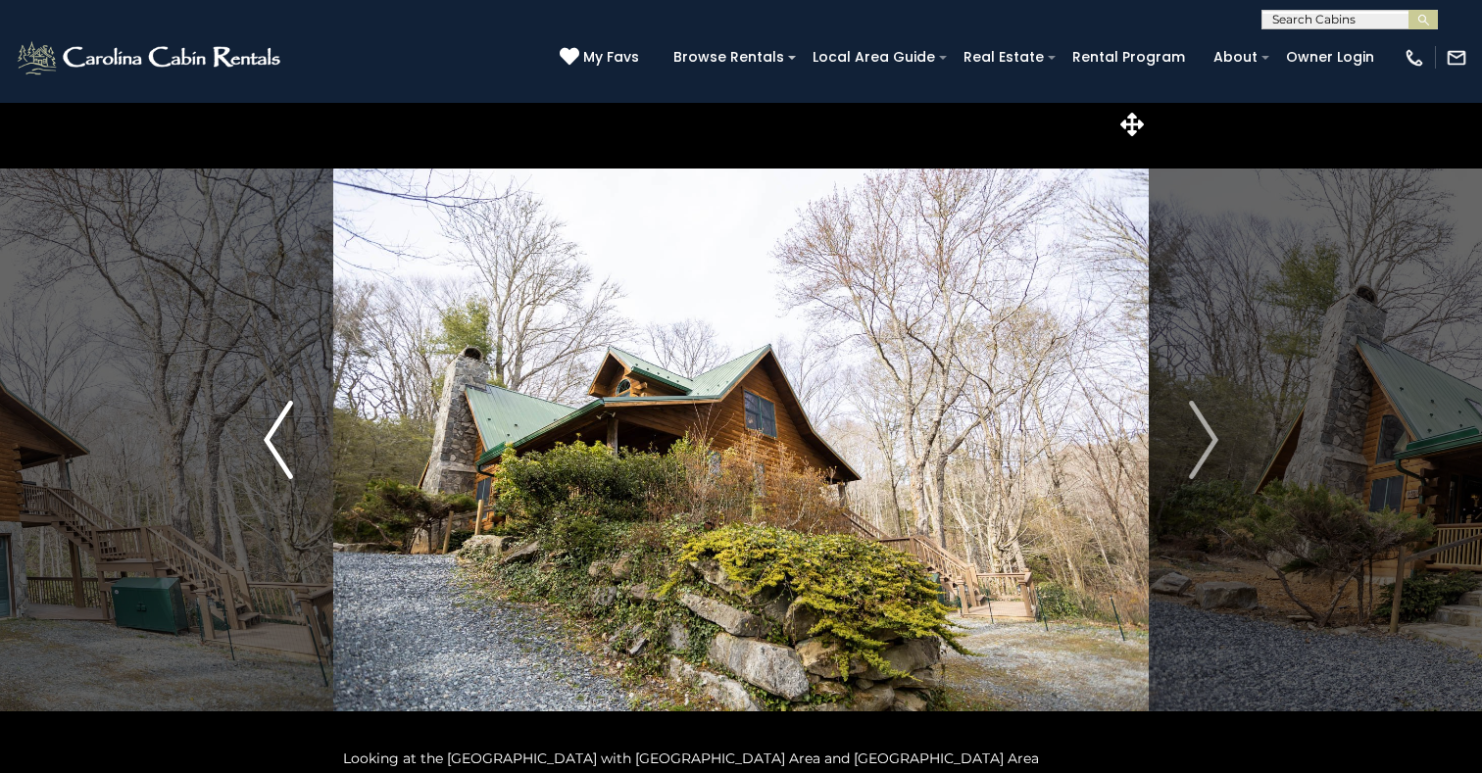
click at [271, 443] on img "Previous" at bounding box center [278, 440] width 29 height 78
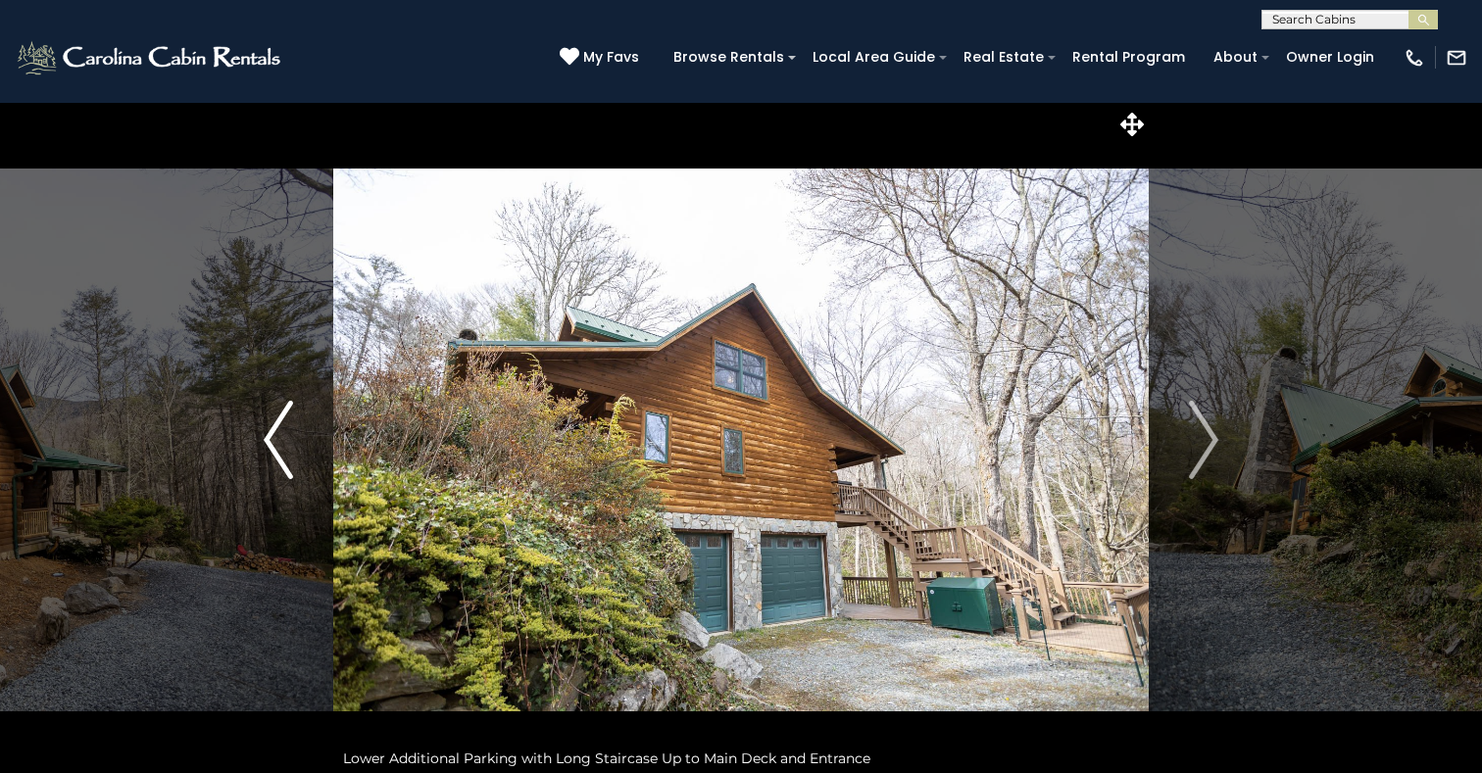
click at [271, 443] on img "Previous" at bounding box center [278, 440] width 29 height 78
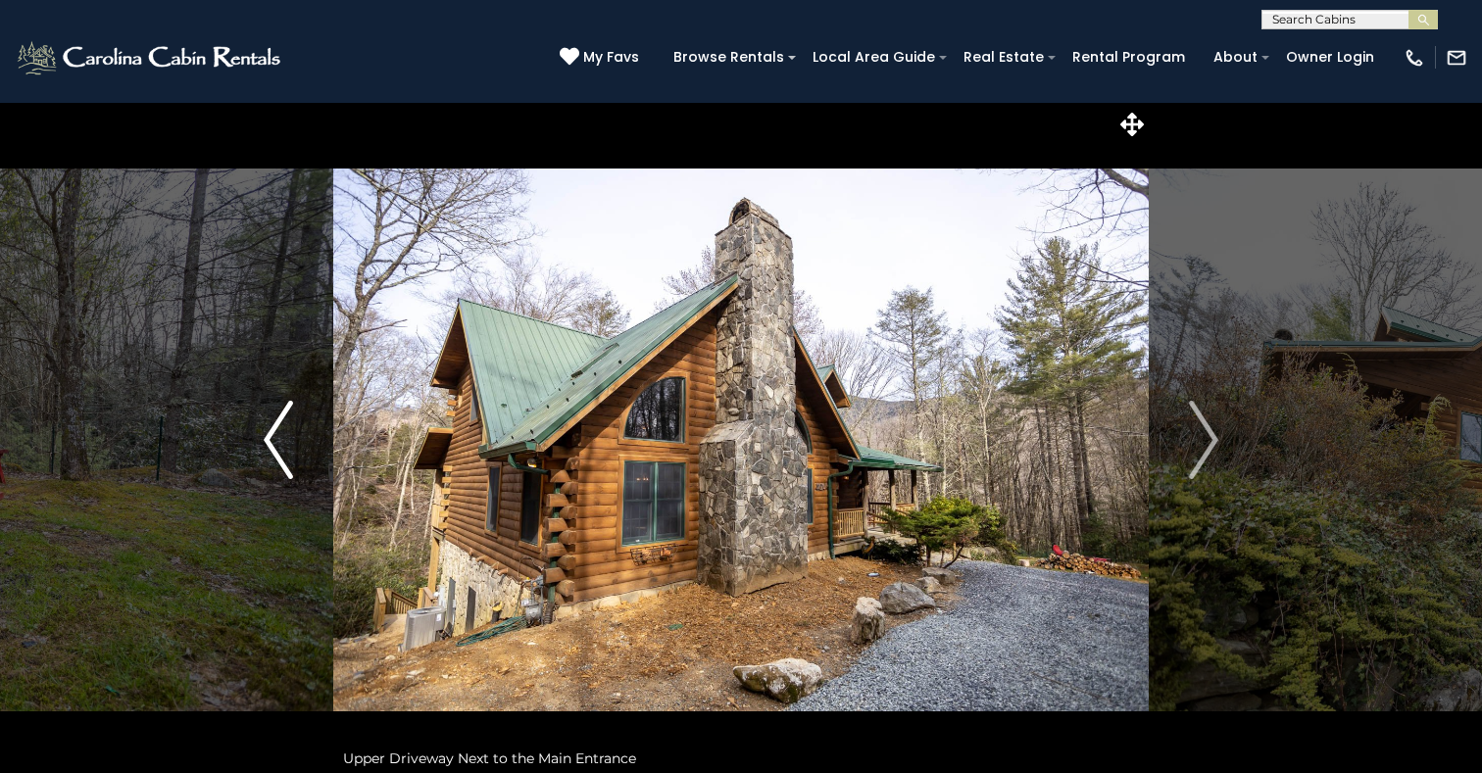
click at [271, 443] on img "Previous" at bounding box center [278, 440] width 29 height 78
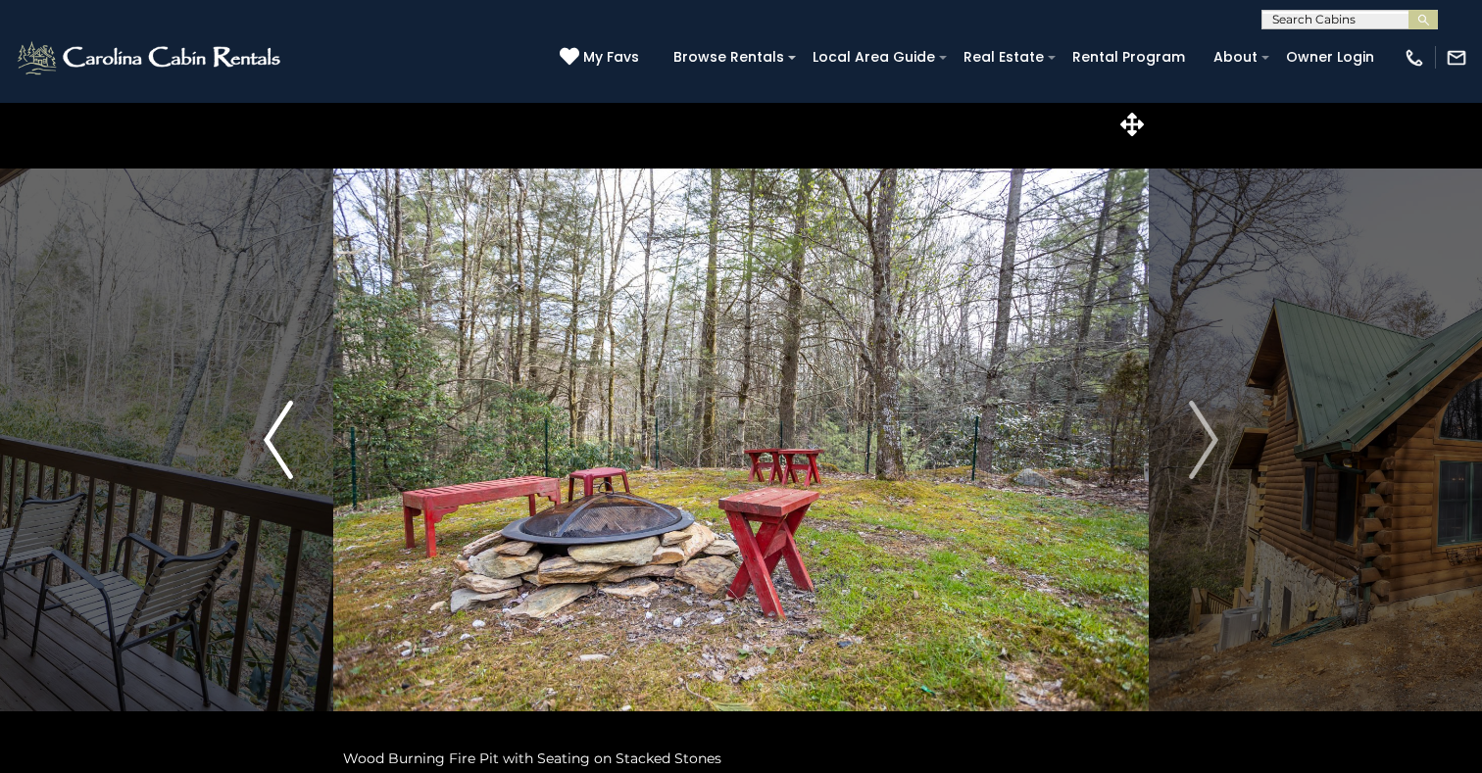
click at [271, 443] on img "Previous" at bounding box center [278, 440] width 29 height 78
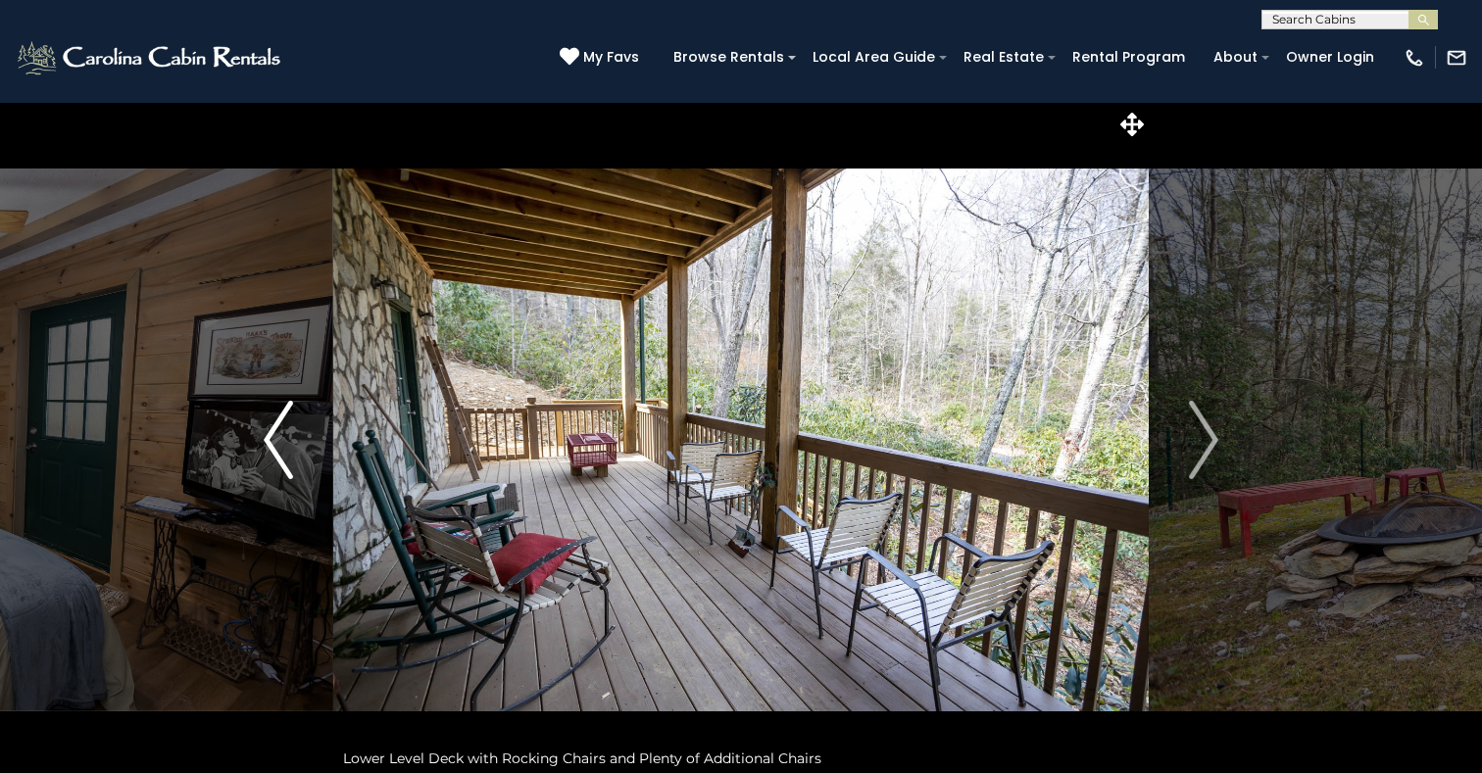
click at [271, 442] on img "Previous" at bounding box center [278, 440] width 29 height 78
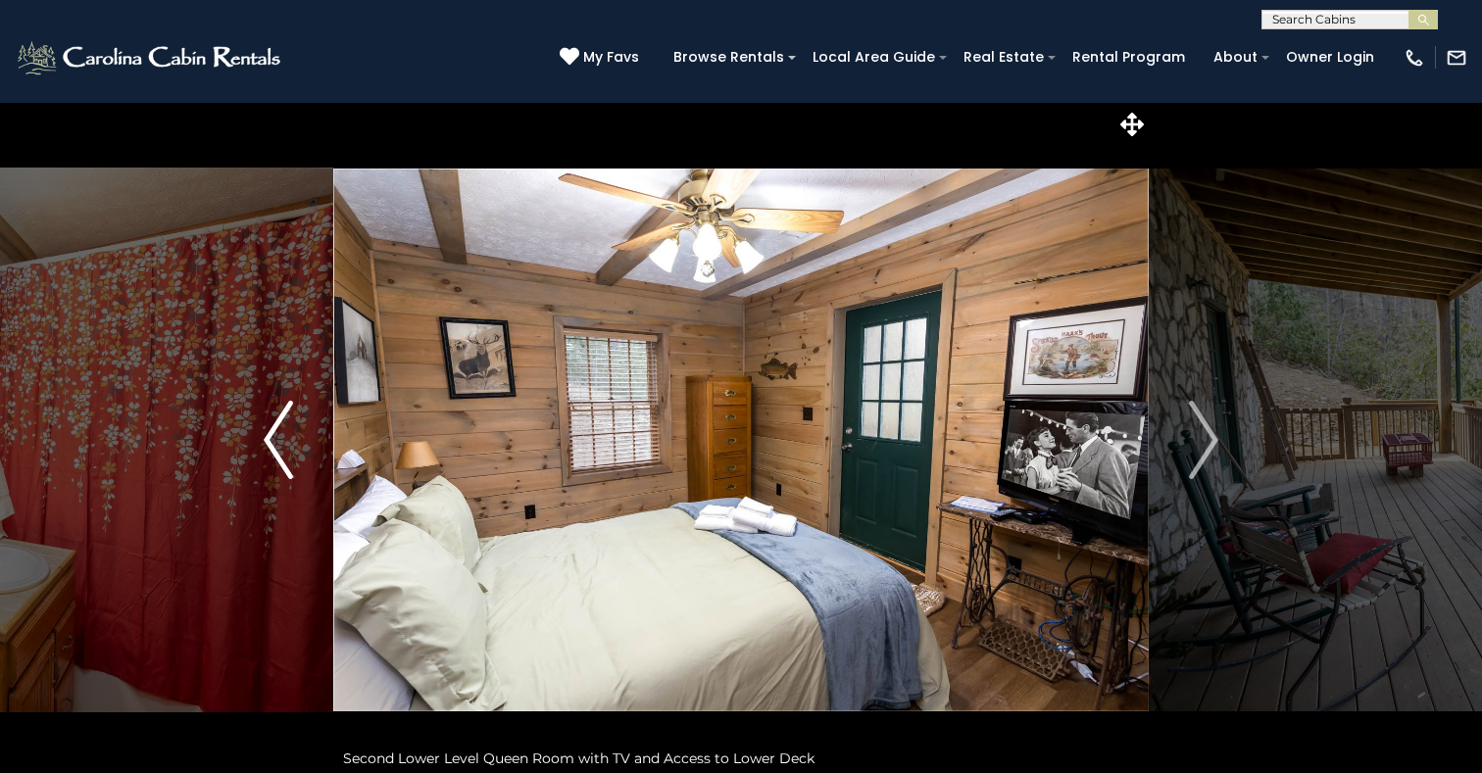
click at [270, 441] on img "Previous" at bounding box center [278, 440] width 29 height 78
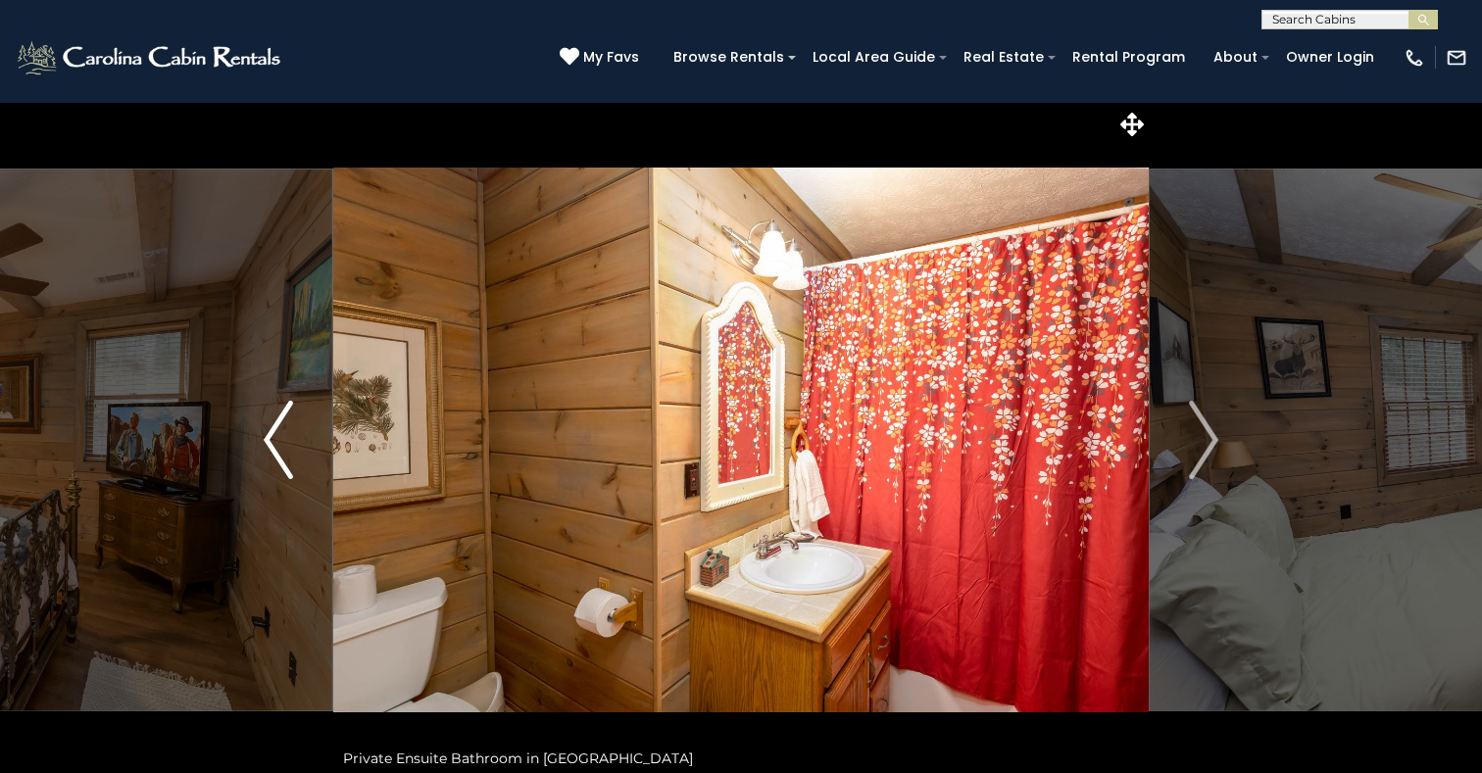
click at [270, 441] on img "Previous" at bounding box center [278, 440] width 29 height 78
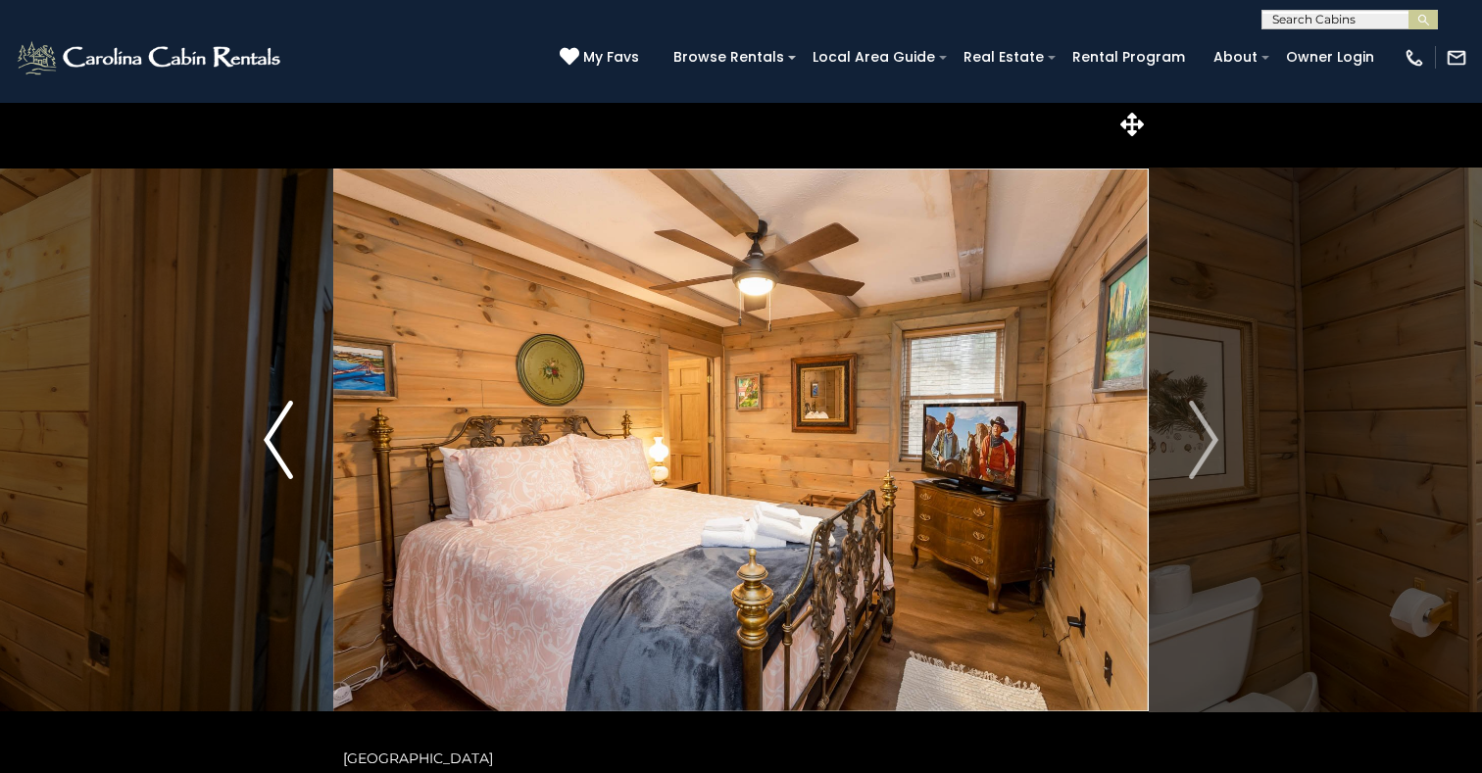
click at [270, 441] on img "Previous" at bounding box center [278, 440] width 29 height 78
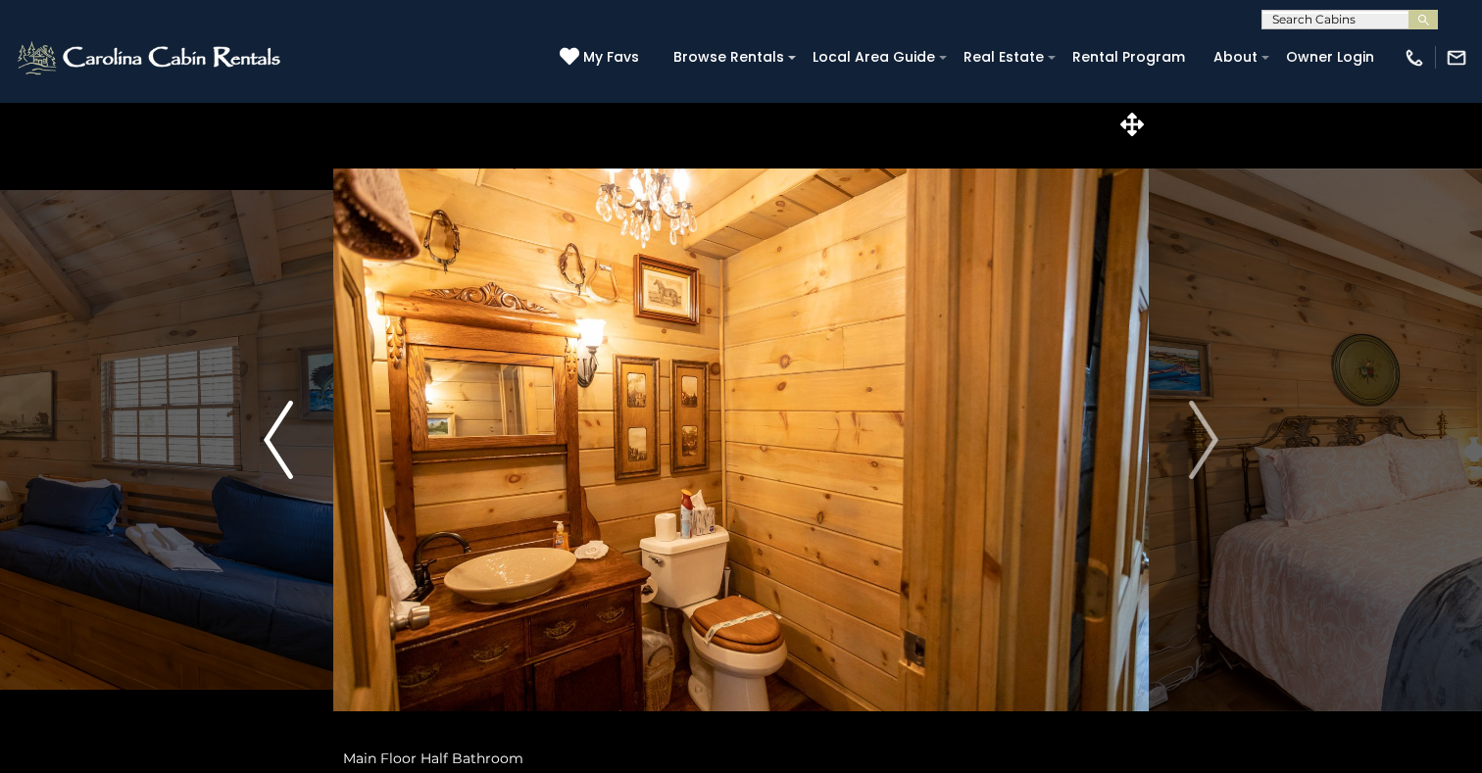
click at [270, 440] on img "Previous" at bounding box center [278, 440] width 29 height 78
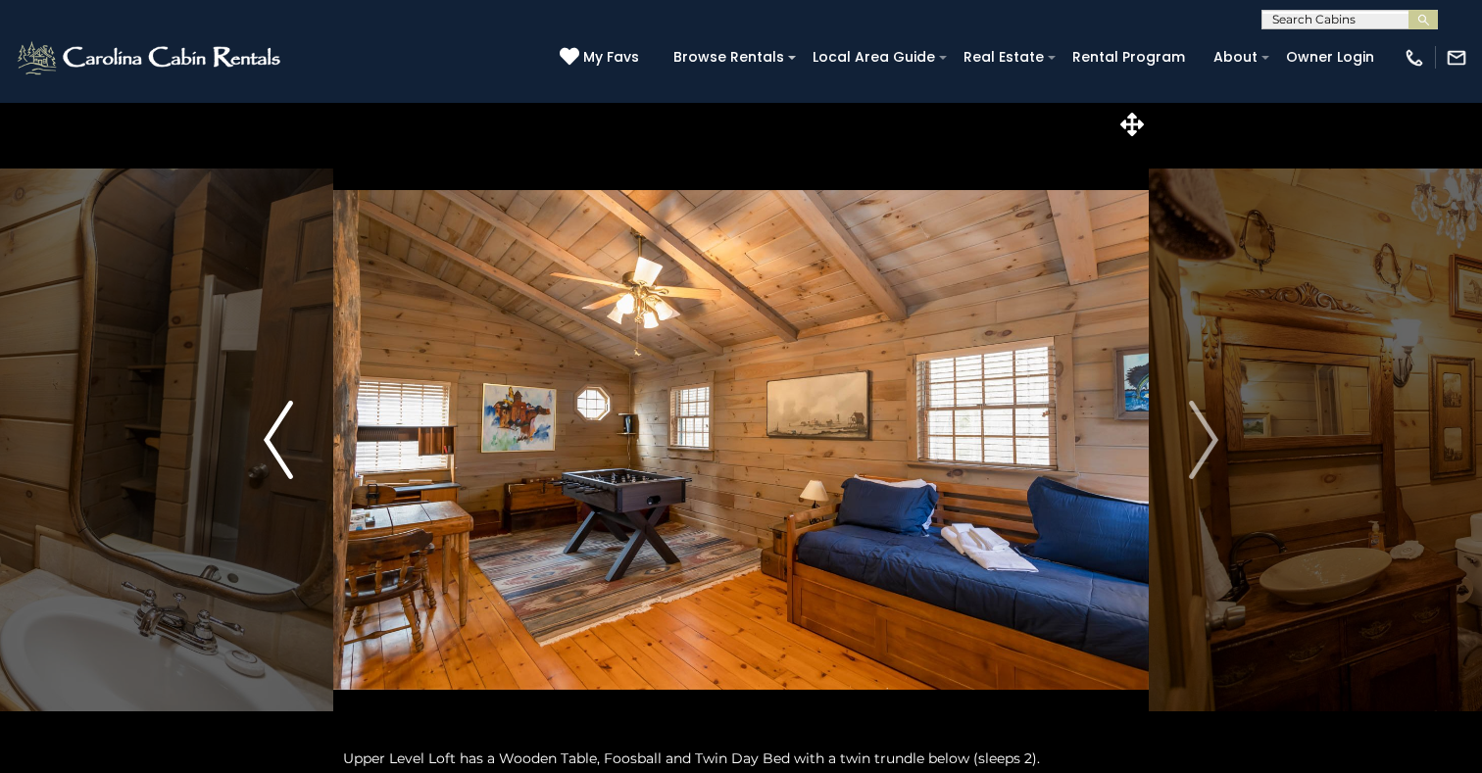
click at [269, 440] on img "Previous" at bounding box center [278, 440] width 29 height 78
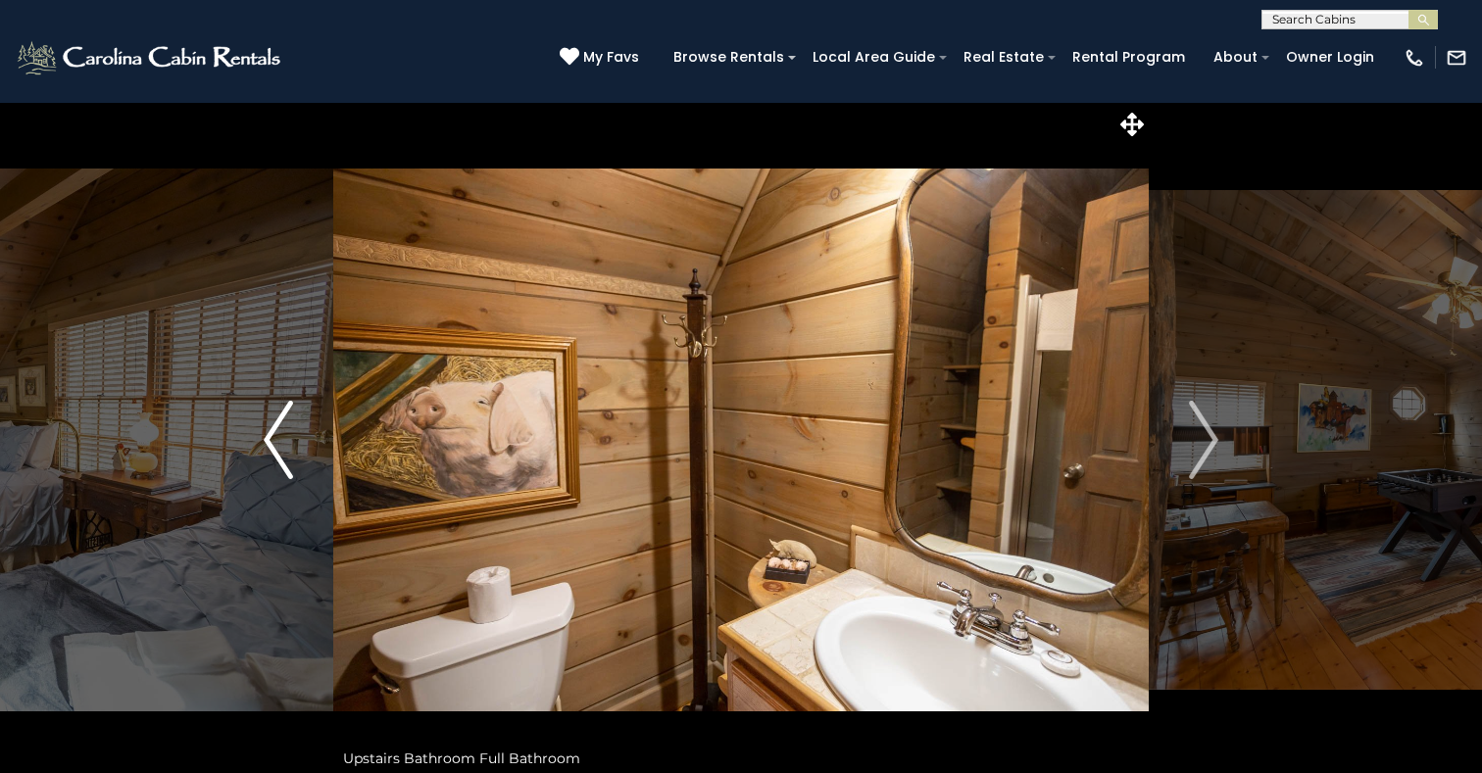
click at [269, 439] on img "Previous" at bounding box center [278, 440] width 29 height 78
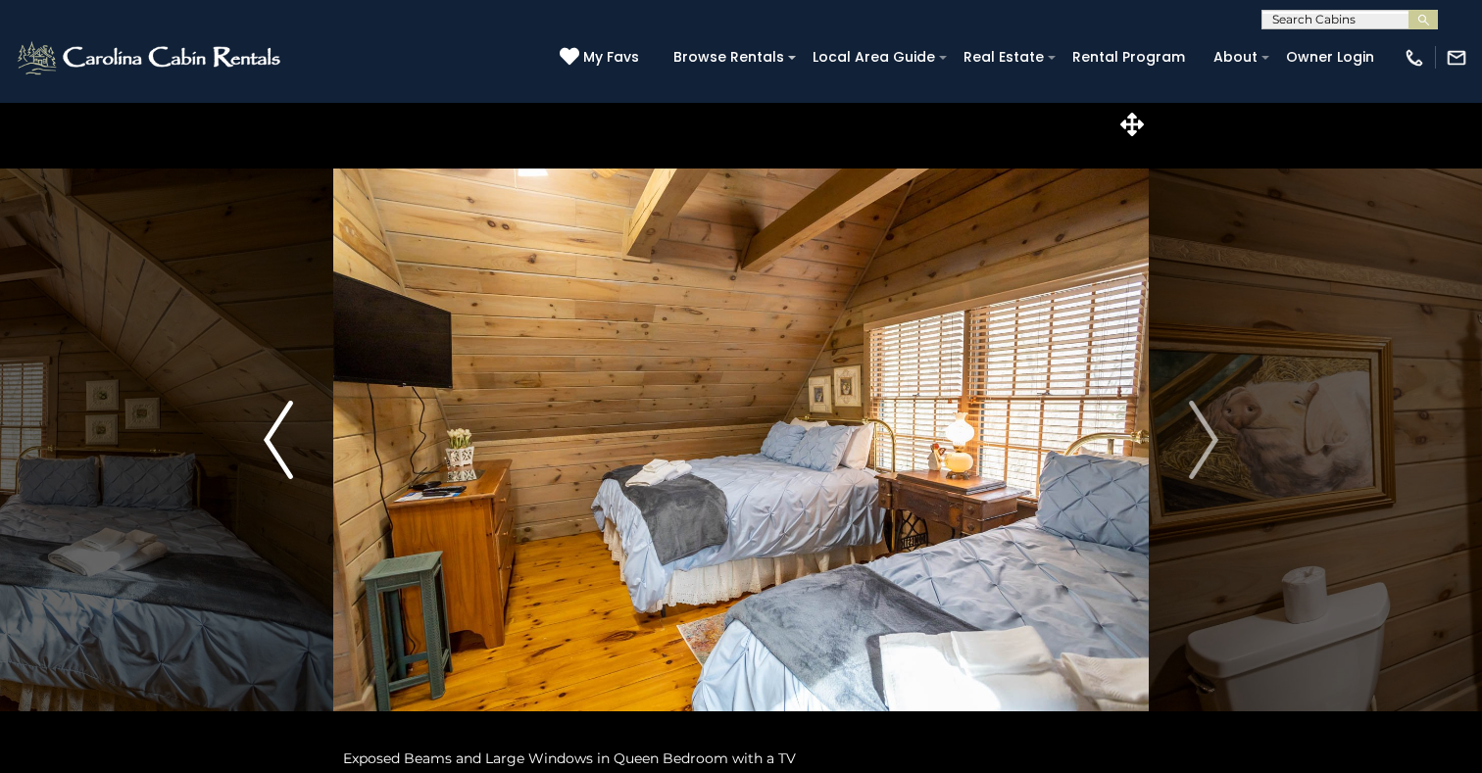
click at [269, 439] on img "Previous" at bounding box center [278, 440] width 29 height 78
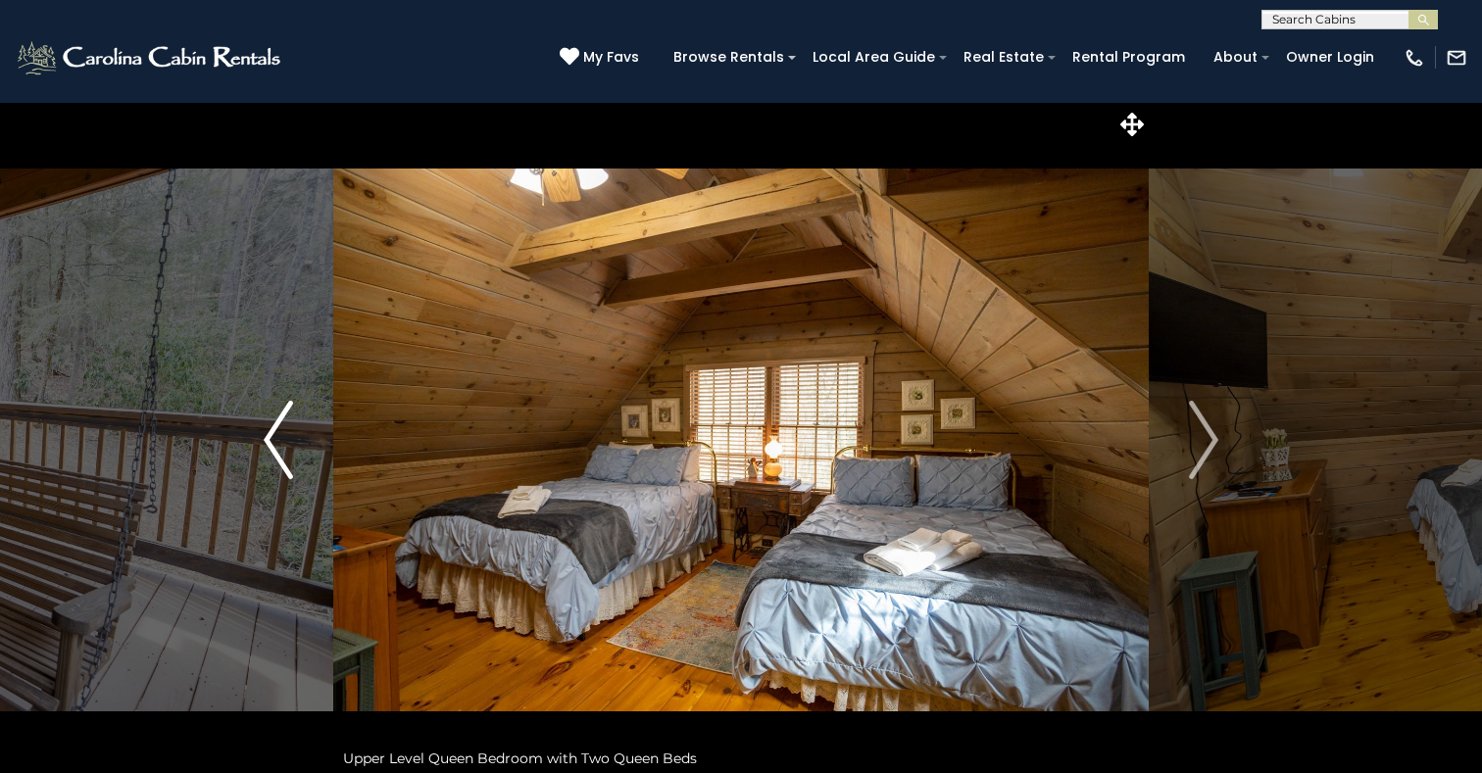
click at [269, 439] on img "Previous" at bounding box center [278, 440] width 29 height 78
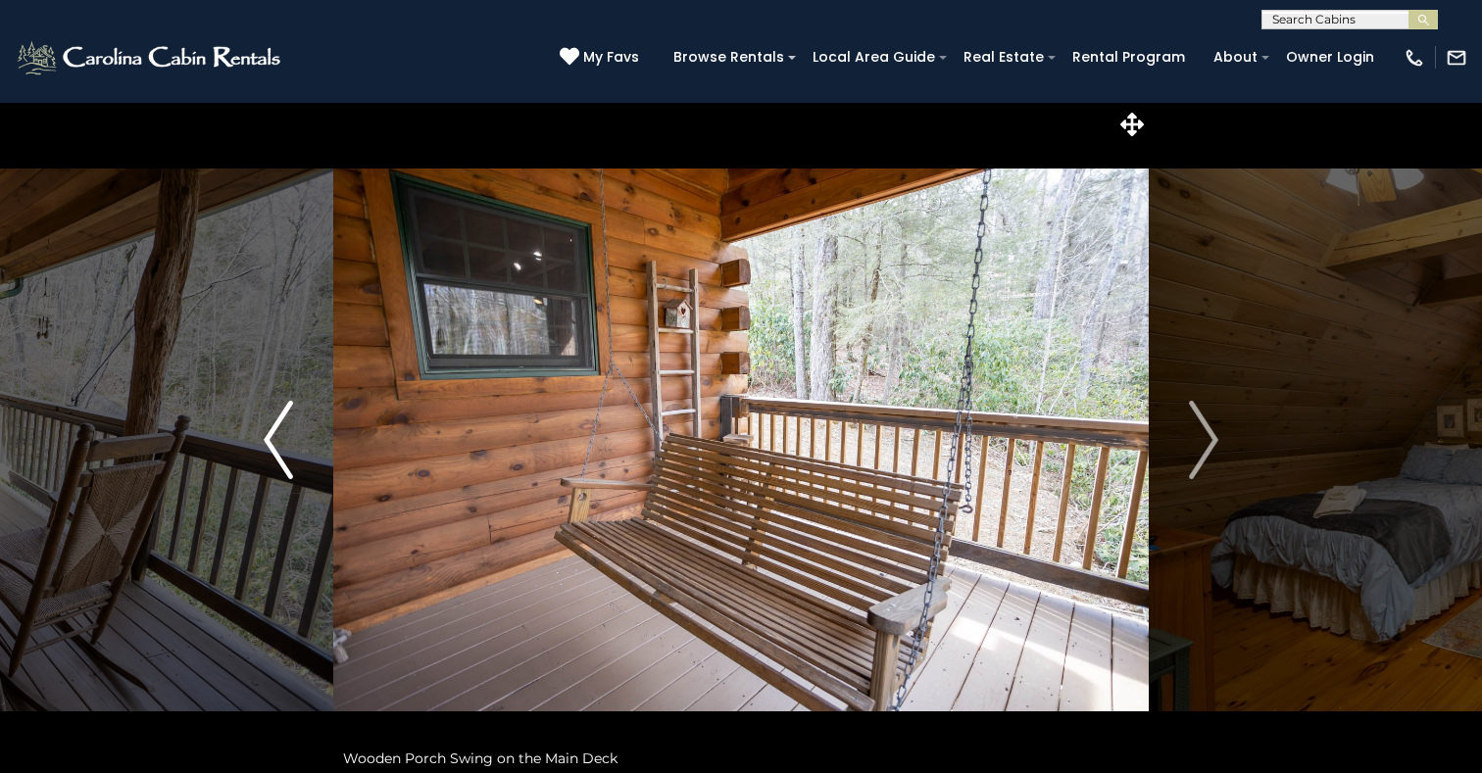
click at [269, 439] on img "Previous" at bounding box center [278, 440] width 29 height 78
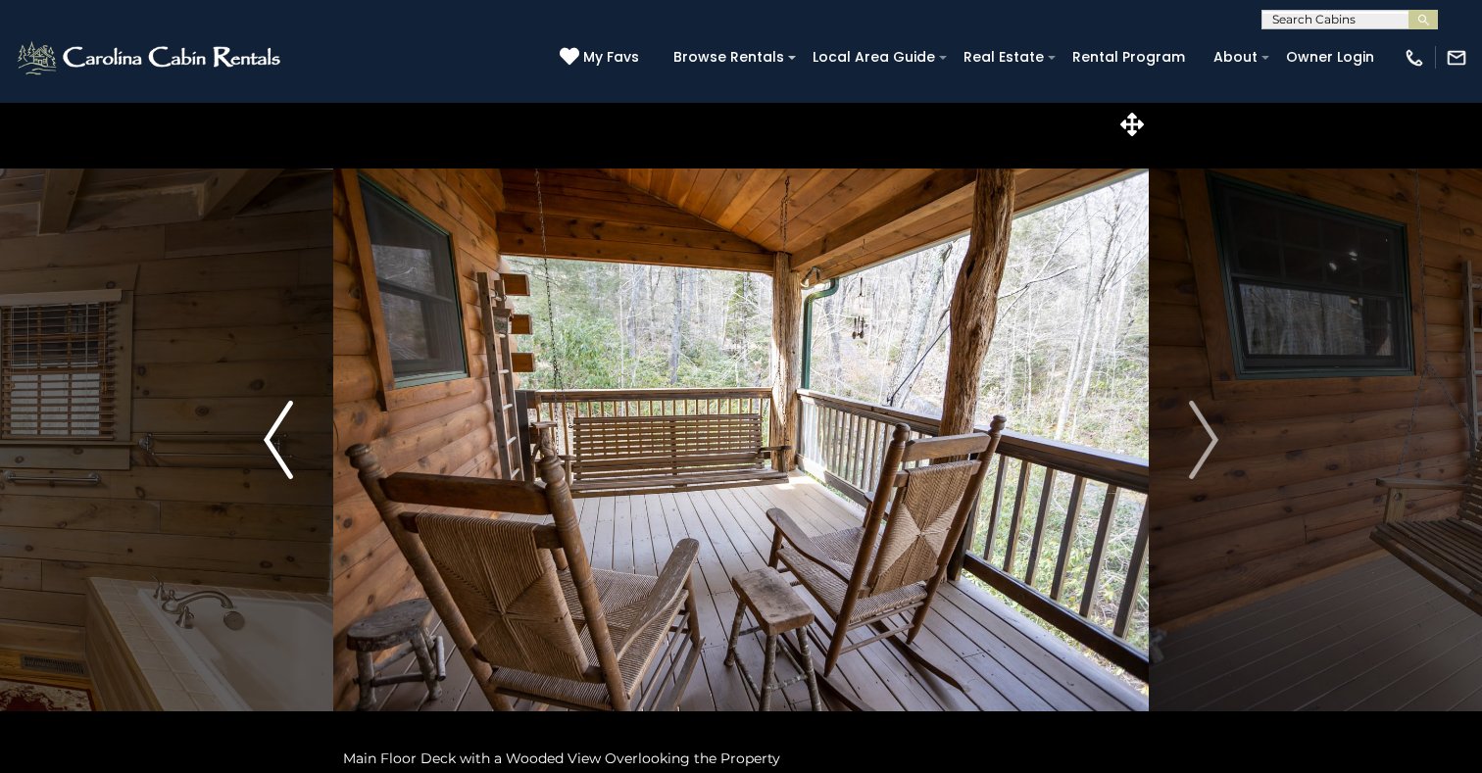
click at [268, 439] on img "Previous" at bounding box center [278, 440] width 29 height 78
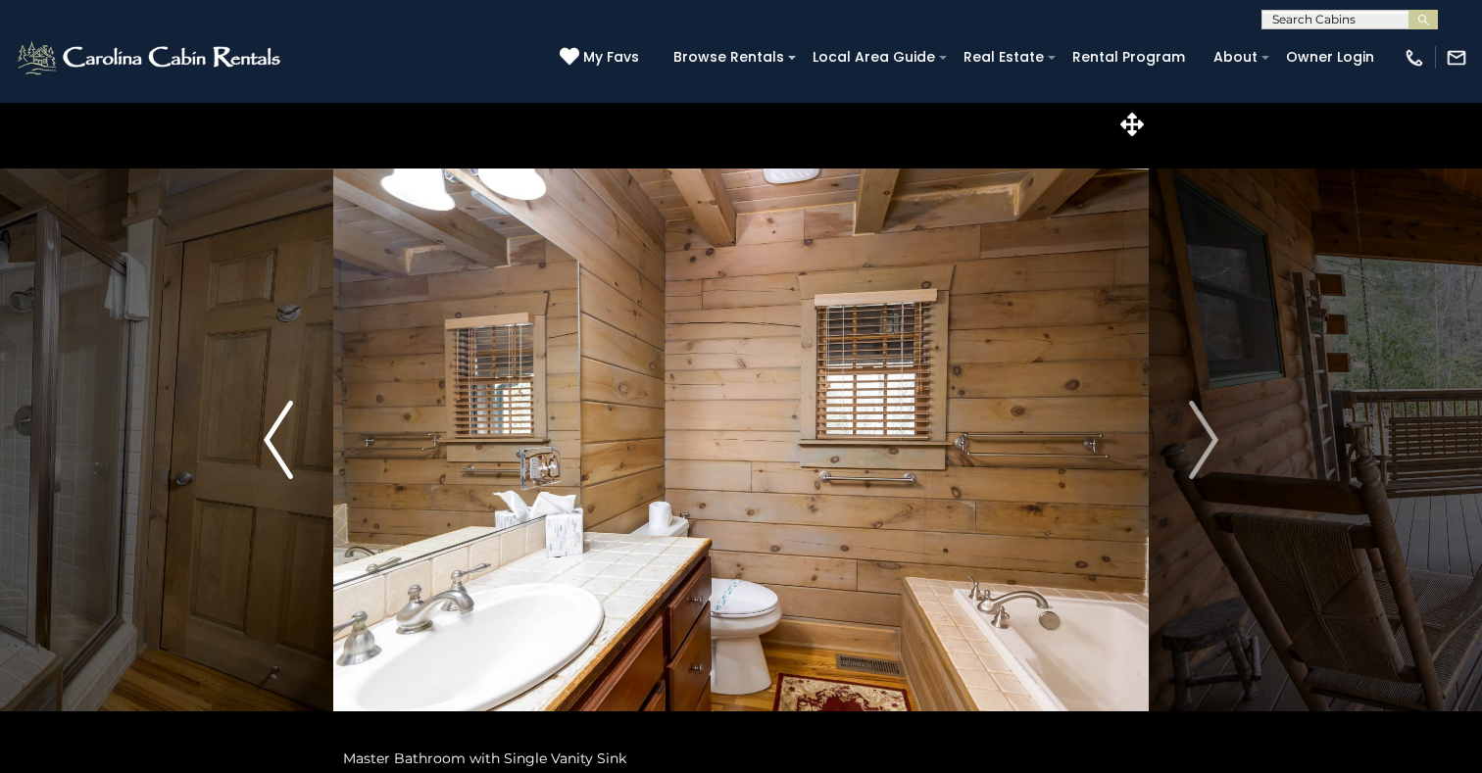
click at [268, 439] on img "Previous" at bounding box center [278, 440] width 29 height 78
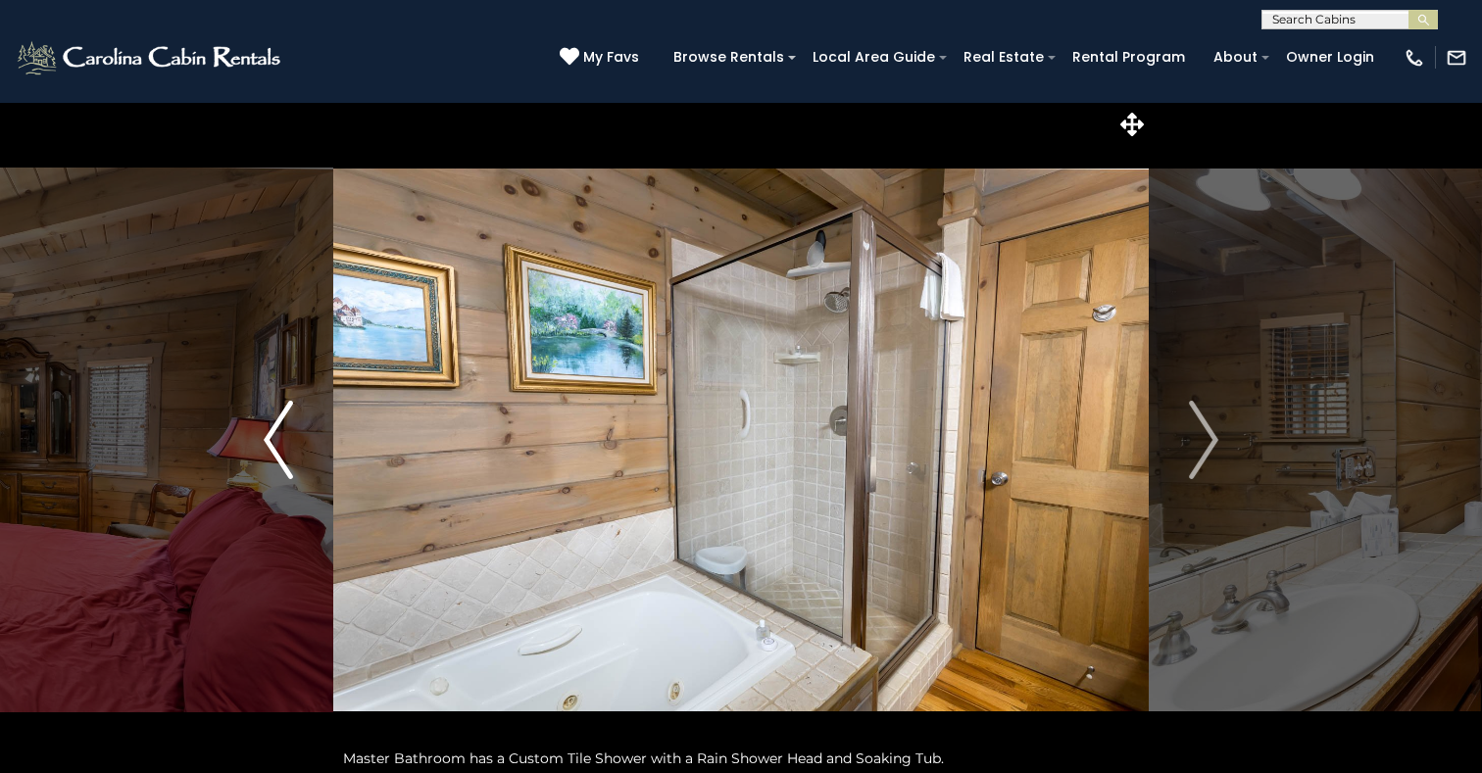
click at [268, 439] on img "Previous" at bounding box center [278, 440] width 29 height 78
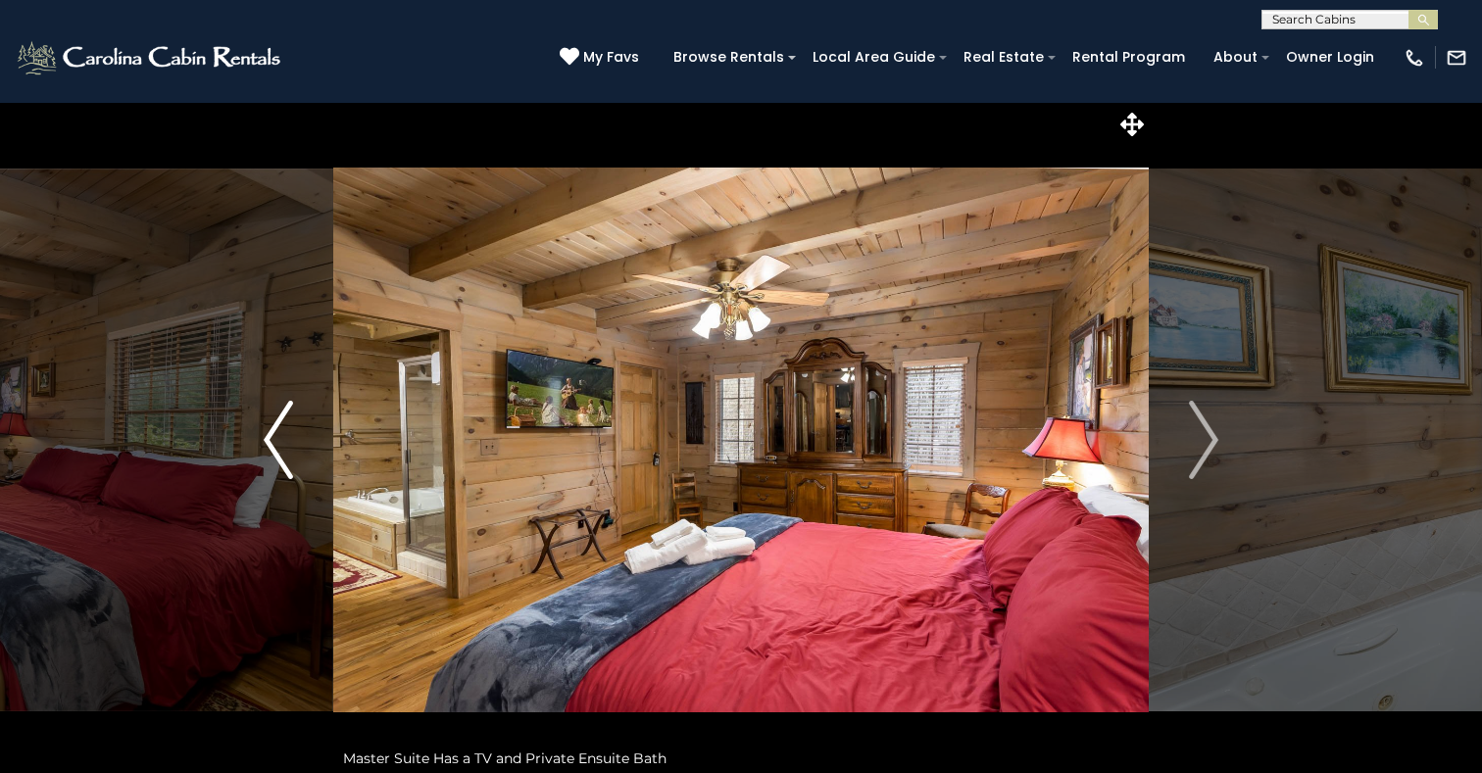
click at [268, 439] on img "Previous" at bounding box center [278, 440] width 29 height 78
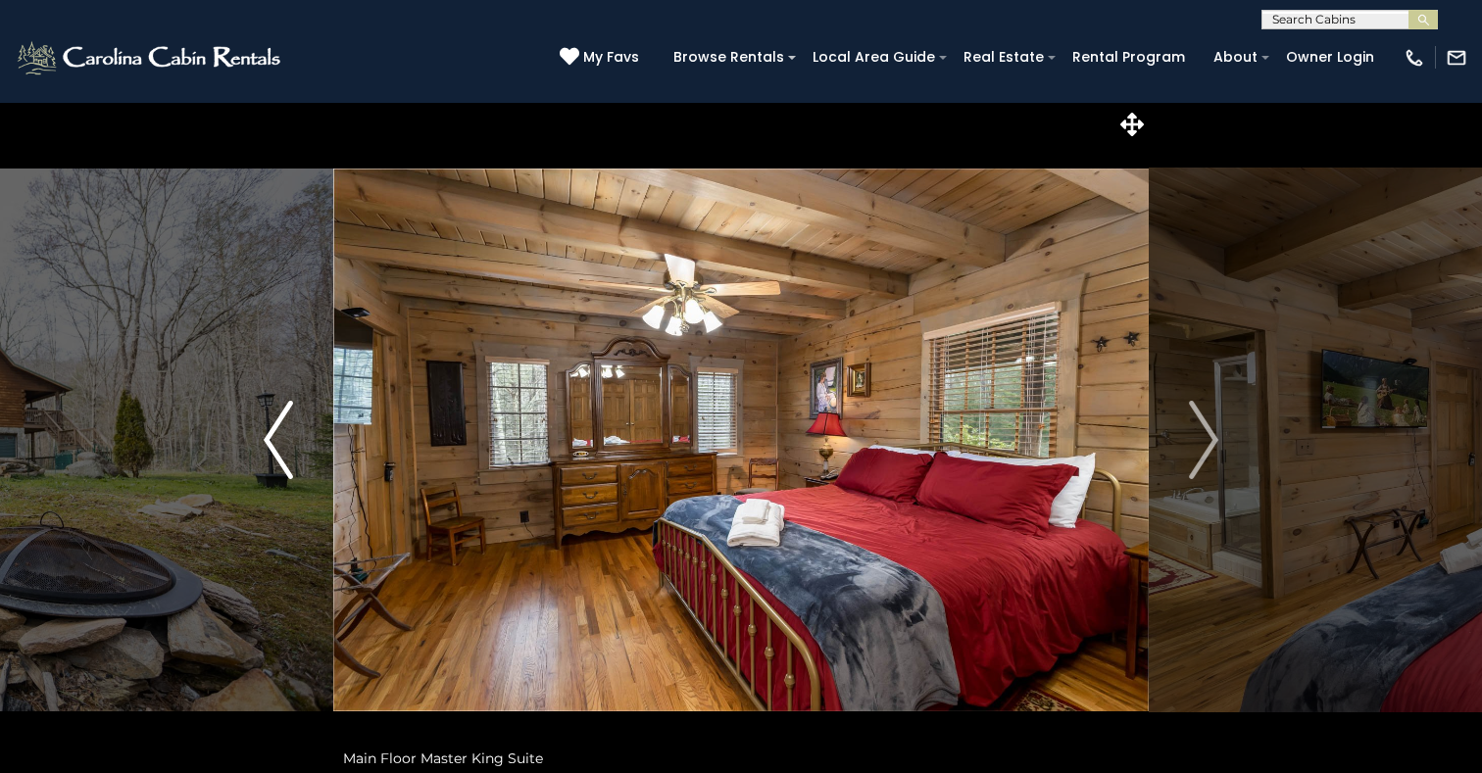
click at [268, 439] on img "Previous" at bounding box center [278, 440] width 29 height 78
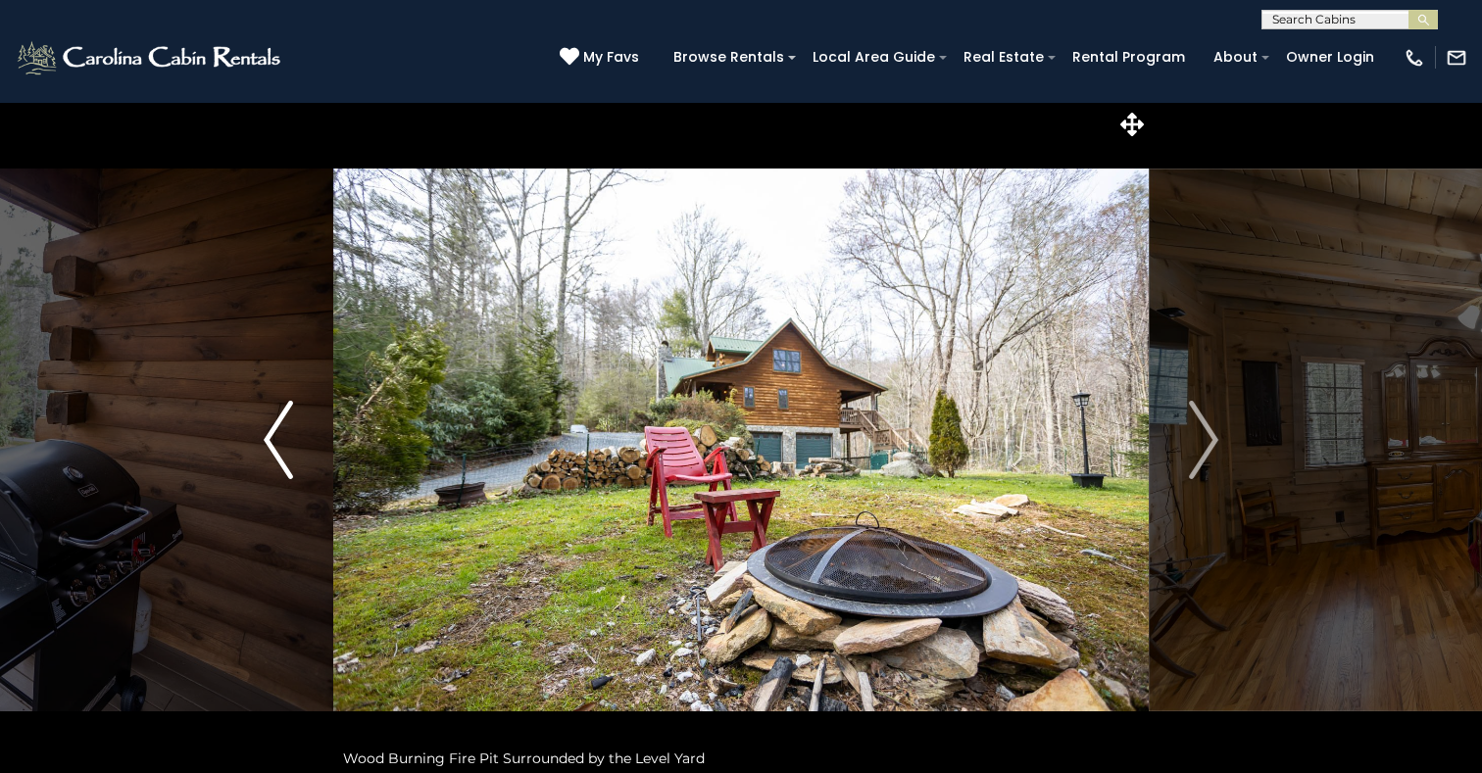
click at [268, 439] on img "Previous" at bounding box center [278, 440] width 29 height 78
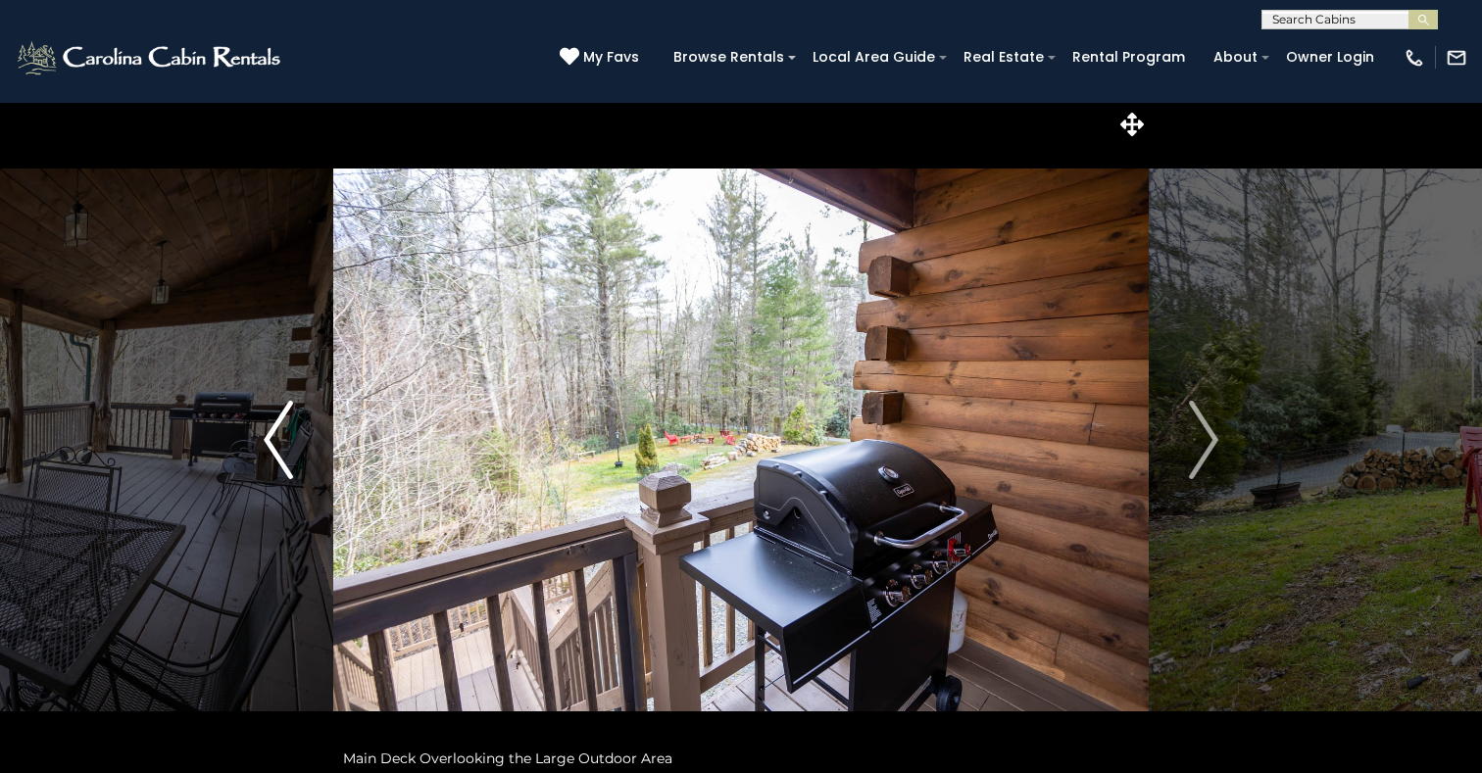
click at [268, 439] on img "Previous" at bounding box center [278, 440] width 29 height 78
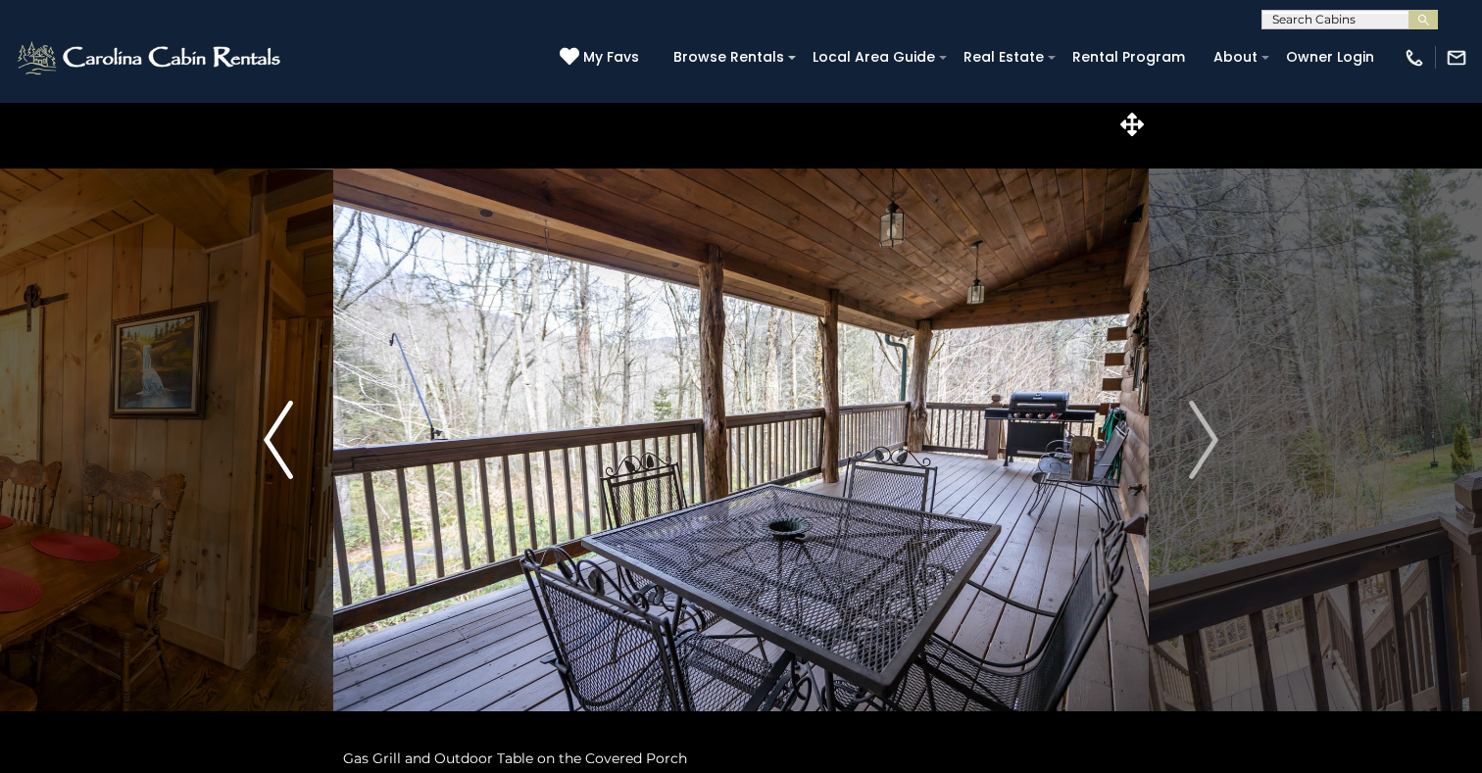
click at [268, 439] on img "Previous" at bounding box center [278, 440] width 29 height 78
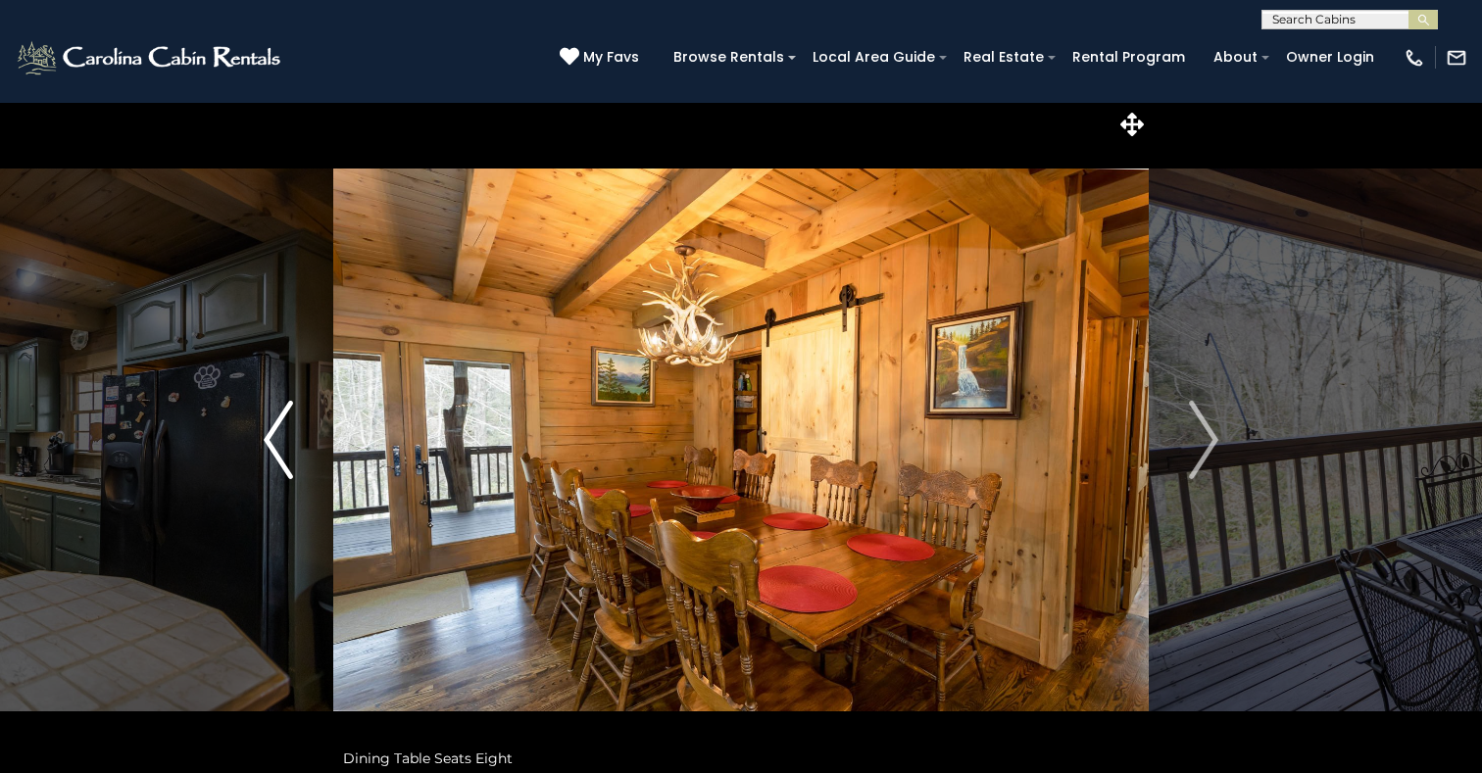
click at [268, 439] on img "Previous" at bounding box center [278, 440] width 29 height 78
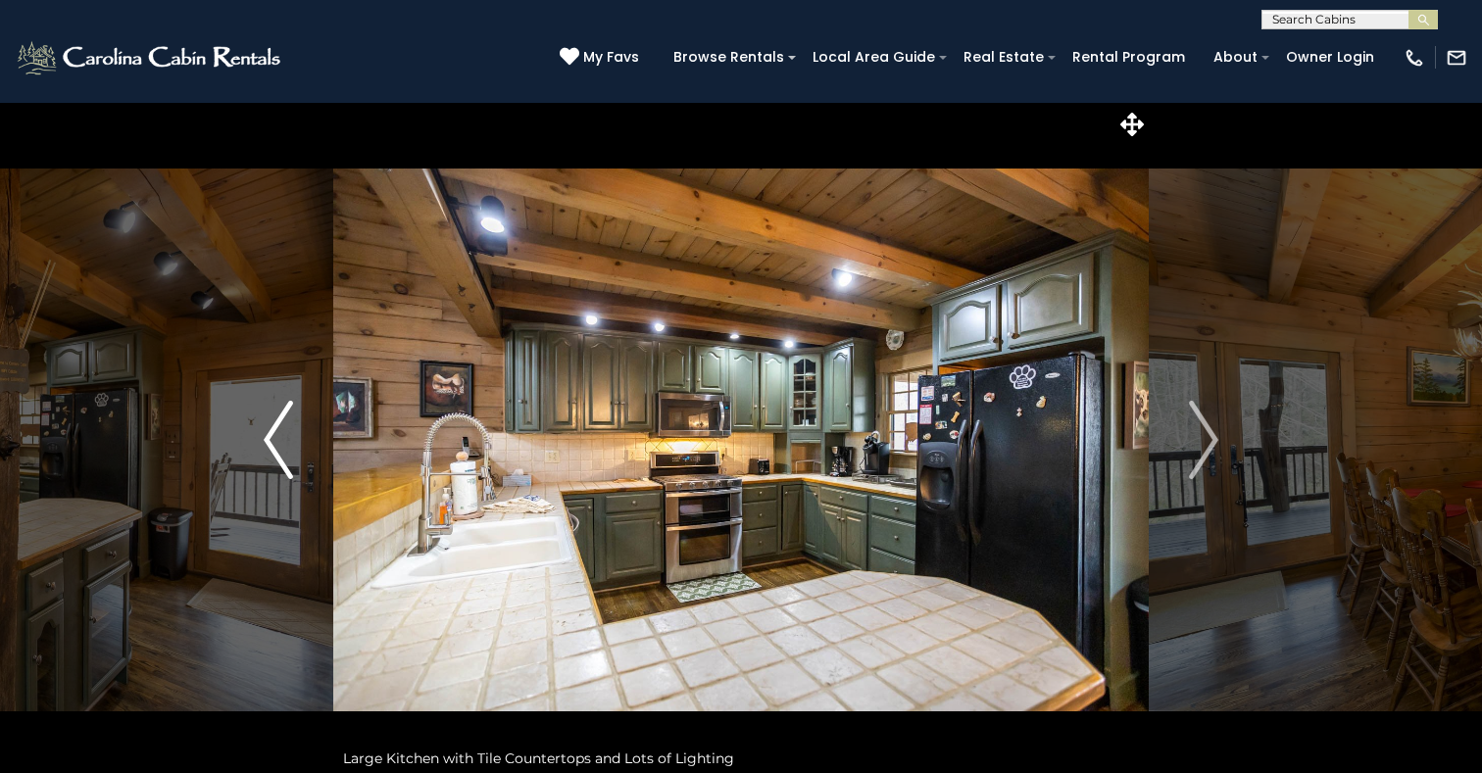
click at [268, 439] on img "Previous" at bounding box center [278, 440] width 29 height 78
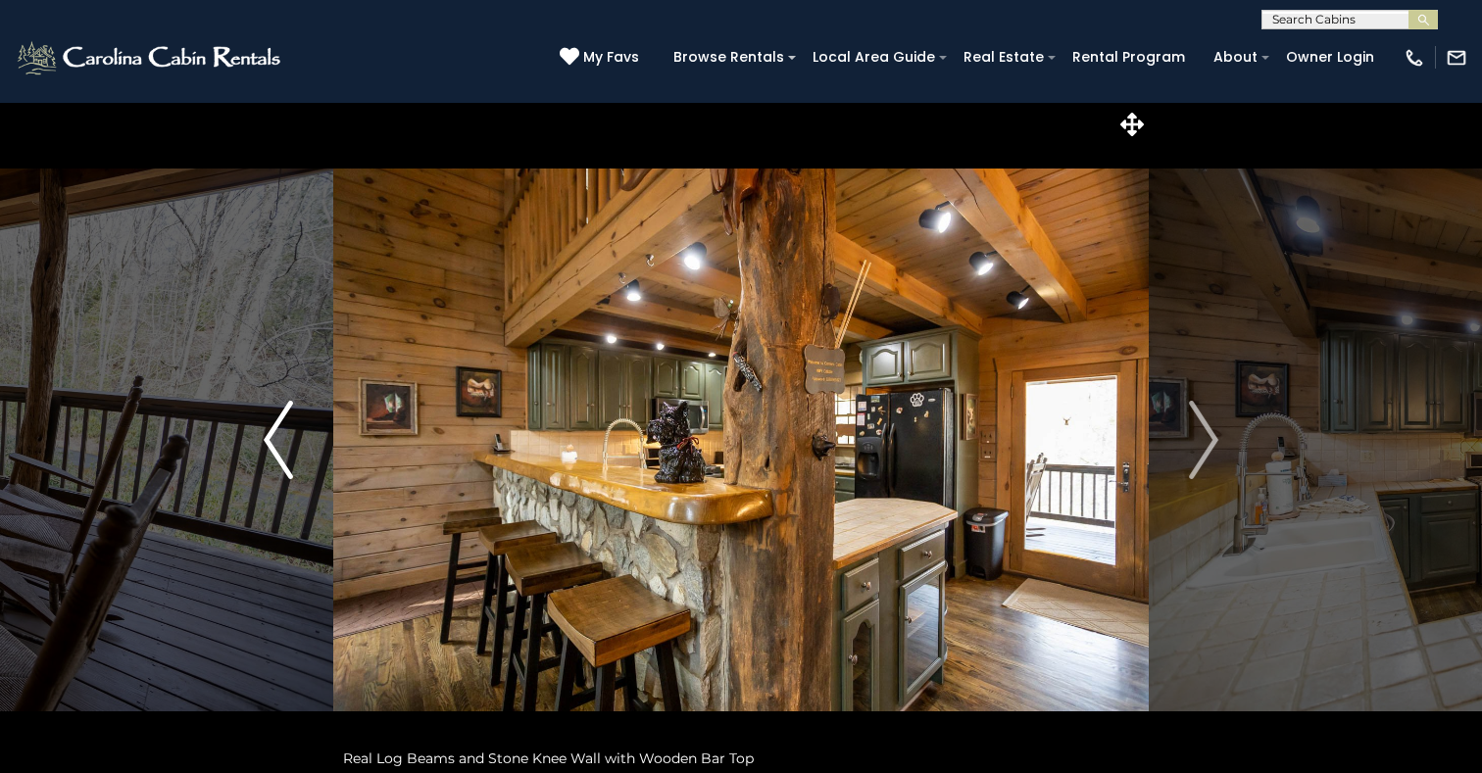
click at [268, 439] on img "Previous" at bounding box center [278, 440] width 29 height 78
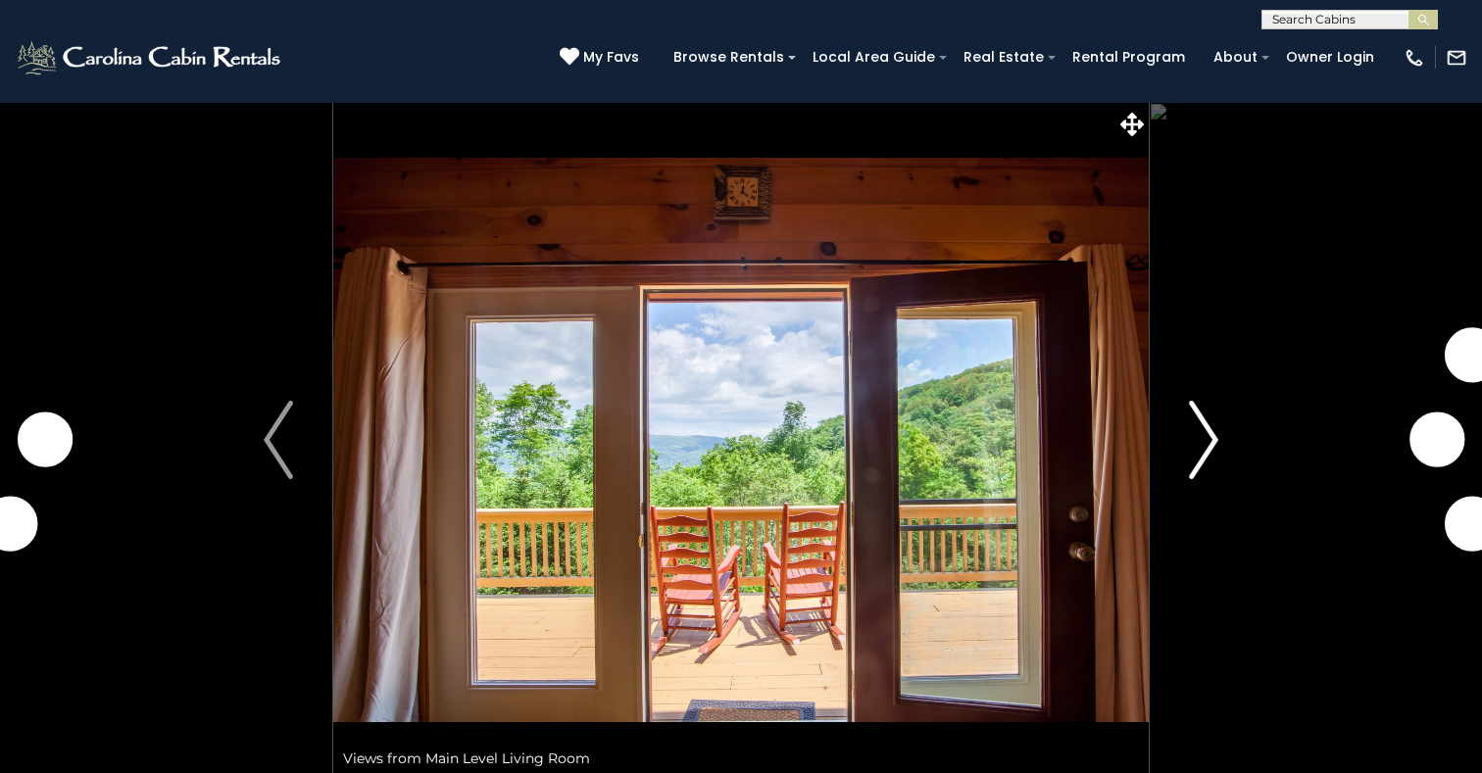
click at [1205, 446] on img "Next" at bounding box center [1203, 440] width 29 height 78
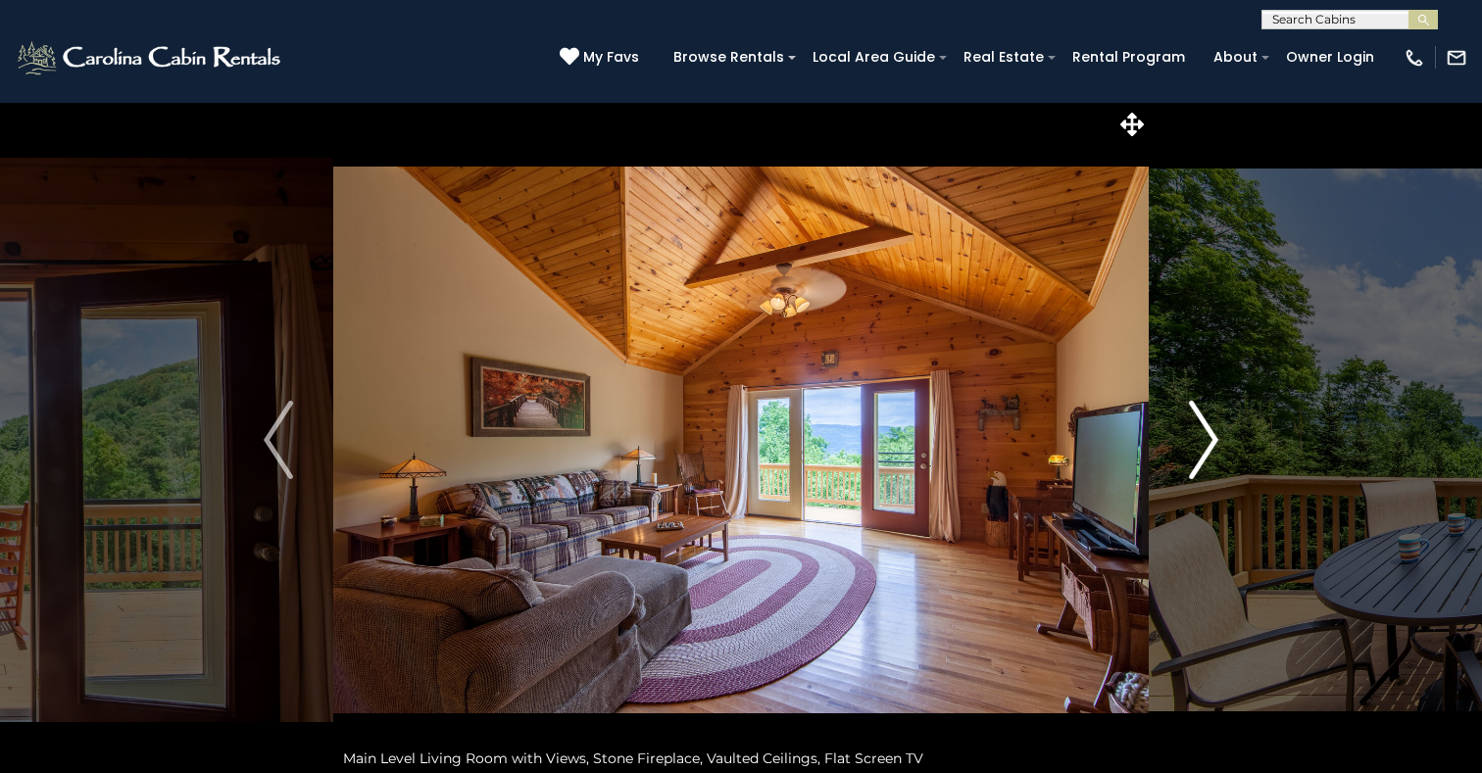
click at [1205, 446] on img "Next" at bounding box center [1203, 440] width 29 height 78
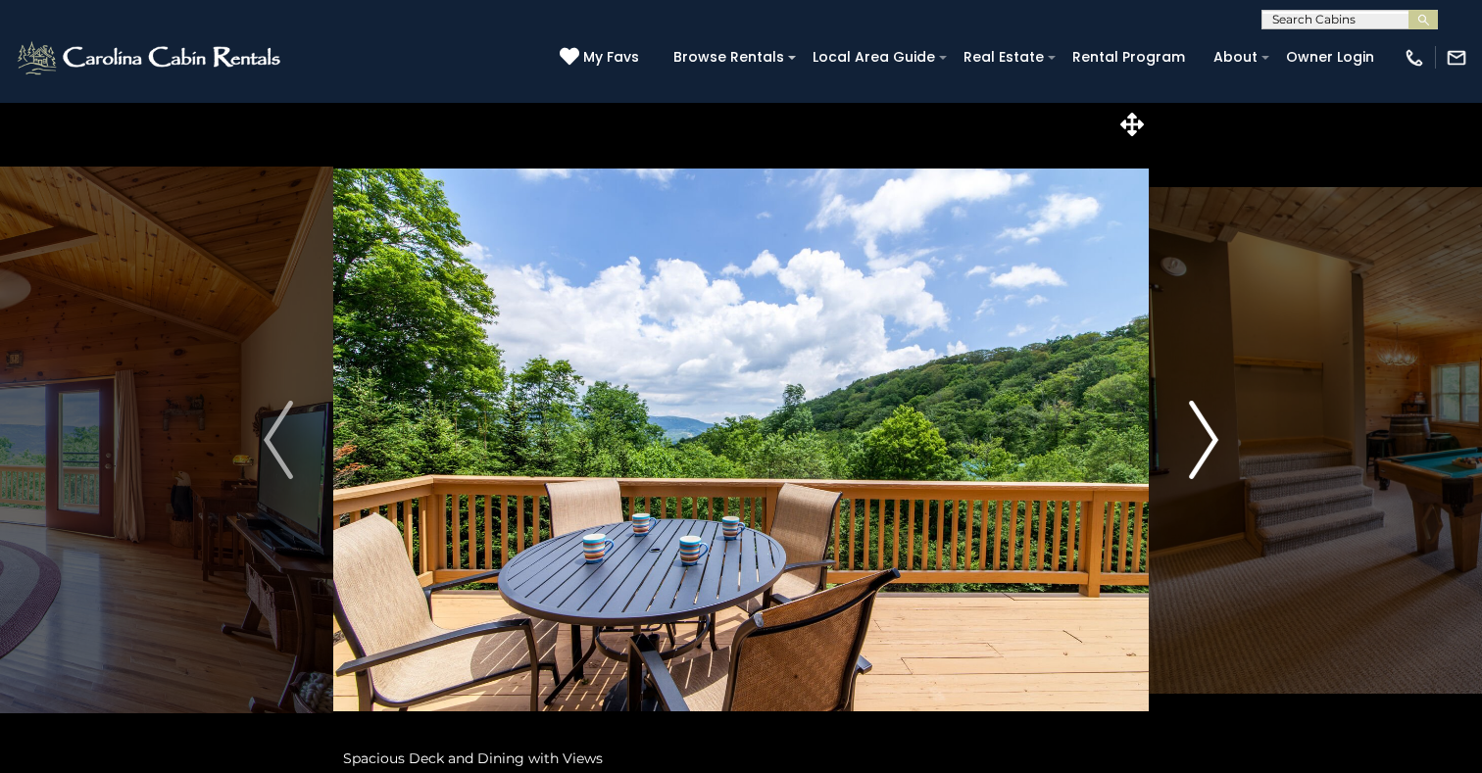
click at [1205, 446] on img "Next" at bounding box center [1203, 440] width 29 height 78
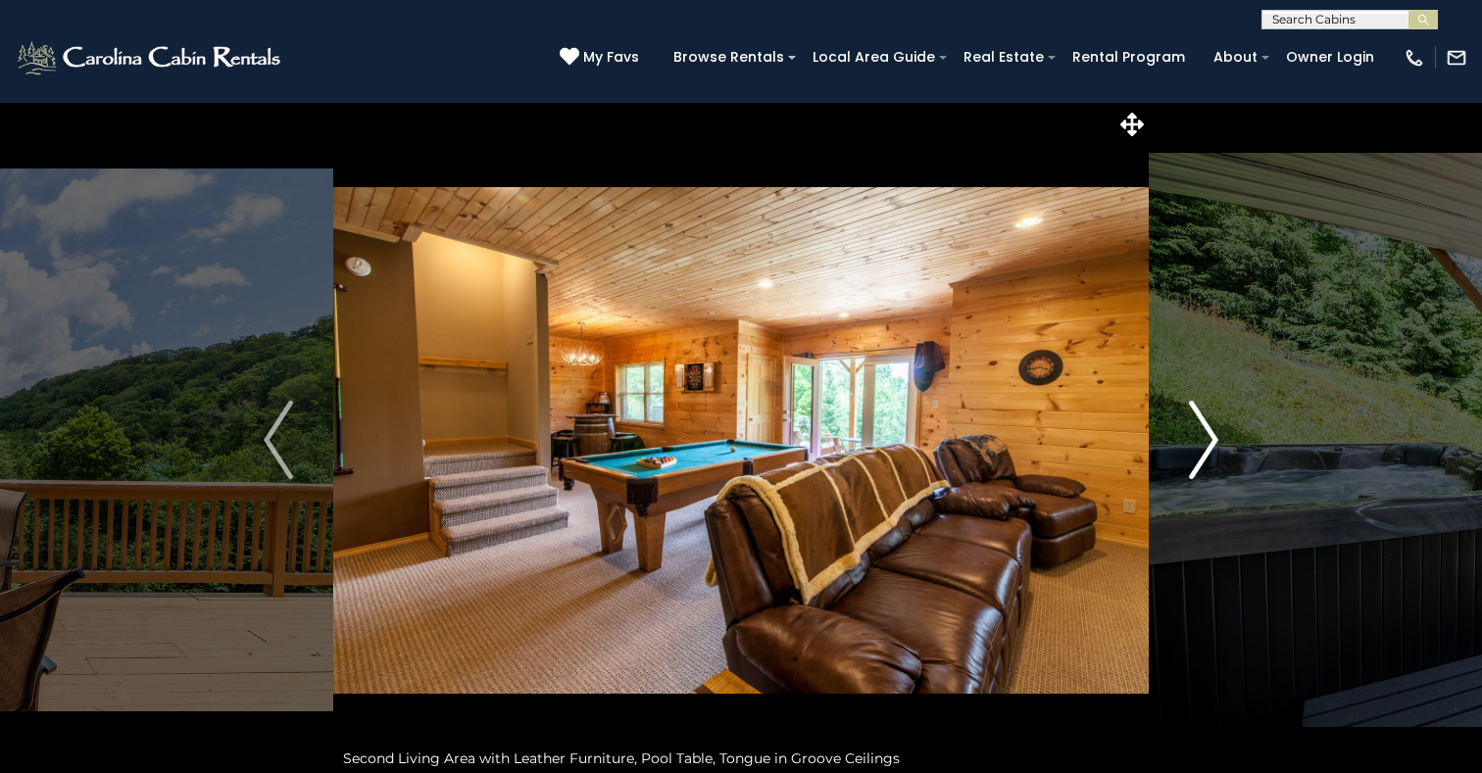
click at [1205, 446] on img "Next" at bounding box center [1203, 440] width 29 height 78
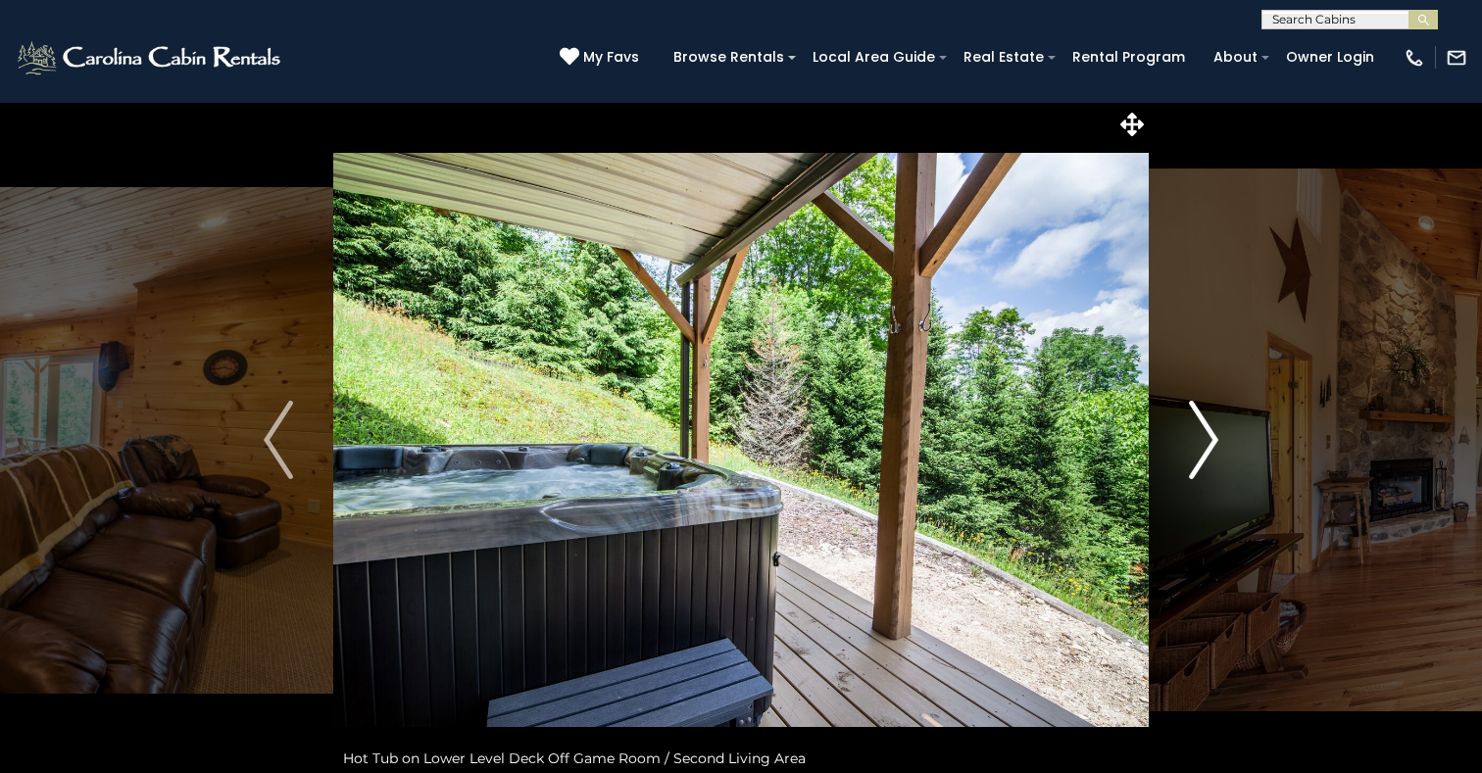
click at [1205, 445] on img "Next" at bounding box center [1203, 440] width 29 height 78
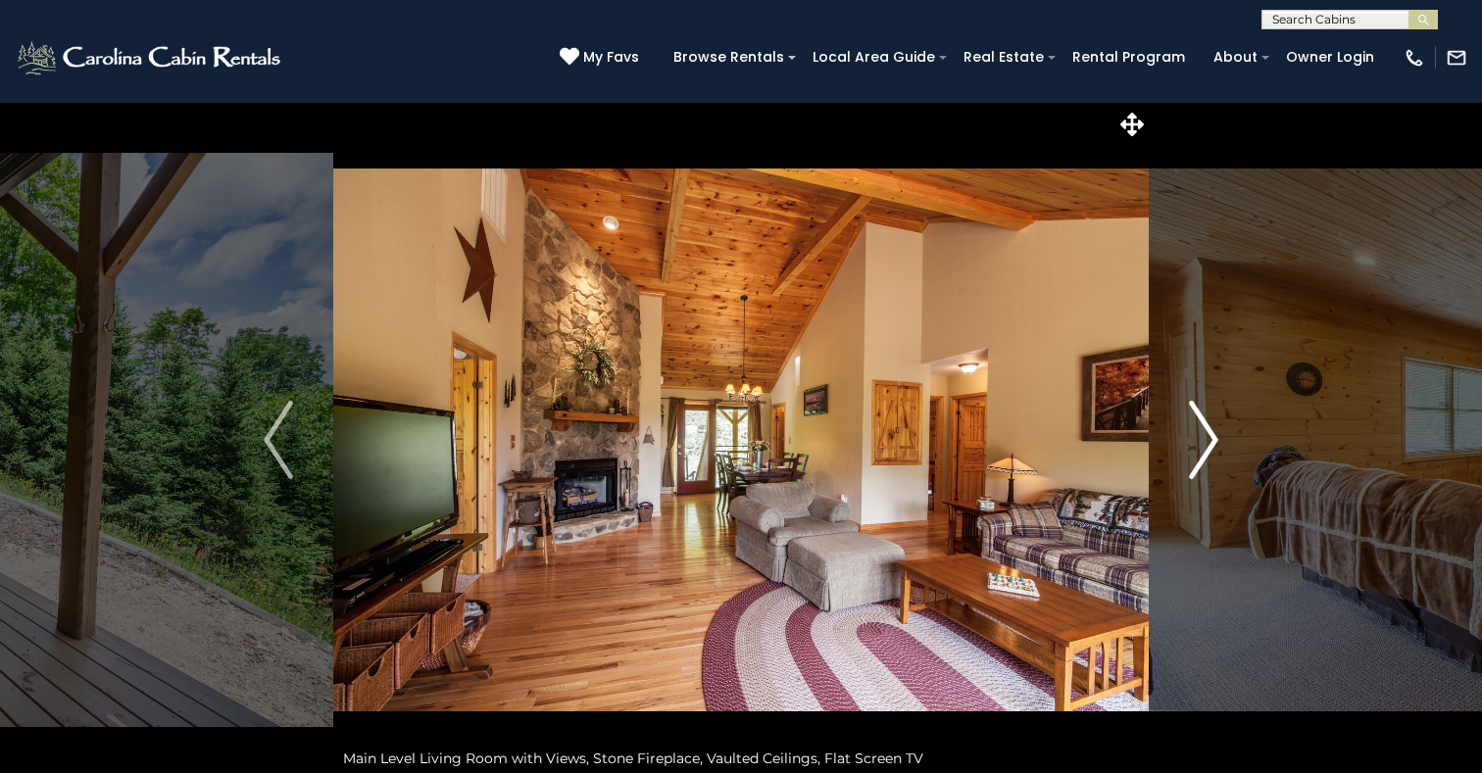
click at [1205, 446] on img "Next" at bounding box center [1203, 440] width 29 height 78
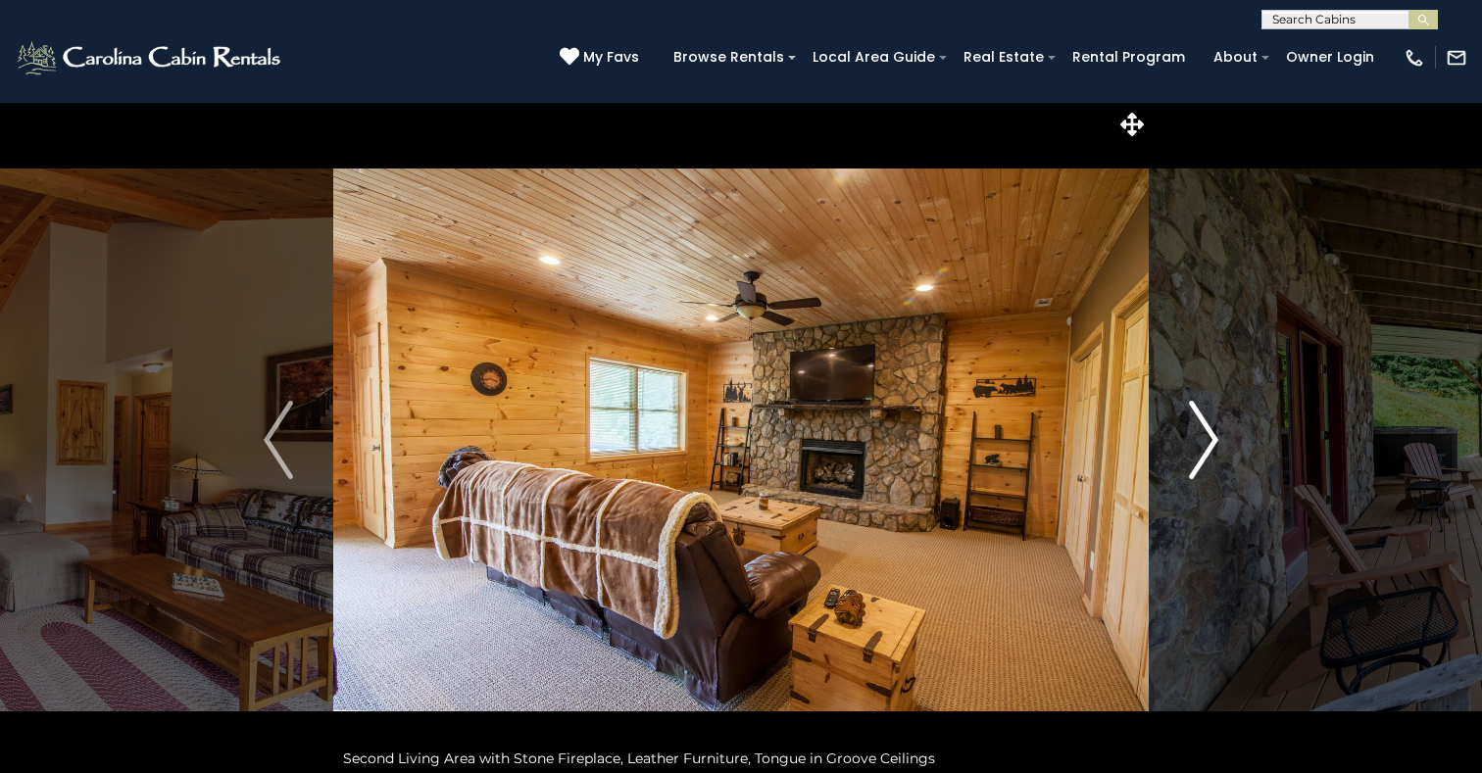
click at [1205, 446] on img "Next" at bounding box center [1203, 440] width 29 height 78
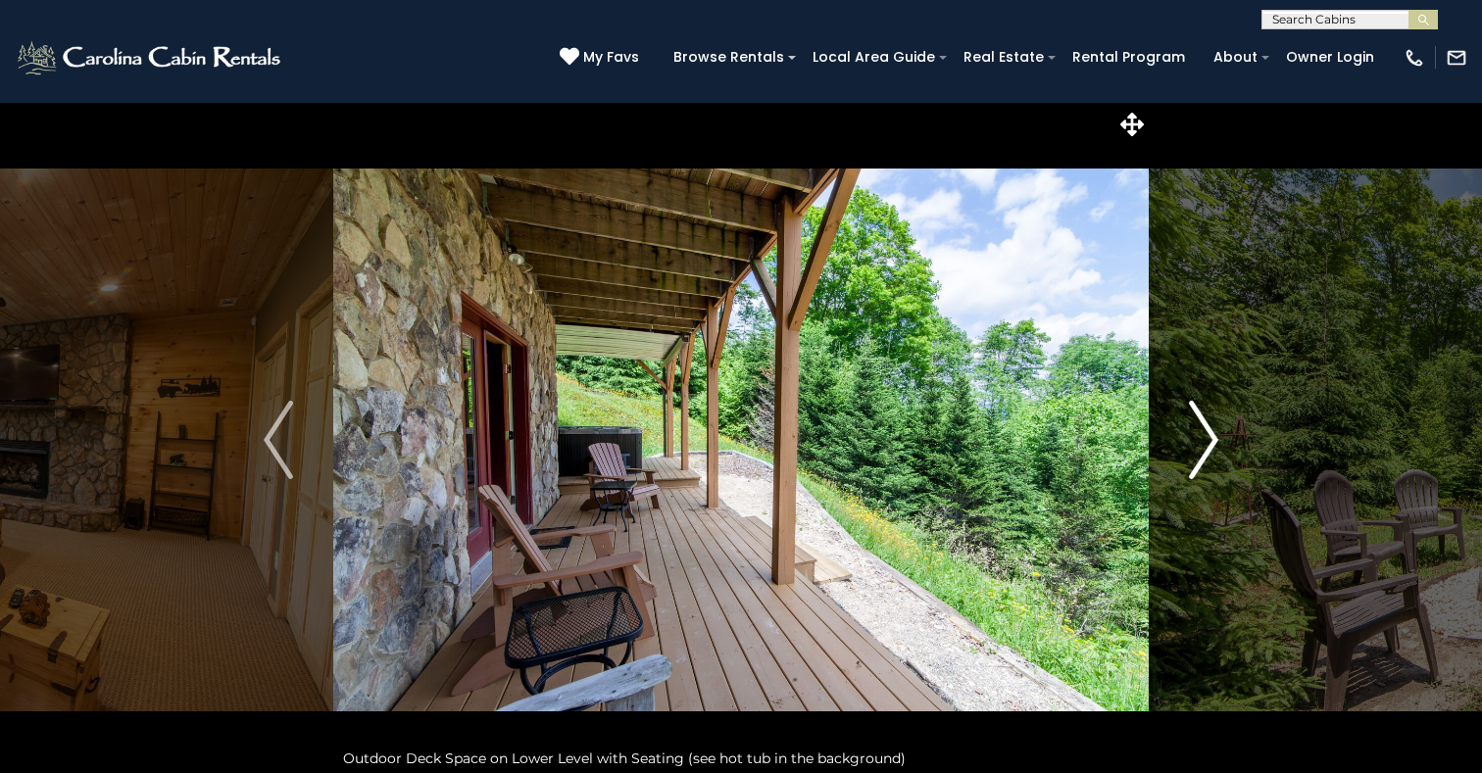
click at [1205, 446] on img "Next" at bounding box center [1203, 440] width 29 height 78
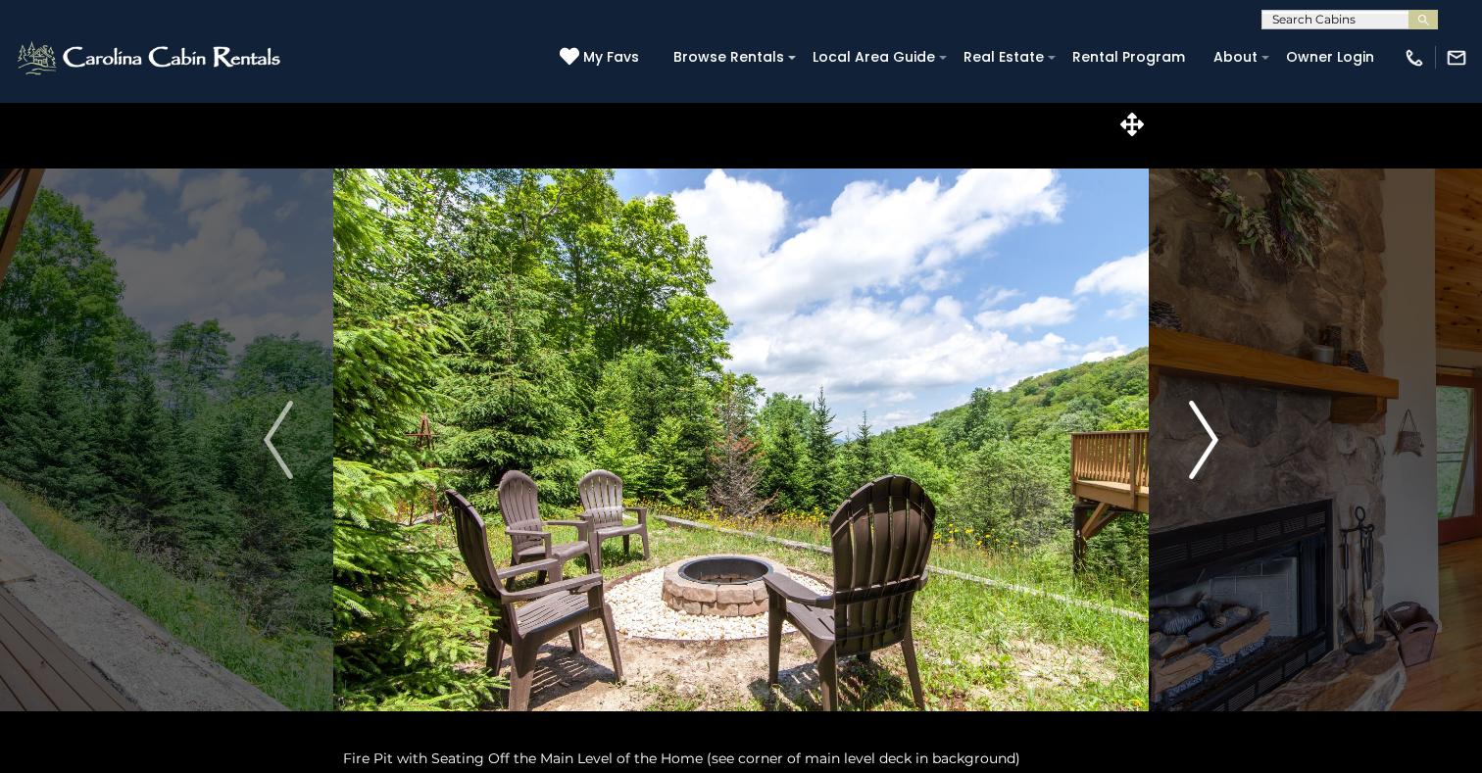
click at [1205, 446] on img "Next" at bounding box center [1203, 440] width 29 height 78
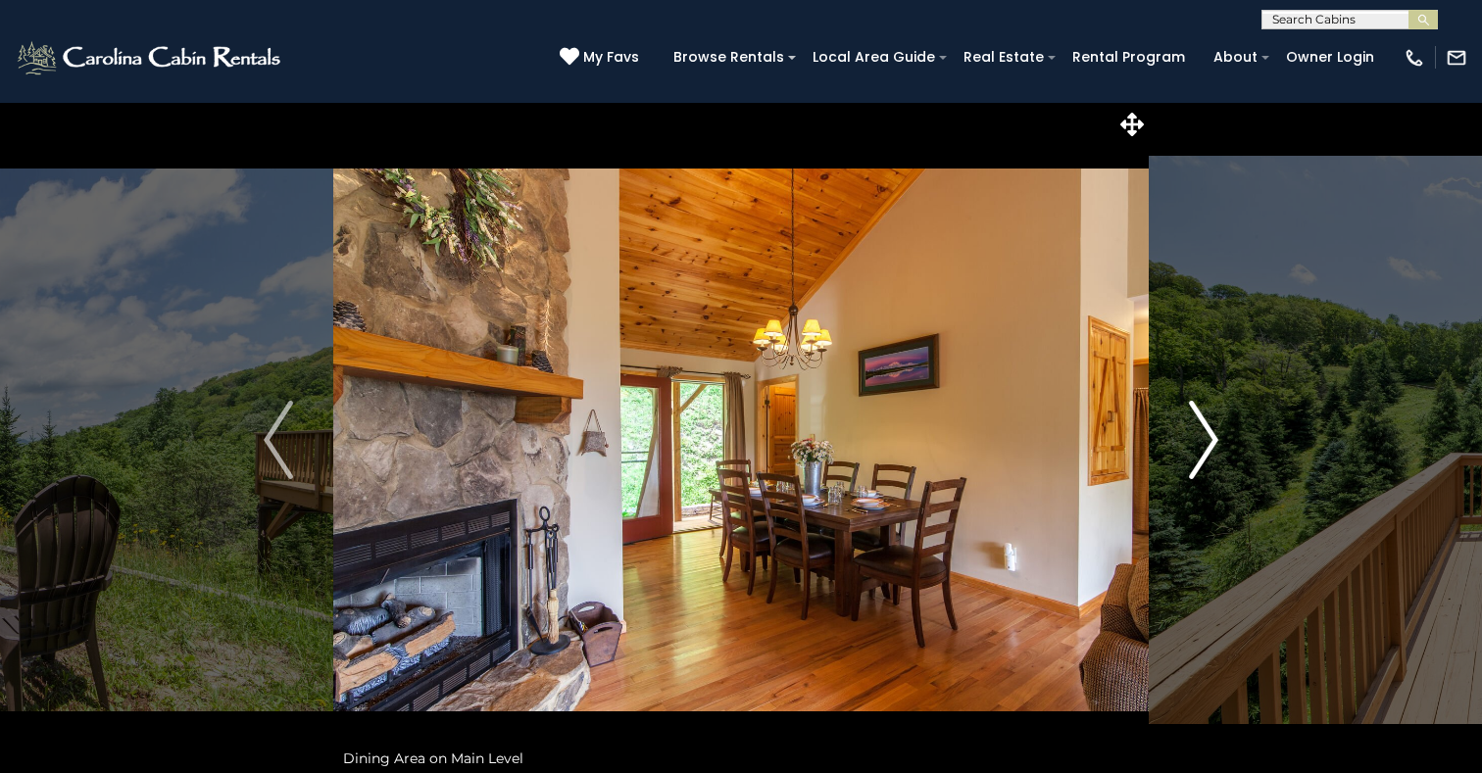
click at [1205, 446] on img "Next" at bounding box center [1203, 440] width 29 height 78
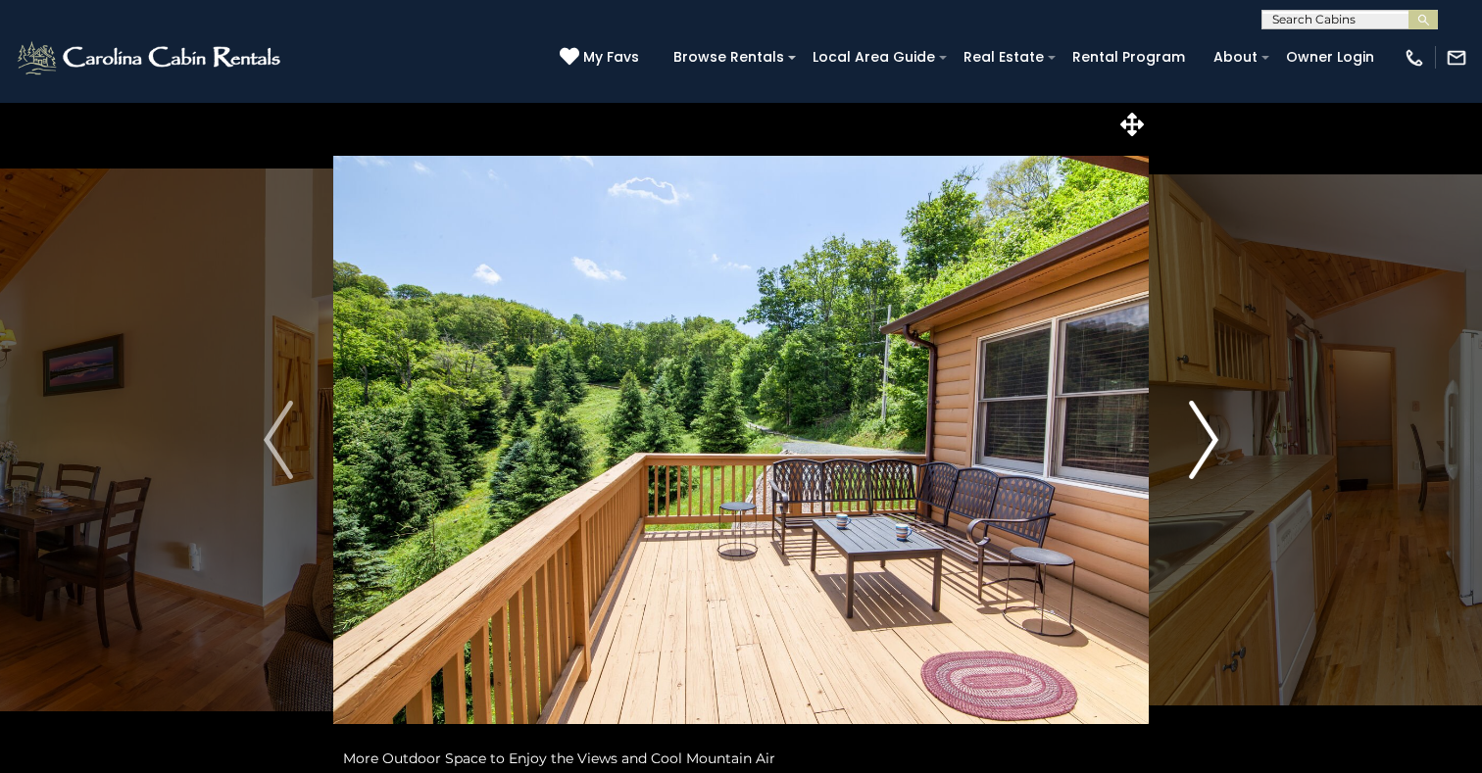
click at [1205, 446] on img "Next" at bounding box center [1203, 440] width 29 height 78
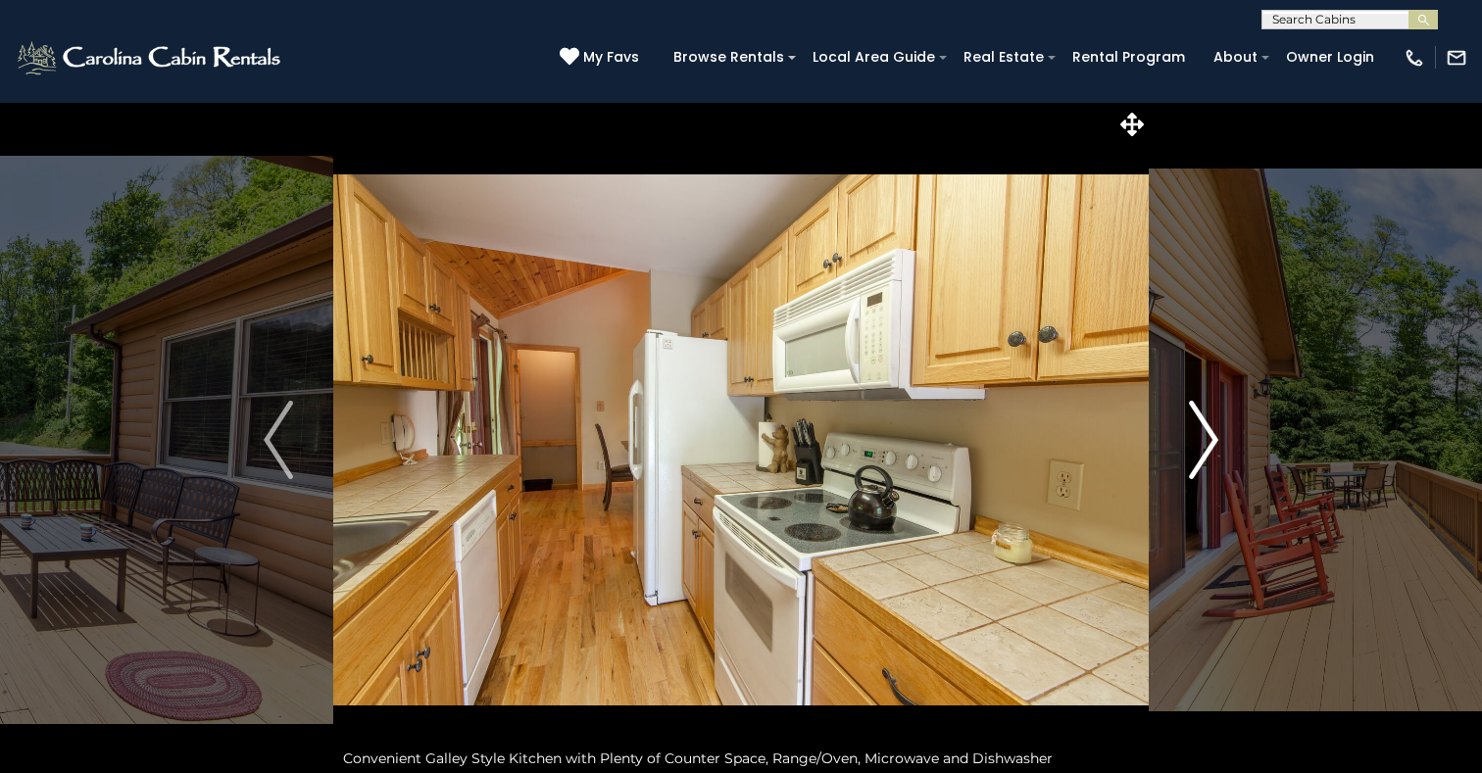
click at [1205, 446] on img "Next" at bounding box center [1203, 440] width 29 height 78
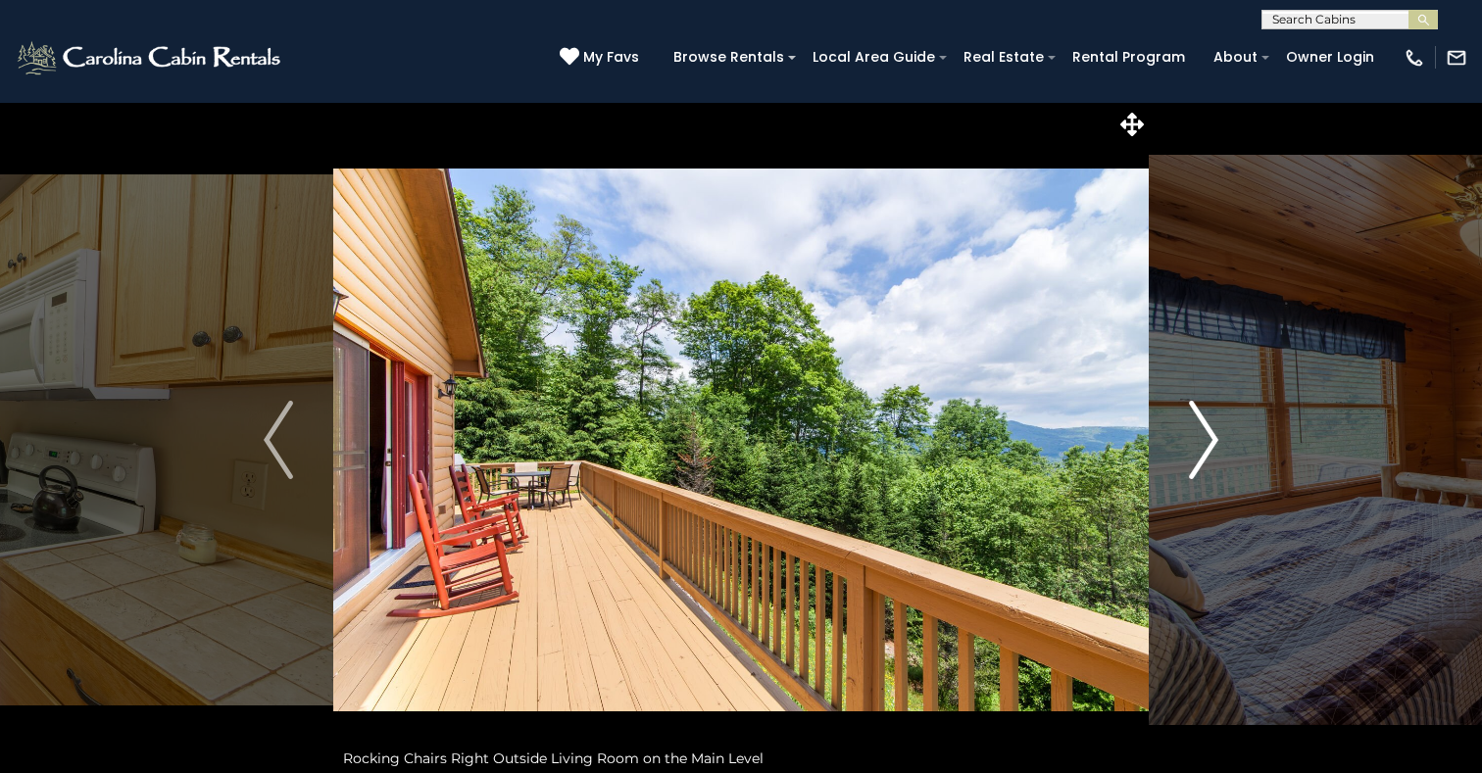
click at [1205, 447] on img "Next" at bounding box center [1203, 440] width 29 height 78
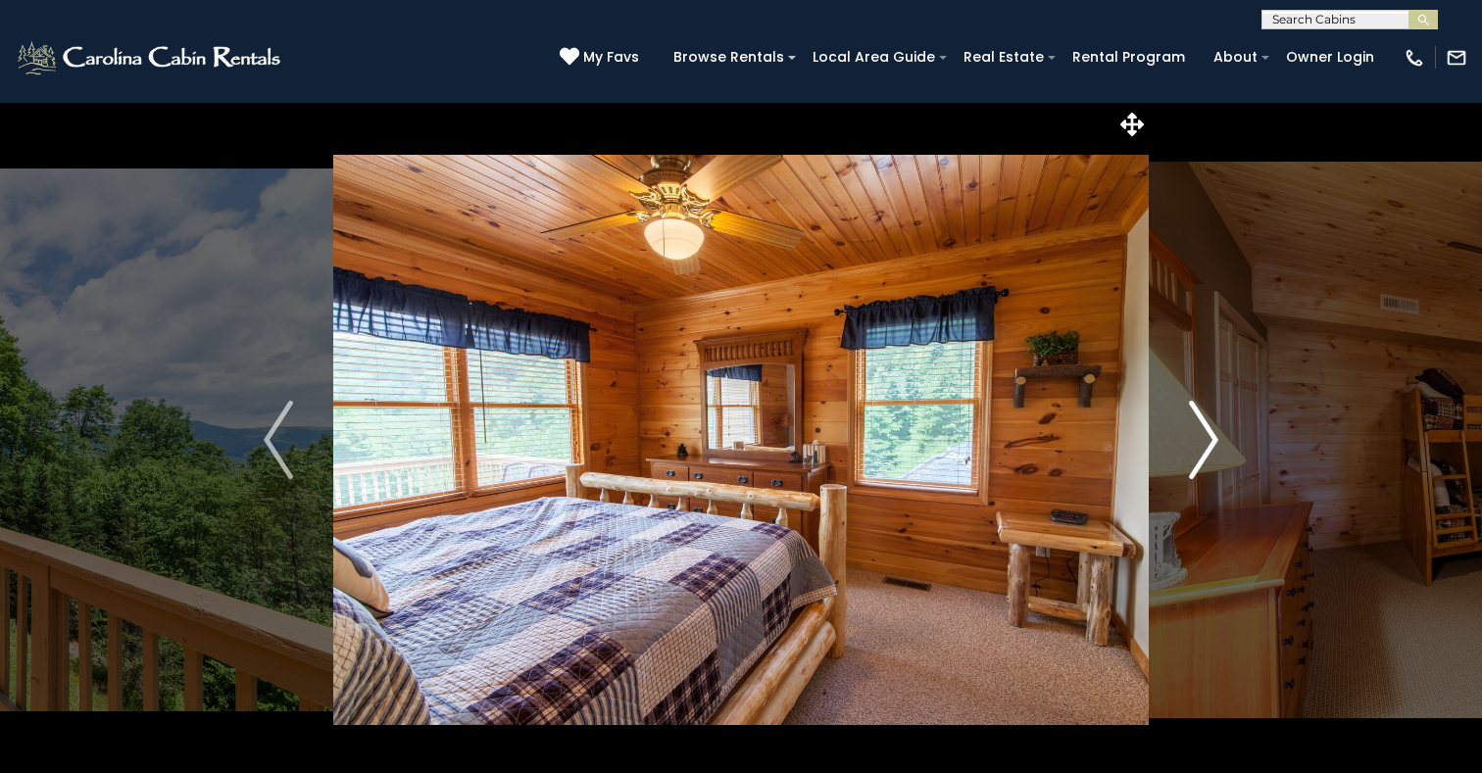
click at [1205, 446] on img "Next" at bounding box center [1203, 440] width 29 height 78
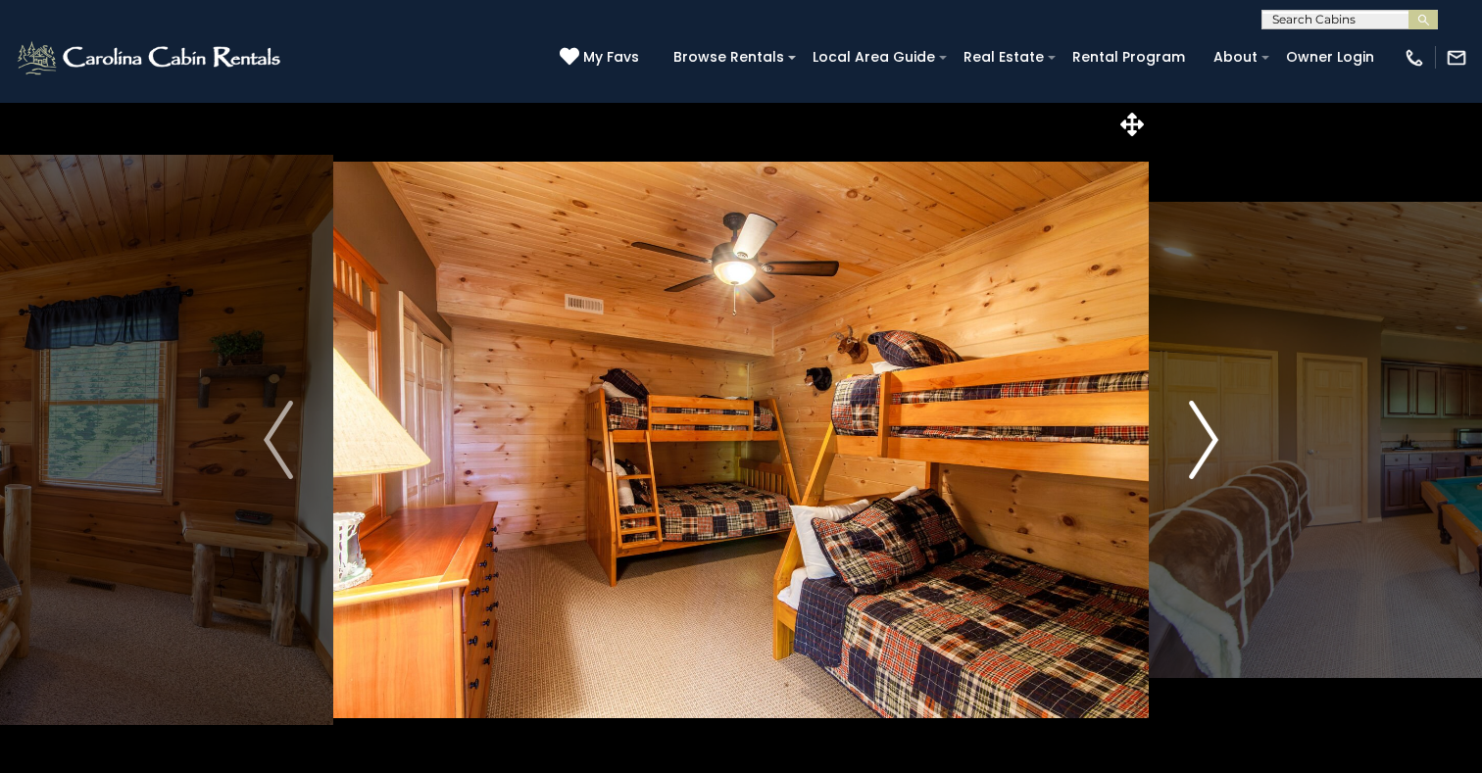
click at [1205, 447] on img "Next" at bounding box center [1203, 440] width 29 height 78
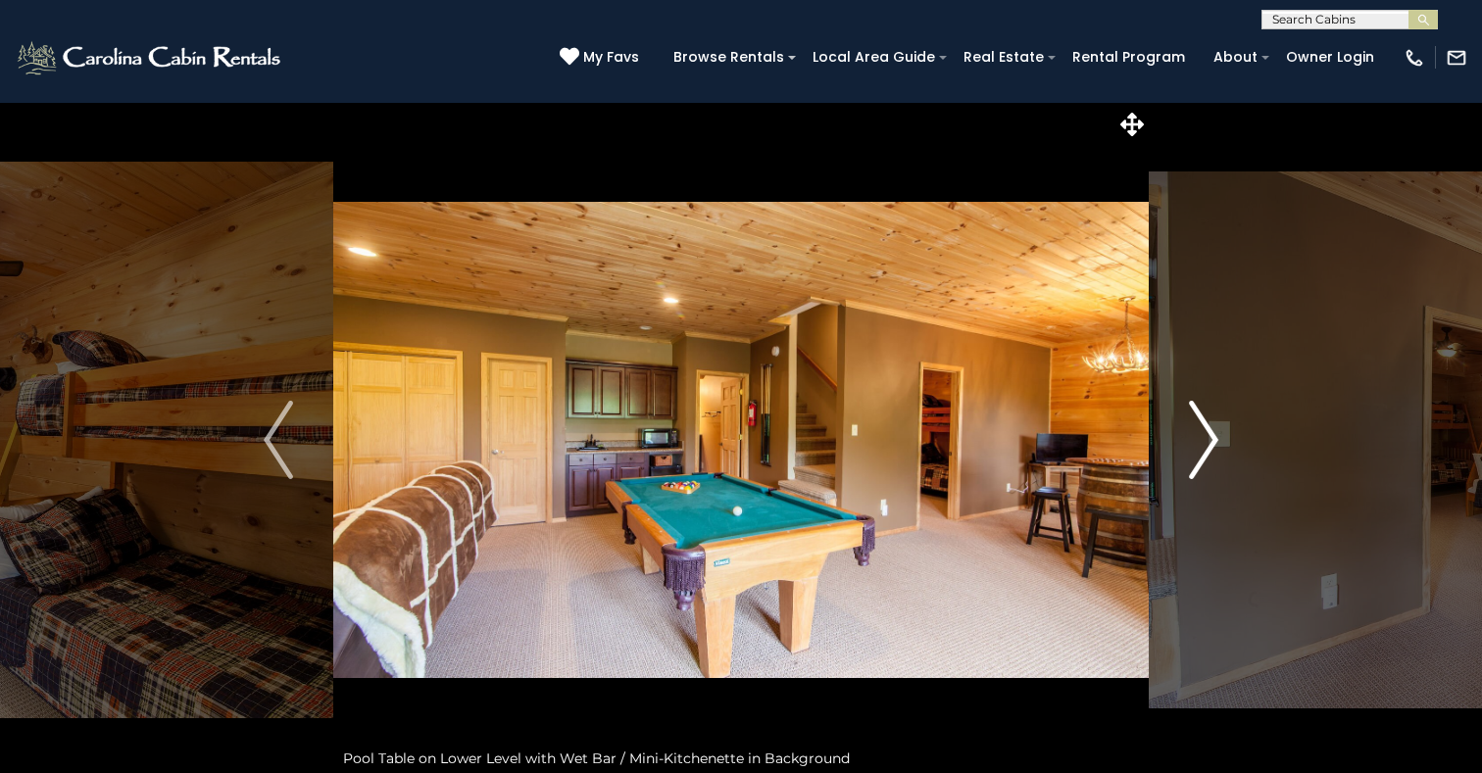
click at [1205, 446] on img "Next" at bounding box center [1203, 440] width 29 height 78
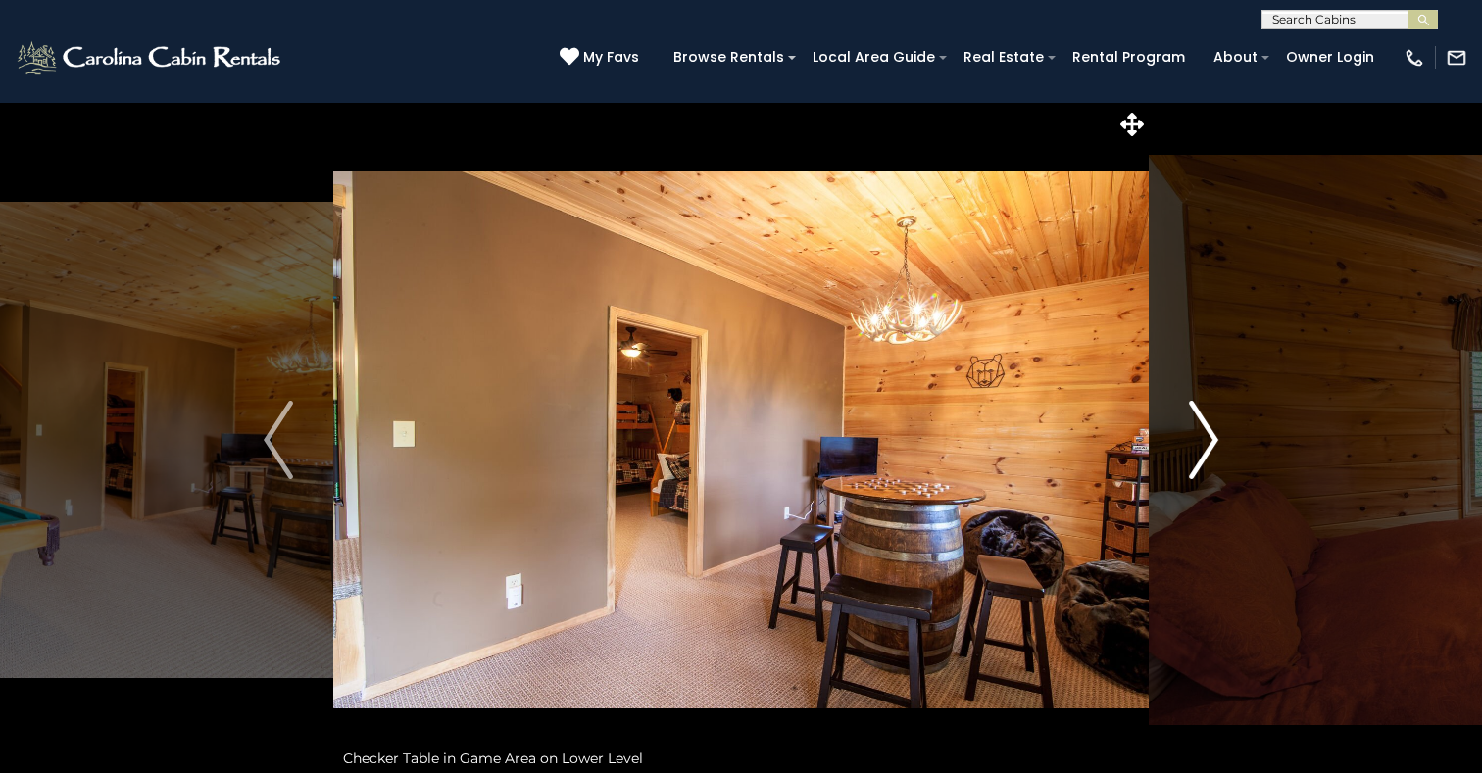
click at [1203, 446] on img "Next" at bounding box center [1203, 440] width 29 height 78
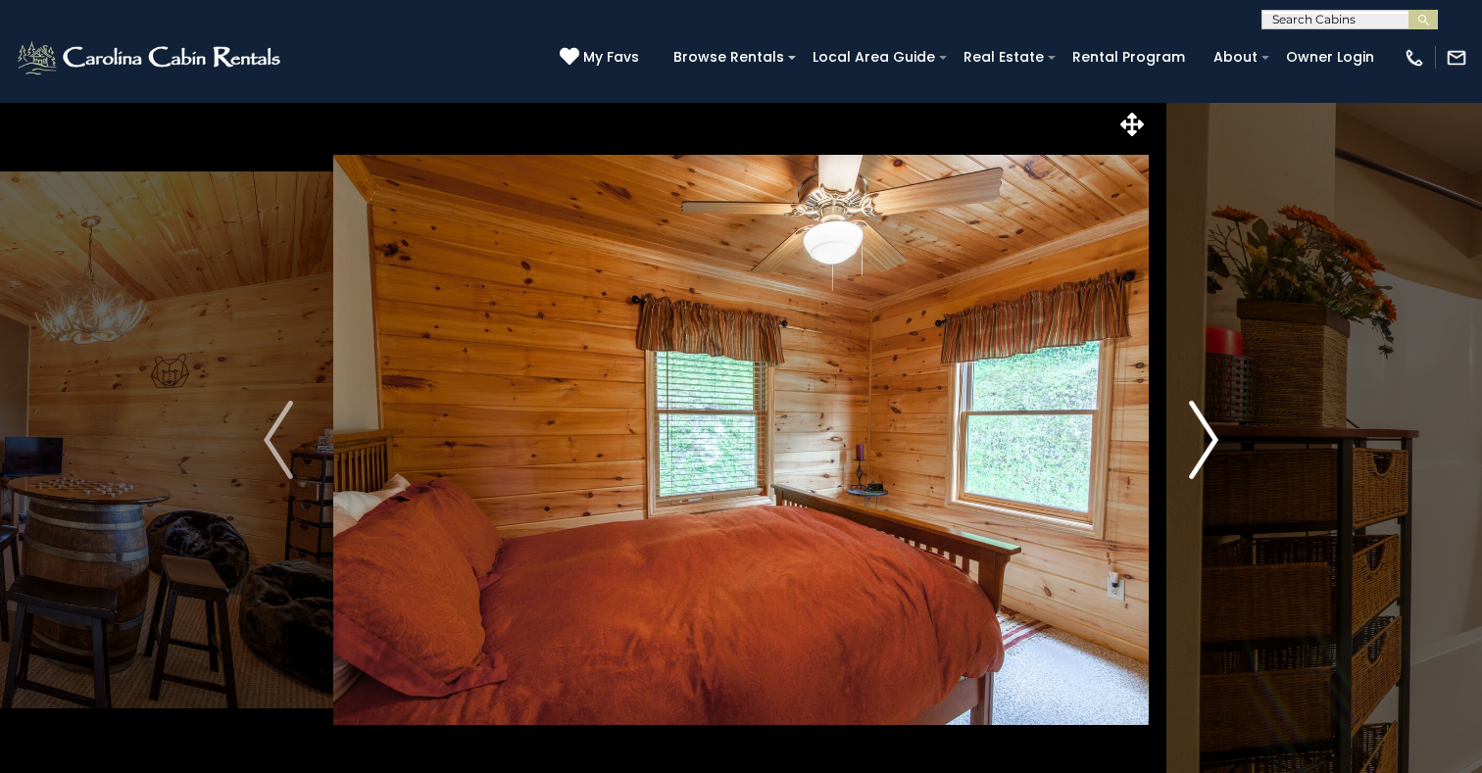
click at [1203, 446] on img "Next" at bounding box center [1203, 440] width 29 height 78
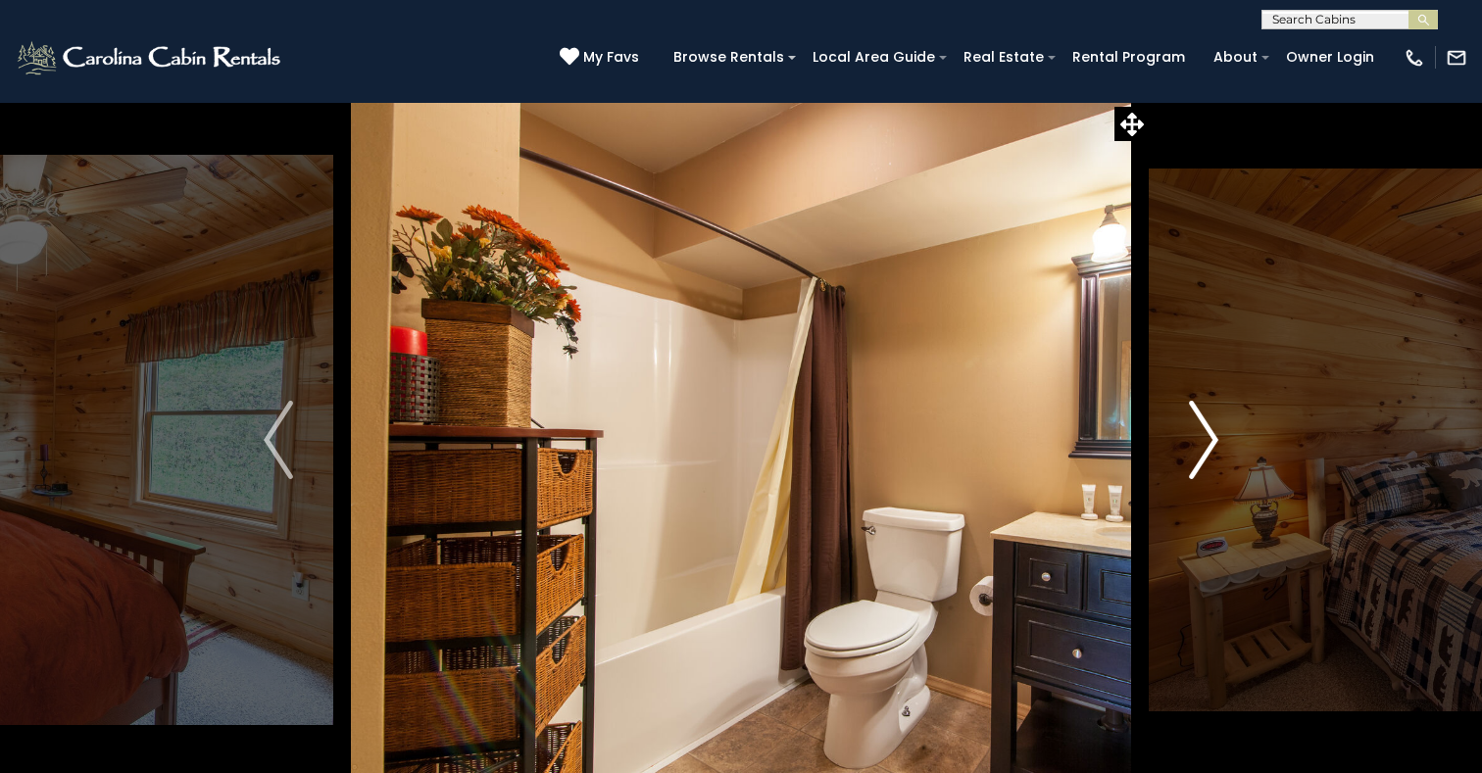
click at [1203, 447] on img "Next" at bounding box center [1203, 440] width 29 height 78
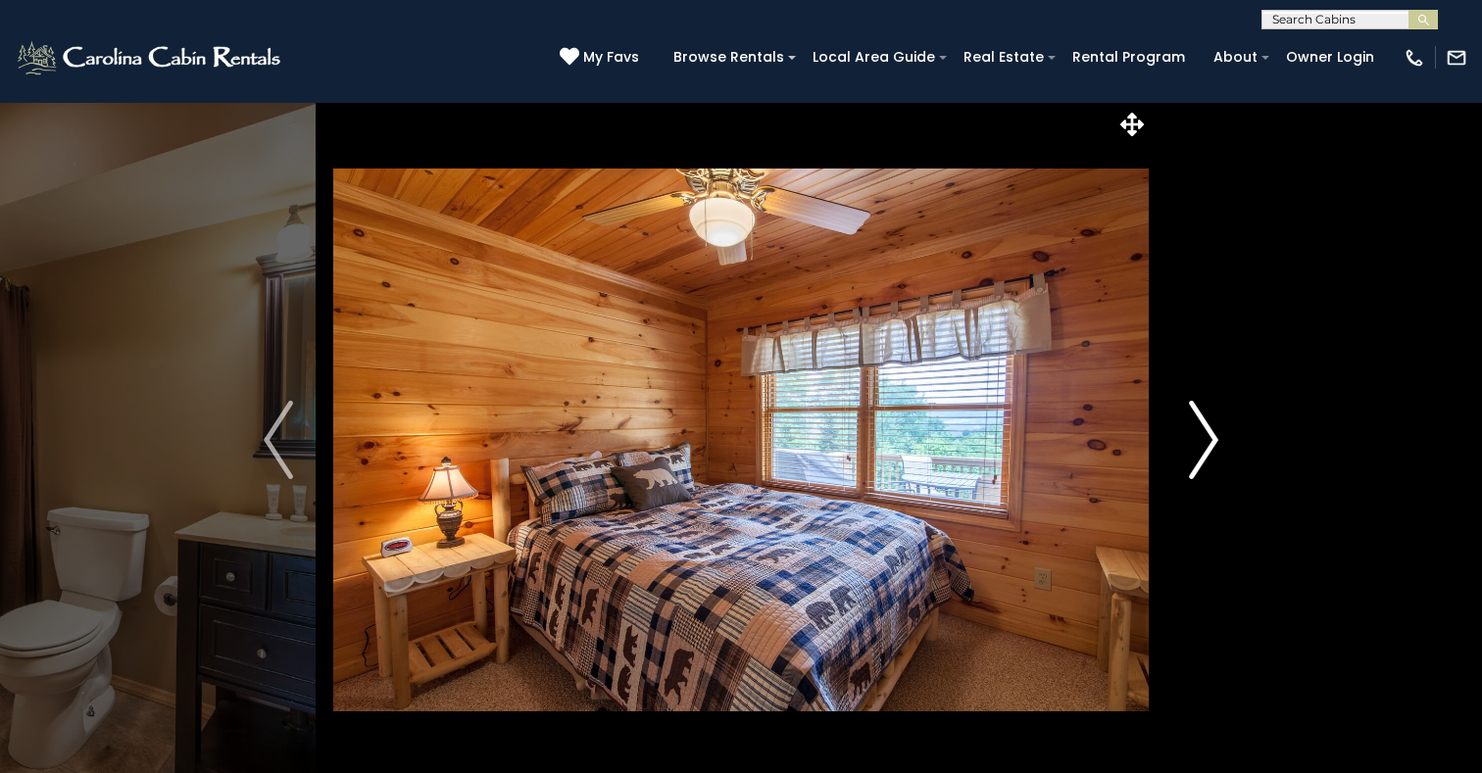
click at [1203, 447] on img "Next" at bounding box center [1203, 440] width 29 height 78
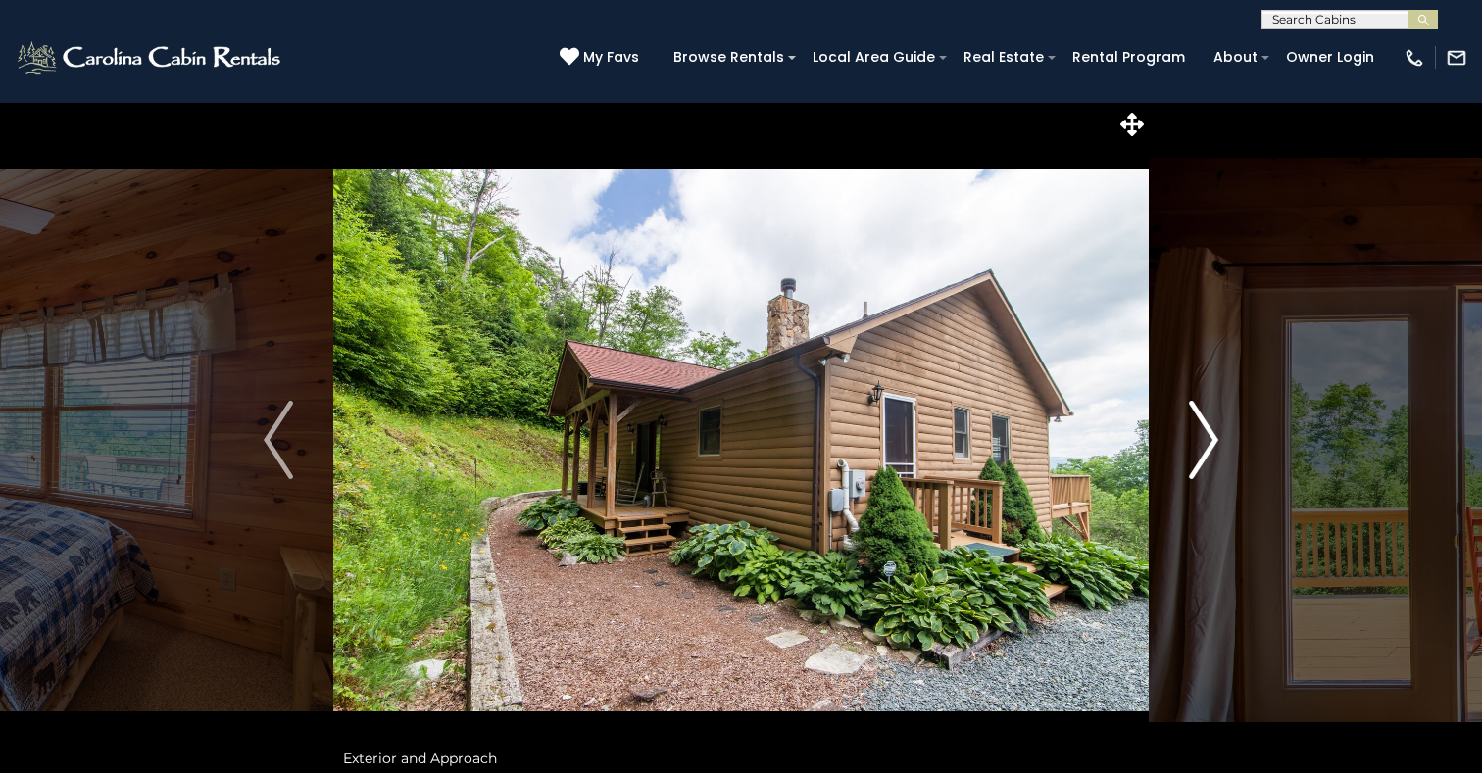
click at [1203, 447] on img "Next" at bounding box center [1203, 440] width 29 height 78
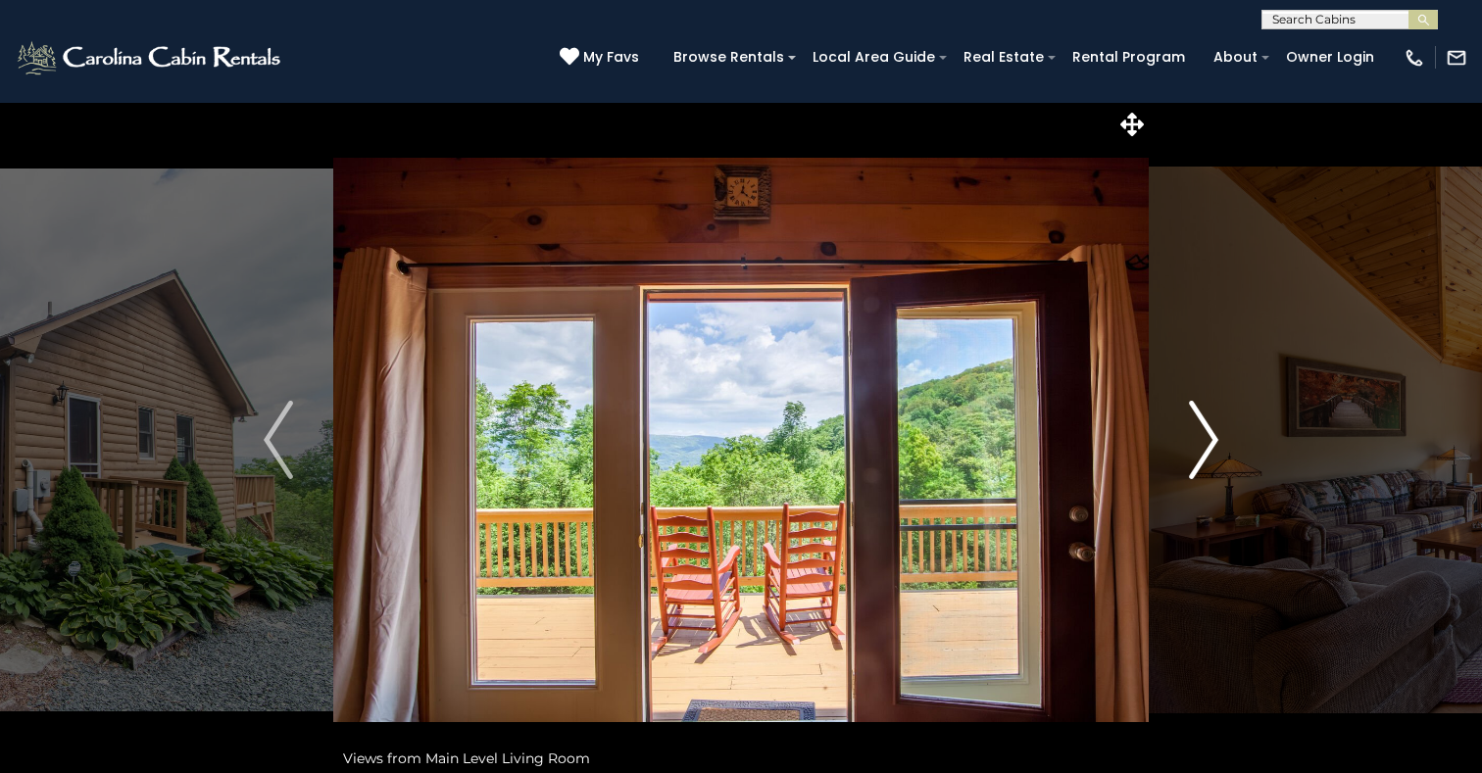
click at [1203, 447] on img "Next" at bounding box center [1203, 440] width 29 height 78
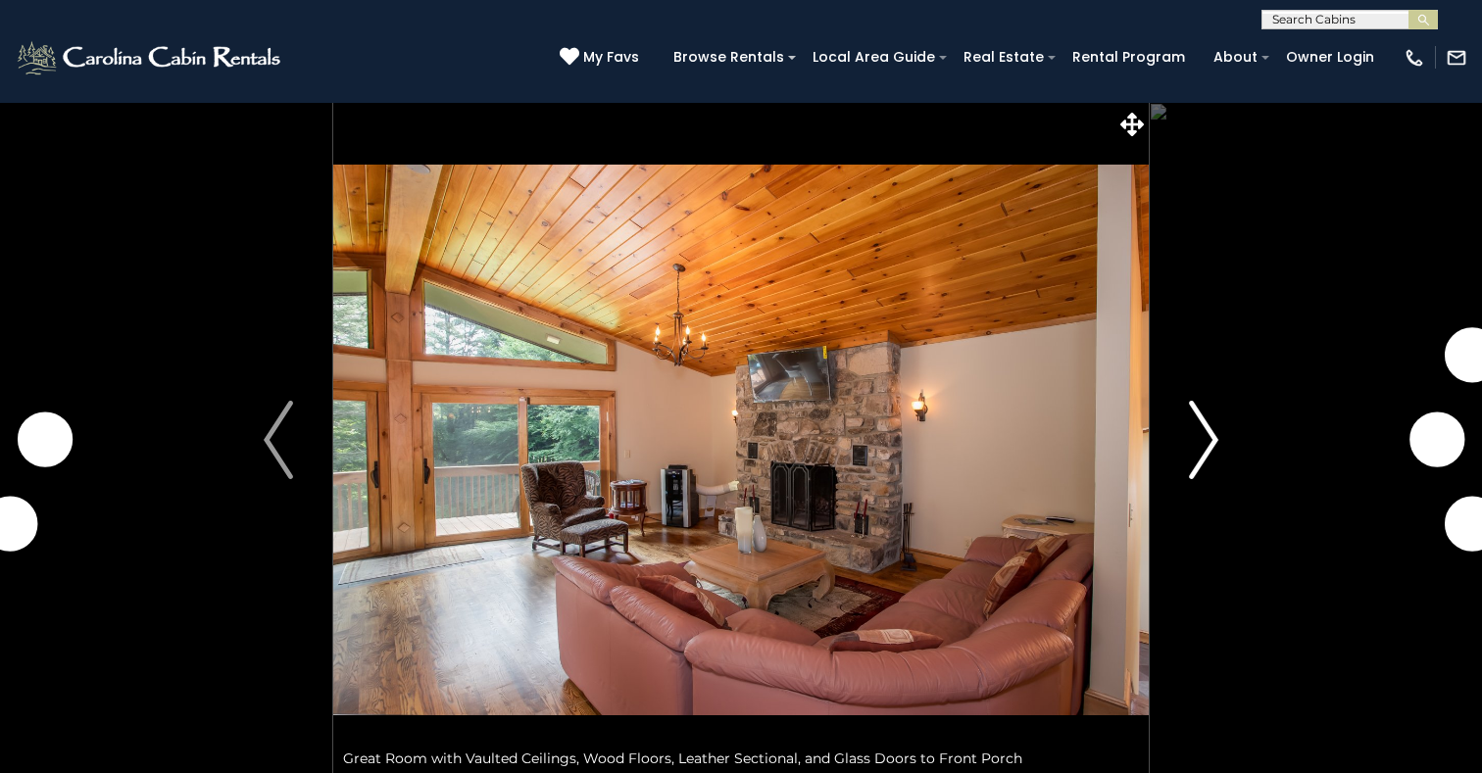
click at [1207, 433] on img "Next" at bounding box center [1203, 440] width 29 height 78
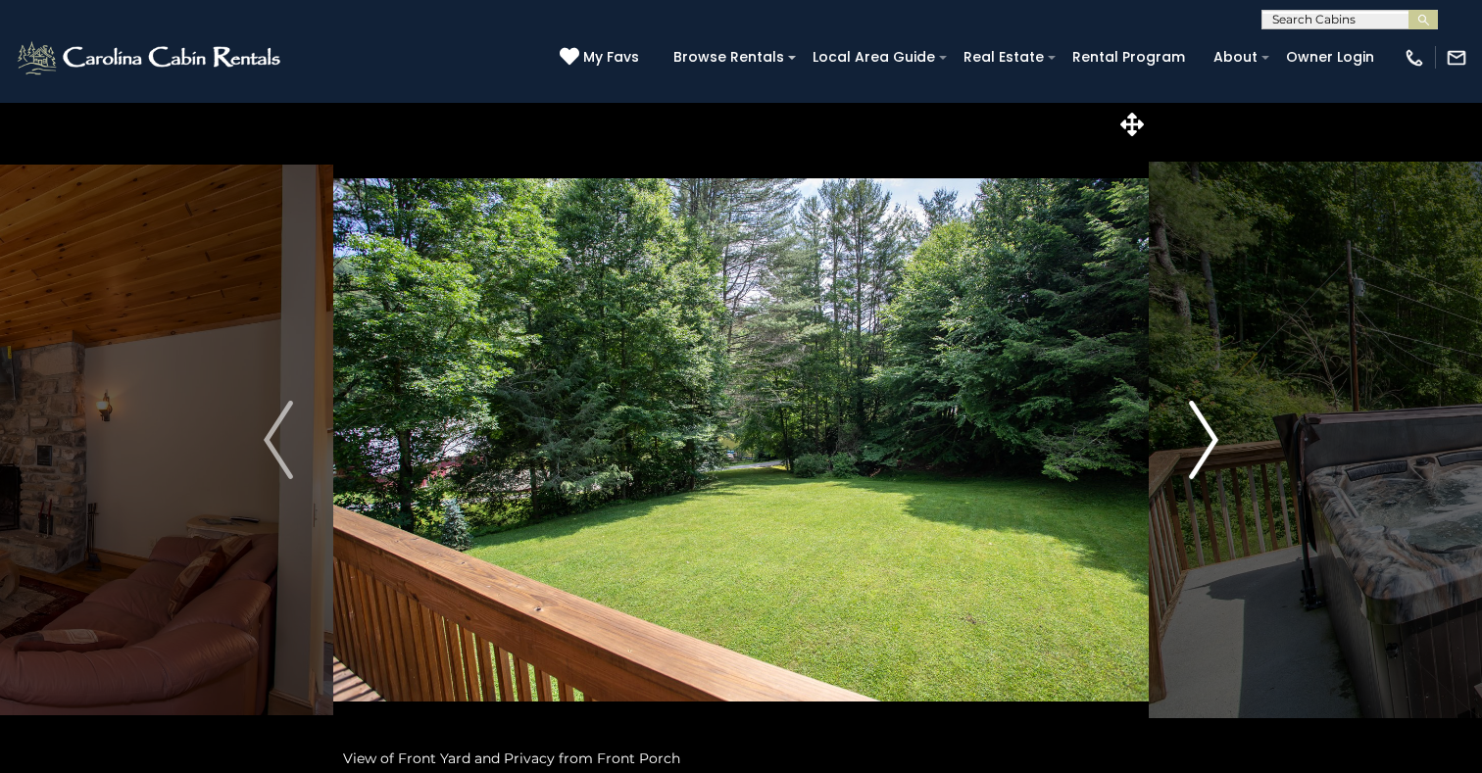
click at [1207, 432] on img "Next" at bounding box center [1203, 440] width 29 height 78
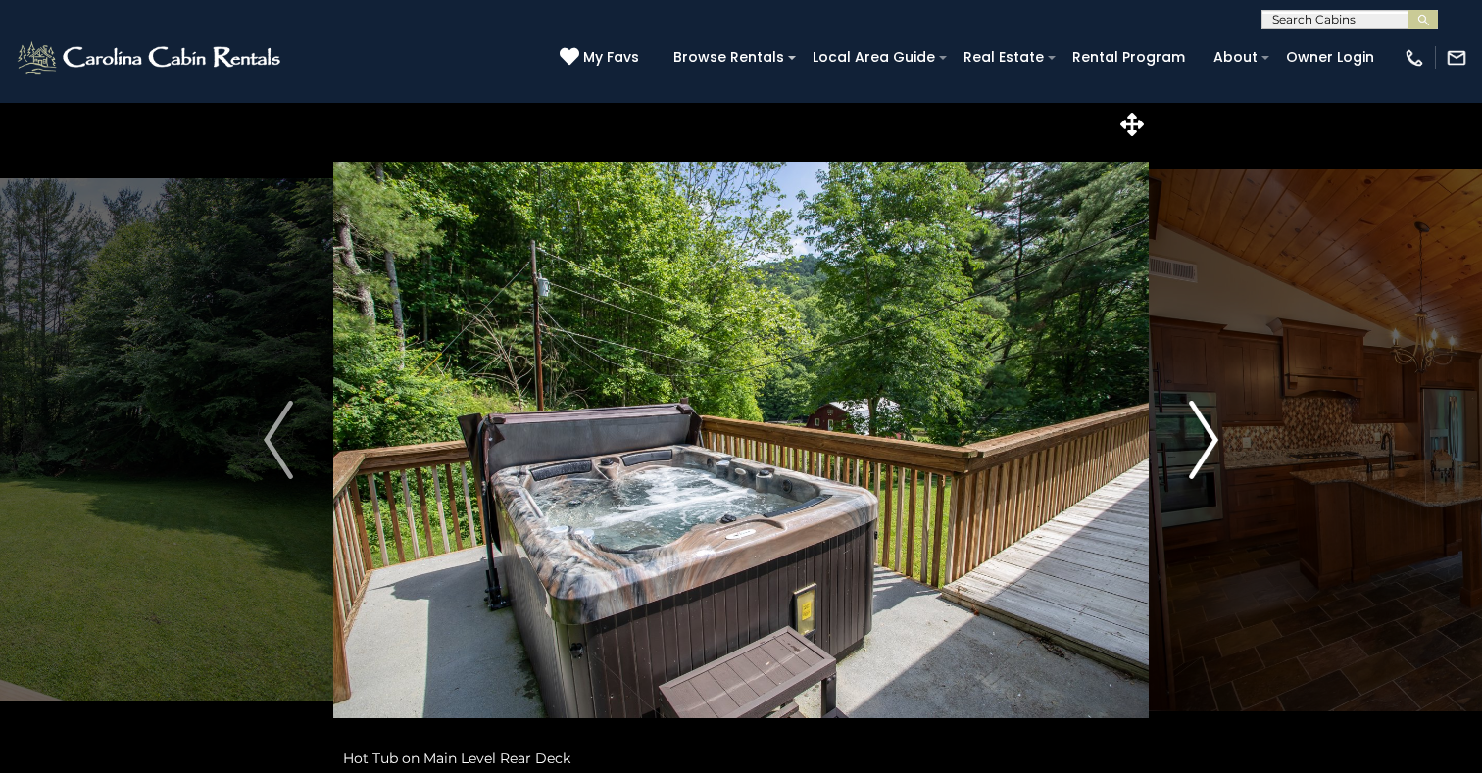
click at [1208, 433] on img "Next" at bounding box center [1203, 440] width 29 height 78
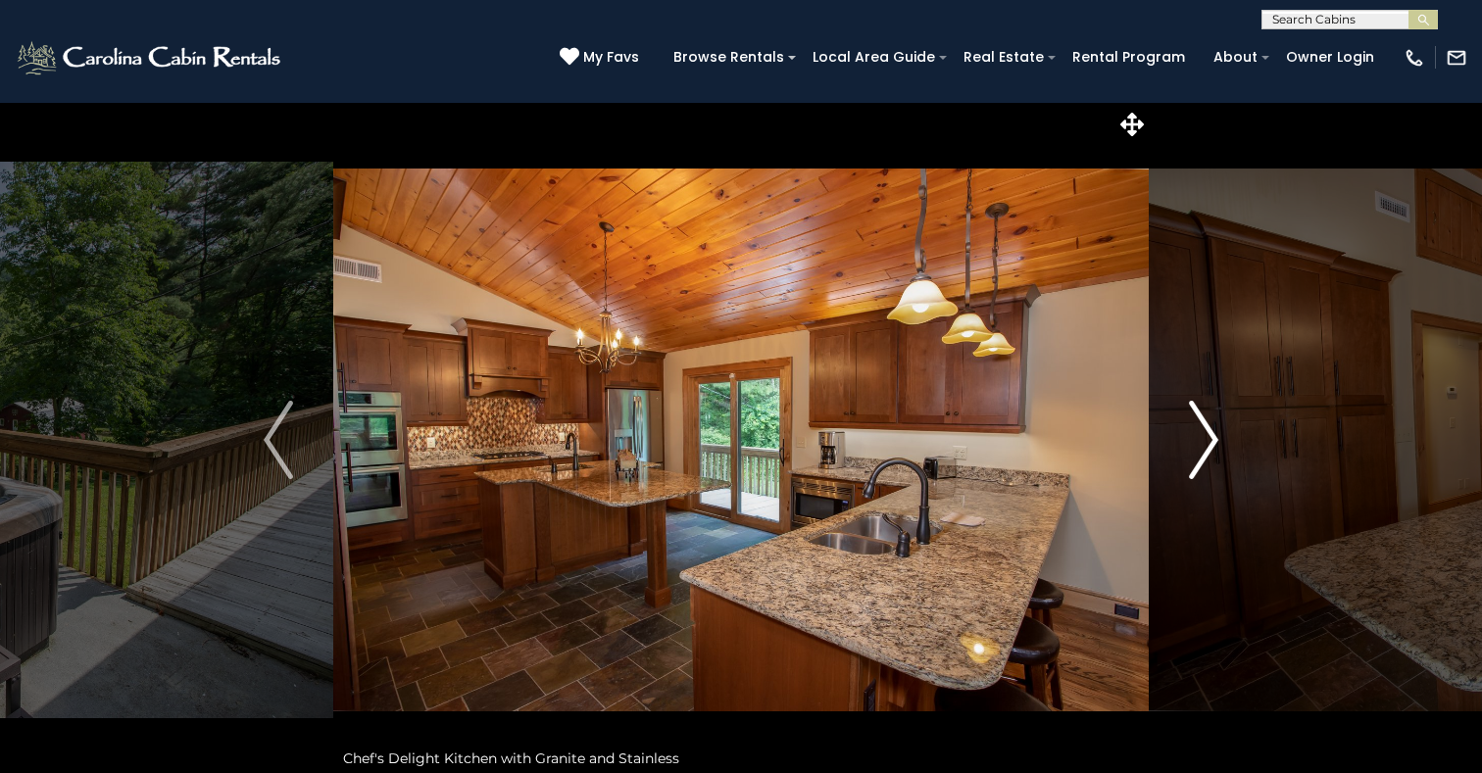
click at [1210, 433] on img "Next" at bounding box center [1203, 440] width 29 height 78
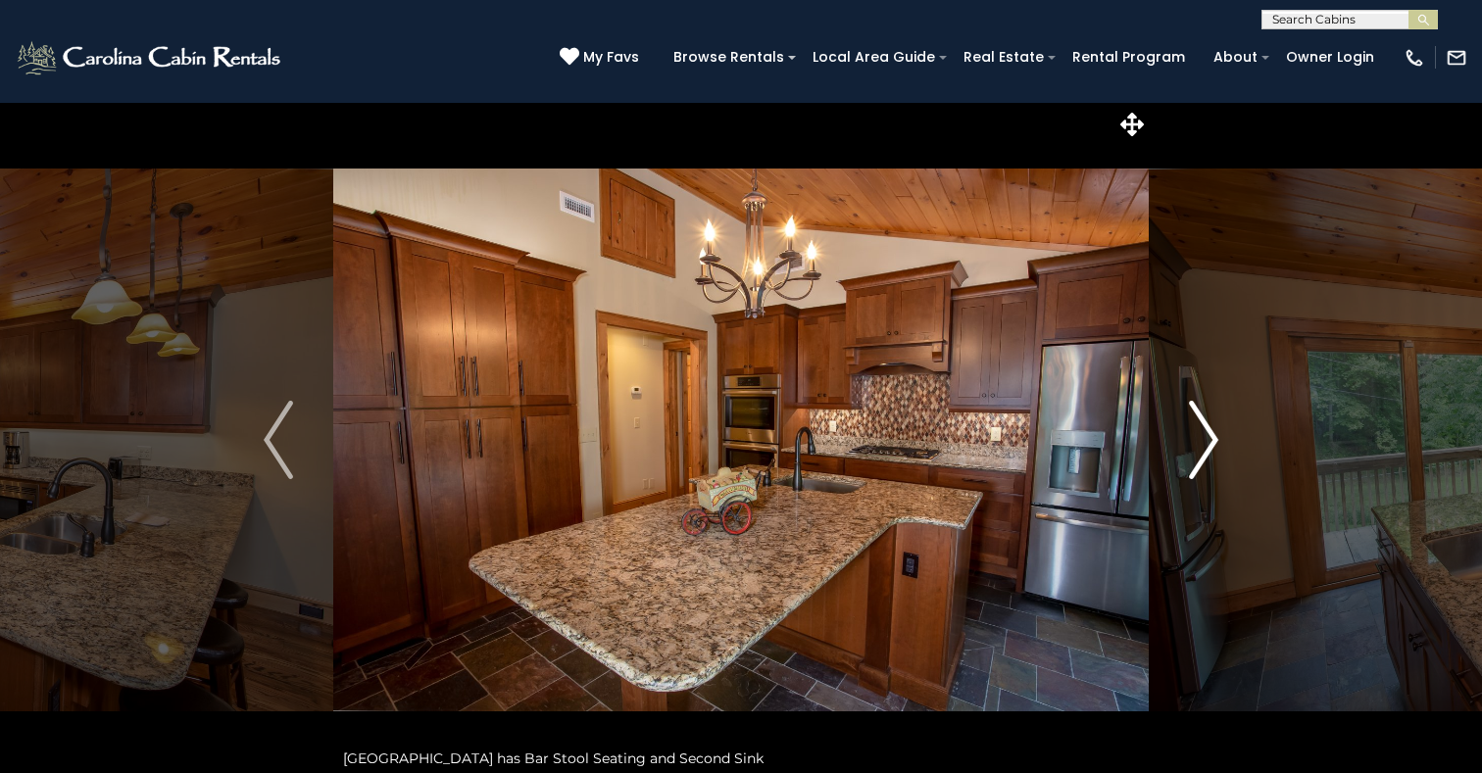
click at [1211, 434] on img "Next" at bounding box center [1203, 440] width 29 height 78
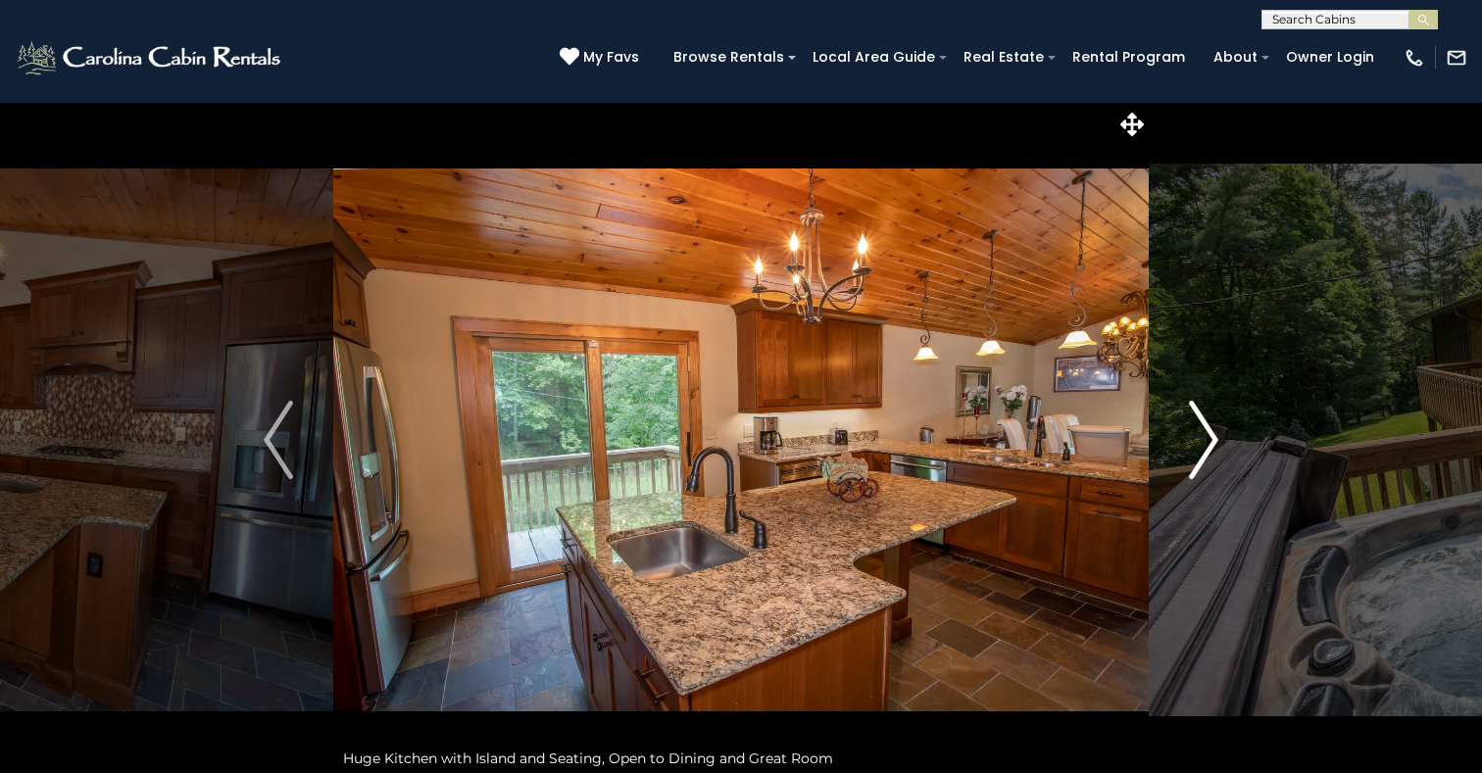
click at [1212, 435] on img "Next" at bounding box center [1203, 440] width 29 height 78
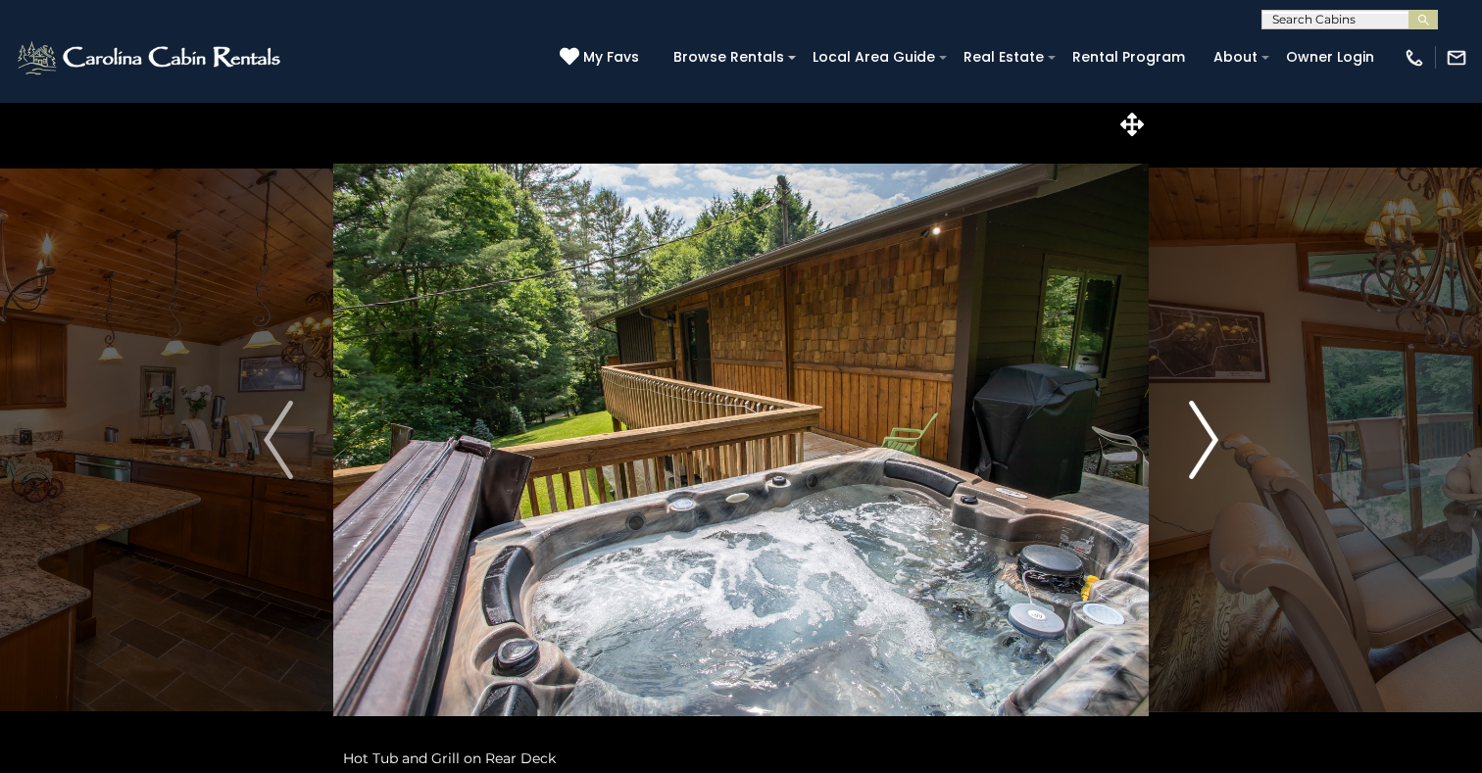
click at [1215, 436] on img "Next" at bounding box center [1203, 440] width 29 height 78
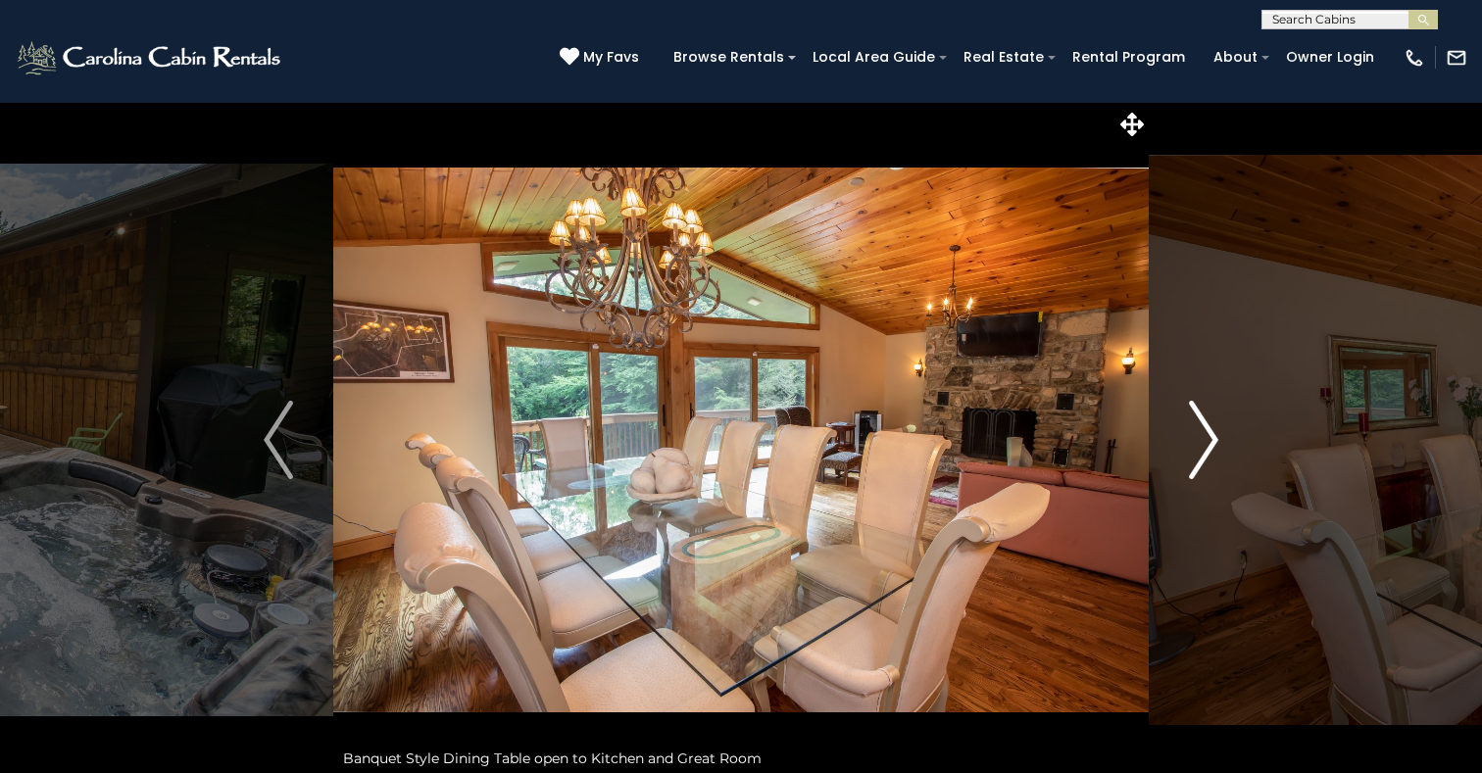
click at [1216, 436] on img "Next" at bounding box center [1203, 440] width 29 height 78
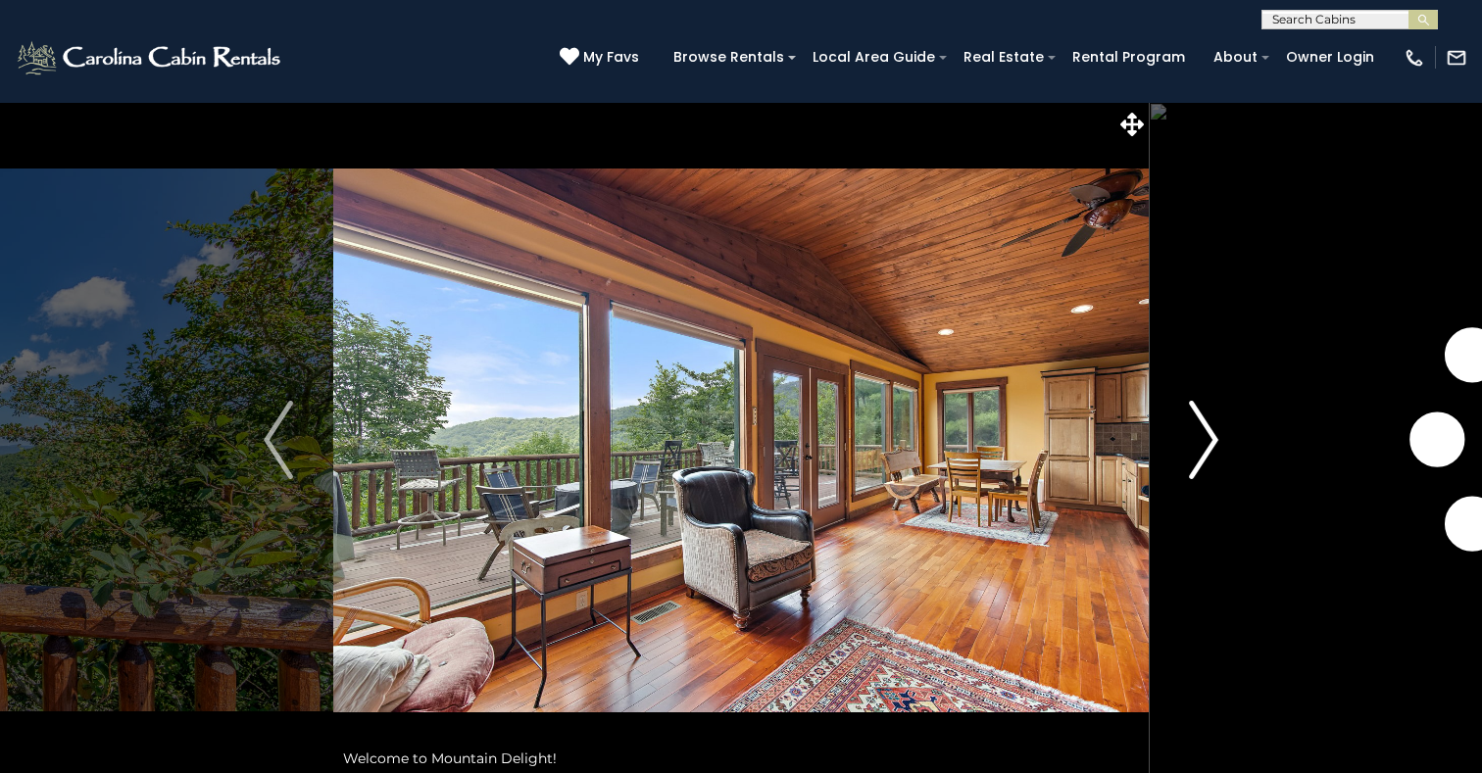
click at [1206, 437] on img "Next" at bounding box center [1203, 440] width 29 height 78
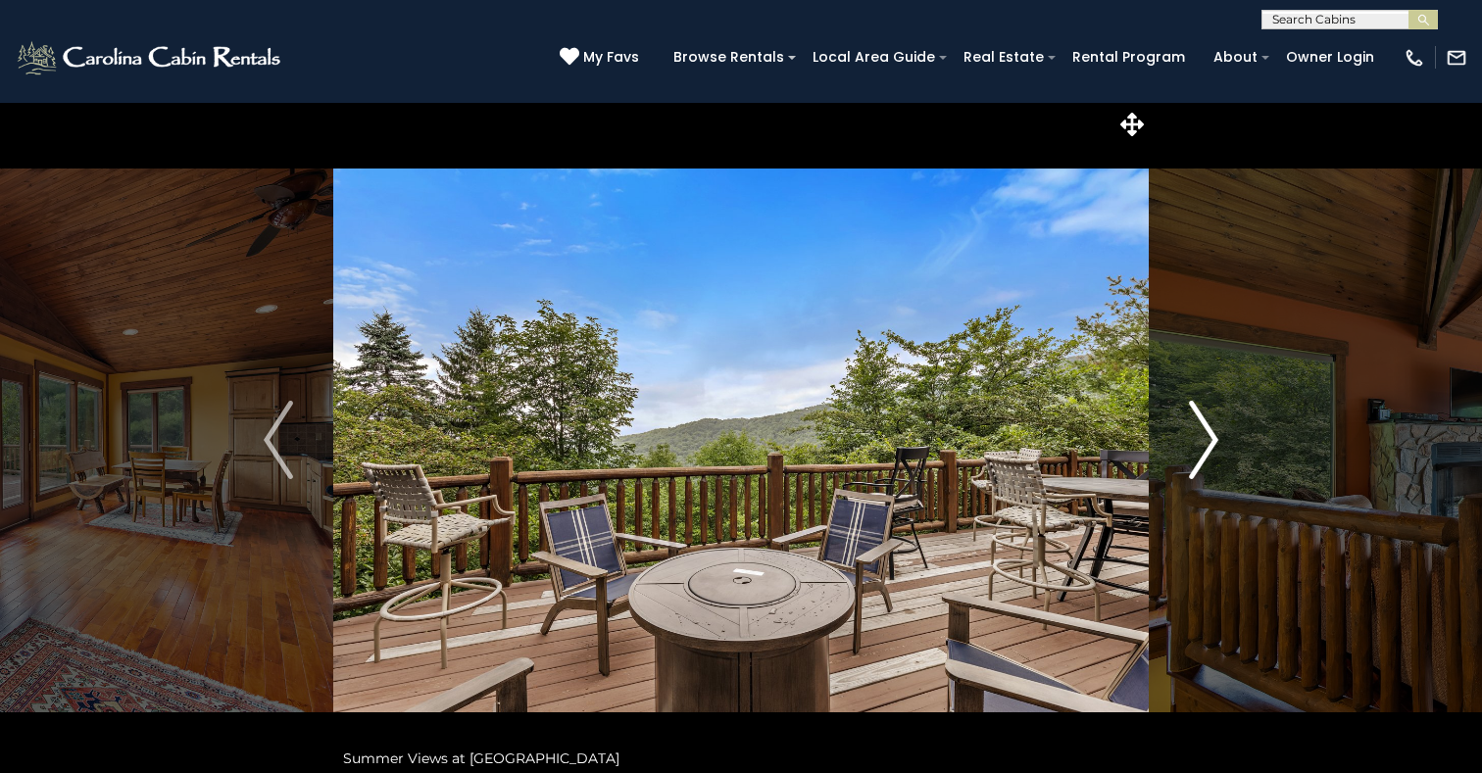
click at [1205, 437] on img "Next" at bounding box center [1203, 440] width 29 height 78
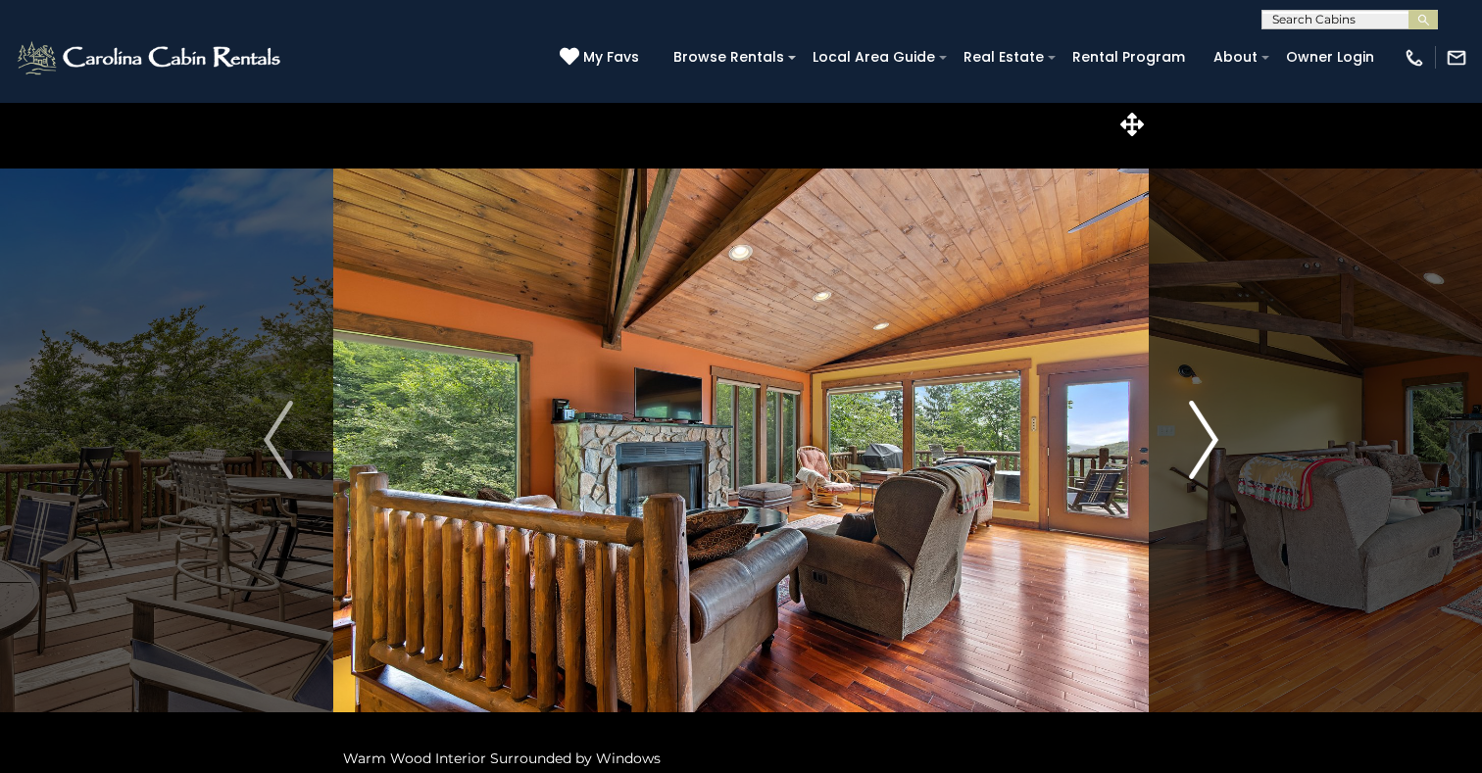
click at [1205, 437] on img "Next" at bounding box center [1203, 440] width 29 height 78
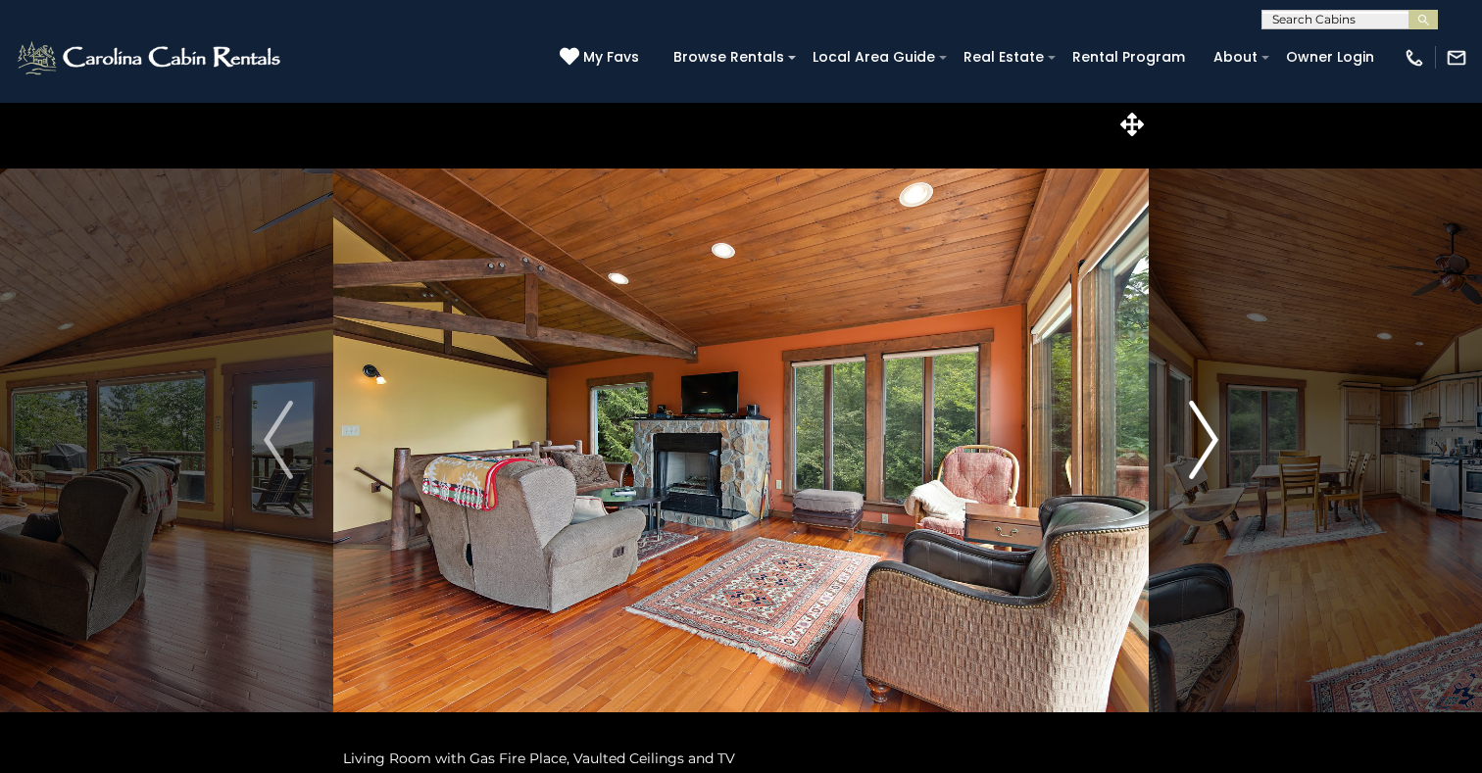
click at [1203, 438] on img "Next" at bounding box center [1203, 440] width 29 height 78
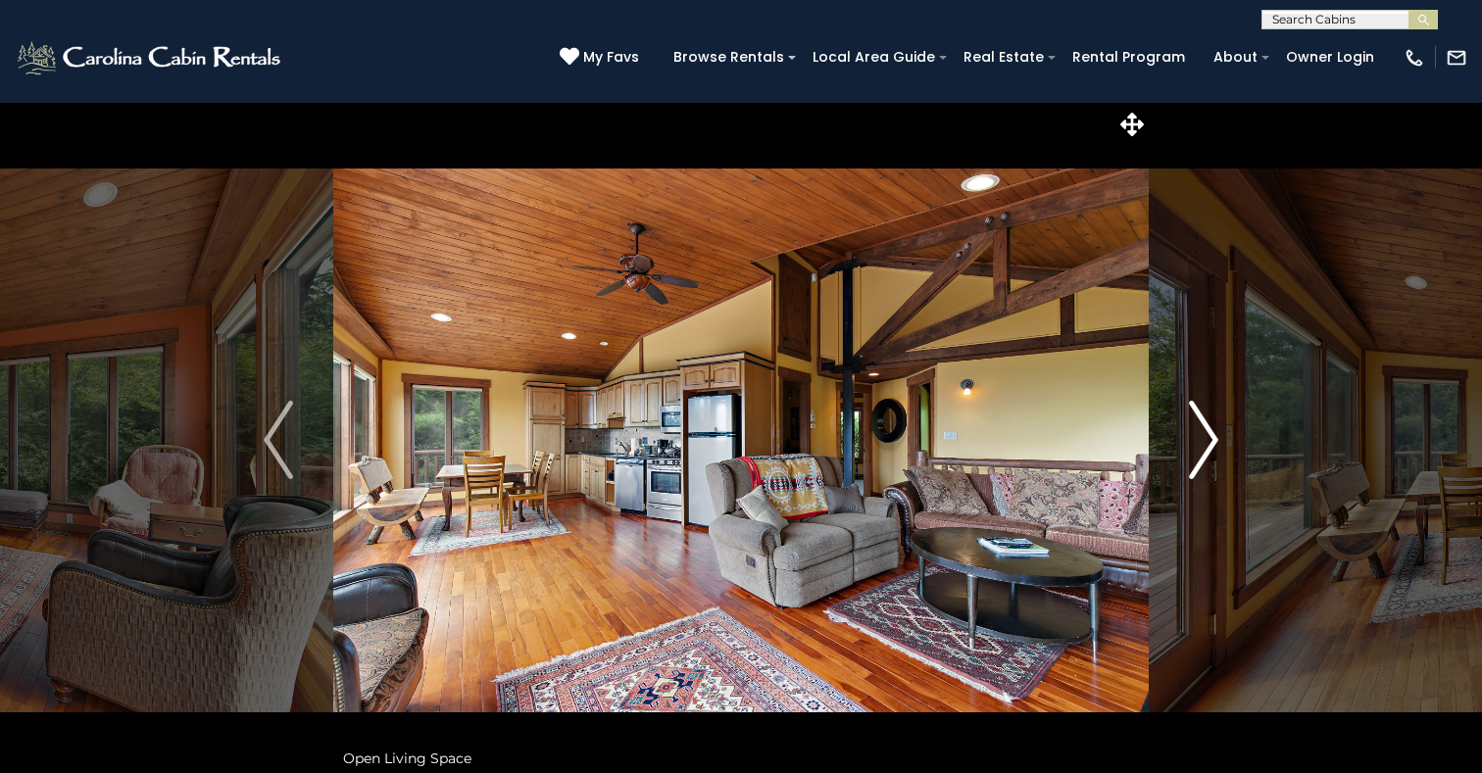
click at [1211, 438] on img "Next" at bounding box center [1203, 440] width 29 height 78
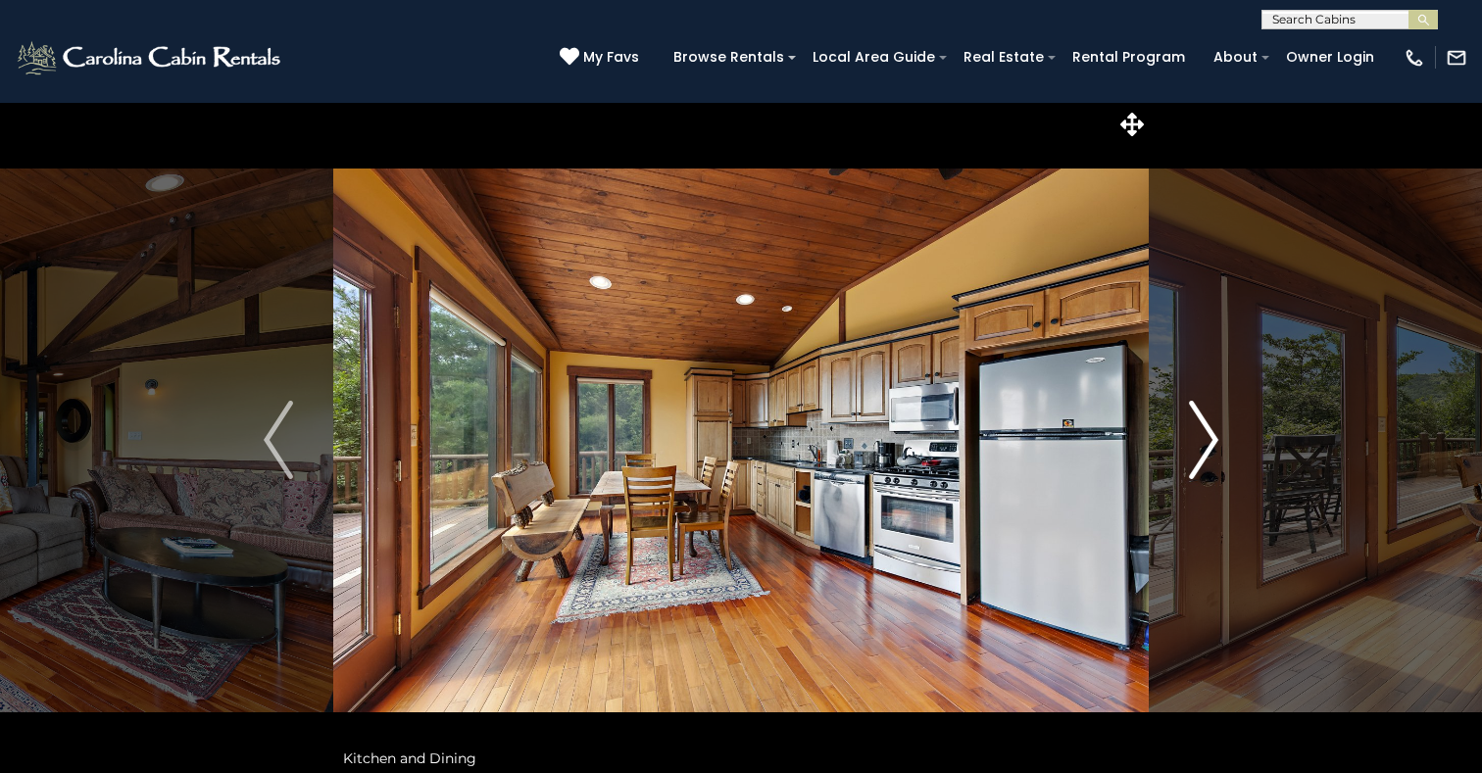
click at [1211, 438] on img "Next" at bounding box center [1203, 440] width 29 height 78
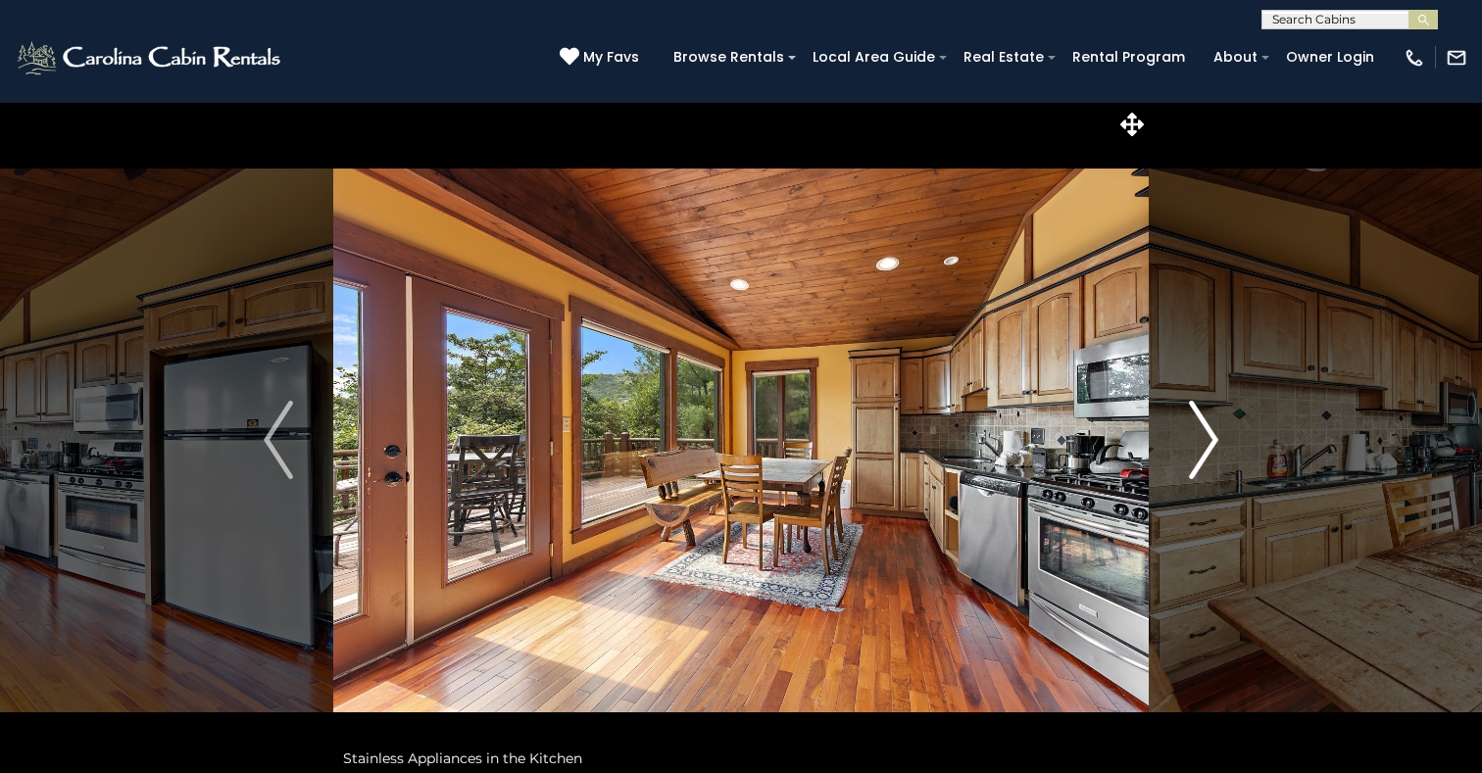
click at [1211, 438] on img "Next" at bounding box center [1203, 440] width 29 height 78
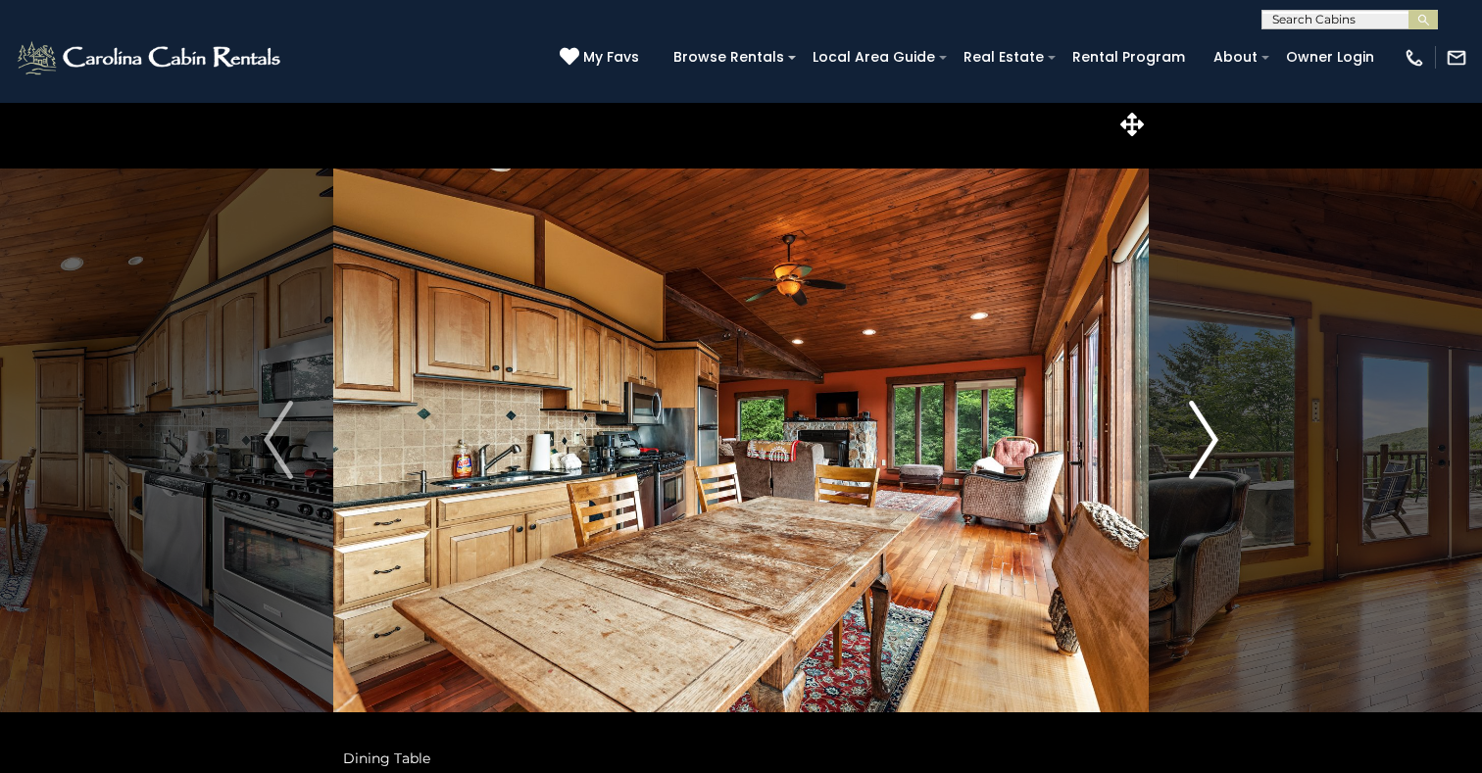
click at [1212, 438] on img "Next" at bounding box center [1203, 440] width 29 height 78
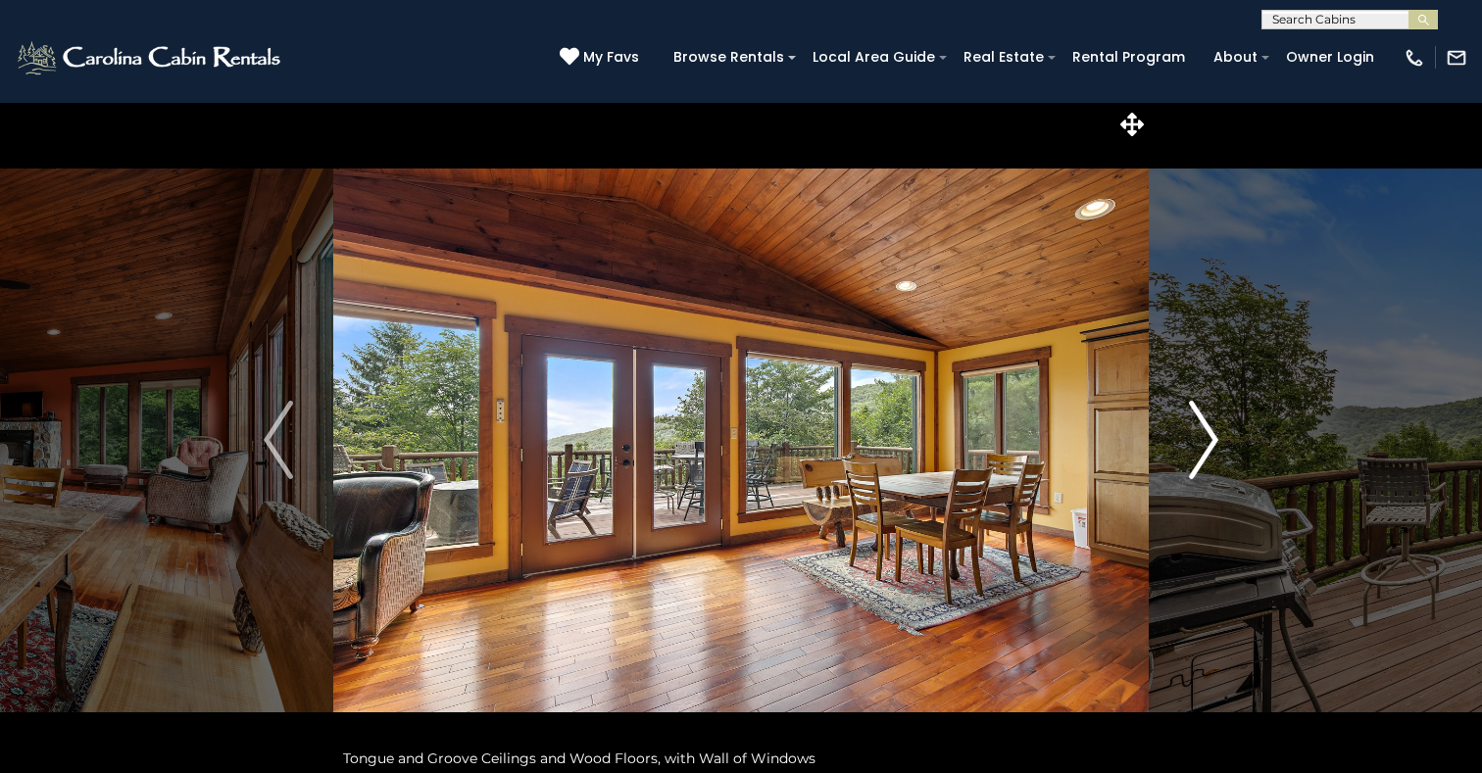
click at [1212, 439] on img "Next" at bounding box center [1203, 440] width 29 height 78
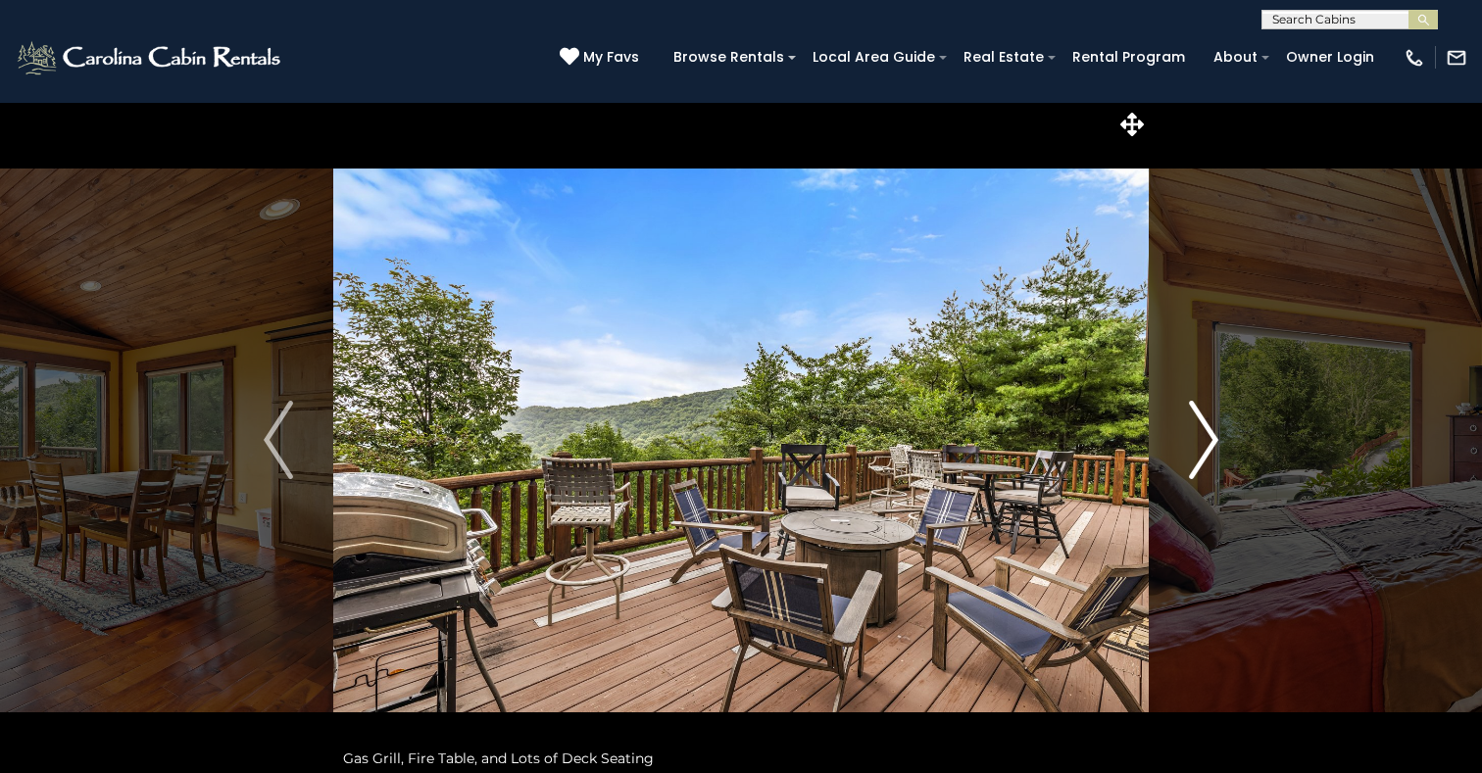
click at [1212, 438] on img "Next" at bounding box center [1203, 440] width 29 height 78
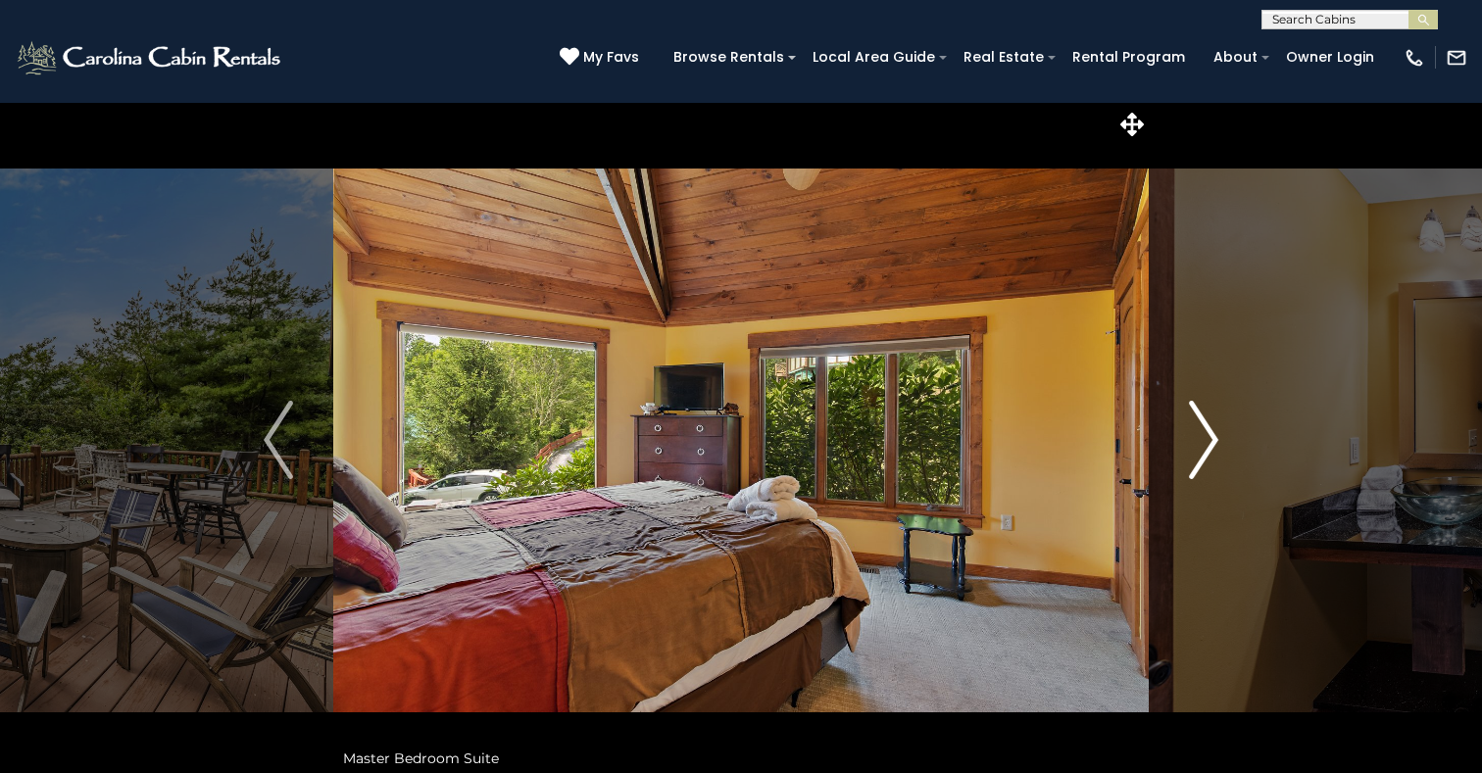
click at [1212, 439] on img "Next" at bounding box center [1203, 440] width 29 height 78
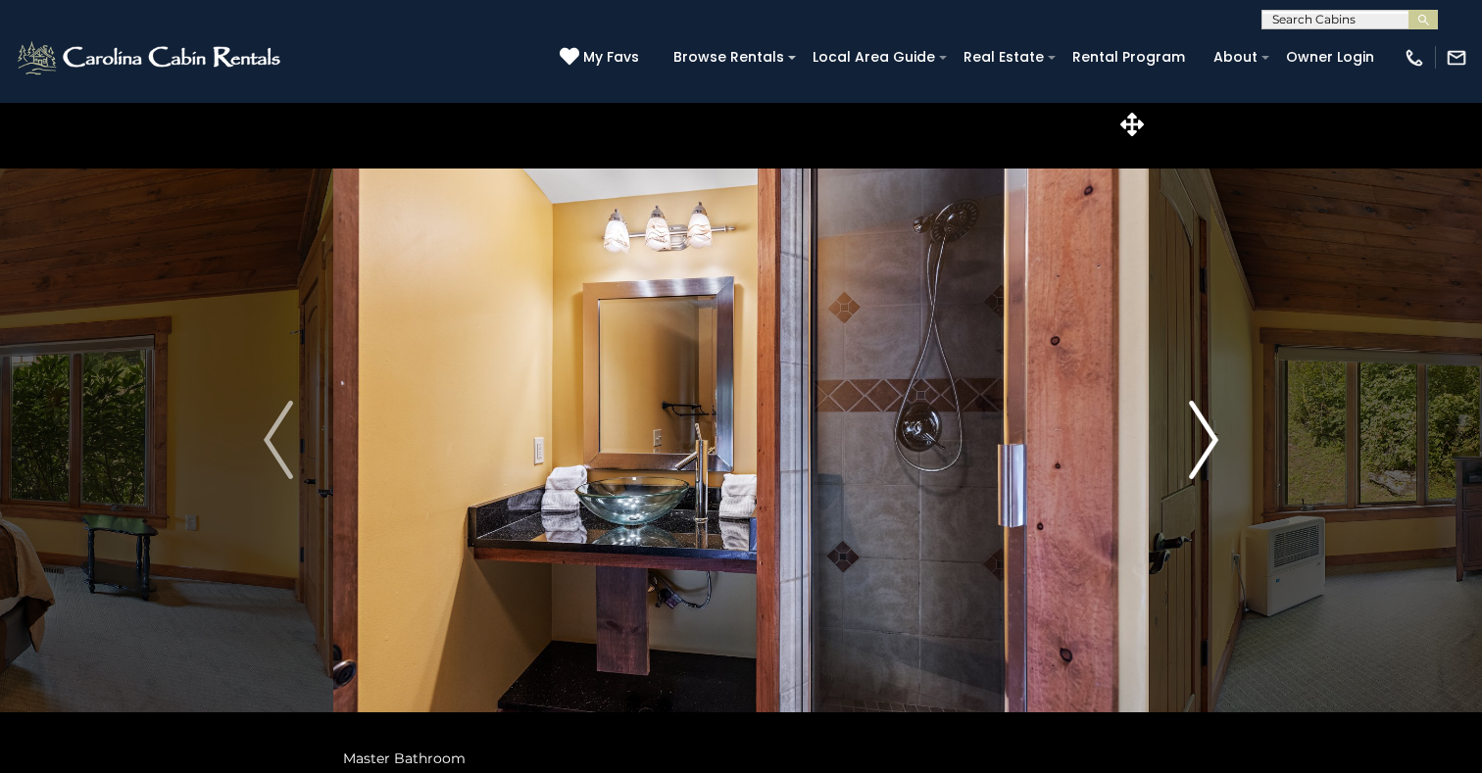
click at [1212, 439] on img "Next" at bounding box center [1203, 440] width 29 height 78
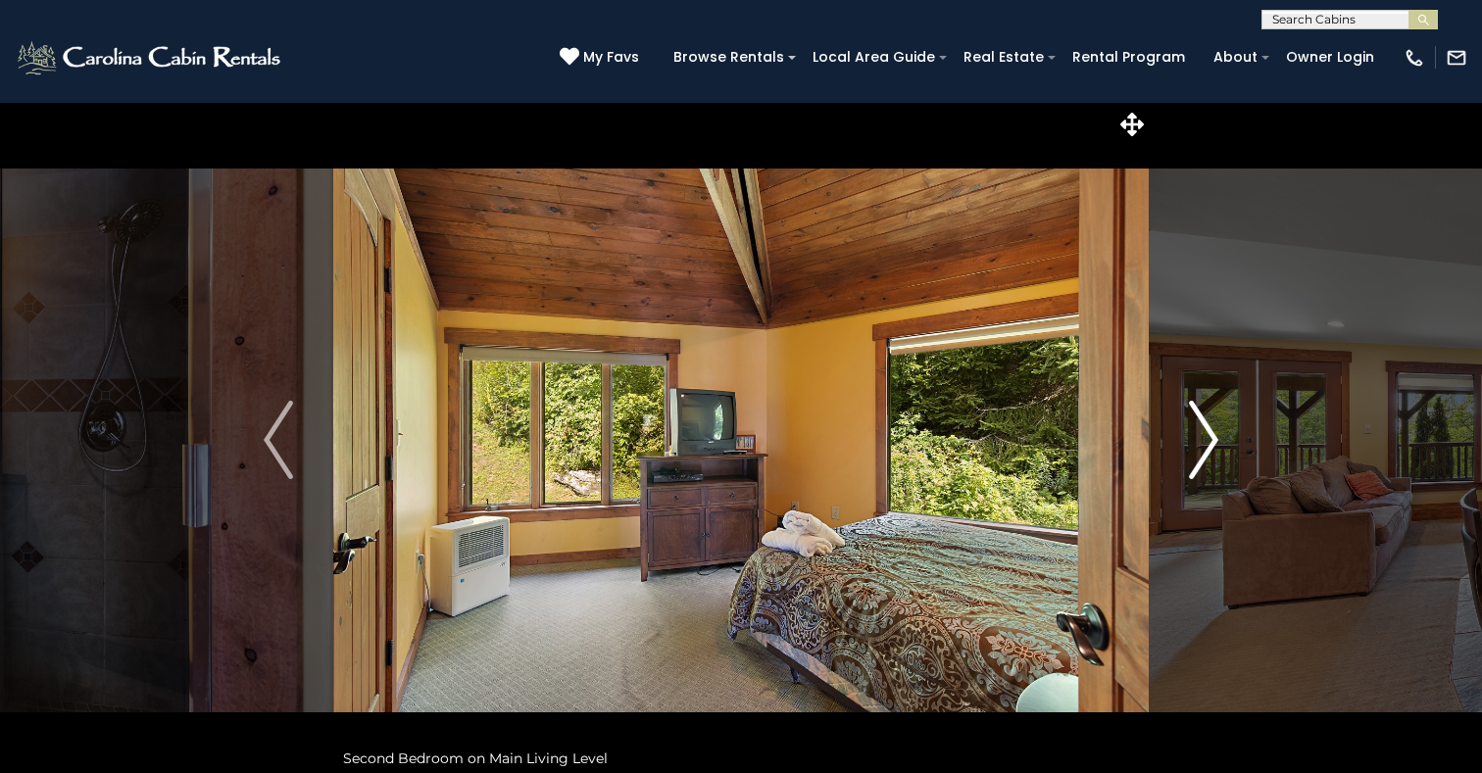
click at [1212, 439] on img "Next" at bounding box center [1203, 440] width 29 height 78
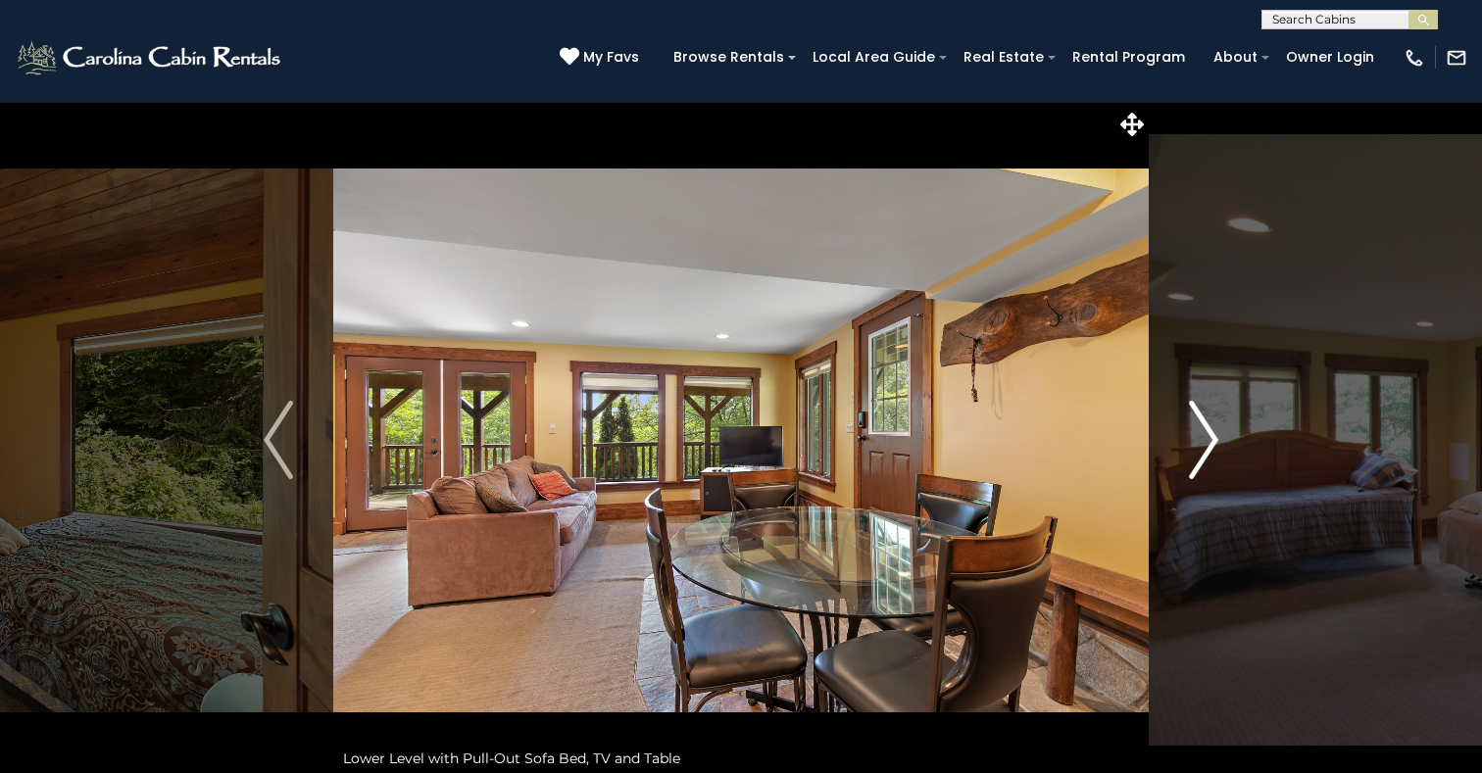
click at [1212, 439] on img "Next" at bounding box center [1203, 440] width 29 height 78
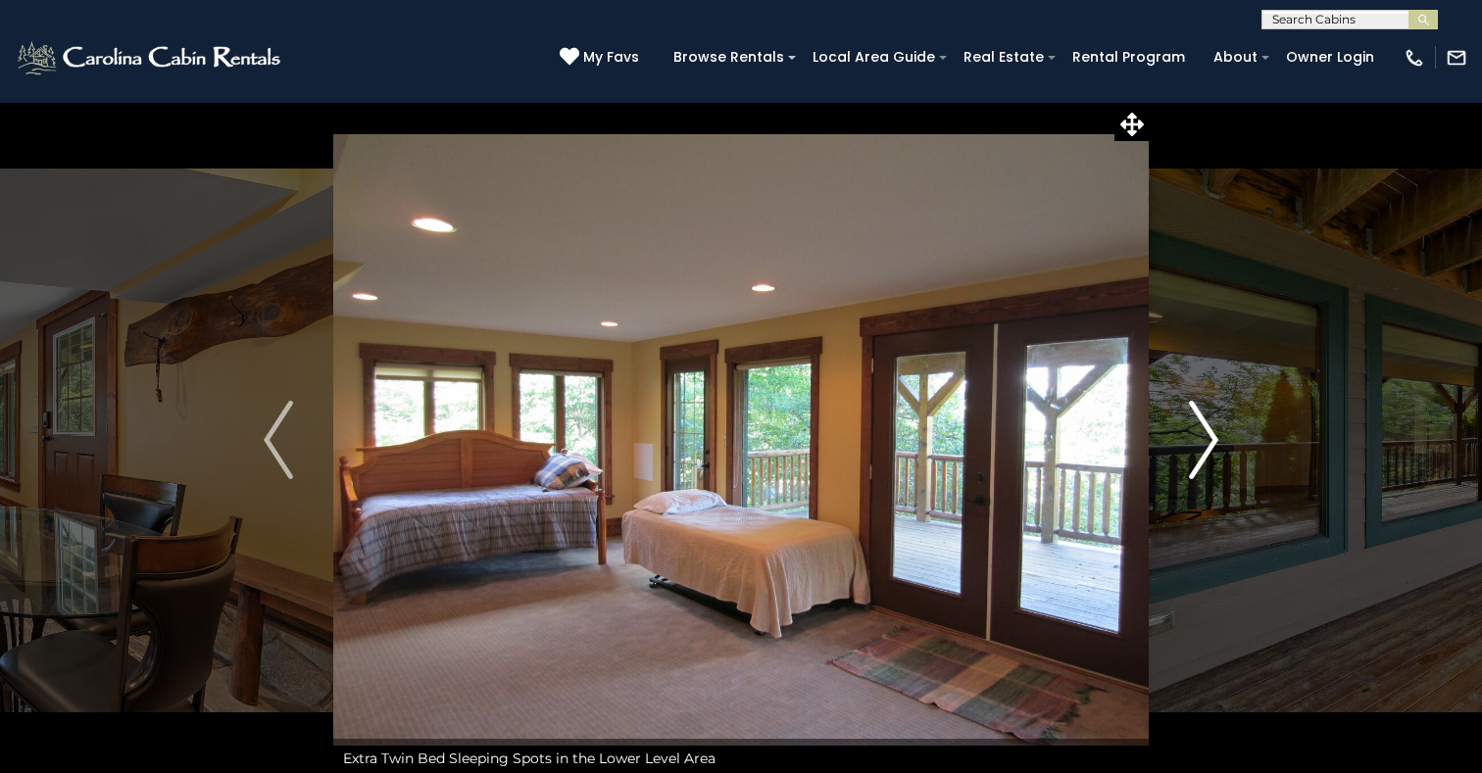
click at [1212, 438] on img "Next" at bounding box center [1203, 440] width 29 height 78
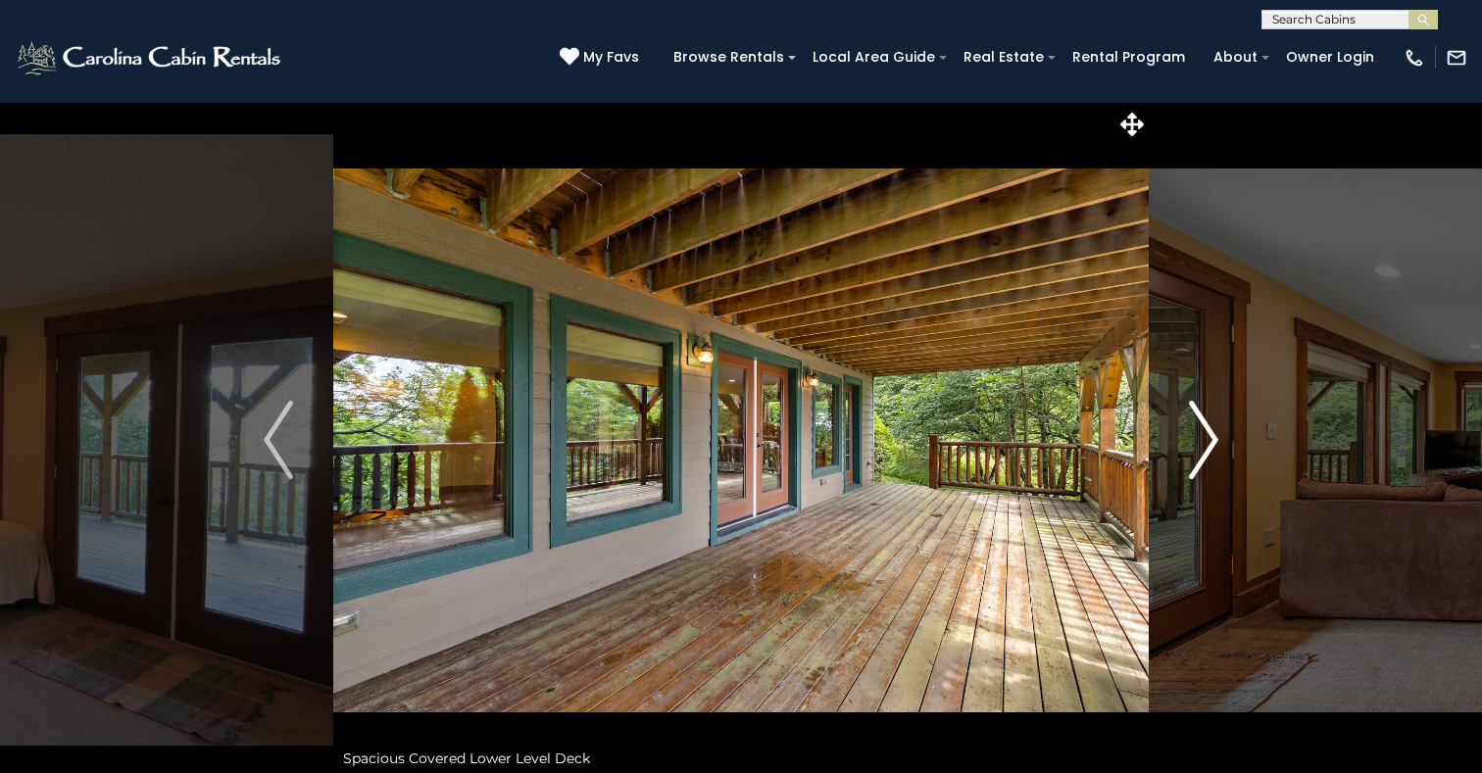
click at [1212, 438] on img "Next" at bounding box center [1203, 440] width 29 height 78
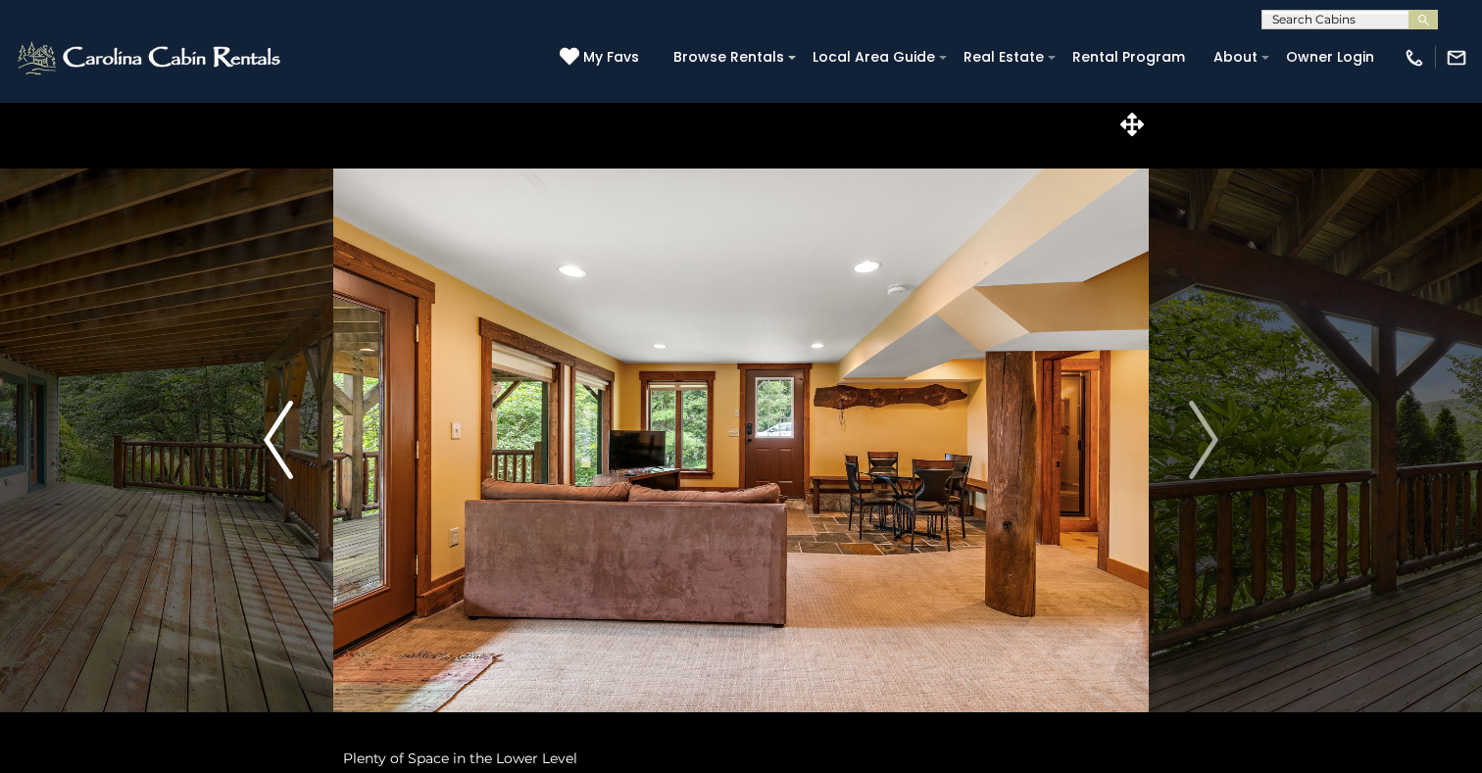
click at [270, 449] on img "Previous" at bounding box center [278, 440] width 29 height 78
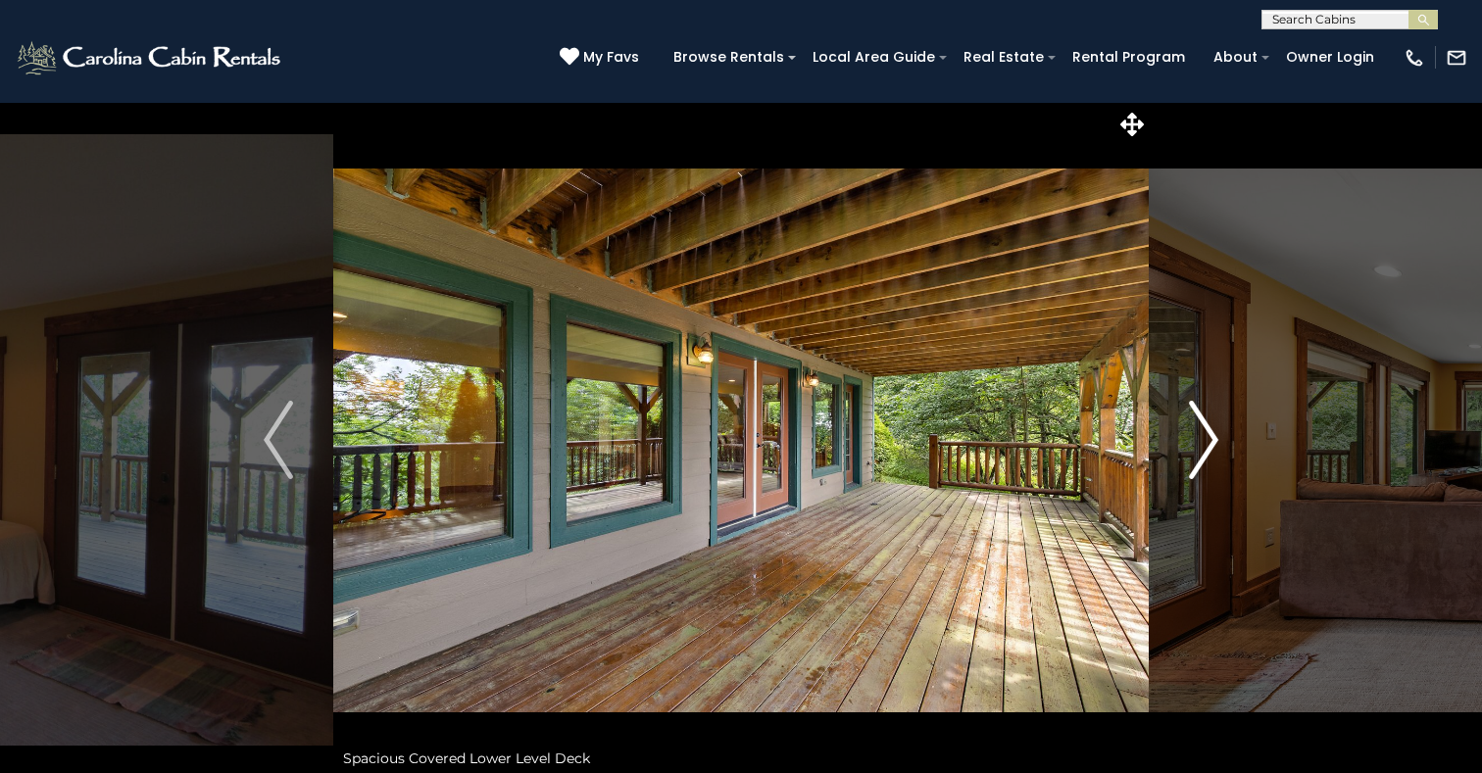
click at [1205, 432] on img "Next" at bounding box center [1203, 440] width 29 height 78
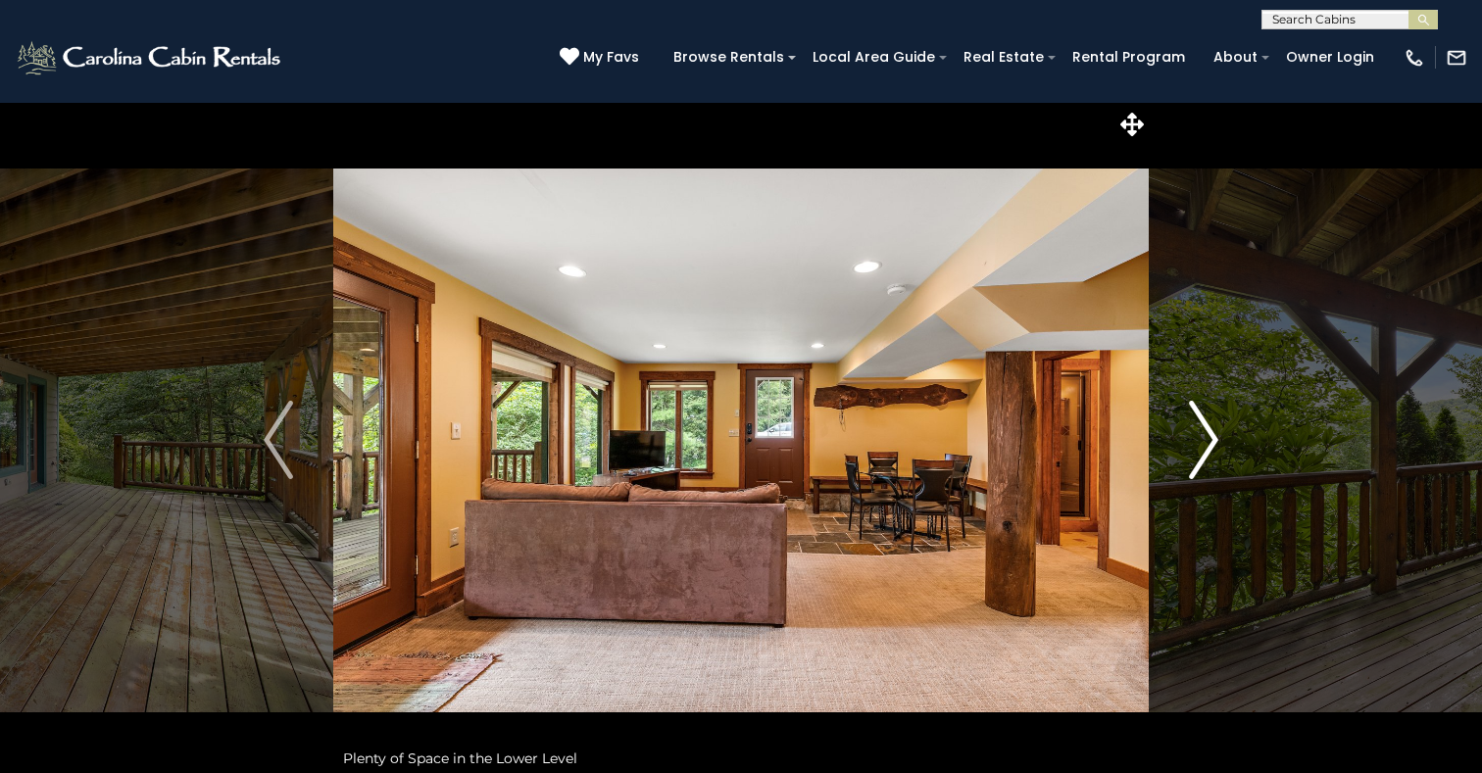
click at [1204, 432] on img "Next" at bounding box center [1203, 440] width 29 height 78
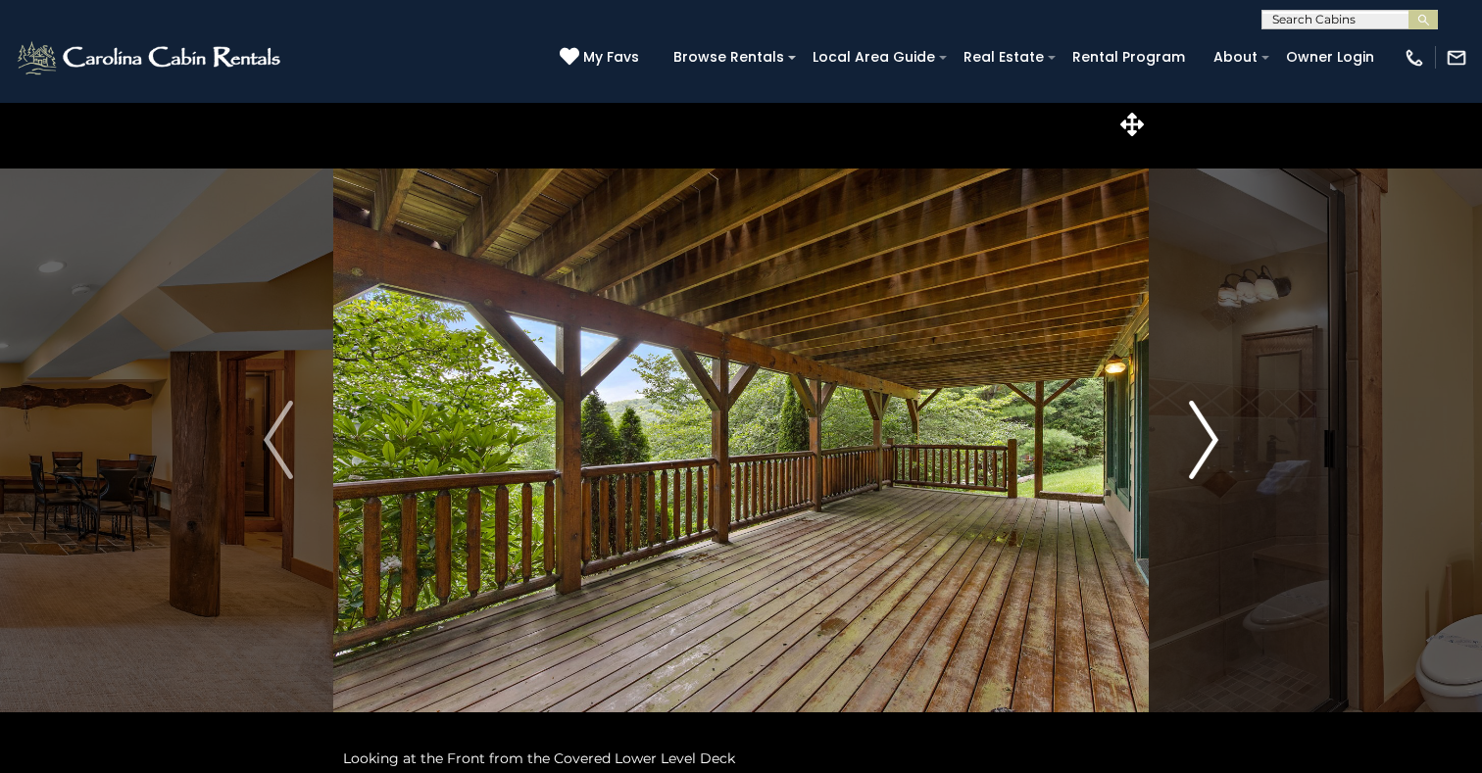
click at [1204, 431] on img "Next" at bounding box center [1203, 440] width 29 height 78
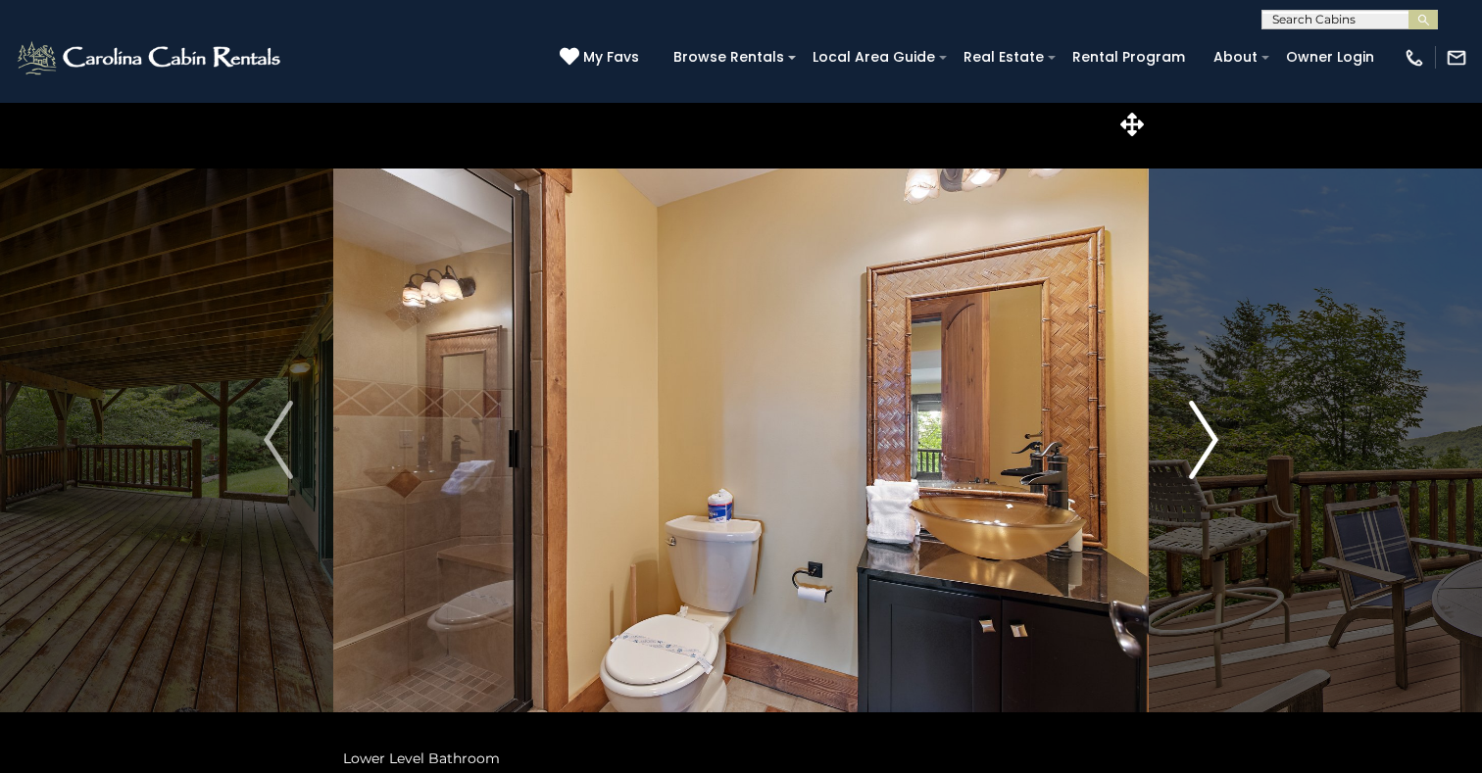
click at [1204, 432] on img "Next" at bounding box center [1203, 440] width 29 height 78
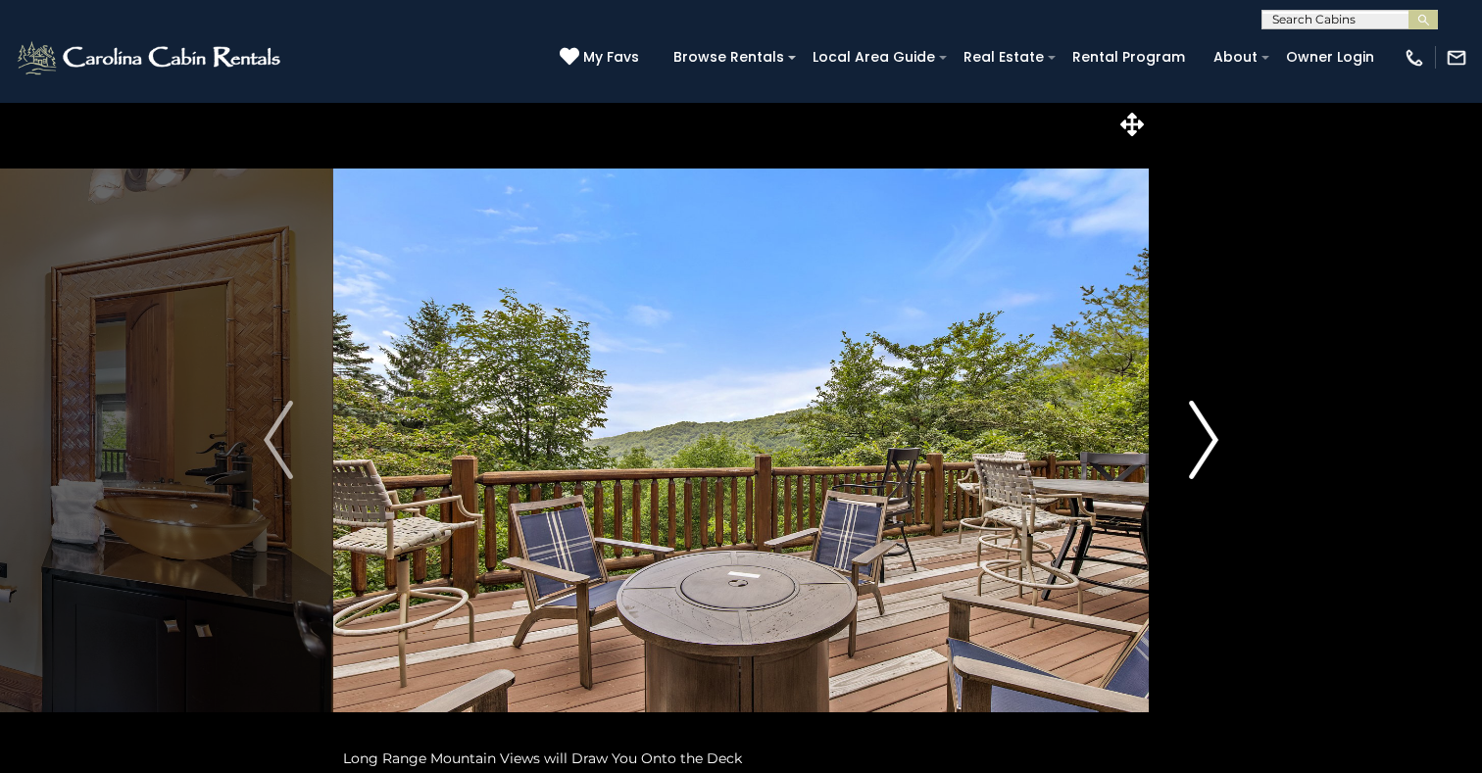
click at [1205, 430] on img "Next" at bounding box center [1203, 440] width 29 height 78
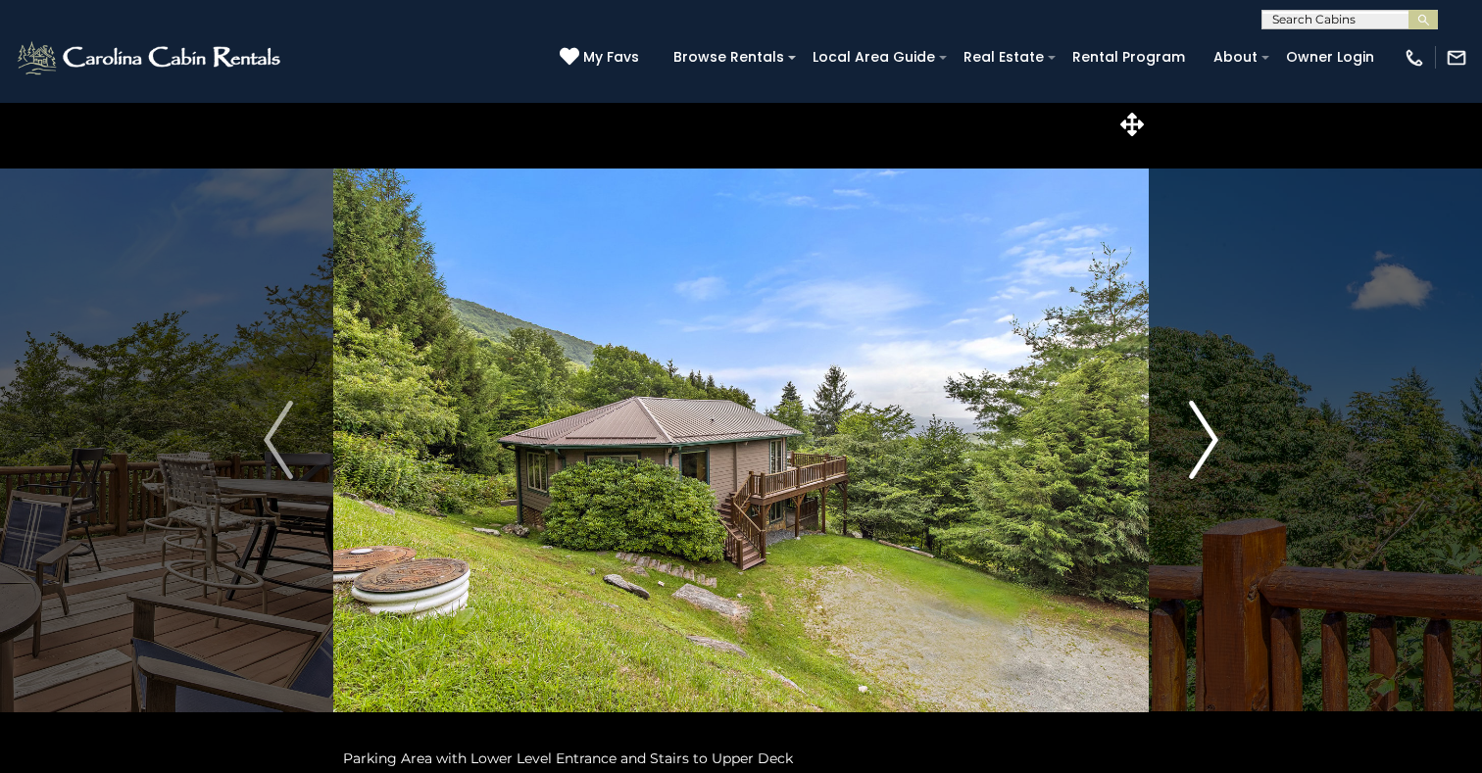
click at [1204, 431] on img "Next" at bounding box center [1203, 440] width 29 height 78
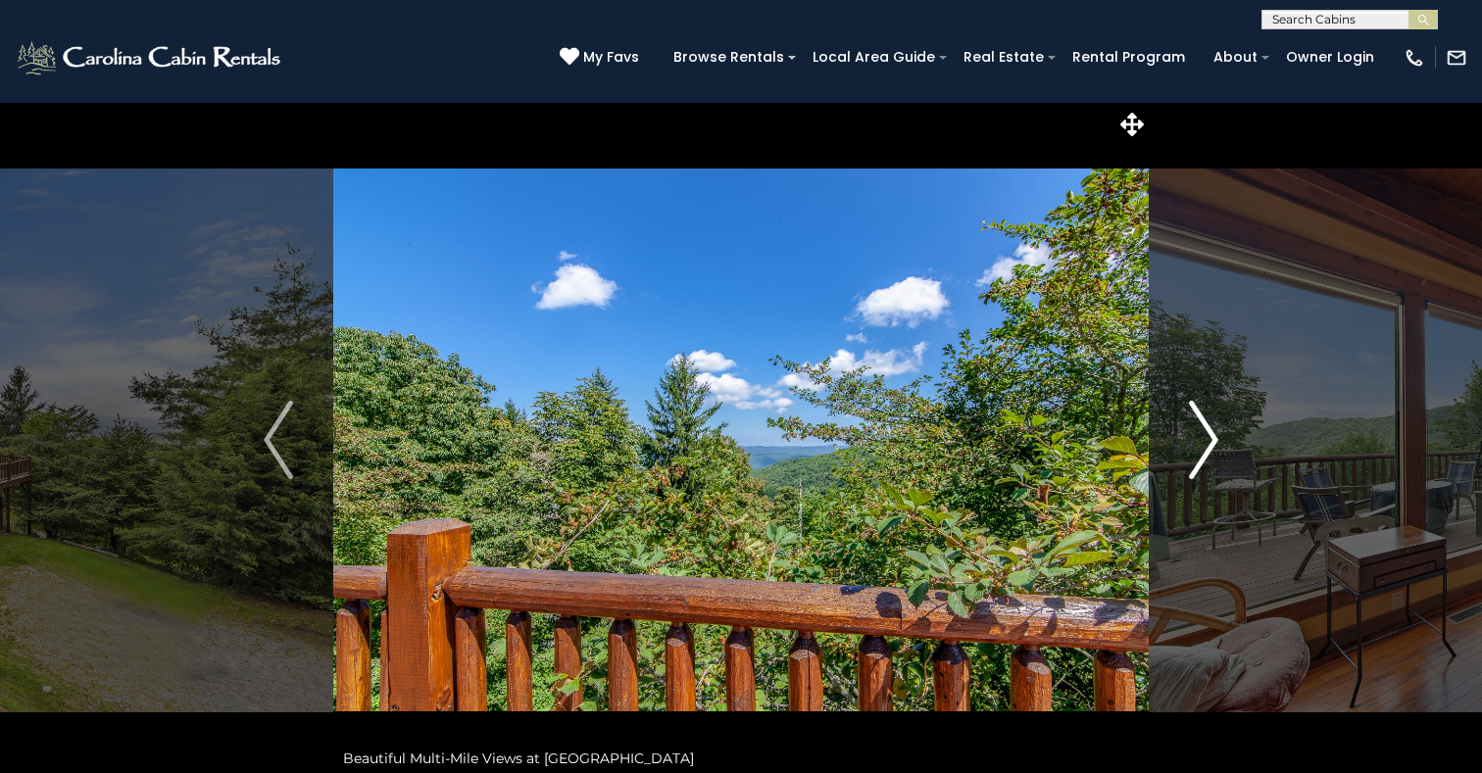
click at [1204, 430] on img "Next" at bounding box center [1203, 440] width 29 height 78
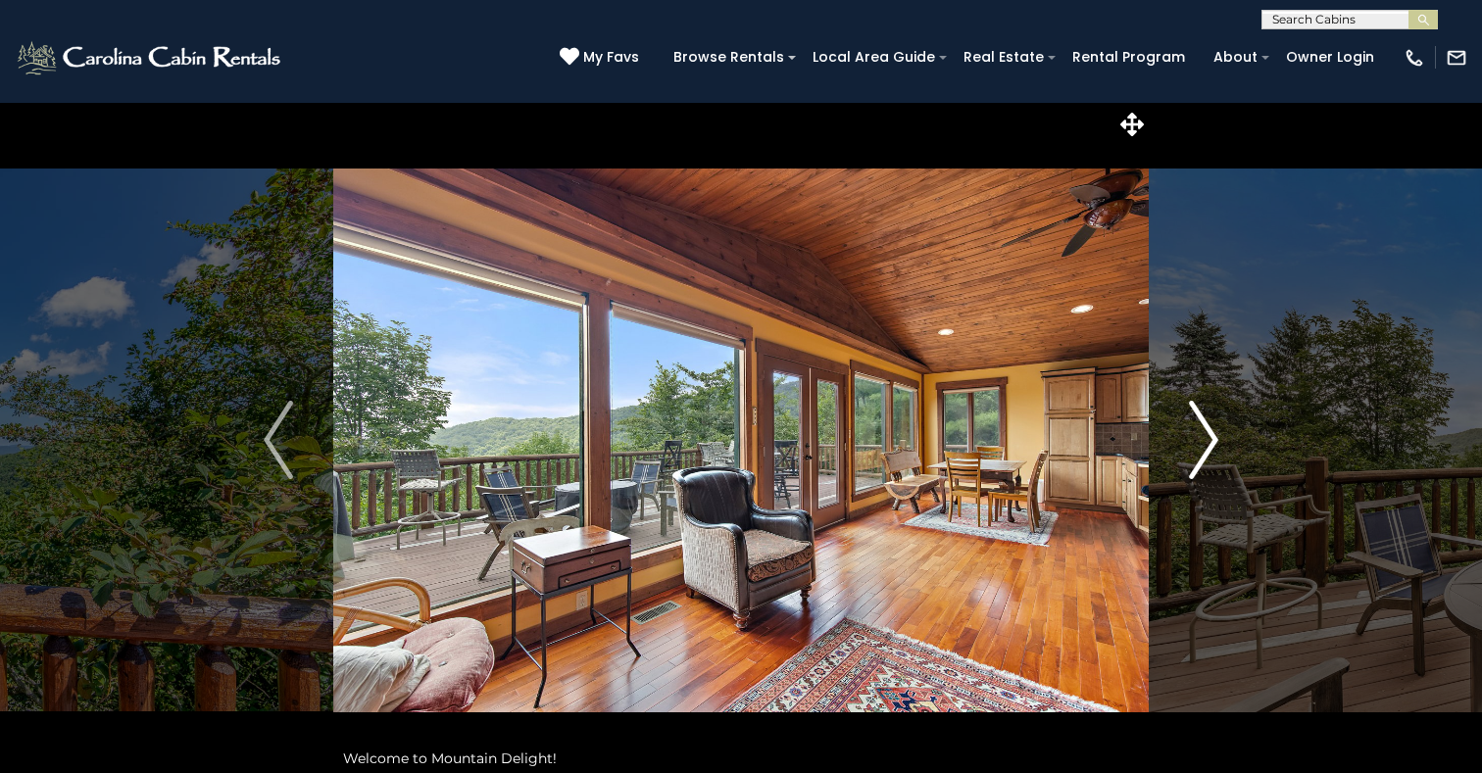
click at [1204, 431] on img "Next" at bounding box center [1203, 440] width 29 height 78
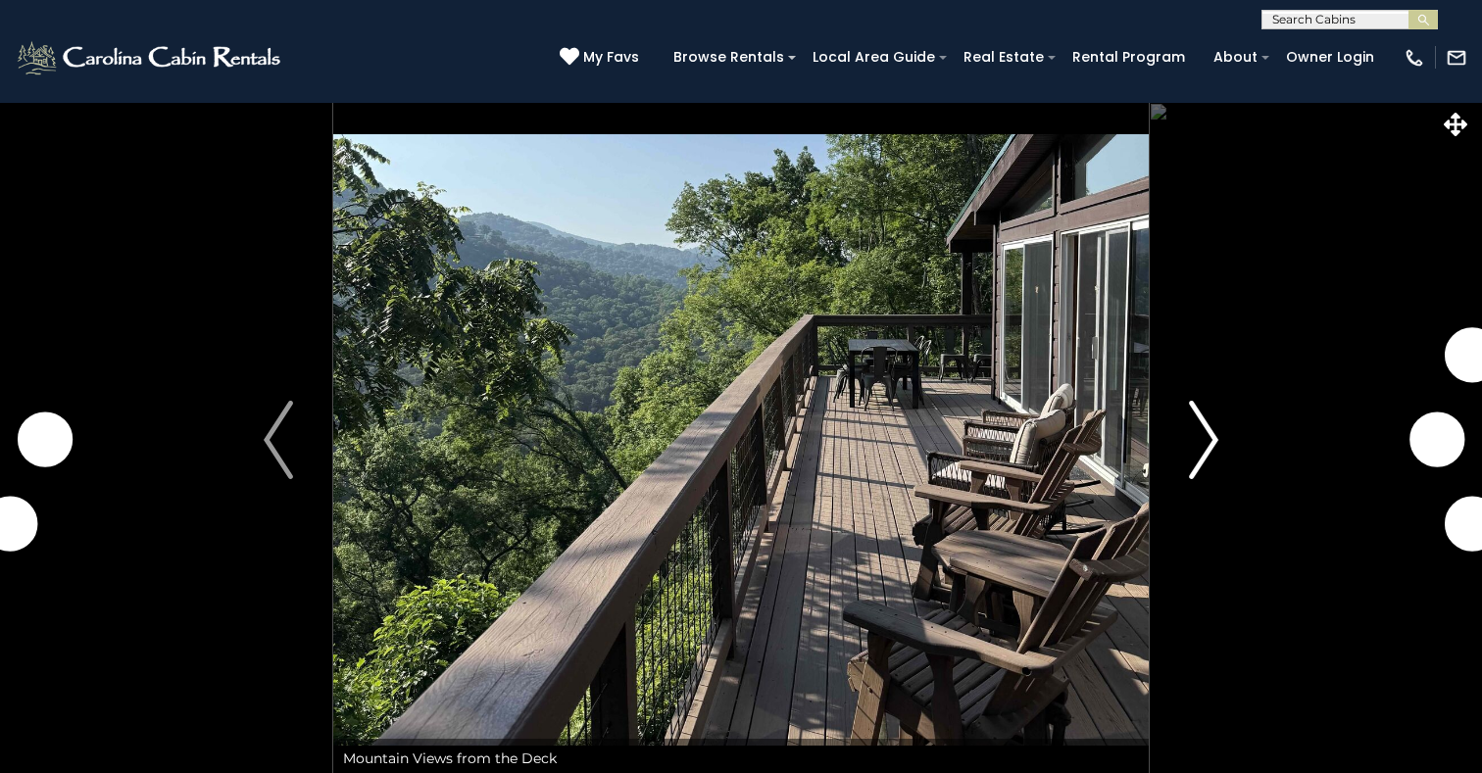
click at [1211, 446] on img "Next" at bounding box center [1203, 440] width 29 height 78
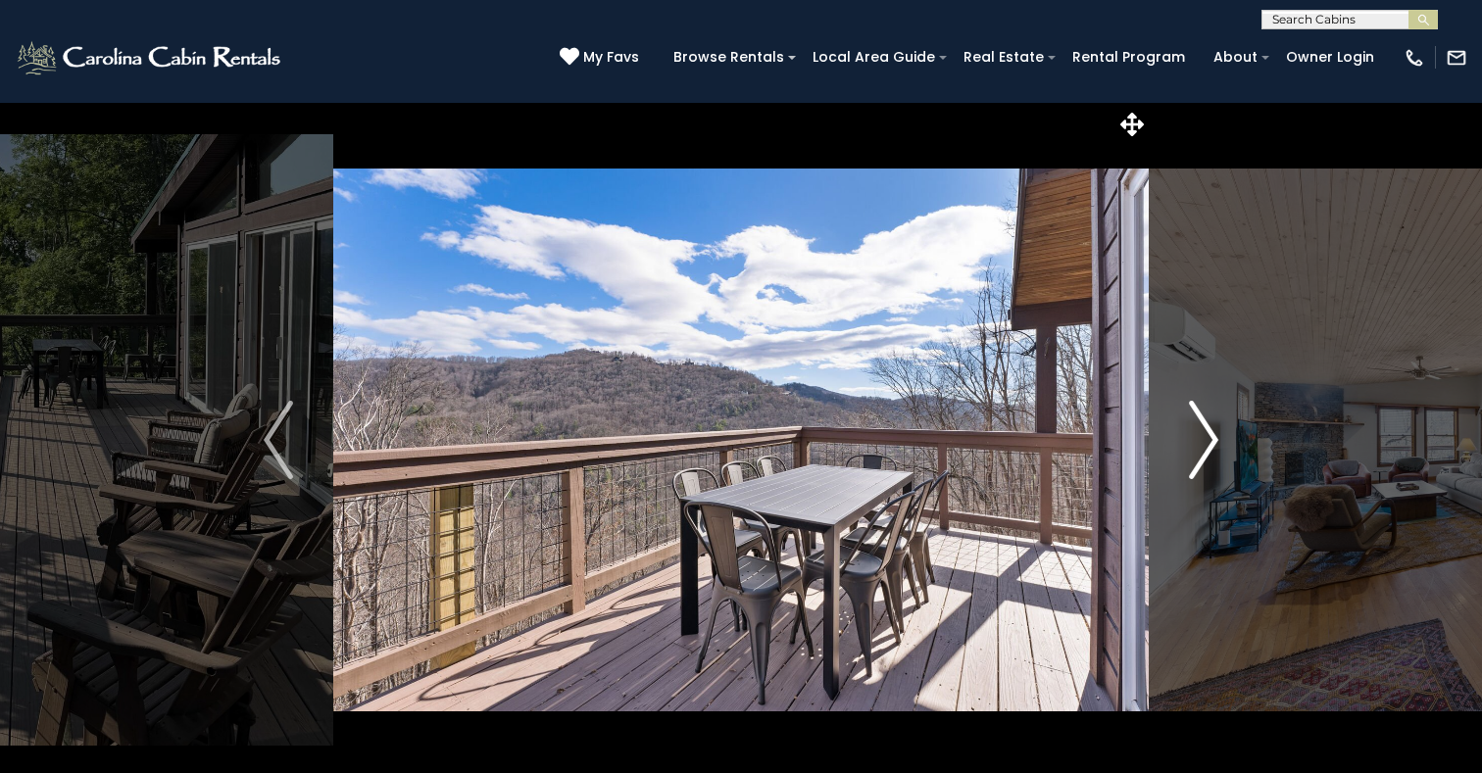
click at [1211, 444] on img "Next" at bounding box center [1203, 440] width 29 height 78
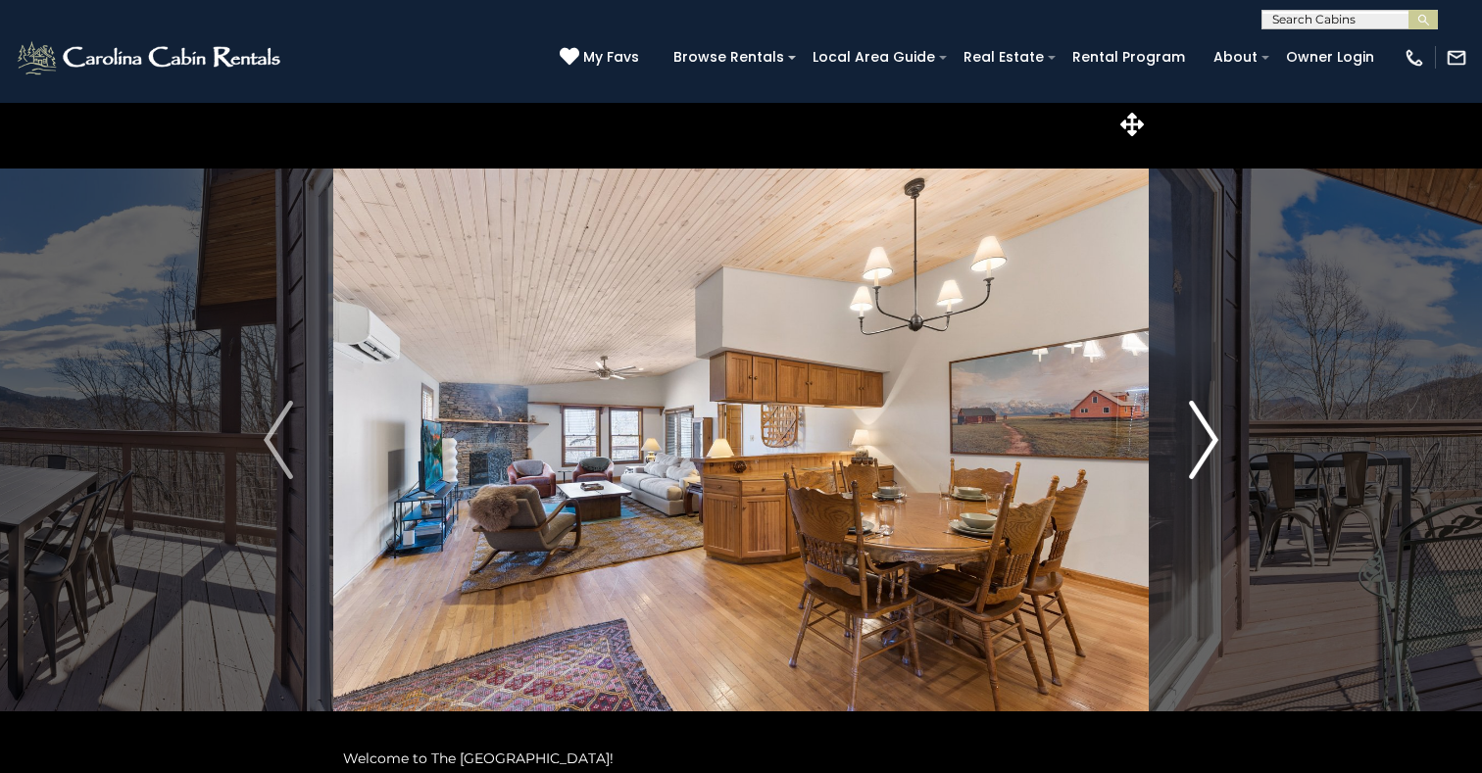
click at [1210, 444] on img "Next" at bounding box center [1203, 440] width 29 height 78
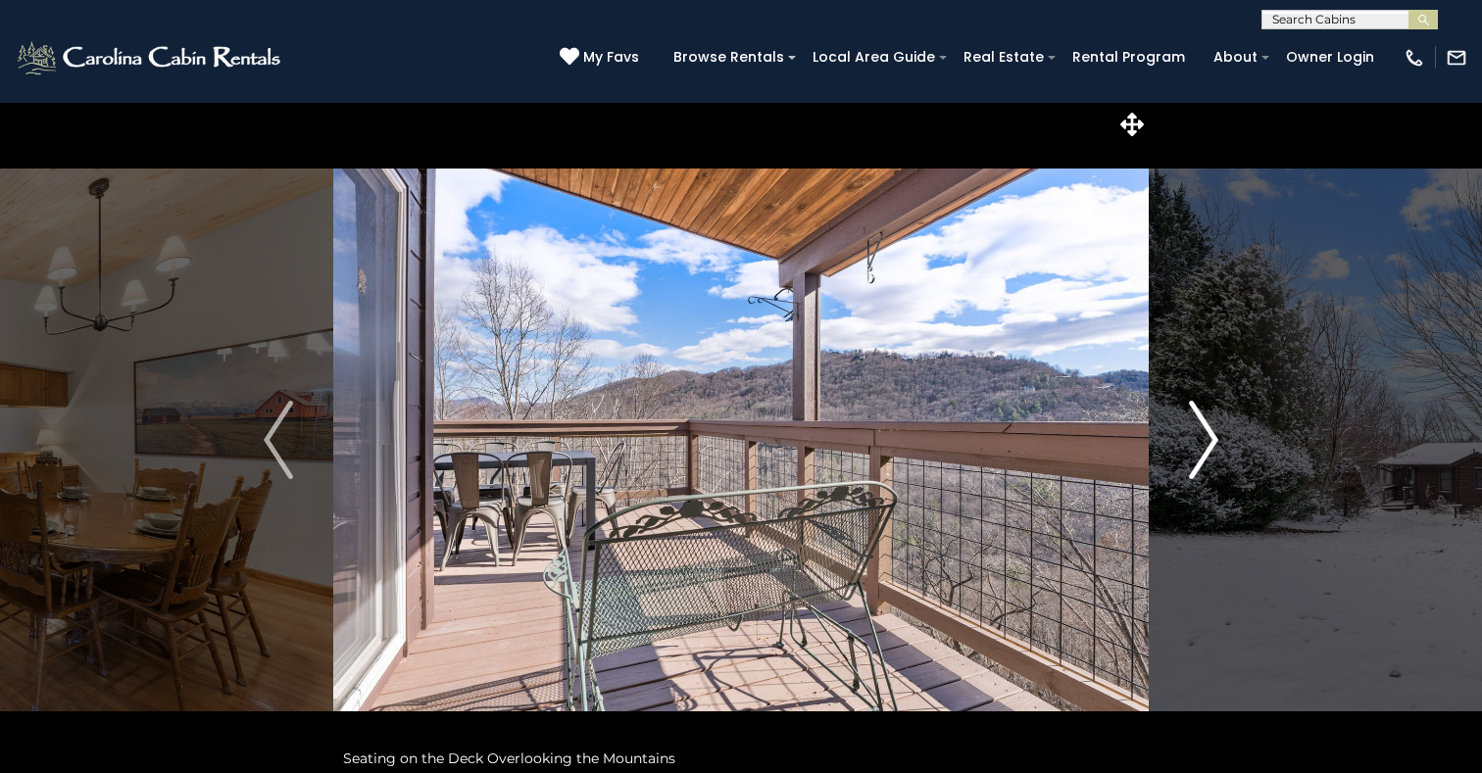
click at [1210, 444] on img "Next" at bounding box center [1203, 440] width 29 height 78
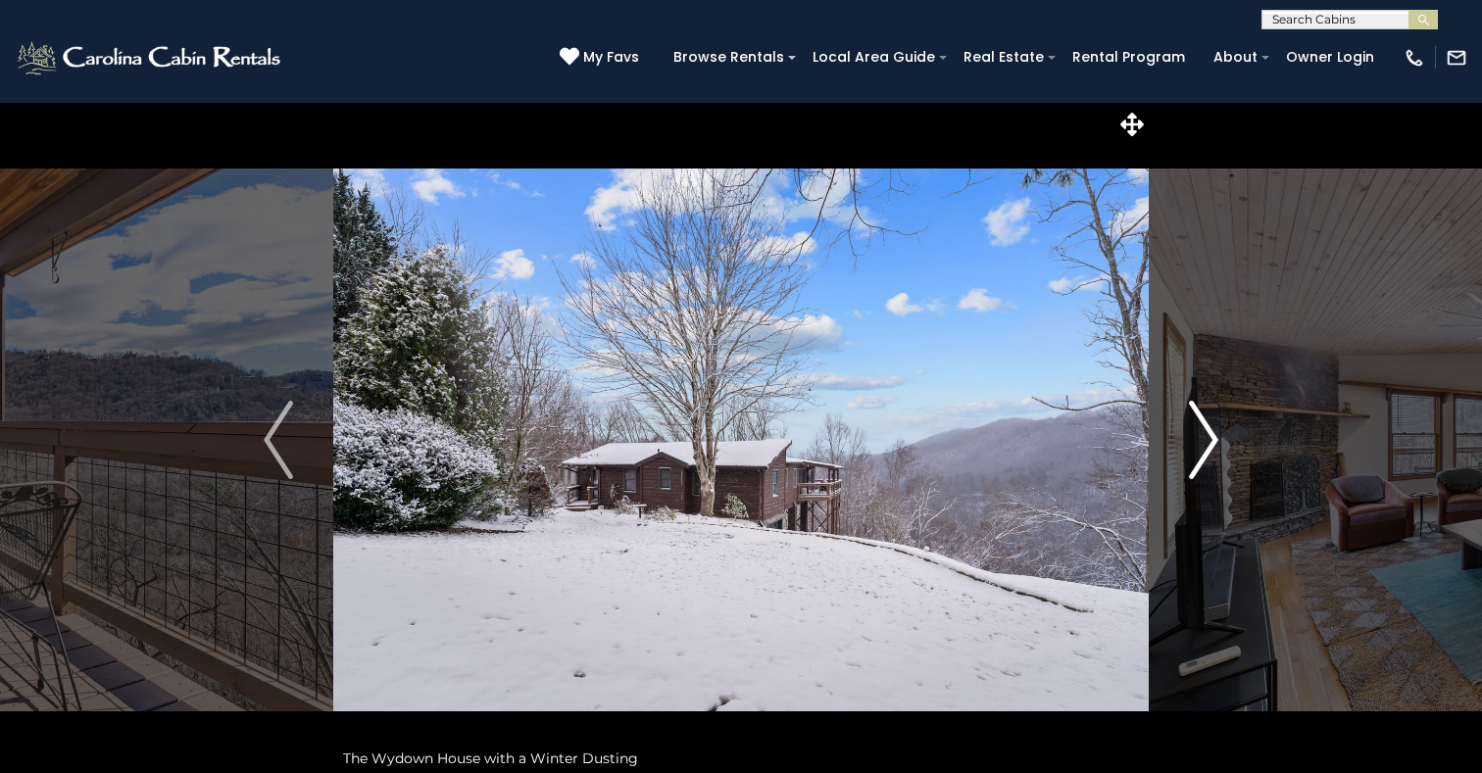
click at [1211, 445] on img "Next" at bounding box center [1203, 440] width 29 height 78
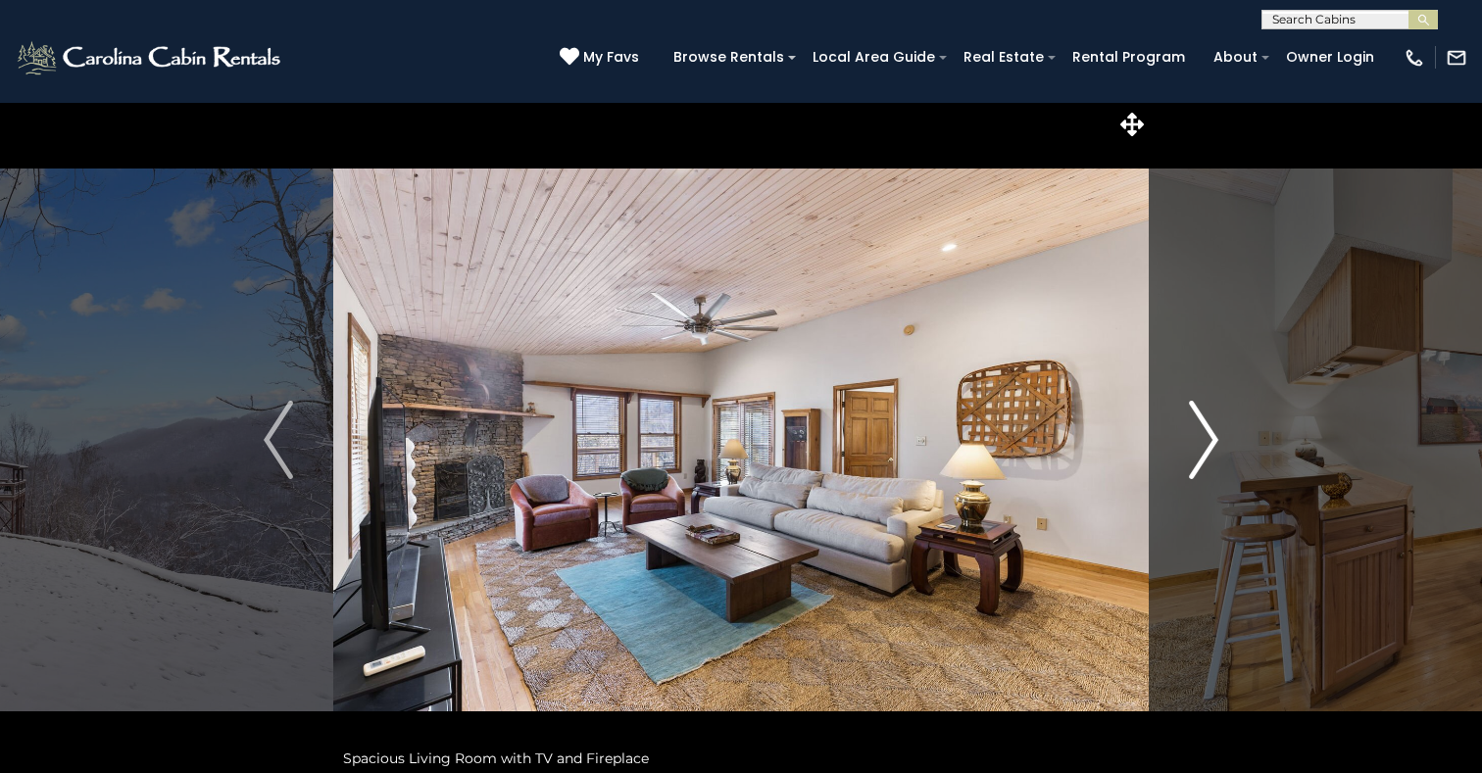
click at [1211, 445] on img "Next" at bounding box center [1203, 440] width 29 height 78
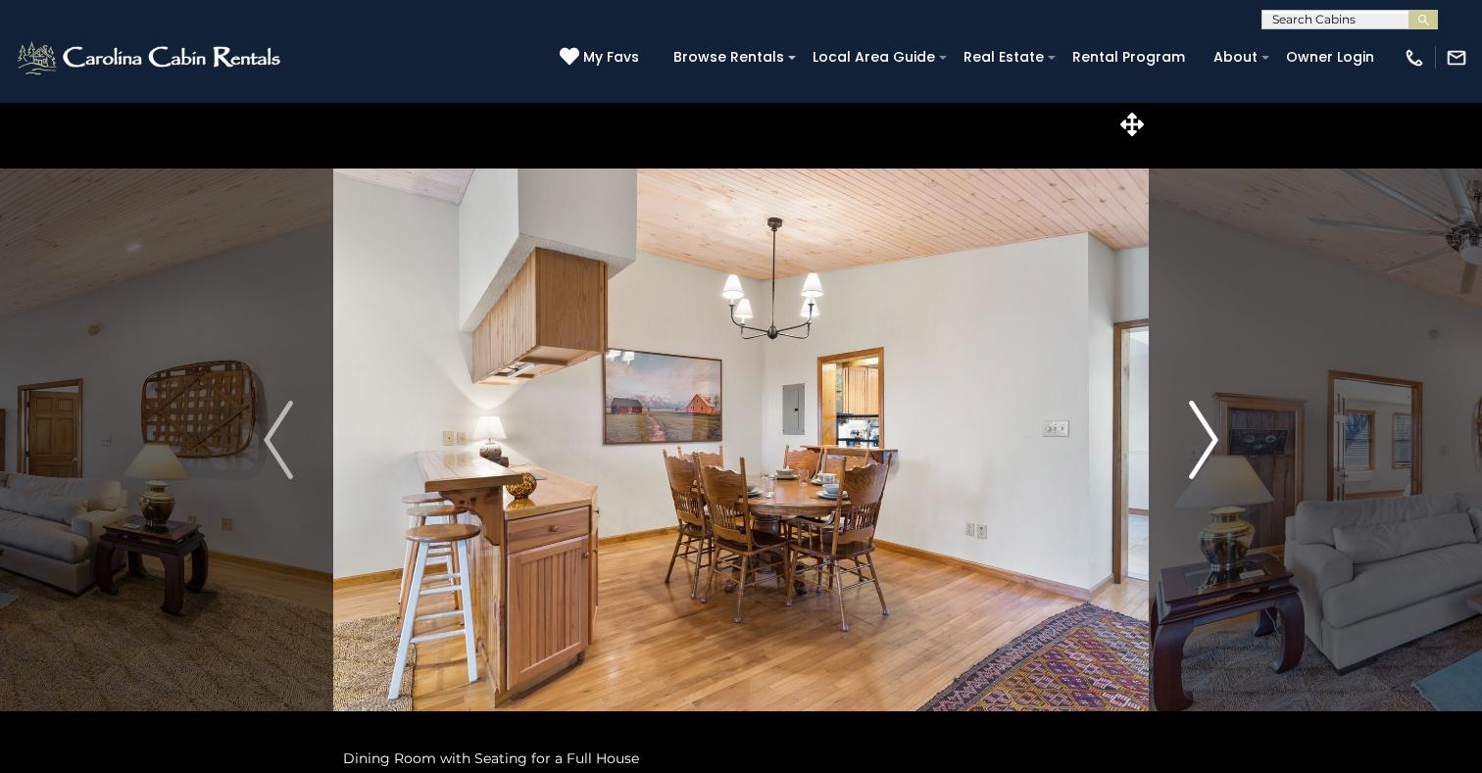
click at [1211, 445] on img "Next" at bounding box center [1203, 440] width 29 height 78
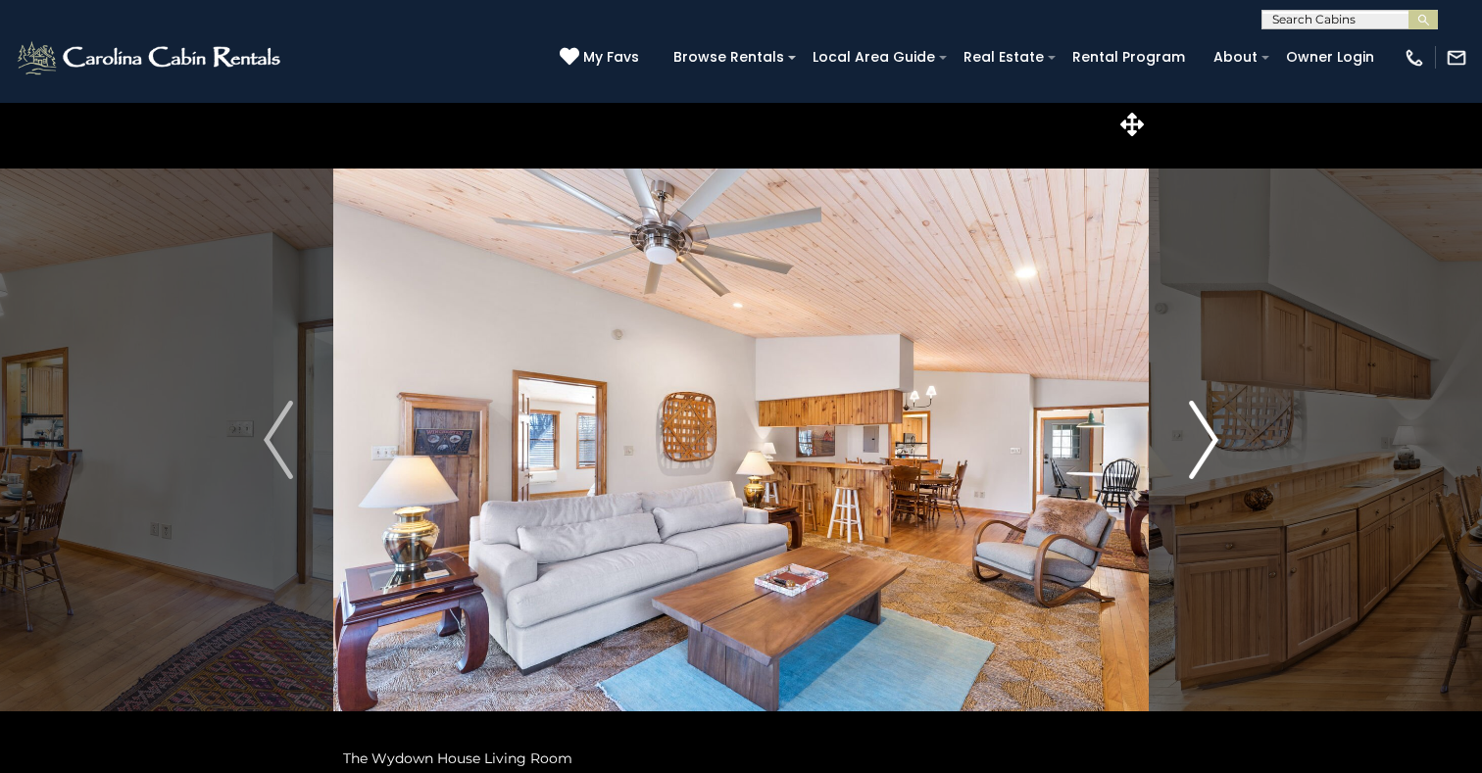
click at [1211, 445] on img "Next" at bounding box center [1203, 440] width 29 height 78
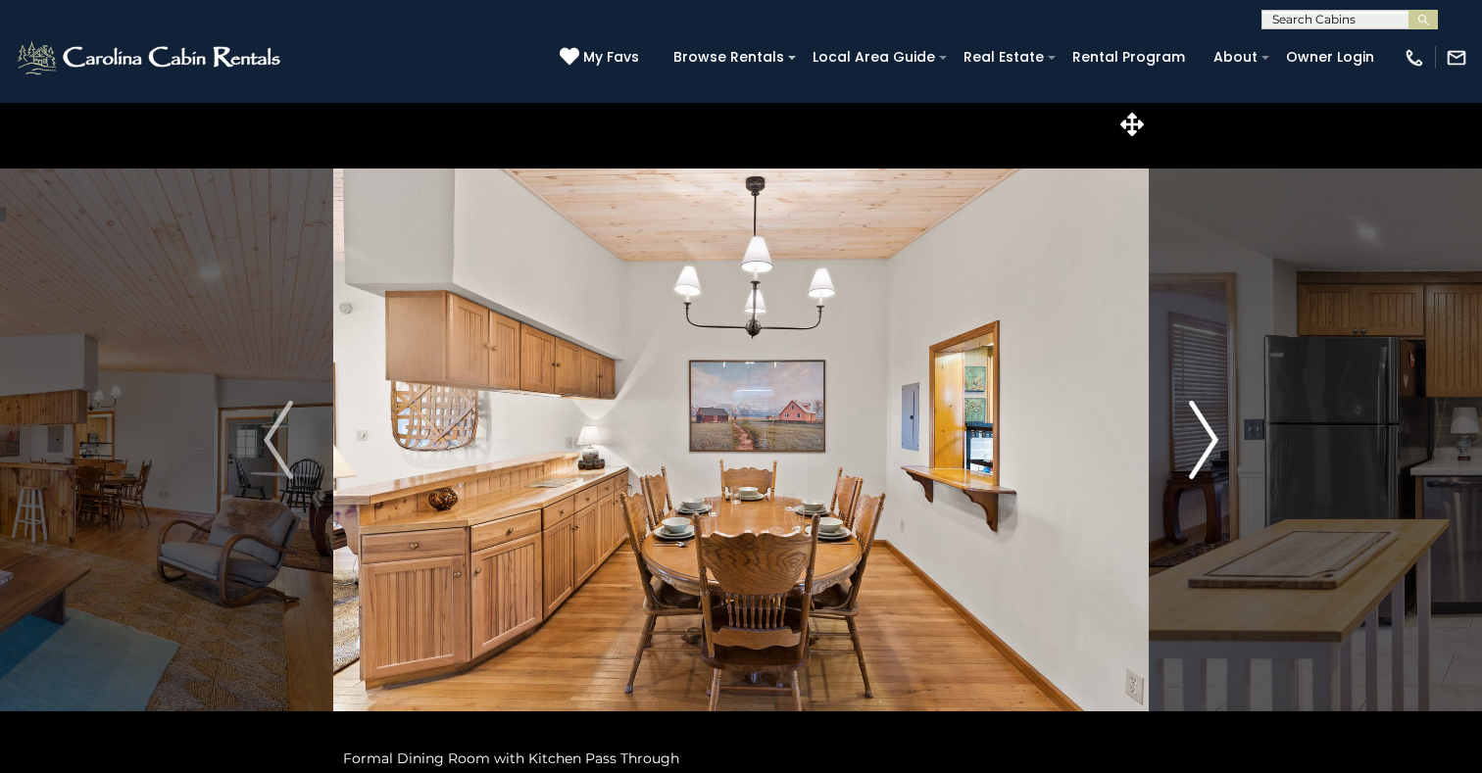
click at [1211, 445] on img "Next" at bounding box center [1203, 440] width 29 height 78
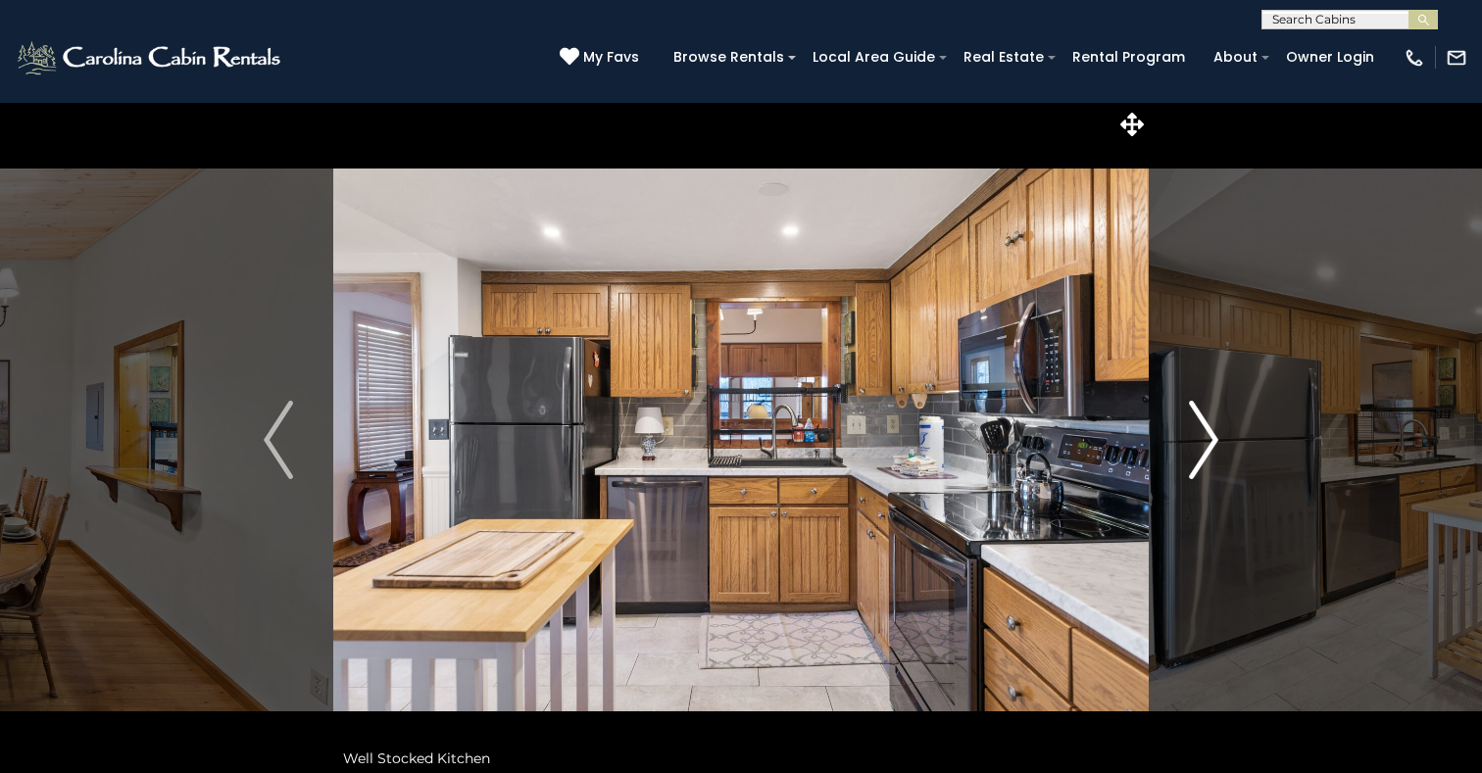
click at [1211, 445] on img "Next" at bounding box center [1203, 440] width 29 height 78
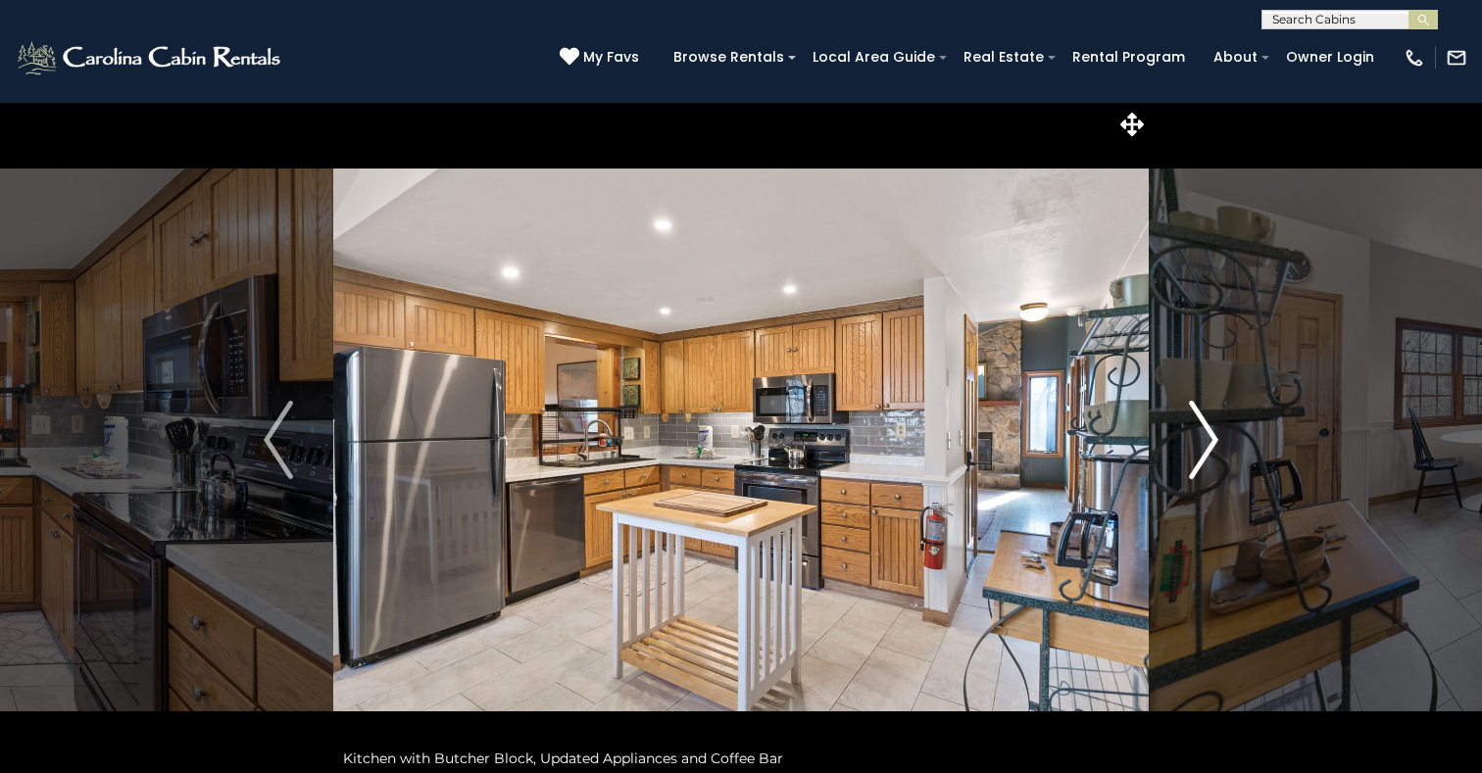
click at [1211, 445] on img "Next" at bounding box center [1203, 440] width 29 height 78
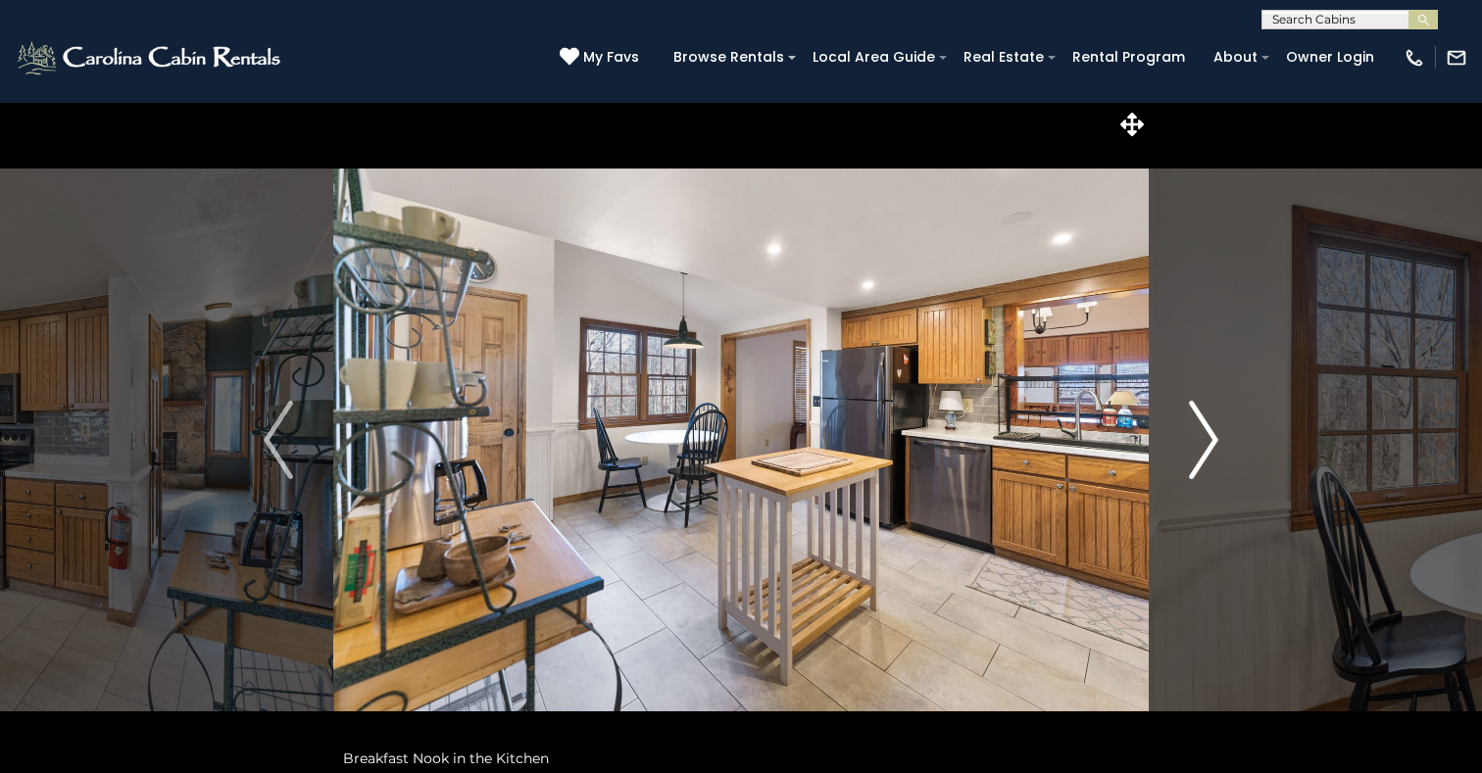
click at [1211, 445] on img "Next" at bounding box center [1203, 440] width 29 height 78
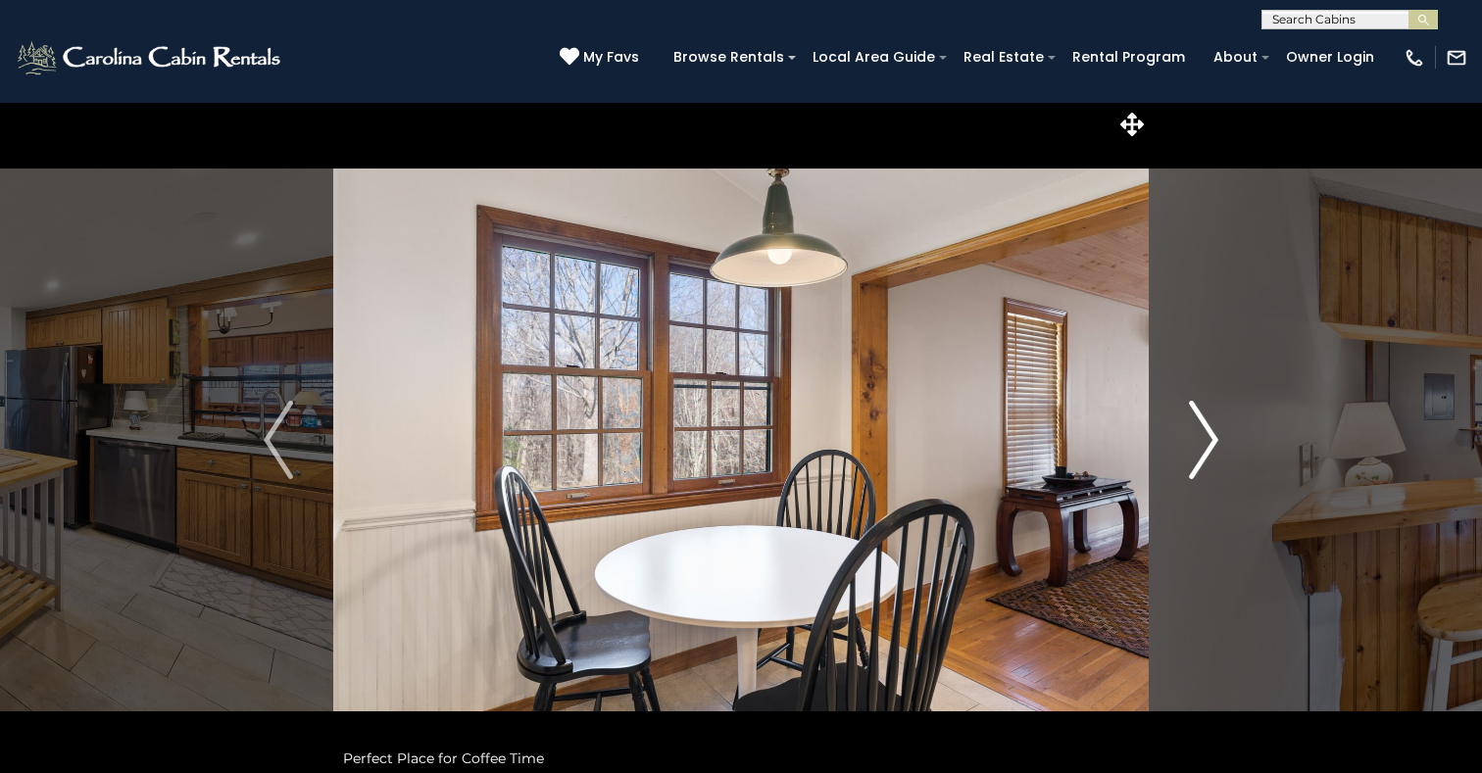
click at [1211, 445] on img "Next" at bounding box center [1203, 440] width 29 height 78
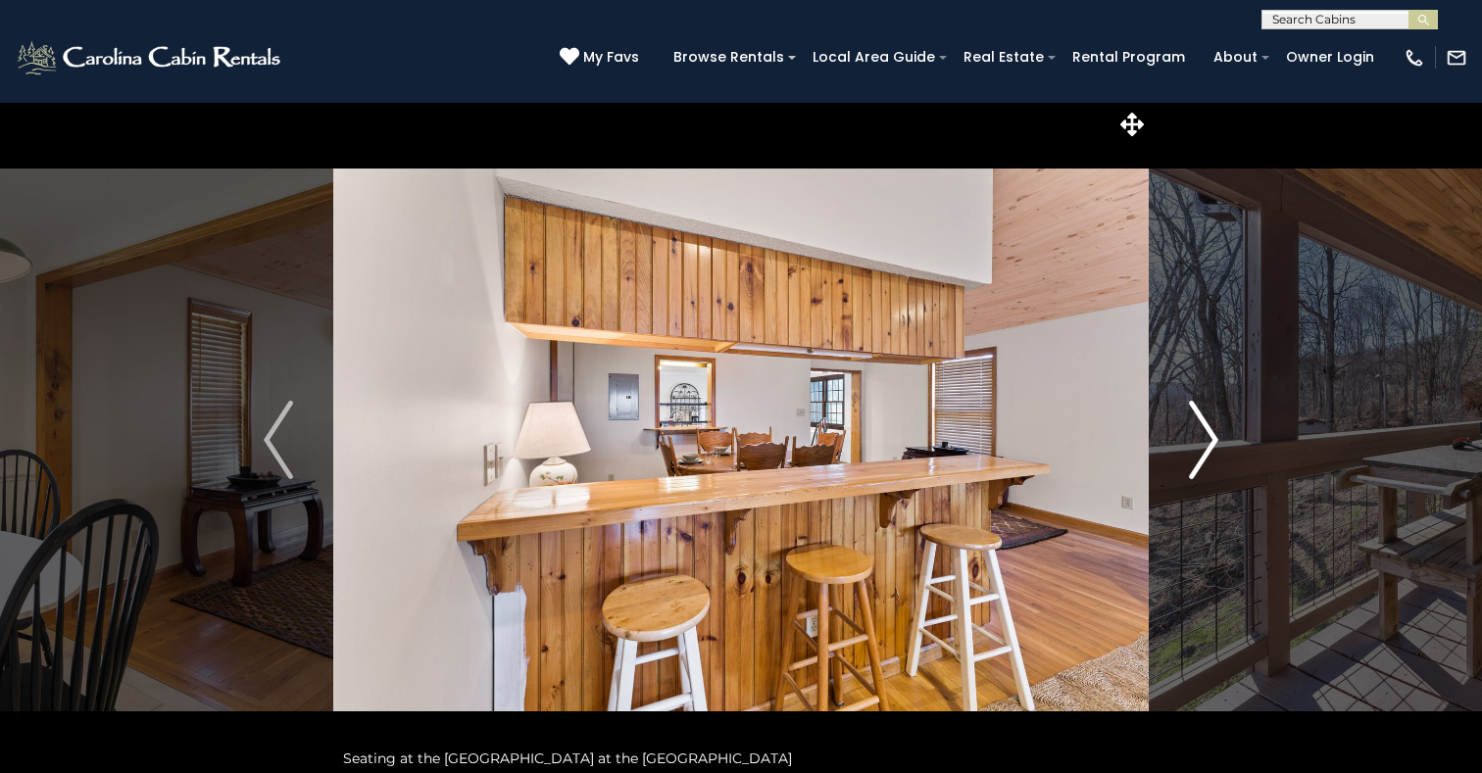
click at [1211, 445] on img "Next" at bounding box center [1203, 440] width 29 height 78
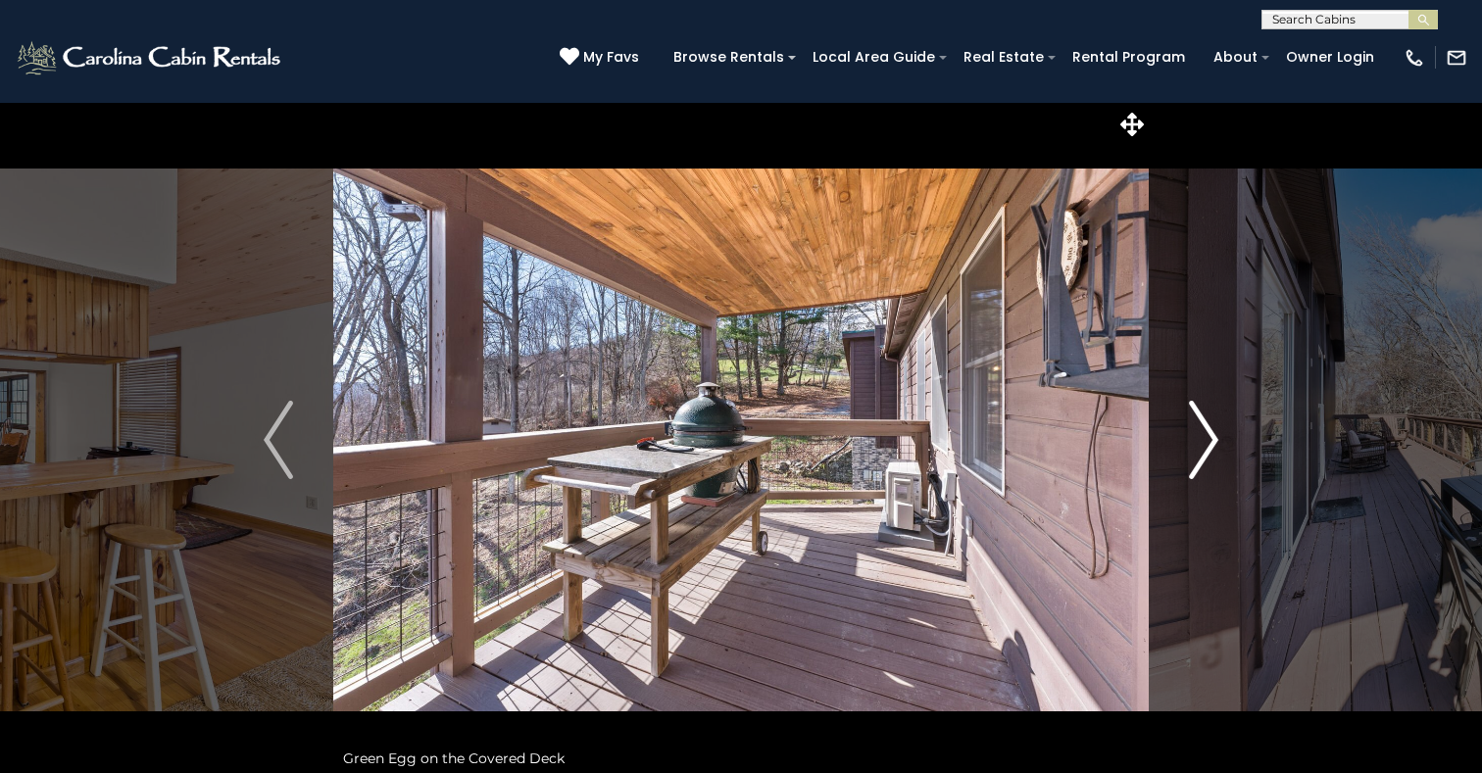
click at [1211, 445] on img "Next" at bounding box center [1203, 440] width 29 height 78
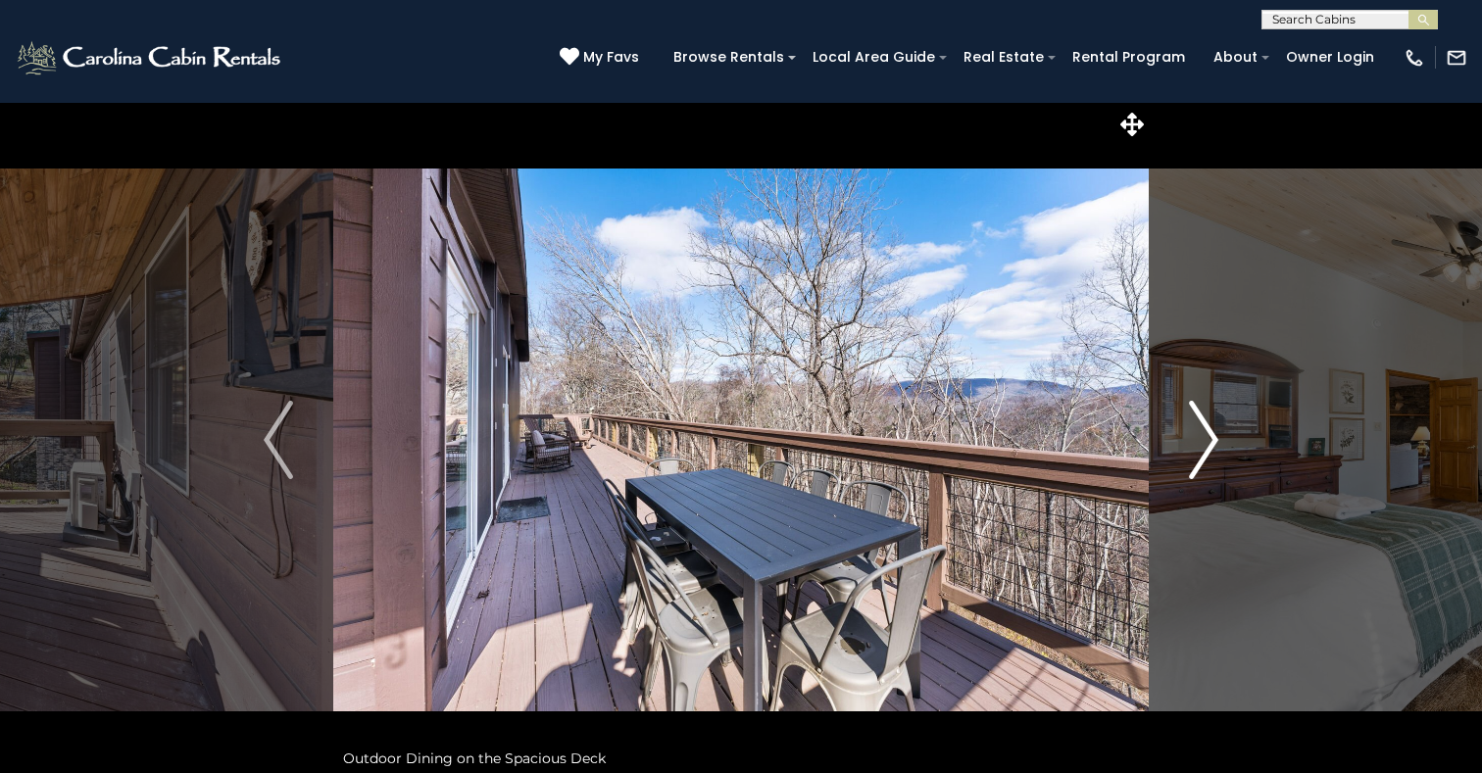
click at [1211, 445] on img "Next" at bounding box center [1203, 440] width 29 height 78
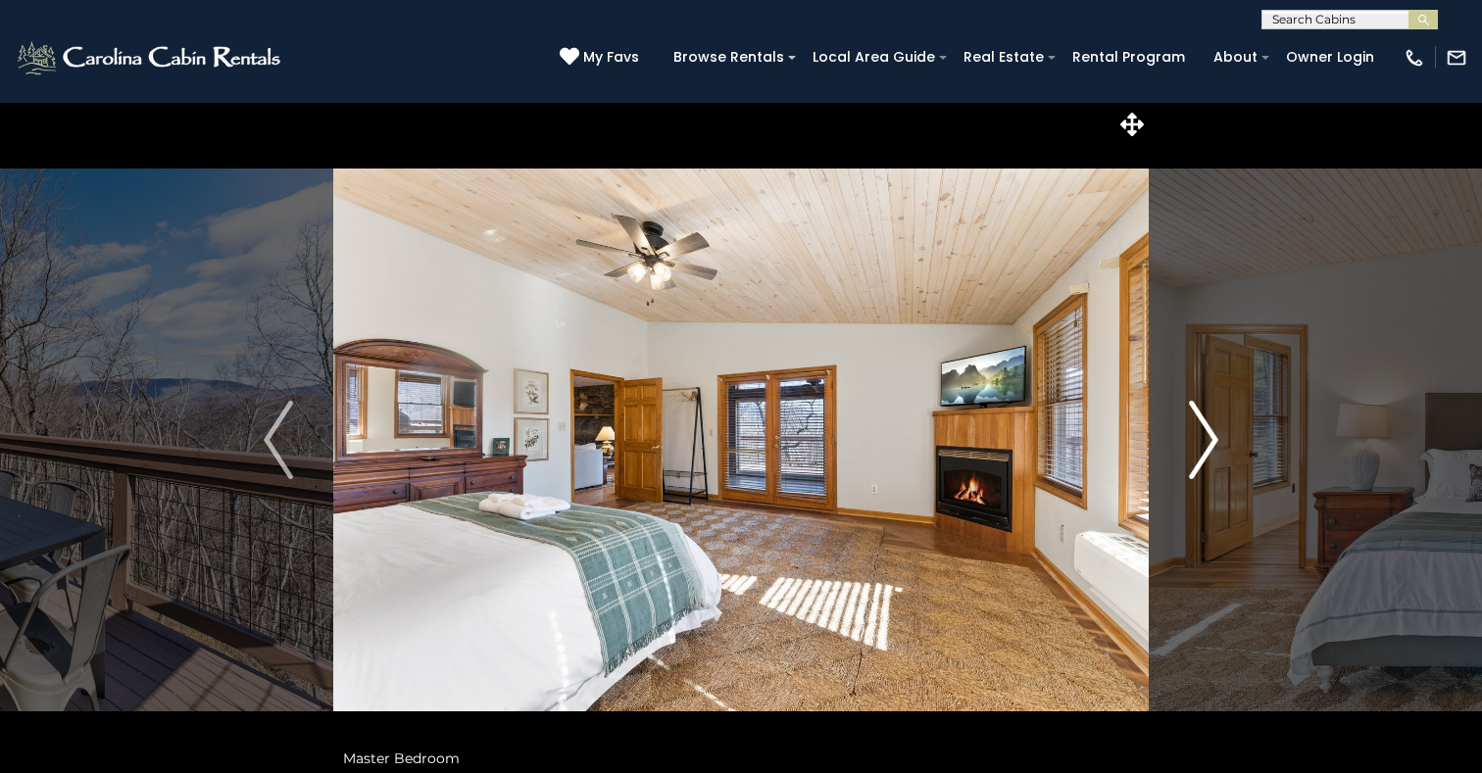
click at [1211, 445] on img "Next" at bounding box center [1203, 440] width 29 height 78
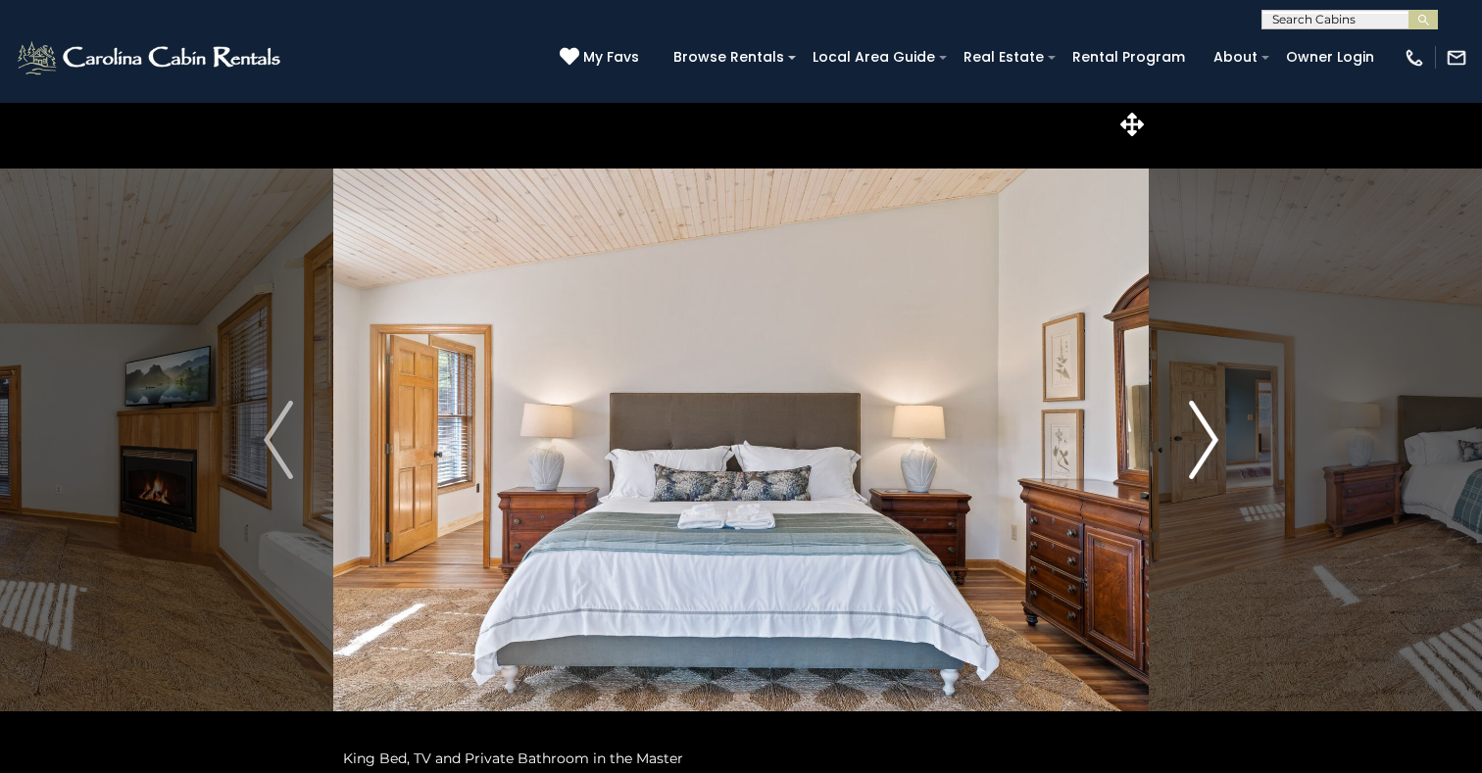
click at [1211, 445] on img "Next" at bounding box center [1203, 440] width 29 height 78
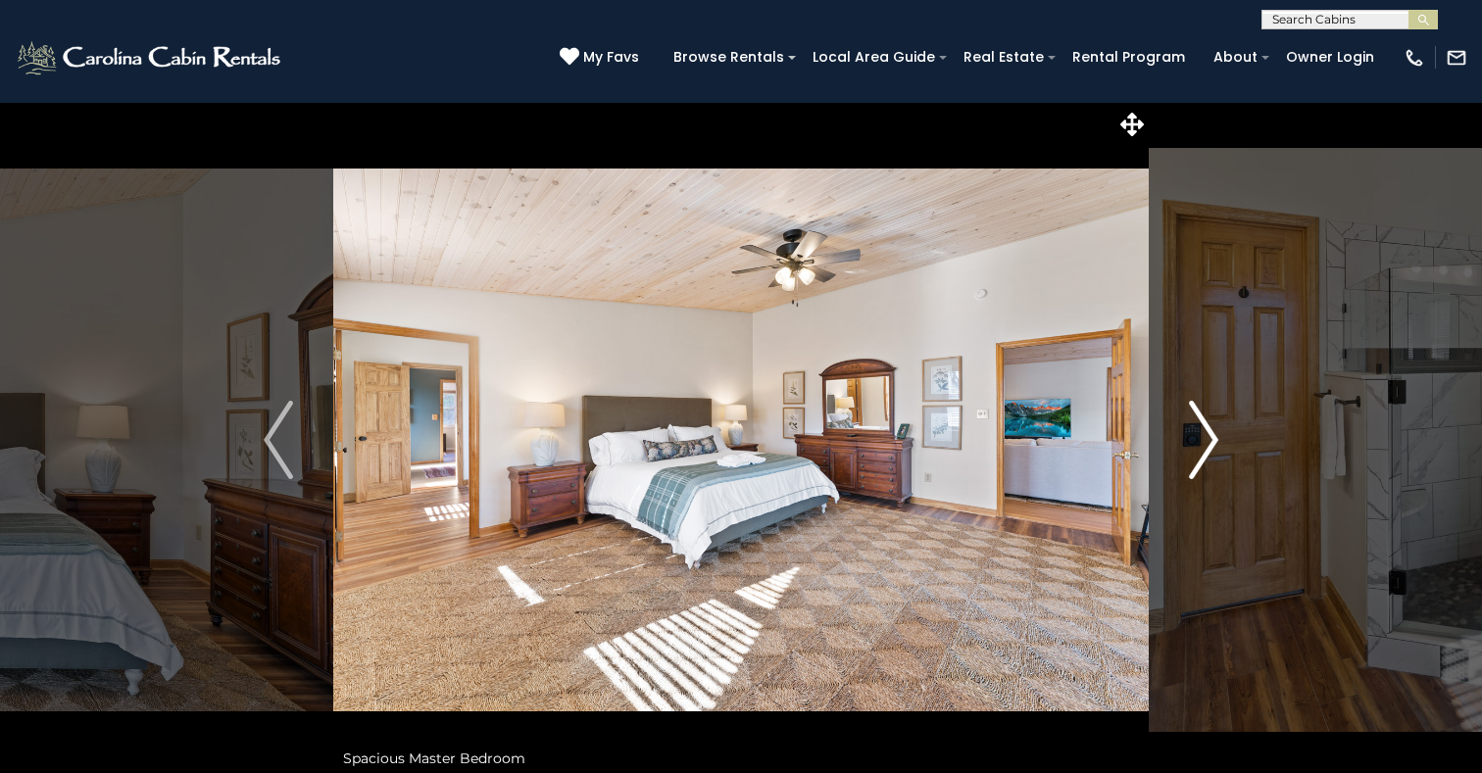
click at [1211, 445] on img "Next" at bounding box center [1203, 440] width 29 height 78
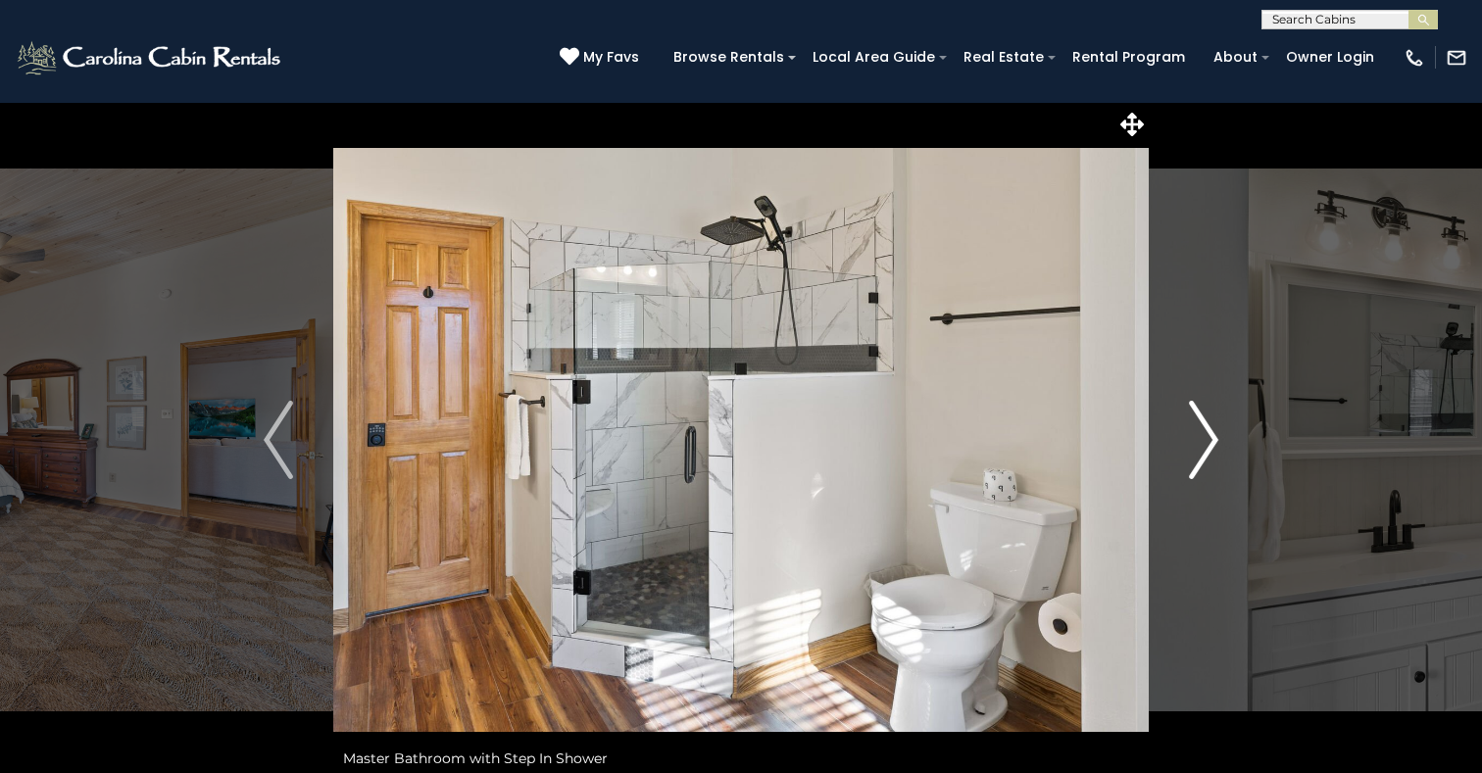
click at [1211, 445] on img "Next" at bounding box center [1203, 440] width 29 height 78
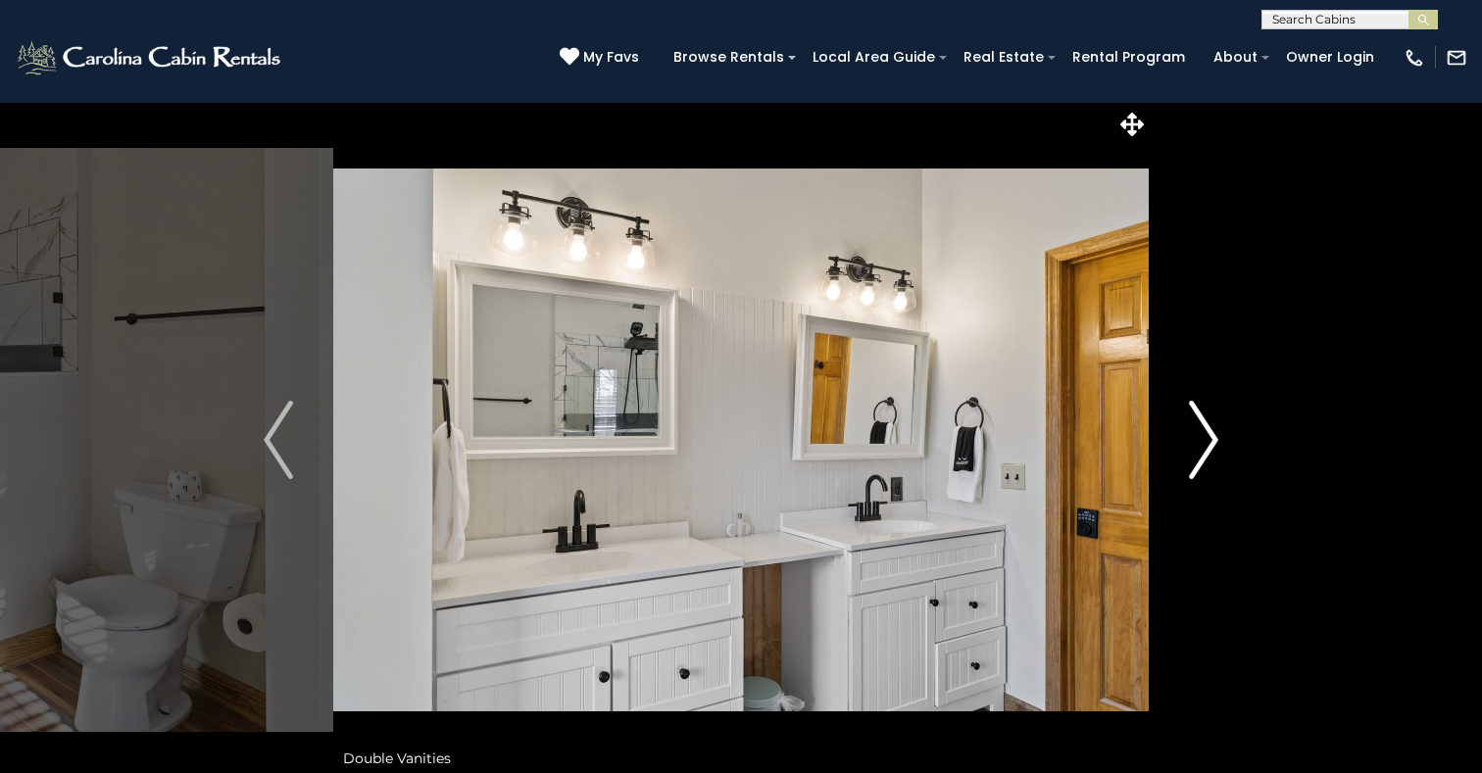
click at [1211, 445] on img "Next" at bounding box center [1203, 440] width 29 height 78
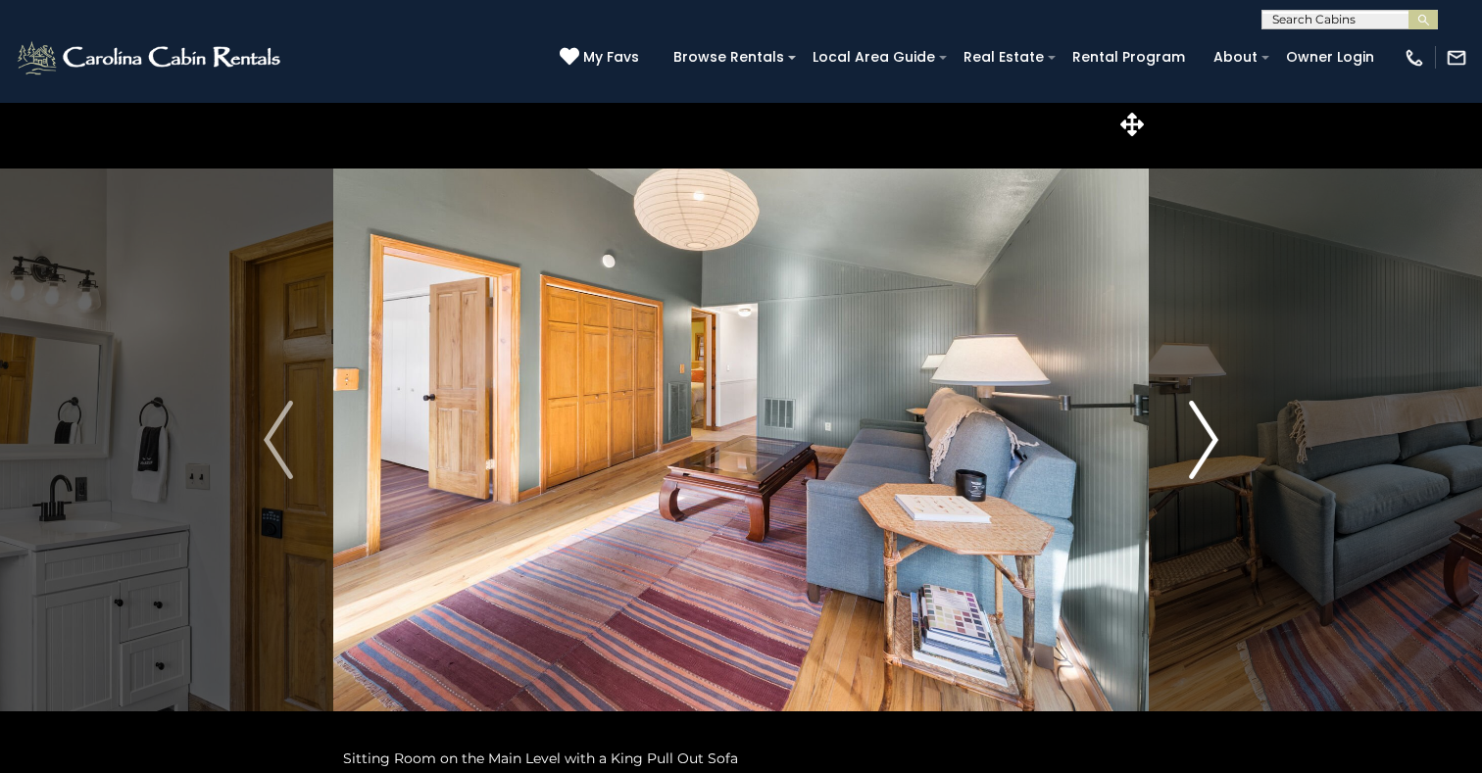
click at [1211, 445] on img "Next" at bounding box center [1203, 440] width 29 height 78
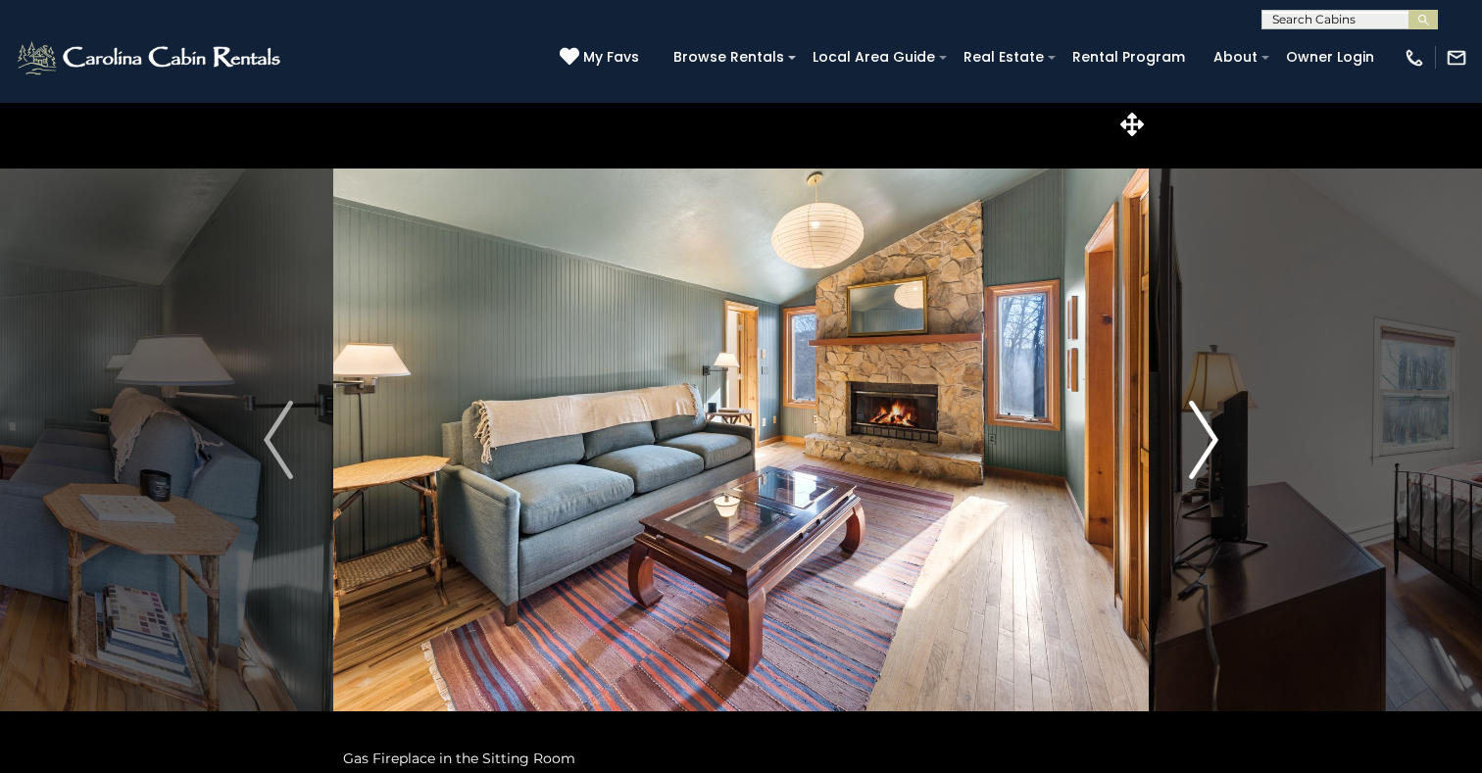
click at [1211, 445] on img "Next" at bounding box center [1203, 440] width 29 height 78
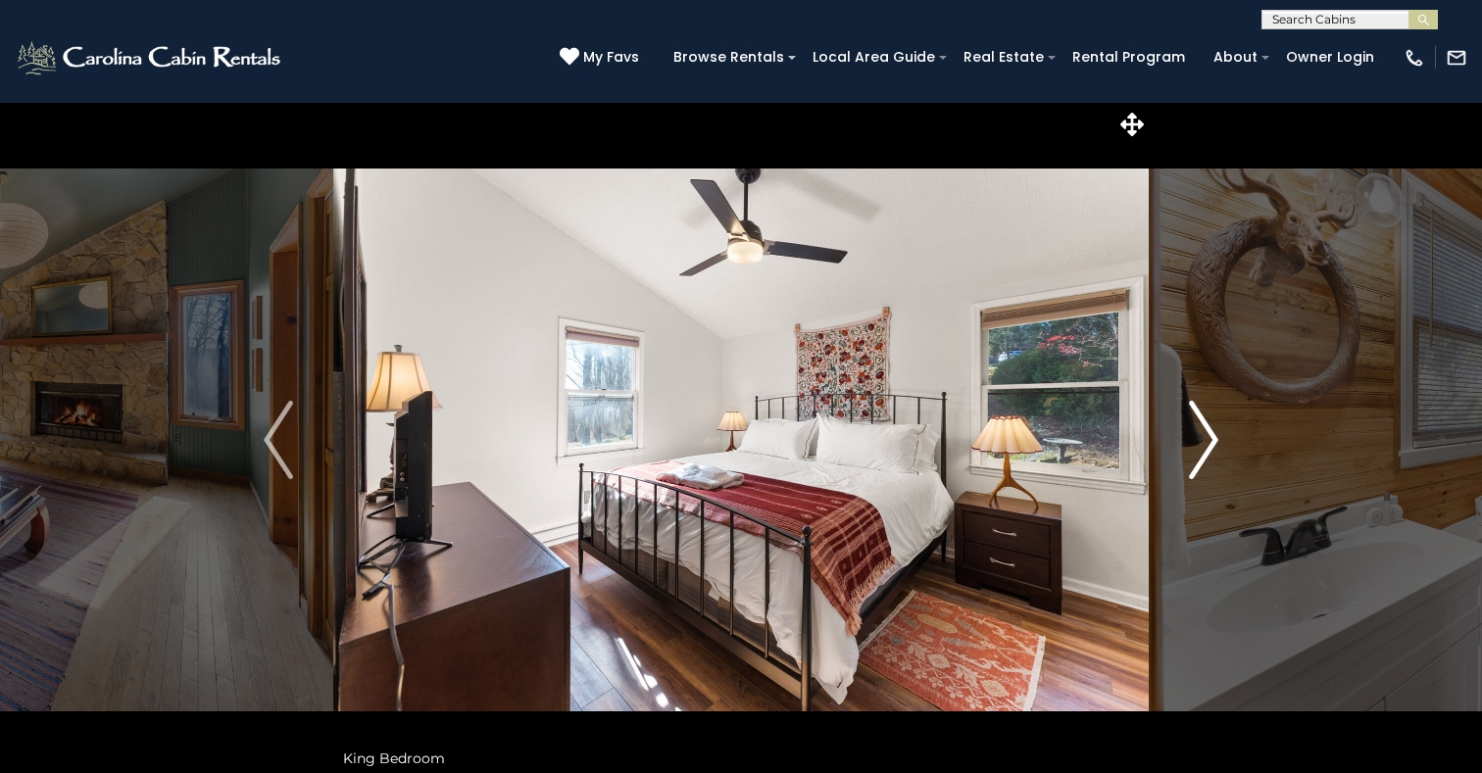
click at [1211, 445] on img "Next" at bounding box center [1203, 440] width 29 height 78
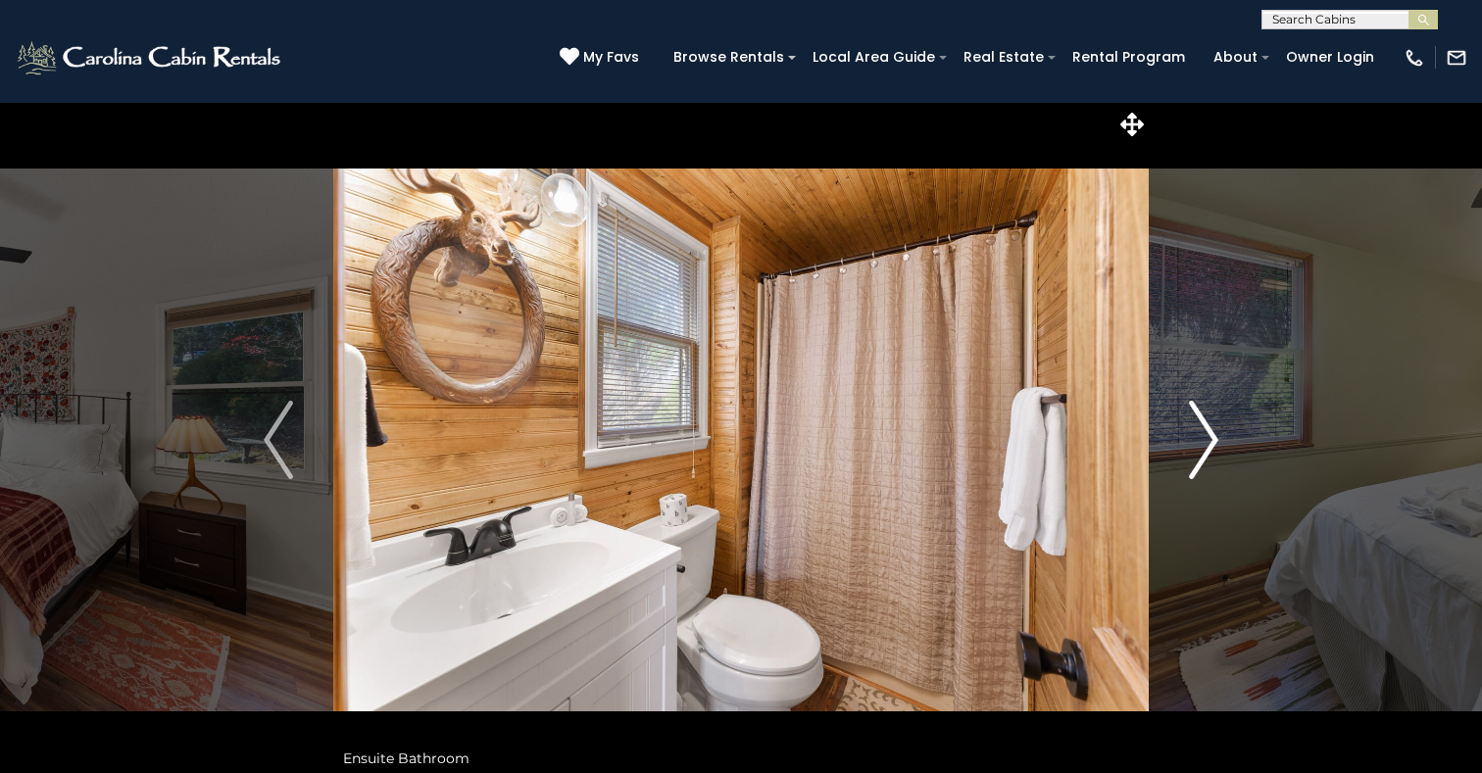
click at [1211, 445] on img "Next" at bounding box center [1203, 440] width 29 height 78
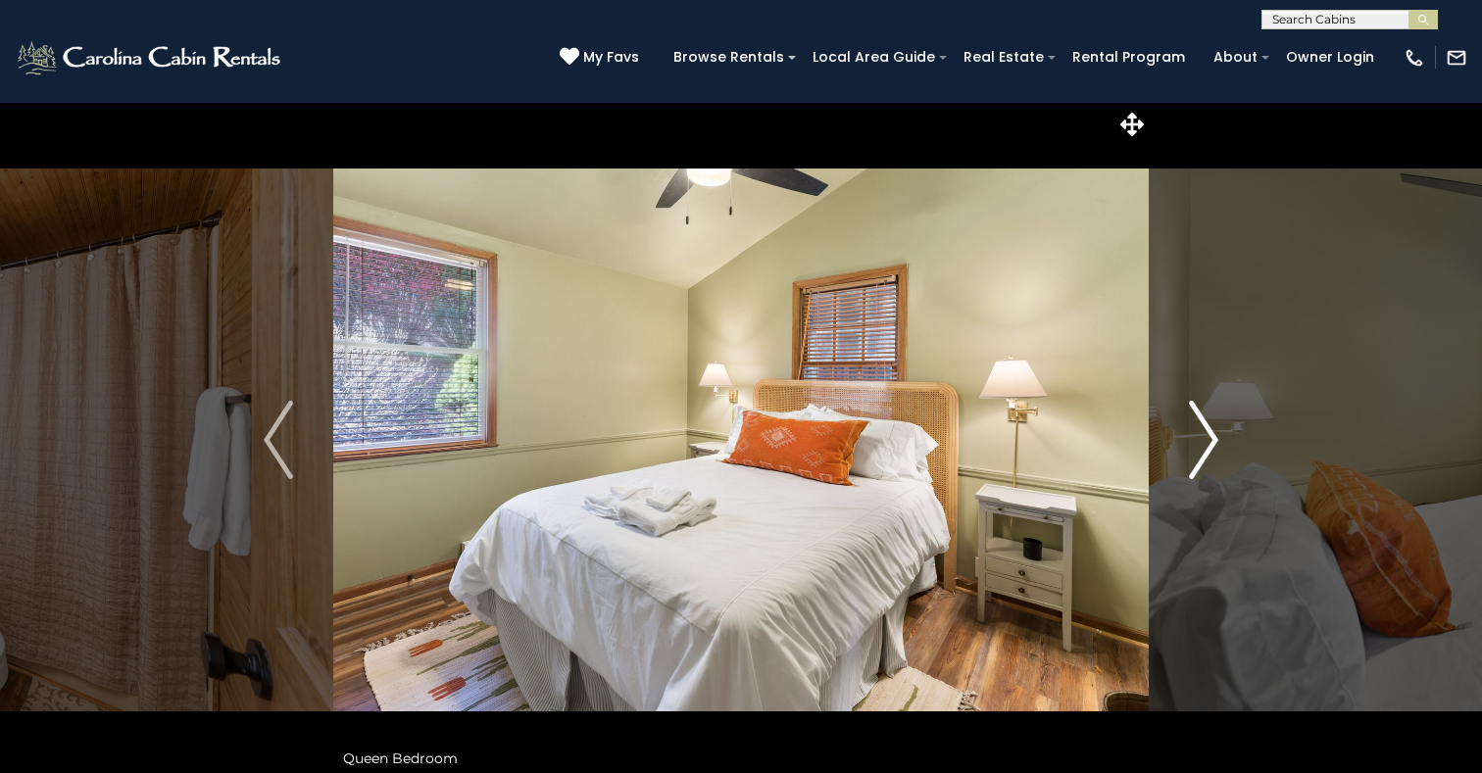
click at [1211, 445] on img "Next" at bounding box center [1203, 440] width 29 height 78
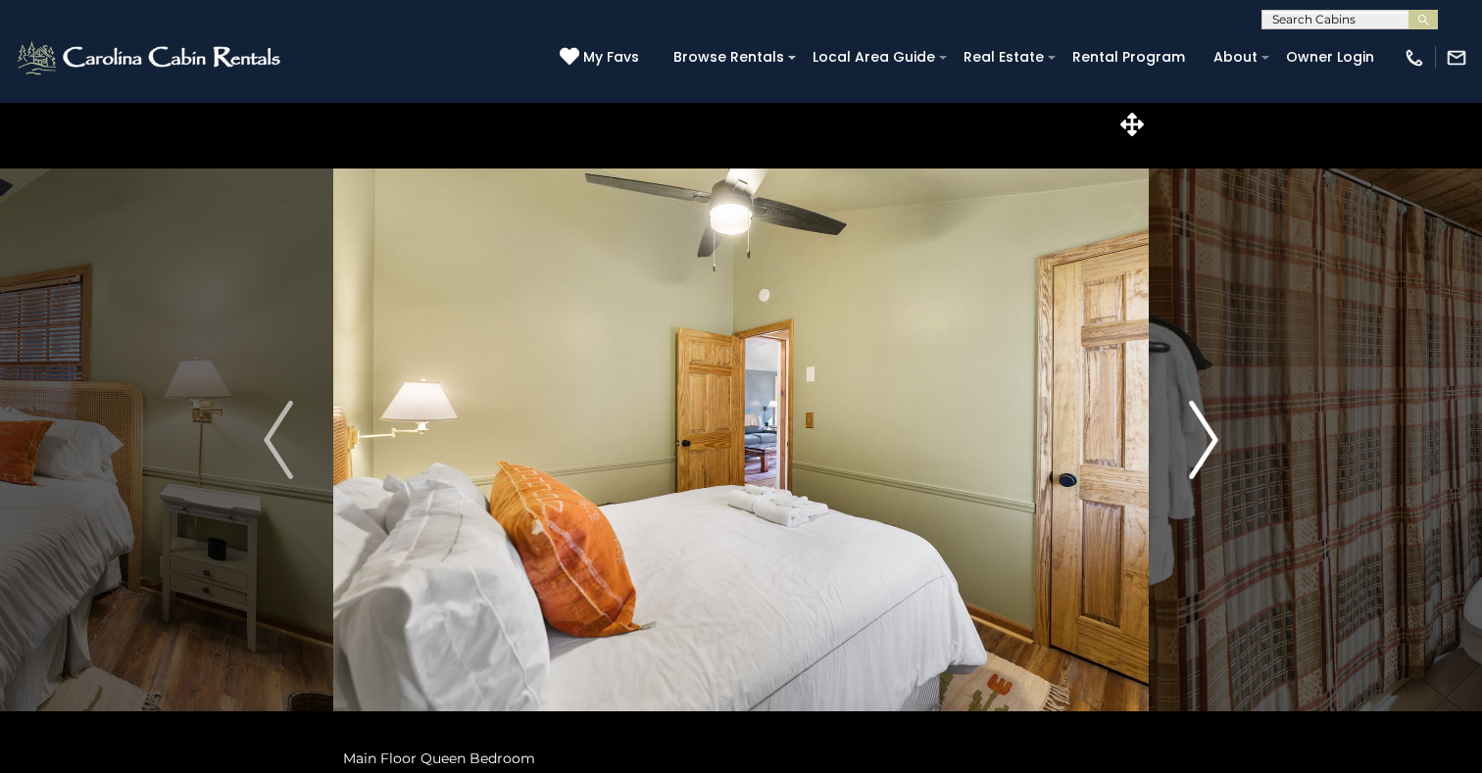
click at [1211, 445] on img "Next" at bounding box center [1203, 440] width 29 height 78
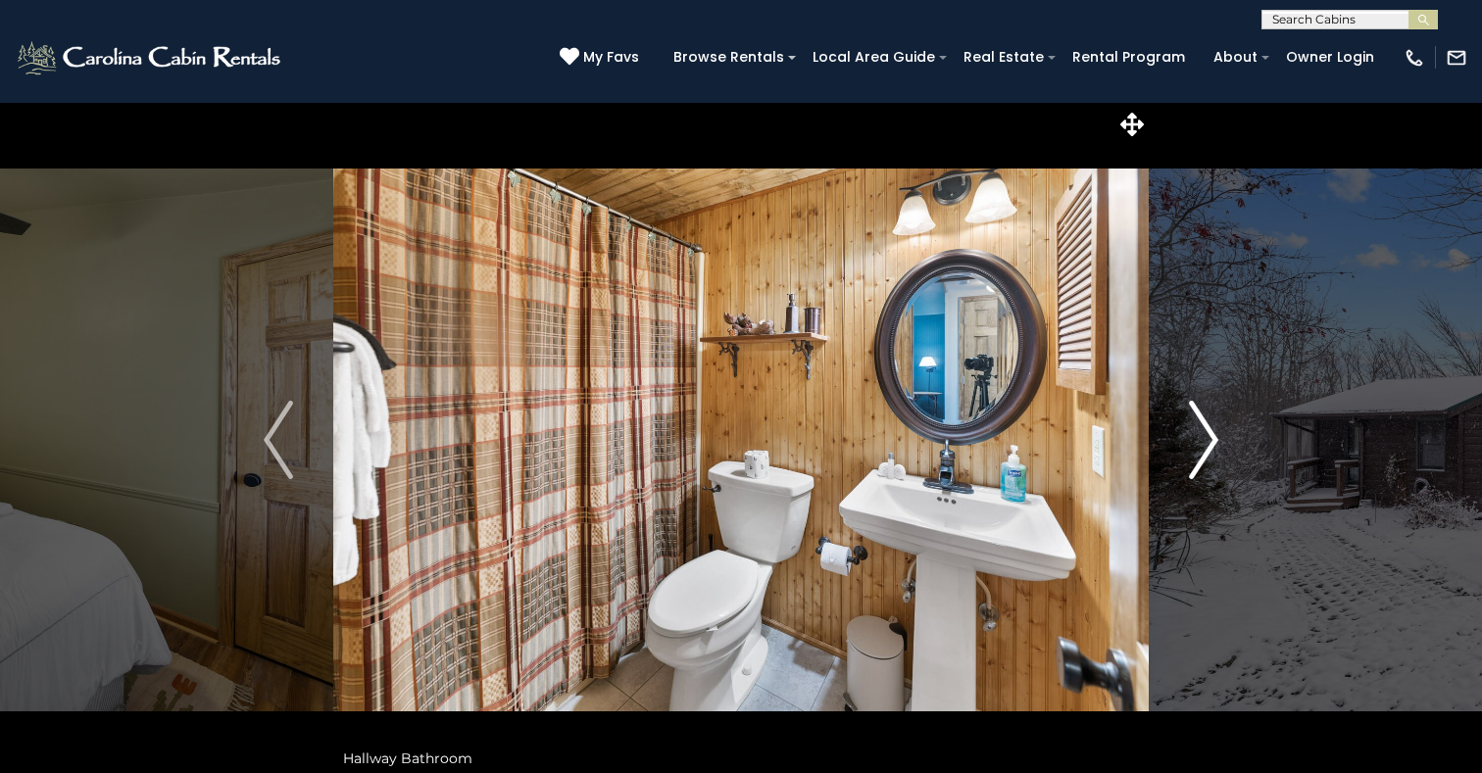
click at [1211, 445] on img "Next" at bounding box center [1203, 440] width 29 height 78
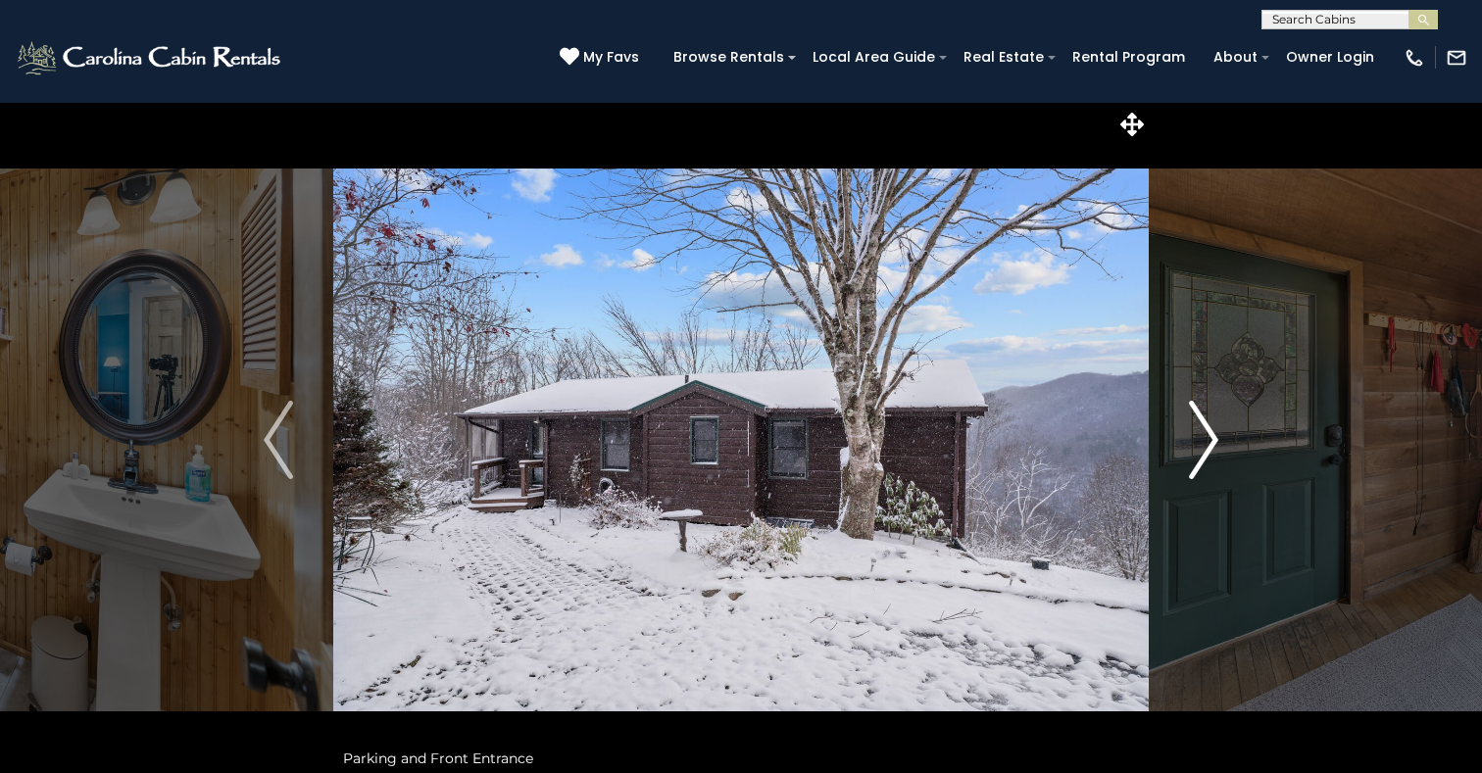
click at [1211, 445] on img "Next" at bounding box center [1203, 440] width 29 height 78
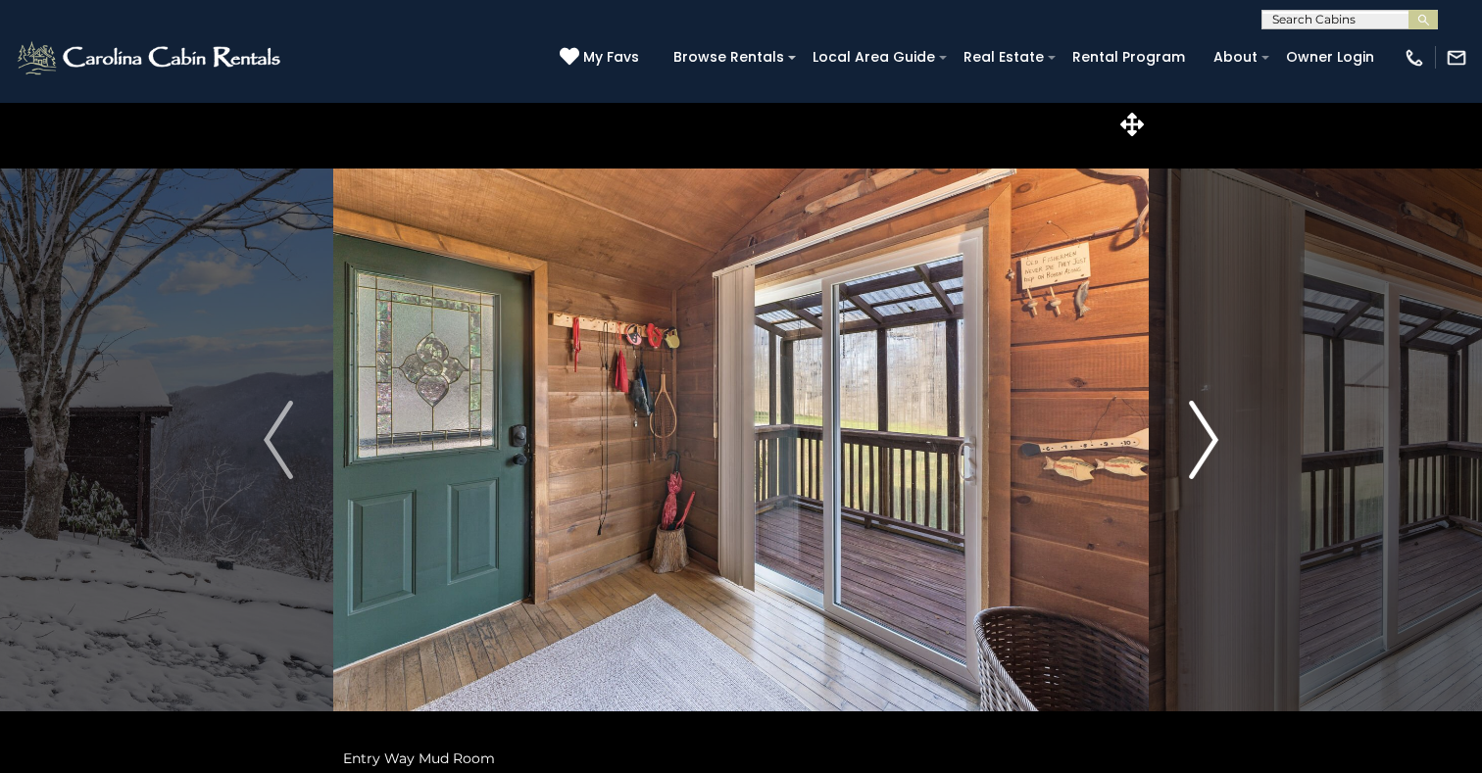
click at [1211, 445] on img "Next" at bounding box center [1203, 440] width 29 height 78
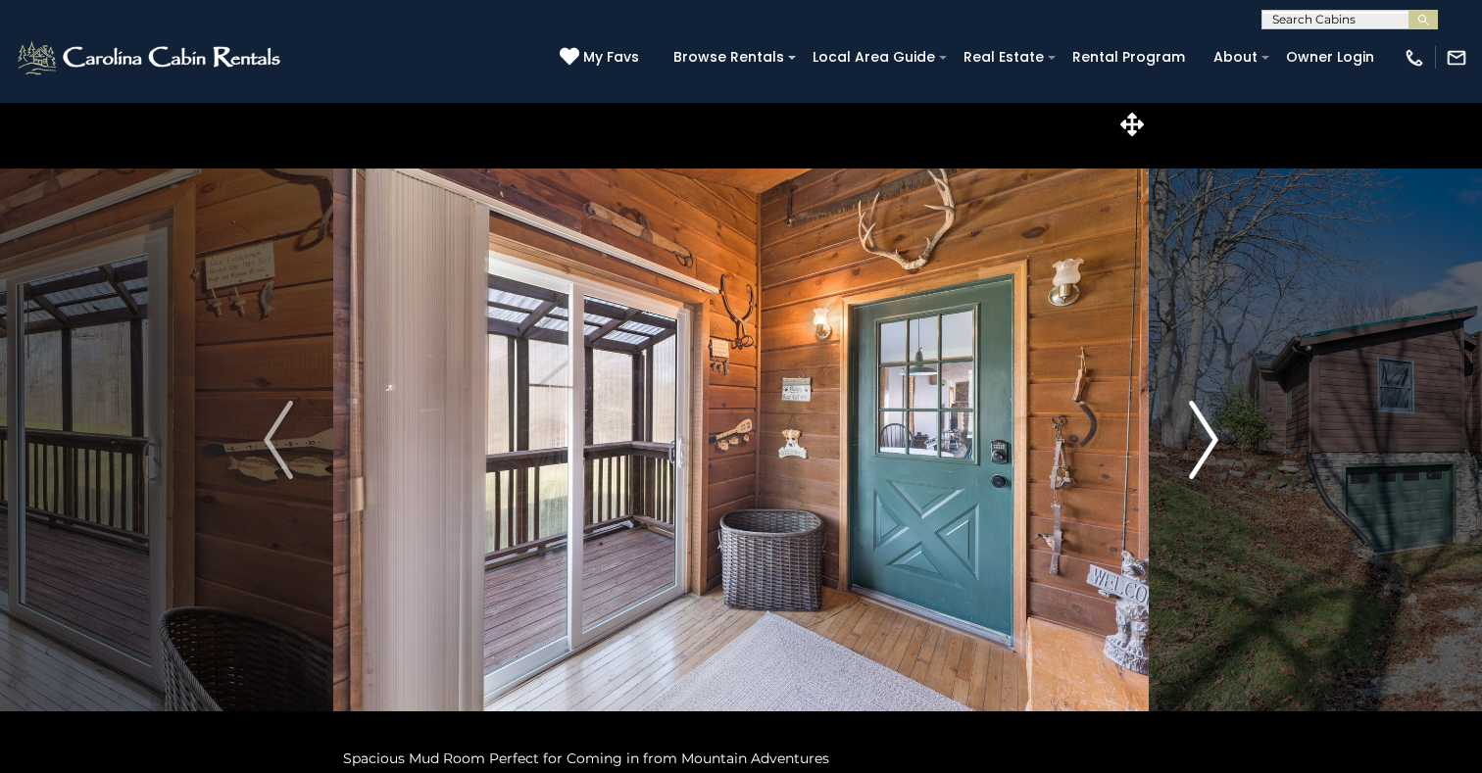
click at [1211, 445] on img "Next" at bounding box center [1203, 440] width 29 height 78
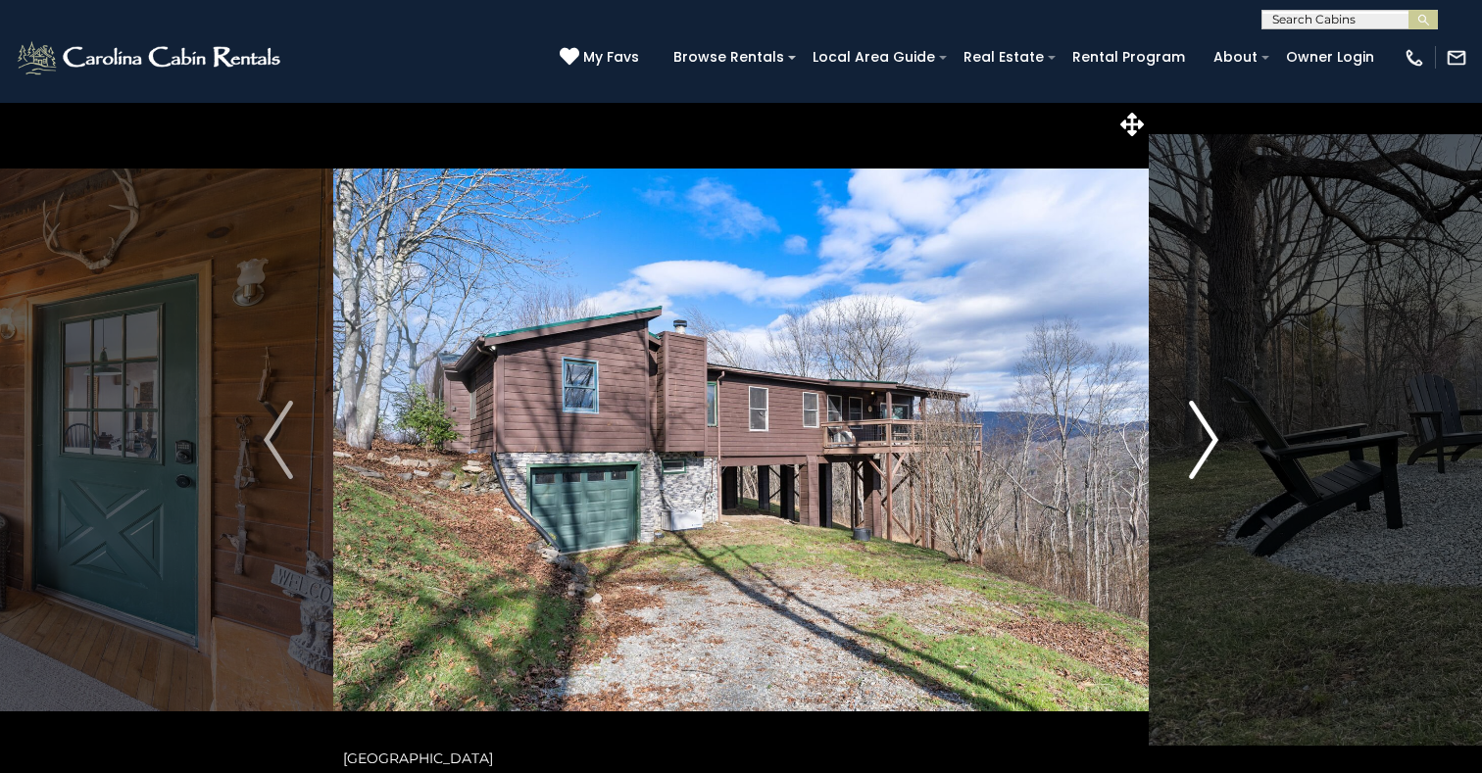
click at [1211, 445] on img "Next" at bounding box center [1203, 440] width 29 height 78
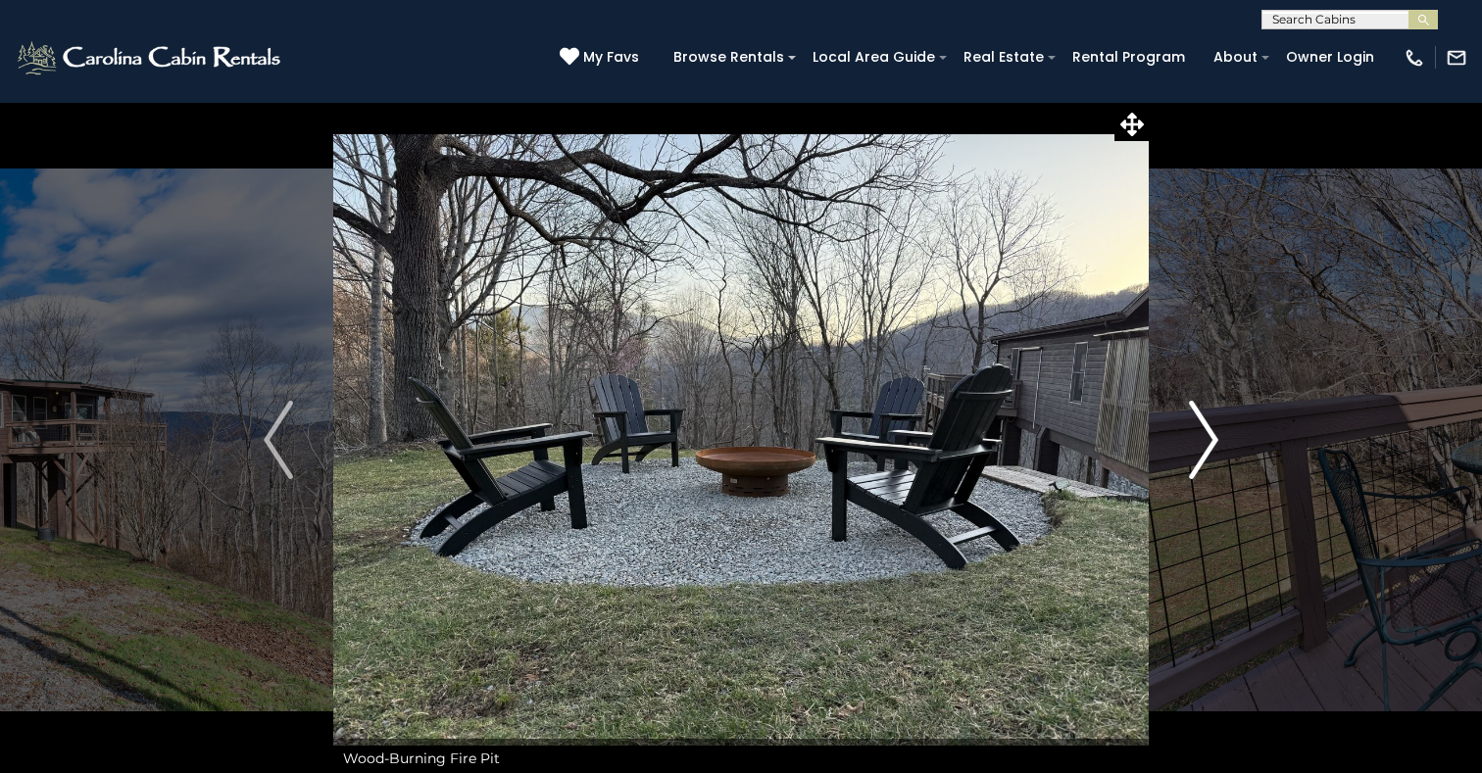
click at [1211, 445] on img "Next" at bounding box center [1203, 440] width 29 height 78
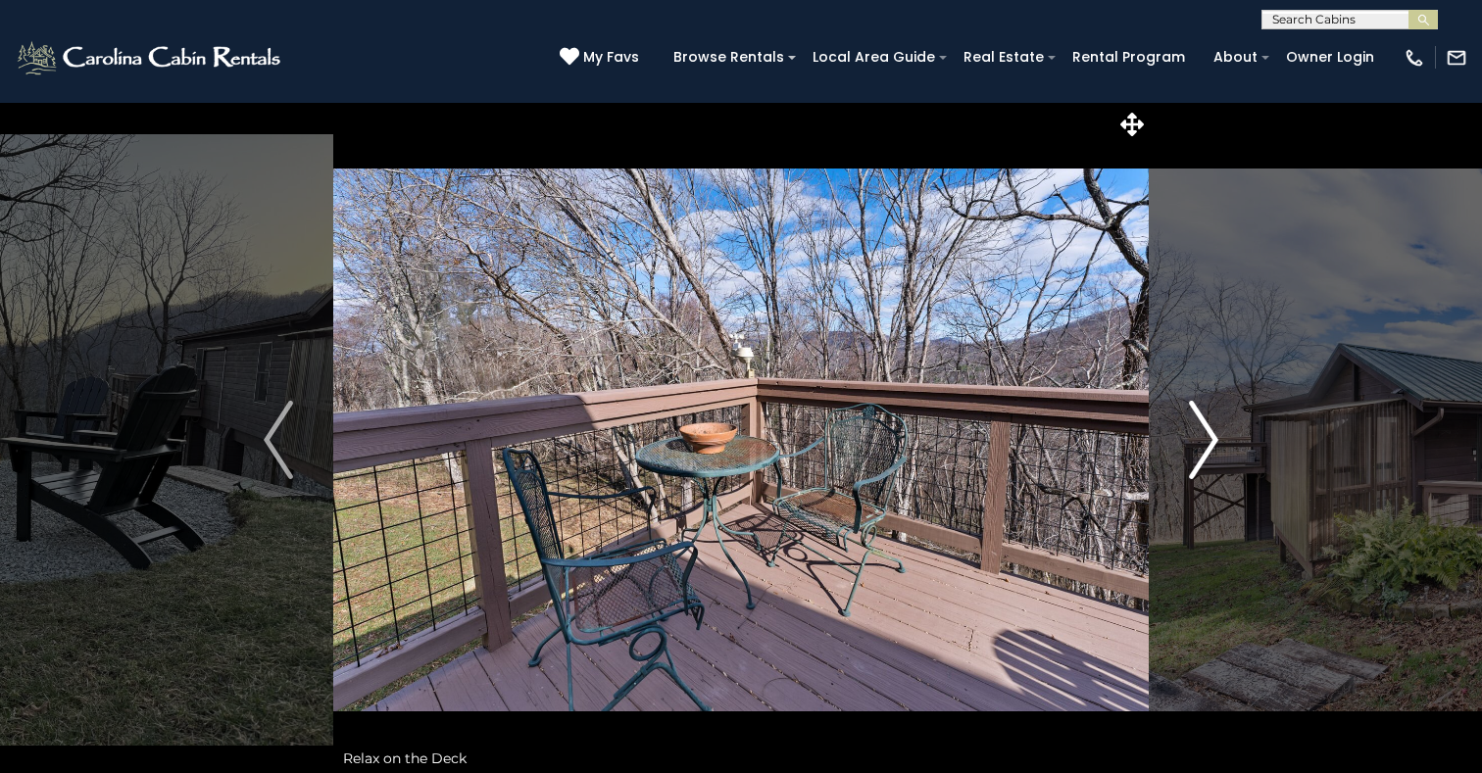
click at [1211, 445] on img "Next" at bounding box center [1203, 440] width 29 height 78
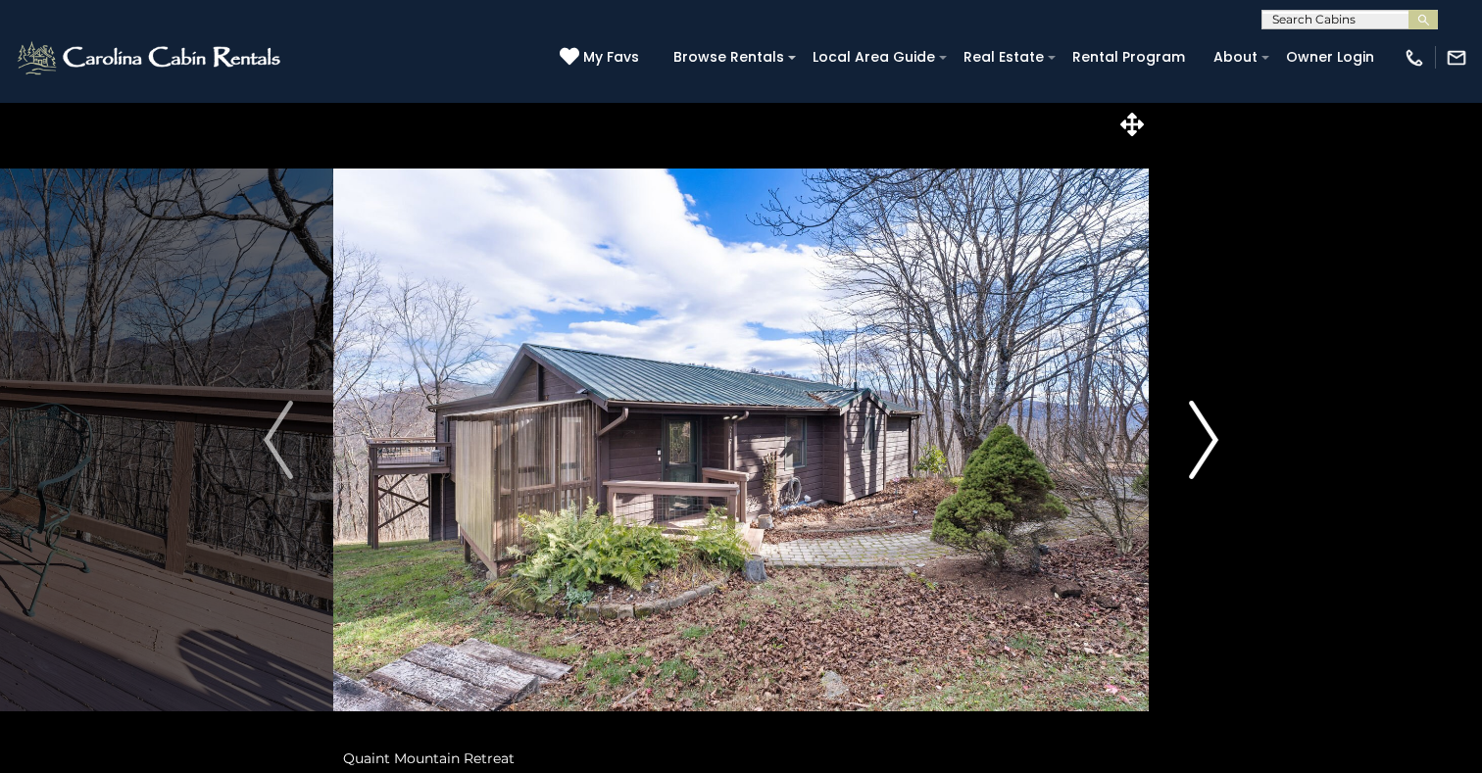
click at [1211, 445] on img "Next" at bounding box center [1203, 440] width 29 height 78
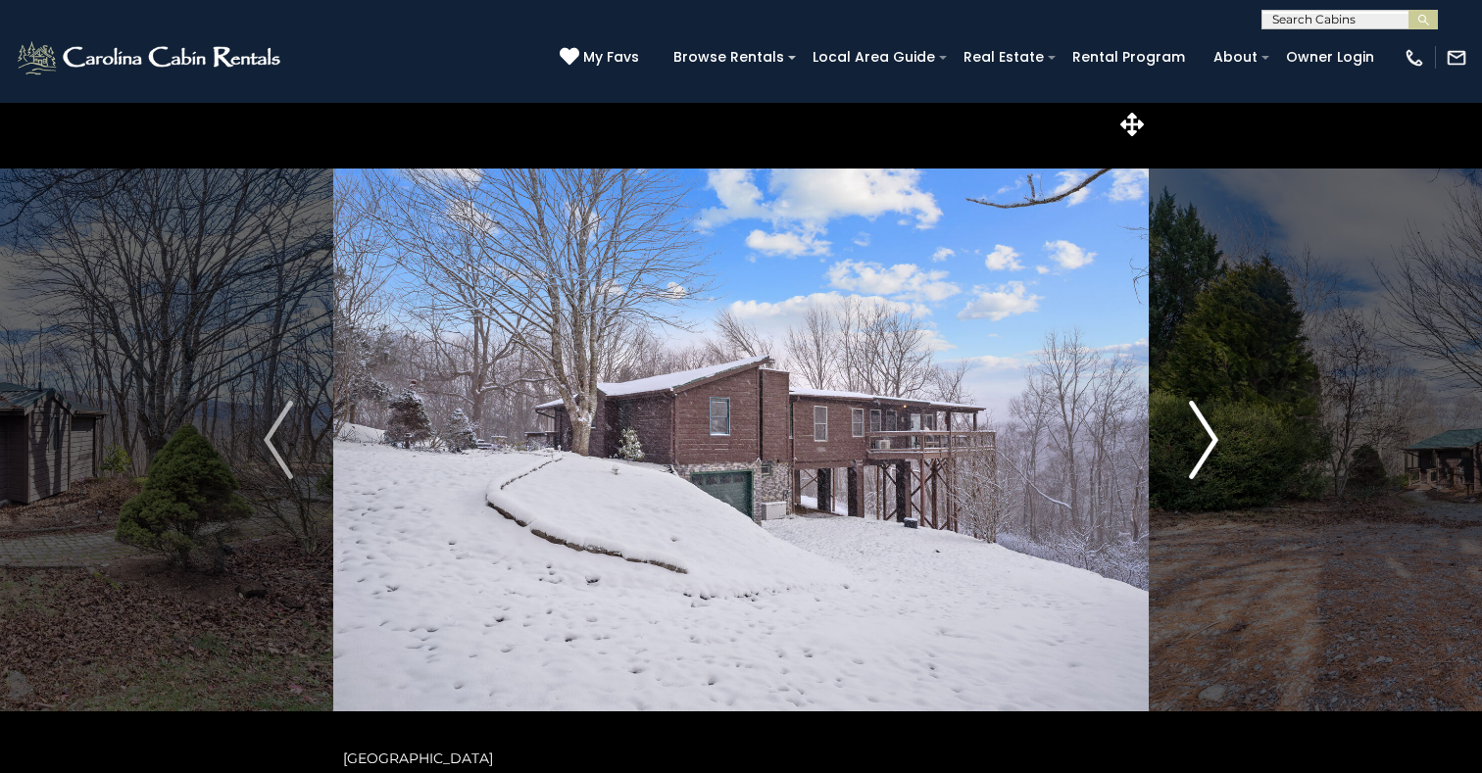
click at [1211, 445] on img "Next" at bounding box center [1203, 440] width 29 height 78
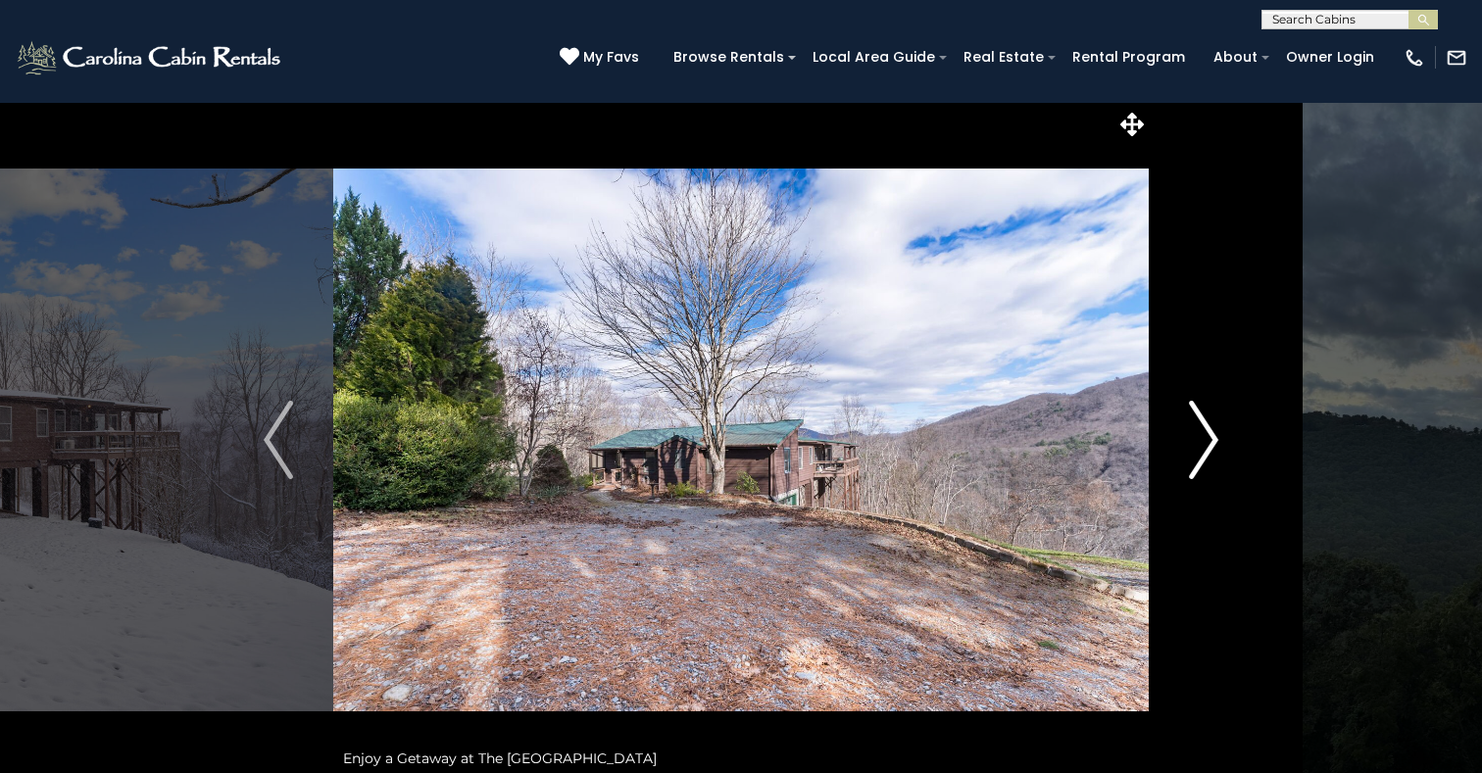
click at [1211, 445] on img "Next" at bounding box center [1203, 440] width 29 height 78
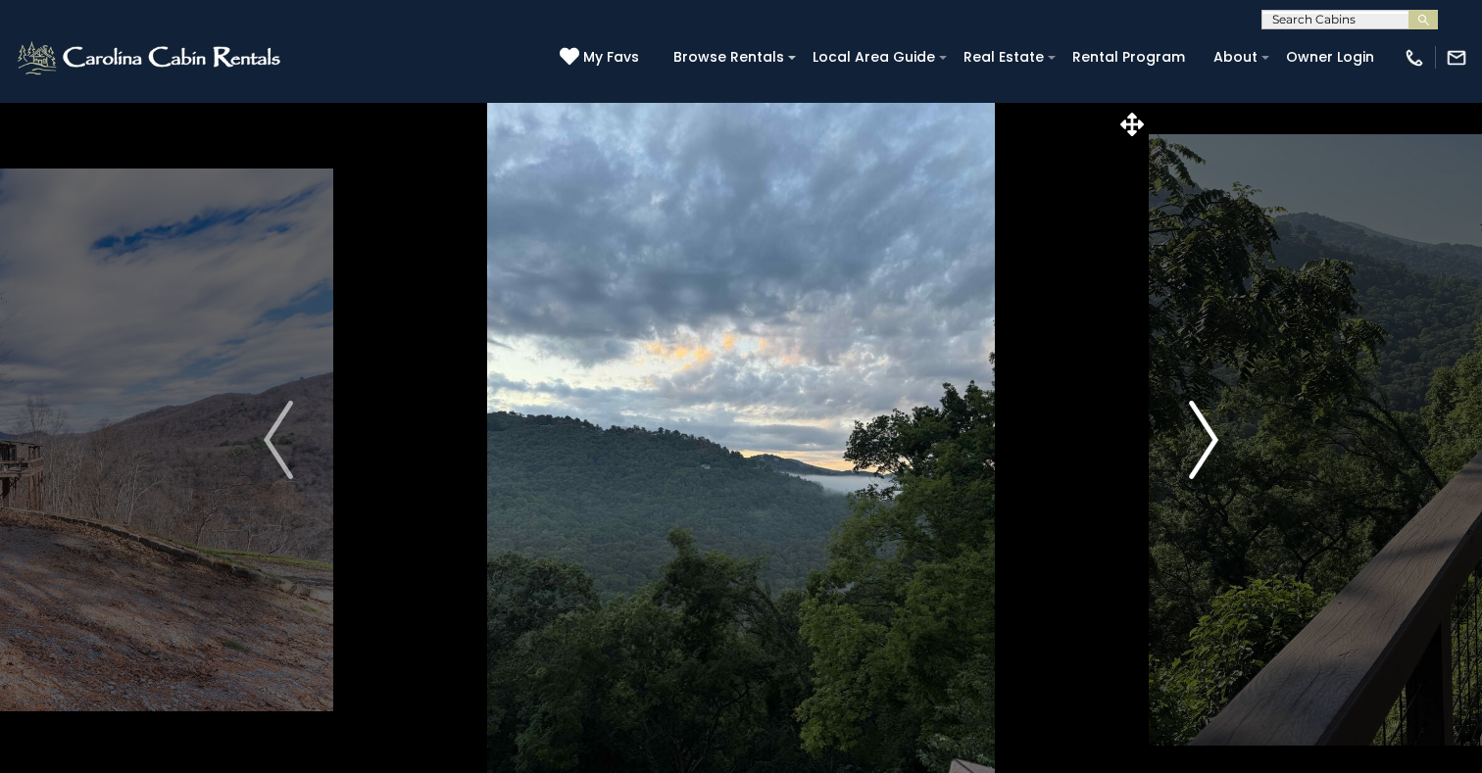
click at [1211, 445] on img "Next" at bounding box center [1203, 440] width 29 height 78
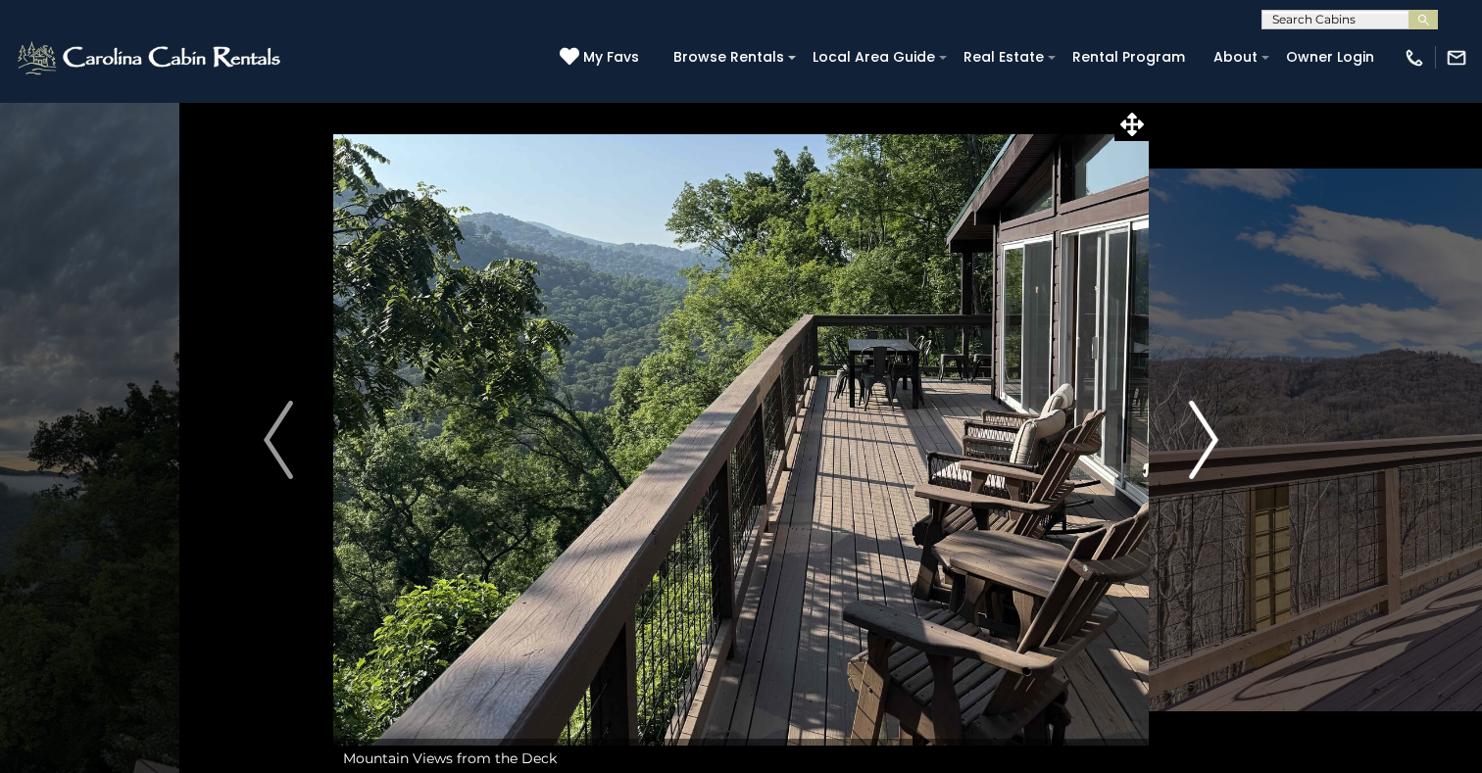
click at [1211, 445] on img "Next" at bounding box center [1203, 440] width 29 height 78
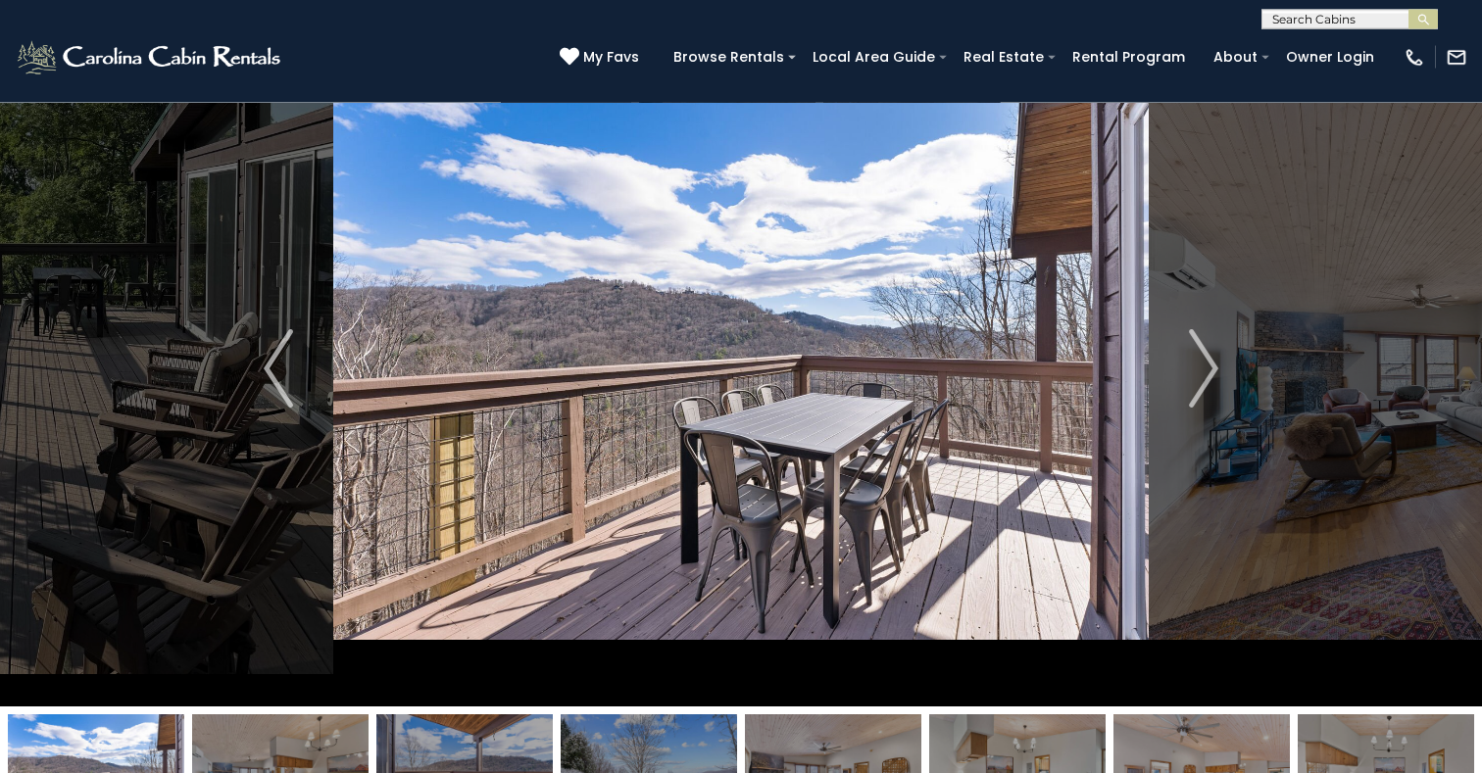
scroll to position [26, 0]
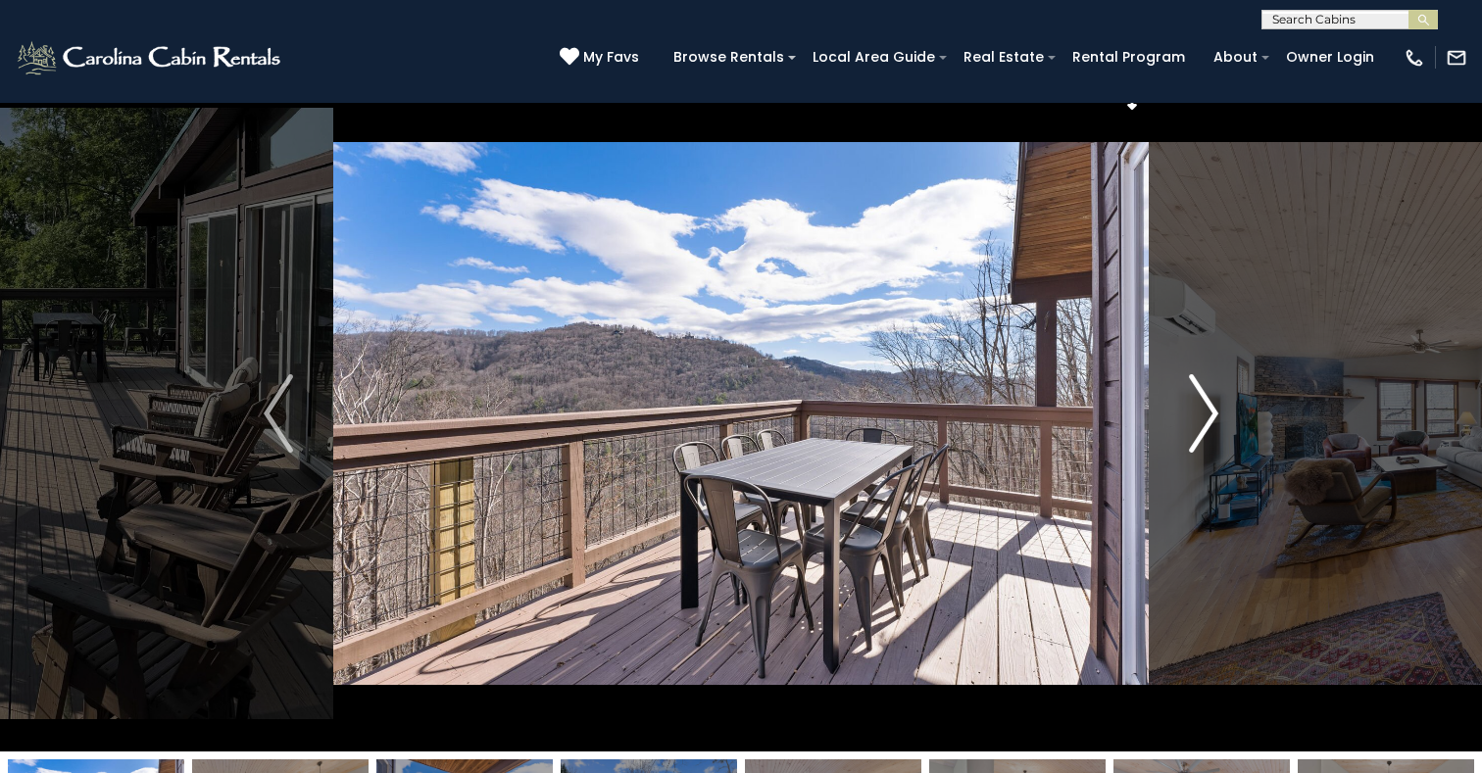
click at [1201, 425] on img "Next" at bounding box center [1203, 413] width 29 height 78
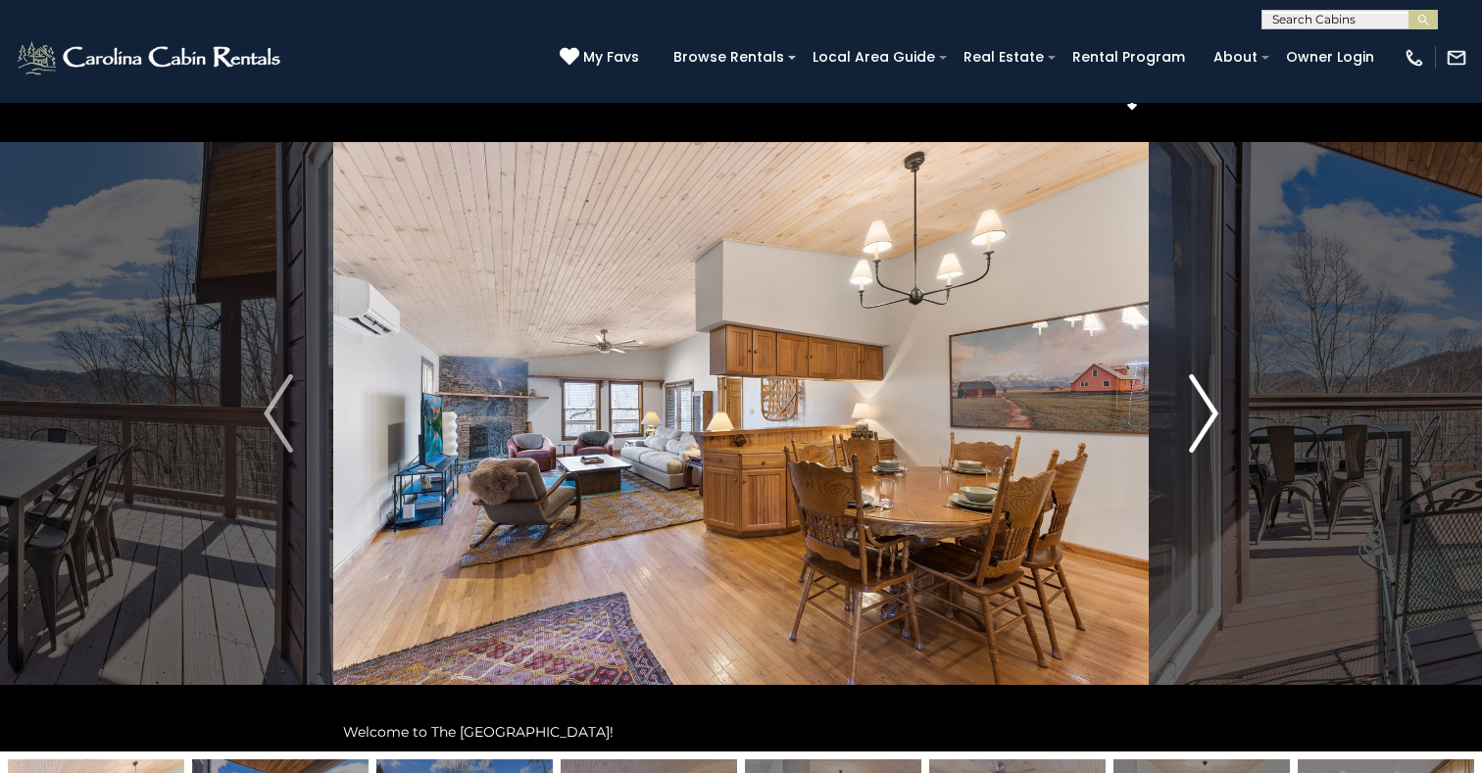
click at [1201, 425] on img "Next" at bounding box center [1203, 413] width 29 height 78
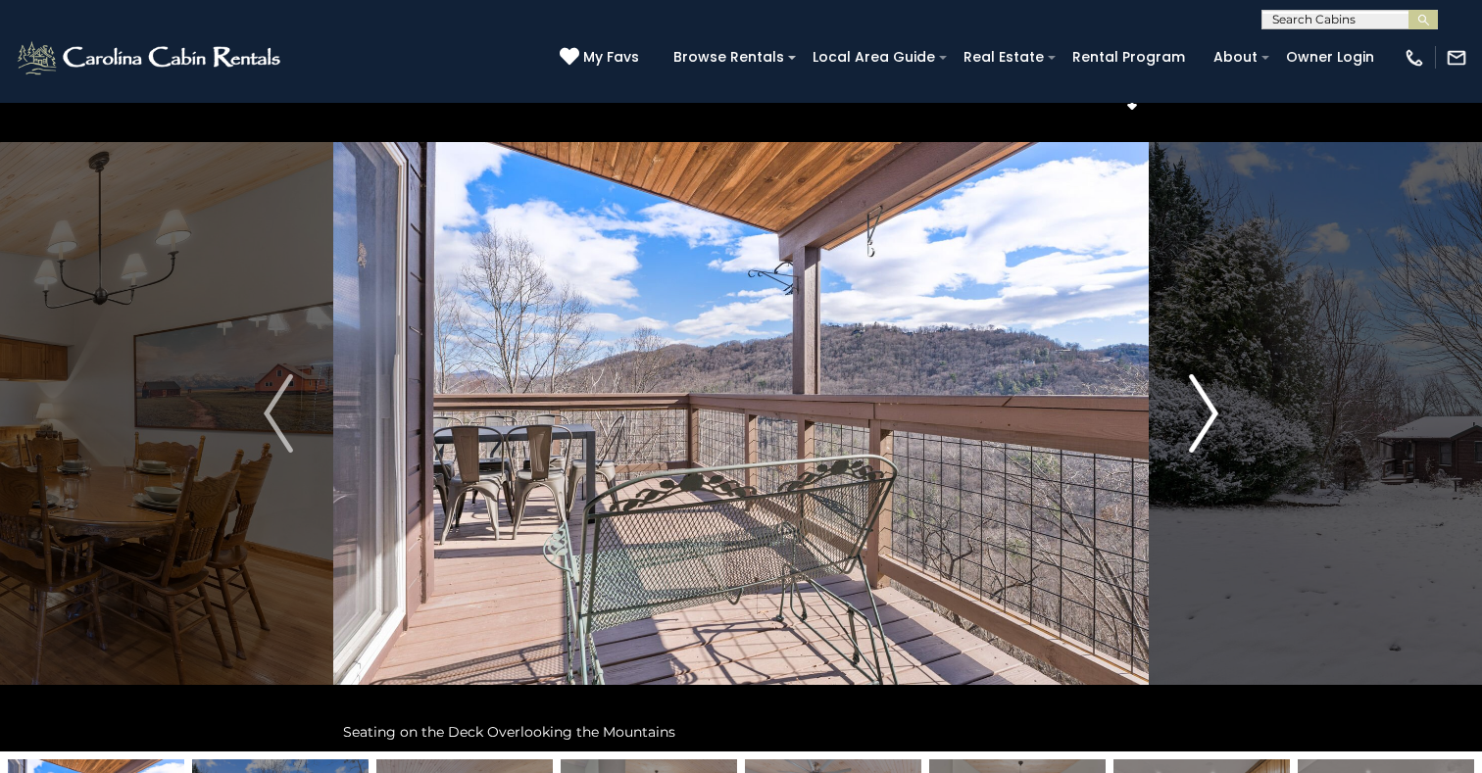
click at [1201, 424] on img "Next" at bounding box center [1203, 413] width 29 height 78
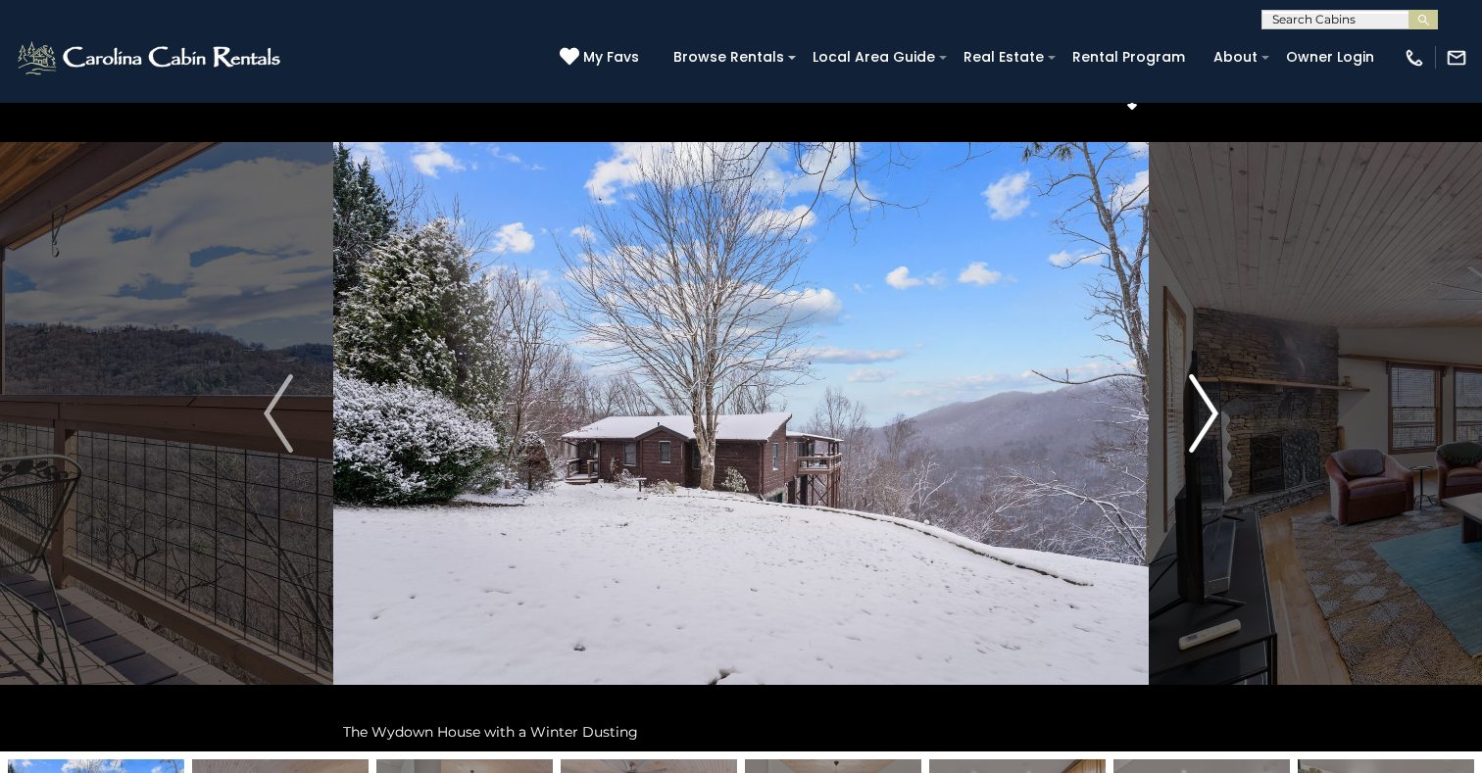
click at [1201, 423] on img "Next" at bounding box center [1203, 413] width 29 height 78
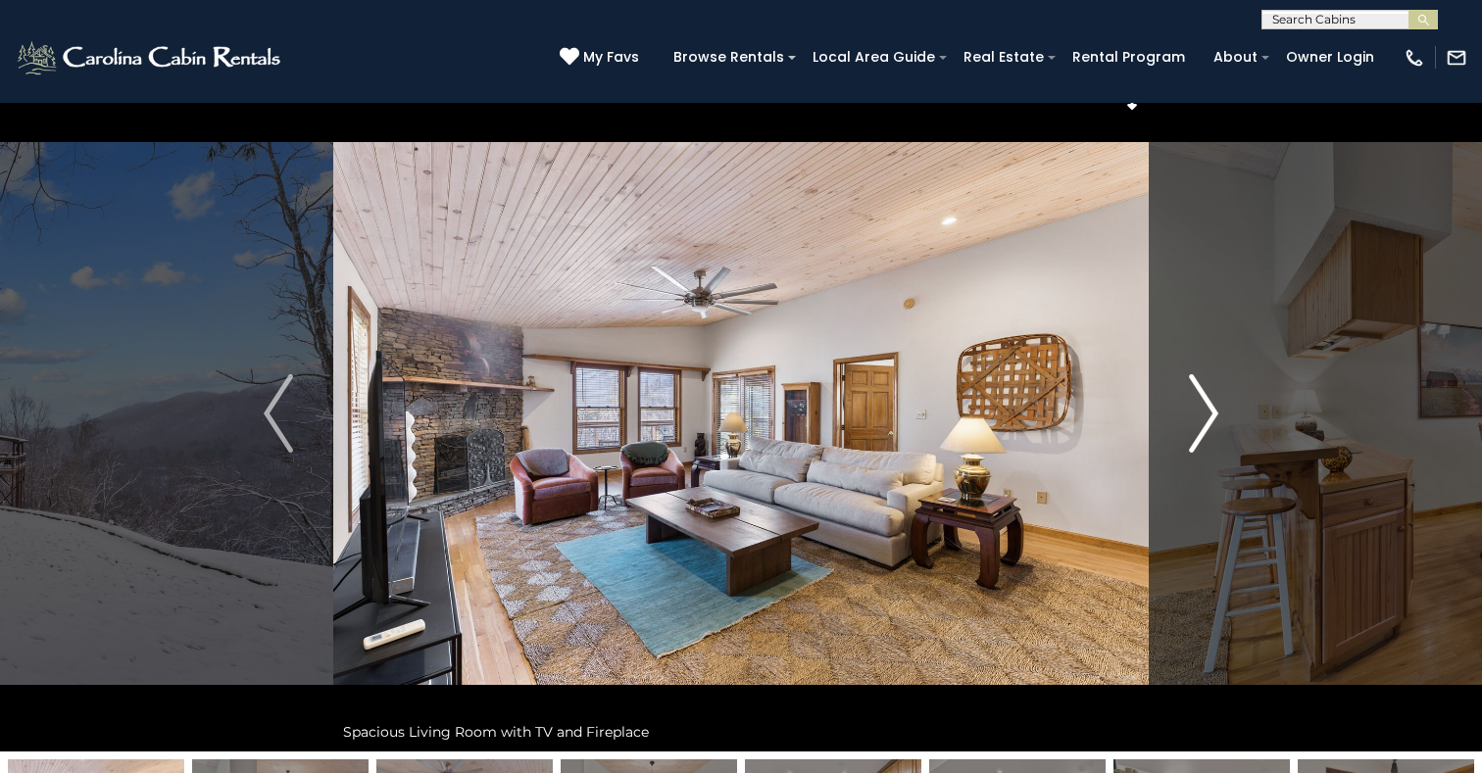
click at [1200, 422] on img "Next" at bounding box center [1203, 413] width 29 height 78
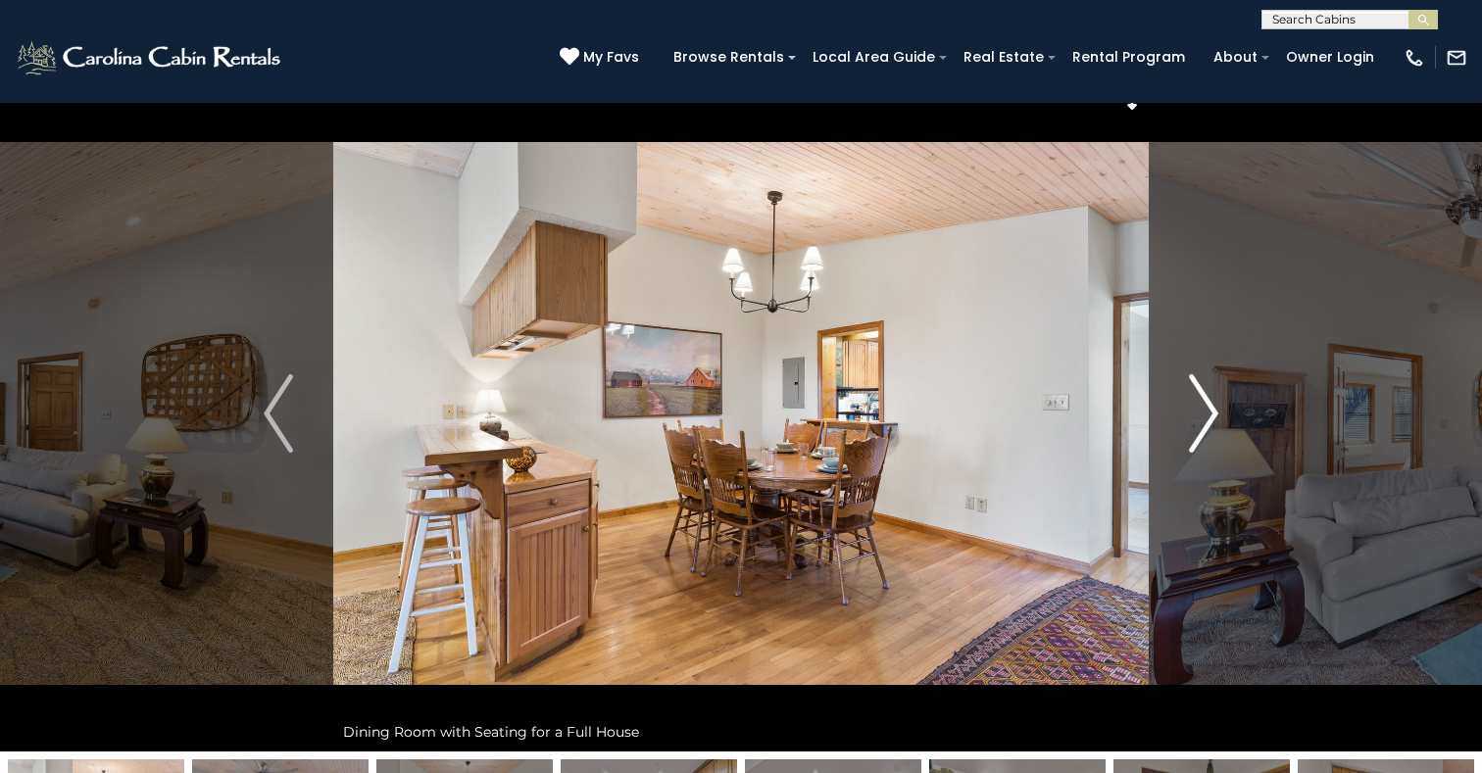
click at [1200, 422] on img "Next" at bounding box center [1203, 413] width 29 height 78
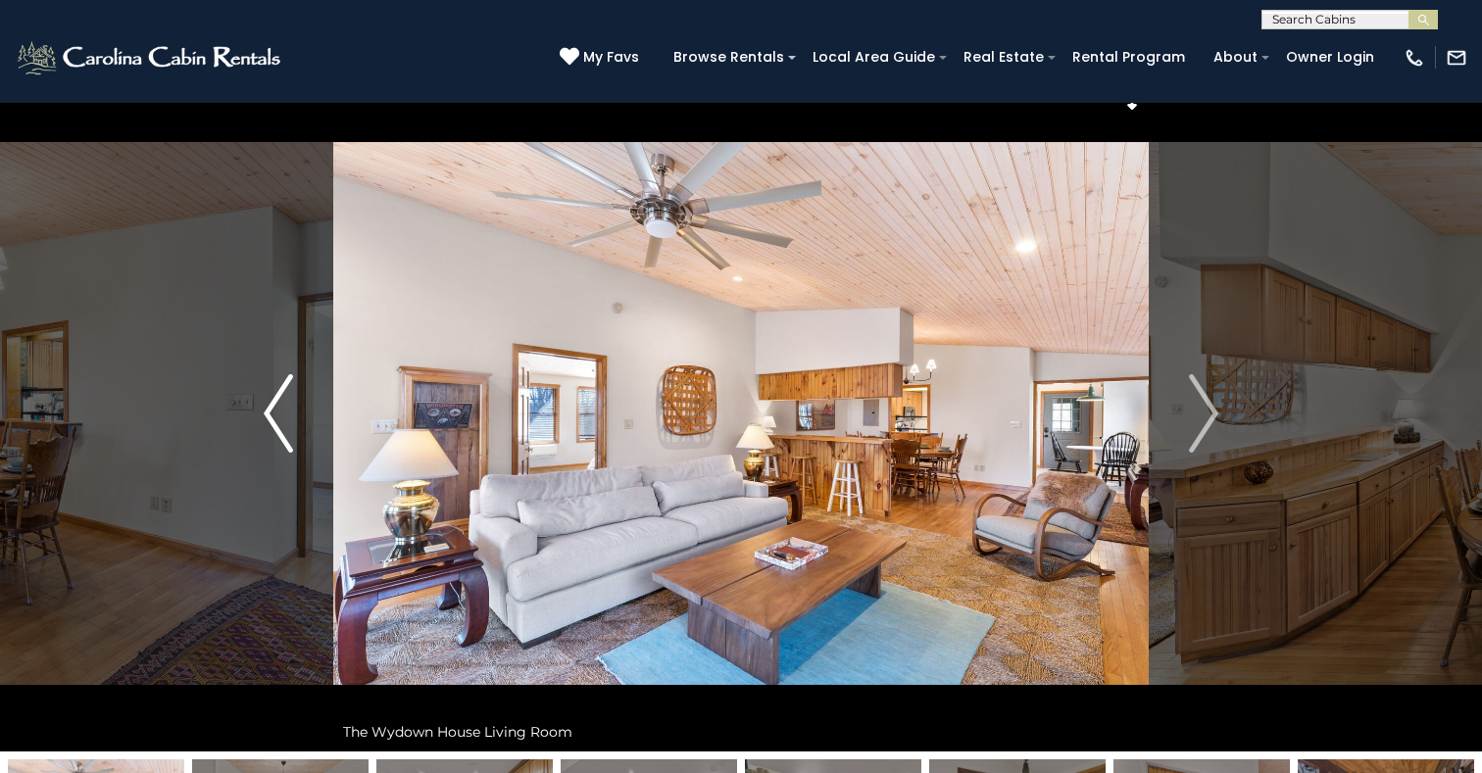
click at [281, 417] on img "Previous" at bounding box center [278, 413] width 29 height 78
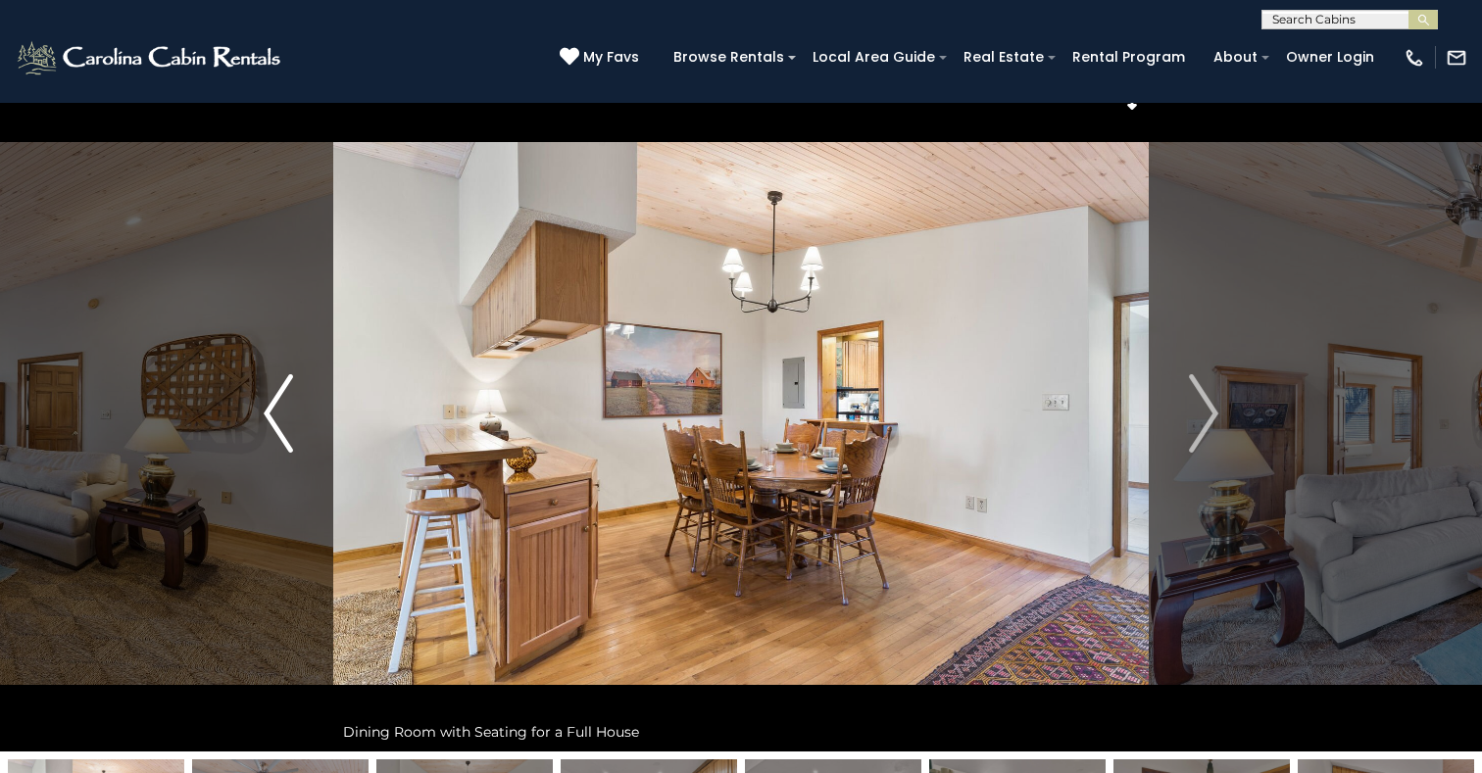
click at [283, 418] on img "Previous" at bounding box center [278, 413] width 29 height 78
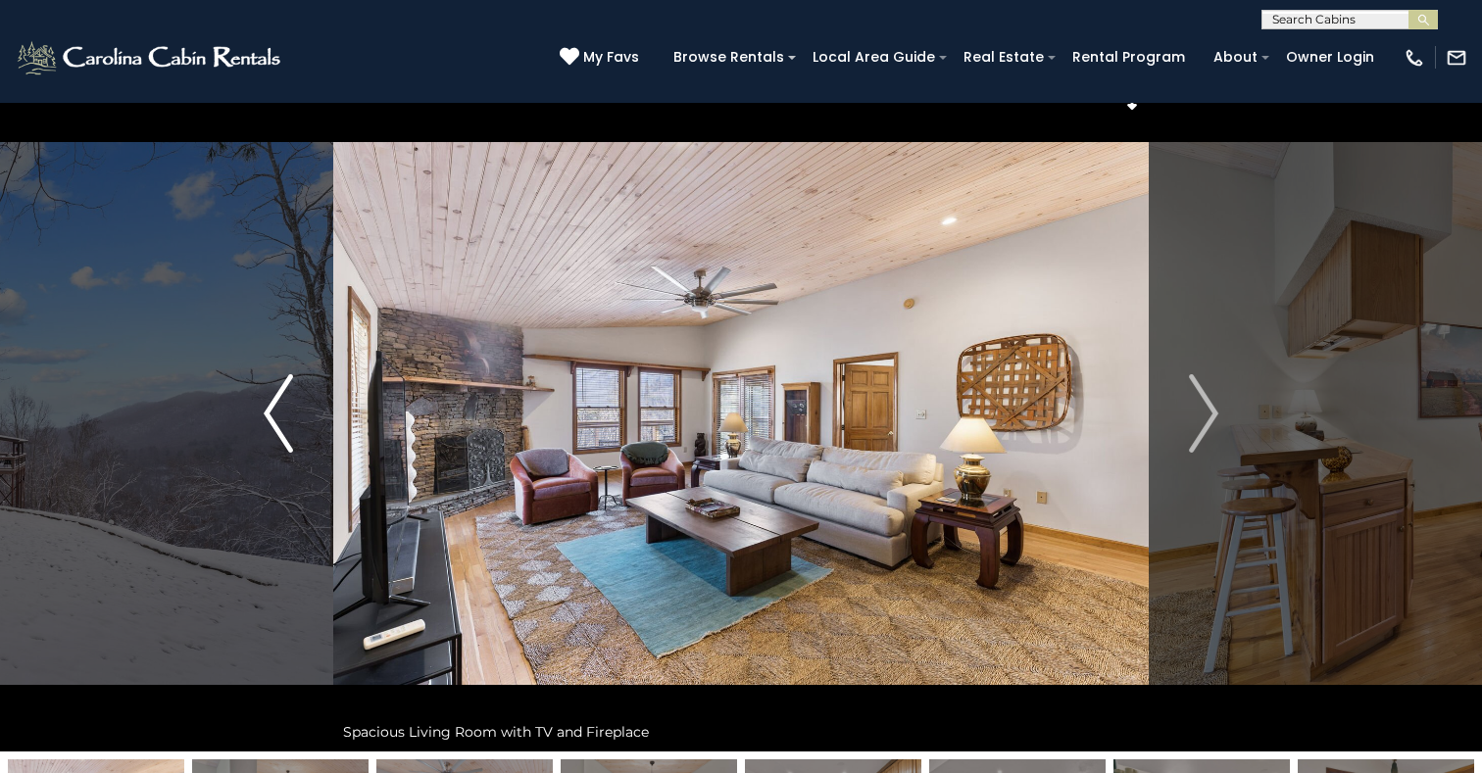
click at [284, 417] on img "Previous" at bounding box center [278, 413] width 29 height 78
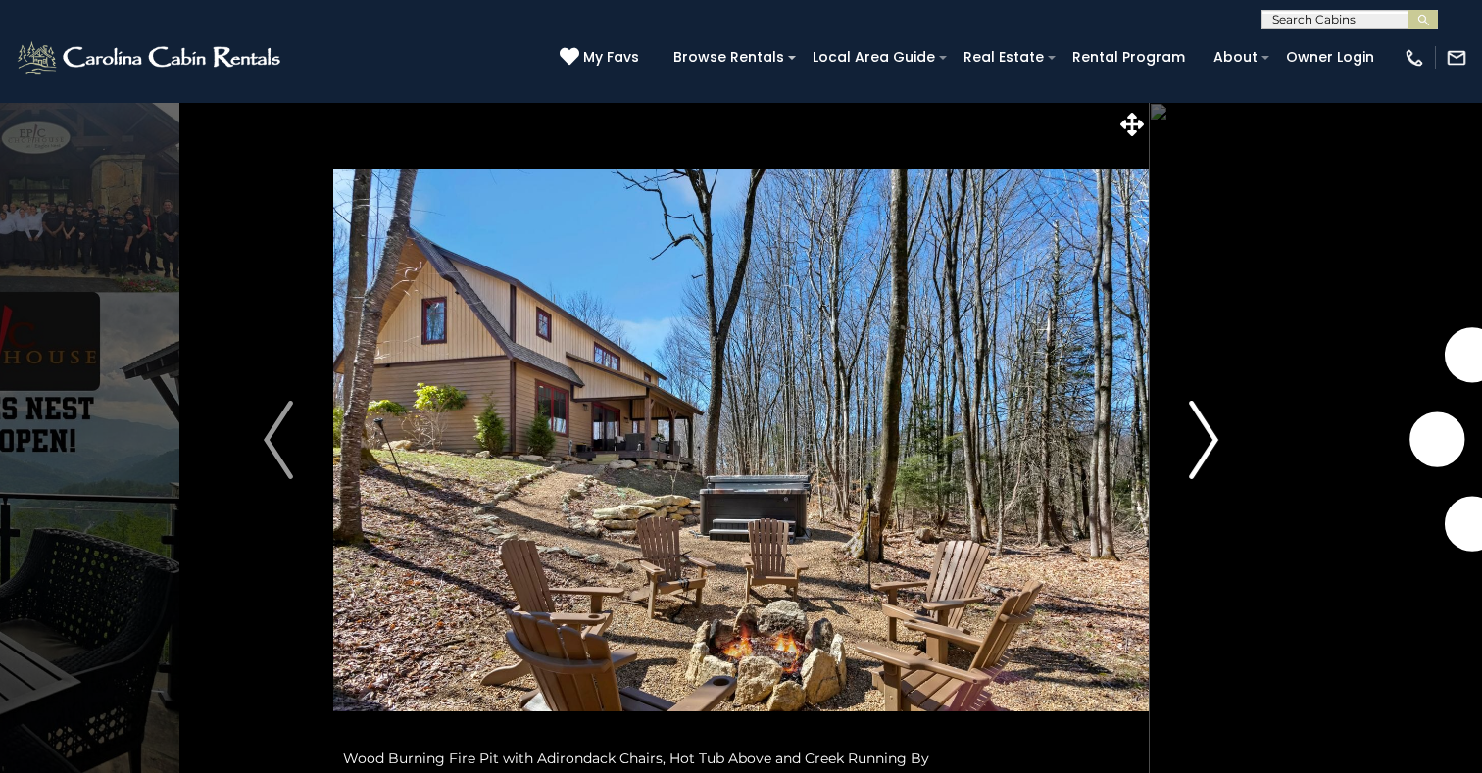
click at [1206, 447] on img "Next" at bounding box center [1203, 440] width 29 height 78
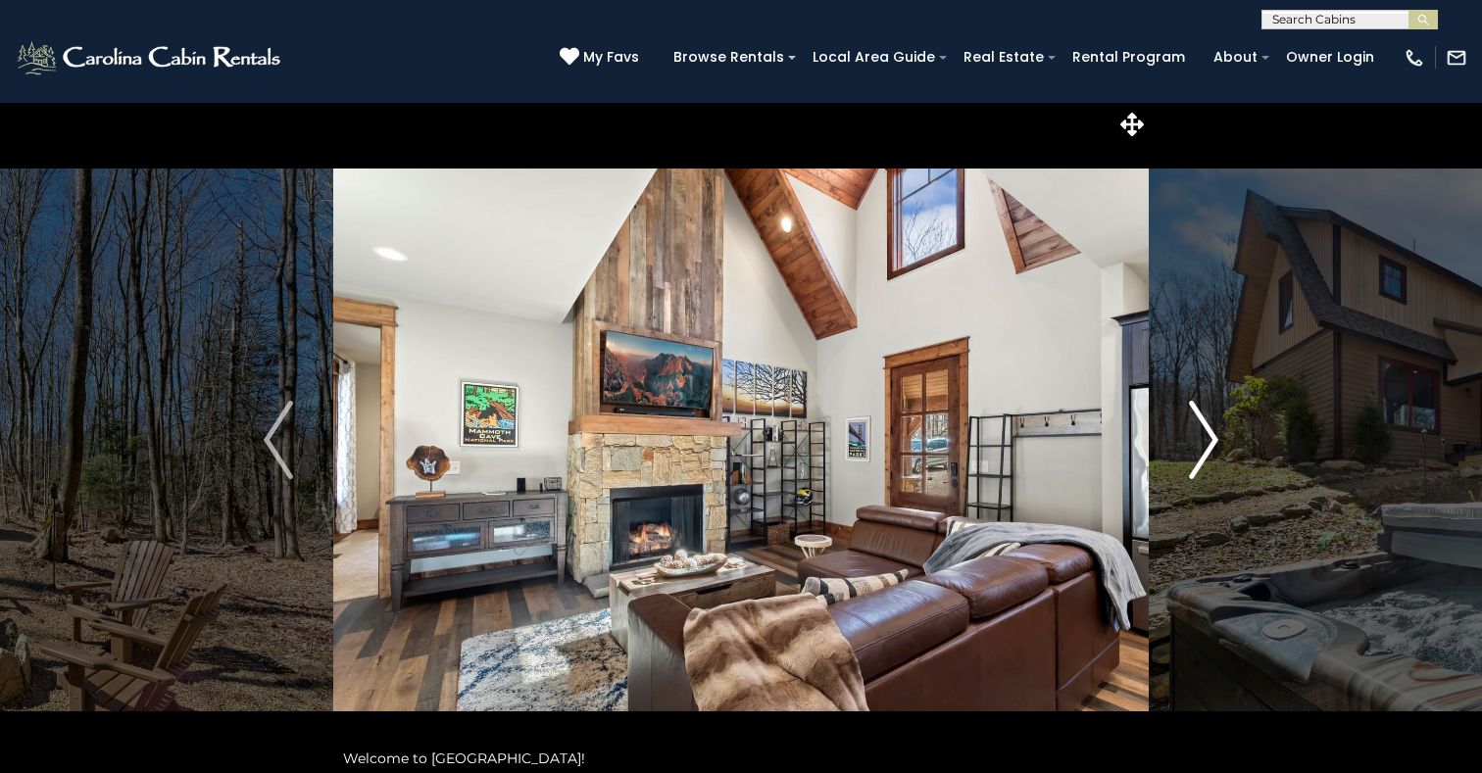
click at [1206, 446] on img "Next" at bounding box center [1203, 440] width 29 height 78
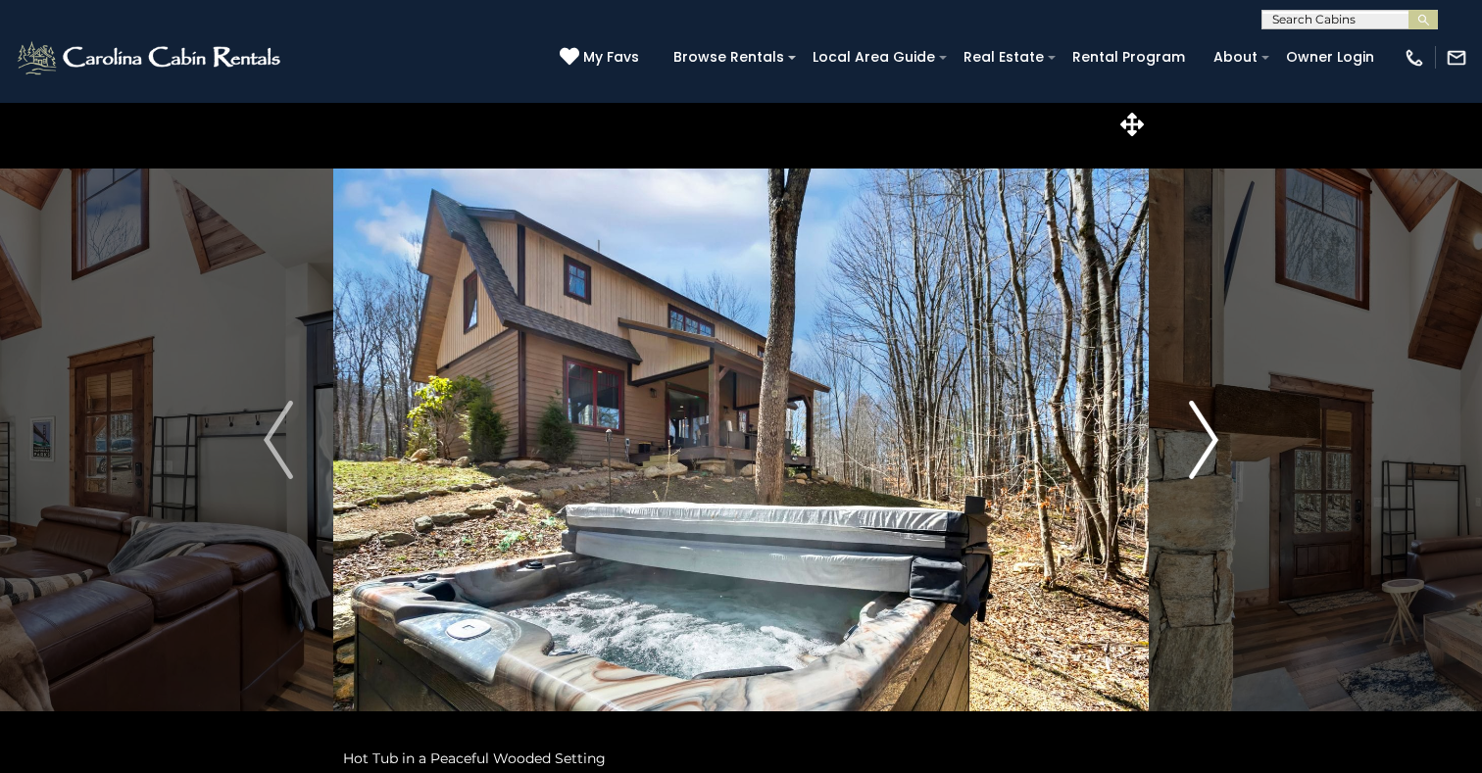
click at [1207, 447] on img "Next" at bounding box center [1203, 440] width 29 height 78
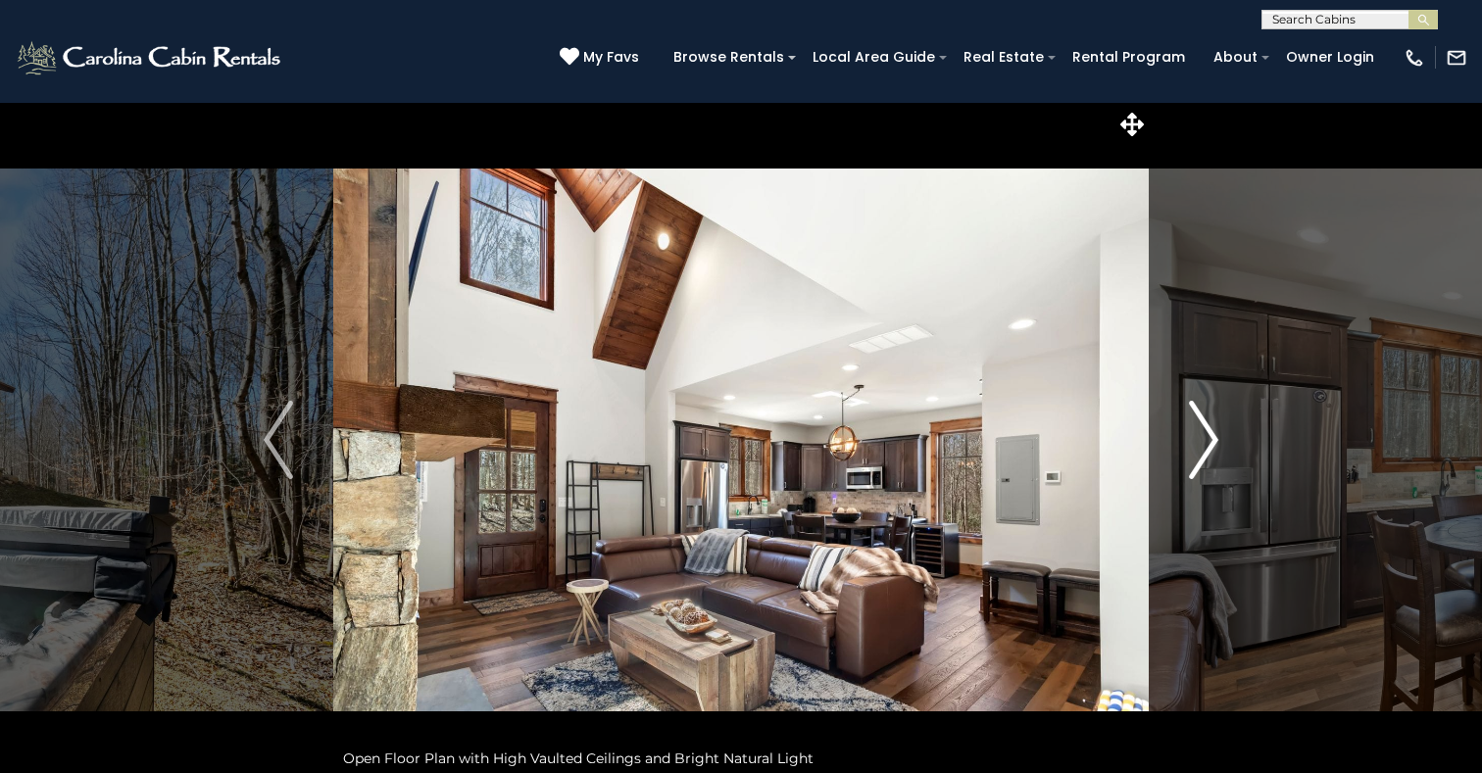
click at [1206, 447] on img "Next" at bounding box center [1203, 440] width 29 height 78
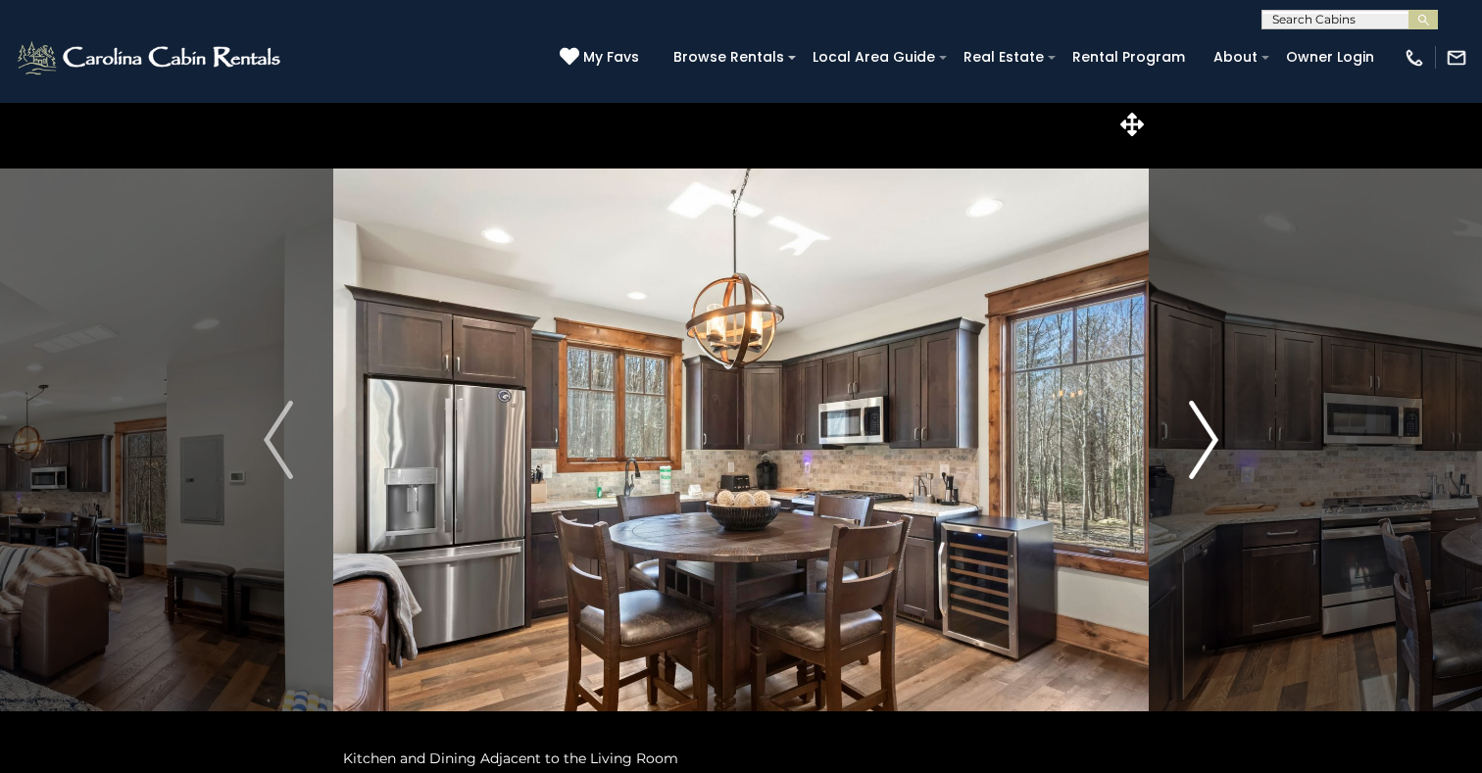
click at [1206, 448] on img "Next" at bounding box center [1203, 440] width 29 height 78
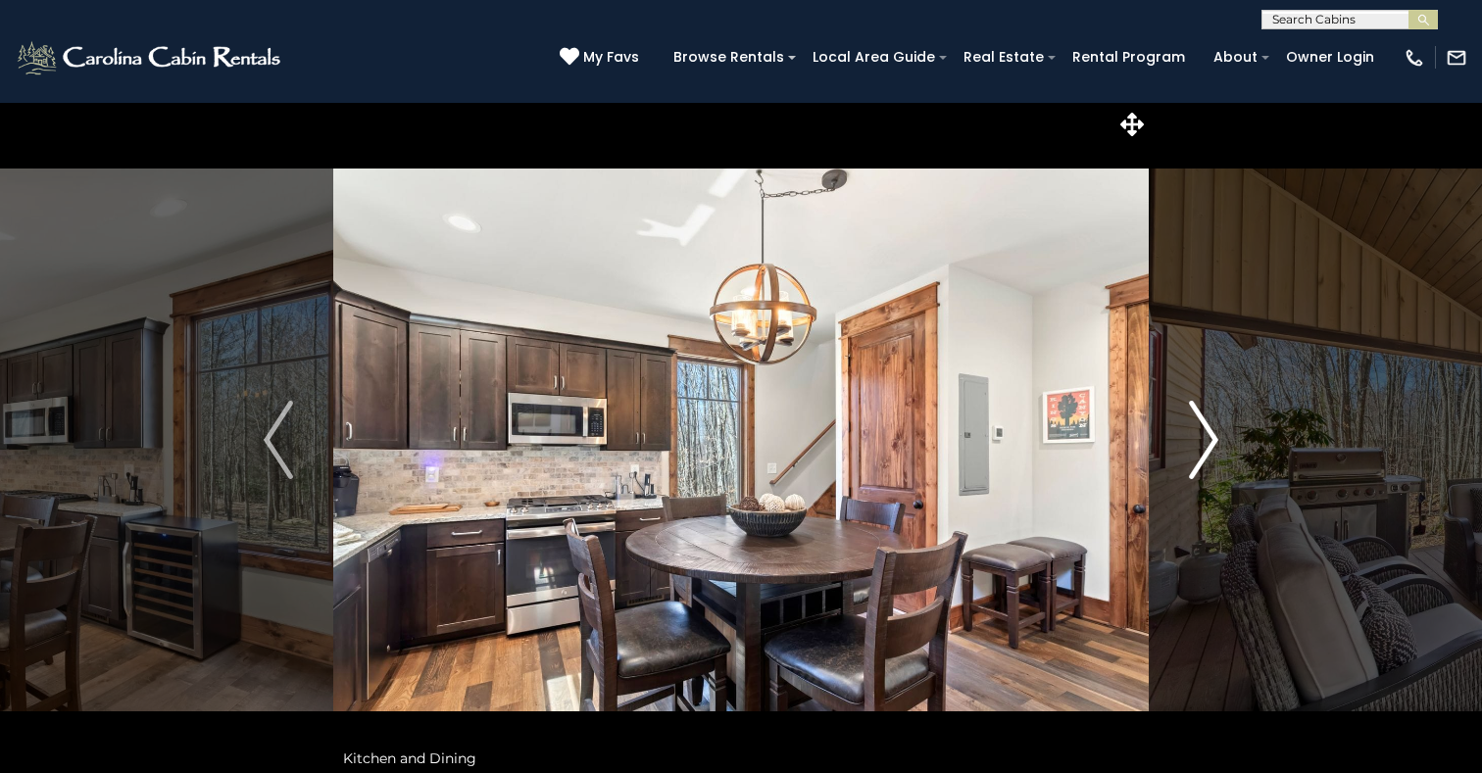
click at [1206, 447] on img "Next" at bounding box center [1203, 440] width 29 height 78
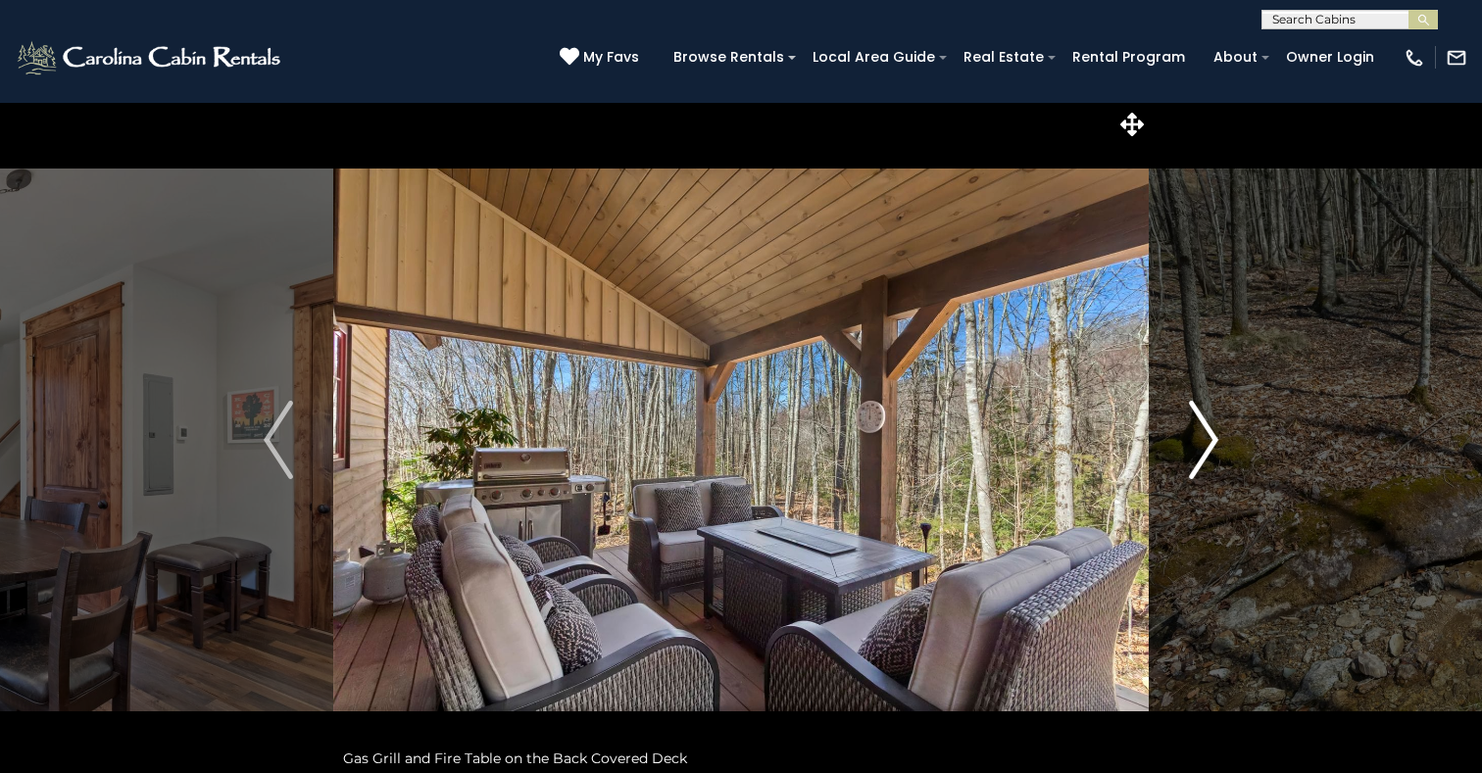
click at [1206, 447] on img "Next" at bounding box center [1203, 440] width 29 height 78
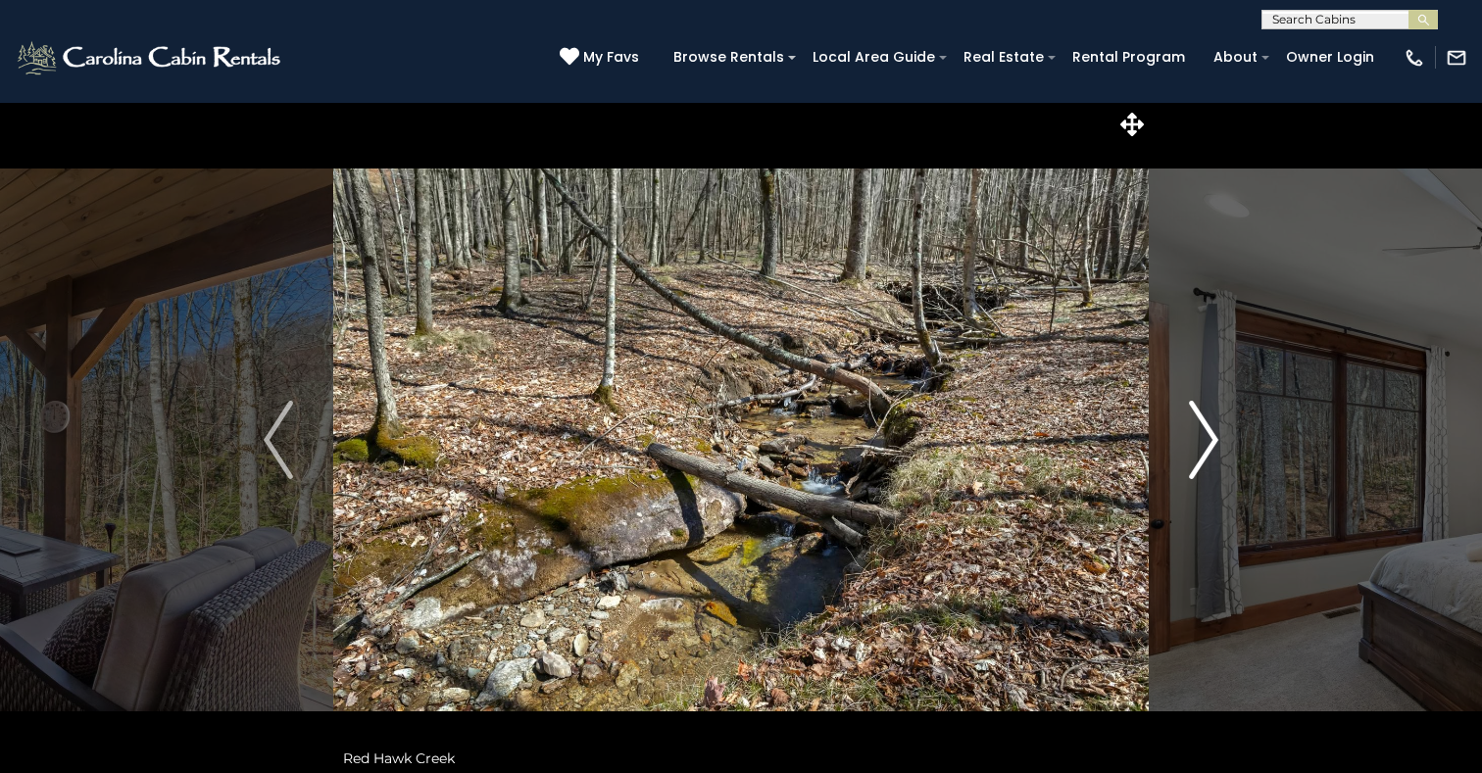
click at [1206, 447] on img "Next" at bounding box center [1203, 440] width 29 height 78
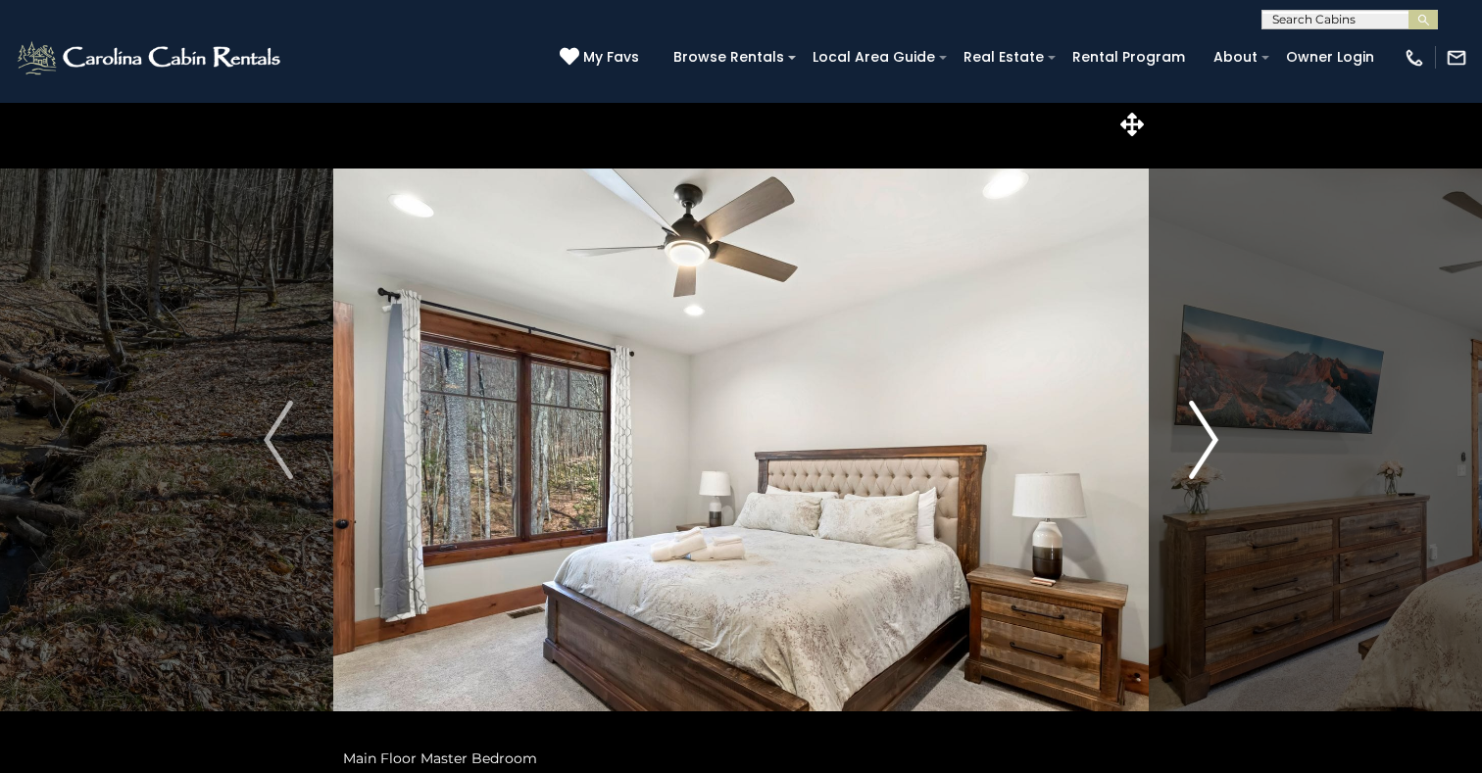
click at [1206, 447] on img "Next" at bounding box center [1203, 440] width 29 height 78
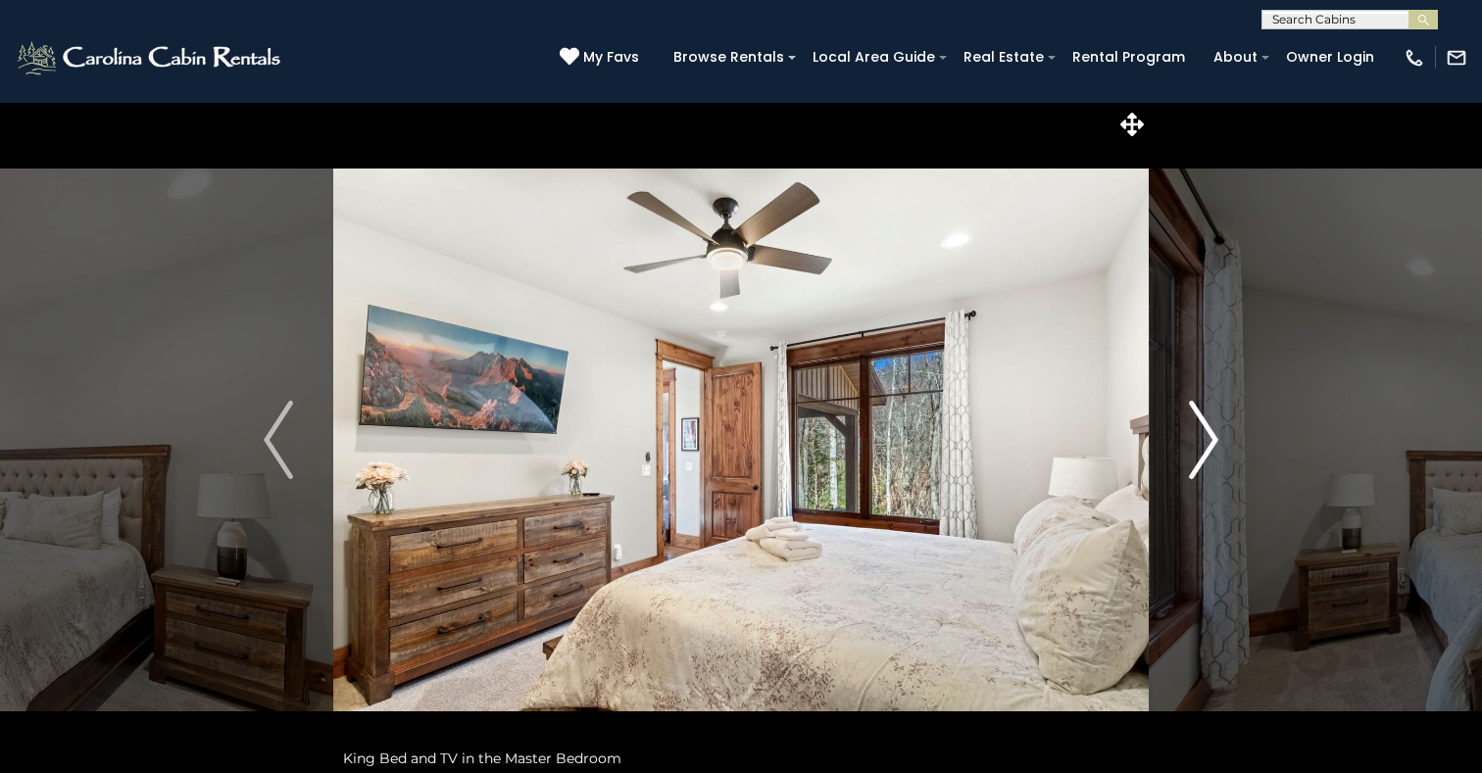
click at [1206, 447] on img "Next" at bounding box center [1203, 440] width 29 height 78
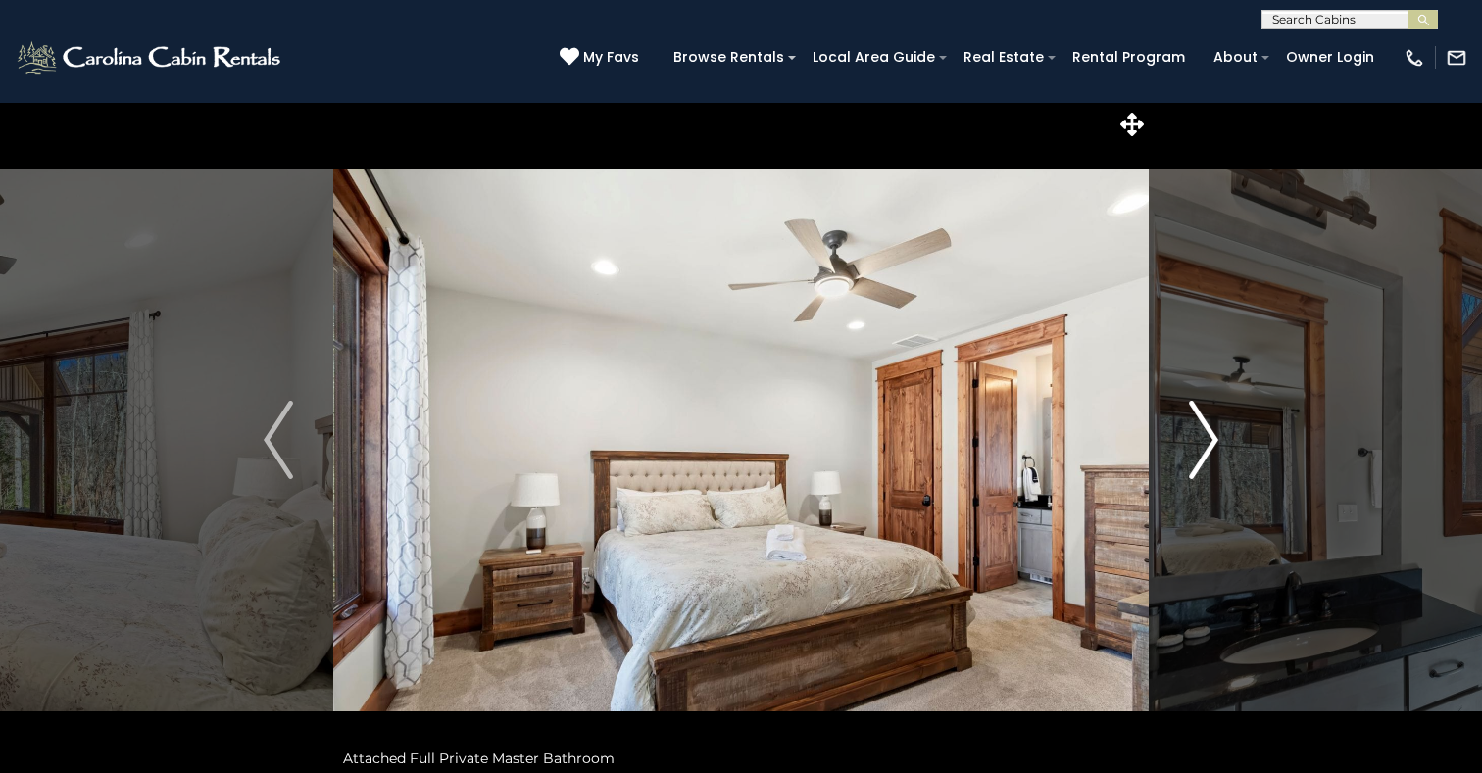
click at [1206, 447] on img "Next" at bounding box center [1203, 440] width 29 height 78
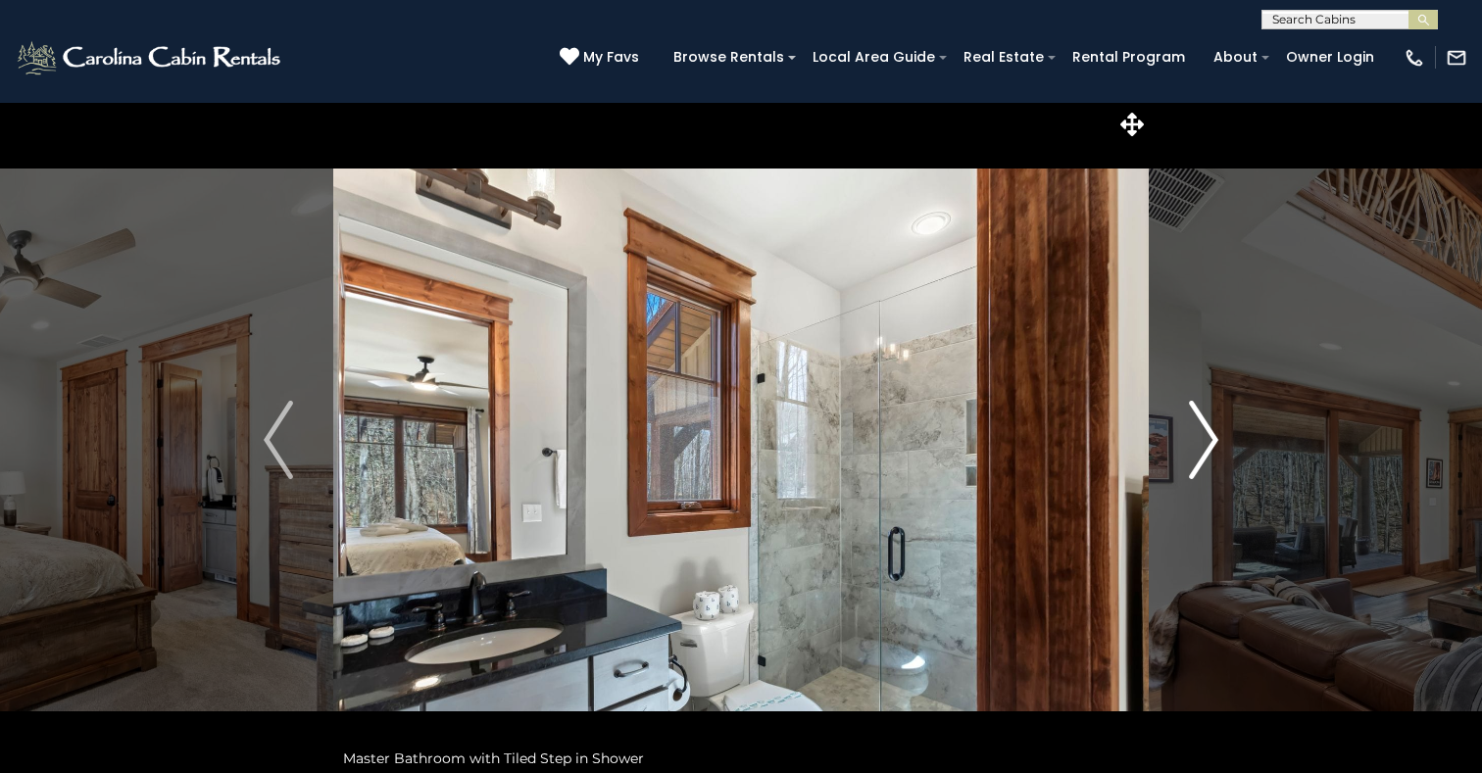
click at [1206, 447] on img "Next" at bounding box center [1203, 440] width 29 height 78
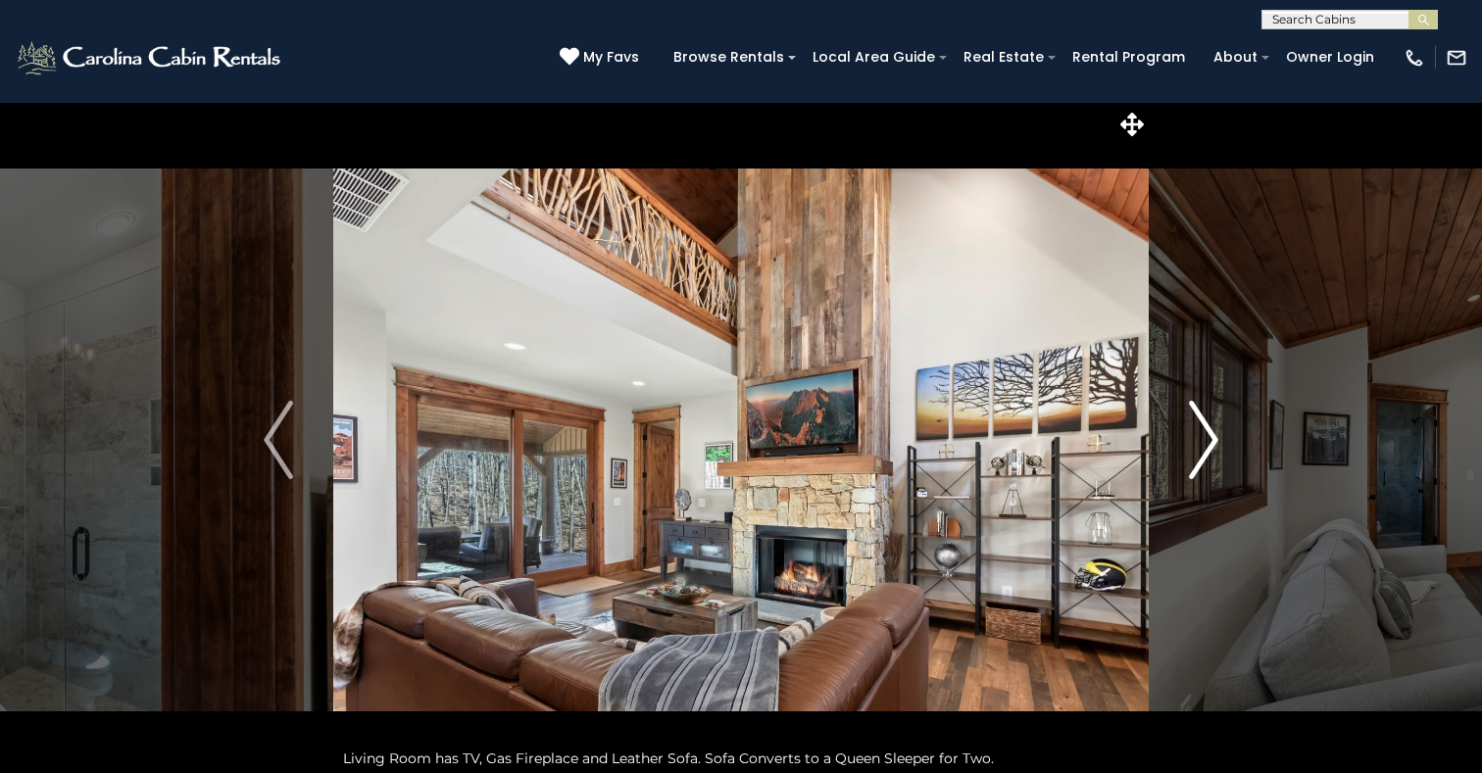
click at [1206, 447] on img "Next" at bounding box center [1203, 440] width 29 height 78
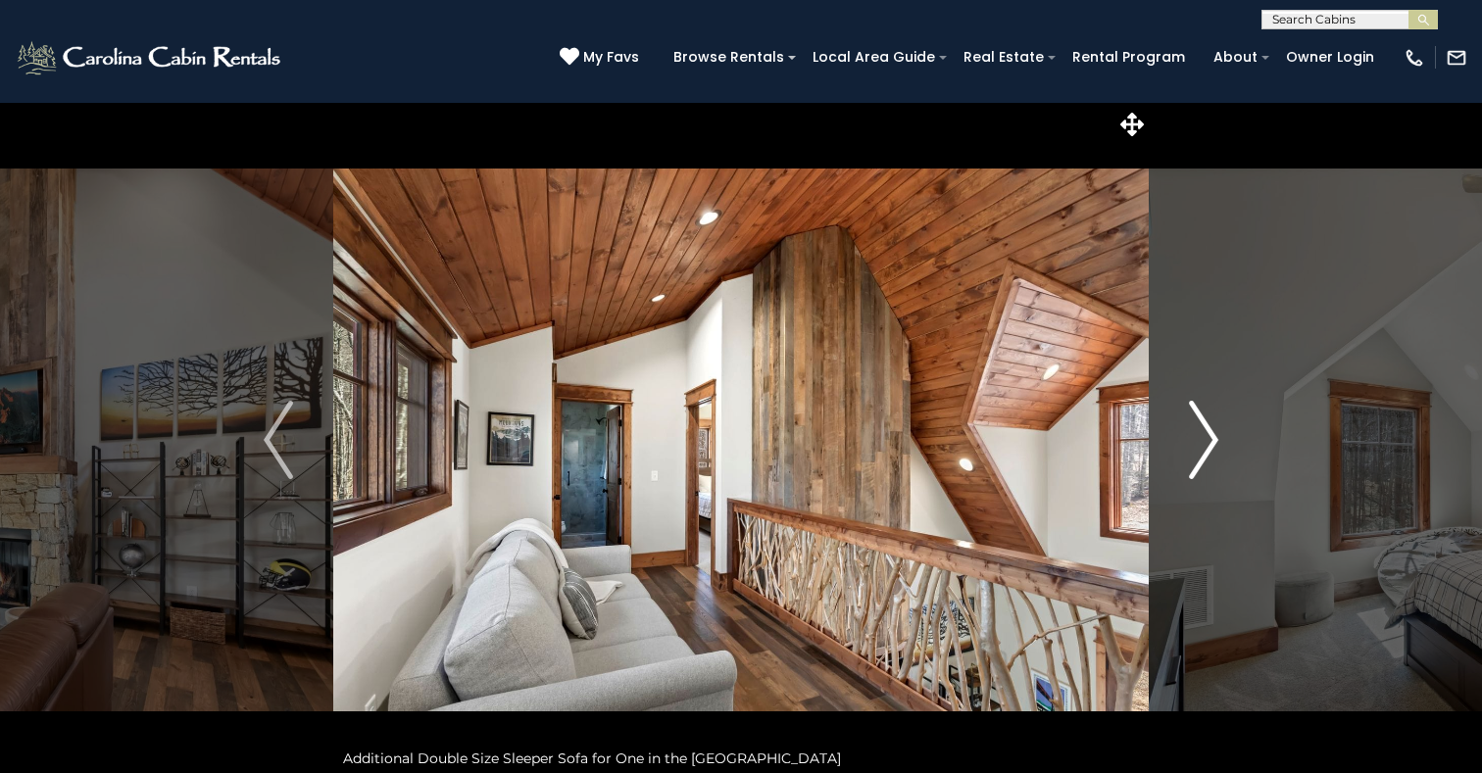
click at [1206, 447] on img "Next" at bounding box center [1203, 440] width 29 height 78
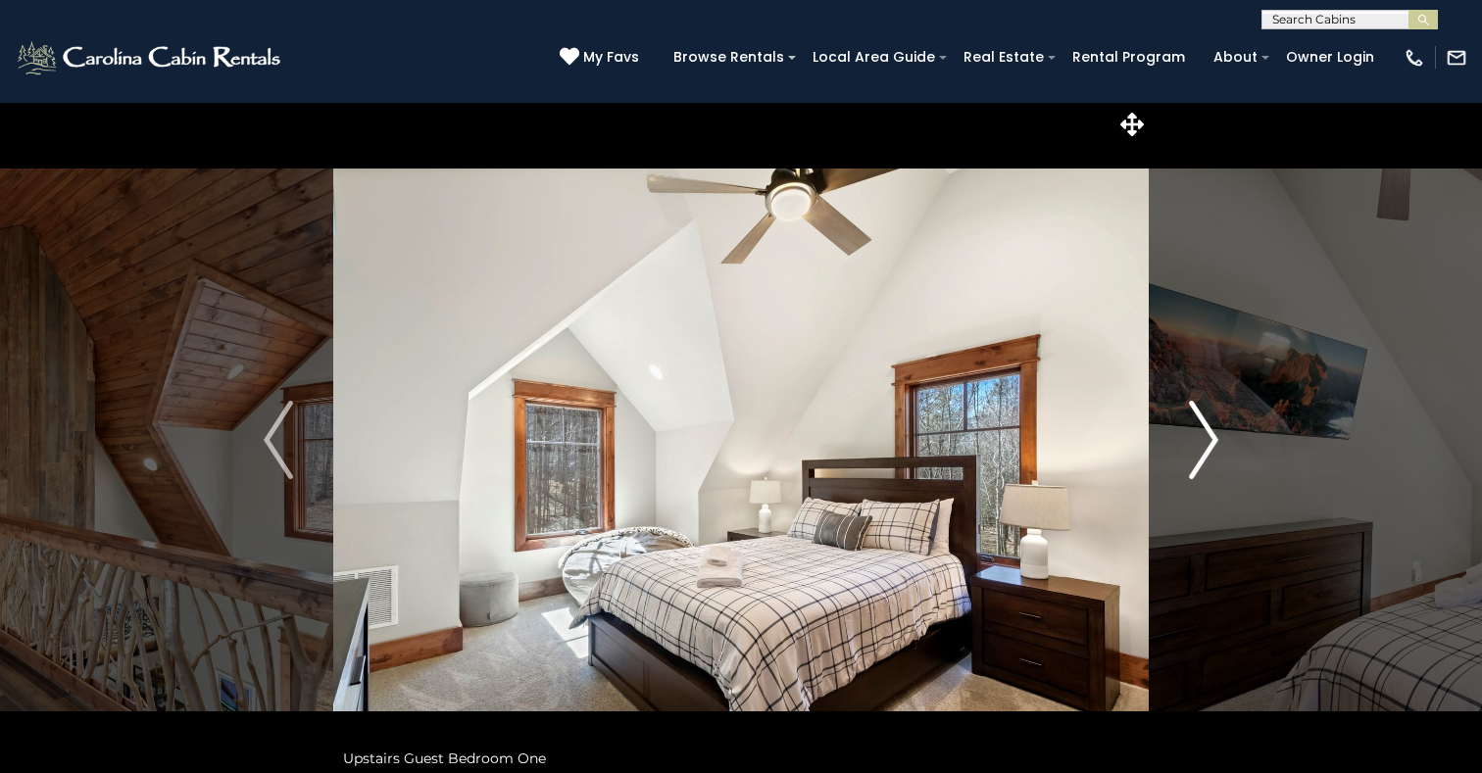
click at [1206, 447] on img "Next" at bounding box center [1203, 440] width 29 height 78
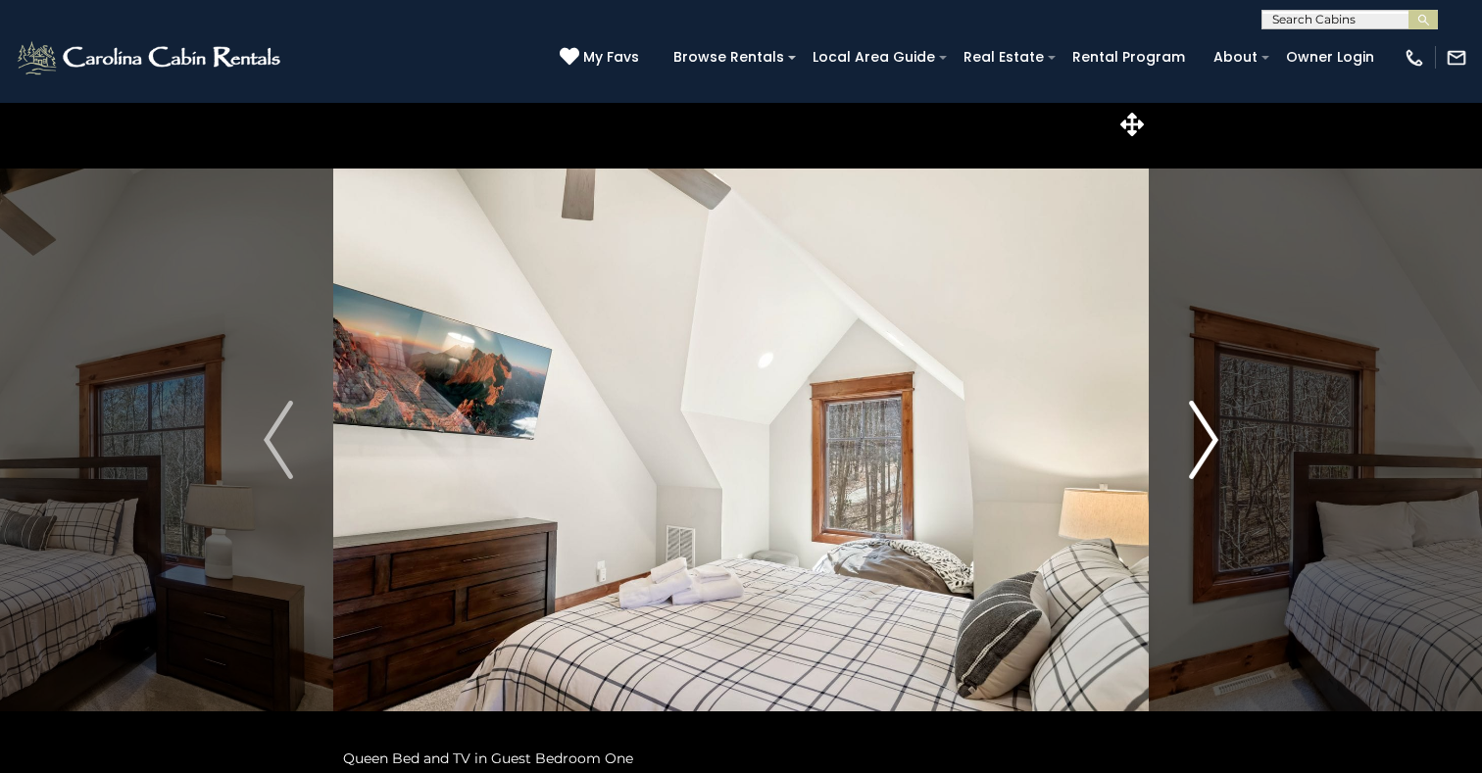
click at [1206, 447] on img "Next" at bounding box center [1203, 440] width 29 height 78
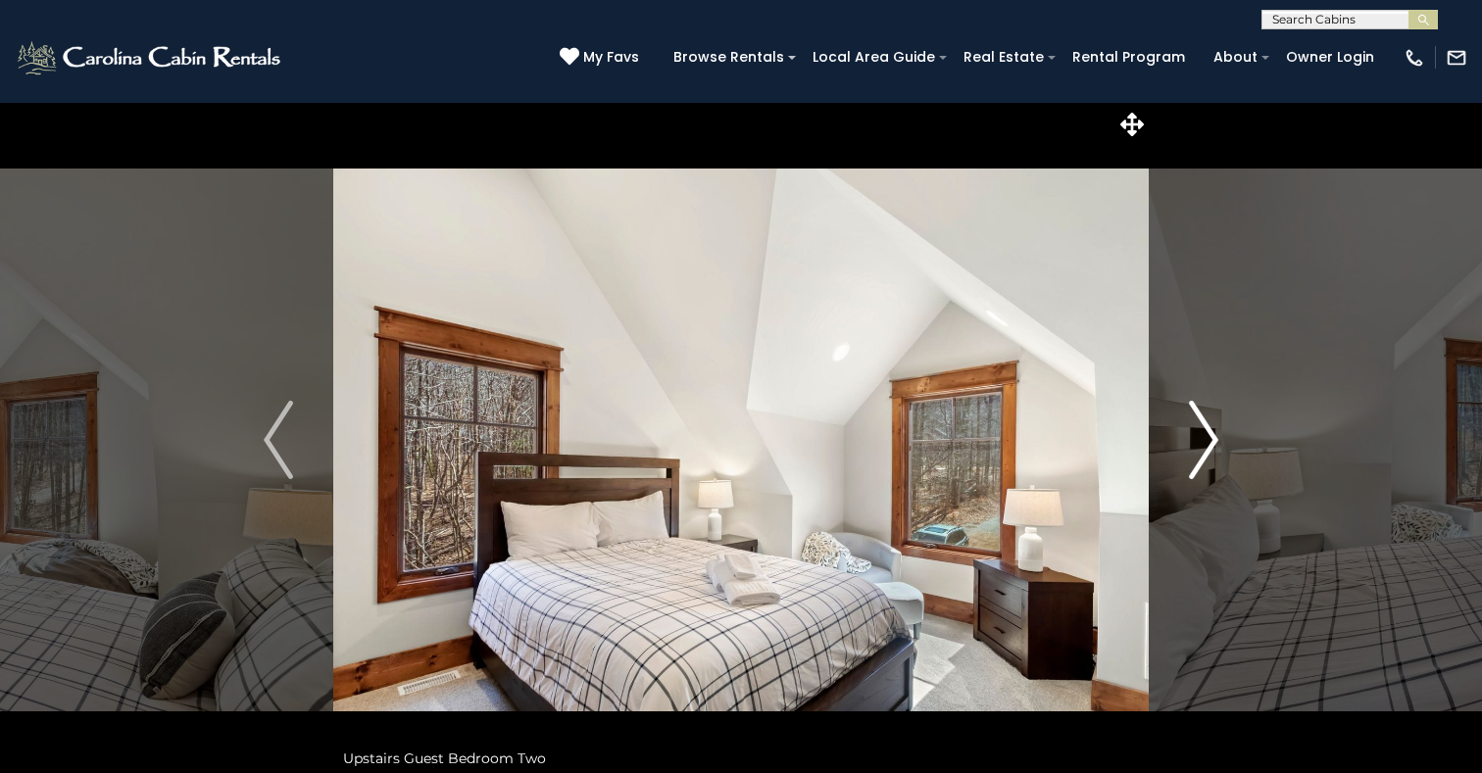
click at [1206, 447] on img "Next" at bounding box center [1203, 440] width 29 height 78
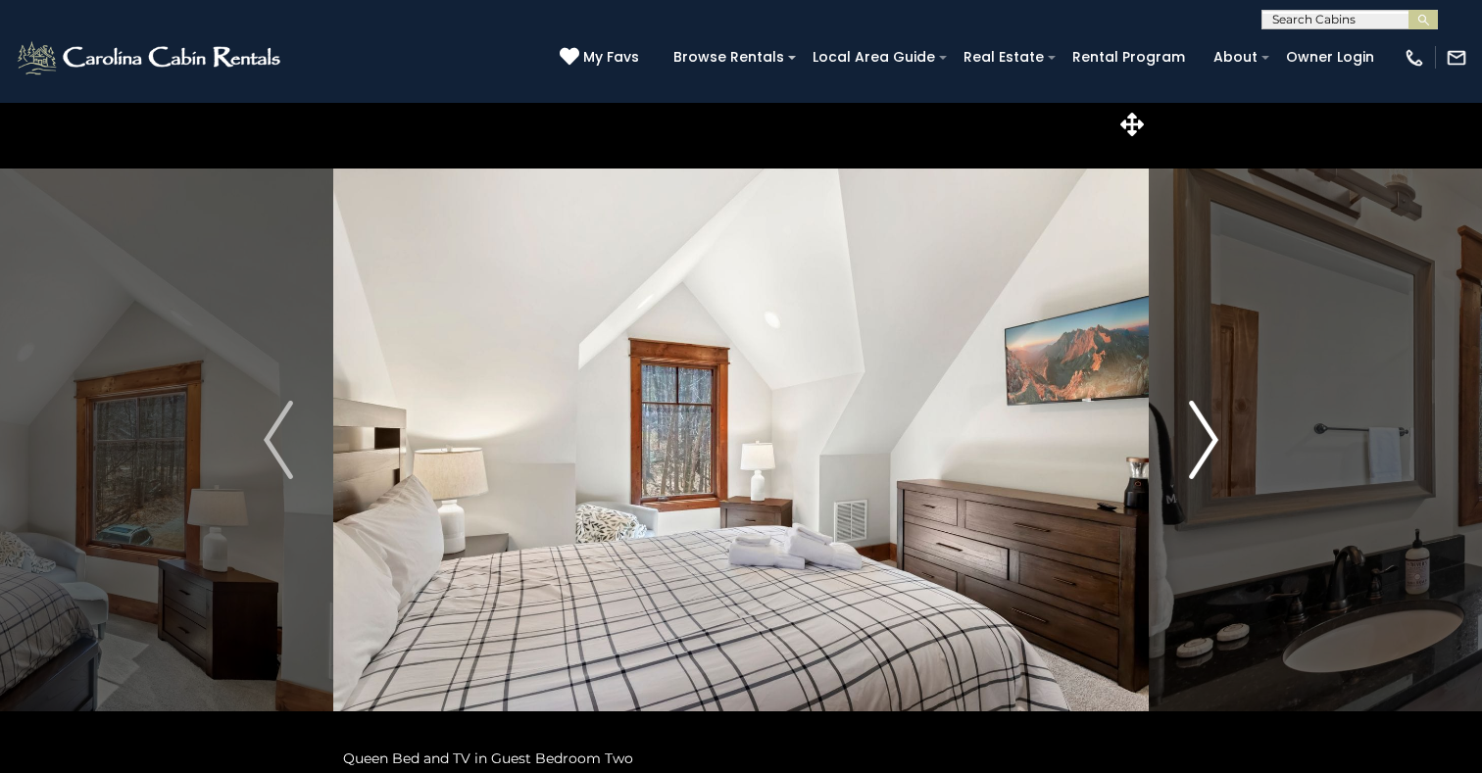
click at [1206, 447] on img "Next" at bounding box center [1203, 440] width 29 height 78
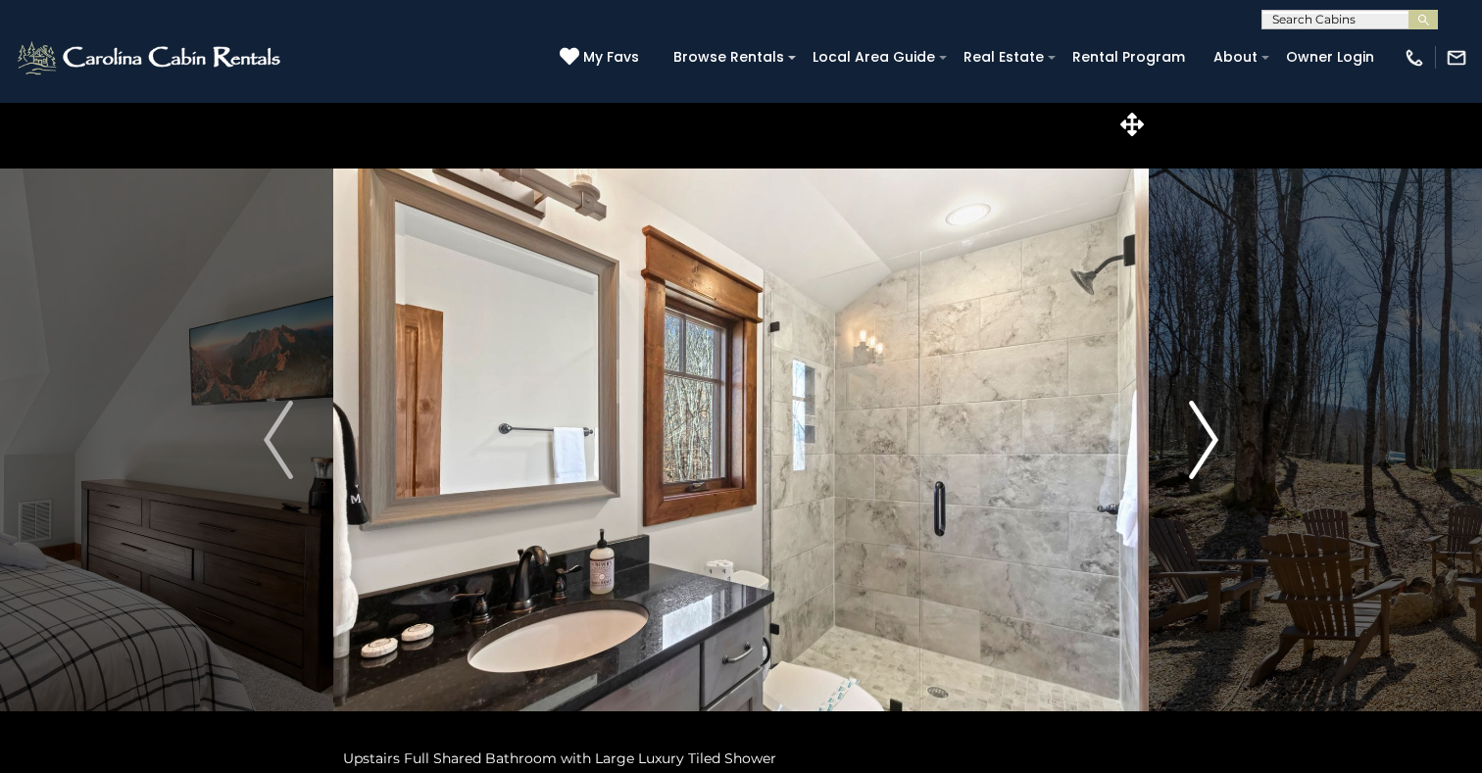
click at [1206, 447] on img "Next" at bounding box center [1203, 440] width 29 height 78
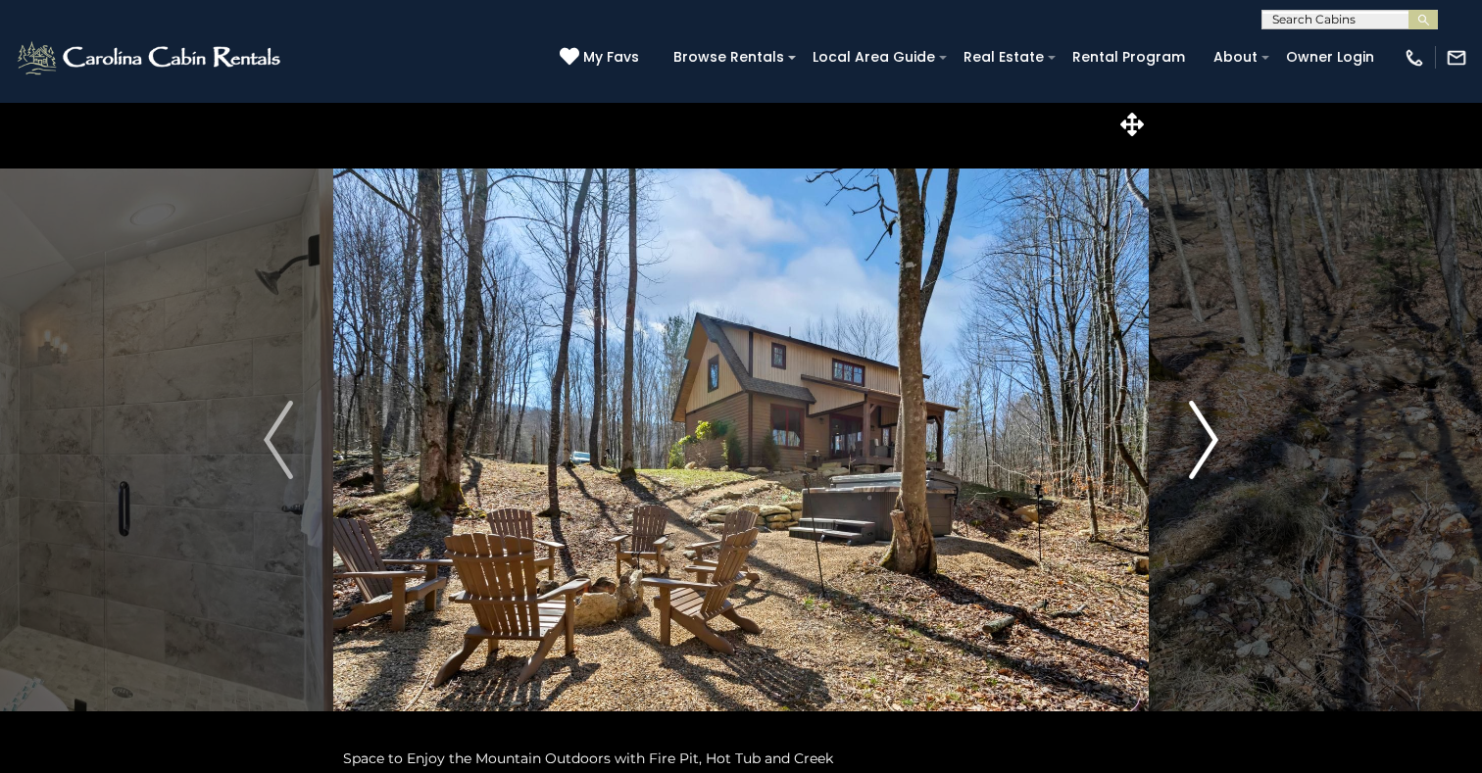
click at [1203, 446] on img "Next" at bounding box center [1203, 440] width 29 height 78
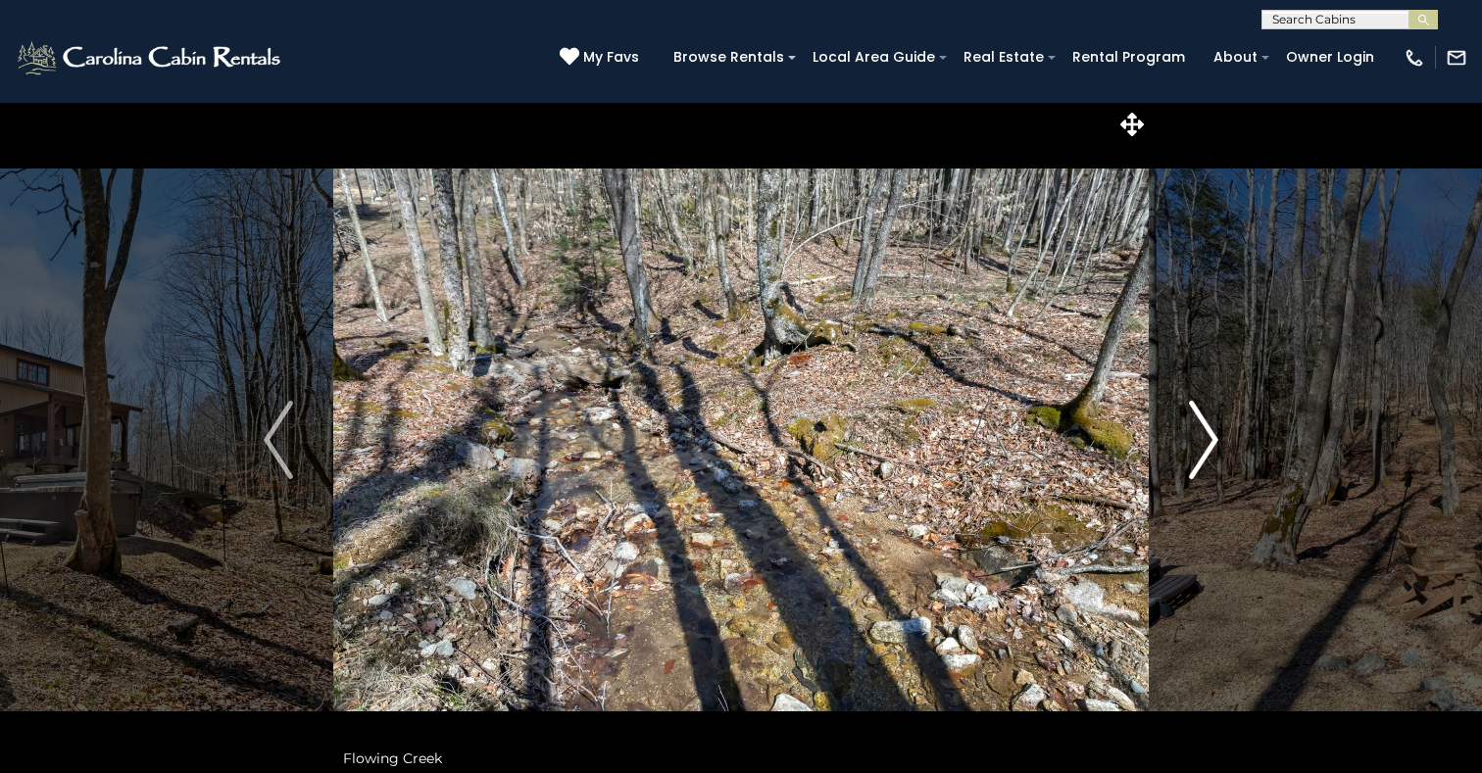
click at [1202, 446] on img "Next" at bounding box center [1203, 440] width 29 height 78
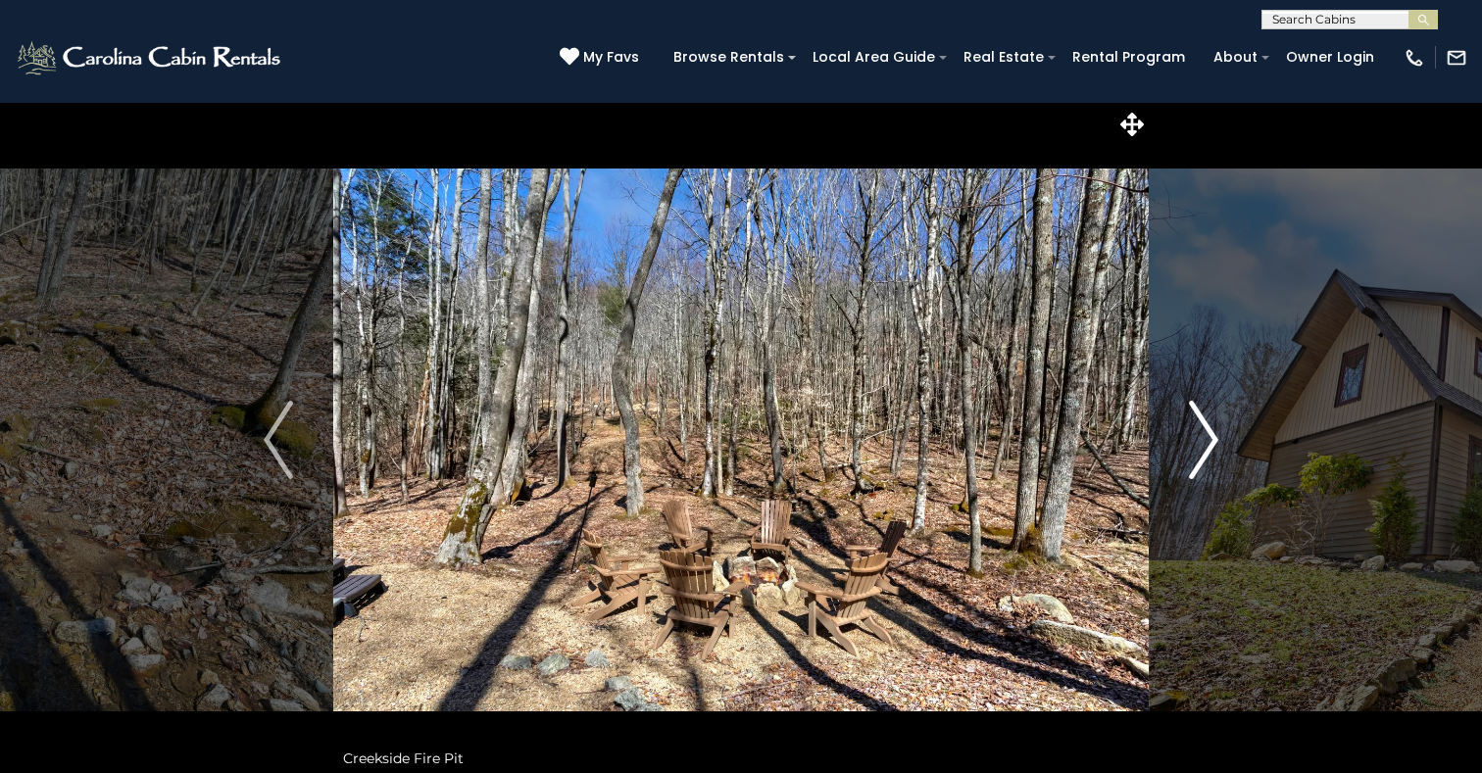
click at [1203, 446] on img "Next" at bounding box center [1203, 440] width 29 height 78
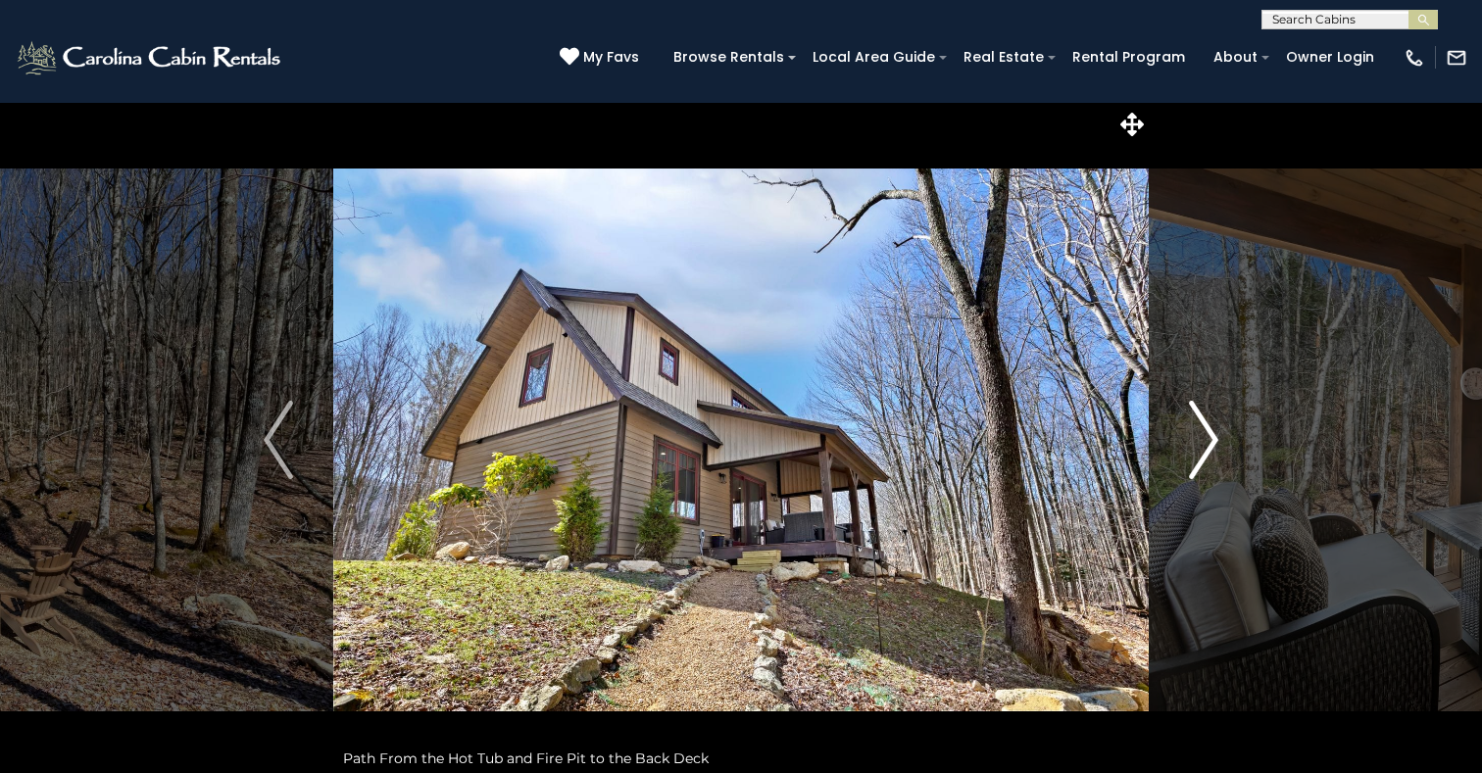
click at [1200, 446] on img "Next" at bounding box center [1203, 440] width 29 height 78
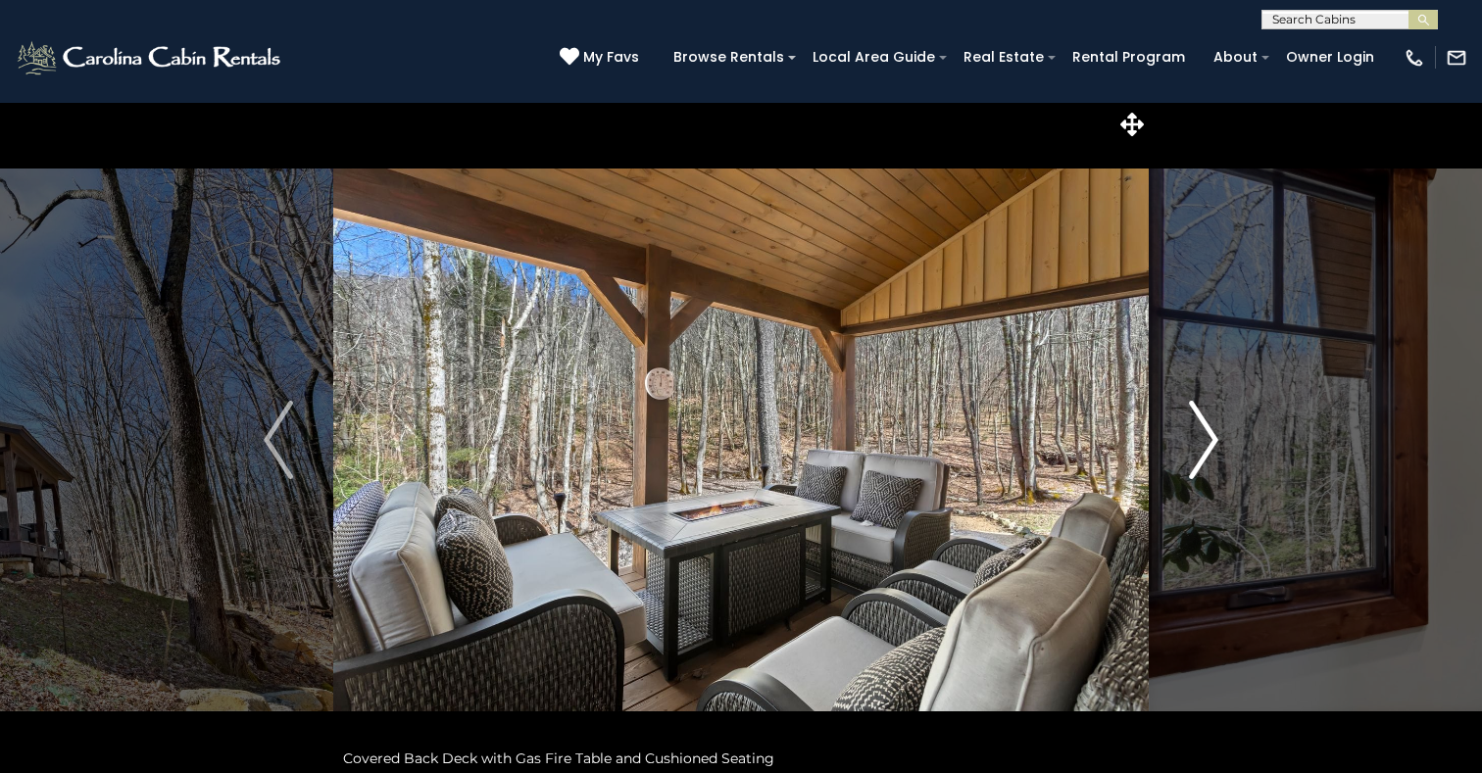
click at [1199, 446] on img "Next" at bounding box center [1203, 440] width 29 height 78
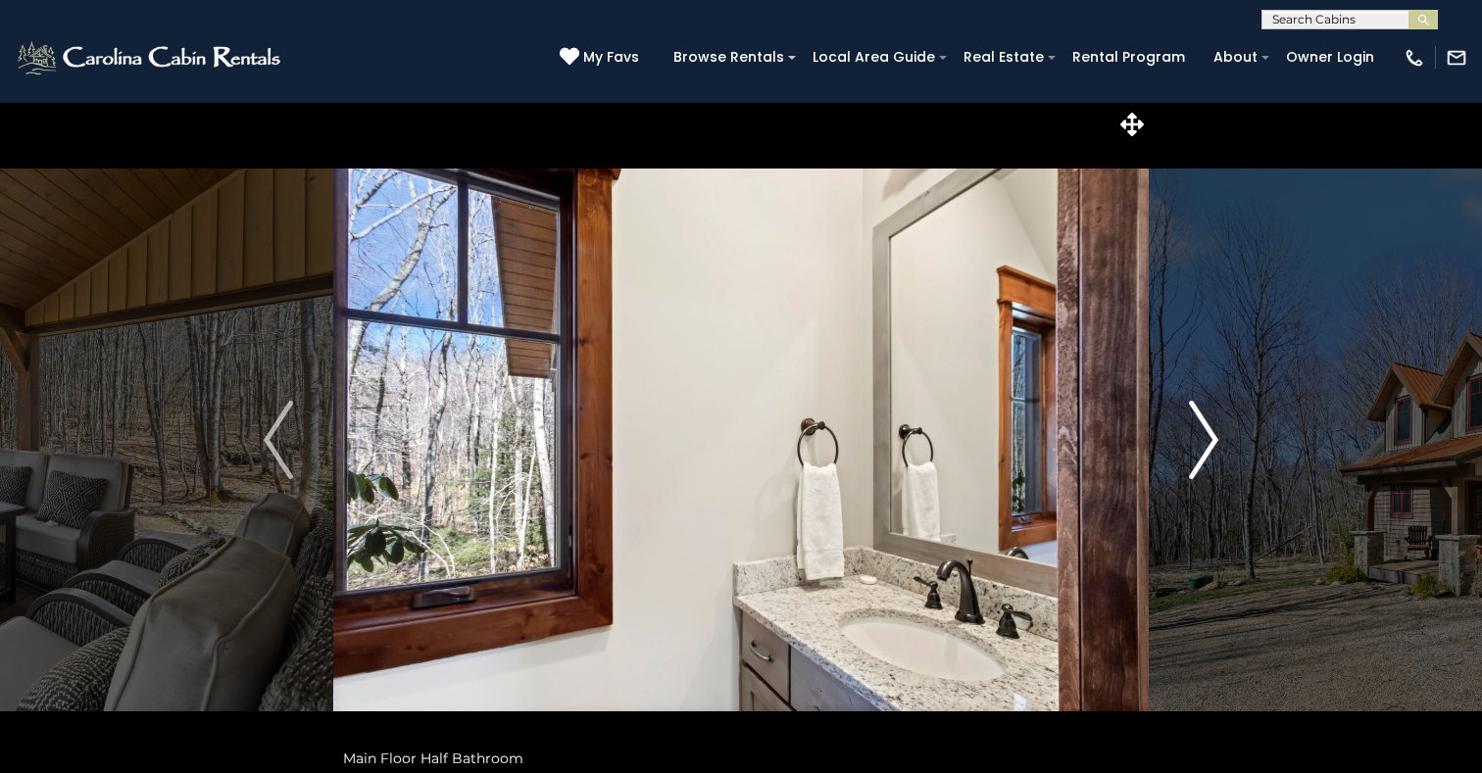
click at [1199, 446] on img "Next" at bounding box center [1203, 440] width 29 height 78
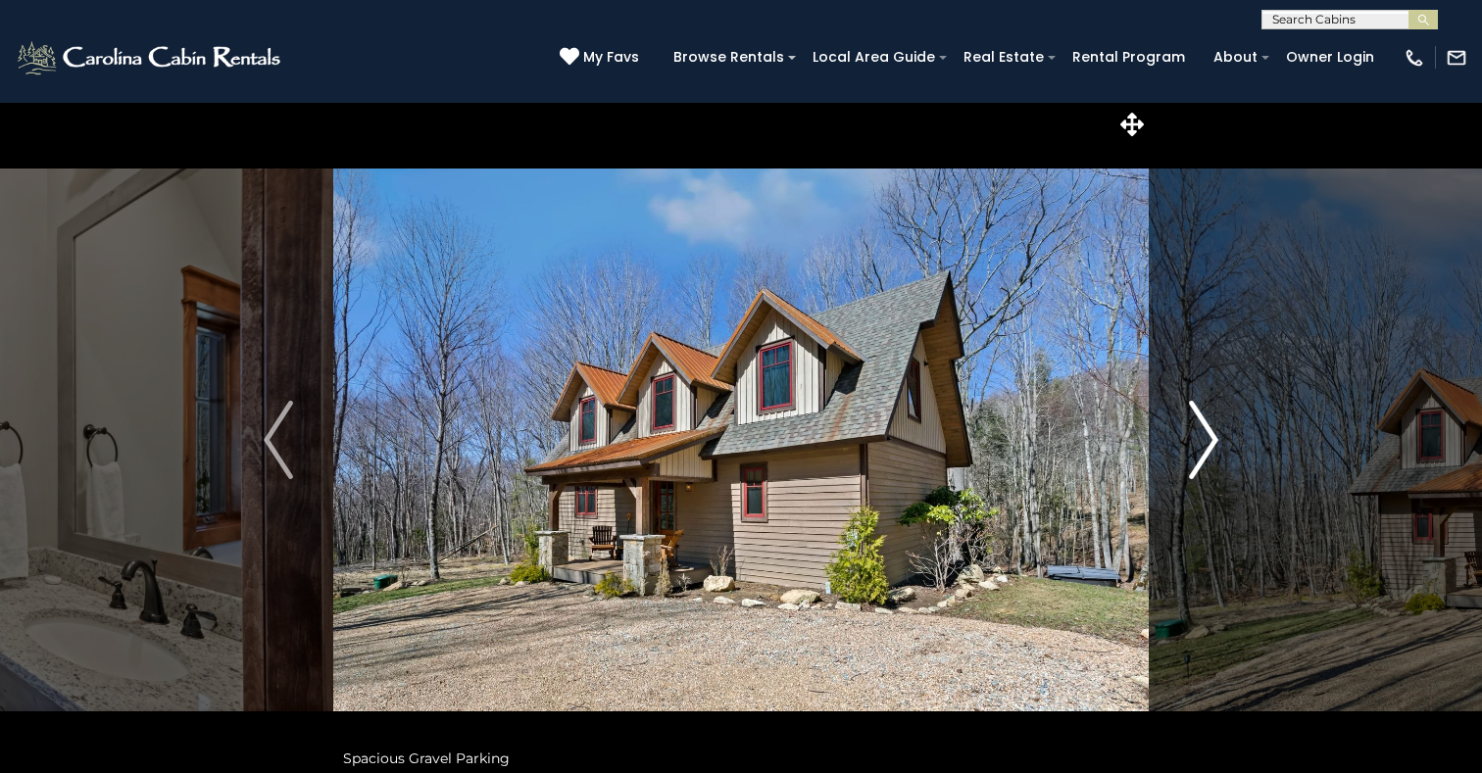
click at [1199, 446] on img "Next" at bounding box center [1203, 440] width 29 height 78
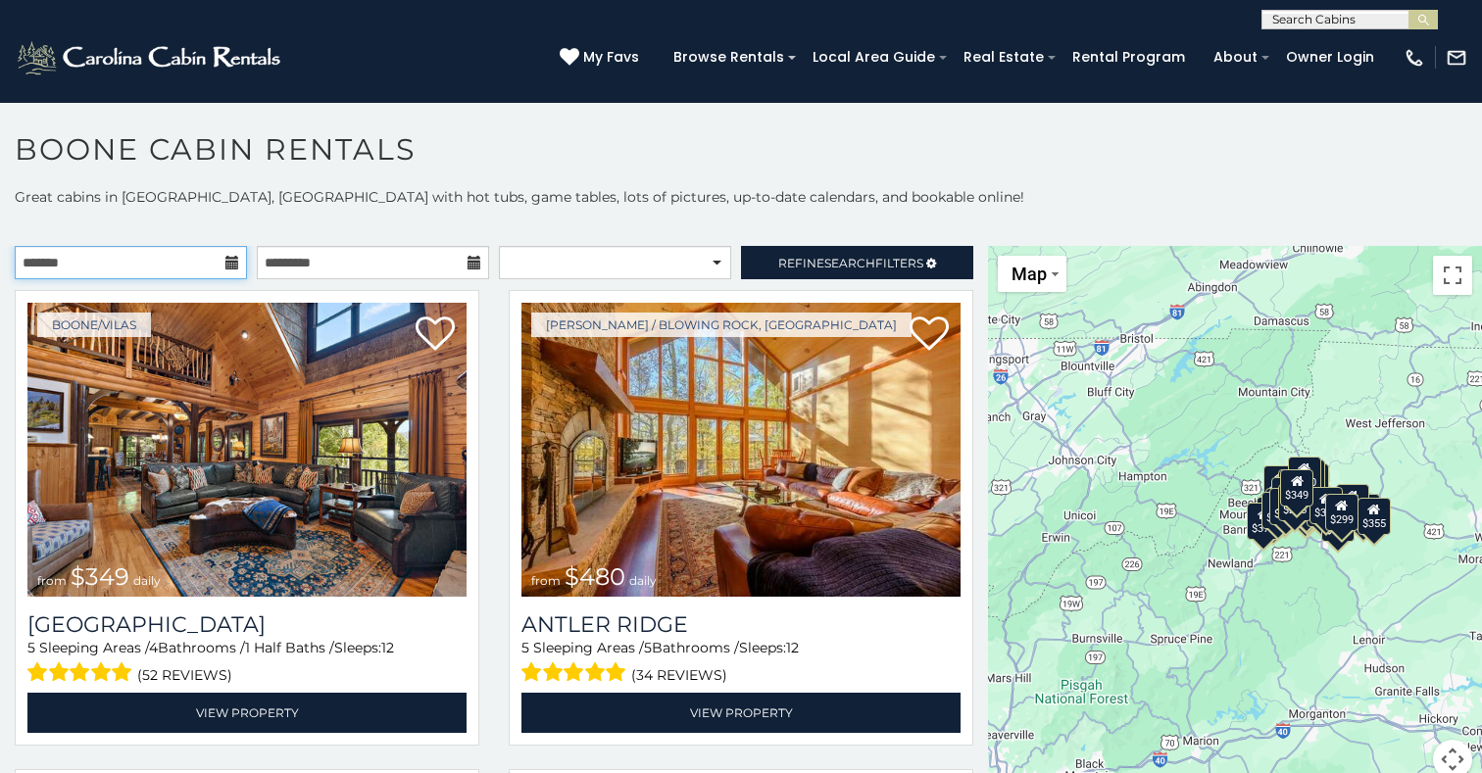
click at [150, 265] on input "text" at bounding box center [131, 262] width 232 height 33
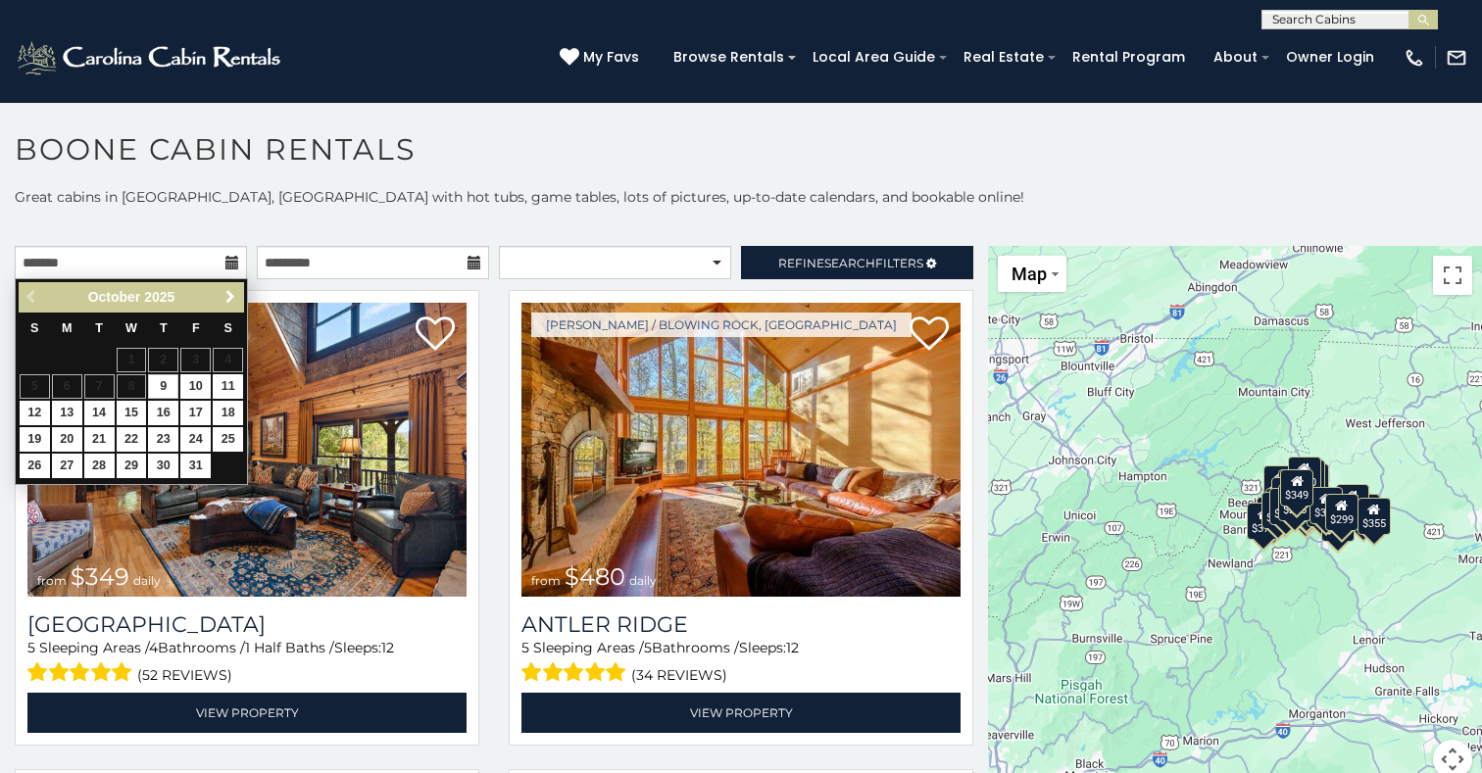
click at [223, 293] on span "Next" at bounding box center [230, 297] width 16 height 16
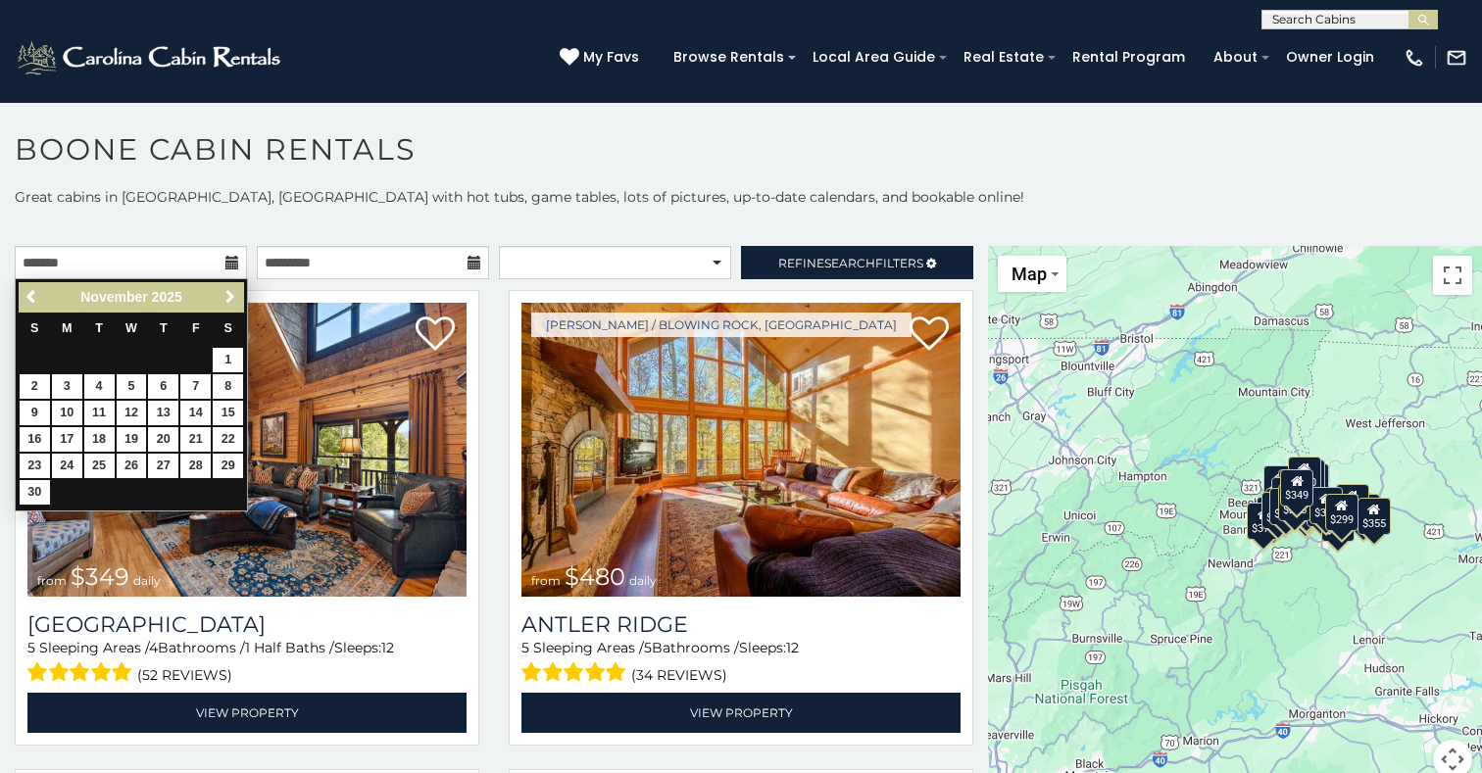
click at [225, 295] on span "Next" at bounding box center [230, 297] width 16 height 16
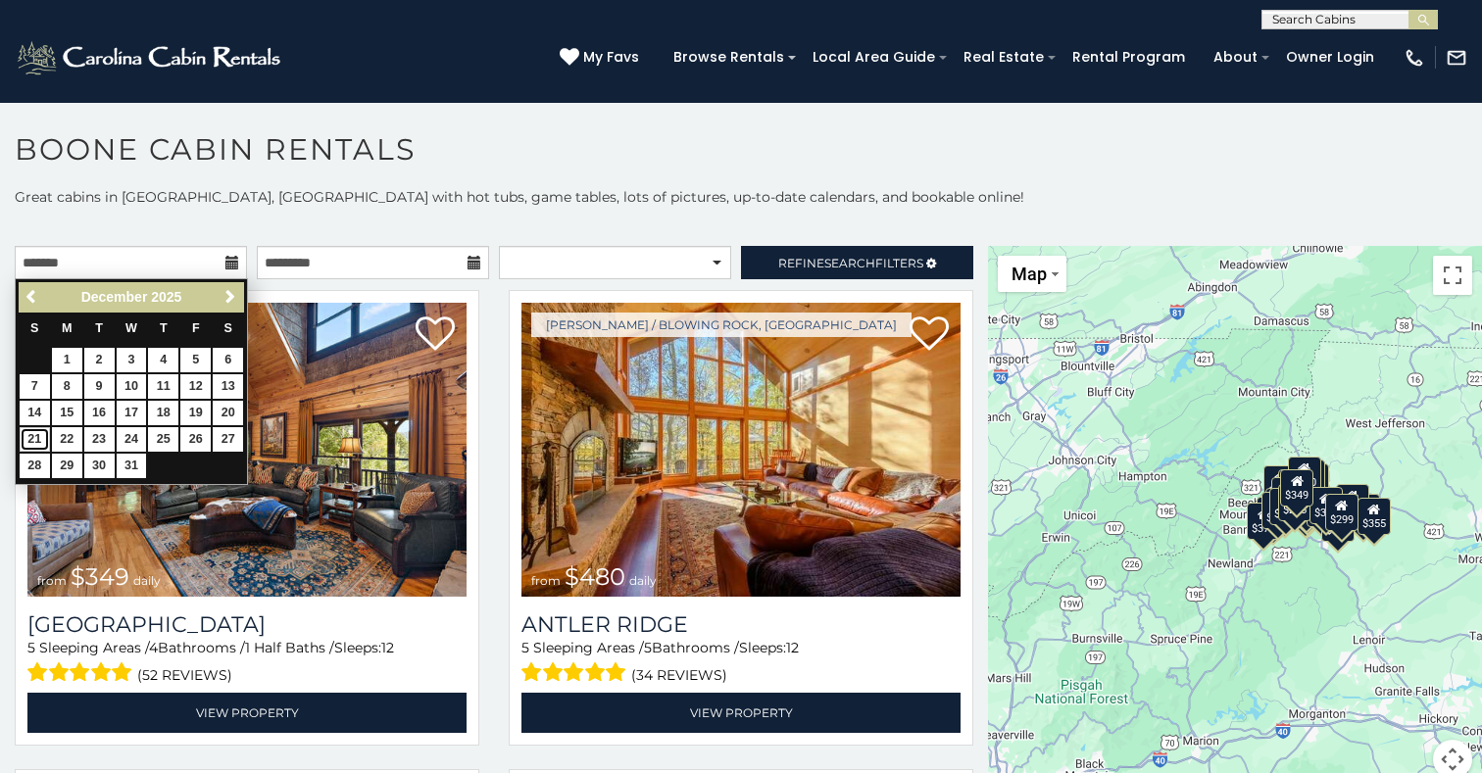
click at [34, 435] on link "21" at bounding box center [35, 439] width 30 height 25
type input "**********"
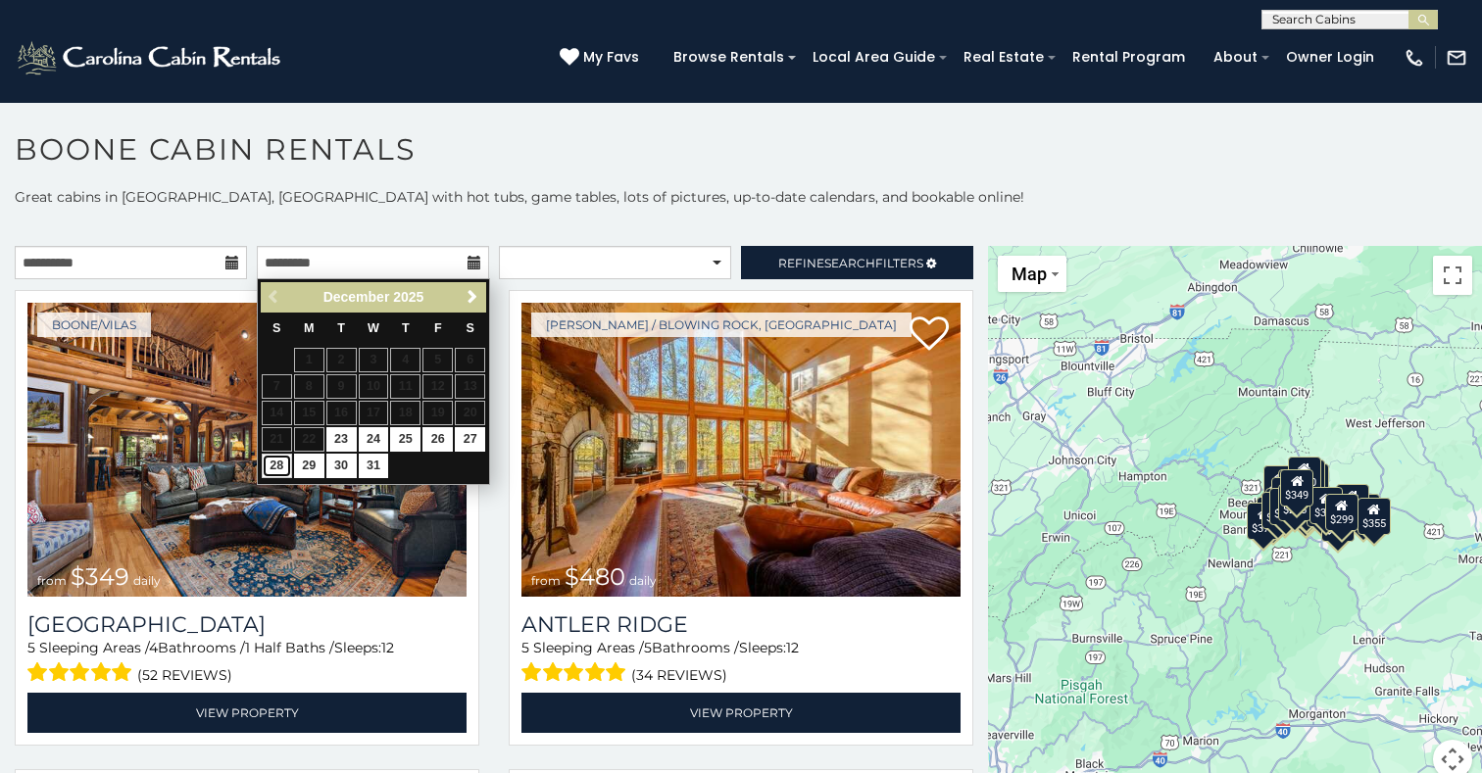
click at [270, 462] on link "28" at bounding box center [277, 466] width 30 height 25
type input "**********"
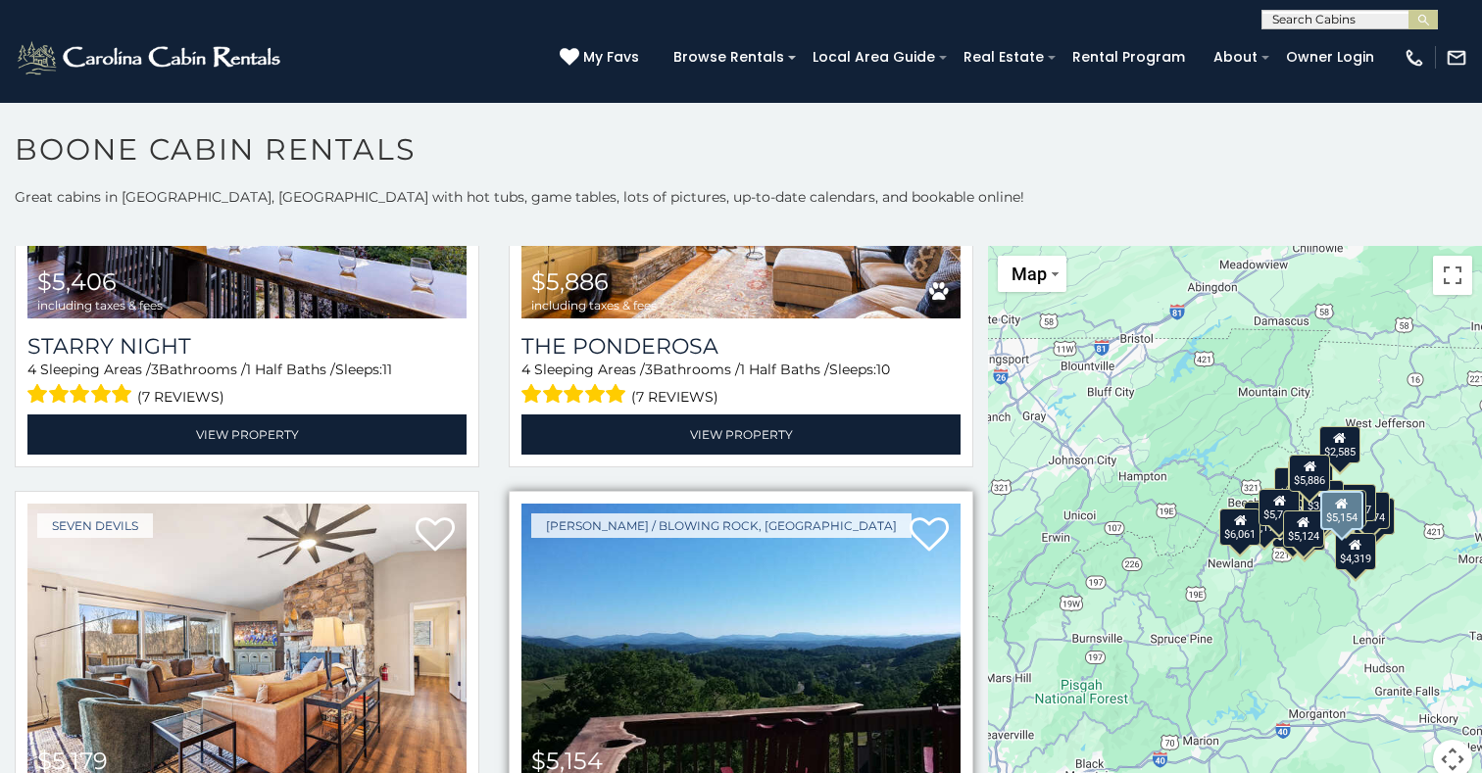
scroll to position [6310, 0]
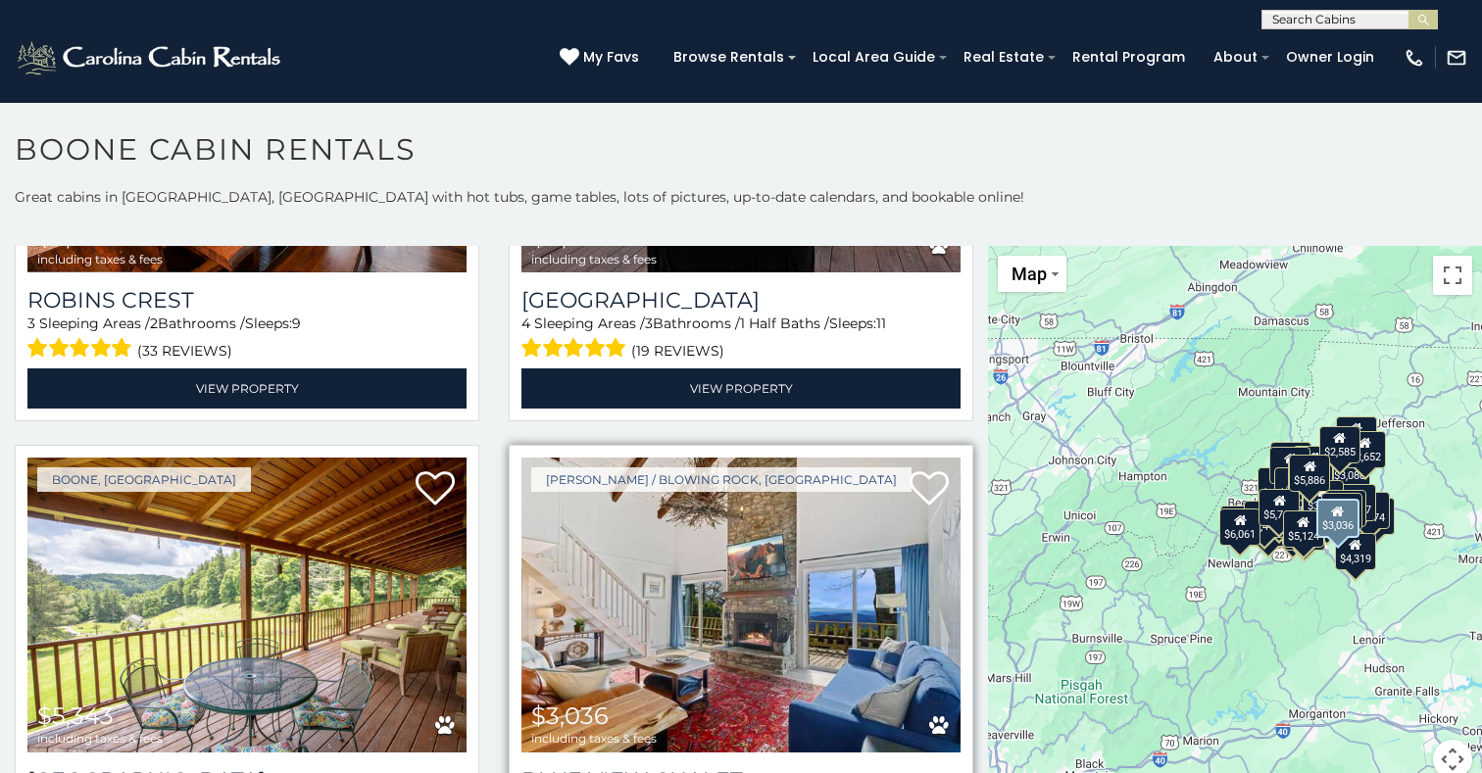
scroll to position [7183, 0]
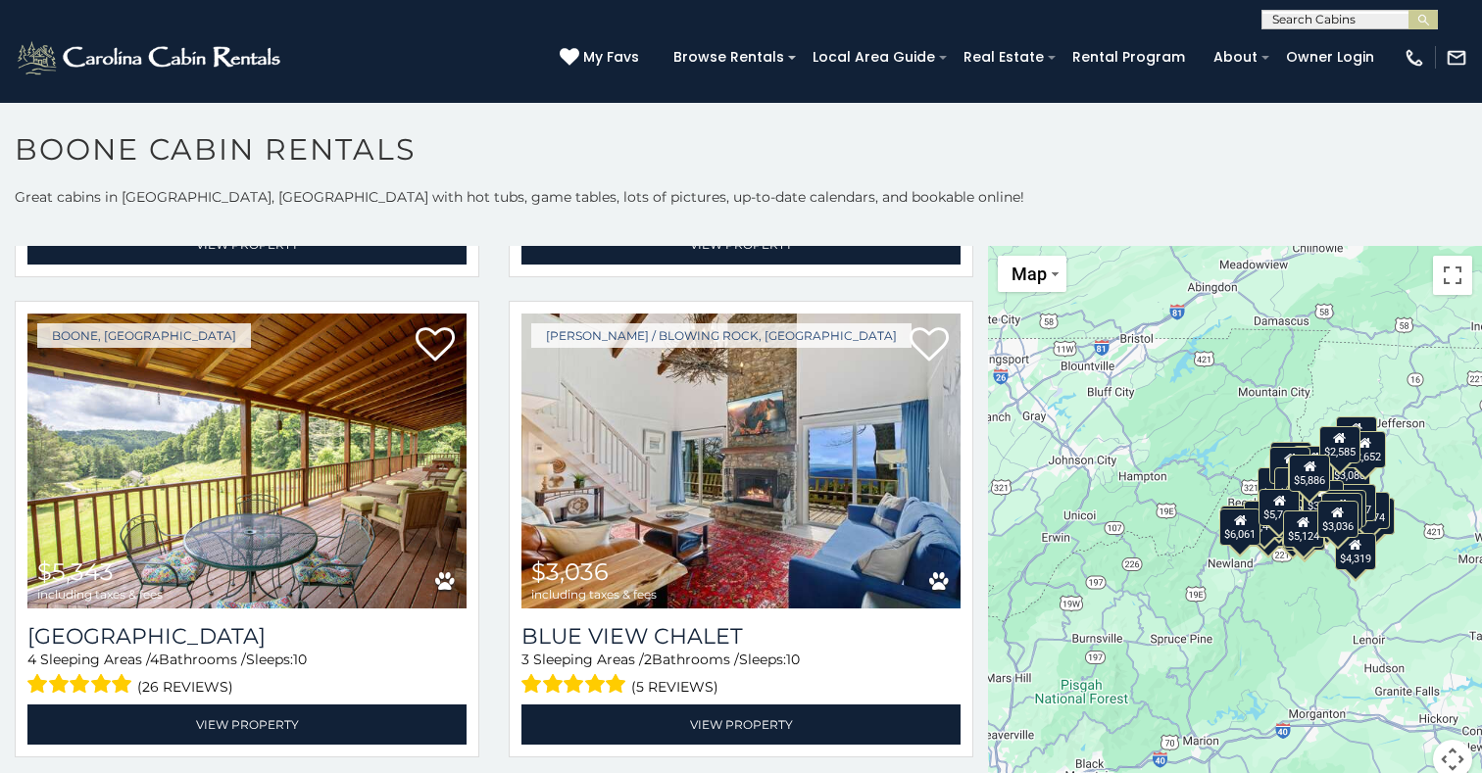
click at [1454, 749] on button "Map camera controls" at bounding box center [1452, 759] width 39 height 39
click at [1399, 664] on button "Zoom in" at bounding box center [1403, 661] width 39 height 39
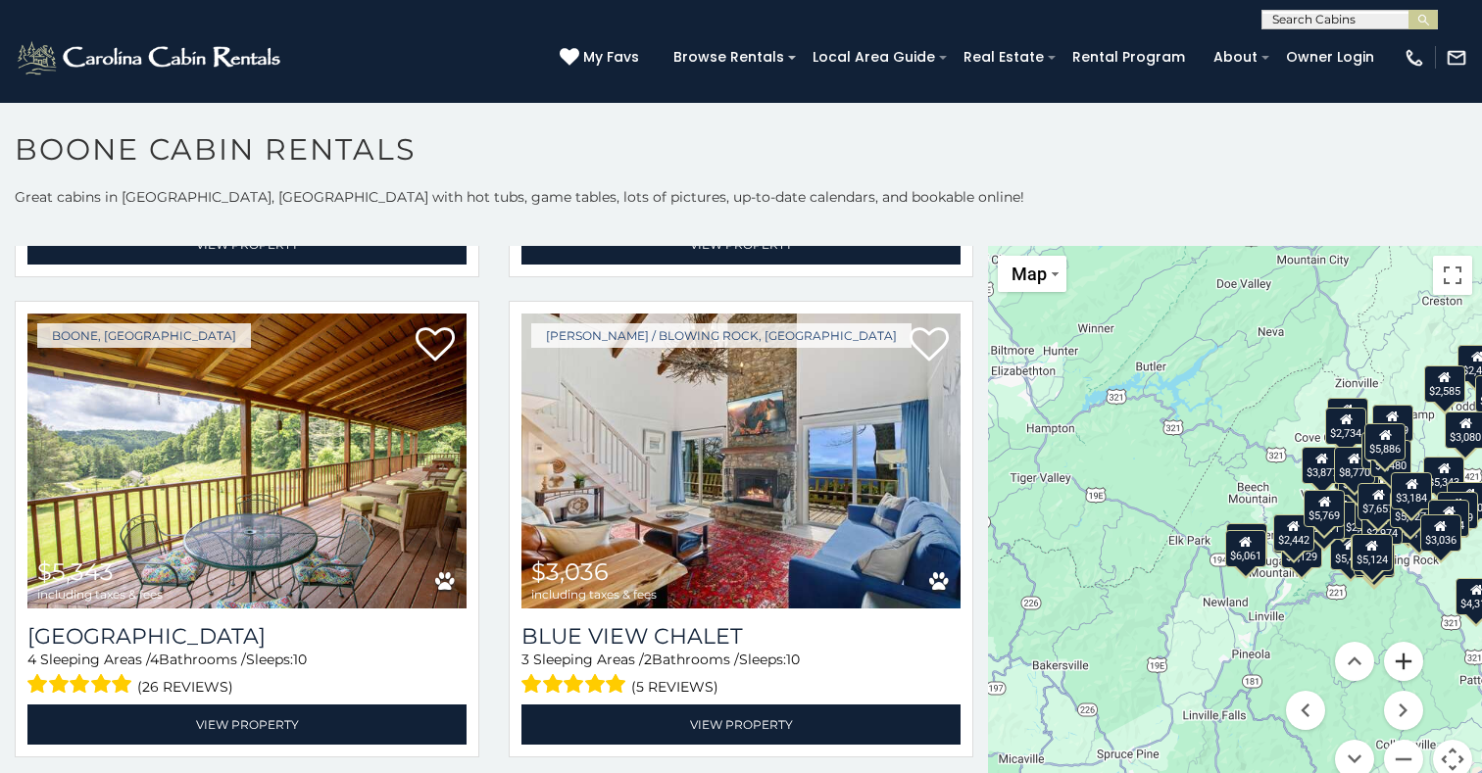
click at [1399, 664] on button "Zoom in" at bounding box center [1403, 661] width 39 height 39
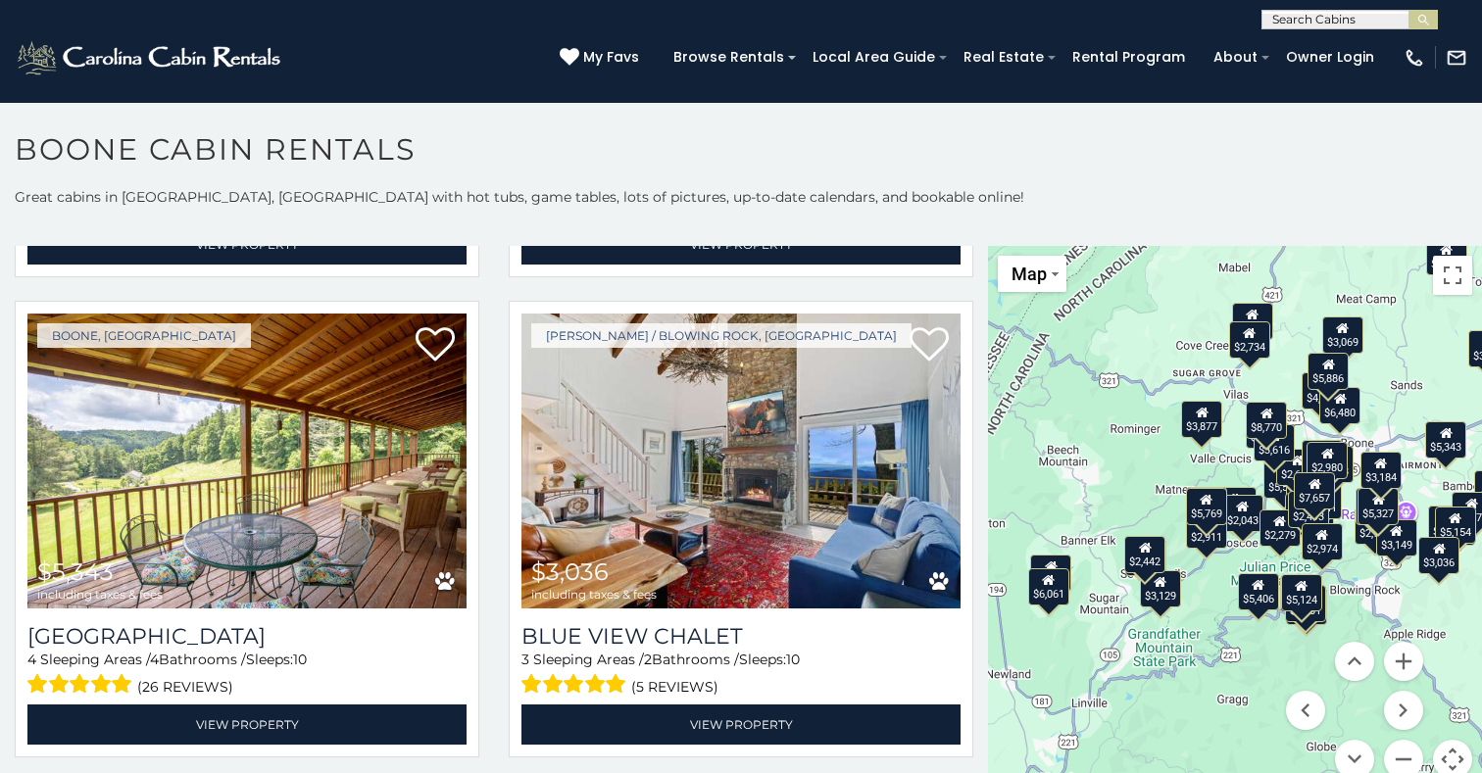
drag, startPoint x: 1391, startPoint y: 576, endPoint x: 1196, endPoint y: 573, distance: 195.1
click at [1196, 573] on div "$7,437 $8,770 $10,741 $16,007 $6,280 $7,657 $10,214 $4,525 $6,721 $6,480 $5,374…" at bounding box center [1235, 524] width 494 height 557
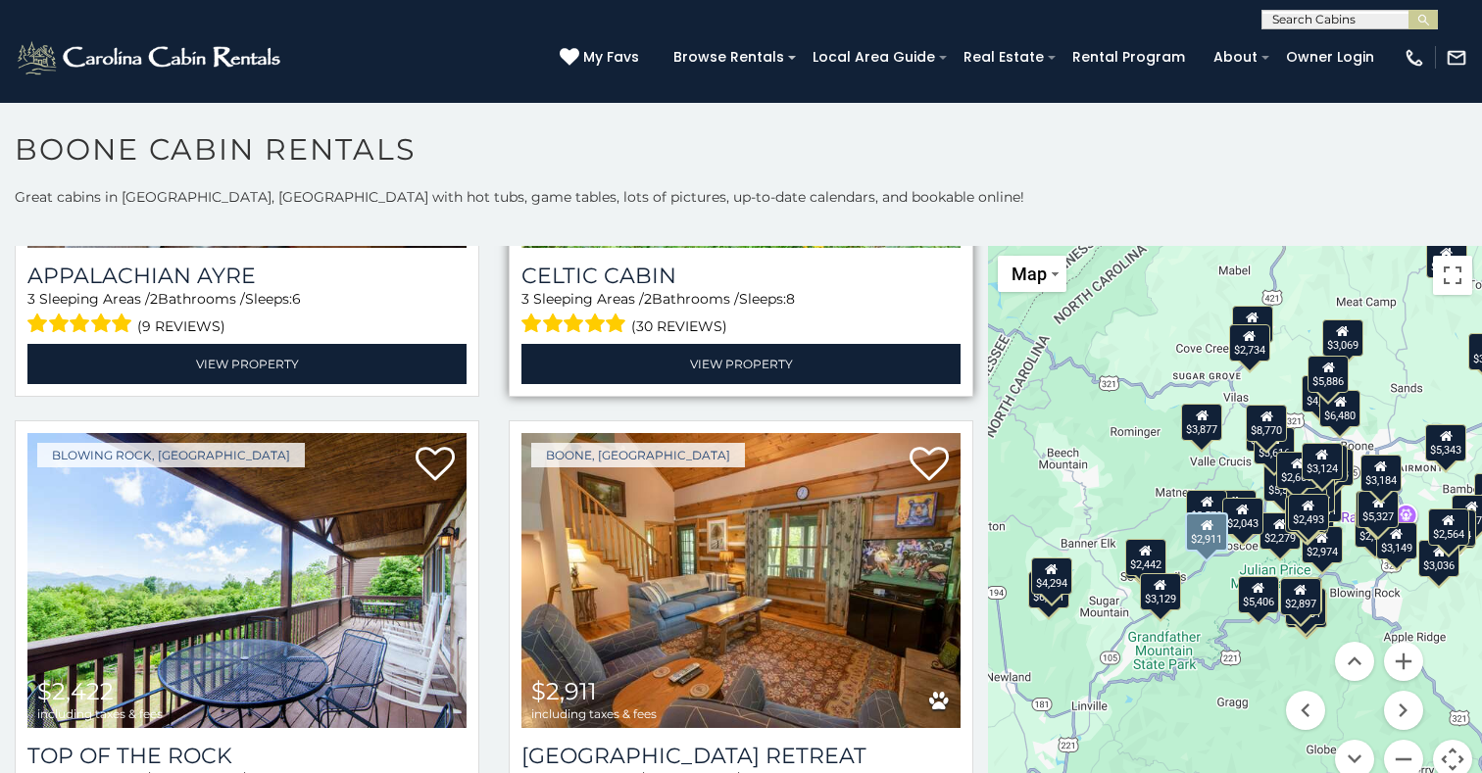
scroll to position [12136, 0]
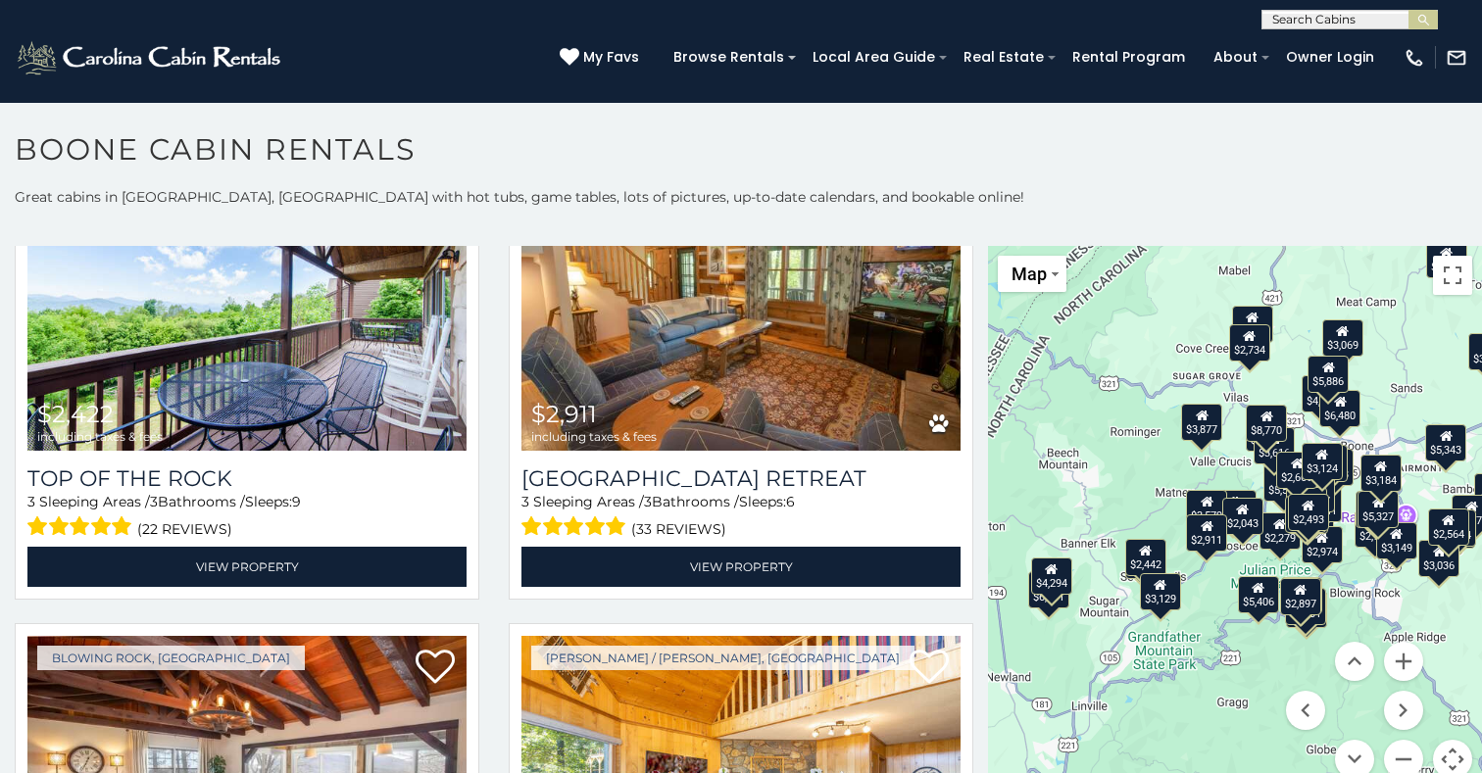
click at [1055, 585] on div "$4,294" at bounding box center [1051, 576] width 41 height 37
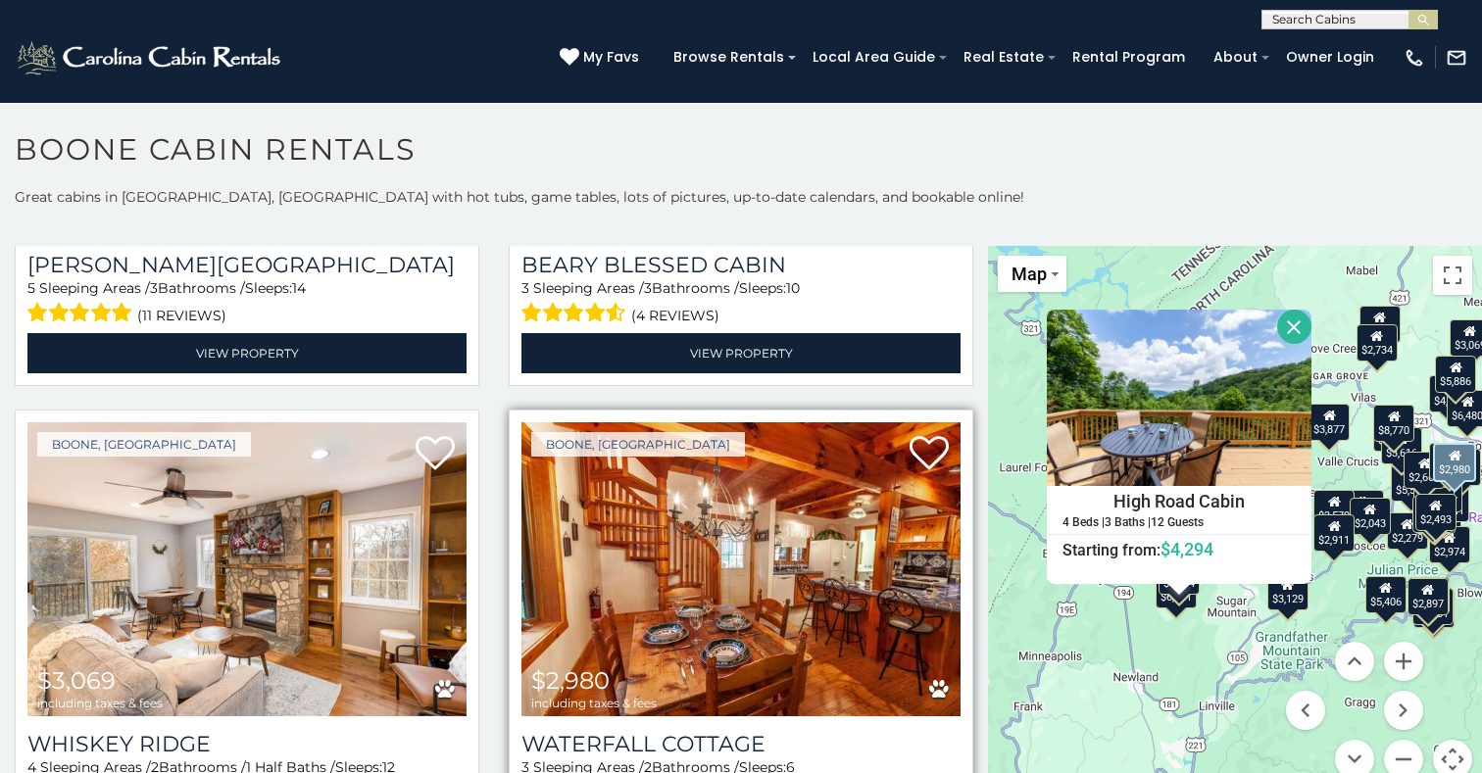
scroll to position [12991, 0]
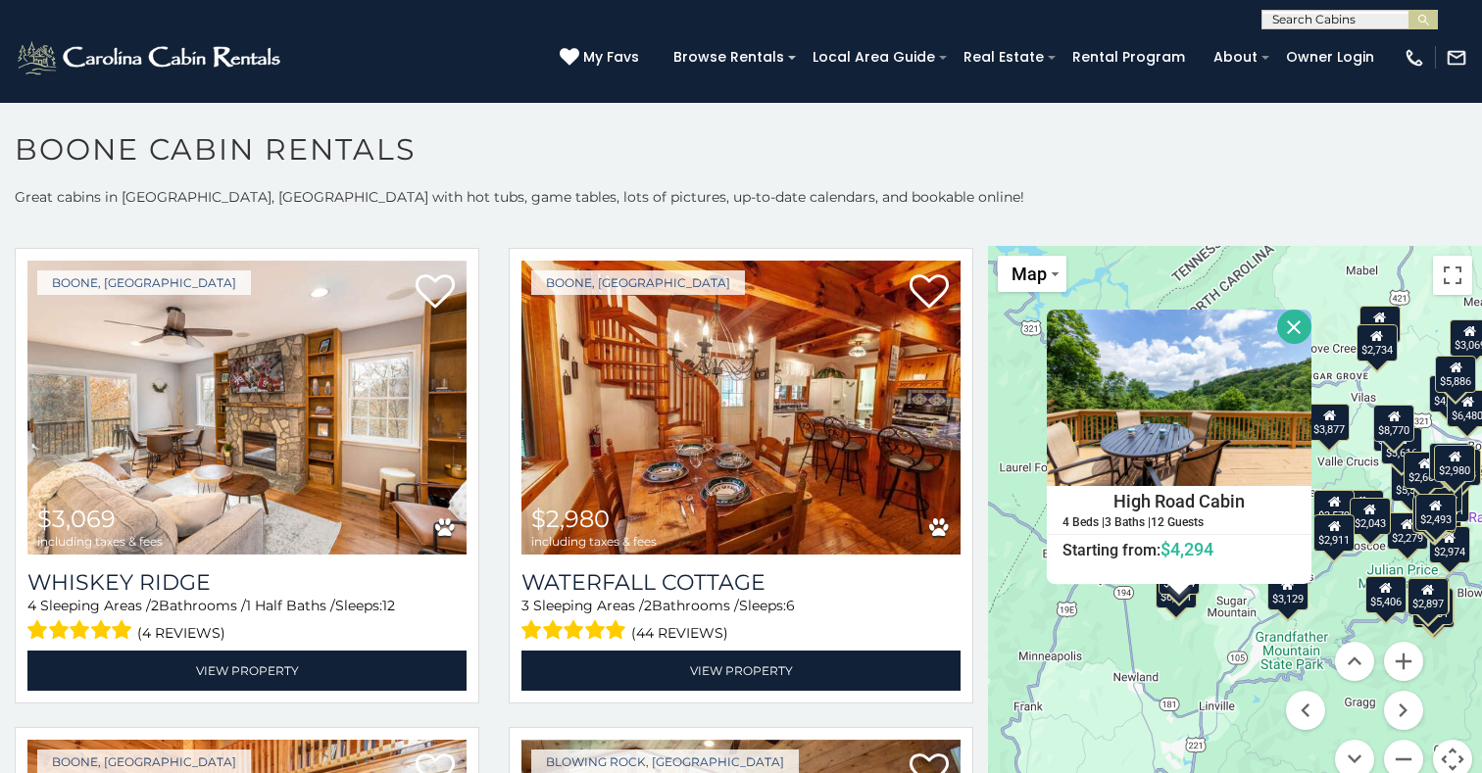
click at [1293, 331] on button "Close" at bounding box center [1294, 327] width 34 height 34
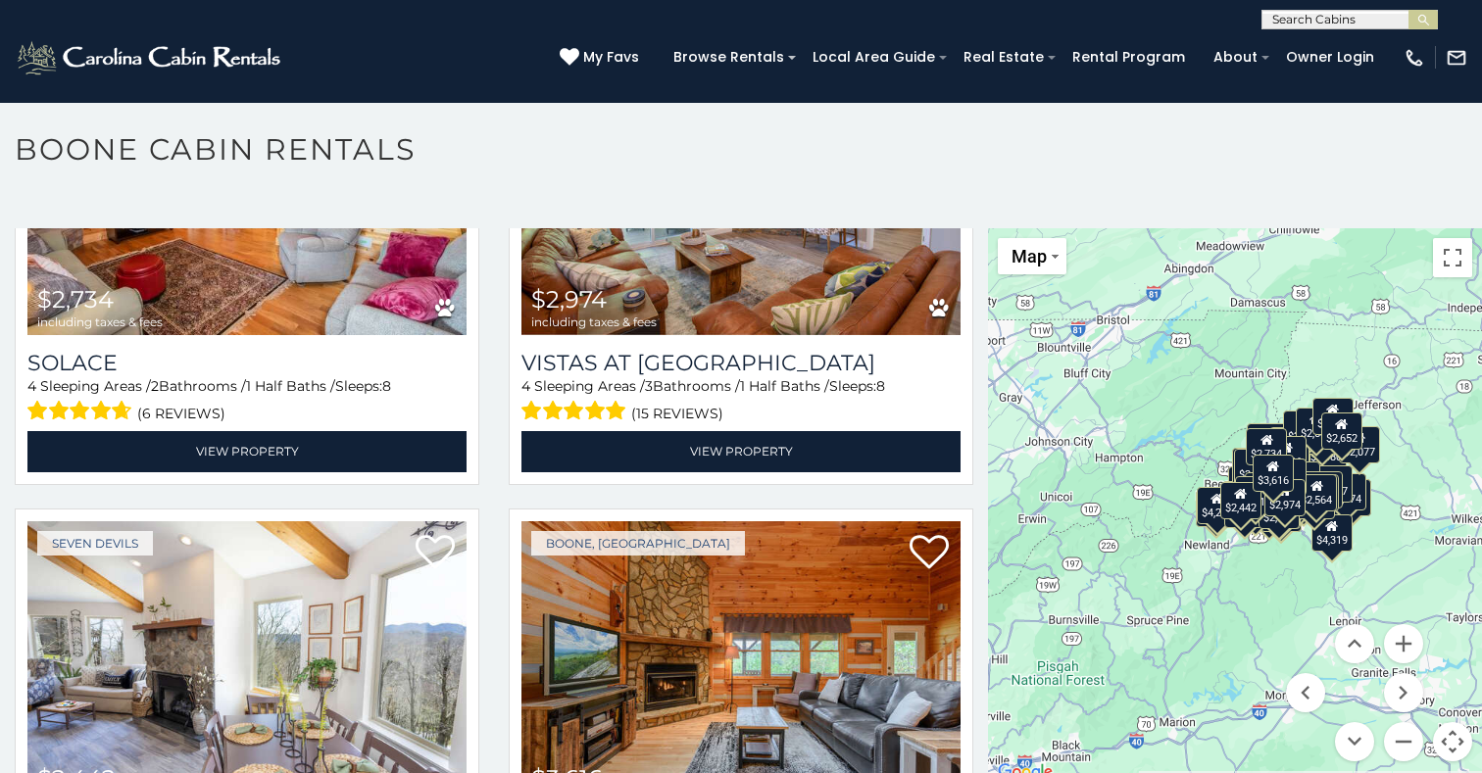
scroll to position [0, 0]
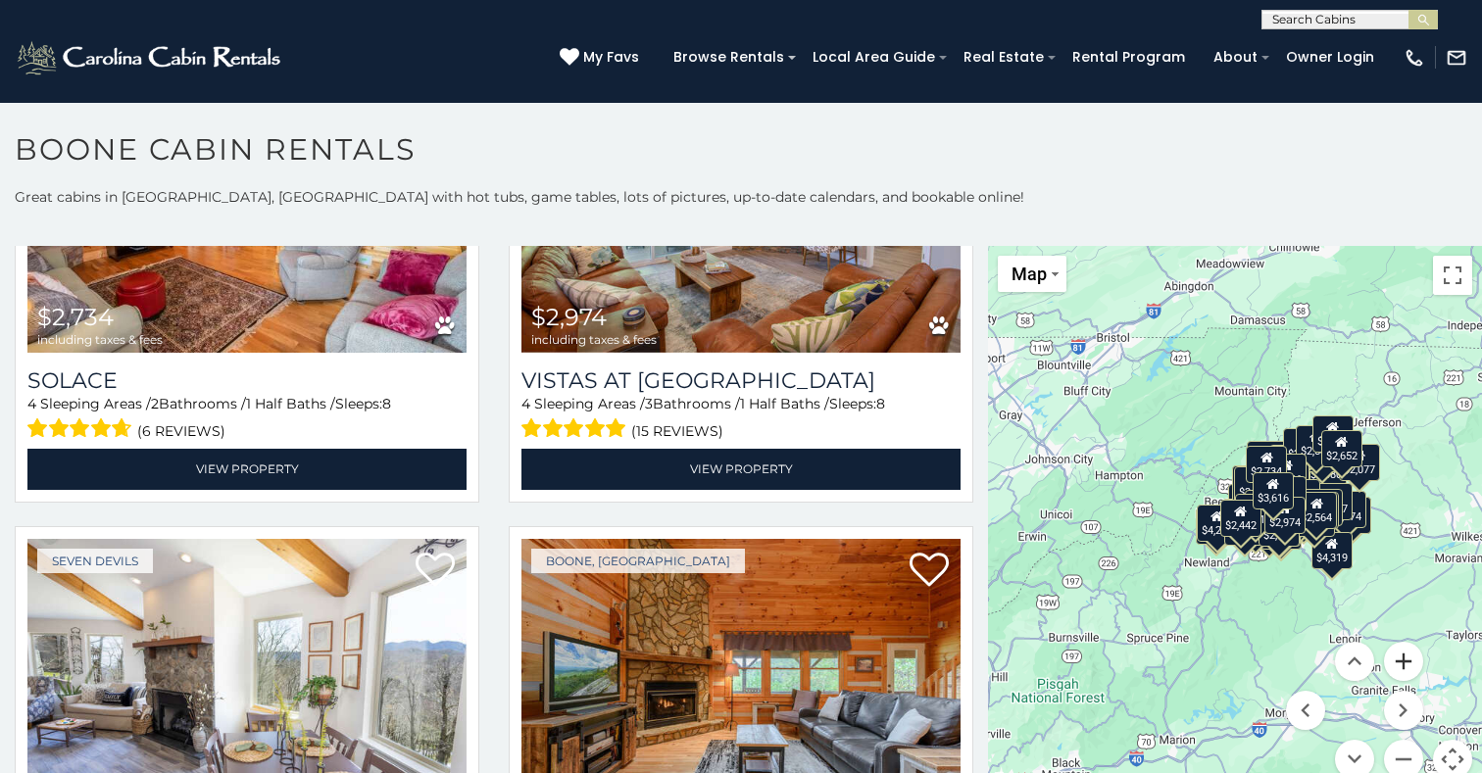
click at [1402, 656] on button "Zoom in" at bounding box center [1403, 661] width 39 height 39
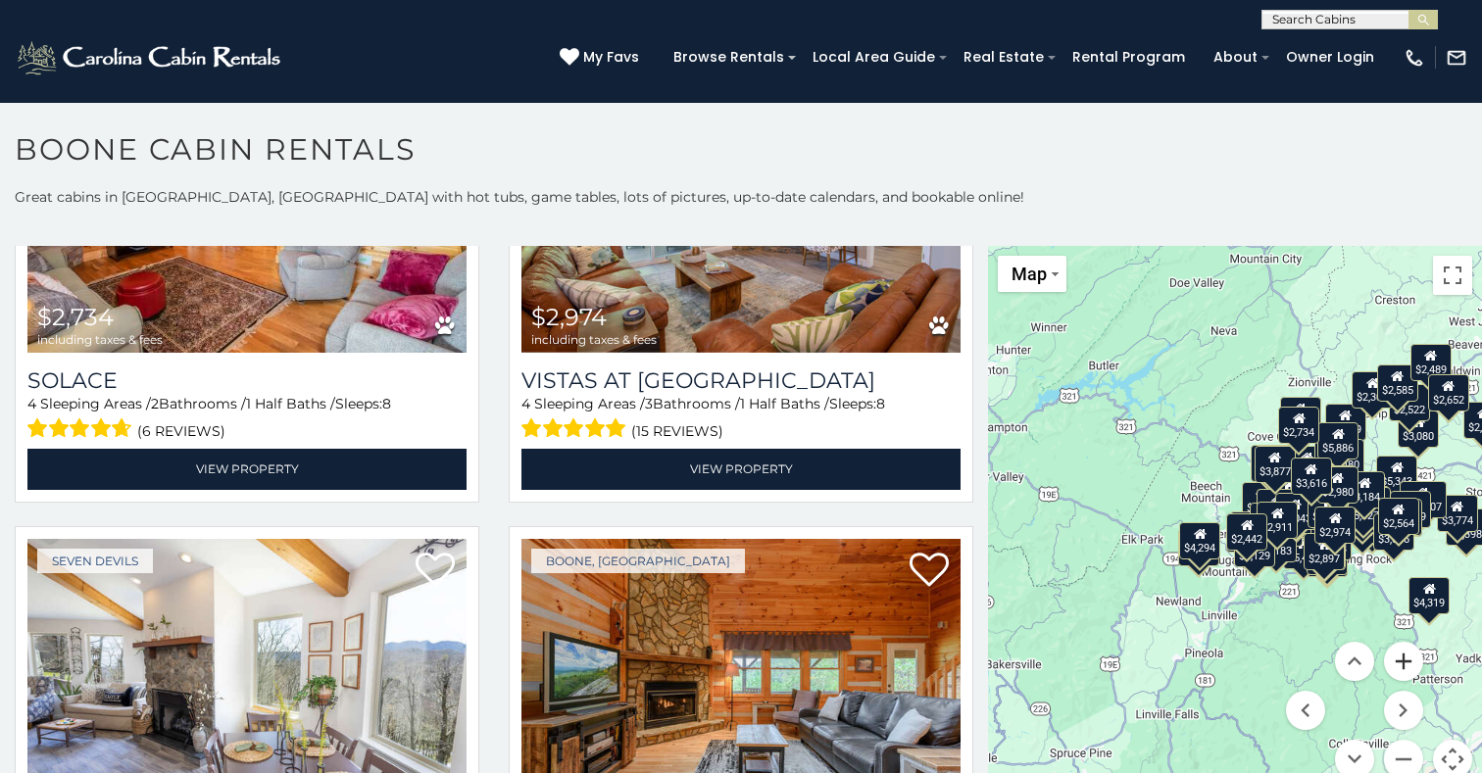
click at [1401, 657] on button "Zoom in" at bounding box center [1403, 661] width 39 height 39
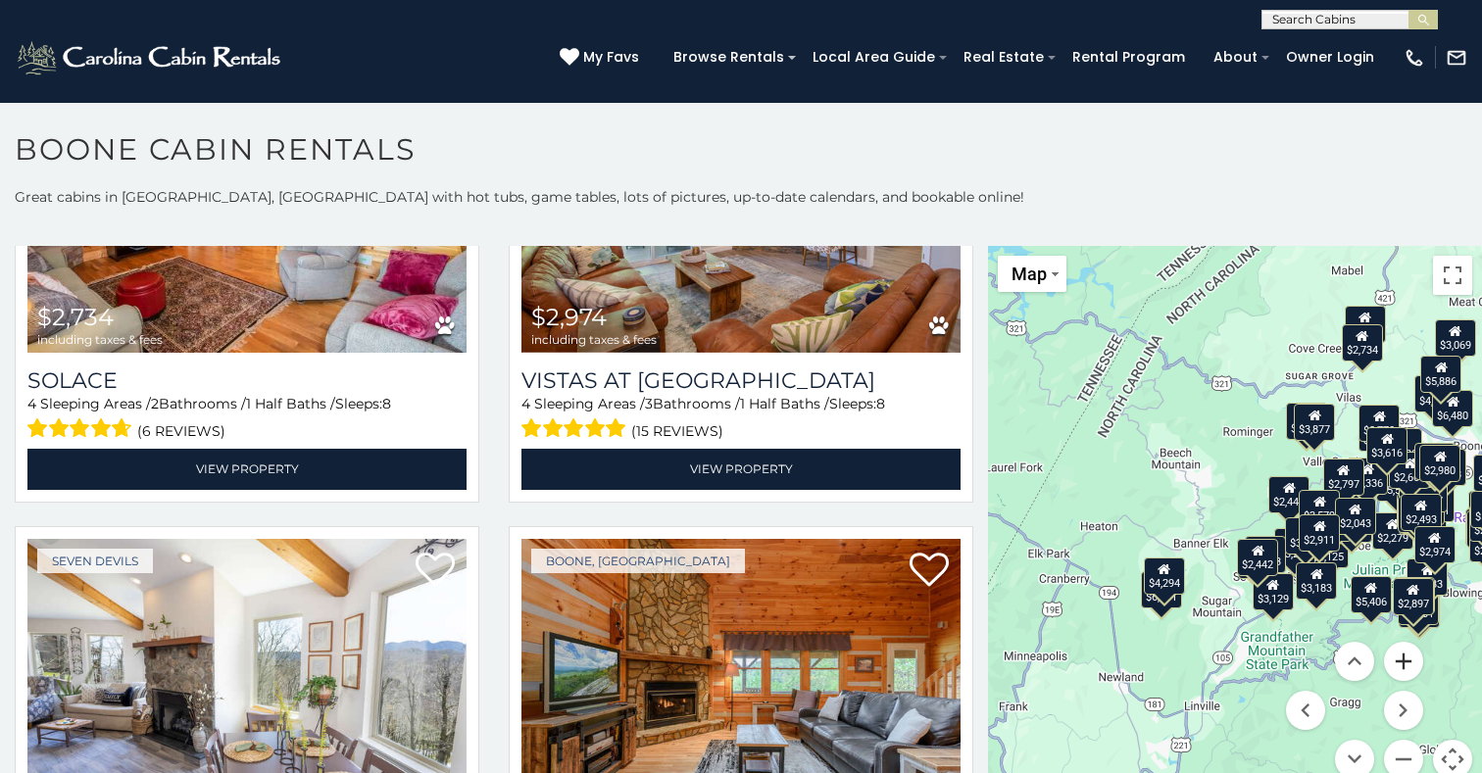
click at [1403, 656] on button "Zoom in" at bounding box center [1403, 661] width 39 height 39
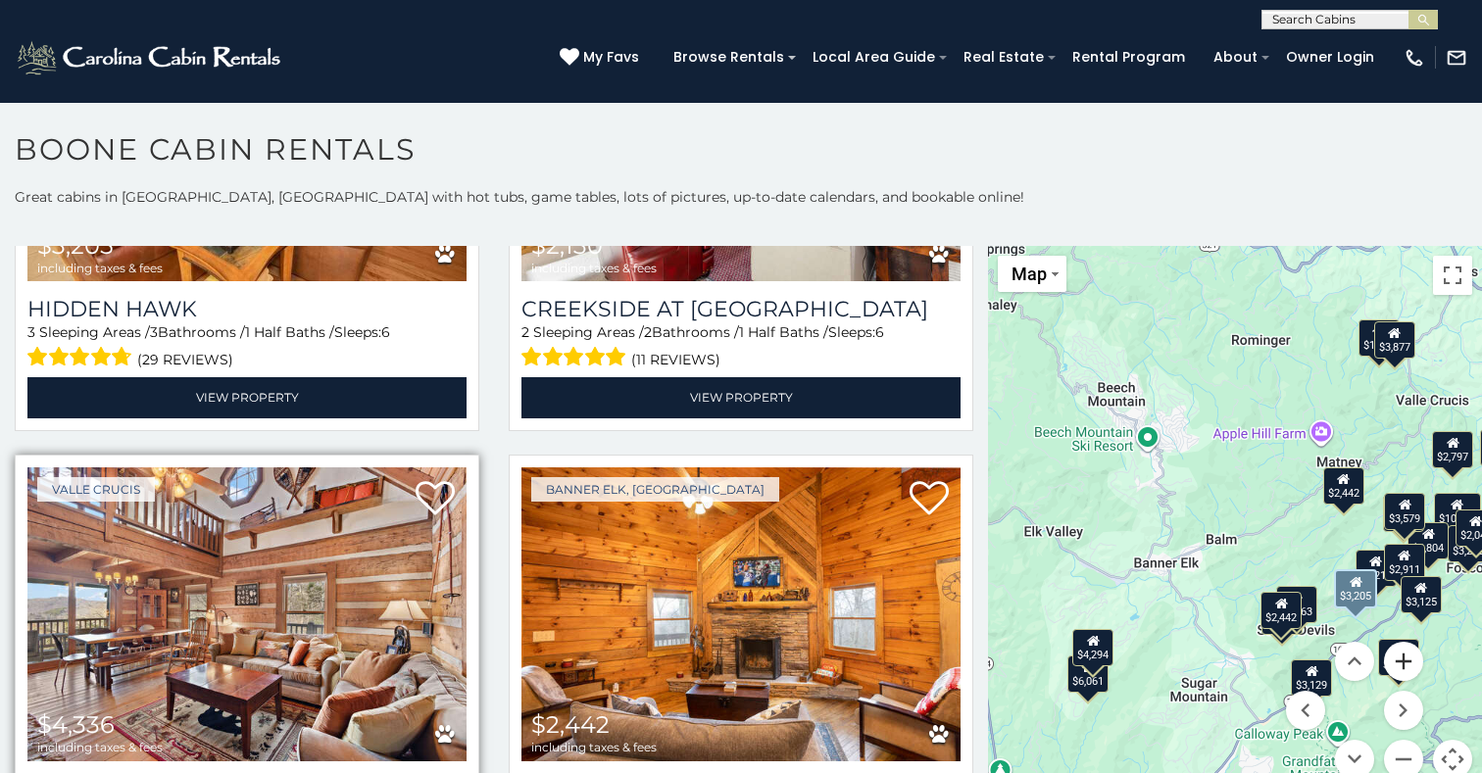
scroll to position [15256, 0]
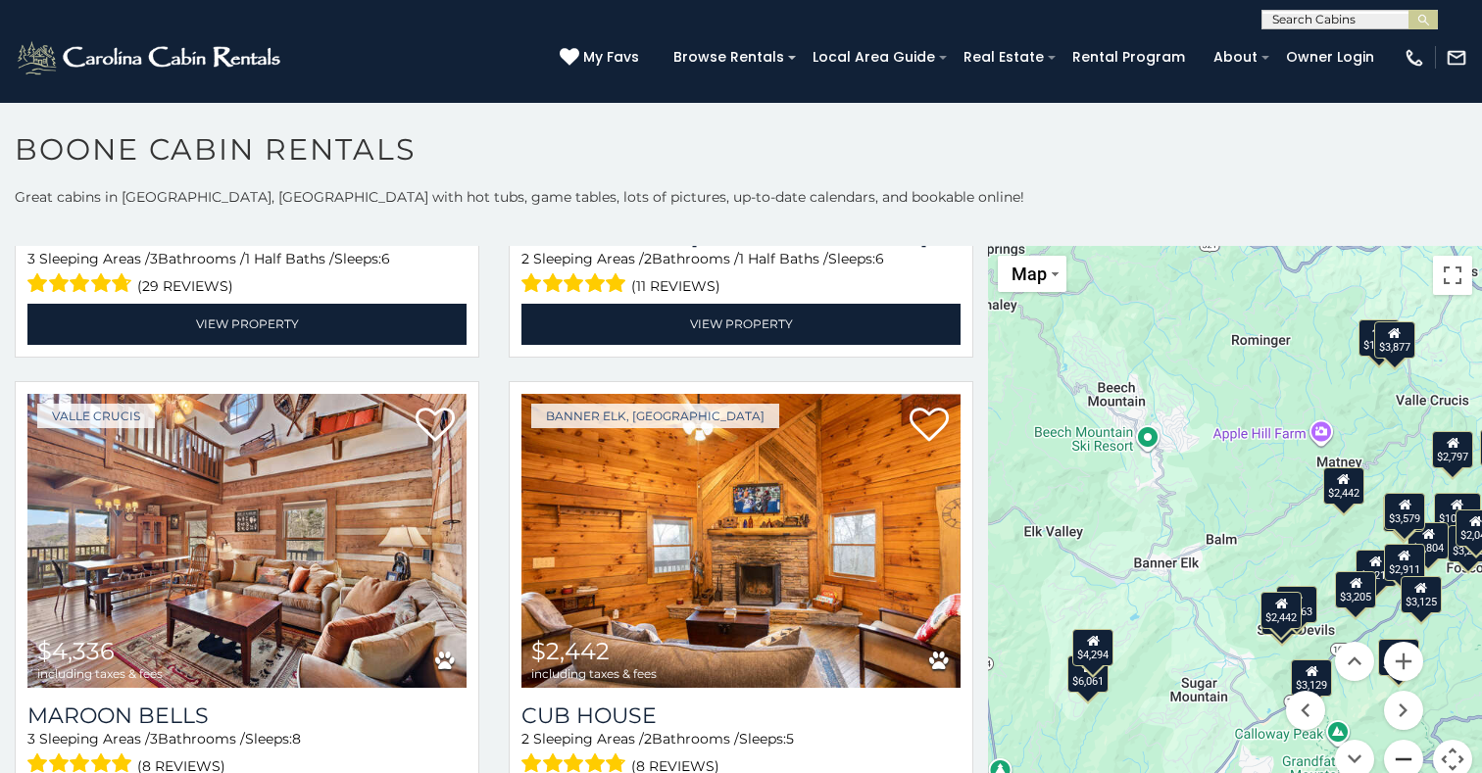
click at [1402, 761] on button "Zoom out" at bounding box center [1403, 759] width 39 height 39
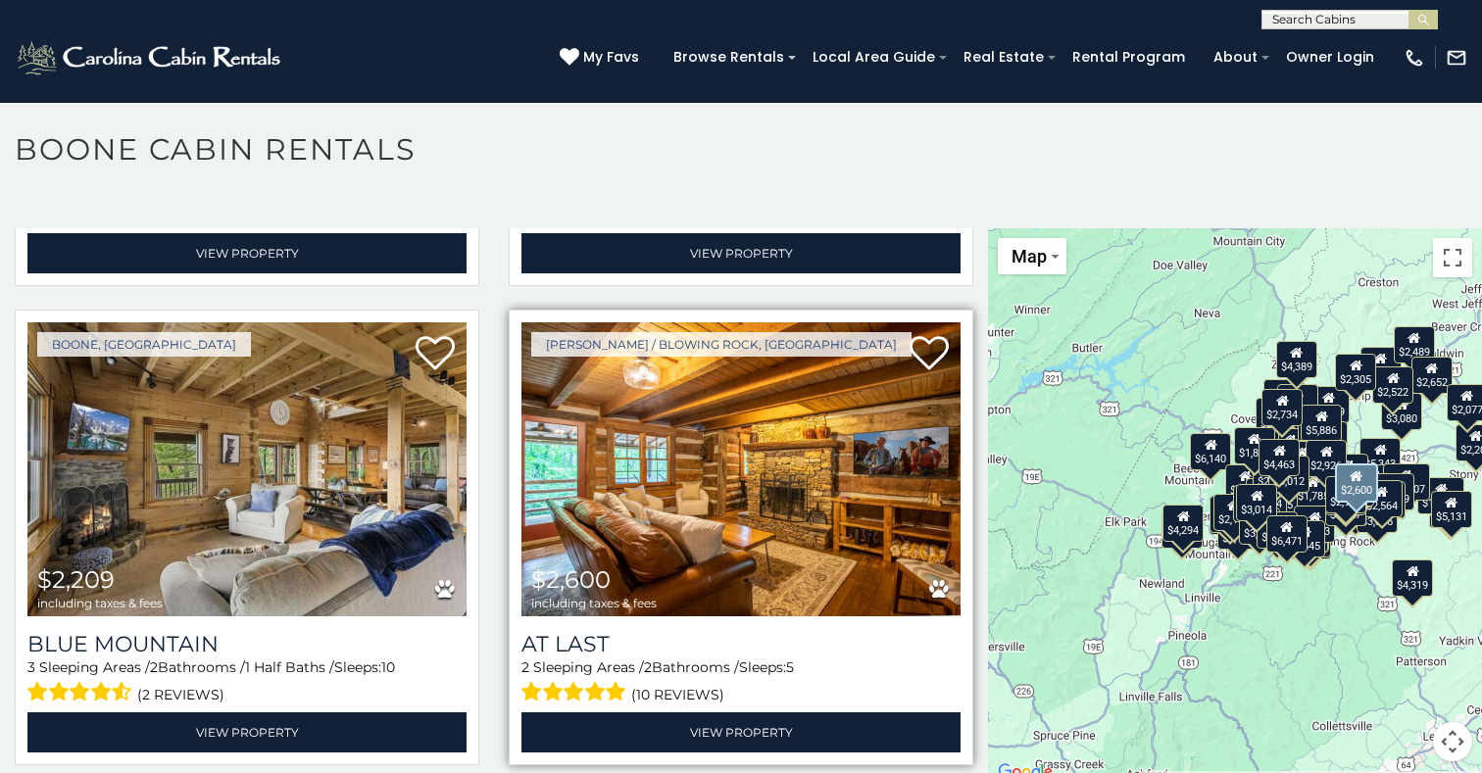
scroll to position [9, 0]
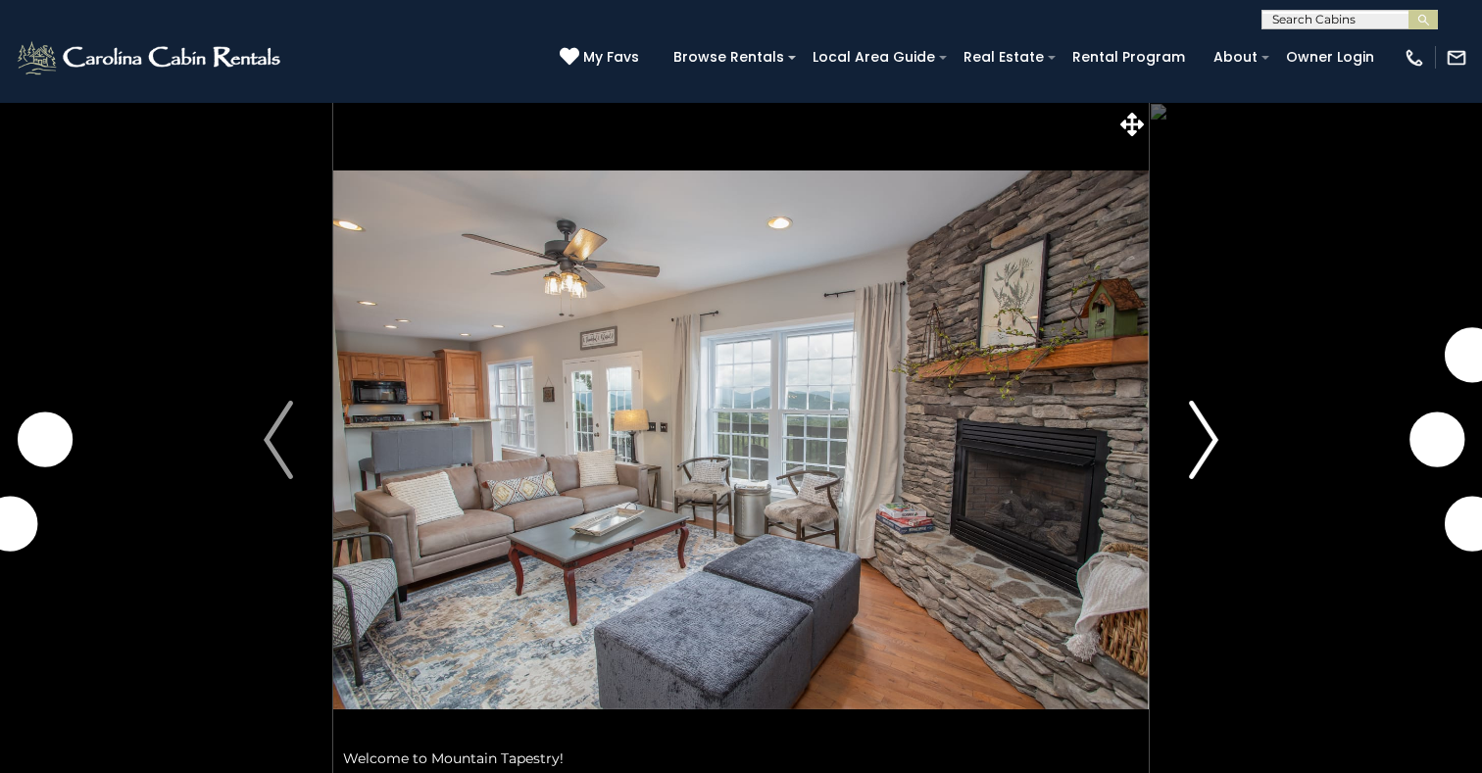
click at [1208, 442] on img "Next" at bounding box center [1203, 440] width 29 height 78
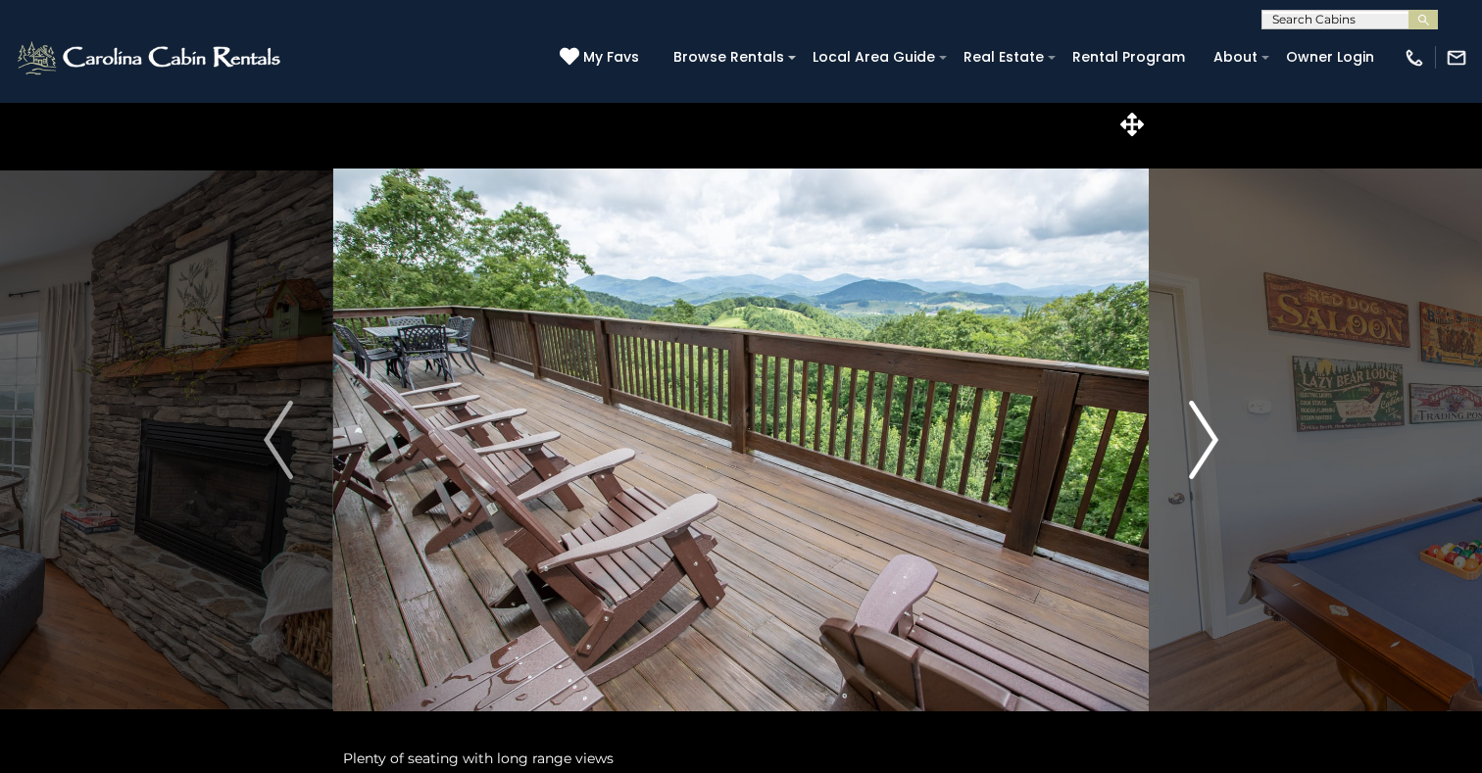
click at [1208, 442] on img "Next" at bounding box center [1203, 440] width 29 height 78
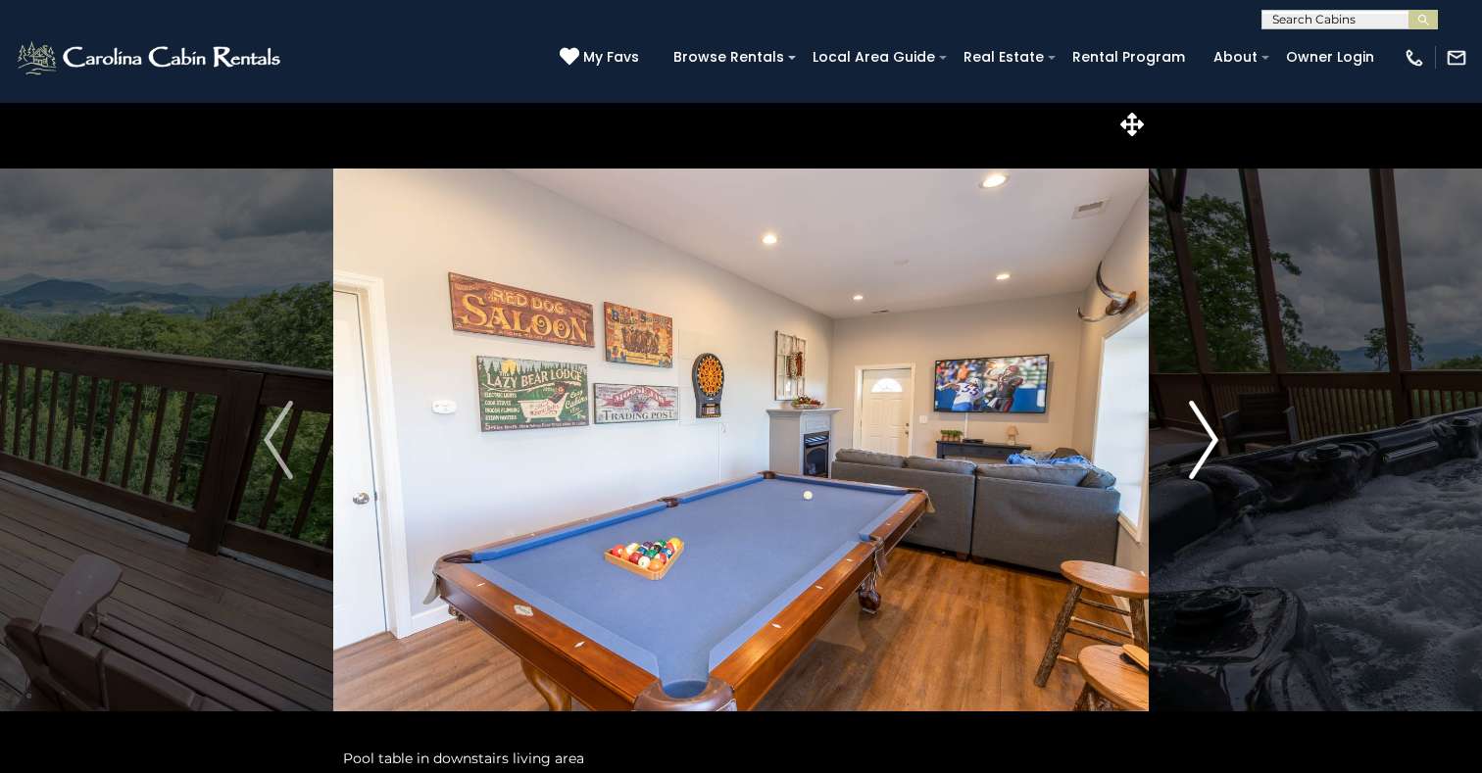
click at [1209, 442] on img "Next" at bounding box center [1203, 440] width 29 height 78
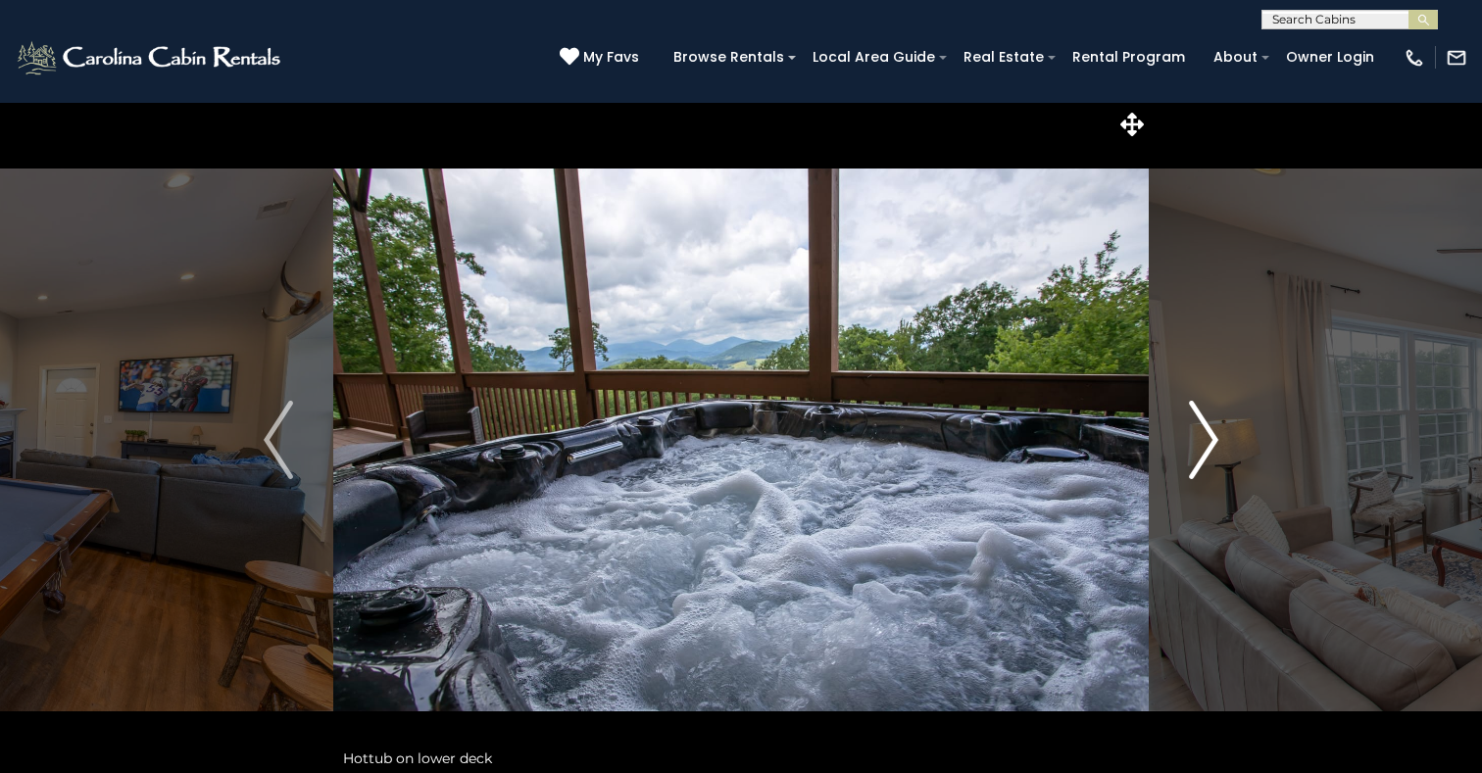
click at [1209, 442] on img "Next" at bounding box center [1203, 440] width 29 height 78
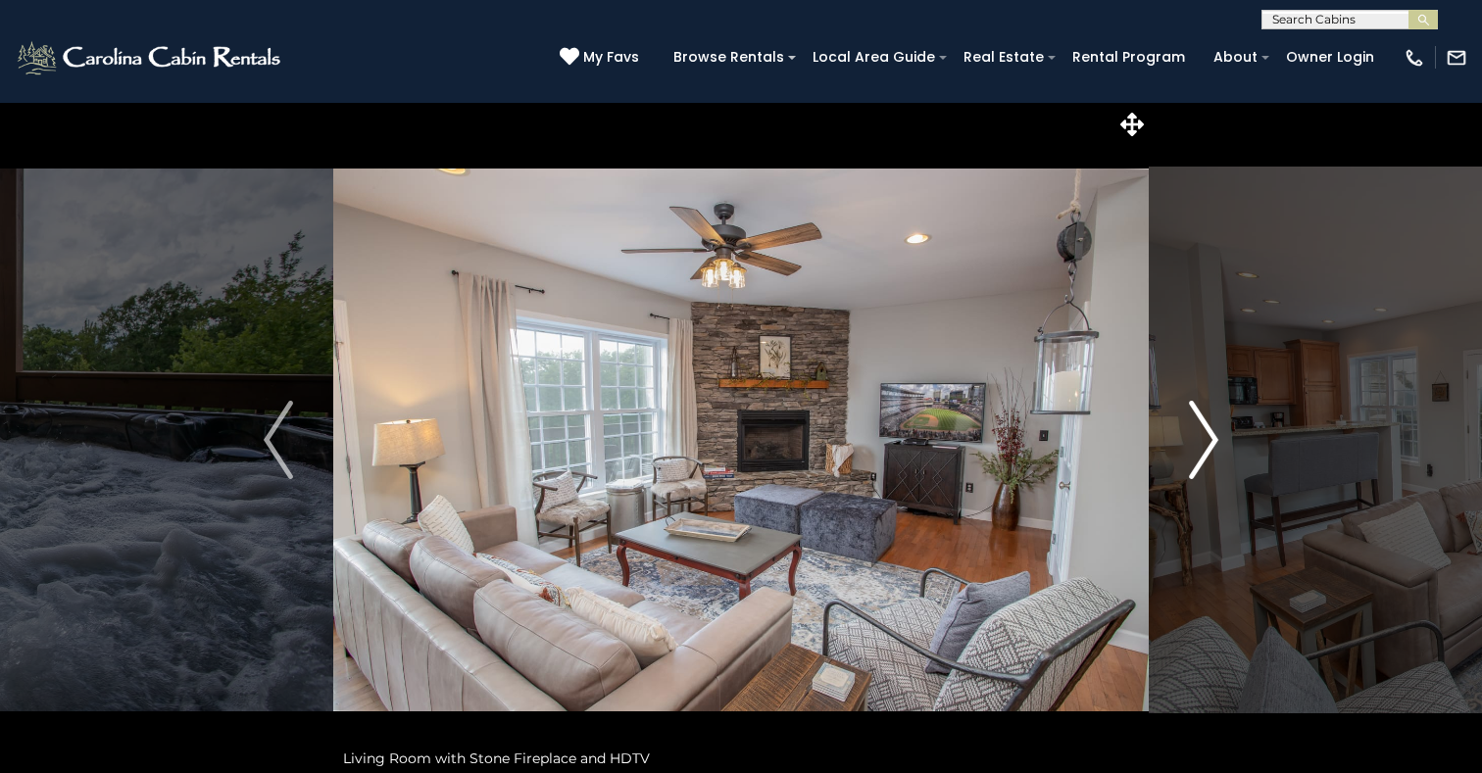
click at [1209, 442] on img "Next" at bounding box center [1203, 440] width 29 height 78
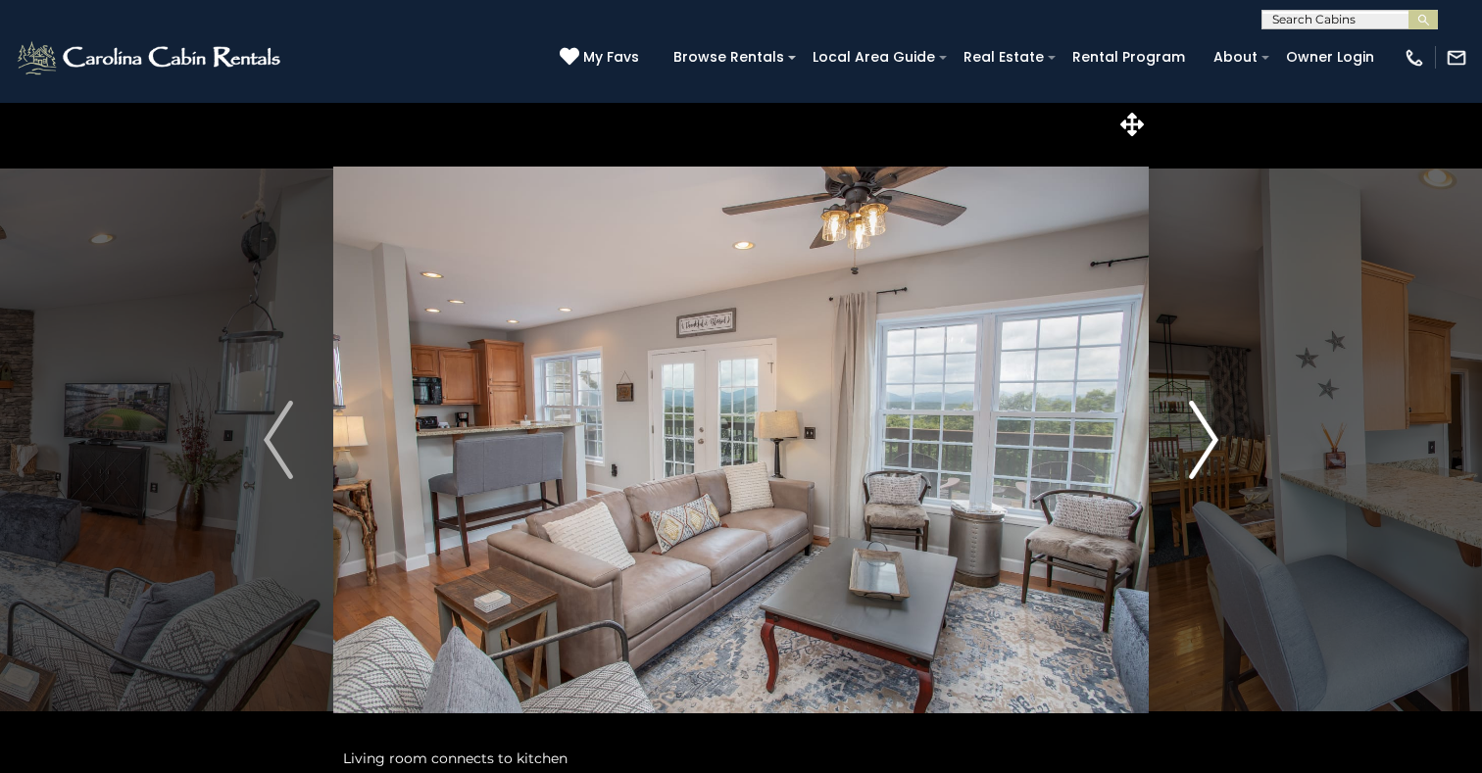
click at [1209, 443] on img "Next" at bounding box center [1203, 440] width 29 height 78
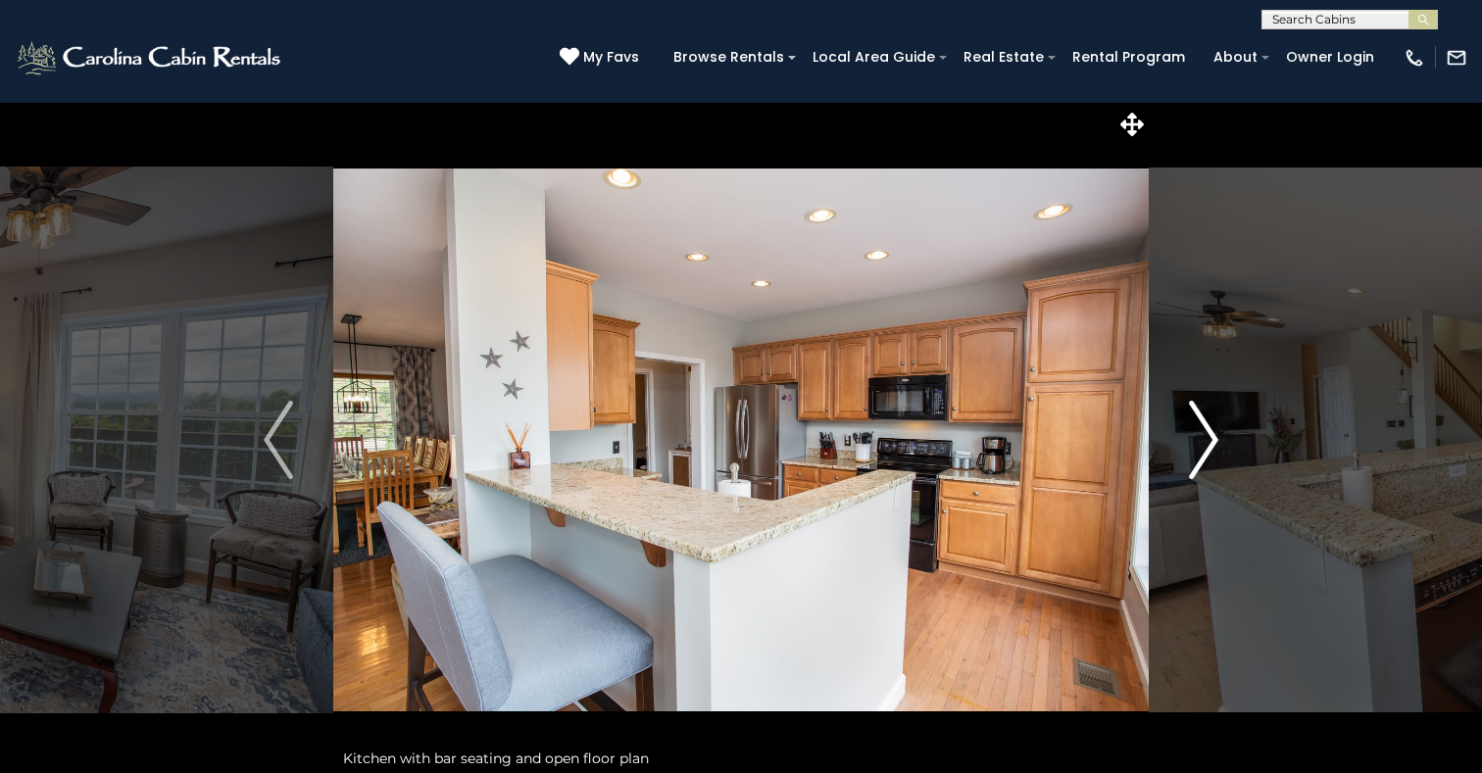
click at [1209, 442] on img "Next" at bounding box center [1203, 440] width 29 height 78
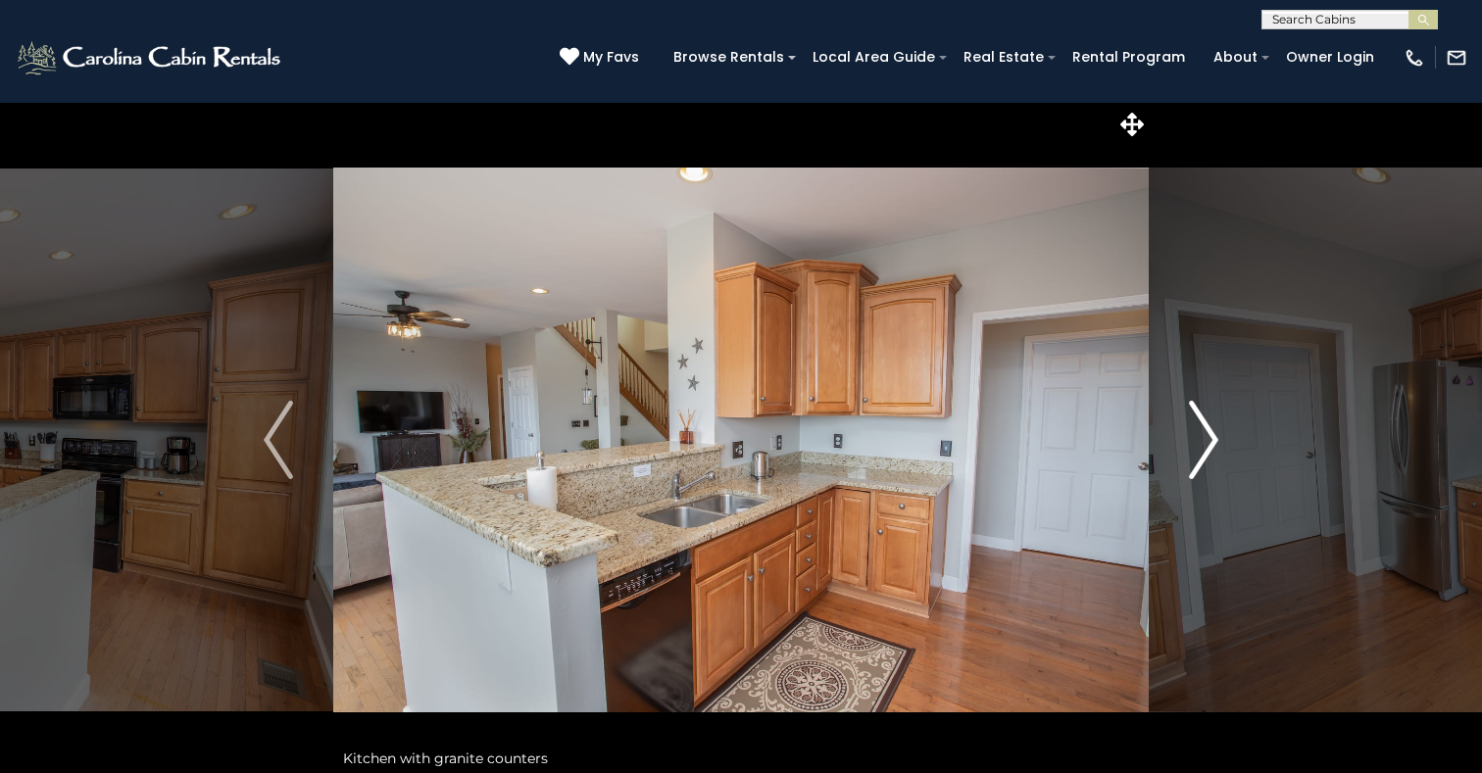
click at [1209, 442] on img "Next" at bounding box center [1203, 440] width 29 height 78
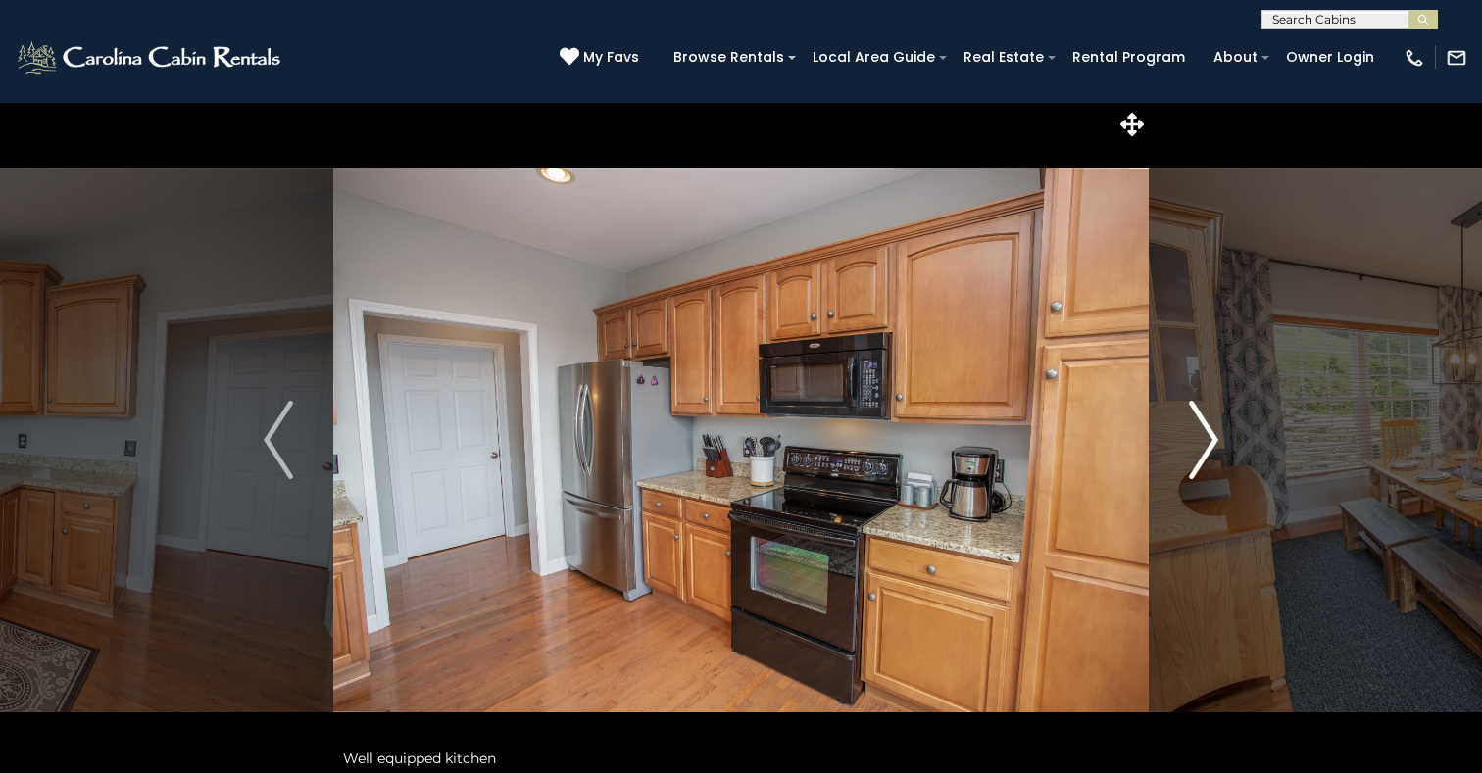
click at [1209, 442] on img "Next" at bounding box center [1203, 440] width 29 height 78
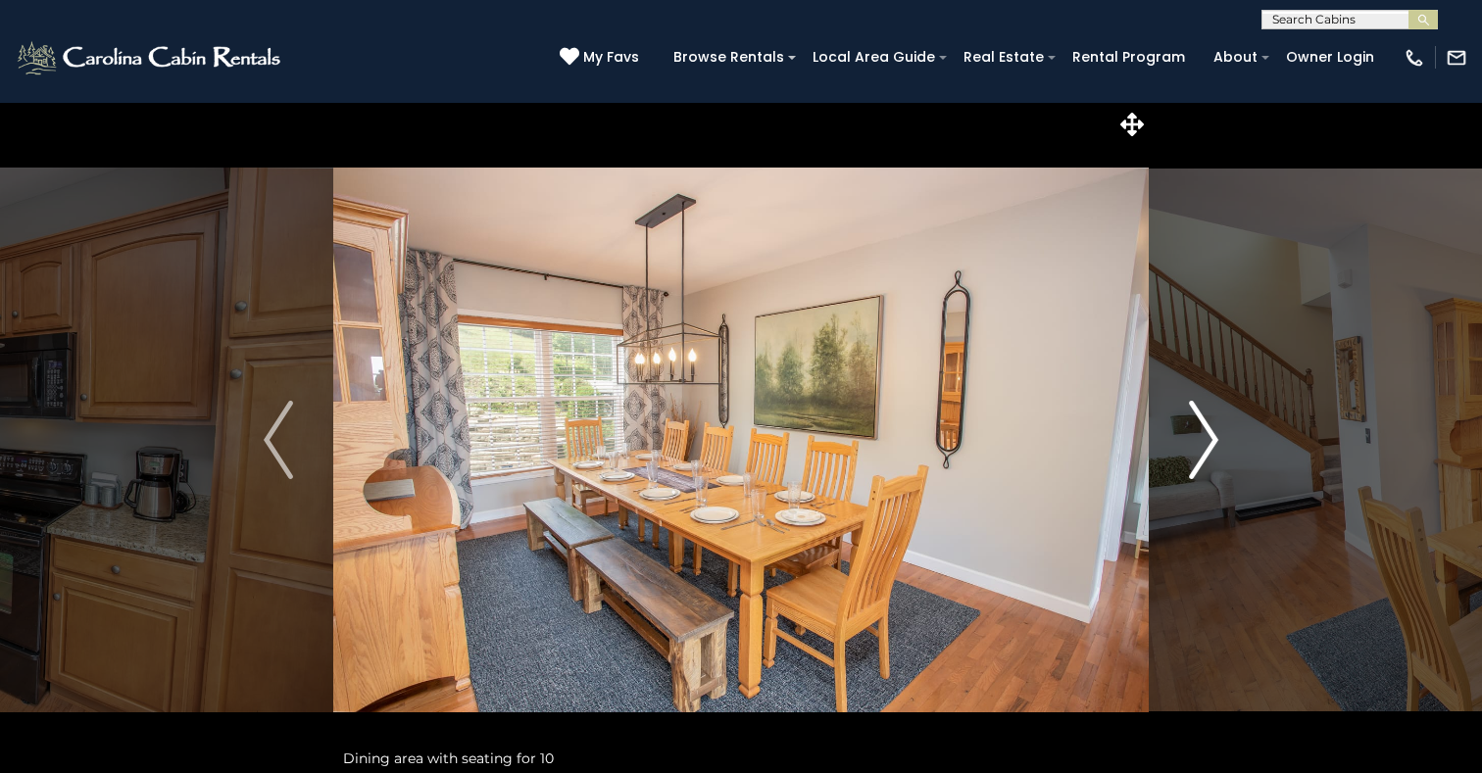
click at [1209, 442] on img "Next" at bounding box center [1203, 440] width 29 height 78
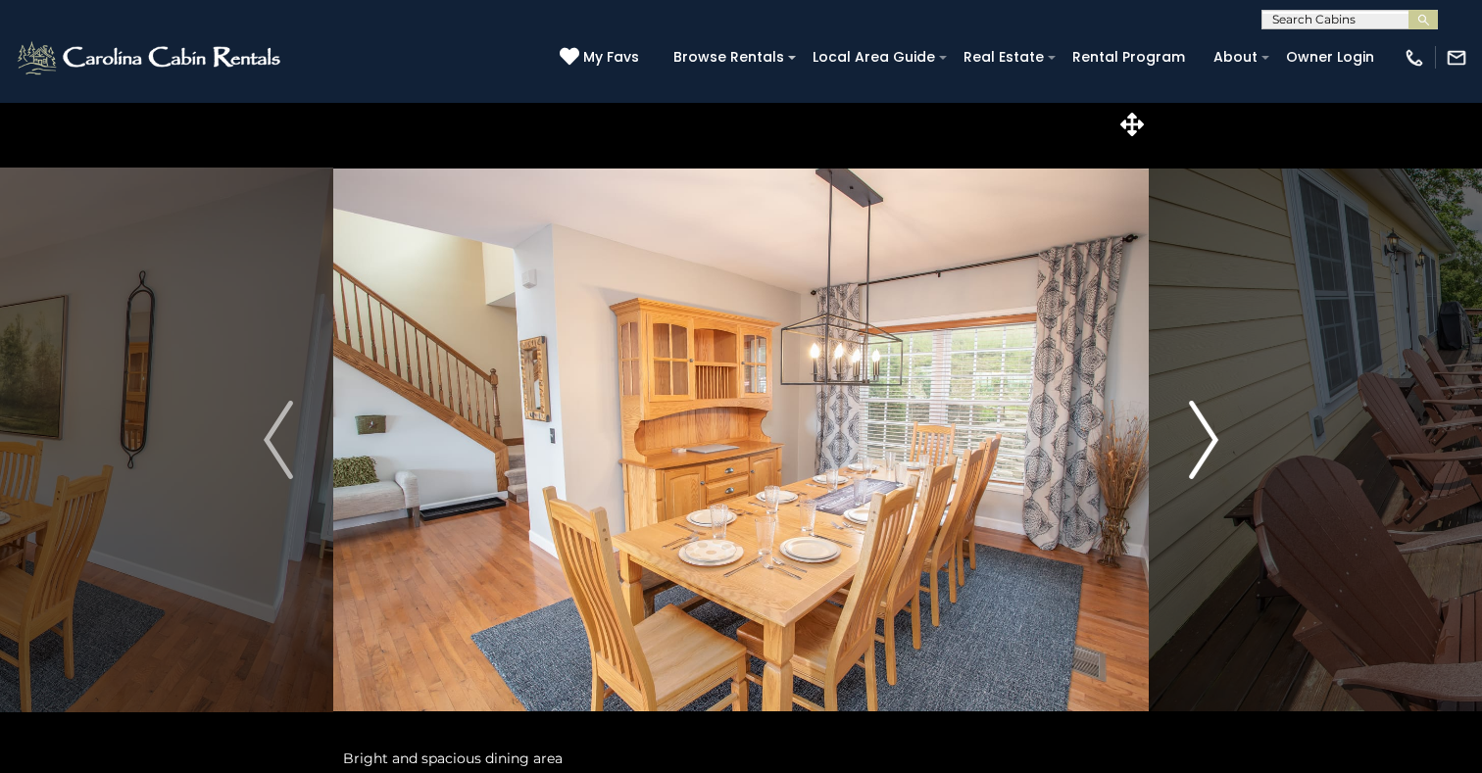
click at [1209, 442] on img "Next" at bounding box center [1203, 440] width 29 height 78
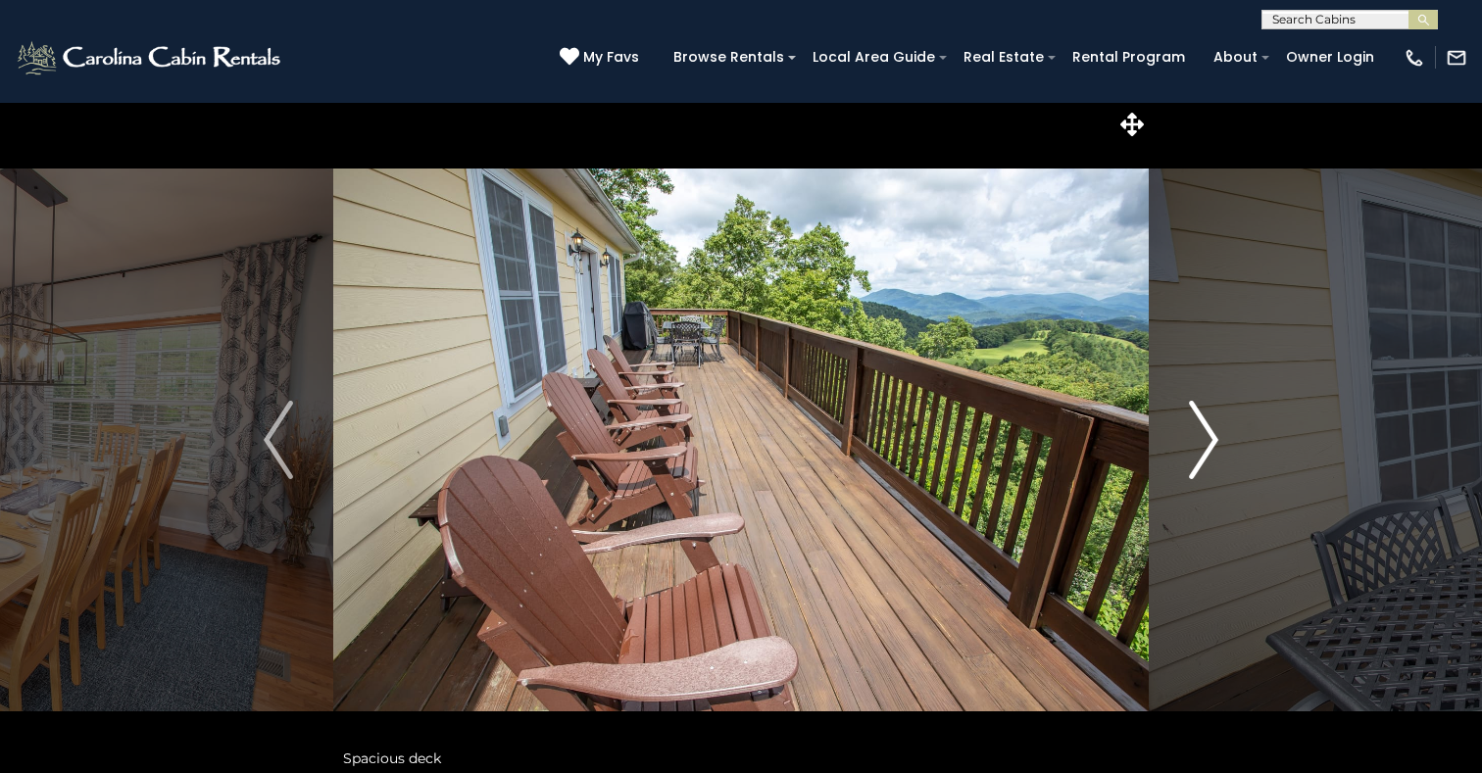
click at [1209, 443] on img "Next" at bounding box center [1203, 440] width 29 height 78
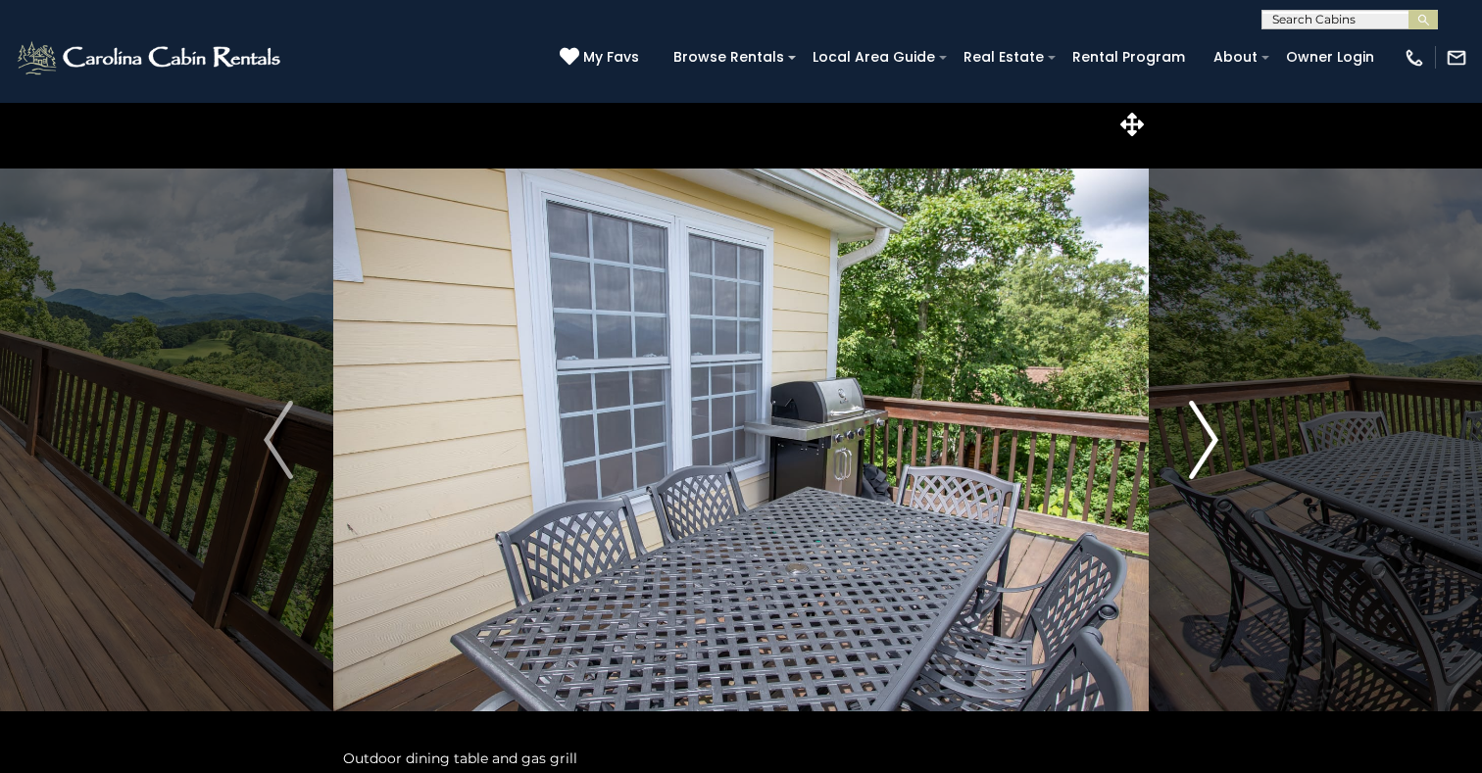
click at [1209, 443] on img "Next" at bounding box center [1203, 440] width 29 height 78
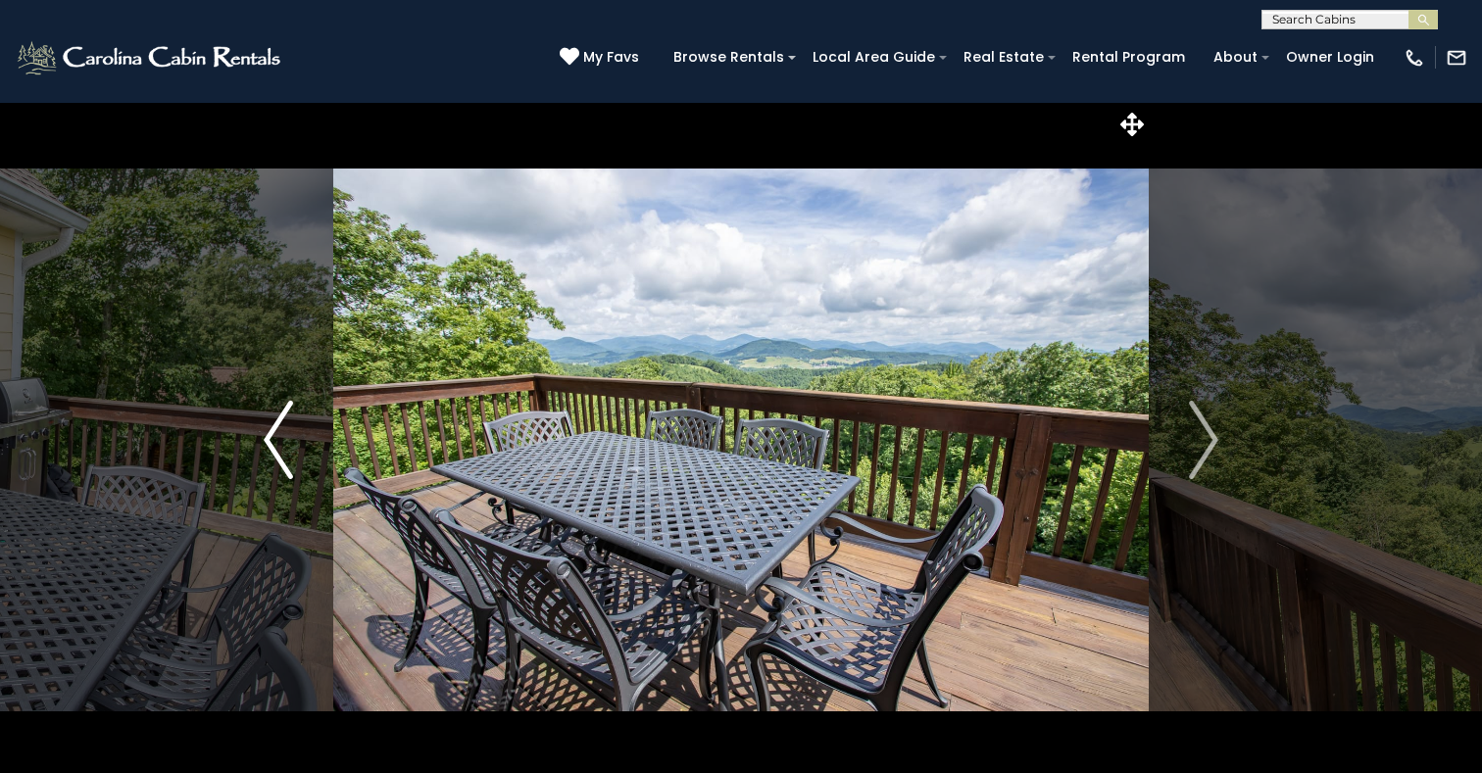
click at [278, 453] on img "Previous" at bounding box center [278, 440] width 29 height 78
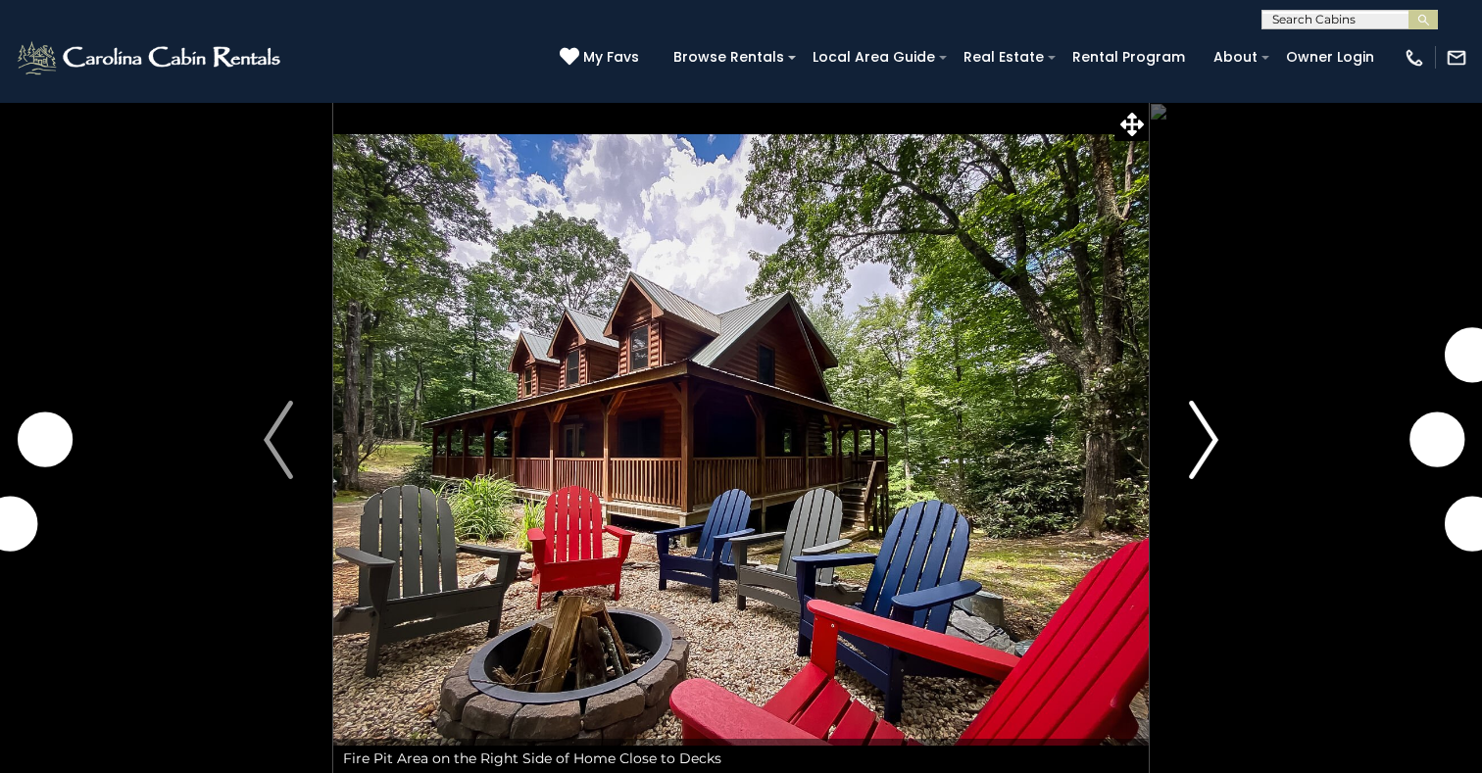
click at [1213, 445] on img "Next" at bounding box center [1203, 440] width 29 height 78
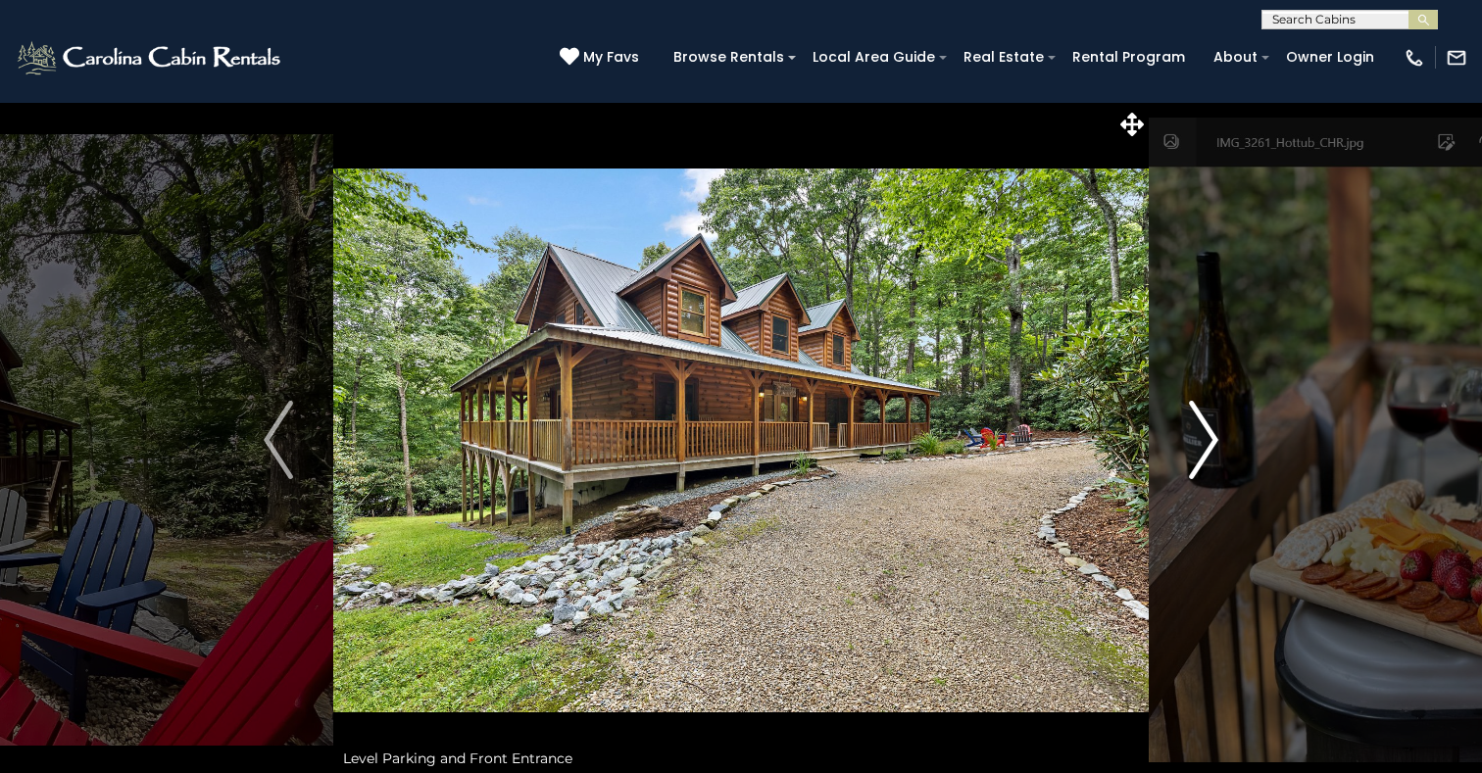
click at [1201, 445] on img "Next" at bounding box center [1203, 440] width 29 height 78
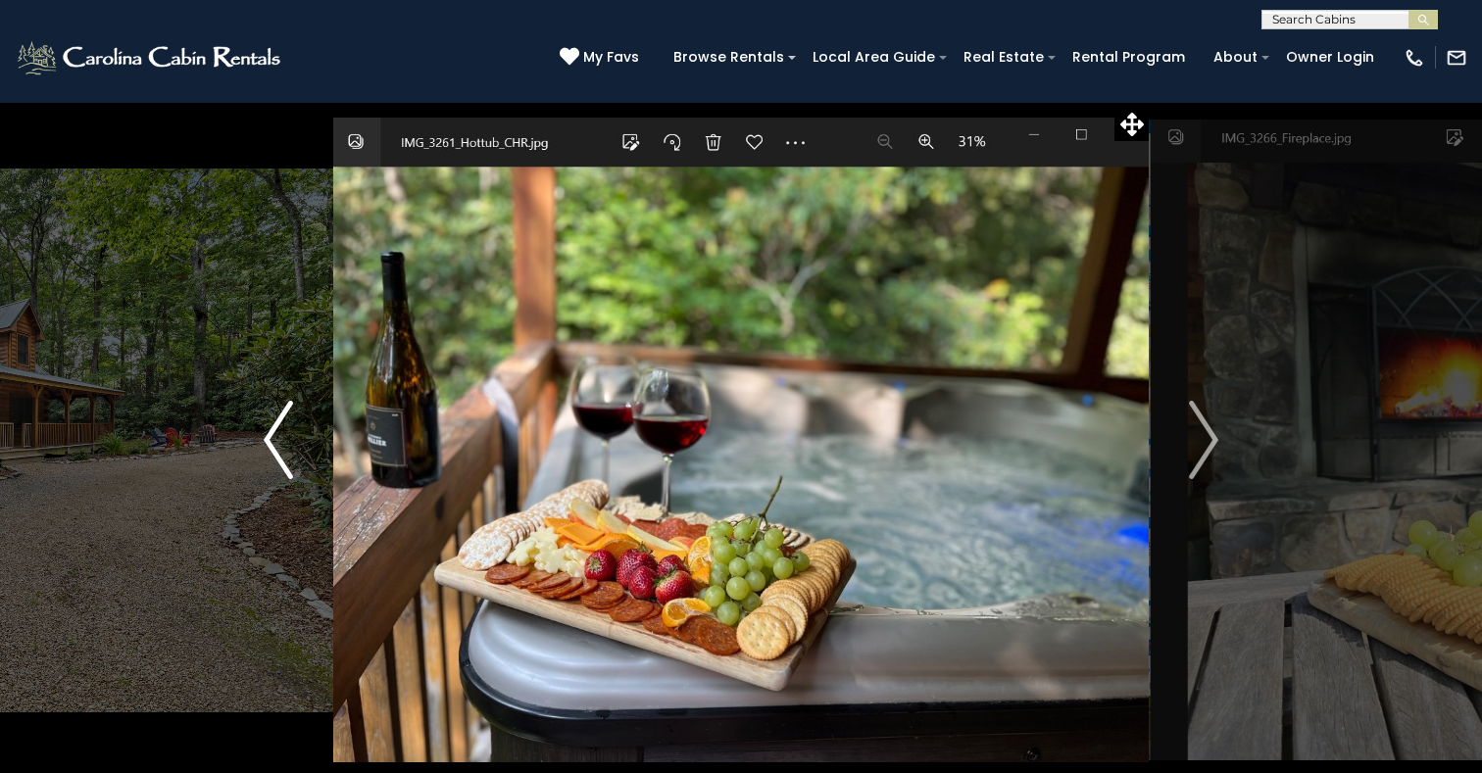
click at [283, 456] on img "Previous" at bounding box center [278, 440] width 29 height 78
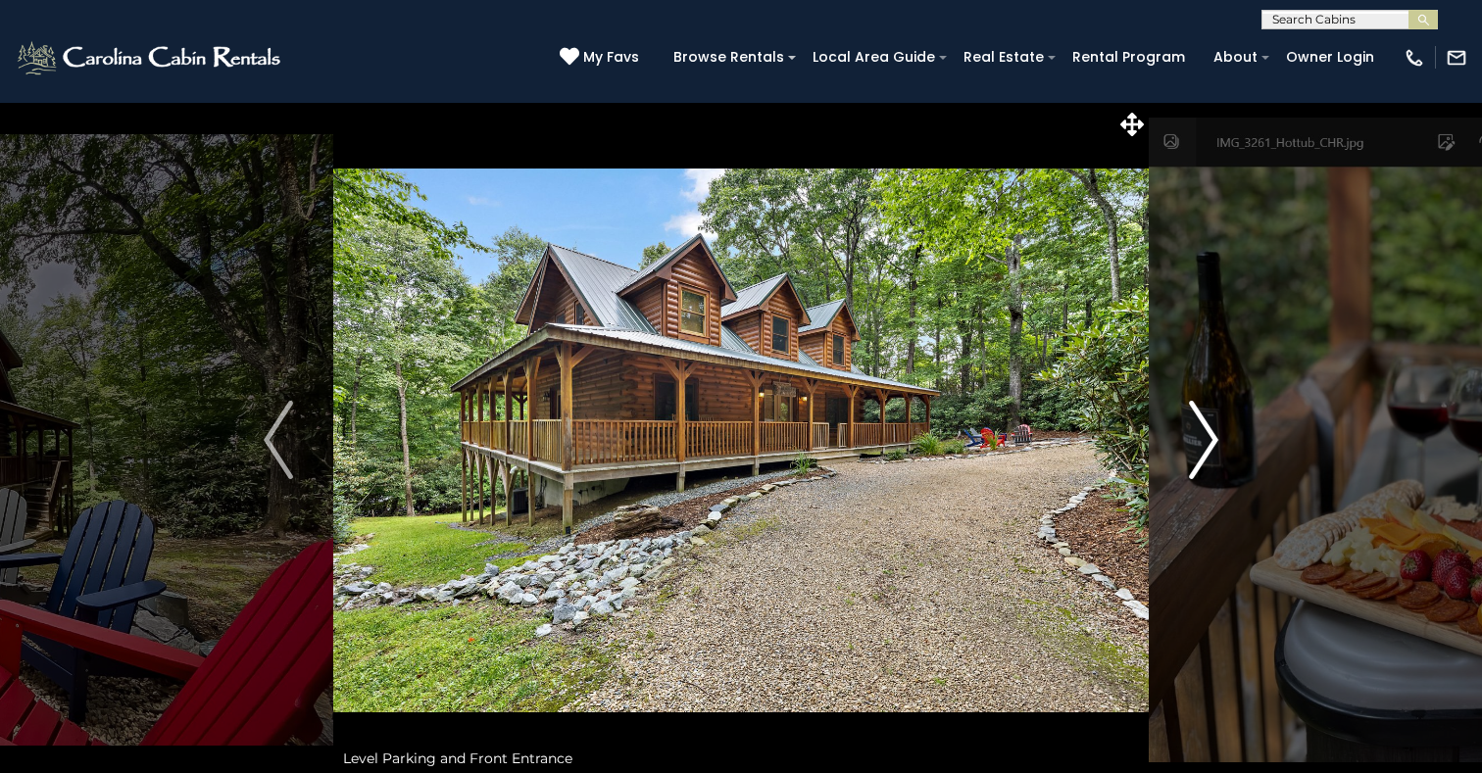
click at [1202, 434] on img "Next" at bounding box center [1203, 440] width 29 height 78
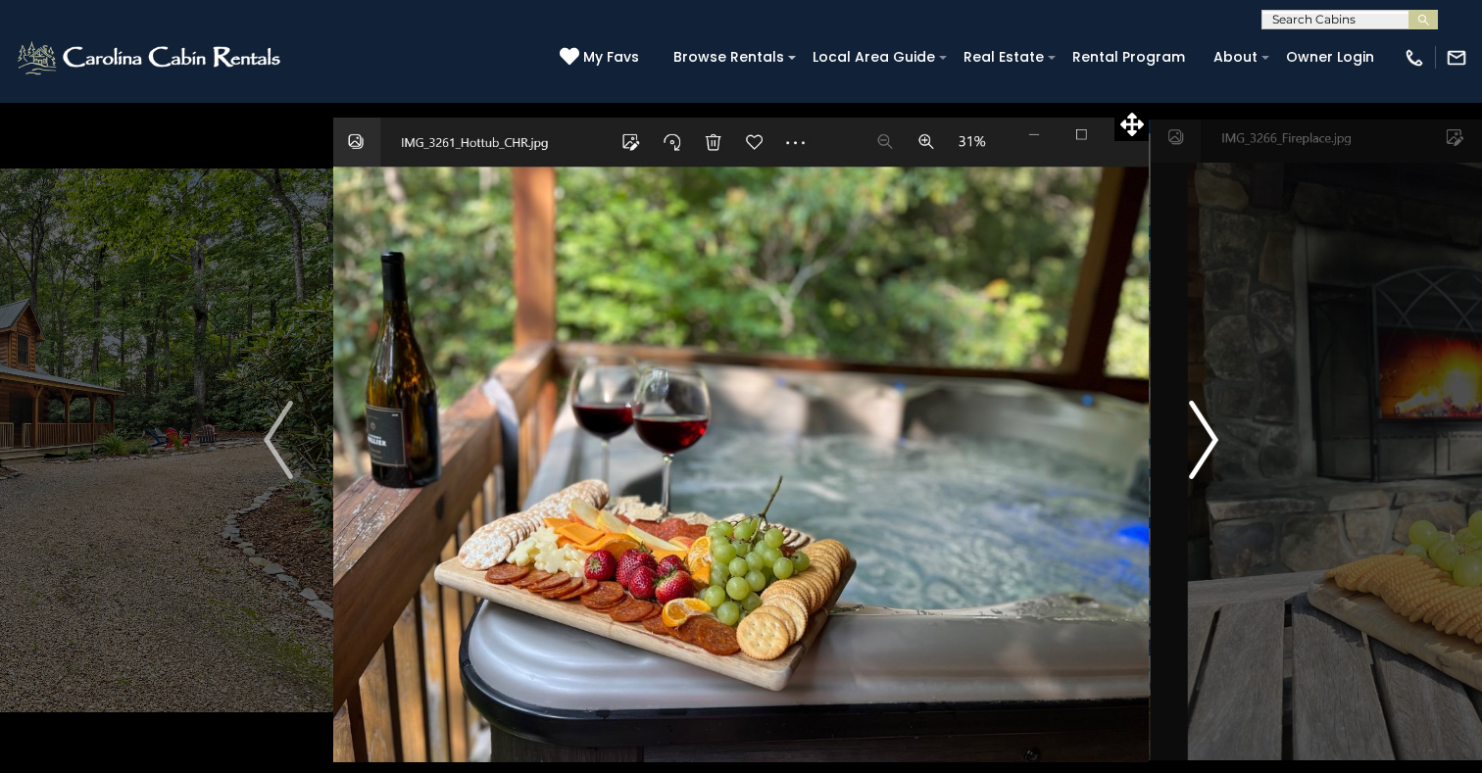
click at [1206, 435] on img "Next" at bounding box center [1203, 440] width 29 height 78
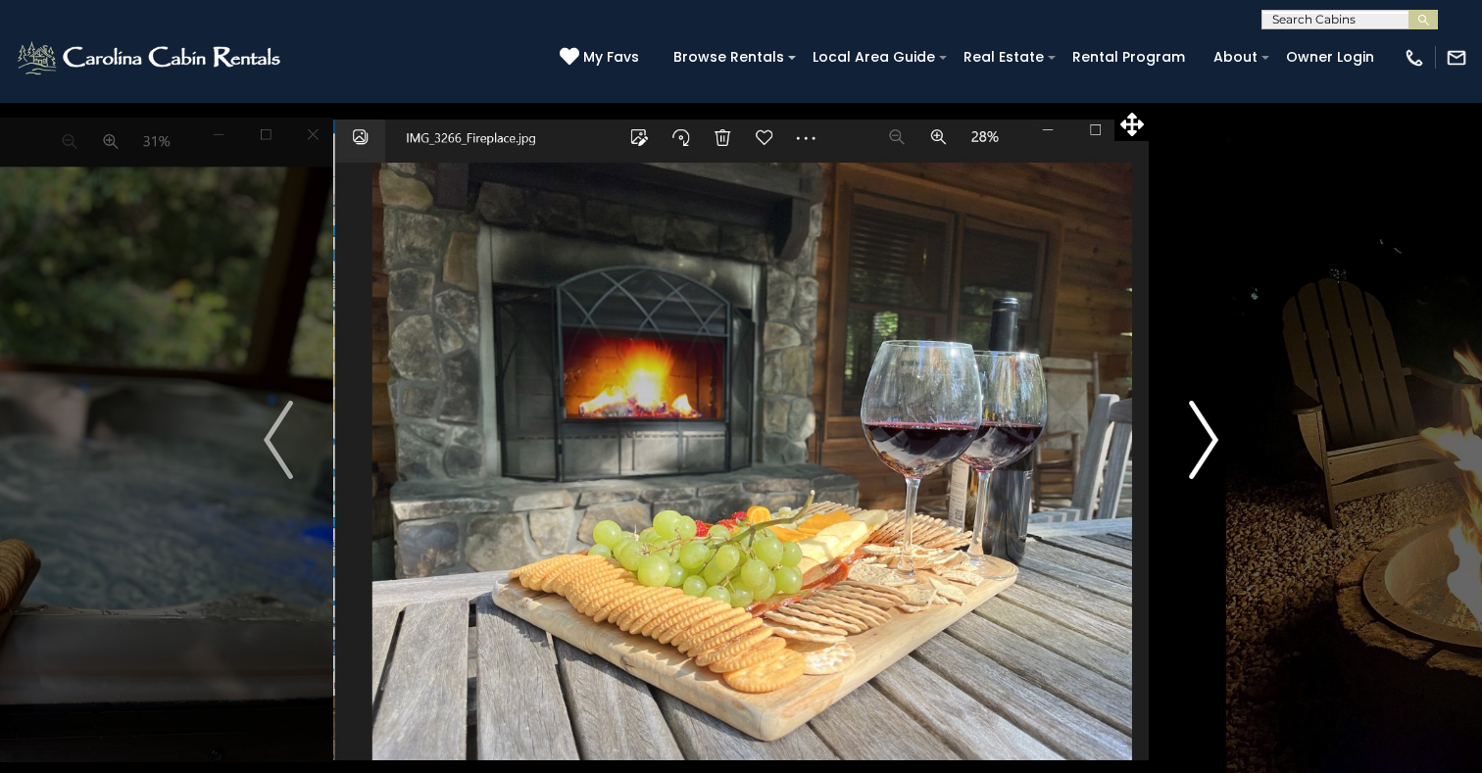
click at [1206, 435] on img "Next" at bounding box center [1203, 440] width 29 height 78
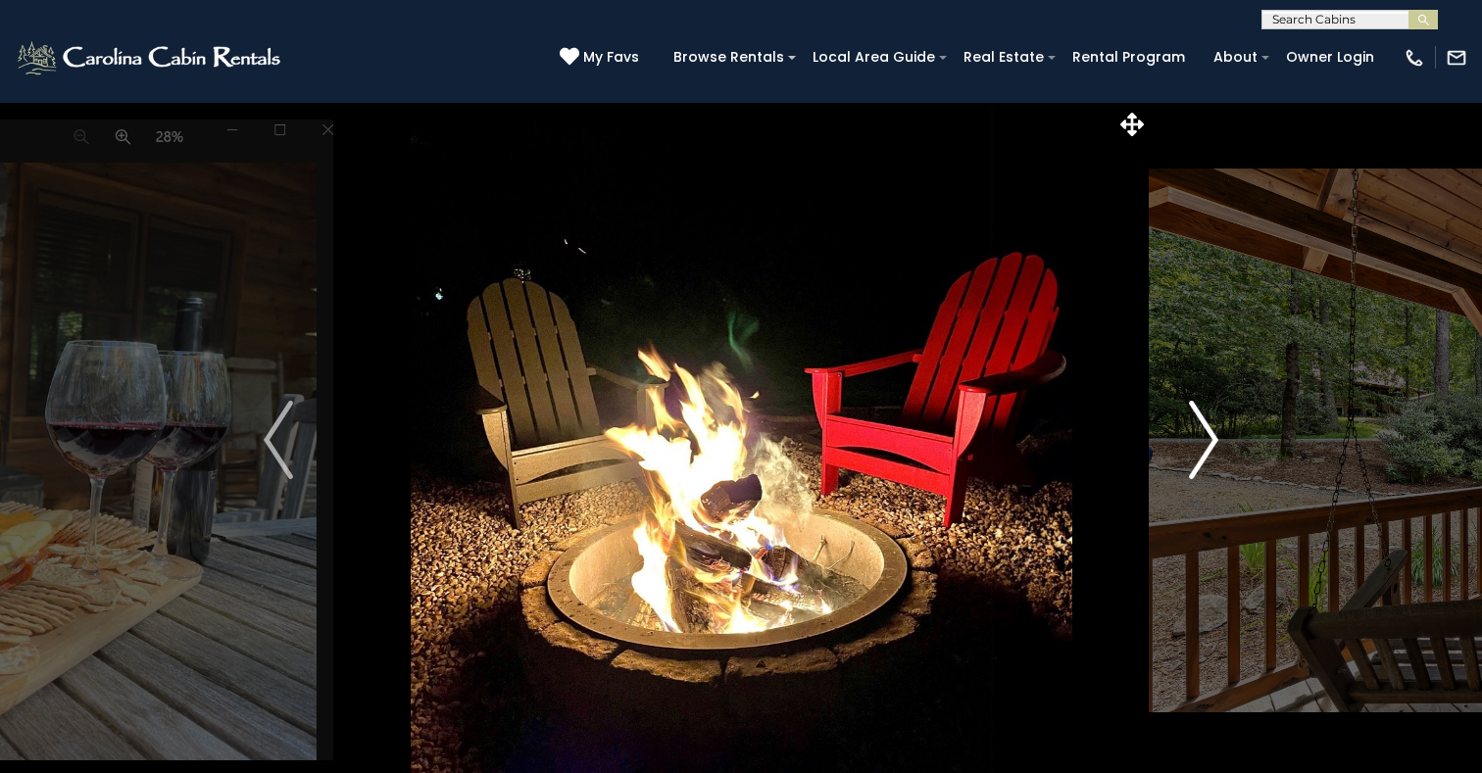
click at [1206, 434] on img "Next" at bounding box center [1203, 440] width 29 height 78
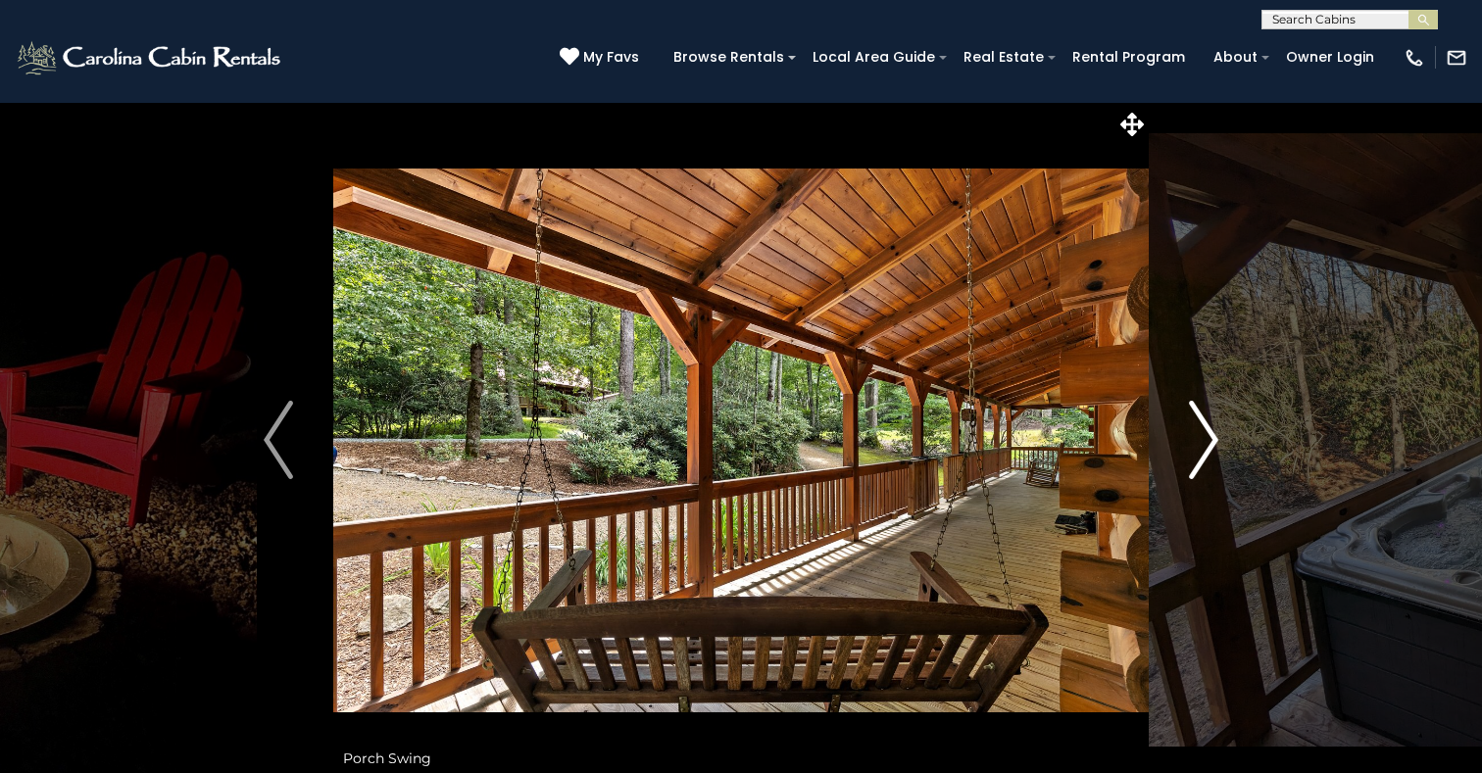
click at [1206, 434] on img "Next" at bounding box center [1203, 440] width 29 height 78
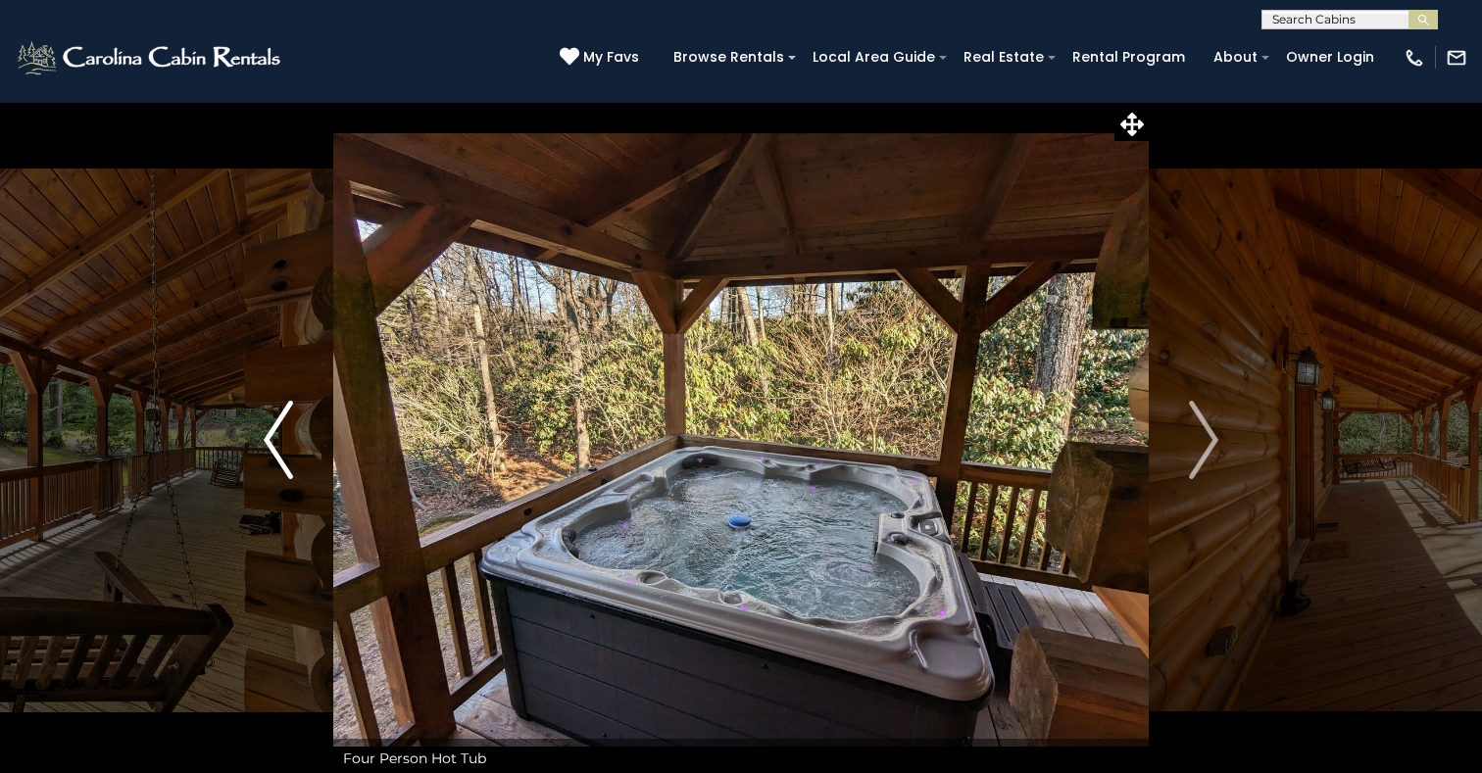
click at [264, 438] on img "Previous" at bounding box center [278, 440] width 29 height 78
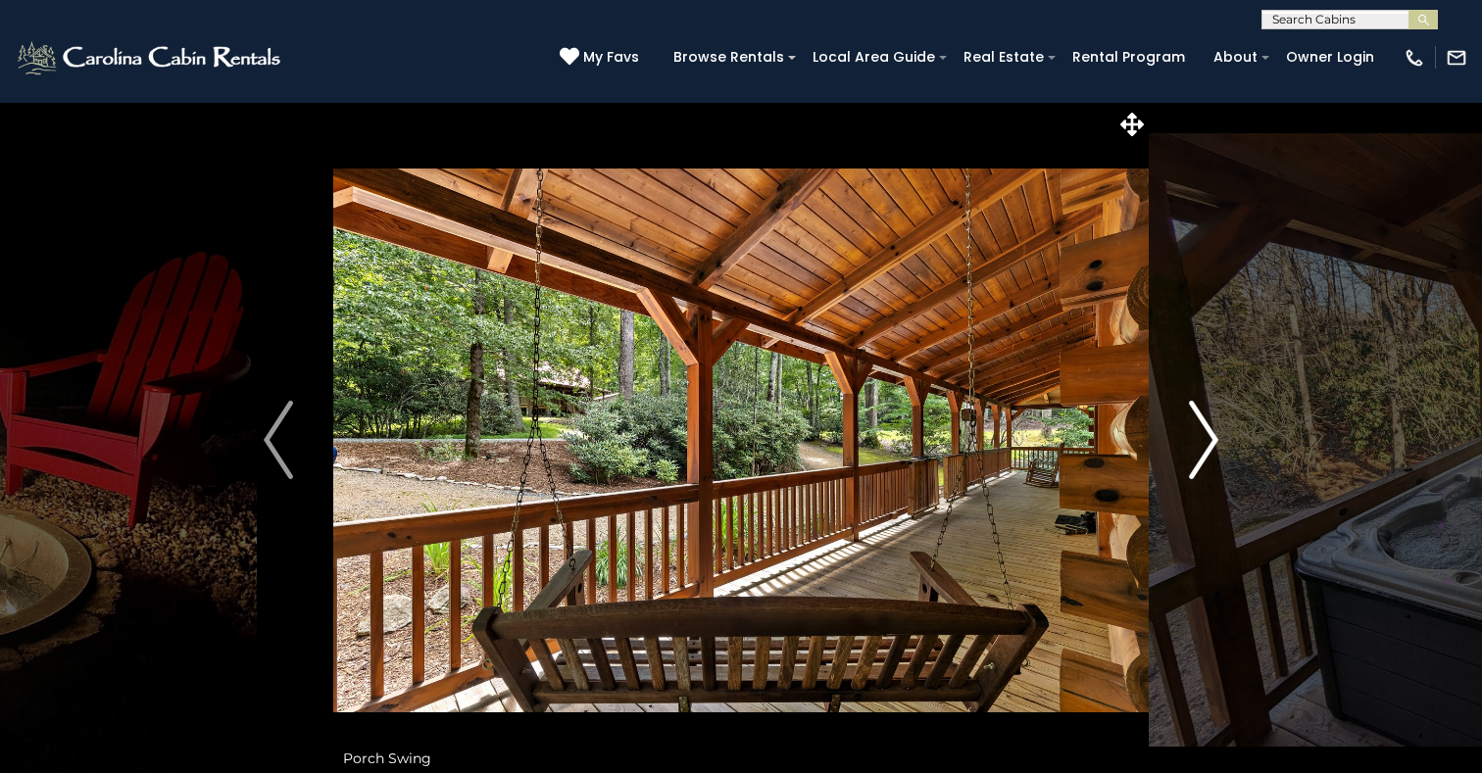
click at [1203, 433] on img "Next" at bounding box center [1203, 440] width 29 height 78
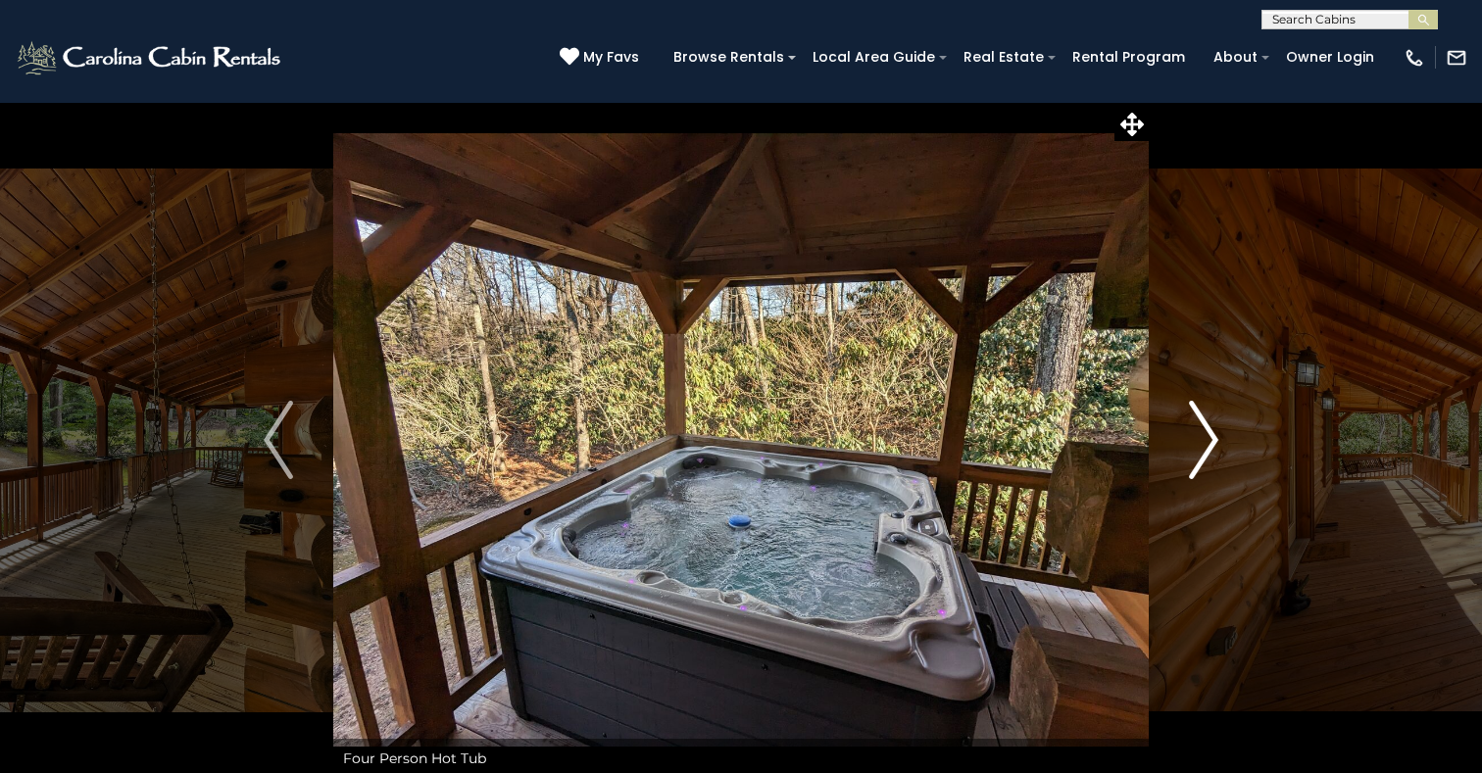
click at [1203, 432] on img "Next" at bounding box center [1203, 440] width 29 height 78
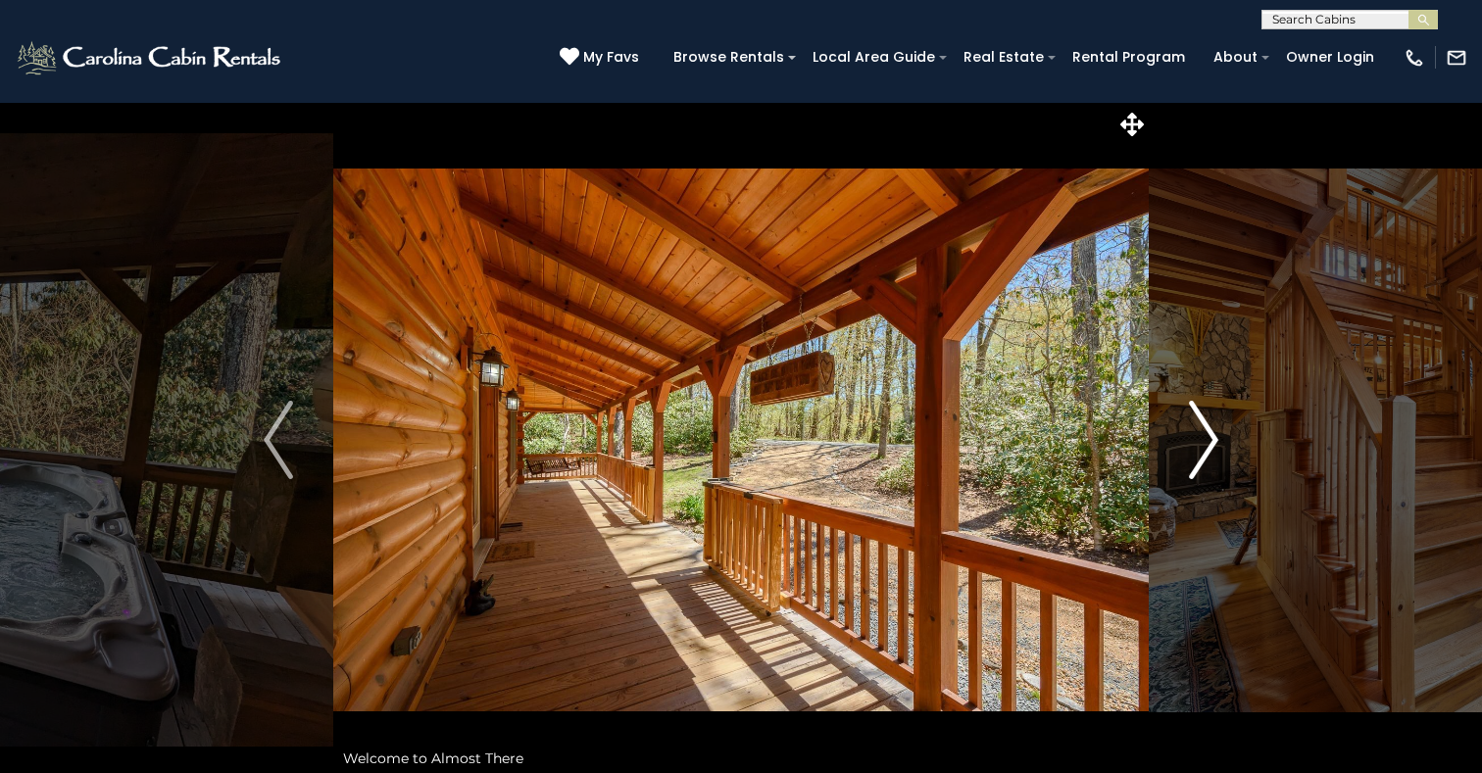
click at [1203, 433] on img "Next" at bounding box center [1203, 440] width 29 height 78
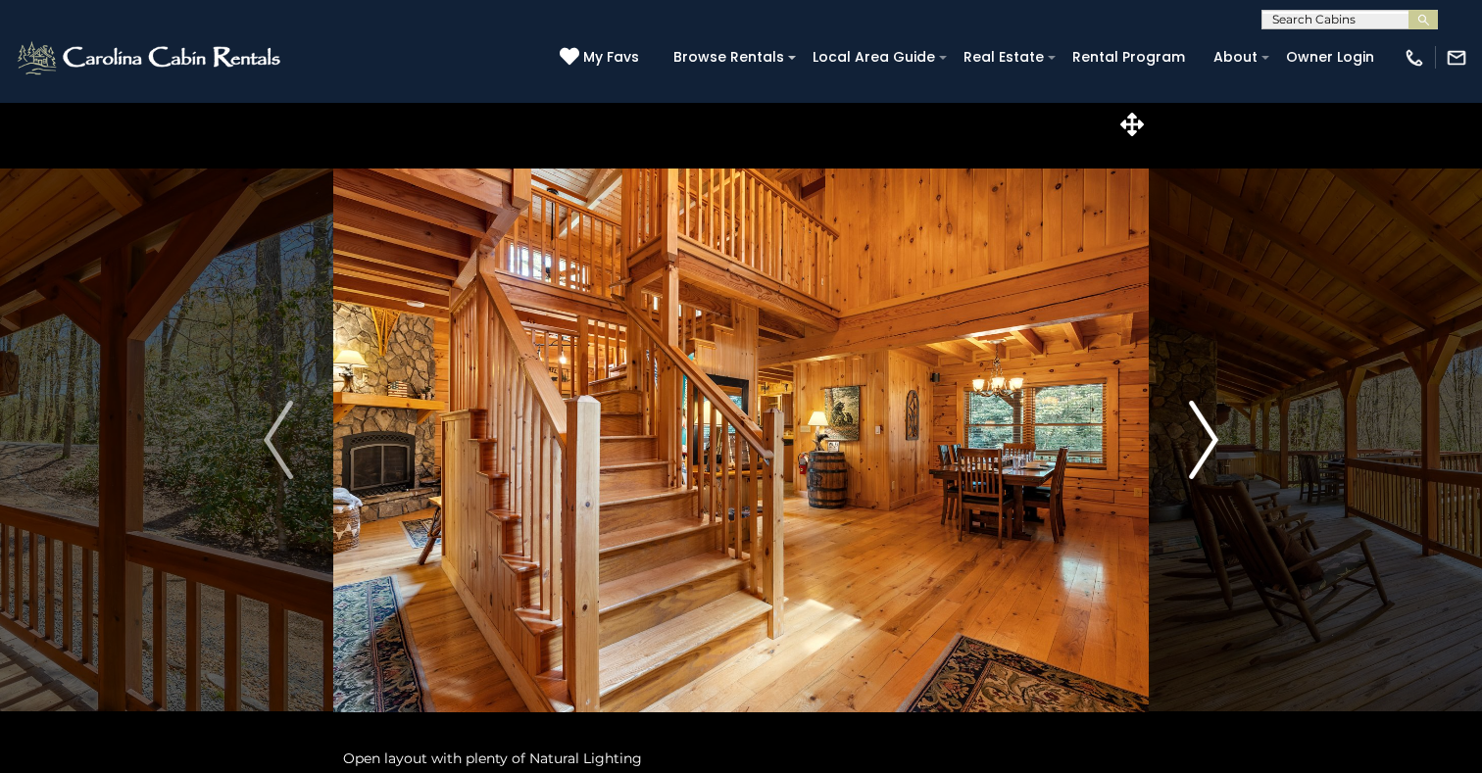
click at [1203, 433] on img "Next" at bounding box center [1203, 440] width 29 height 78
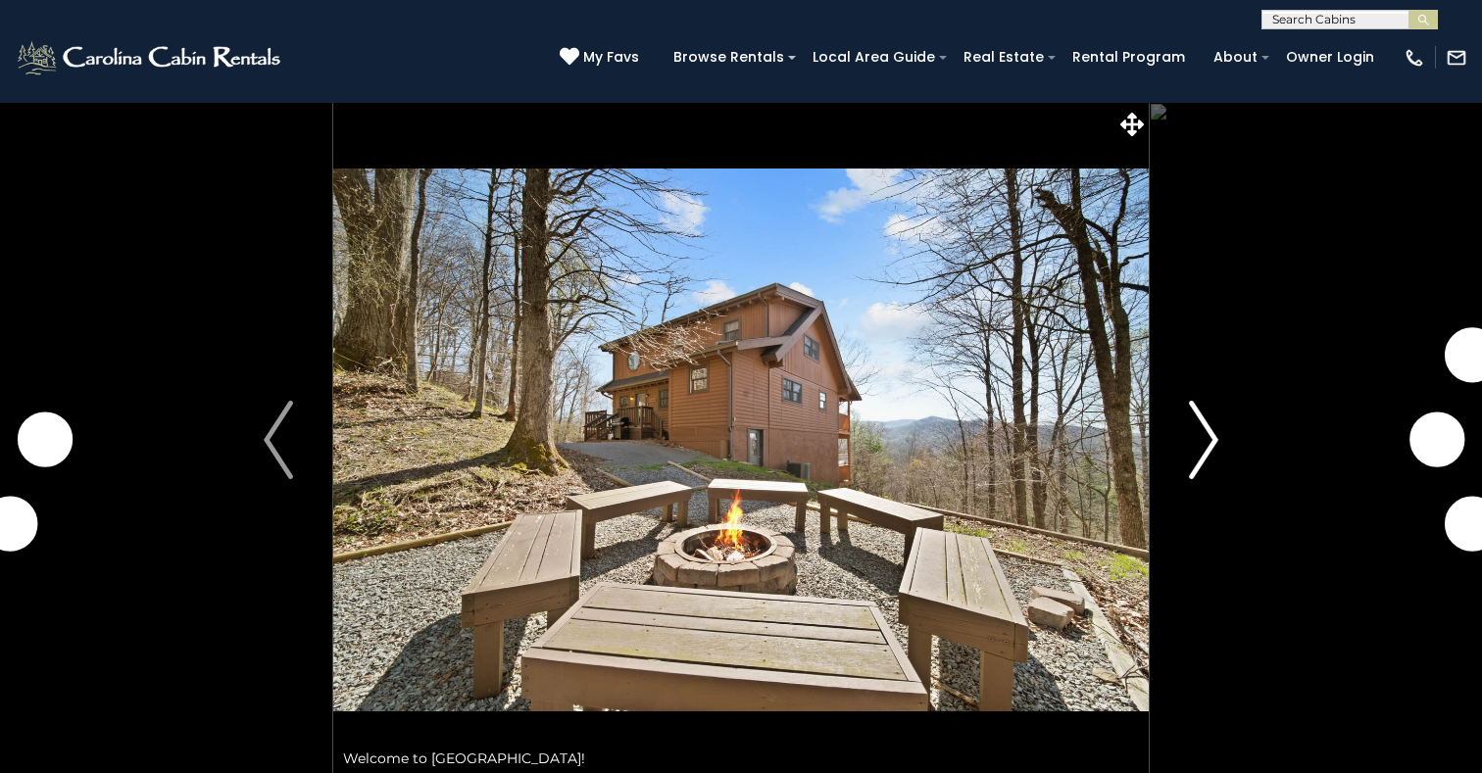
click at [1215, 441] on img "Next" at bounding box center [1203, 440] width 29 height 78
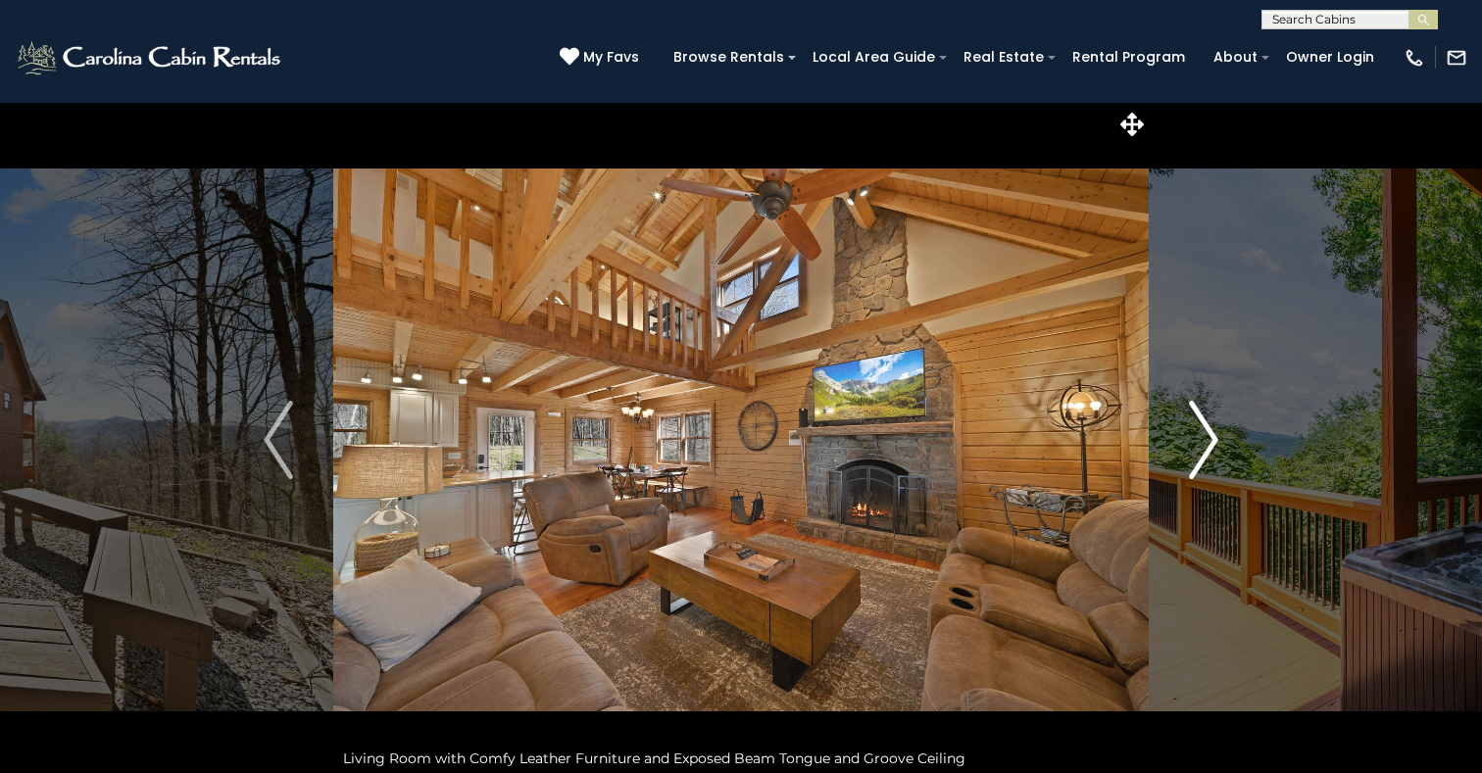
click at [1212, 441] on img "Next" at bounding box center [1203, 440] width 29 height 78
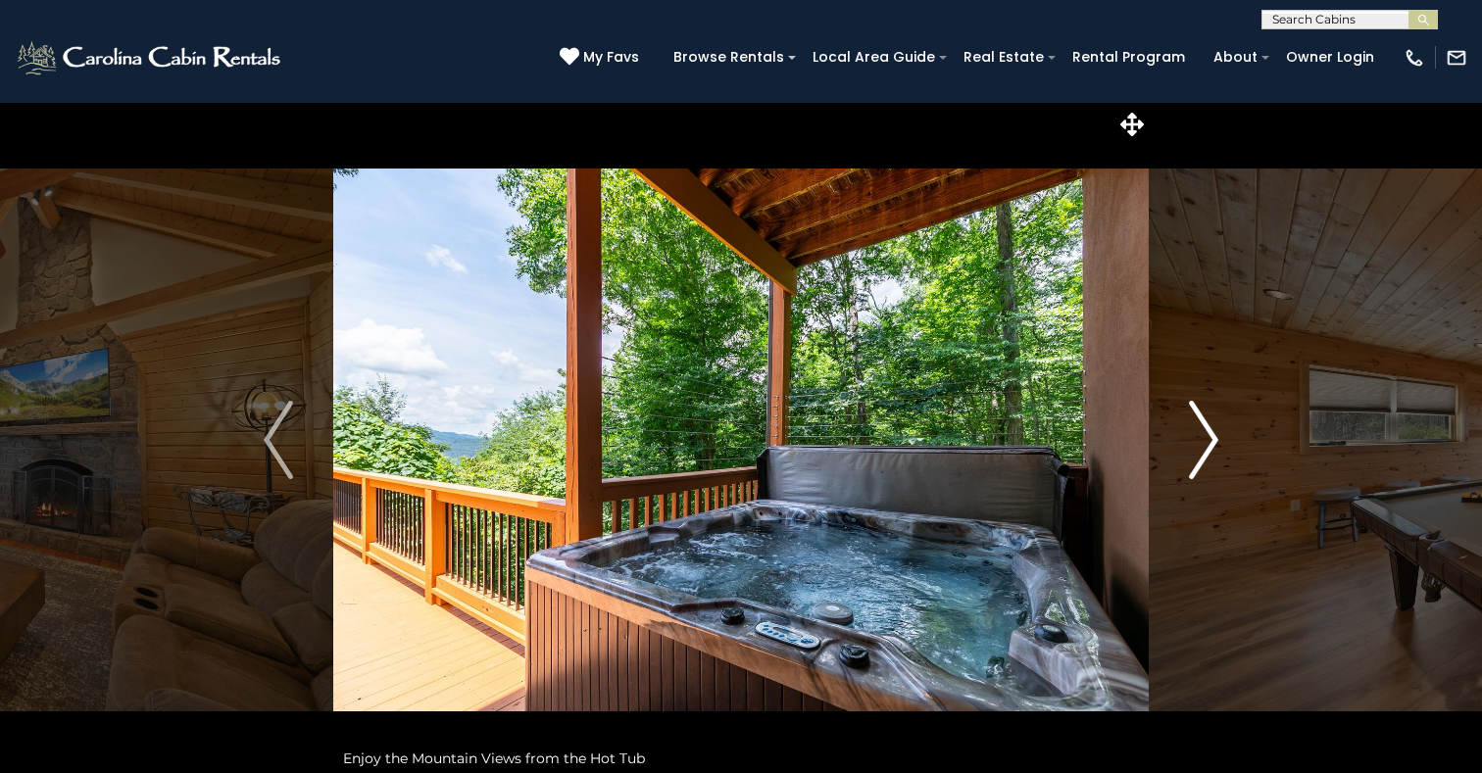
click at [1212, 441] on img "Next" at bounding box center [1203, 440] width 29 height 78
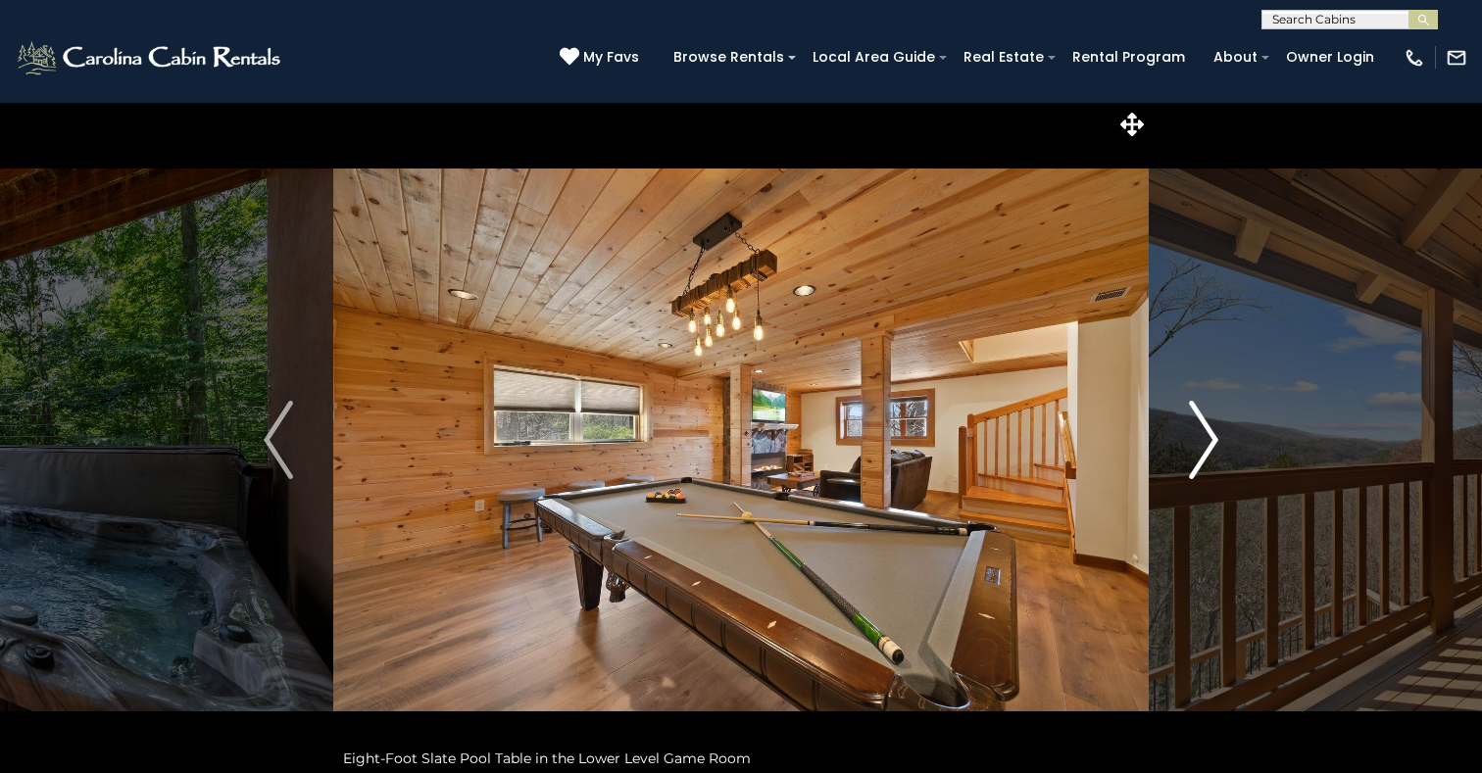
click at [1212, 441] on img "Next" at bounding box center [1203, 440] width 29 height 78
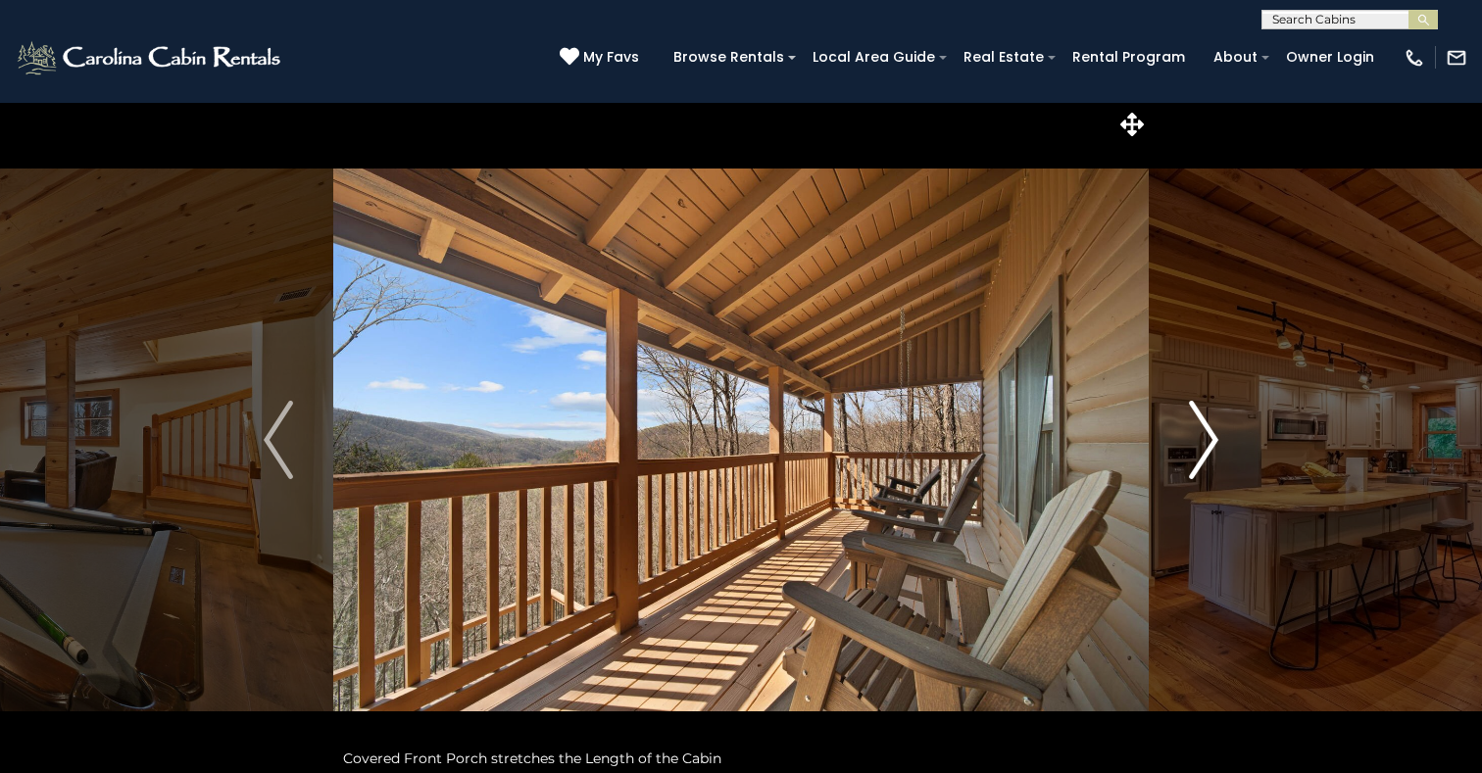
click at [1212, 441] on img "Next" at bounding box center [1203, 440] width 29 height 78
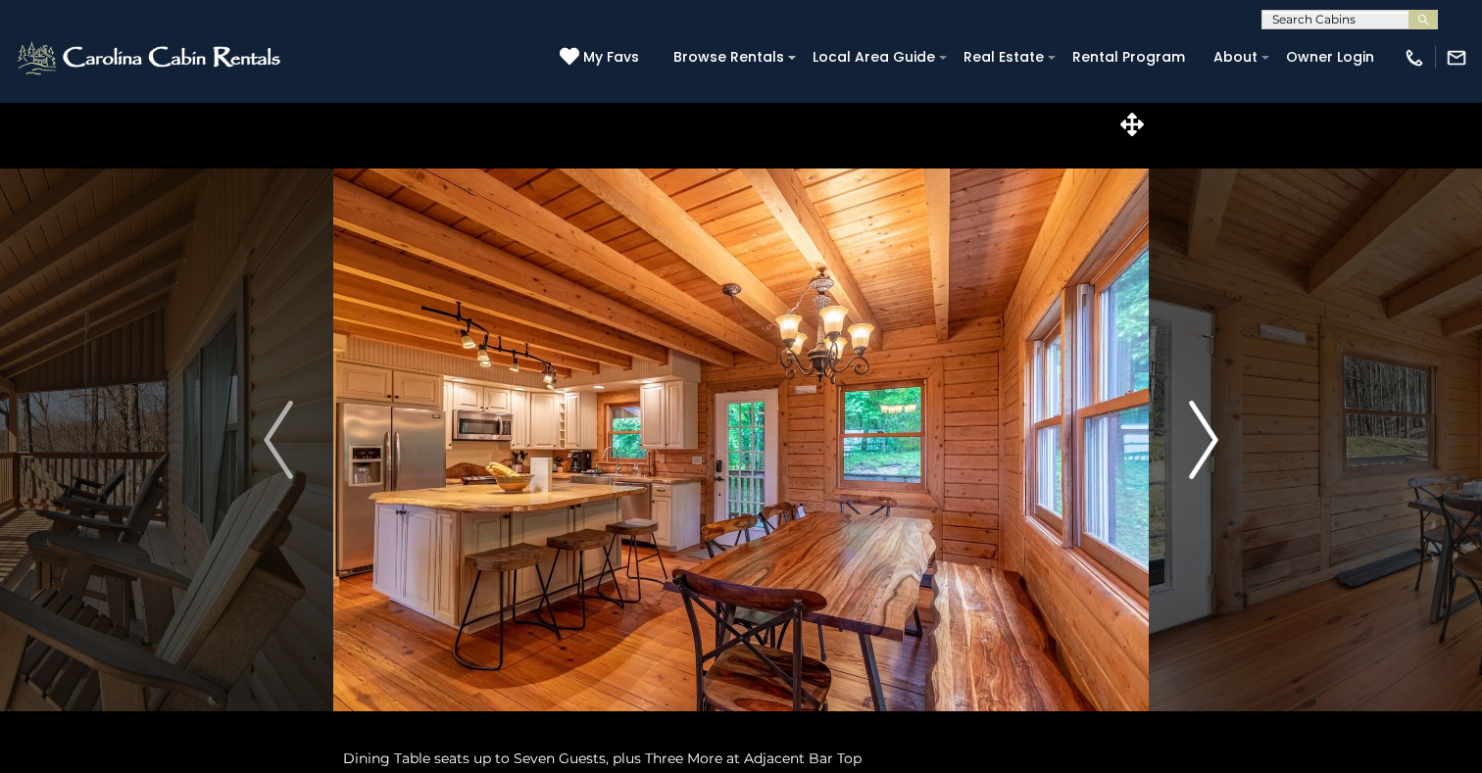
click at [1212, 441] on img "Next" at bounding box center [1203, 440] width 29 height 78
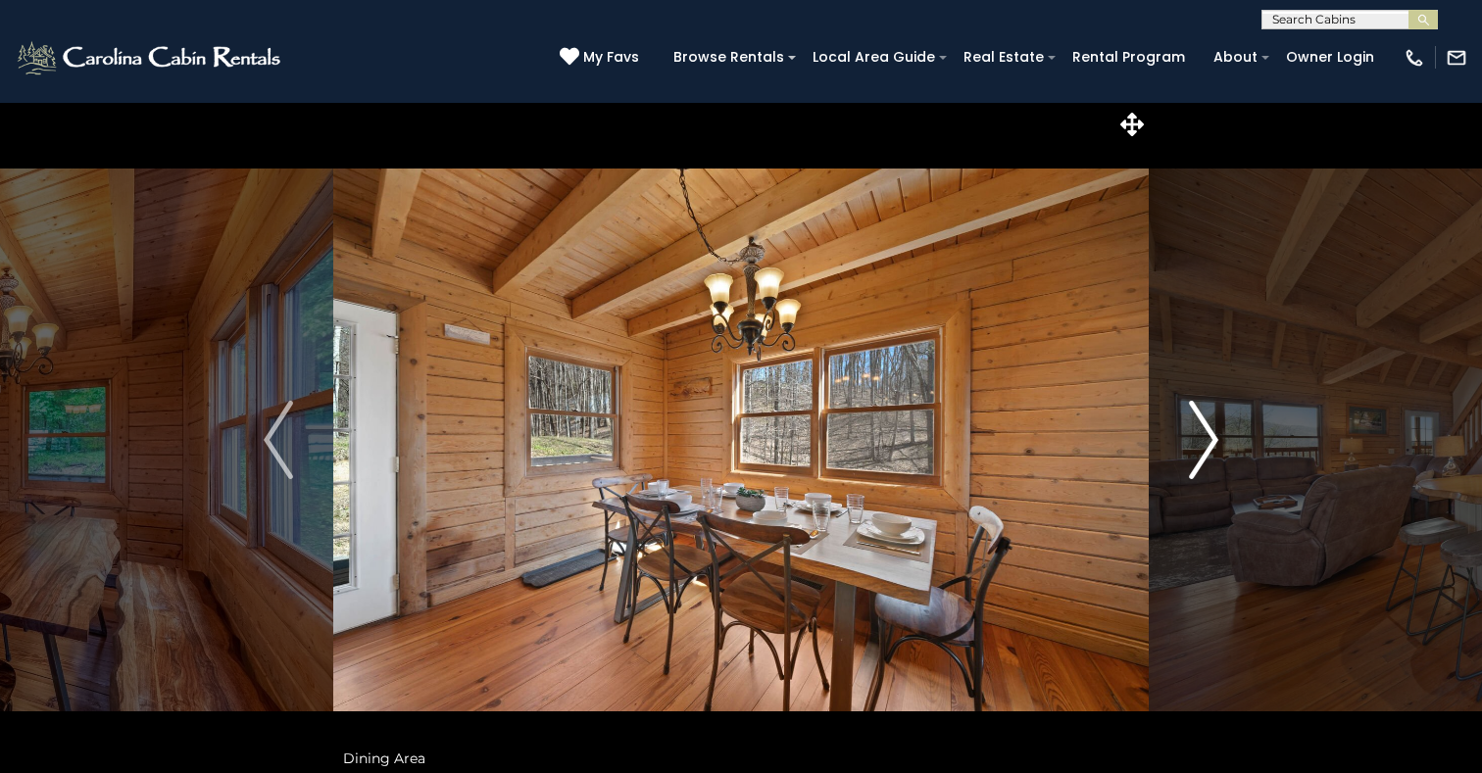
click at [1212, 441] on img "Next" at bounding box center [1203, 440] width 29 height 78
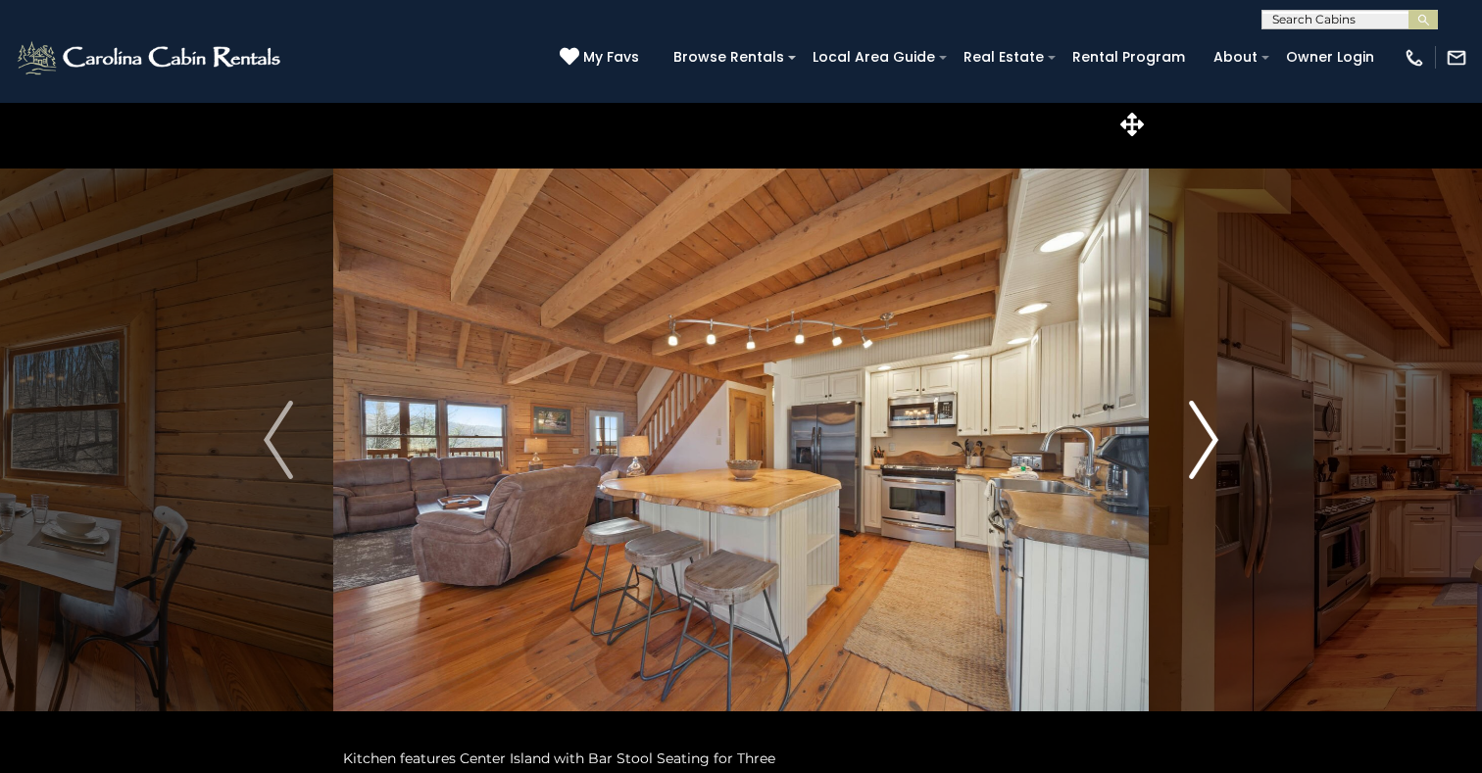
click at [1212, 441] on img "Next" at bounding box center [1203, 440] width 29 height 78
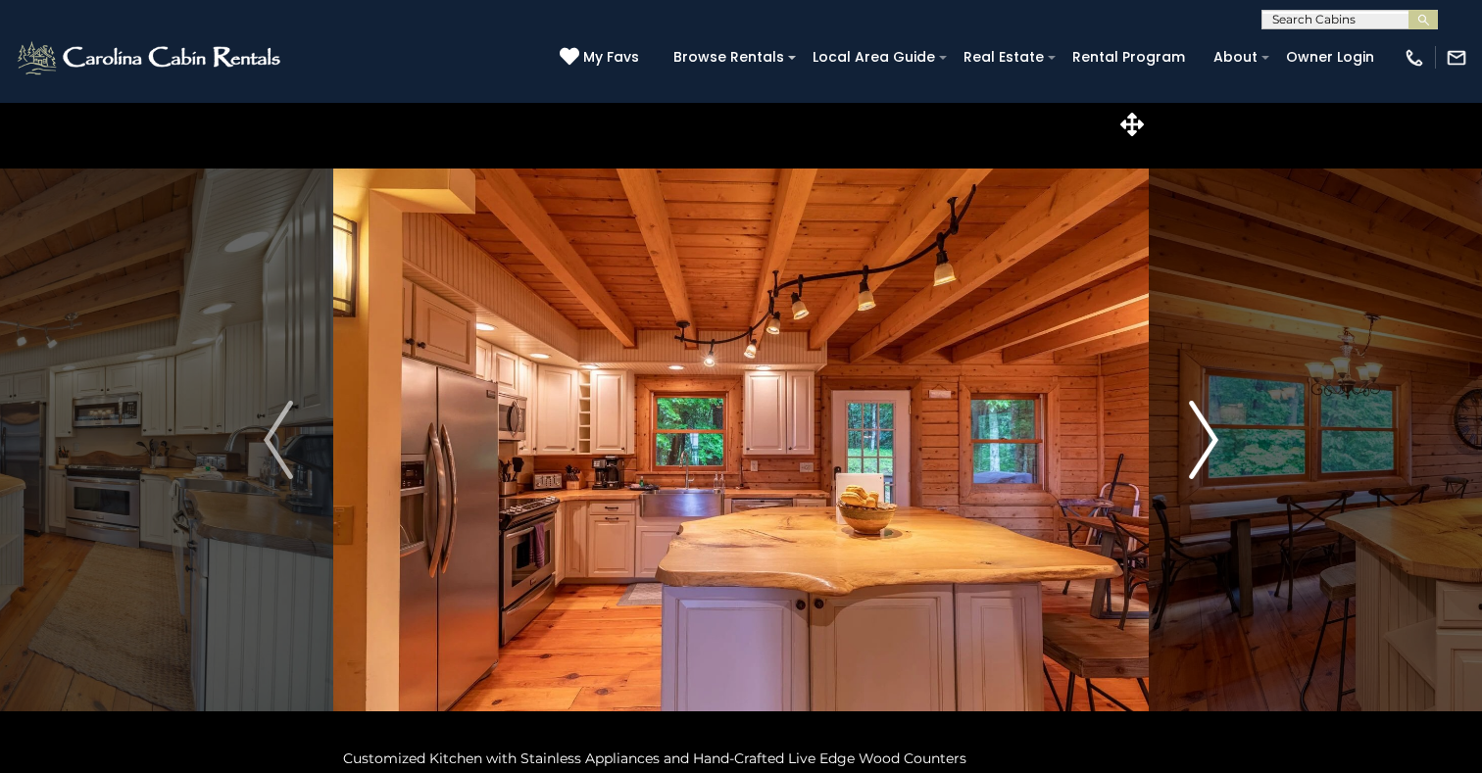
click at [1212, 441] on img "Next" at bounding box center [1203, 440] width 29 height 78
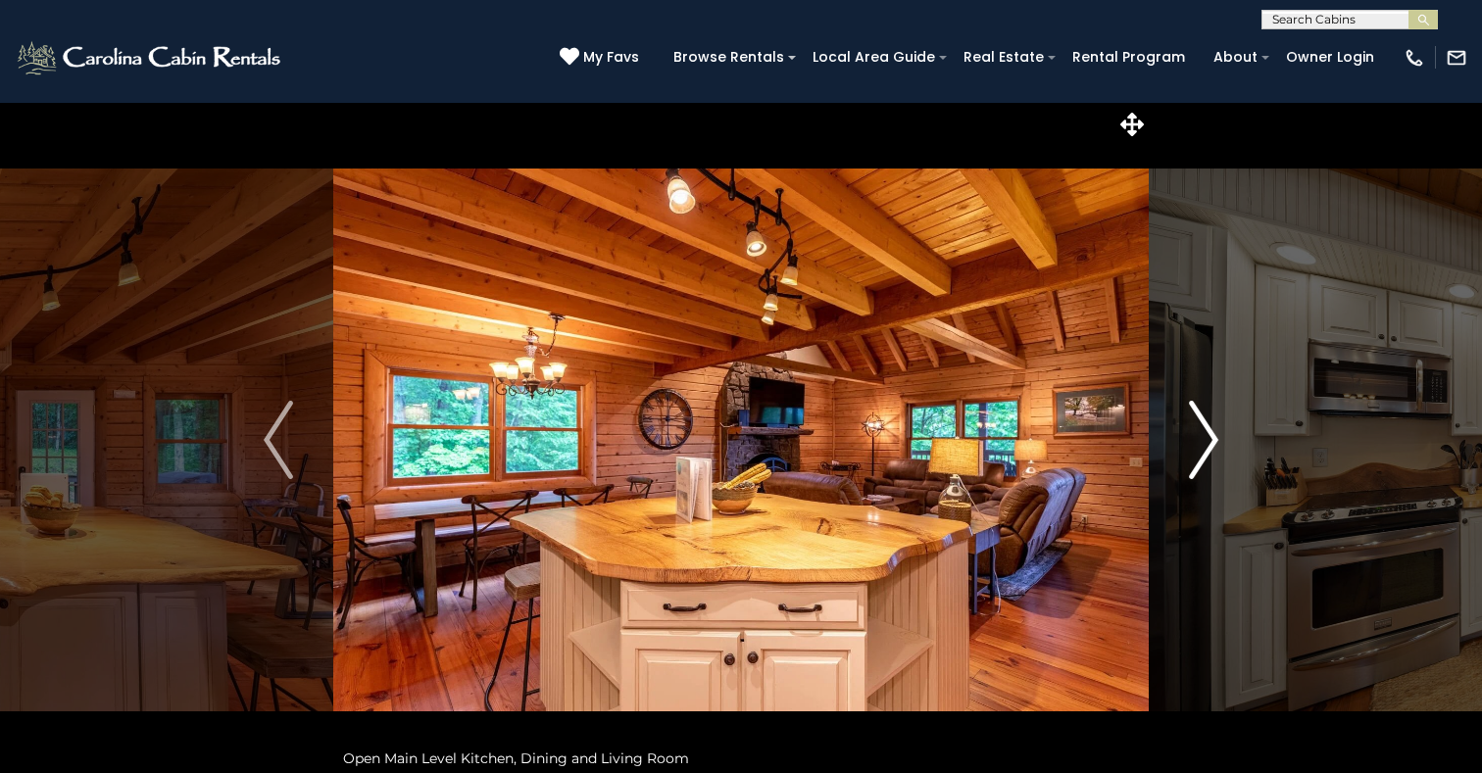
click at [1212, 440] on img "Next" at bounding box center [1203, 440] width 29 height 78
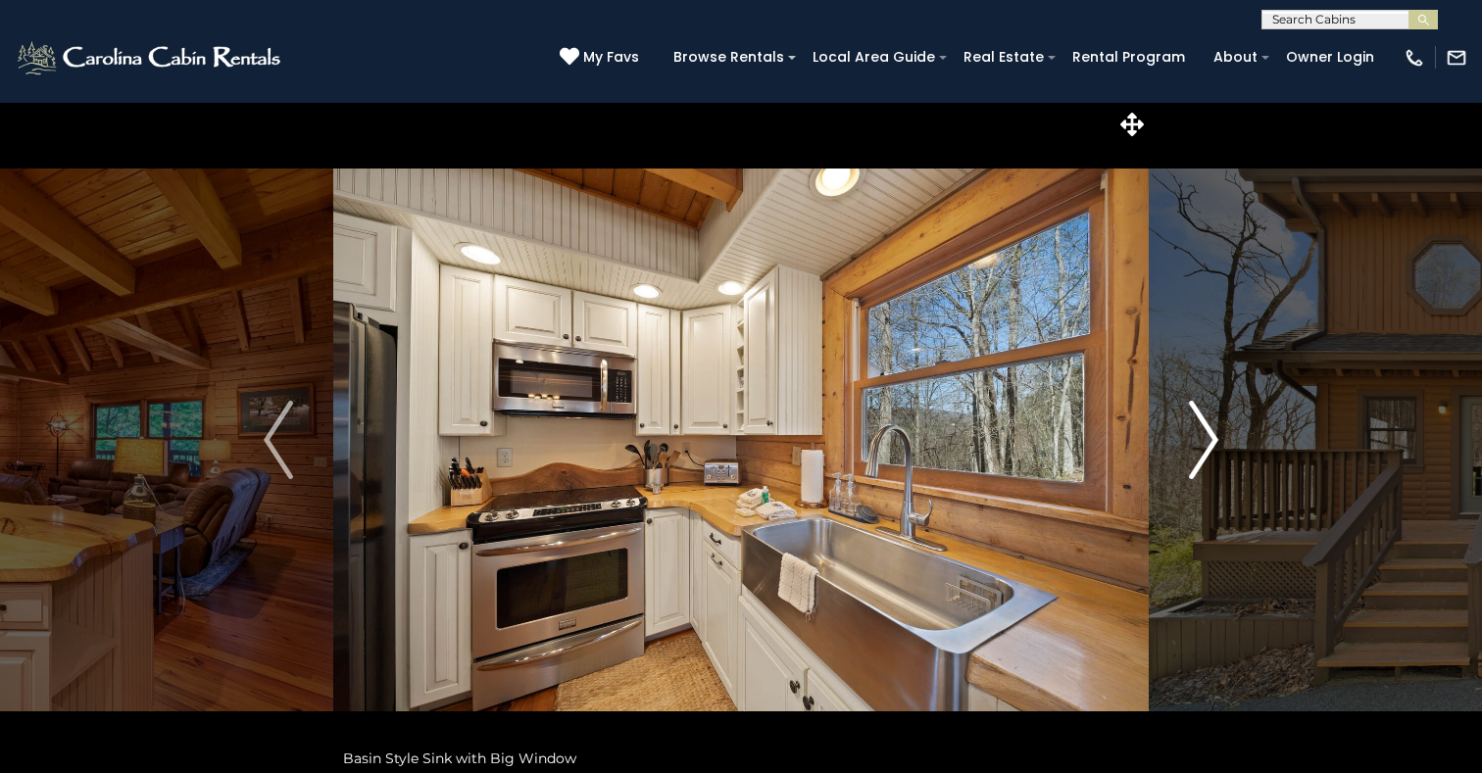
click at [1213, 441] on img "Next" at bounding box center [1203, 440] width 29 height 78
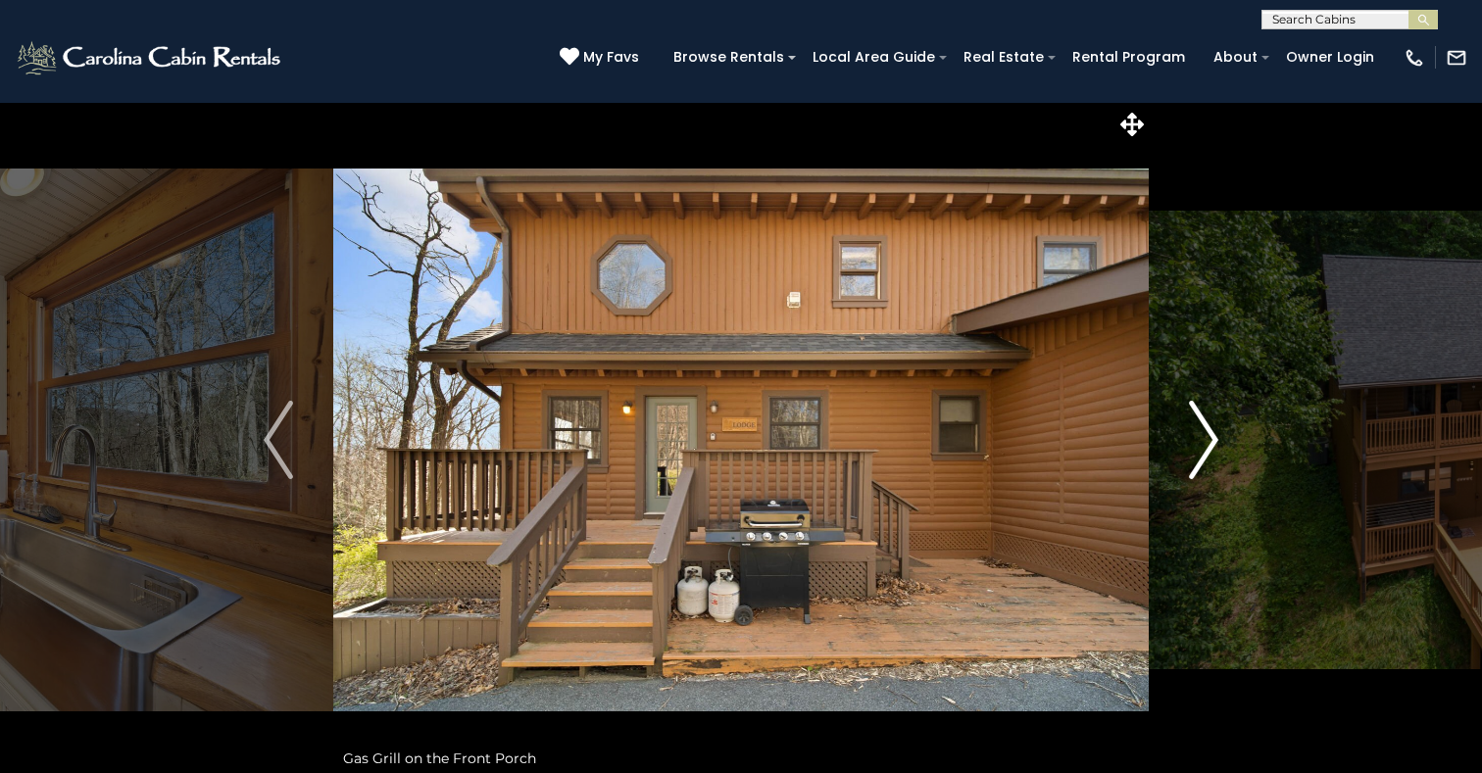
click at [1213, 441] on img "Next" at bounding box center [1203, 440] width 29 height 78
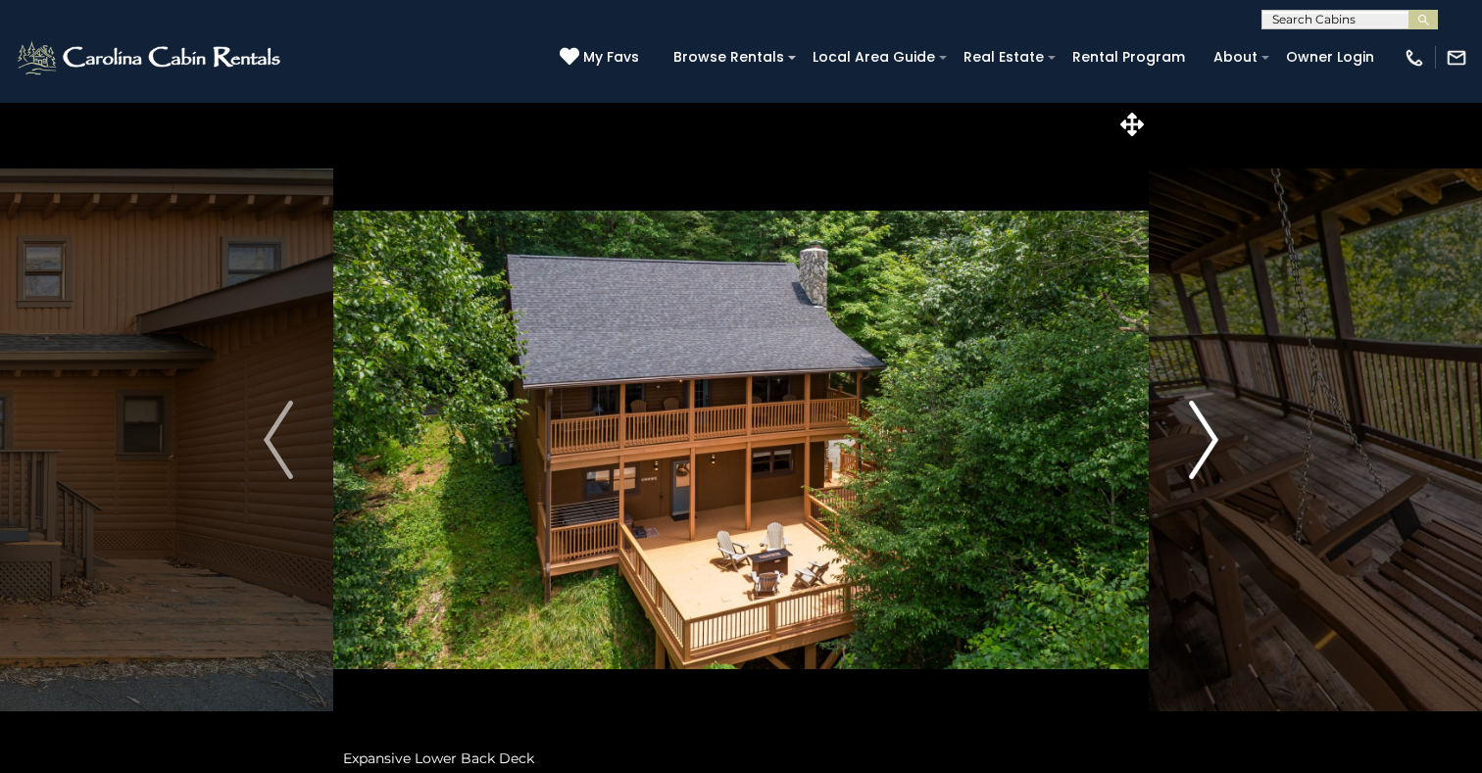
click at [1213, 441] on img "Next" at bounding box center [1203, 440] width 29 height 78
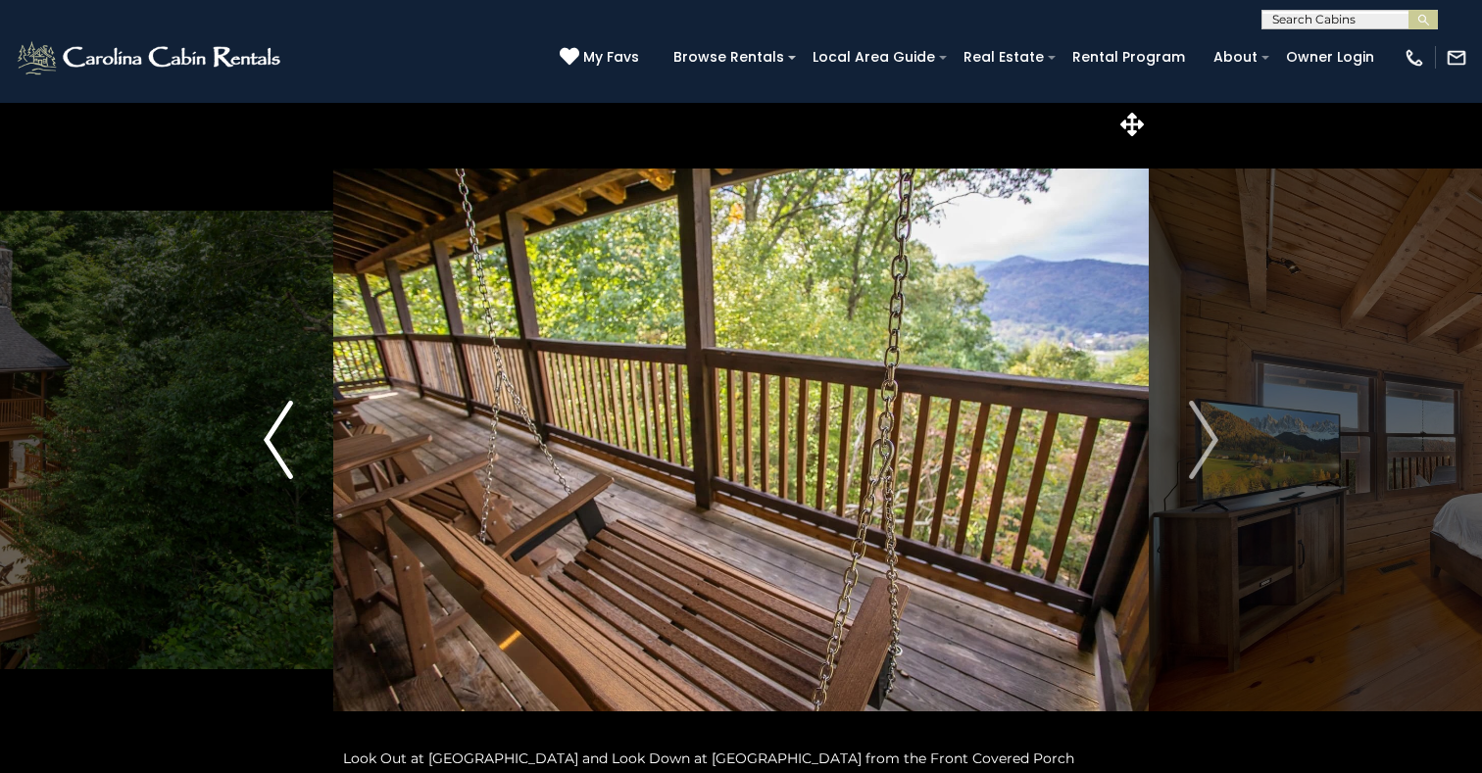
click at [282, 445] on img "Previous" at bounding box center [278, 440] width 29 height 78
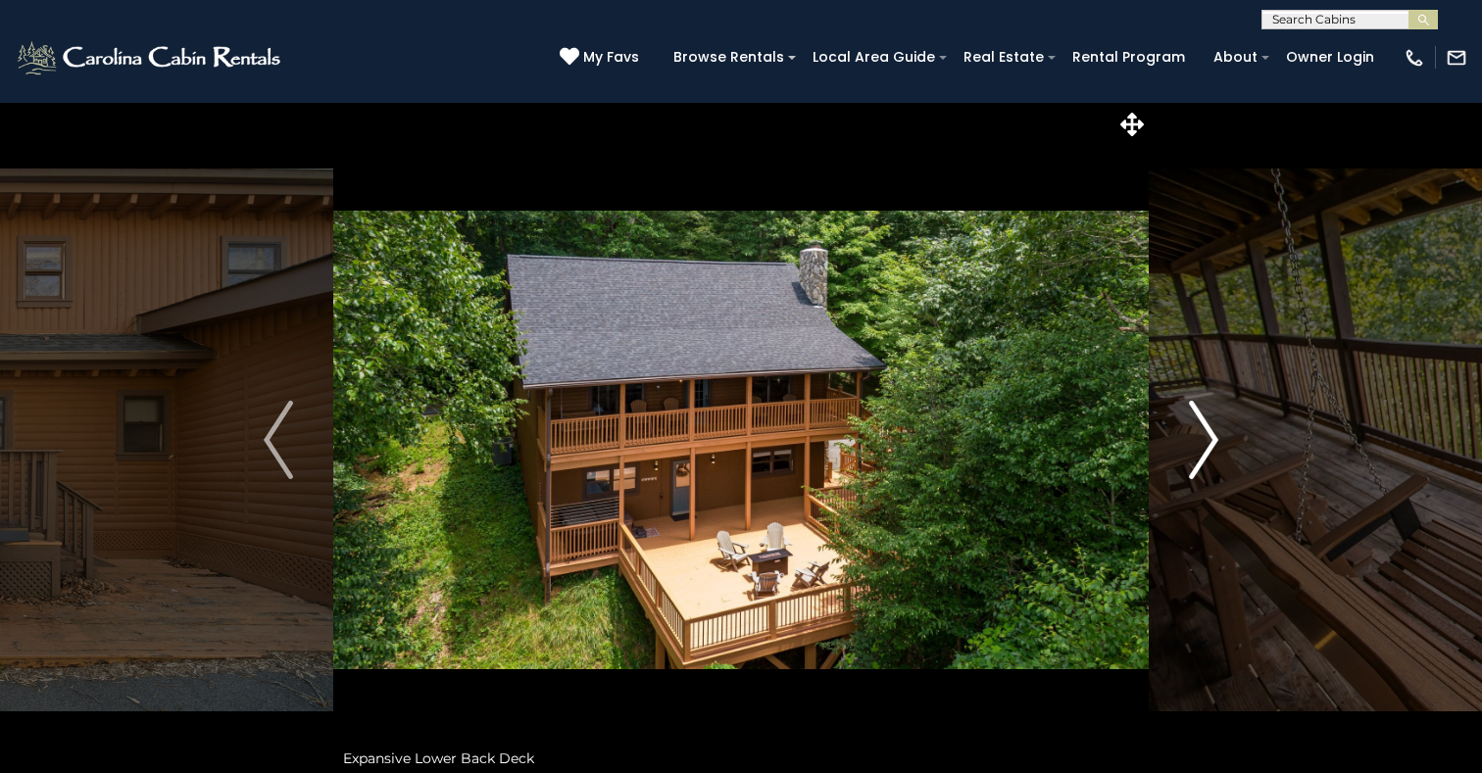
click at [1204, 438] on img "Next" at bounding box center [1203, 440] width 29 height 78
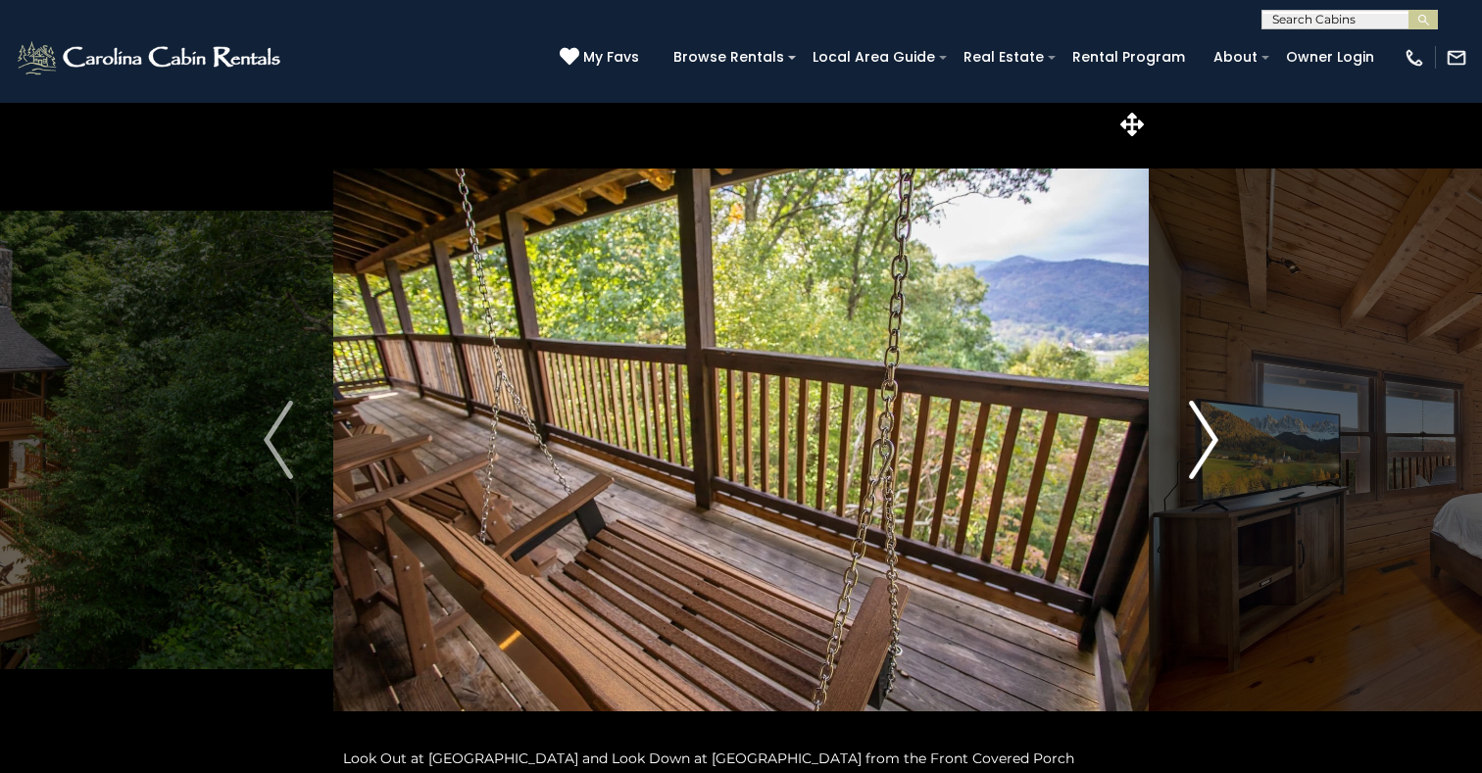
click at [1203, 439] on img "Next" at bounding box center [1203, 440] width 29 height 78
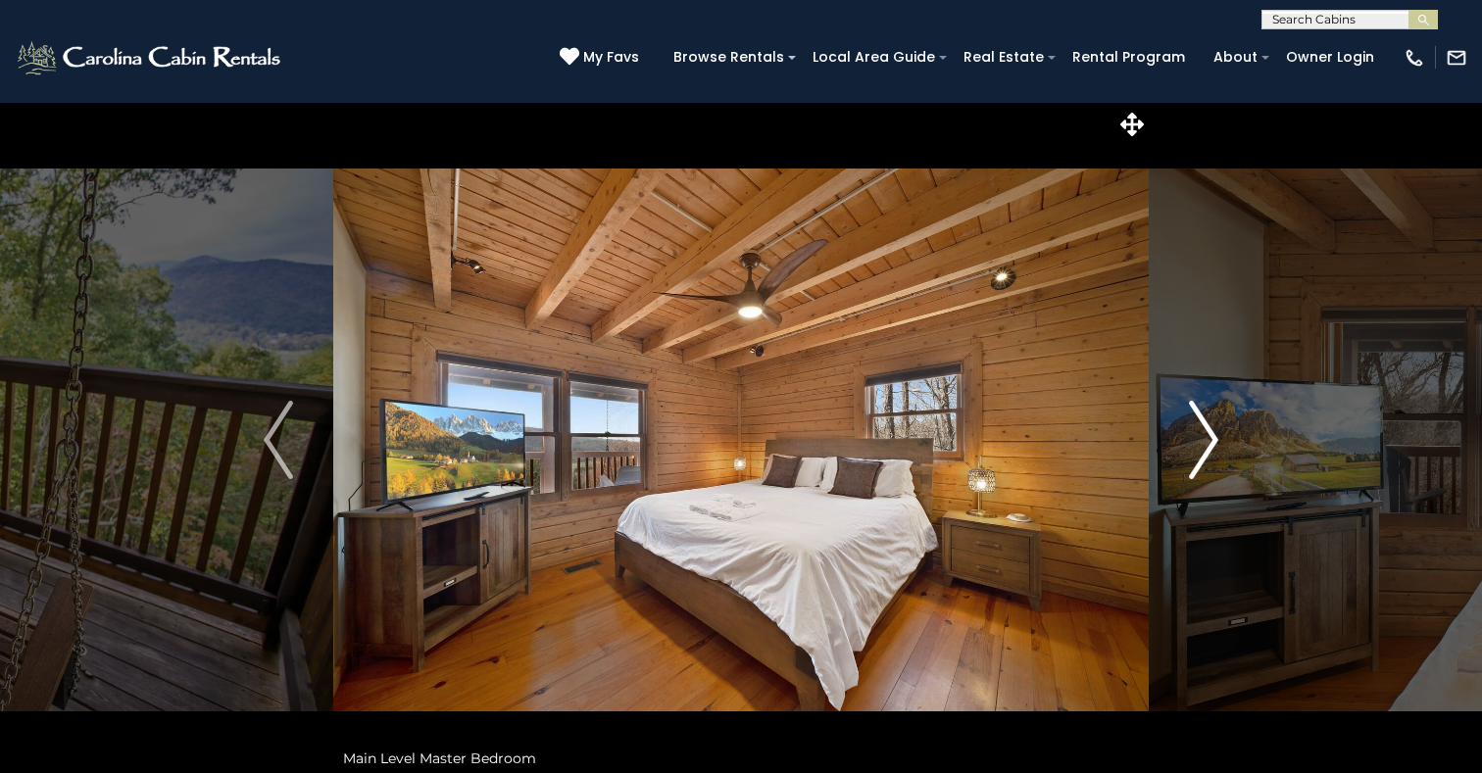
click at [1203, 439] on img "Next" at bounding box center [1203, 440] width 29 height 78
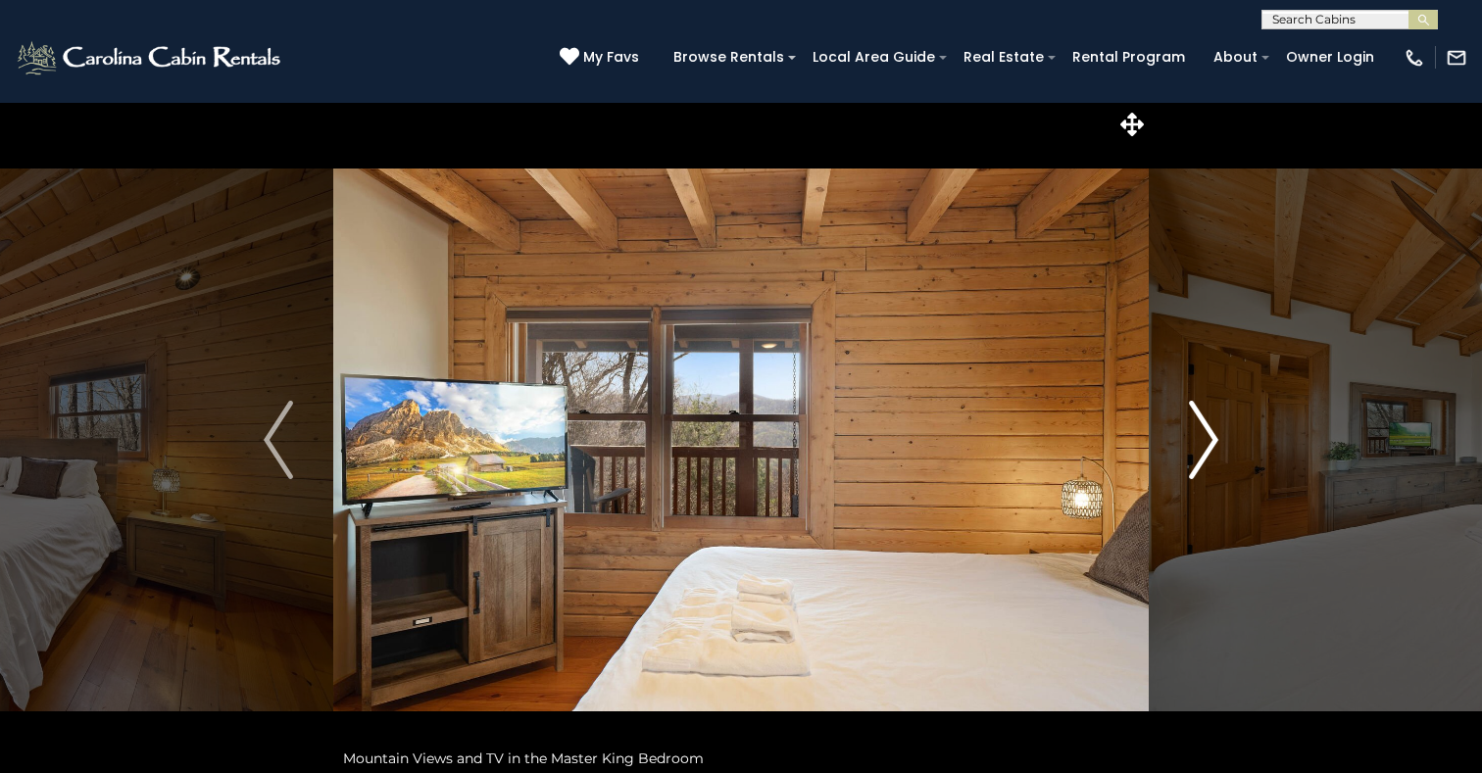
click at [1203, 440] on img "Next" at bounding box center [1203, 440] width 29 height 78
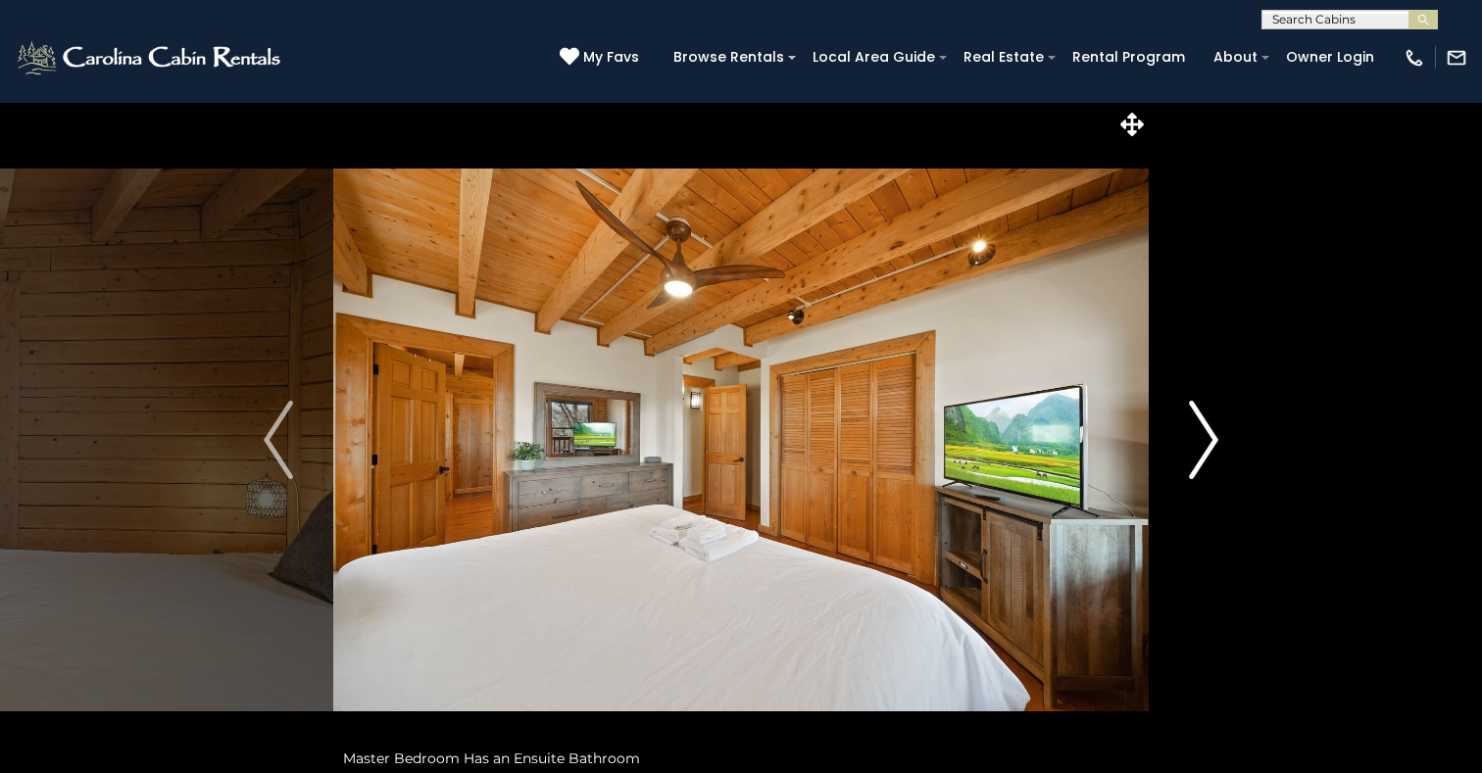
click at [1204, 442] on img "Next" at bounding box center [1203, 440] width 29 height 78
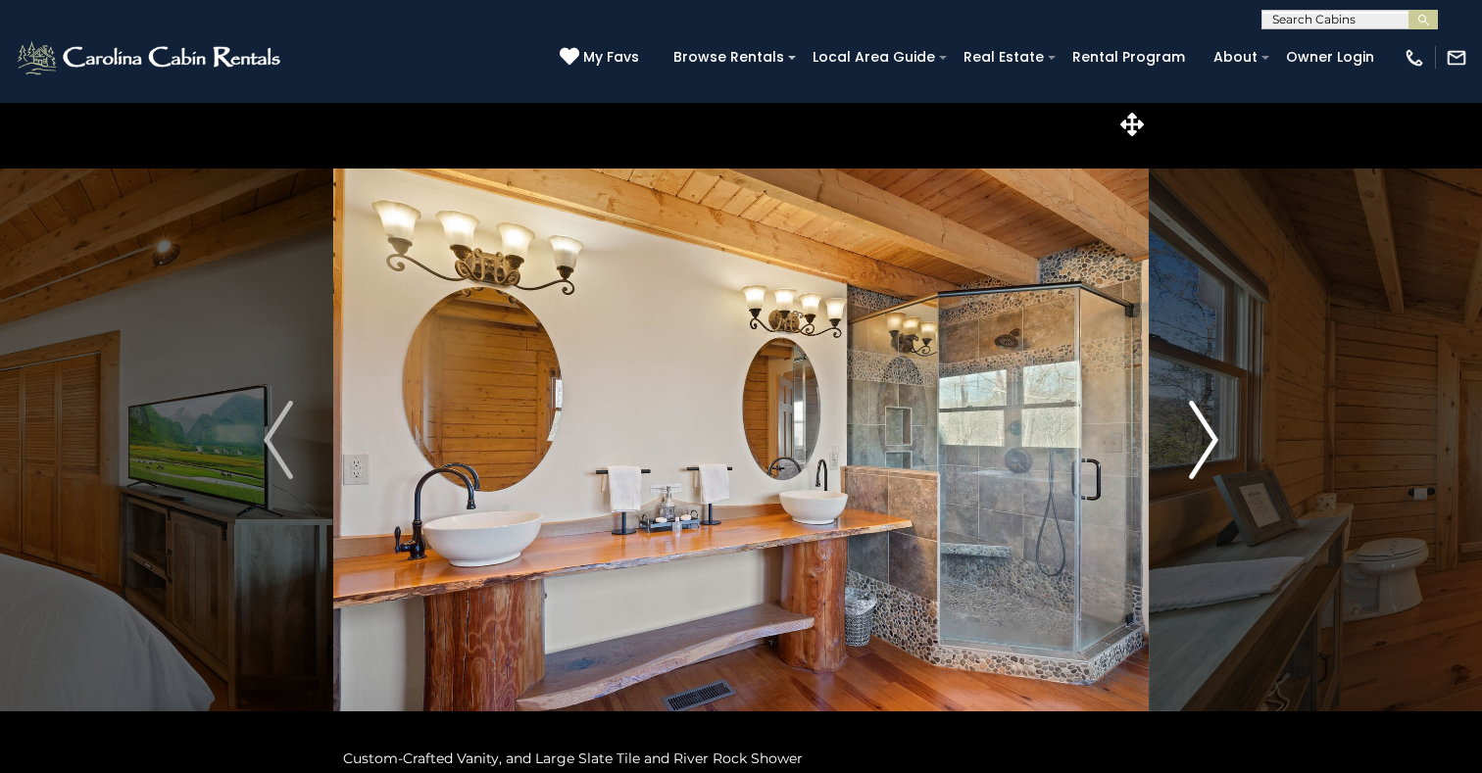
click at [1204, 442] on img "Next" at bounding box center [1203, 440] width 29 height 78
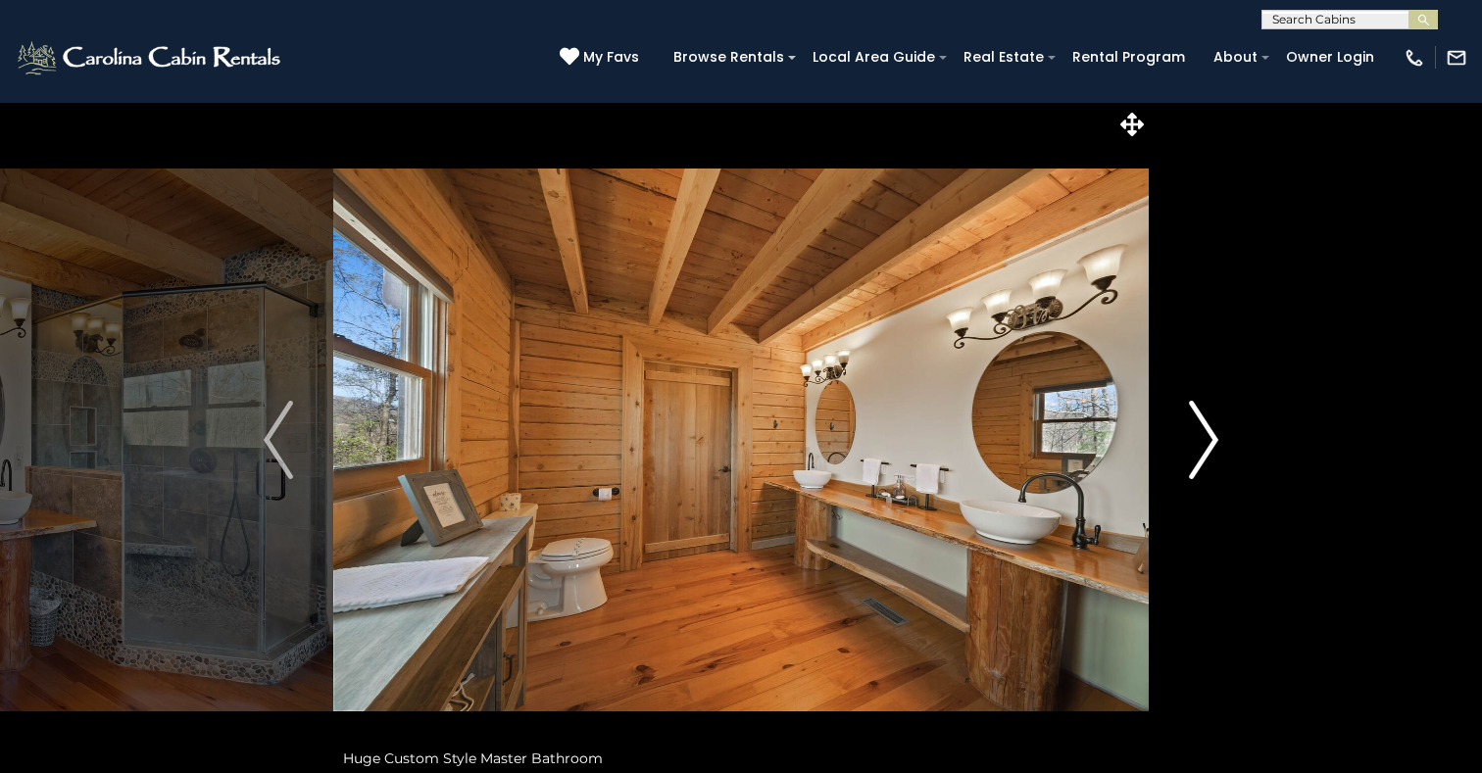
click at [1204, 442] on img "Next" at bounding box center [1203, 440] width 29 height 78
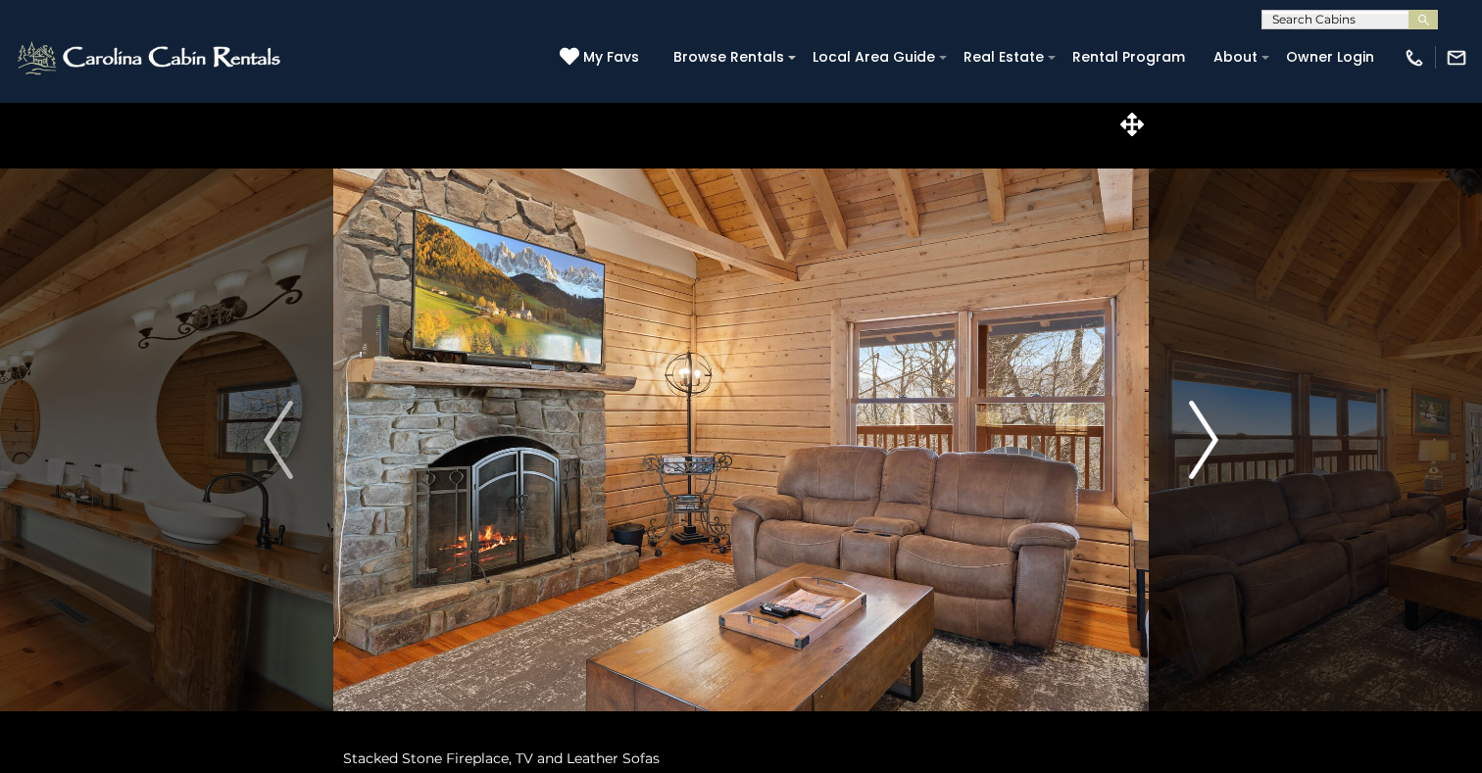
click at [1204, 442] on img "Next" at bounding box center [1203, 440] width 29 height 78
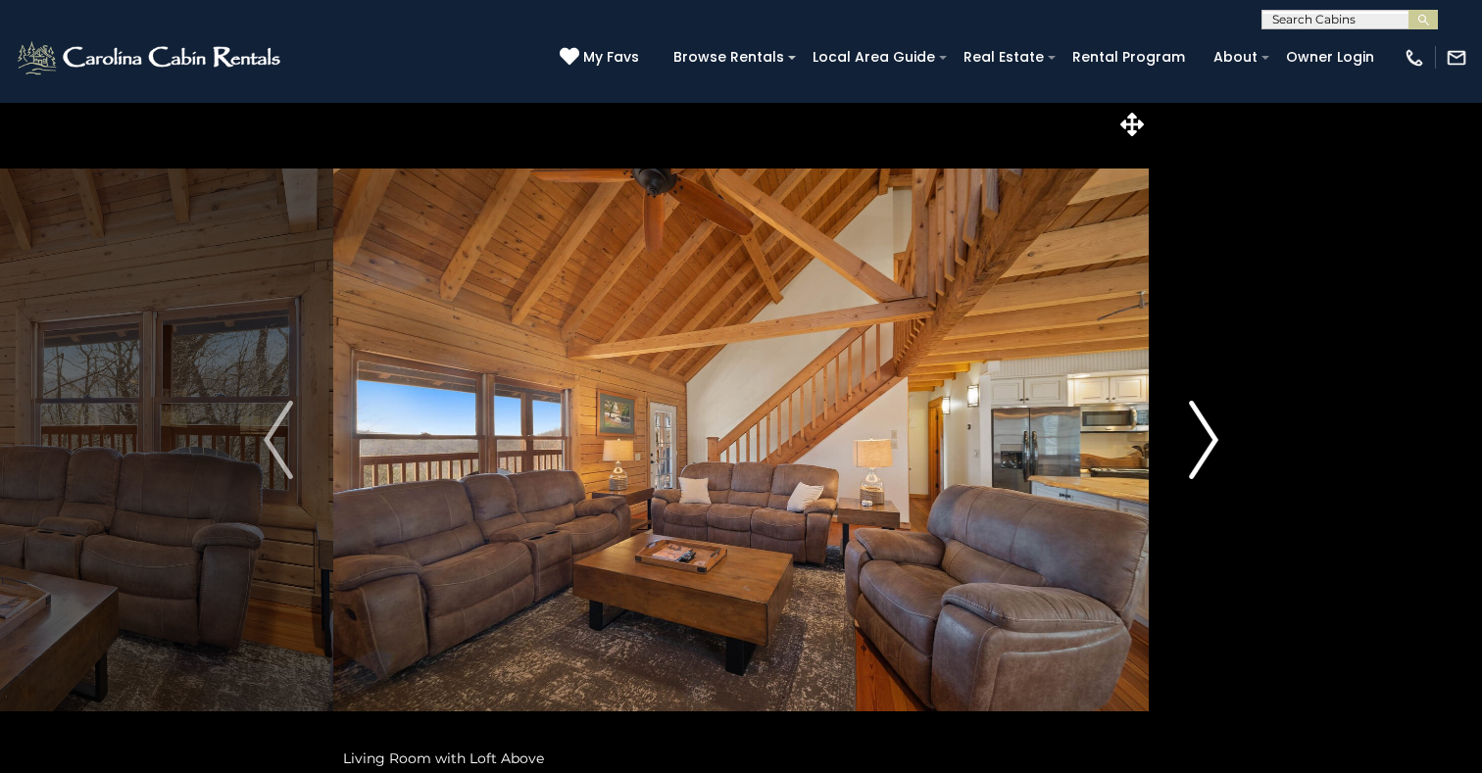
click at [1204, 442] on img "Next" at bounding box center [1203, 440] width 29 height 78
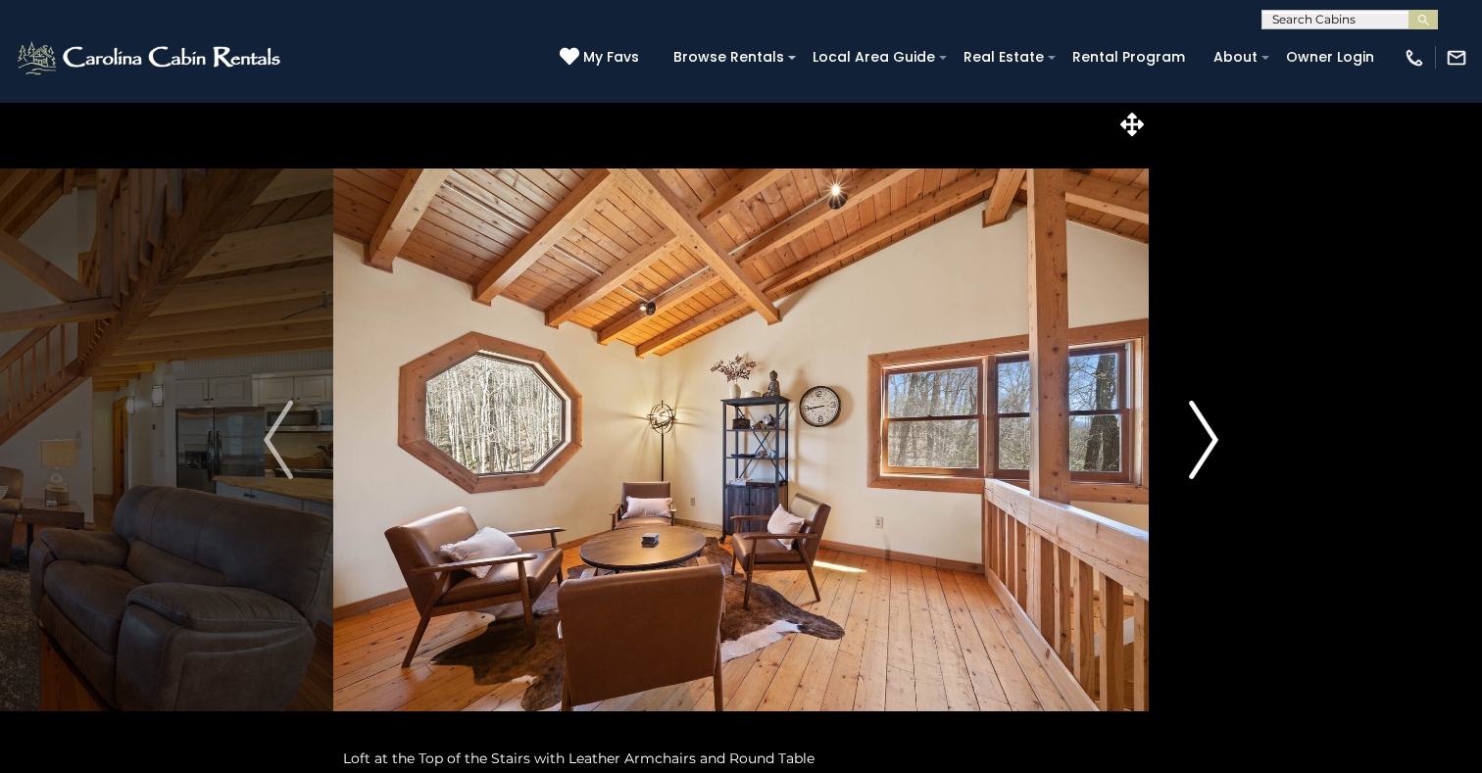
click at [1204, 442] on img "Next" at bounding box center [1203, 440] width 29 height 78
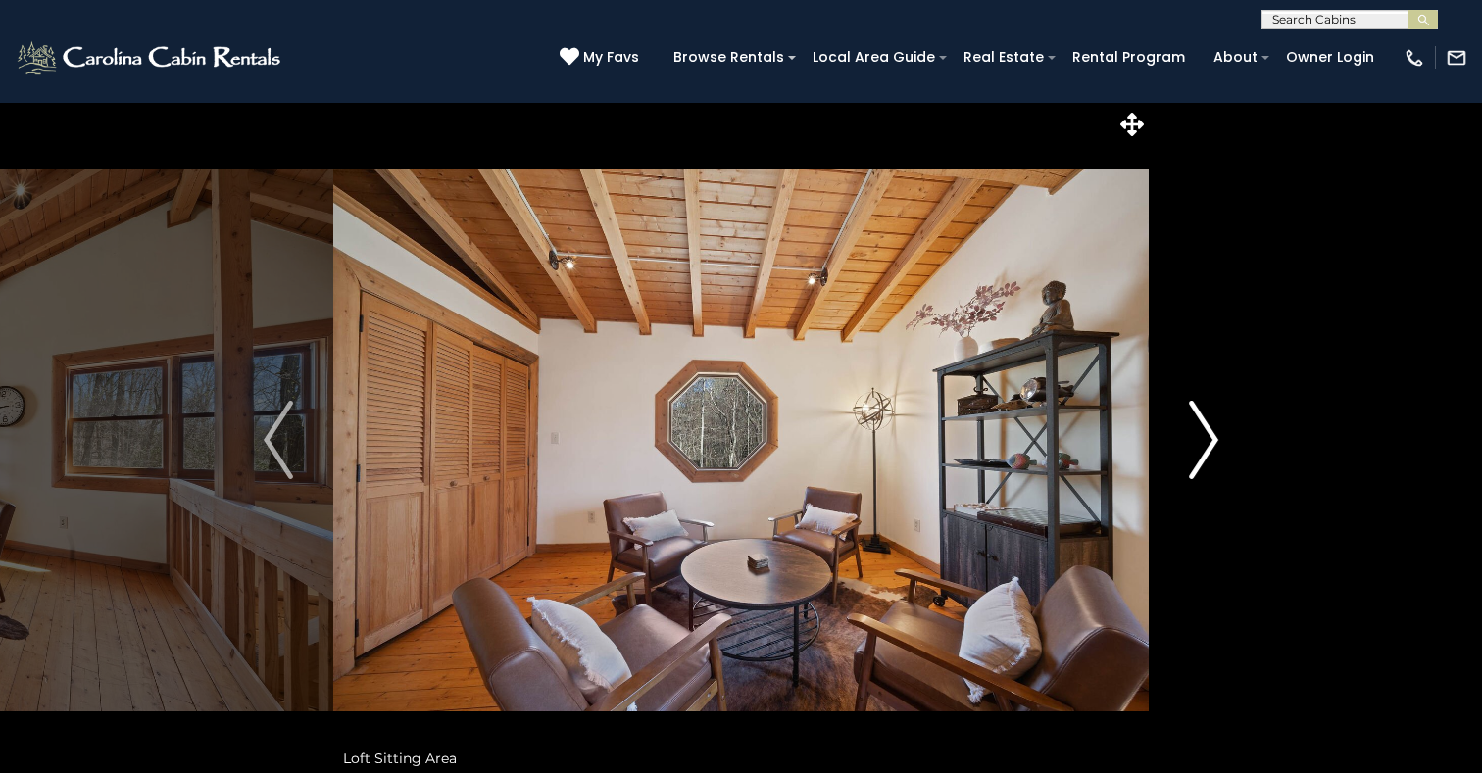
click at [1204, 442] on img "Next" at bounding box center [1203, 440] width 29 height 78
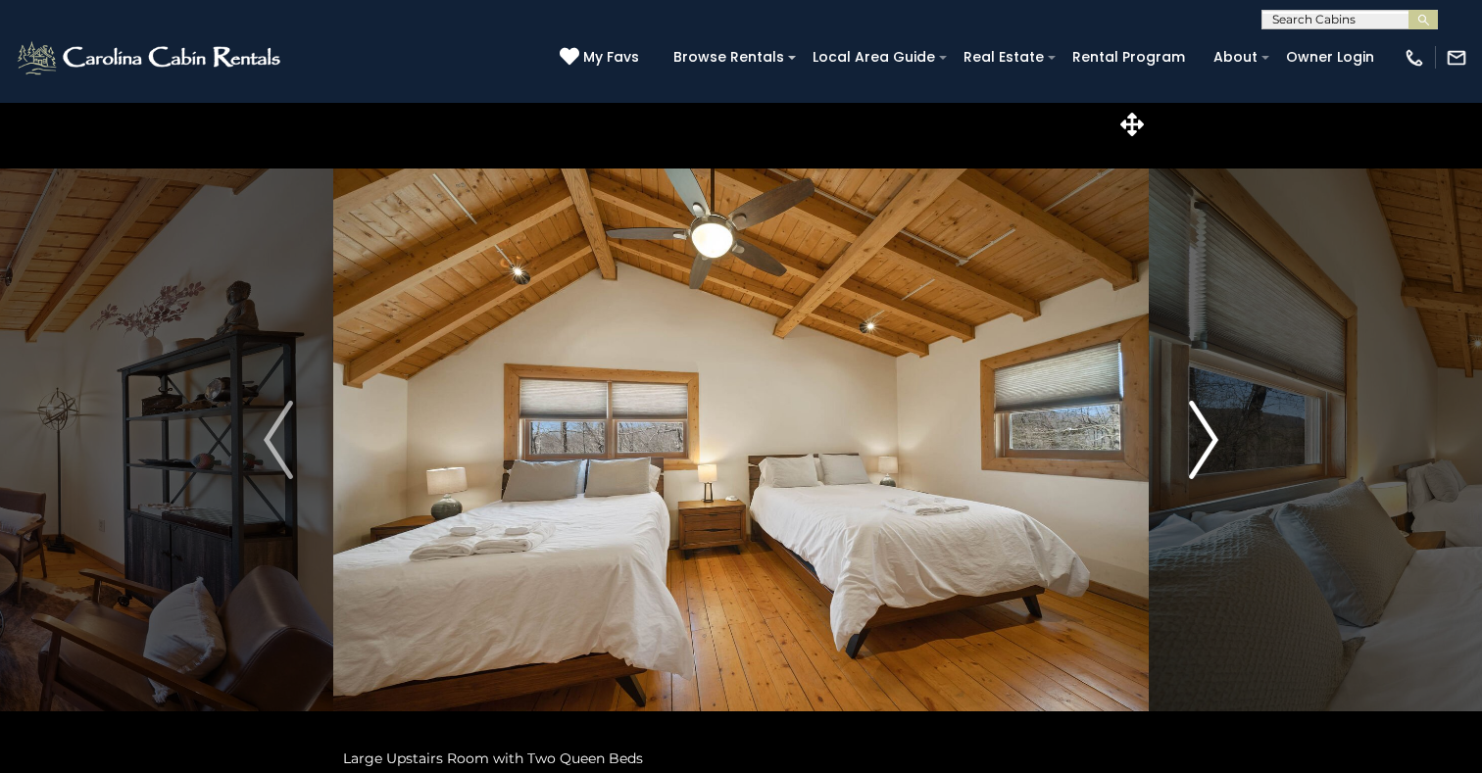
click at [1204, 442] on img "Next" at bounding box center [1203, 440] width 29 height 78
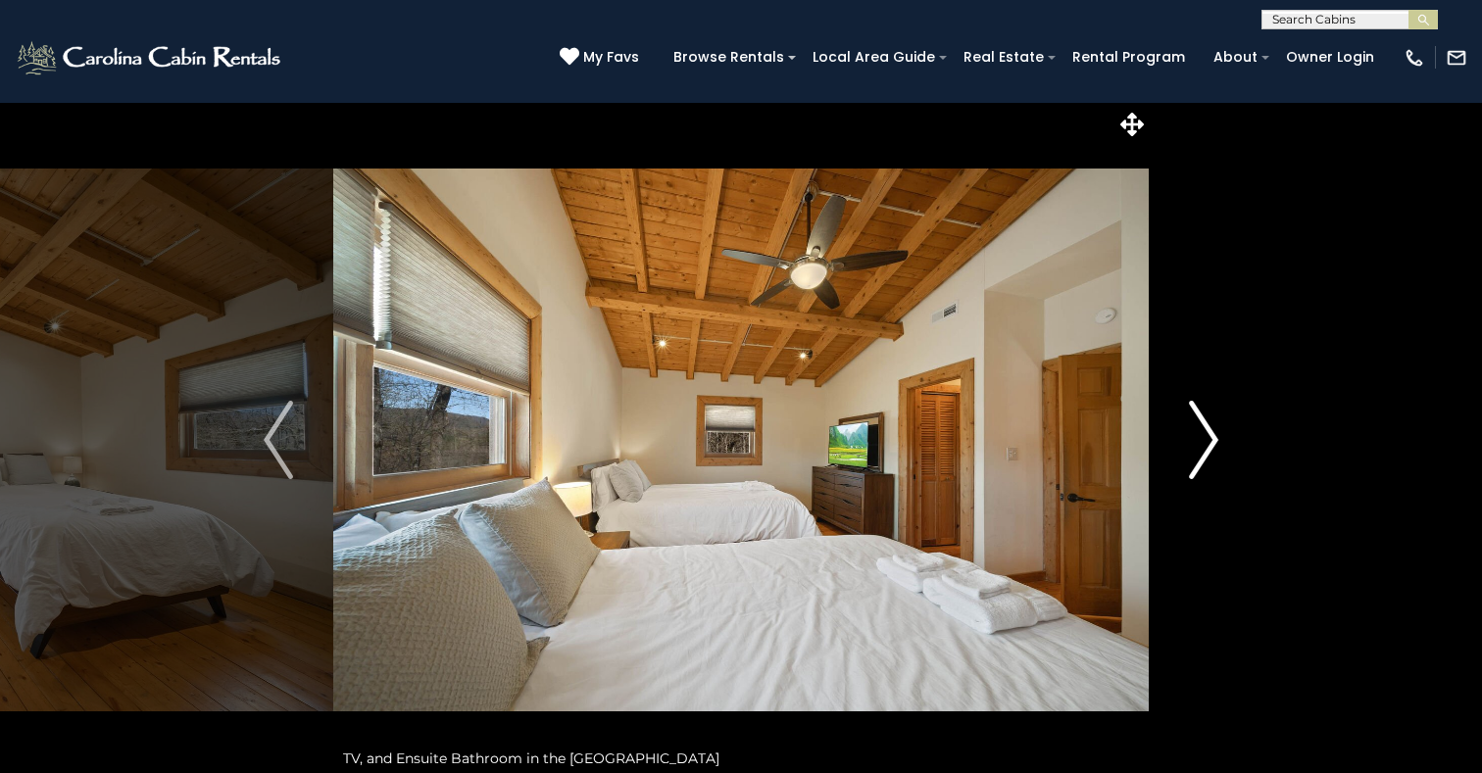
click at [1204, 442] on img "Next" at bounding box center [1203, 440] width 29 height 78
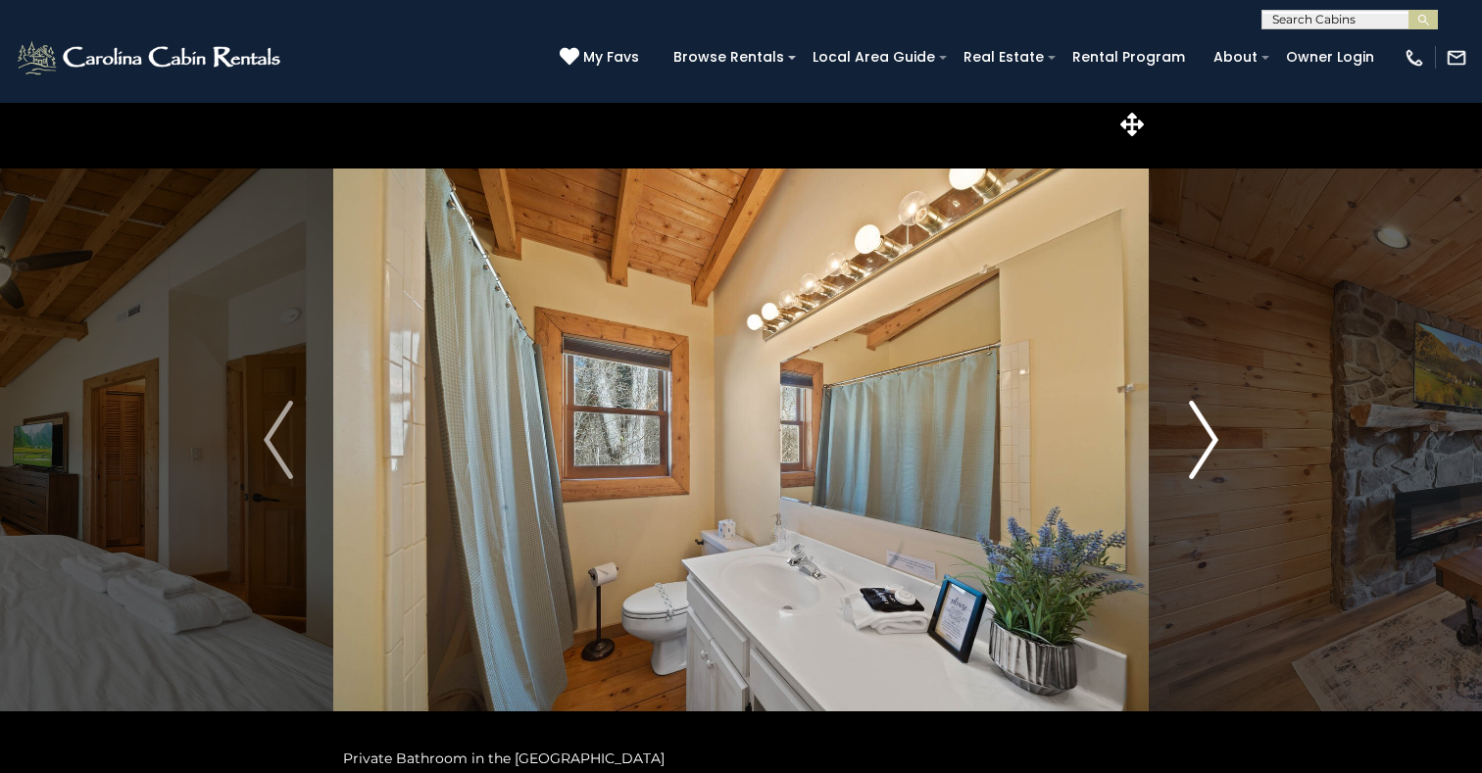
click at [1204, 442] on img "Next" at bounding box center [1203, 440] width 29 height 78
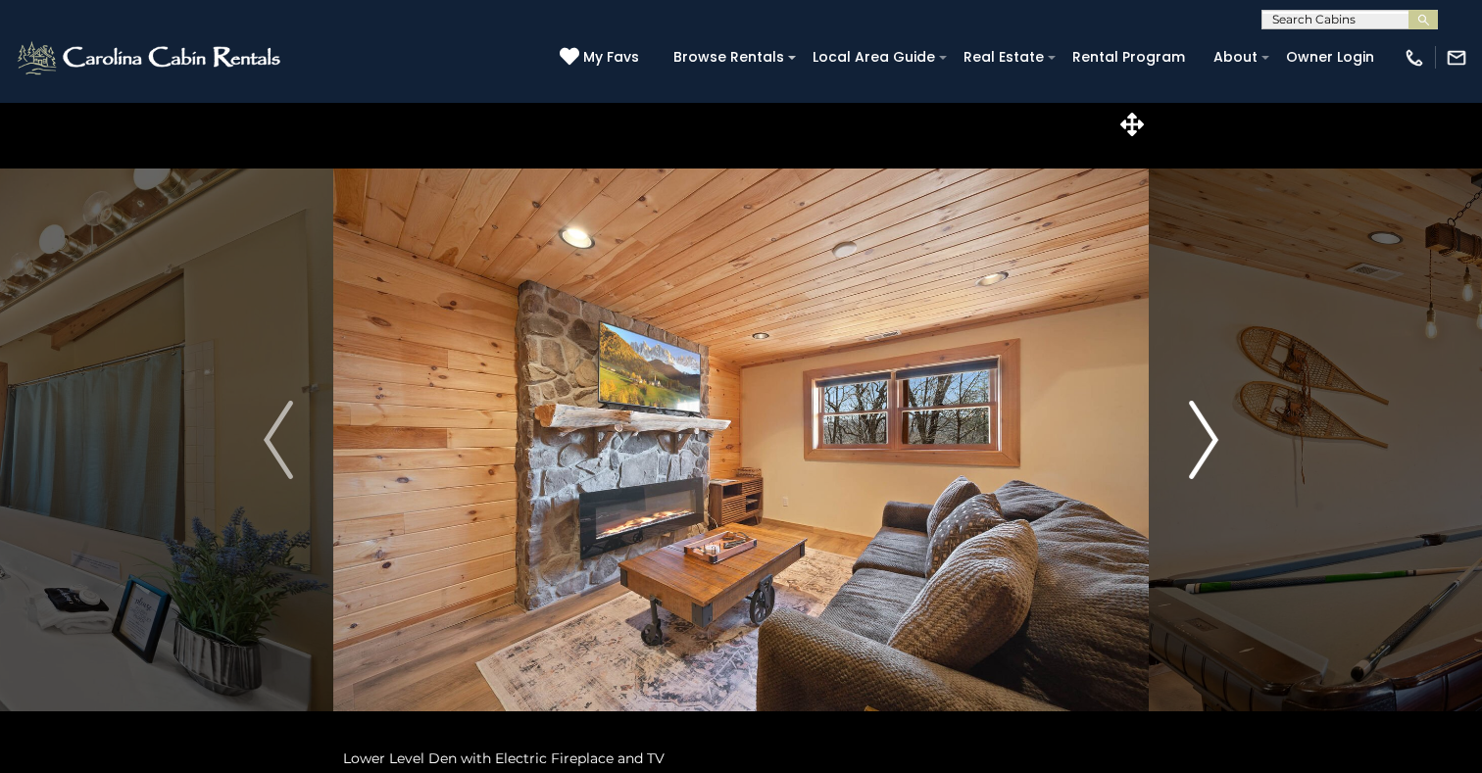
click at [1204, 442] on img "Next" at bounding box center [1203, 440] width 29 height 78
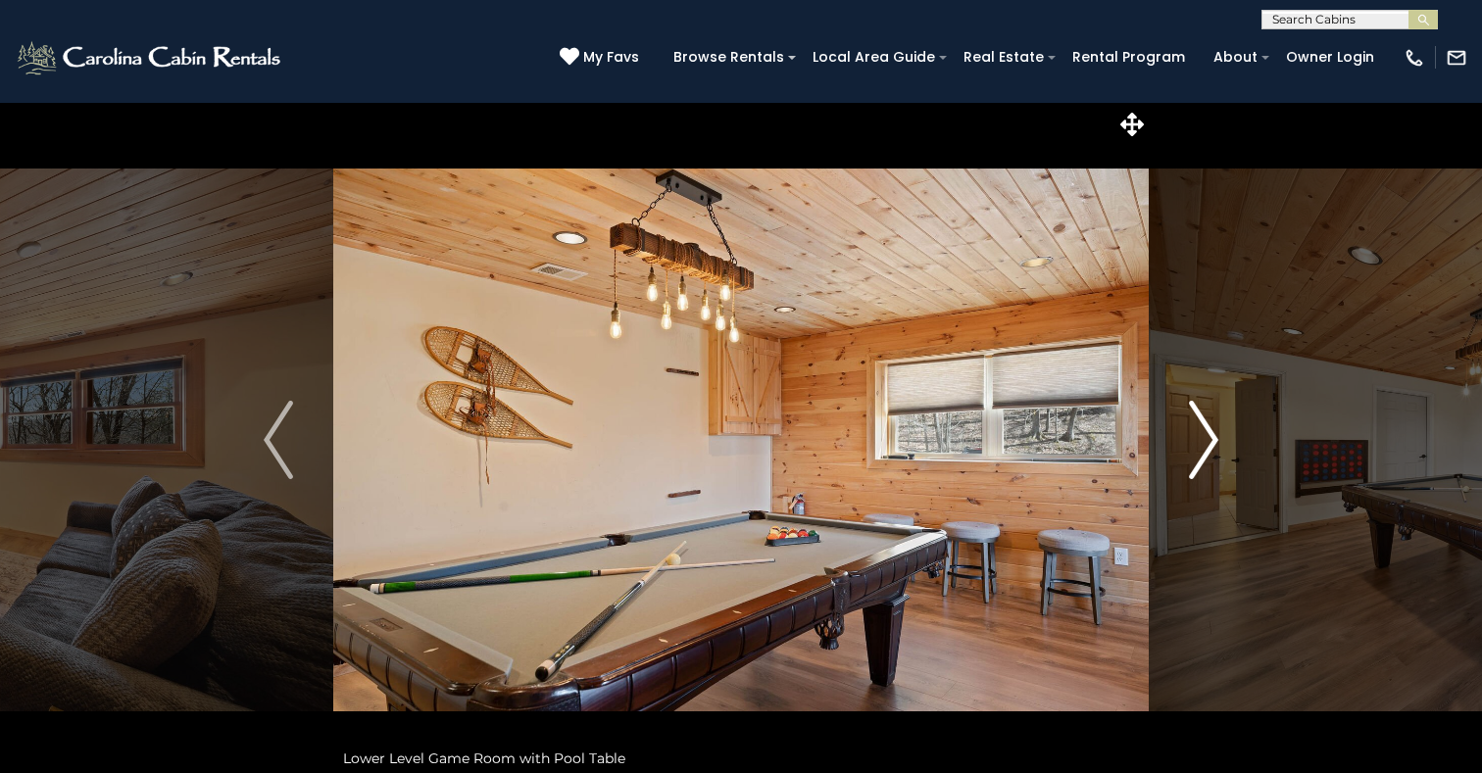
click at [1204, 442] on img "Next" at bounding box center [1203, 440] width 29 height 78
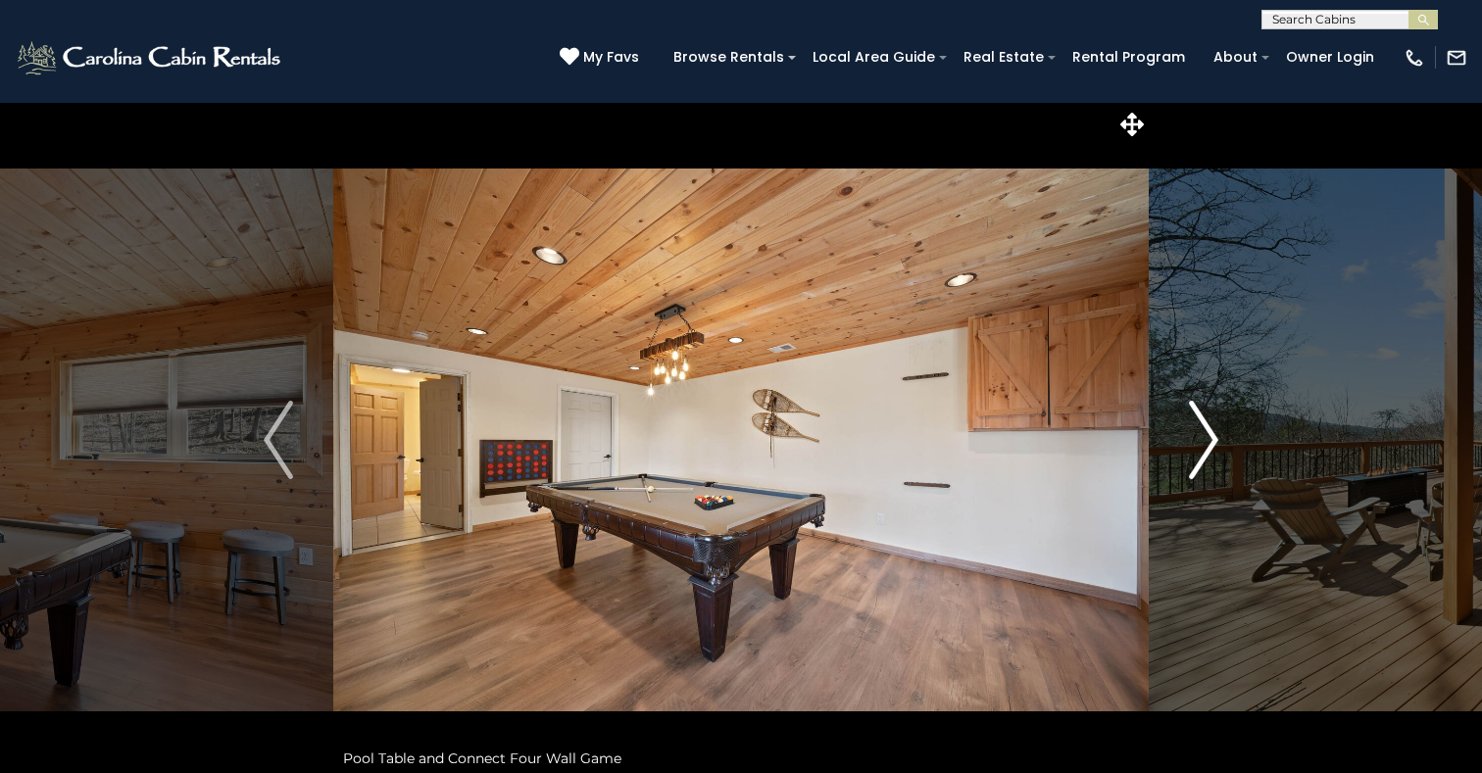
click at [1204, 442] on img "Next" at bounding box center [1203, 440] width 29 height 78
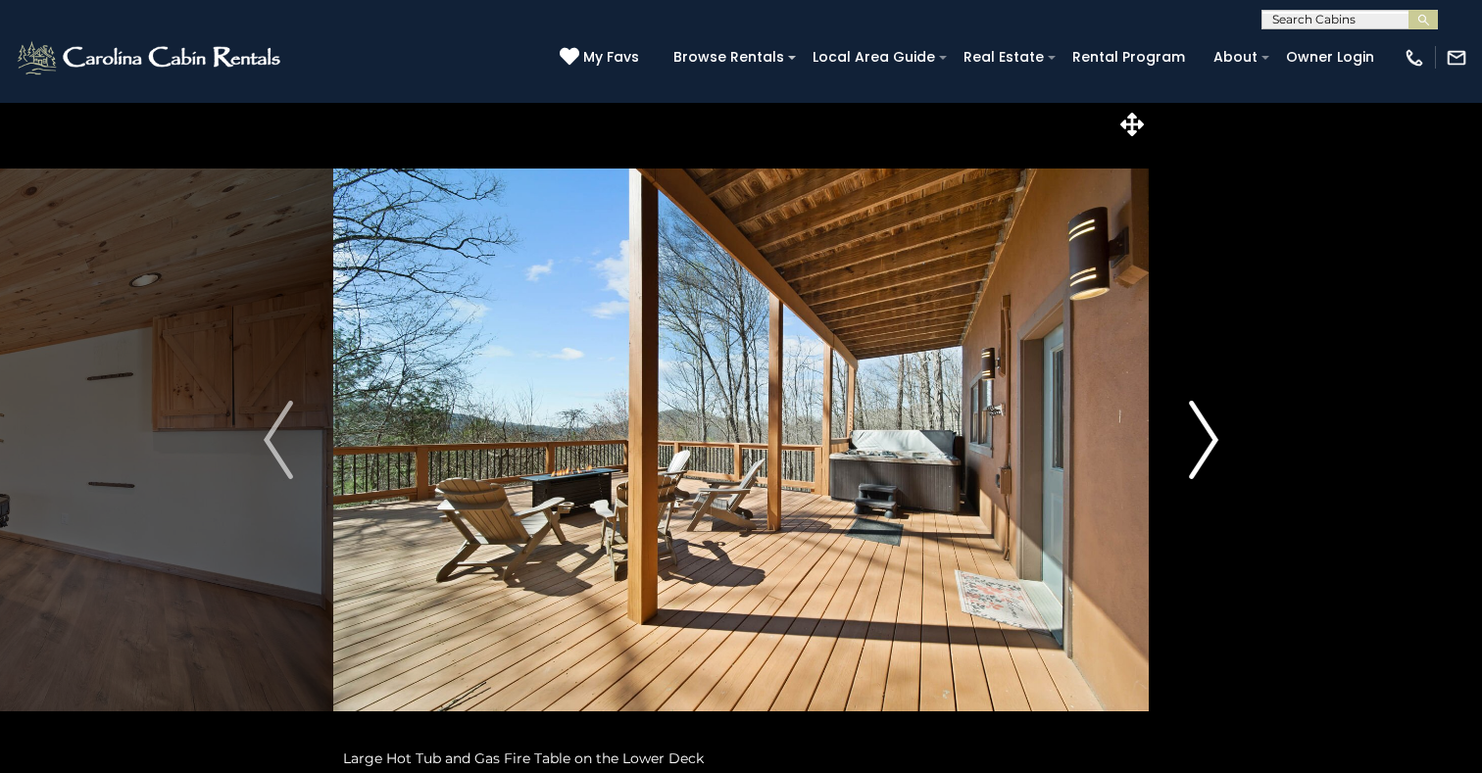
click at [1204, 442] on img "Next" at bounding box center [1203, 440] width 29 height 78
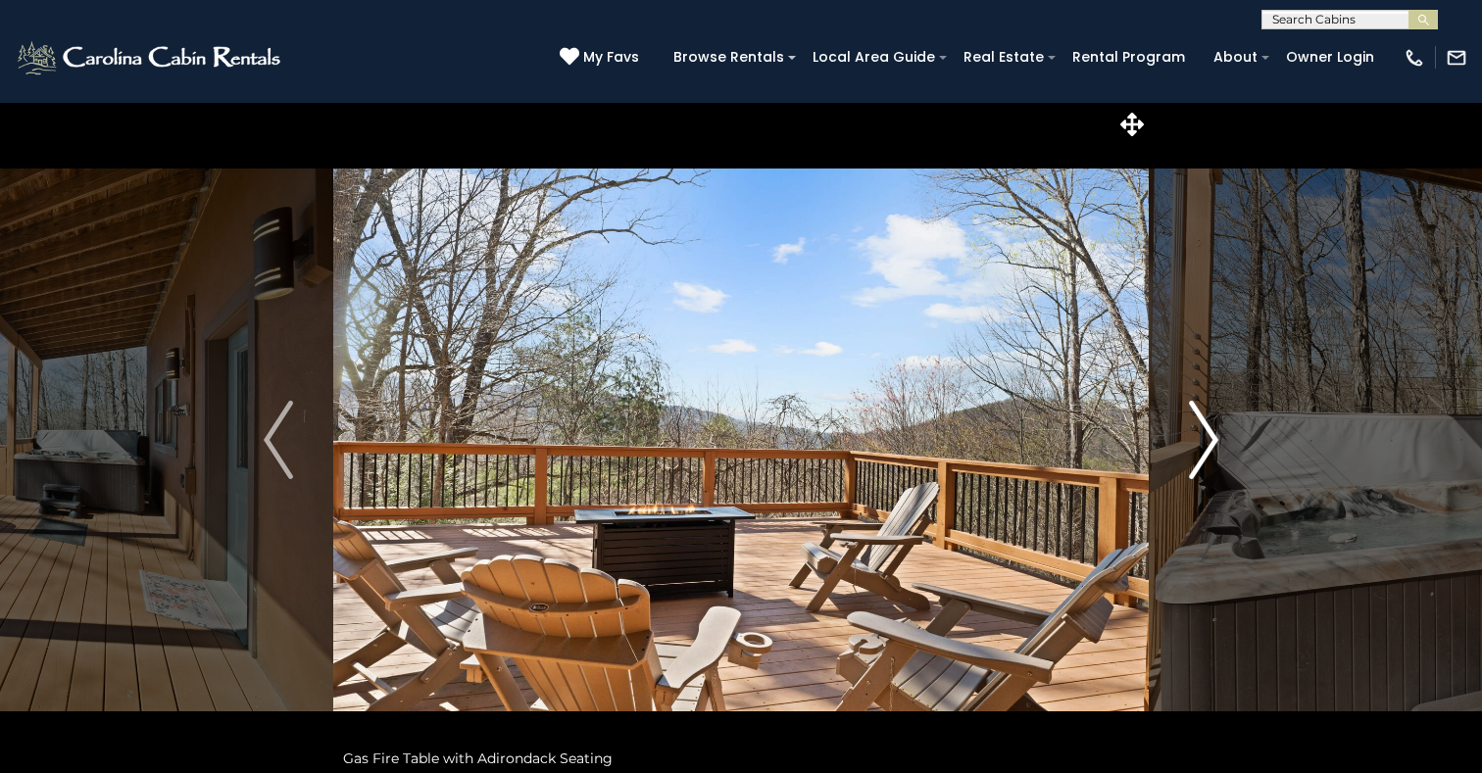
click at [1204, 442] on img "Next" at bounding box center [1203, 440] width 29 height 78
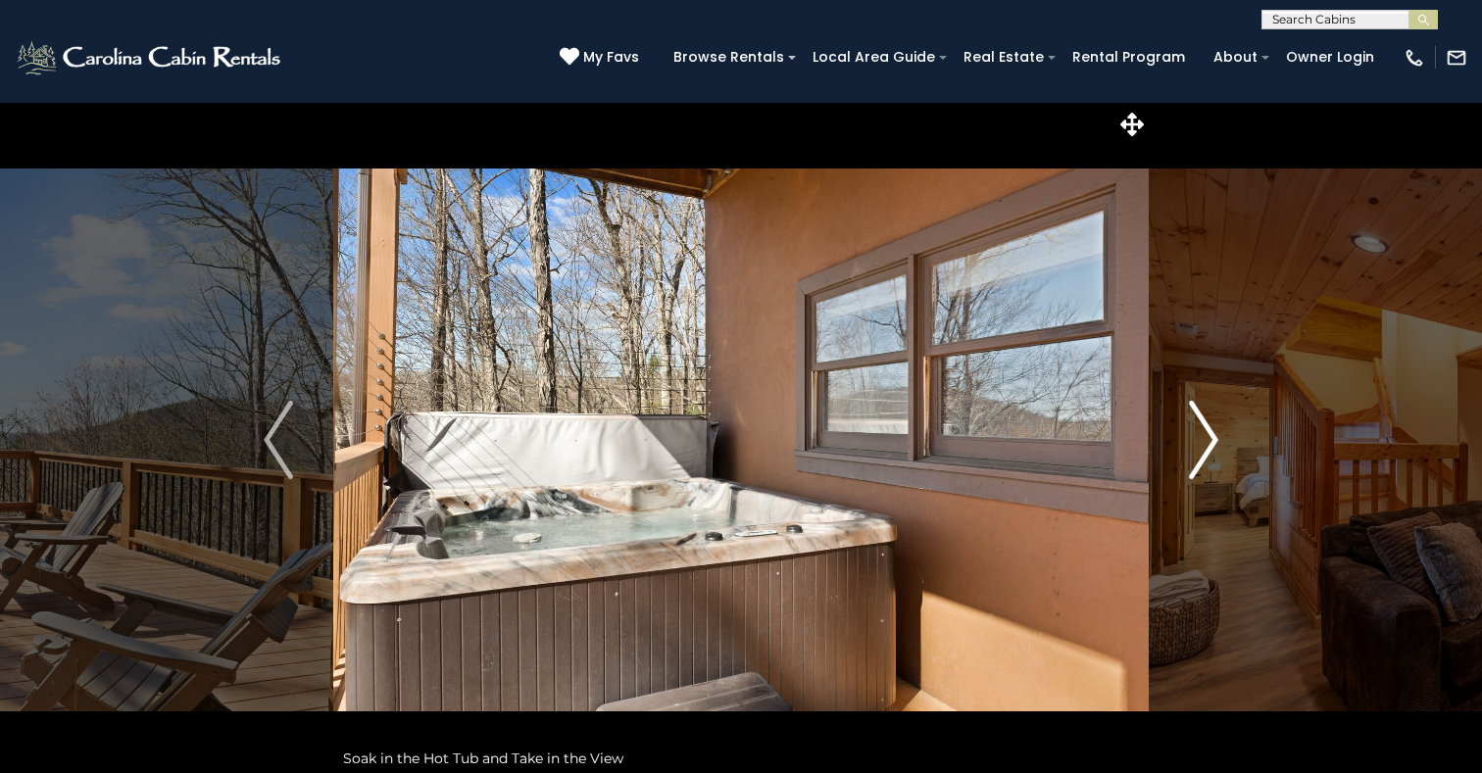
click at [1204, 442] on img "Next" at bounding box center [1203, 440] width 29 height 78
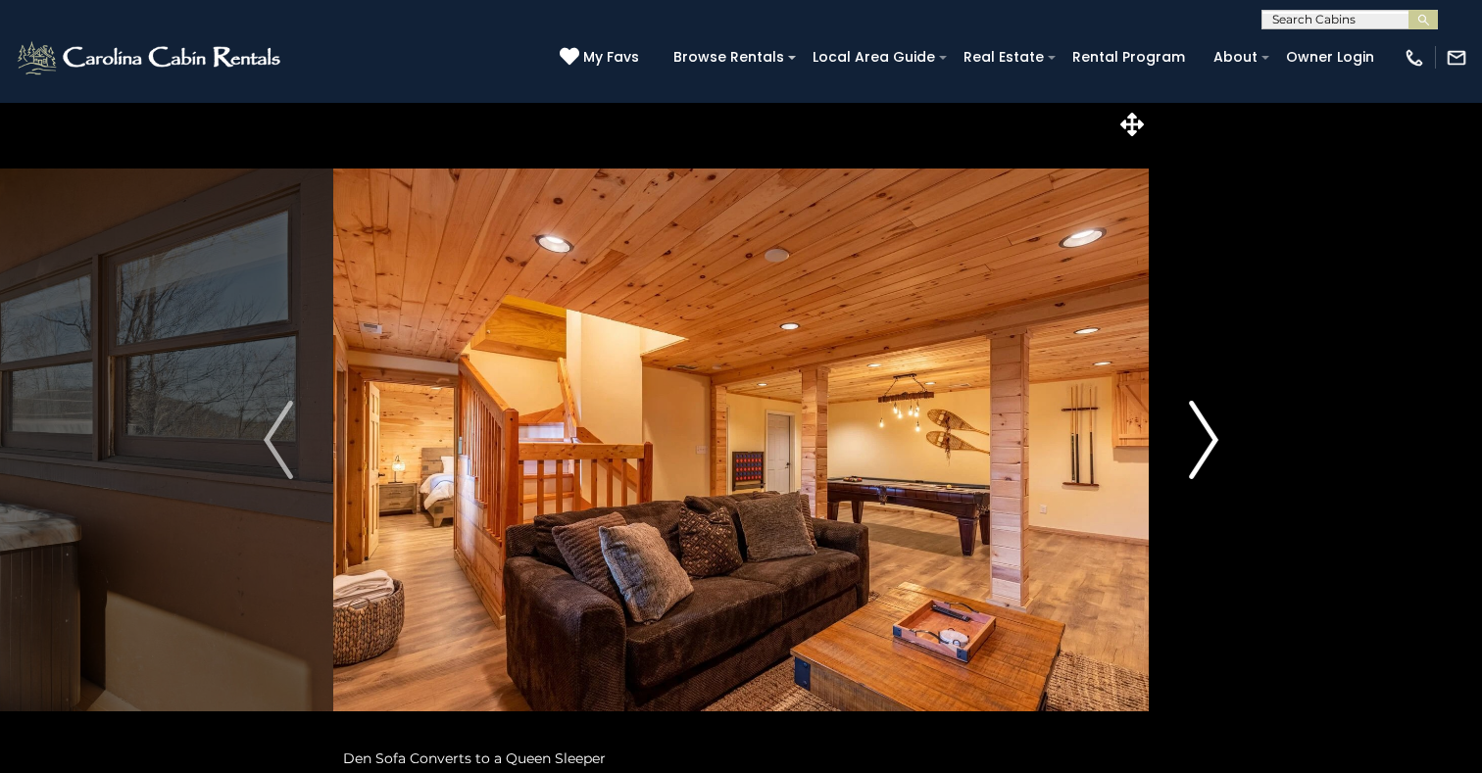
click at [1204, 442] on img "Next" at bounding box center [1203, 440] width 29 height 78
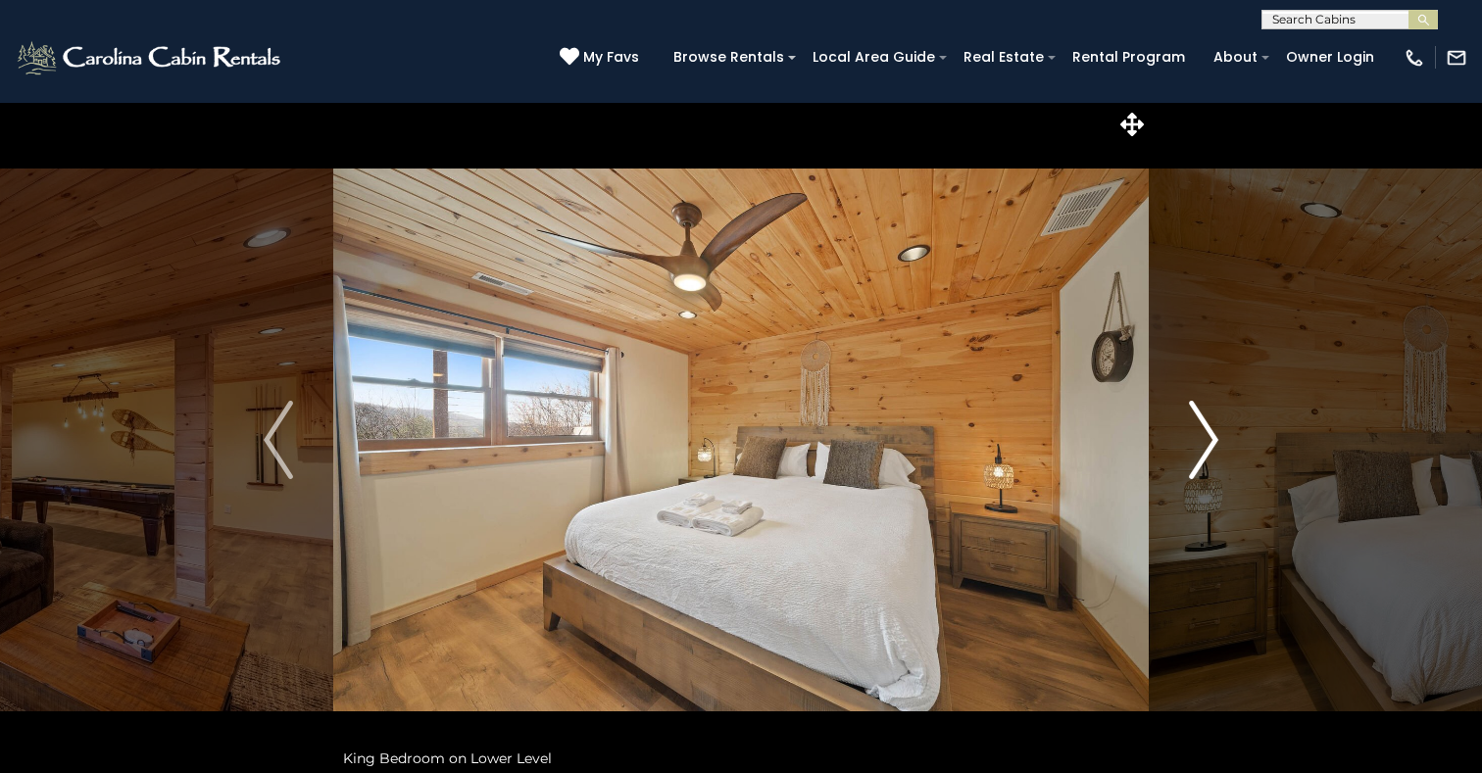
click at [1204, 442] on img "Next" at bounding box center [1203, 440] width 29 height 78
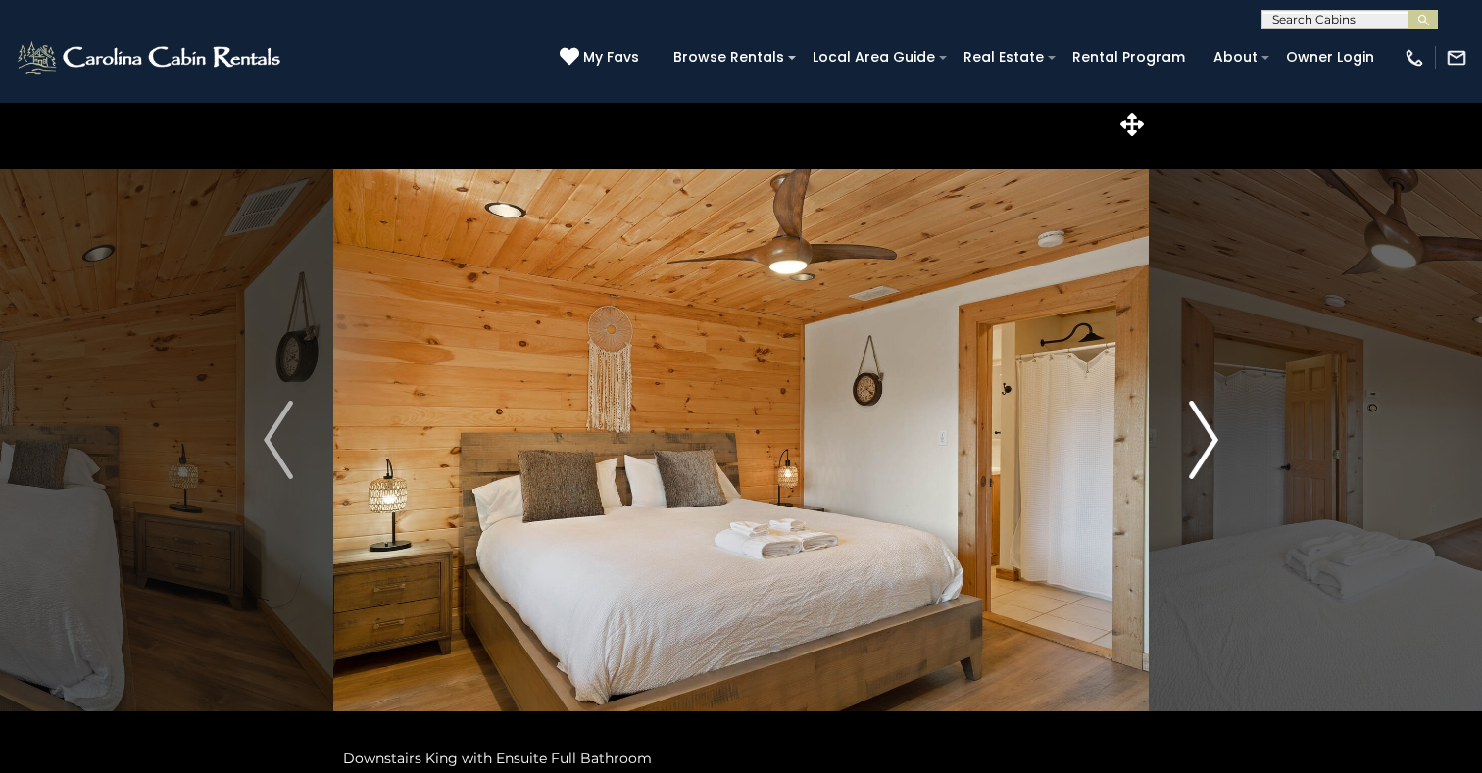
click at [1204, 442] on img "Next" at bounding box center [1203, 440] width 29 height 78
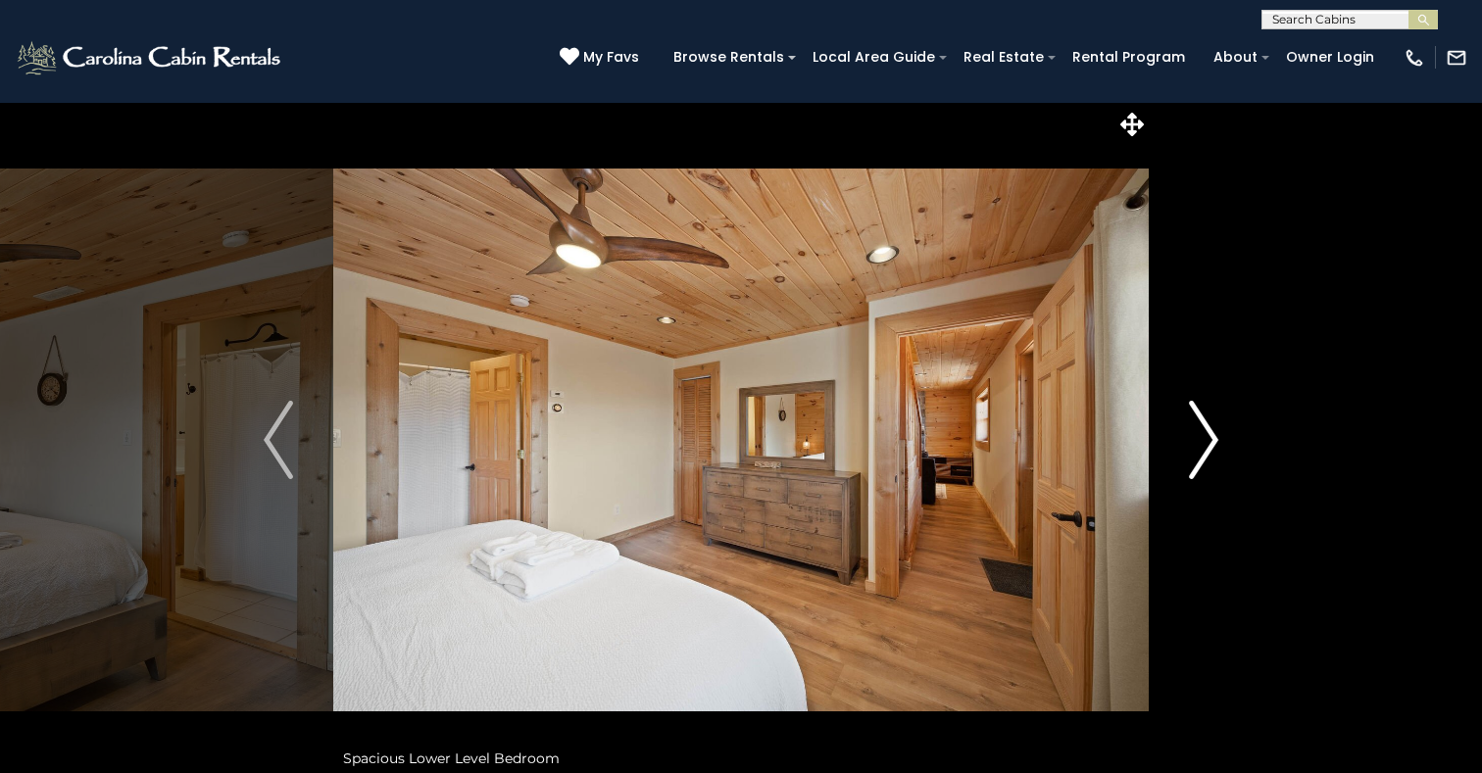
click at [1204, 442] on img "Next" at bounding box center [1203, 440] width 29 height 78
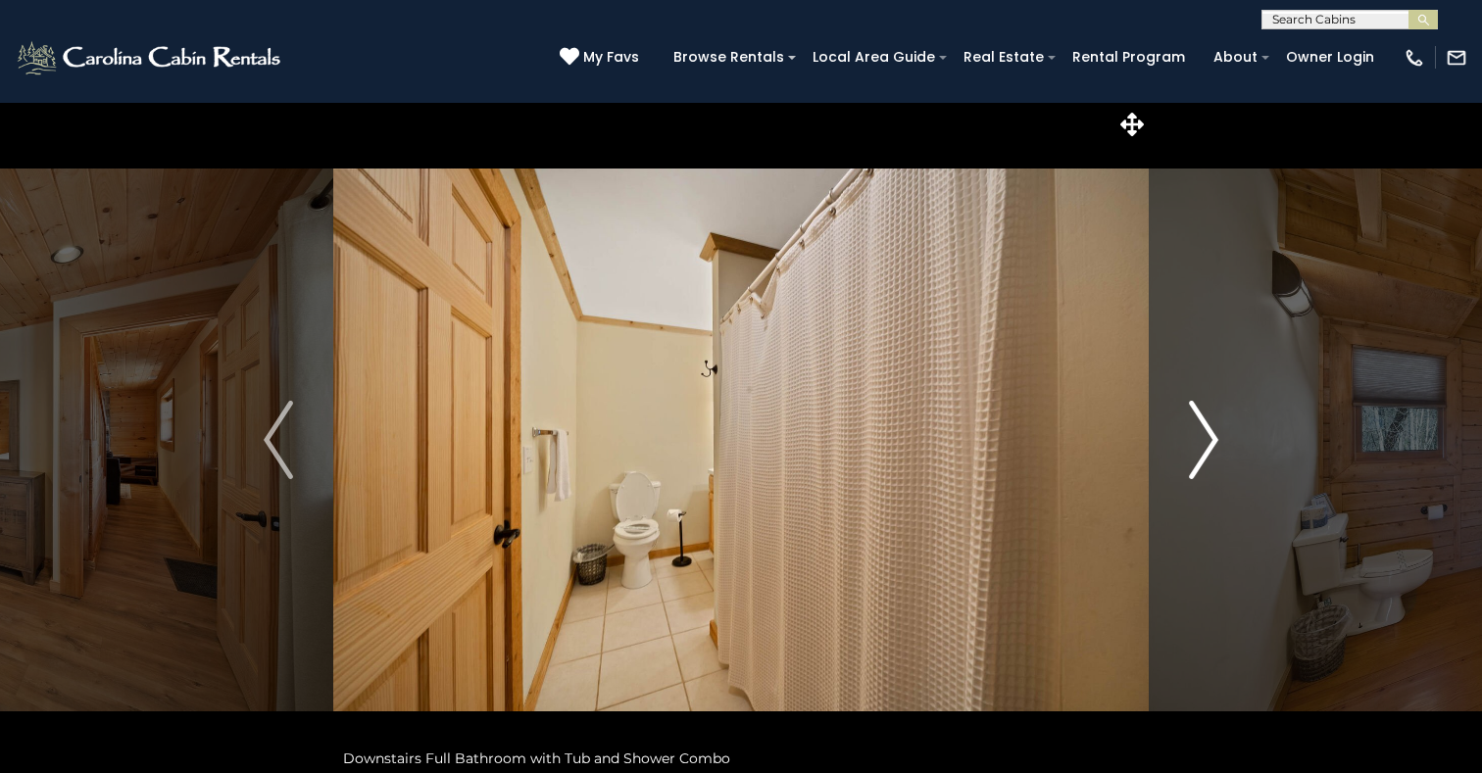
click at [1204, 442] on img "Next" at bounding box center [1203, 440] width 29 height 78
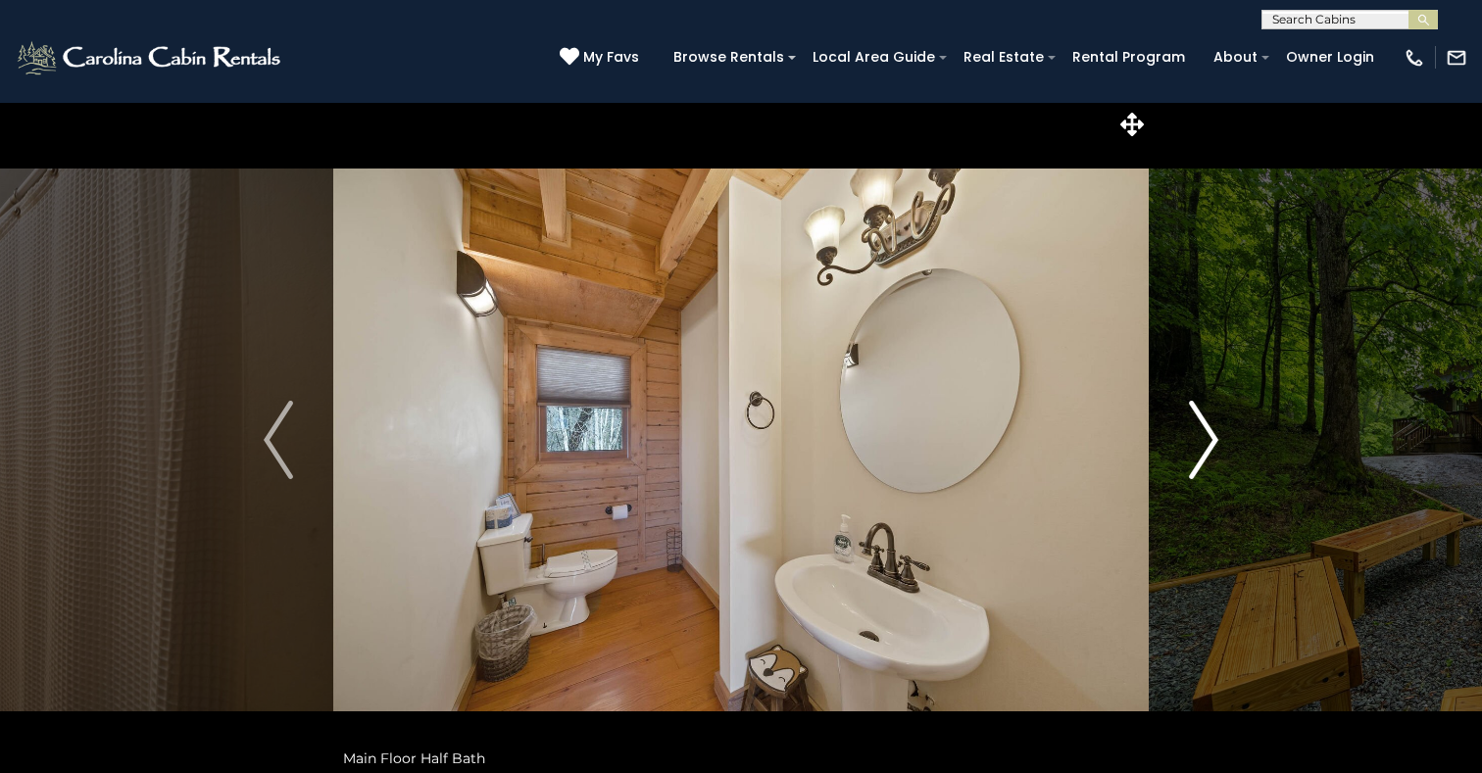
click at [1204, 442] on img "Next" at bounding box center [1203, 440] width 29 height 78
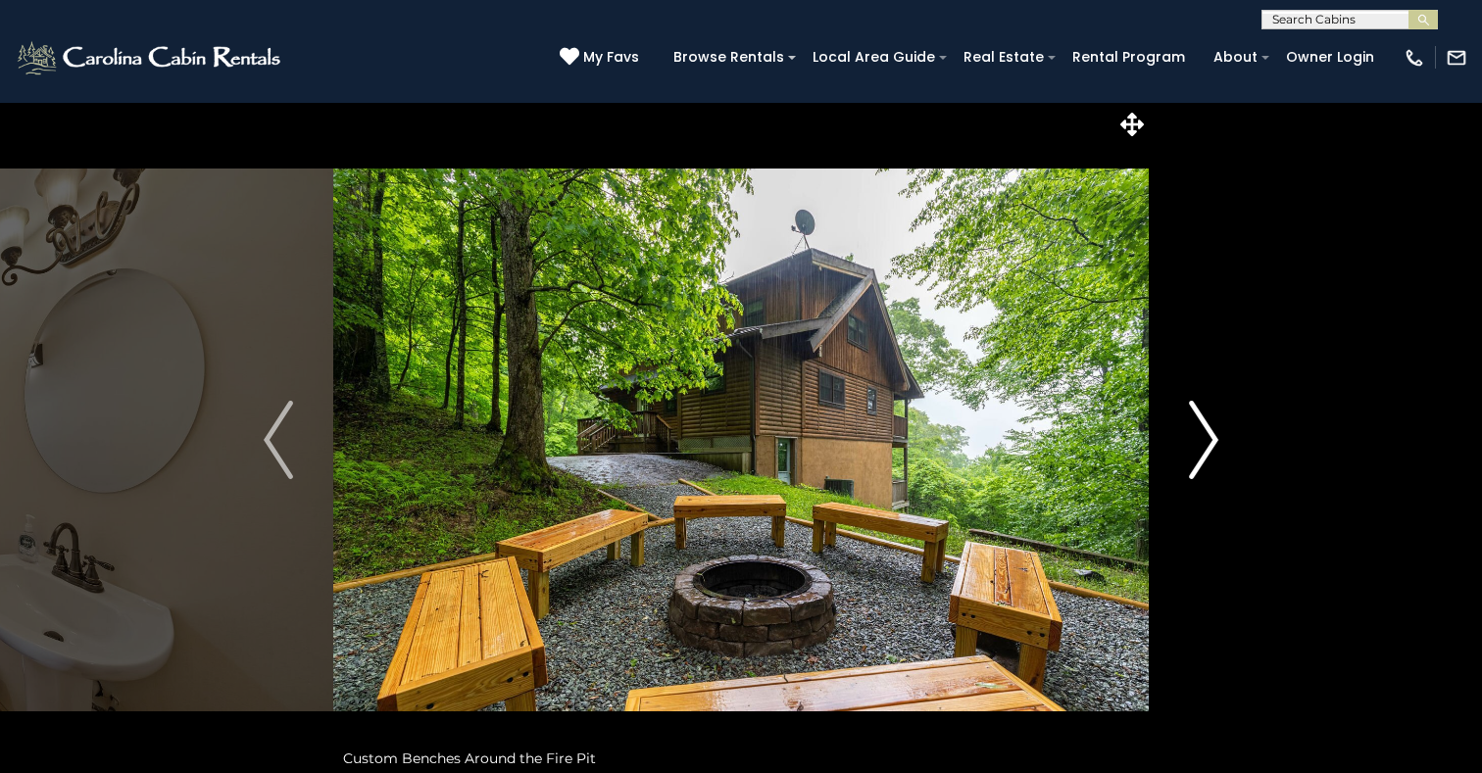
click at [1204, 442] on img "Next" at bounding box center [1203, 440] width 29 height 78
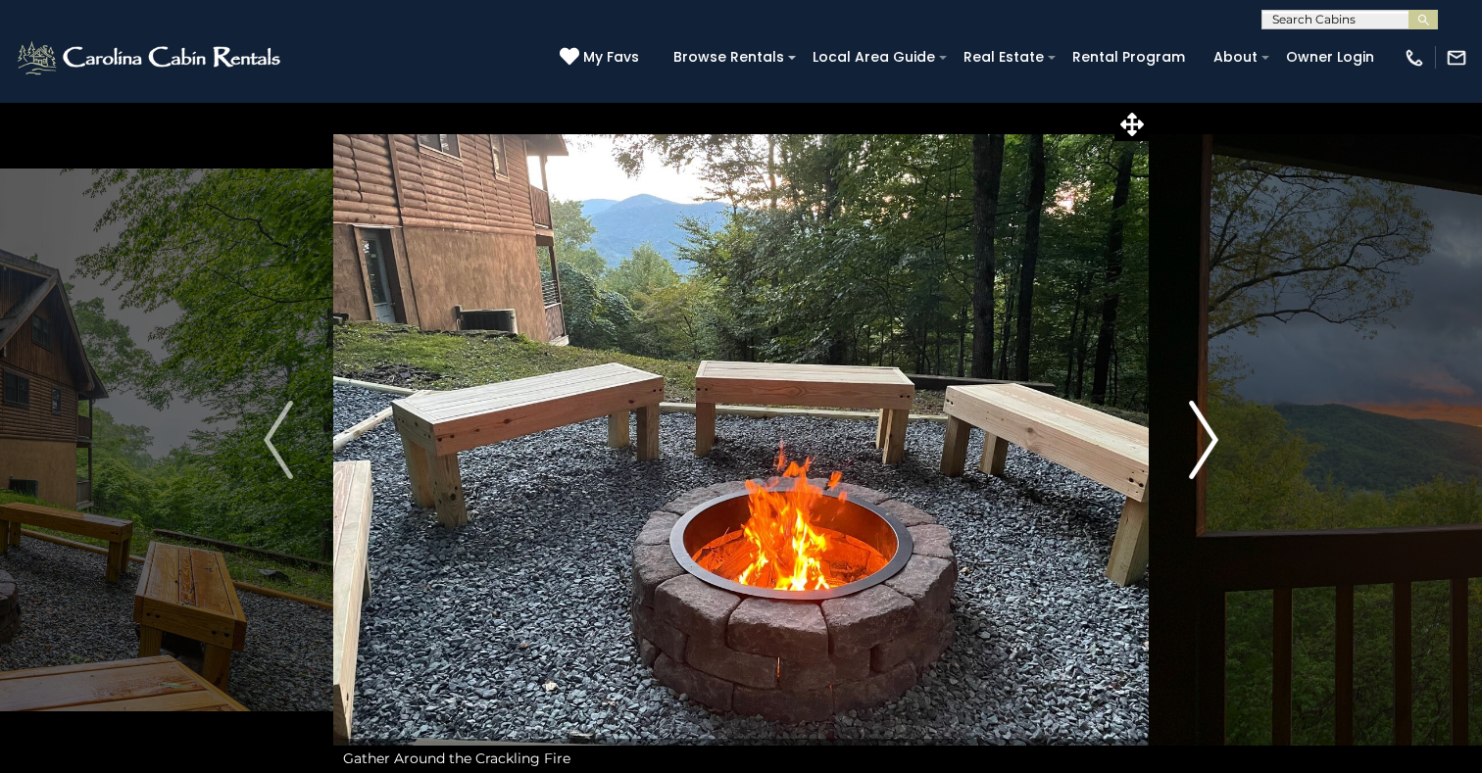
click at [1204, 442] on img "Next" at bounding box center [1203, 440] width 29 height 78
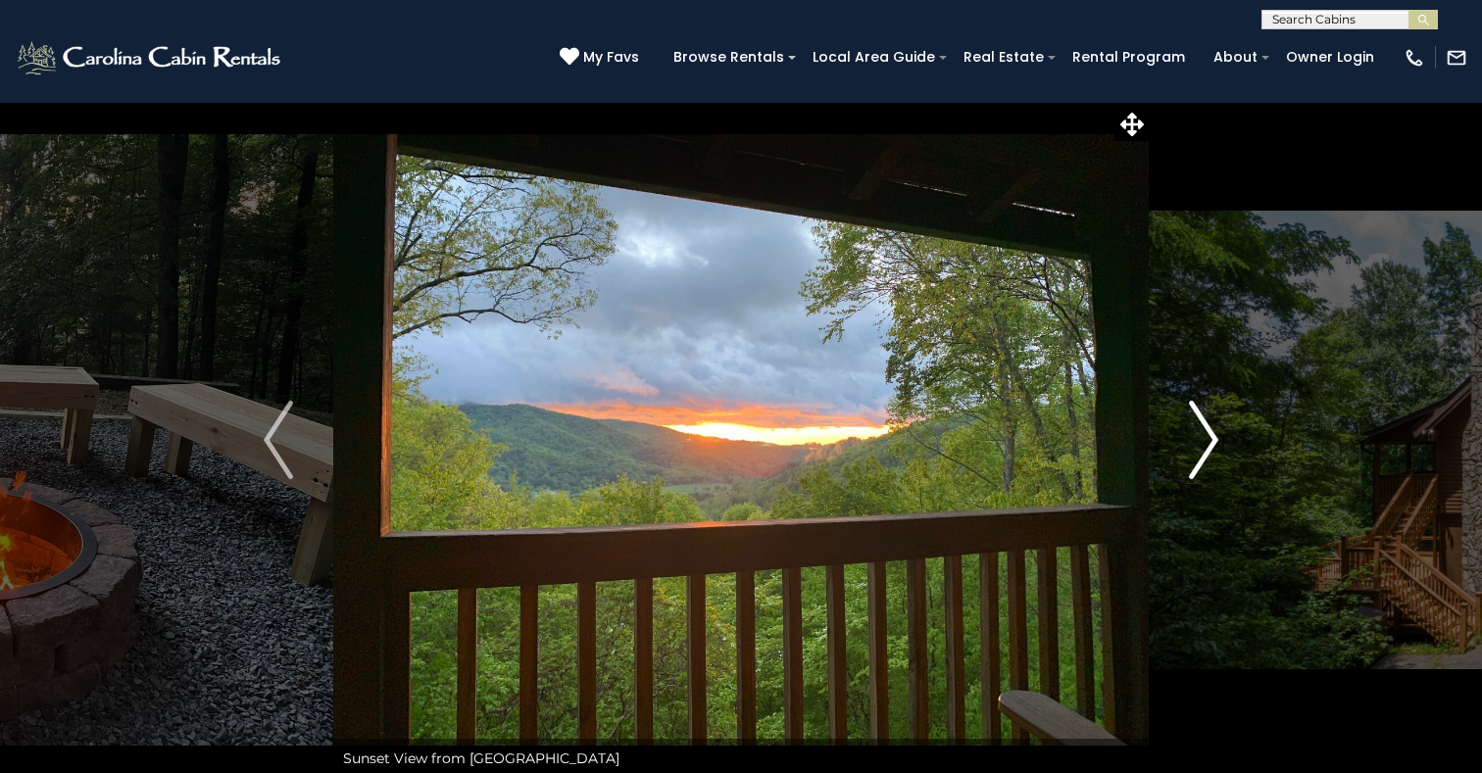
click at [1204, 442] on img "Next" at bounding box center [1203, 440] width 29 height 78
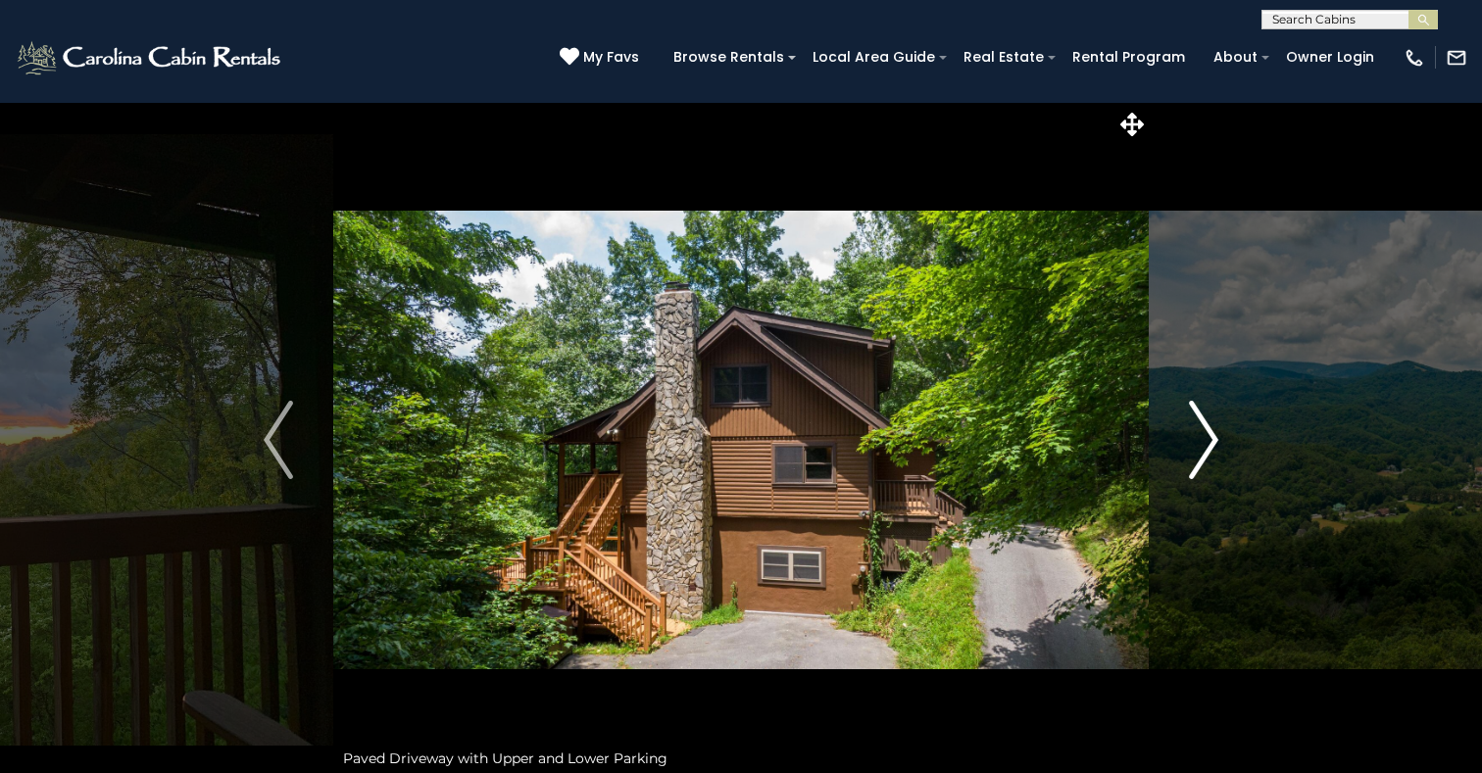
click at [1204, 442] on img "Next" at bounding box center [1203, 440] width 29 height 78
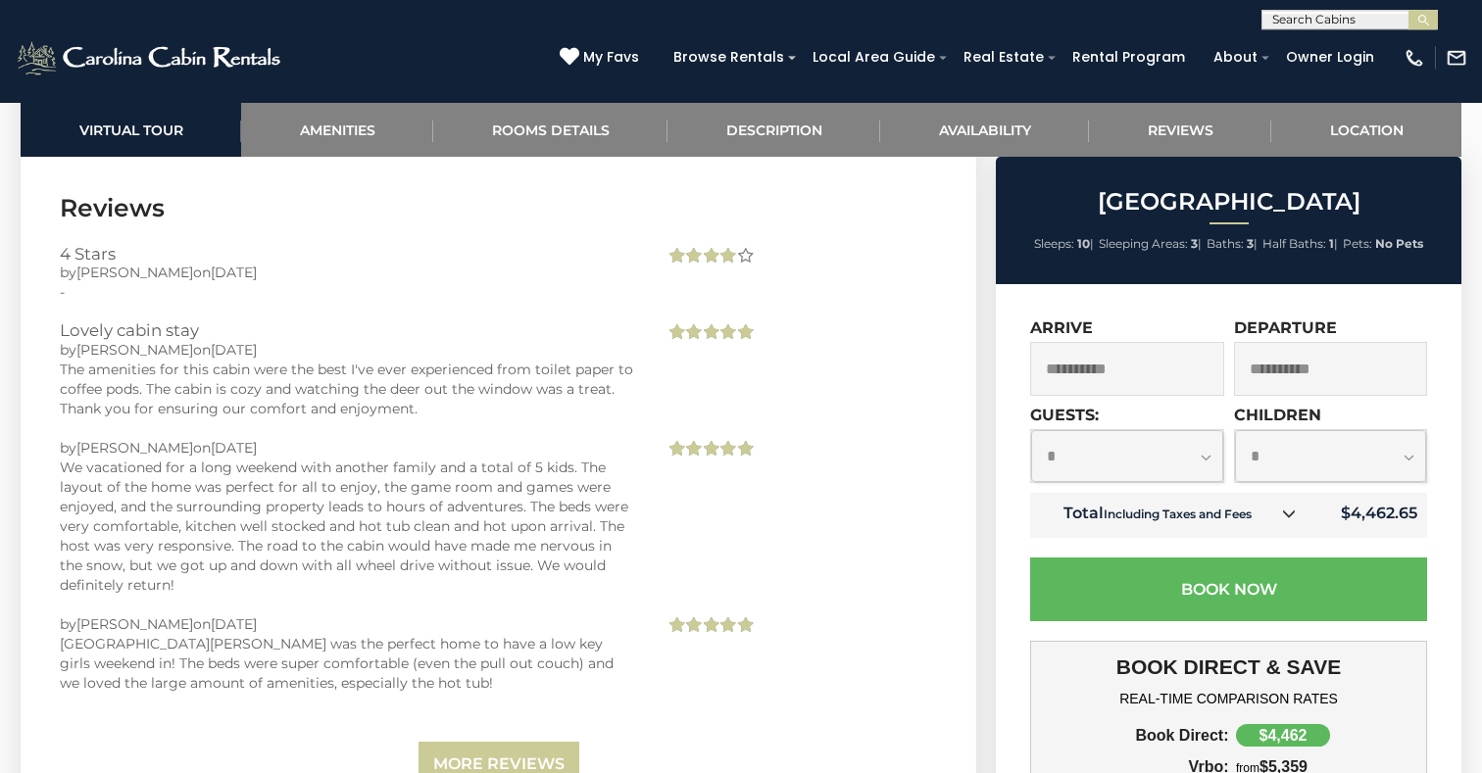
scroll to position [4525, 0]
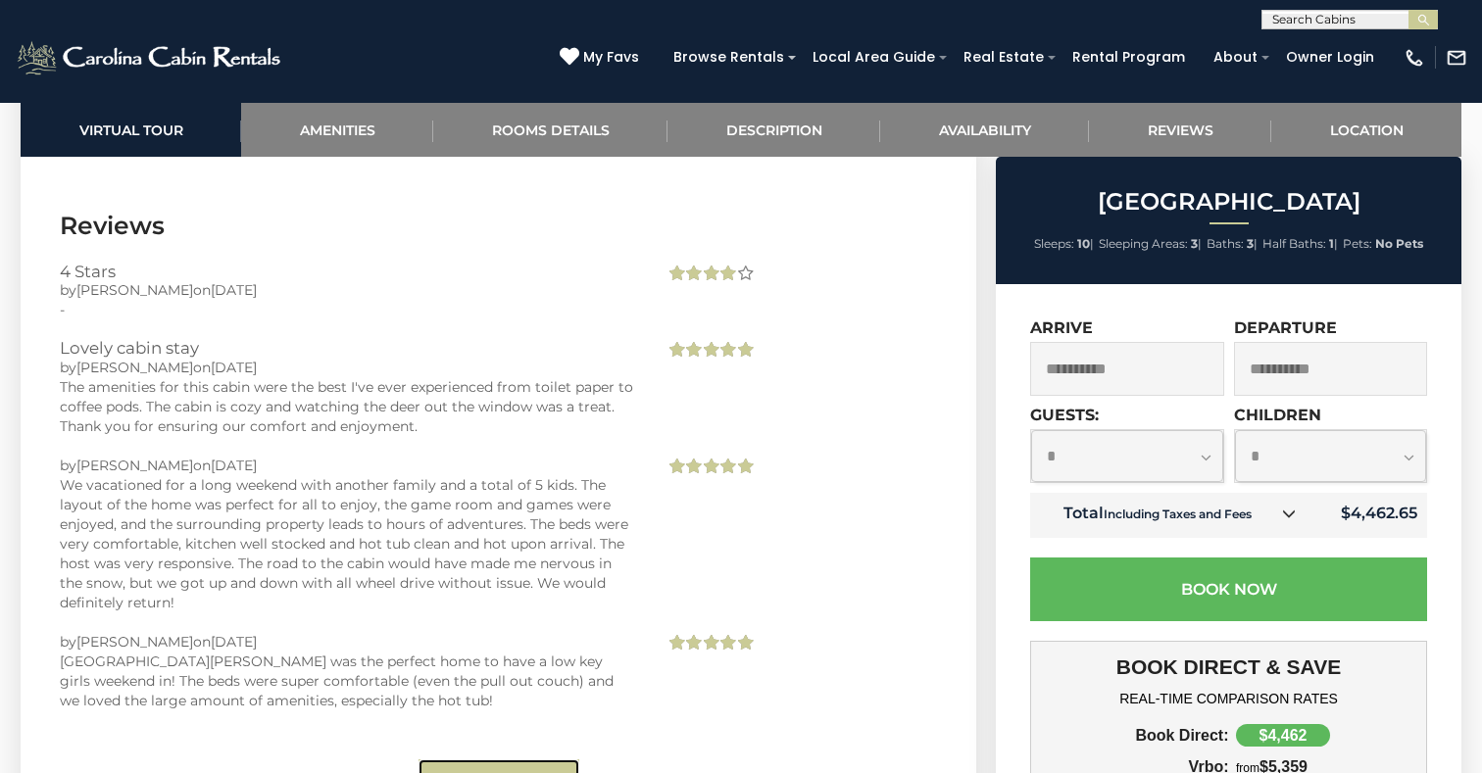
click at [472, 762] on link "More Reviews" at bounding box center [499, 783] width 161 height 46
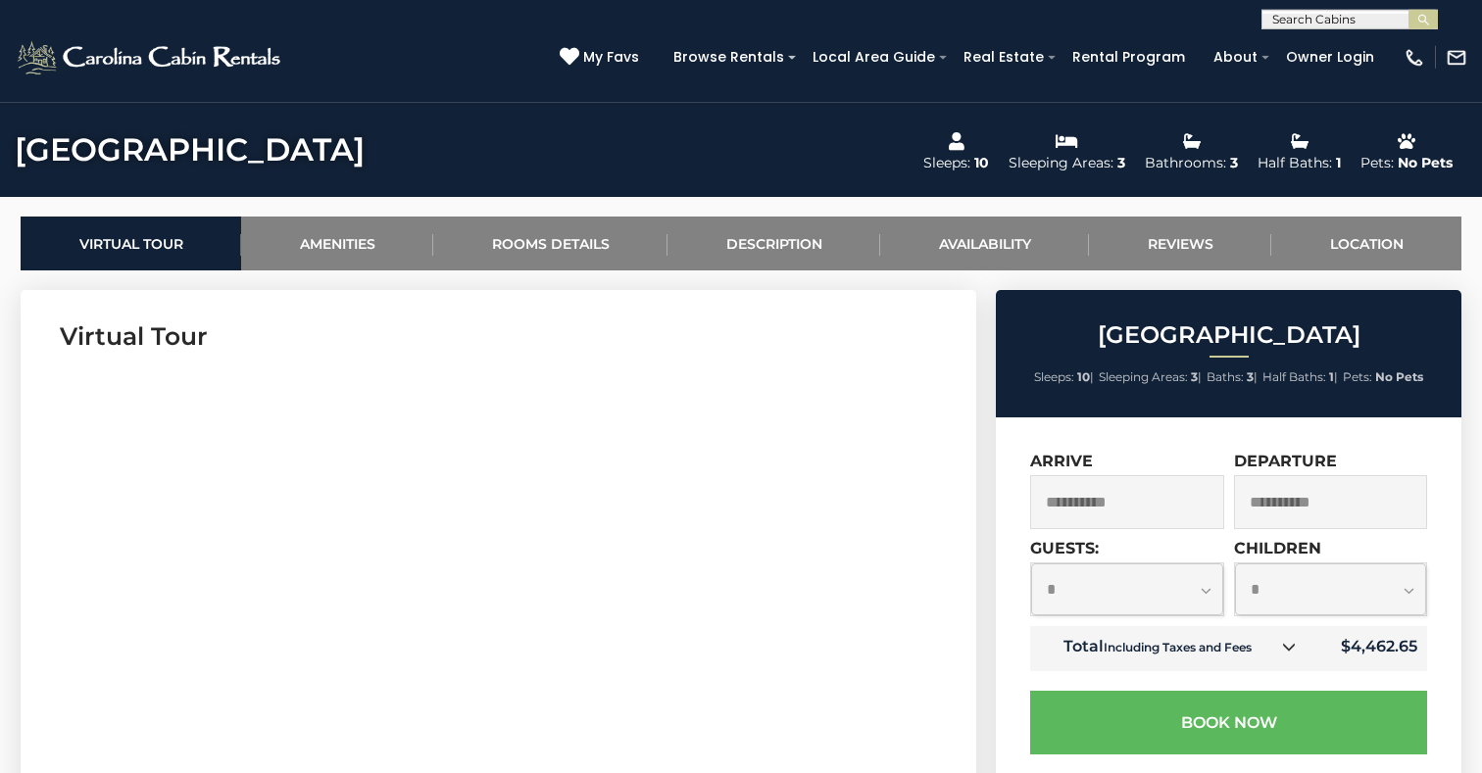
scroll to position [609, 0]
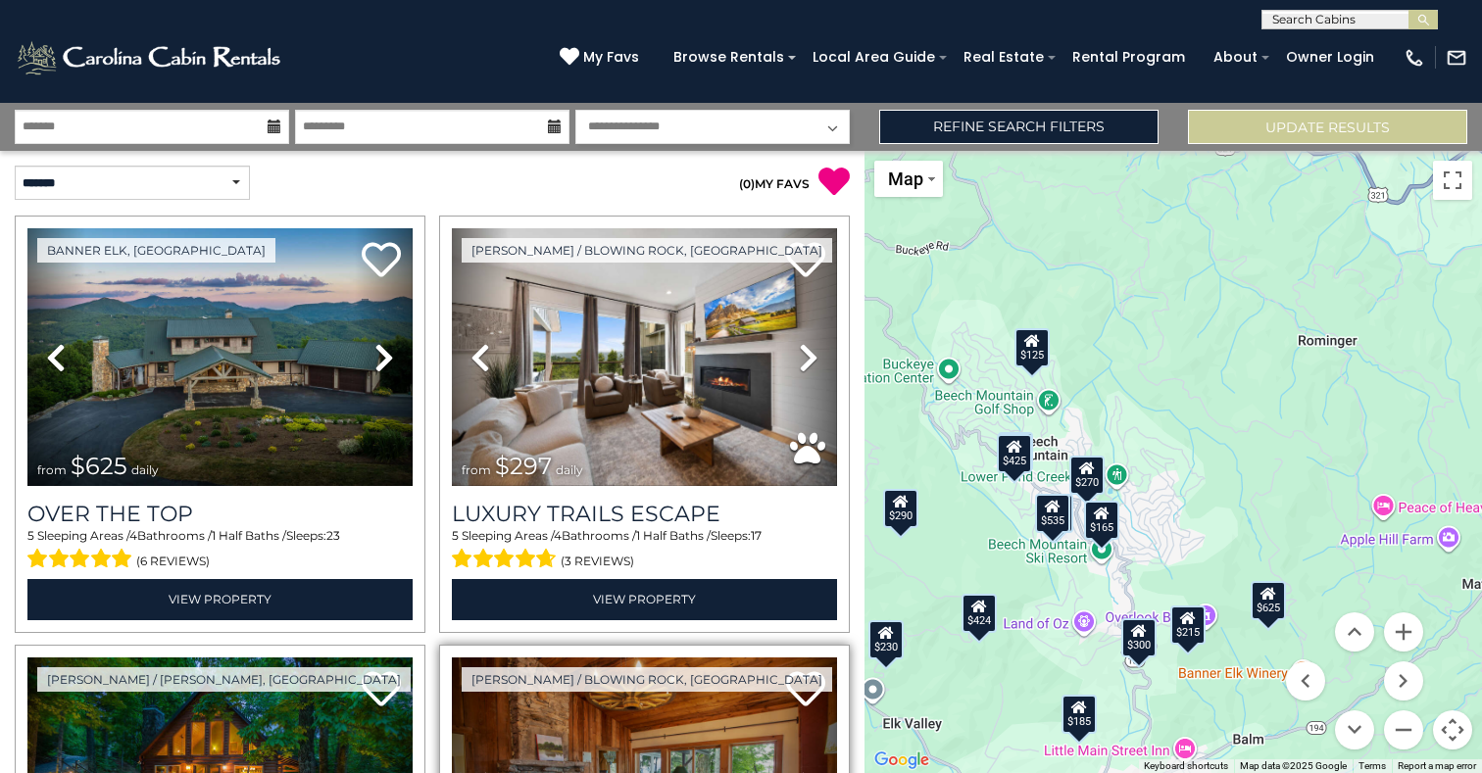
scroll to position [352, 0]
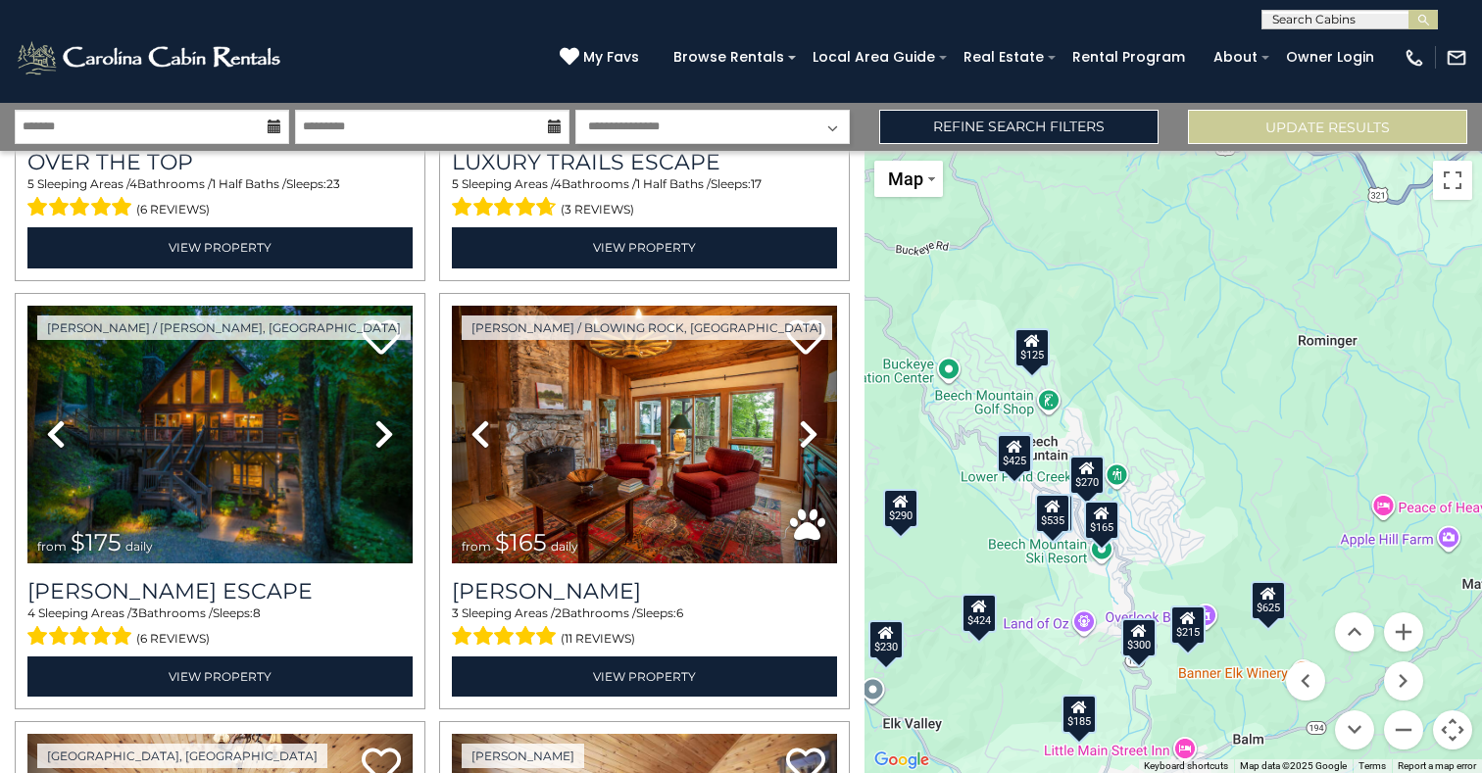
click at [271, 126] on icon at bounding box center [275, 127] width 14 height 14
